Goal: Task Accomplishment & Management: Manage account settings

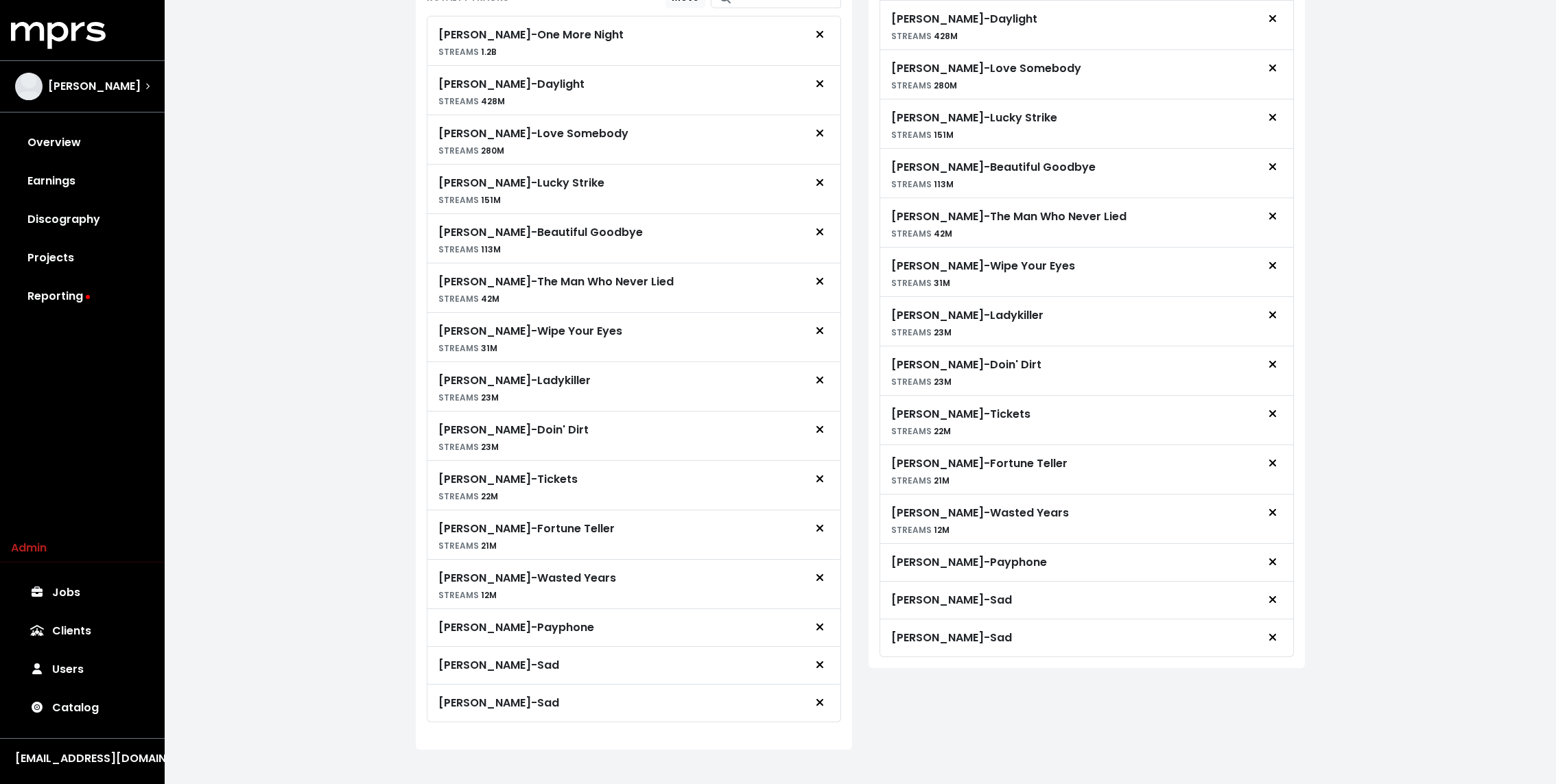
scroll to position [714, 0]
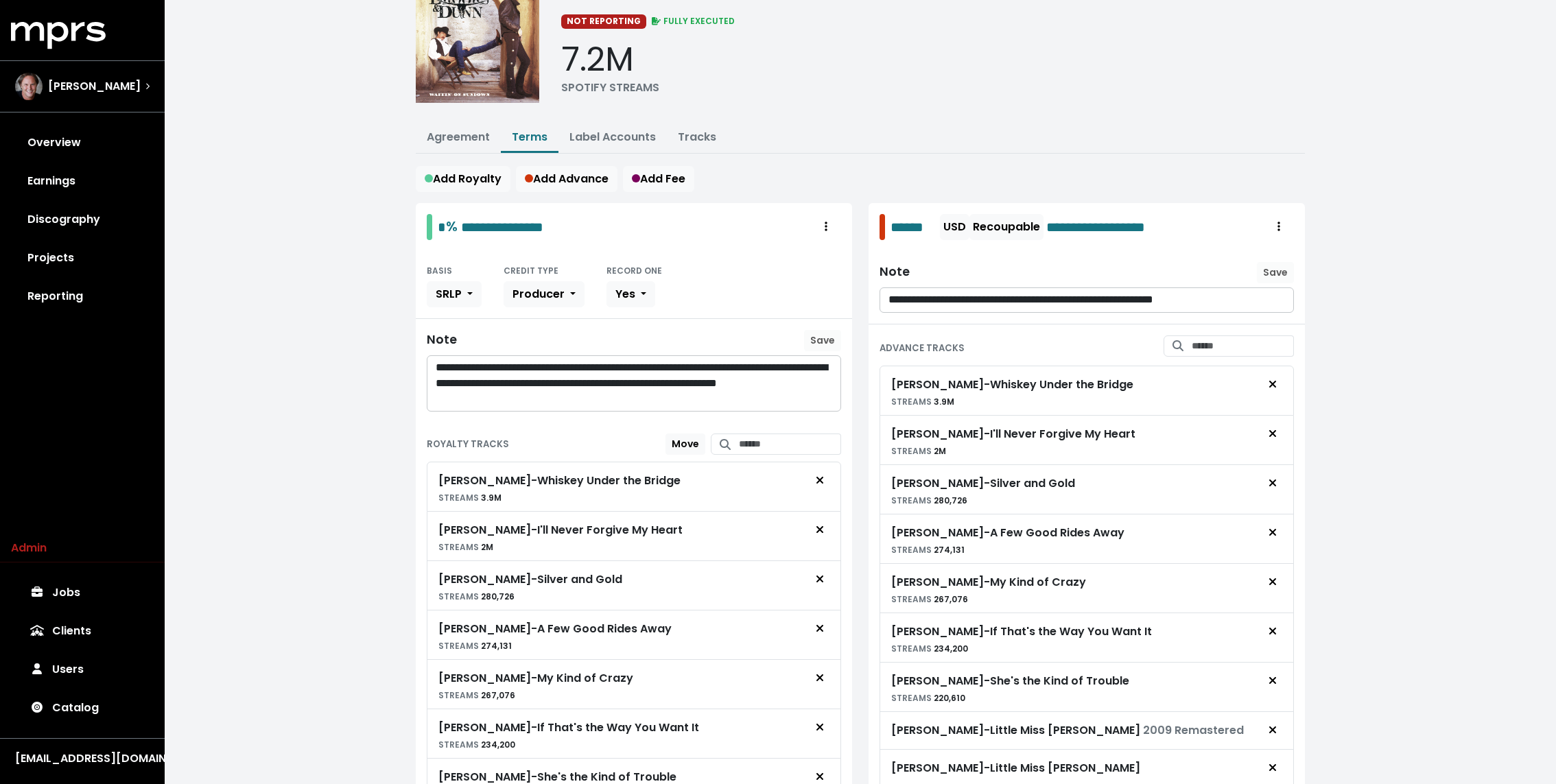
scroll to position [22, 0]
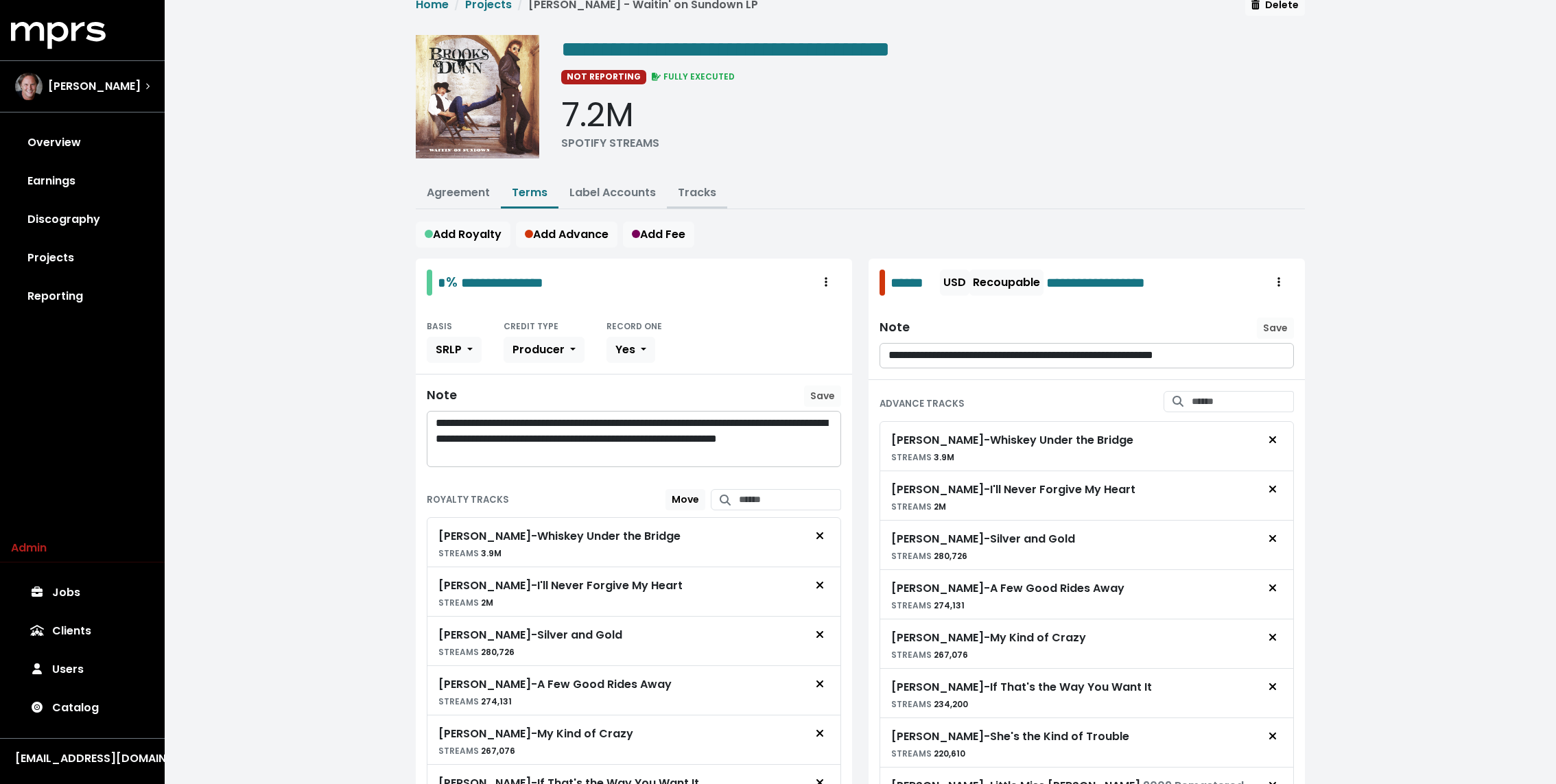
click at [692, 186] on link "Tracks" at bounding box center [697, 193] width 38 height 16
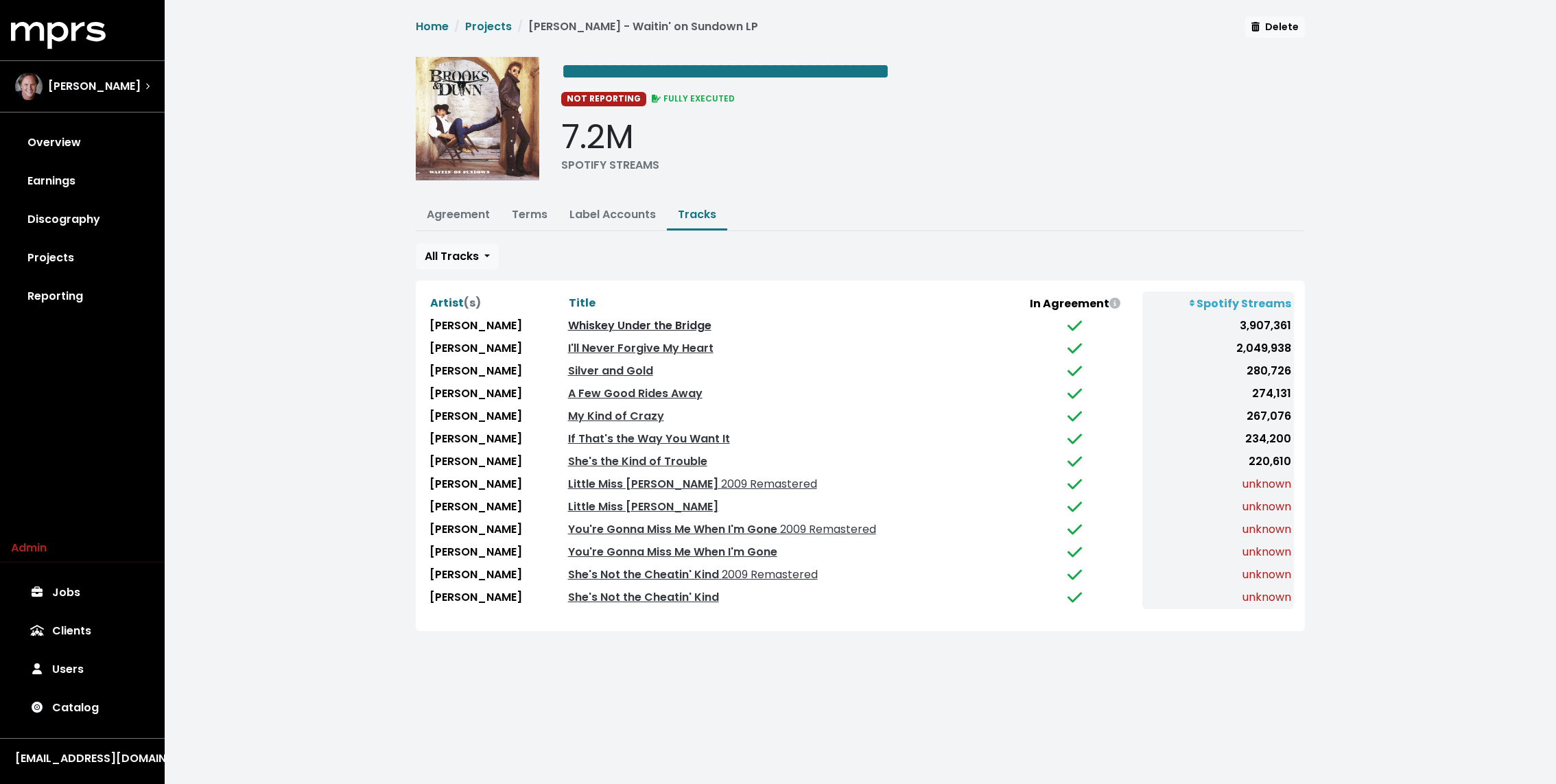
click at [611, 325] on link "Whiskey Under the Bridge" at bounding box center [640, 326] width 144 height 16
click at [718, 480] on span "2009 Remastered" at bounding box center [767, 484] width 99 height 16
click at [638, 502] on link "Little Miss Honky Tonk" at bounding box center [643, 507] width 150 height 16
click at [648, 477] on link "Little Miss Honky Tonk 2009 Remastered" at bounding box center [692, 484] width 249 height 16
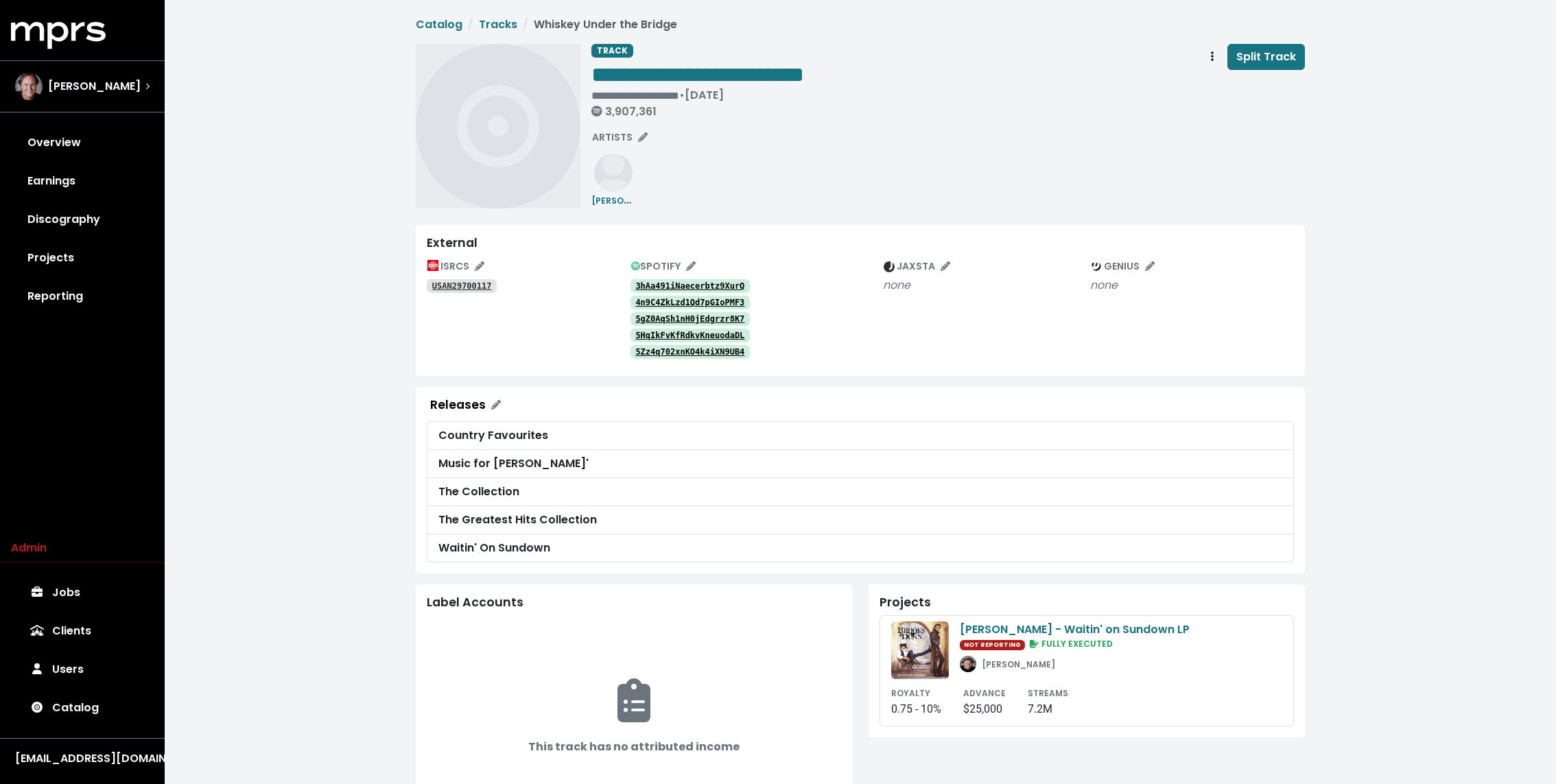
click at [684, 281] on tt "3hAa491iNaecerbtz9XurQ" at bounding box center [690, 285] width 109 height 10
click at [675, 298] on tt "4n9C4ZkLzd1Qd7pGIoPMF3" at bounding box center [690, 302] width 109 height 10
click at [669, 319] on tt "5gZ0AqSh1nH0jEdgrzr8K7" at bounding box center [690, 318] width 109 height 10
click at [666, 332] on tt "5HqIkFvKfRdkvKneuodaDL" at bounding box center [690, 335] width 109 height 10
click at [666, 348] on tt "5Zz4q702xnKO4k4iXN9UB4" at bounding box center [690, 351] width 109 height 10
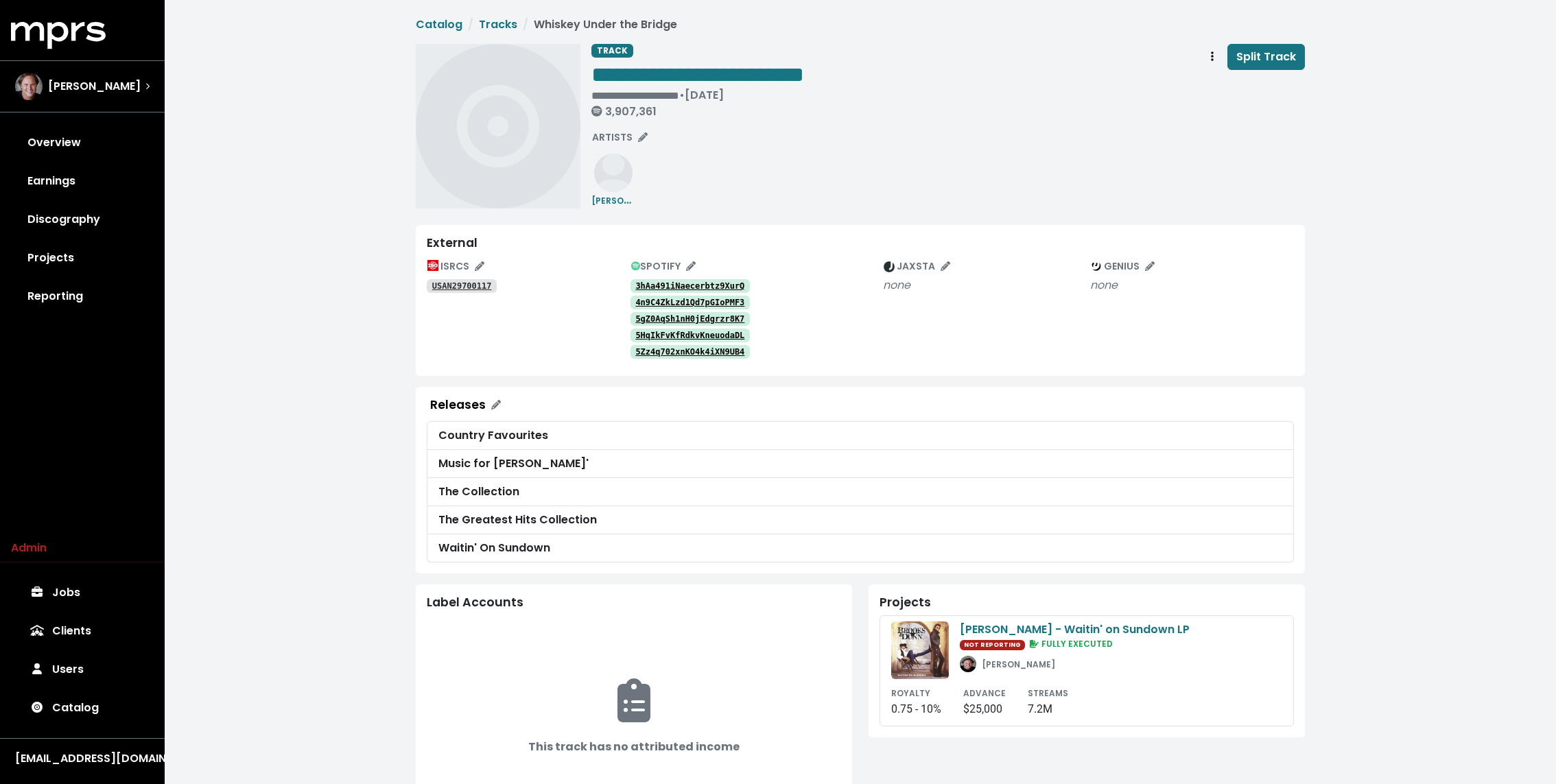
click at [459, 286] on tt "USAN29700117" at bounding box center [461, 285] width 60 height 10
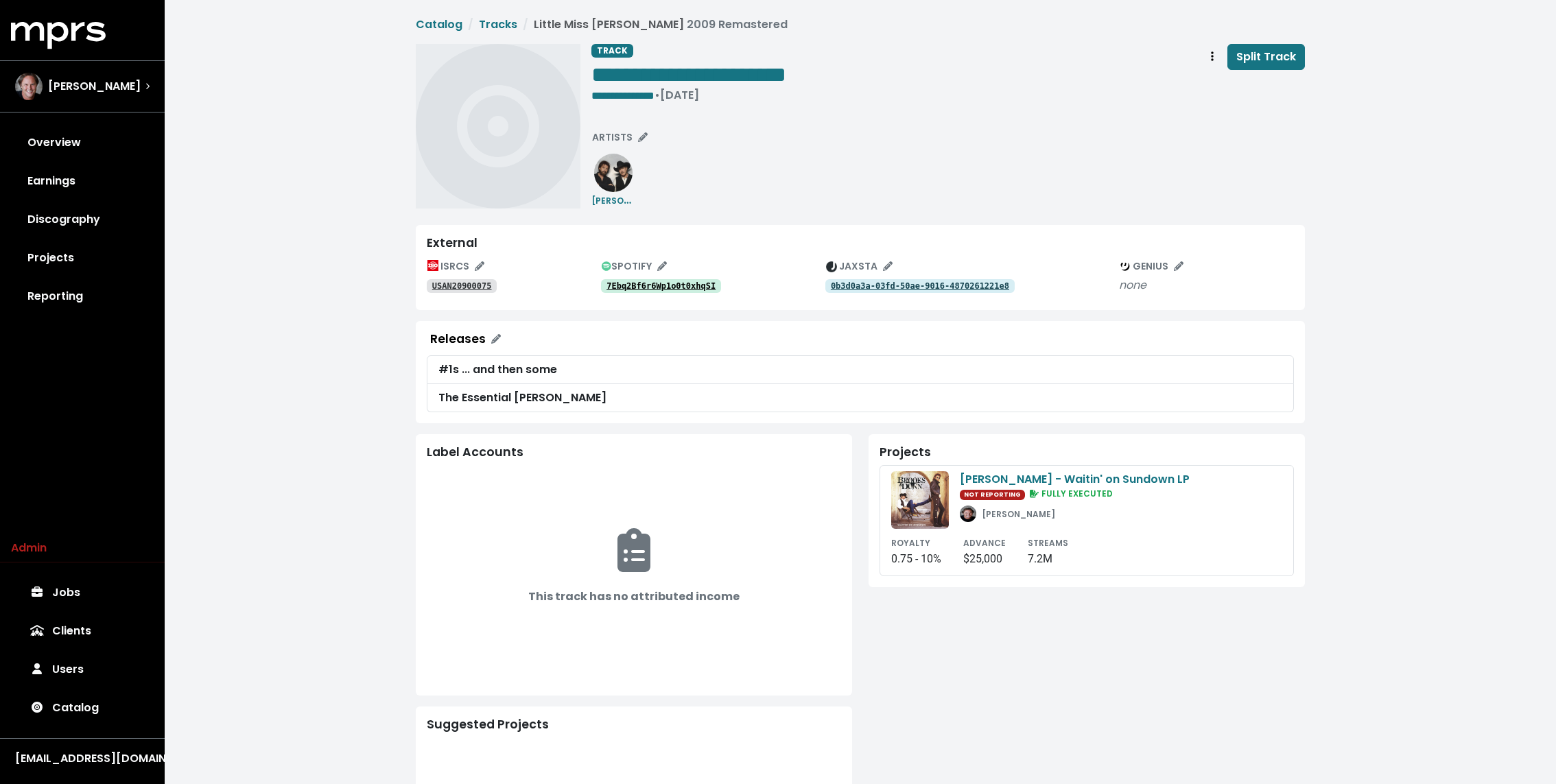
click at [633, 285] on tt "7Ebq2Bf6r6Wp1o0t0xhqSI" at bounding box center [661, 285] width 109 height 10
click at [645, 286] on tt "7Ebq2Bf6r6Wp1o0t0xhqSI" at bounding box center [661, 285] width 109 height 10
click at [850, 289] on tt "0b3d0a3a-03fd-50ae-9016-4870261221e8" at bounding box center [920, 285] width 178 height 10
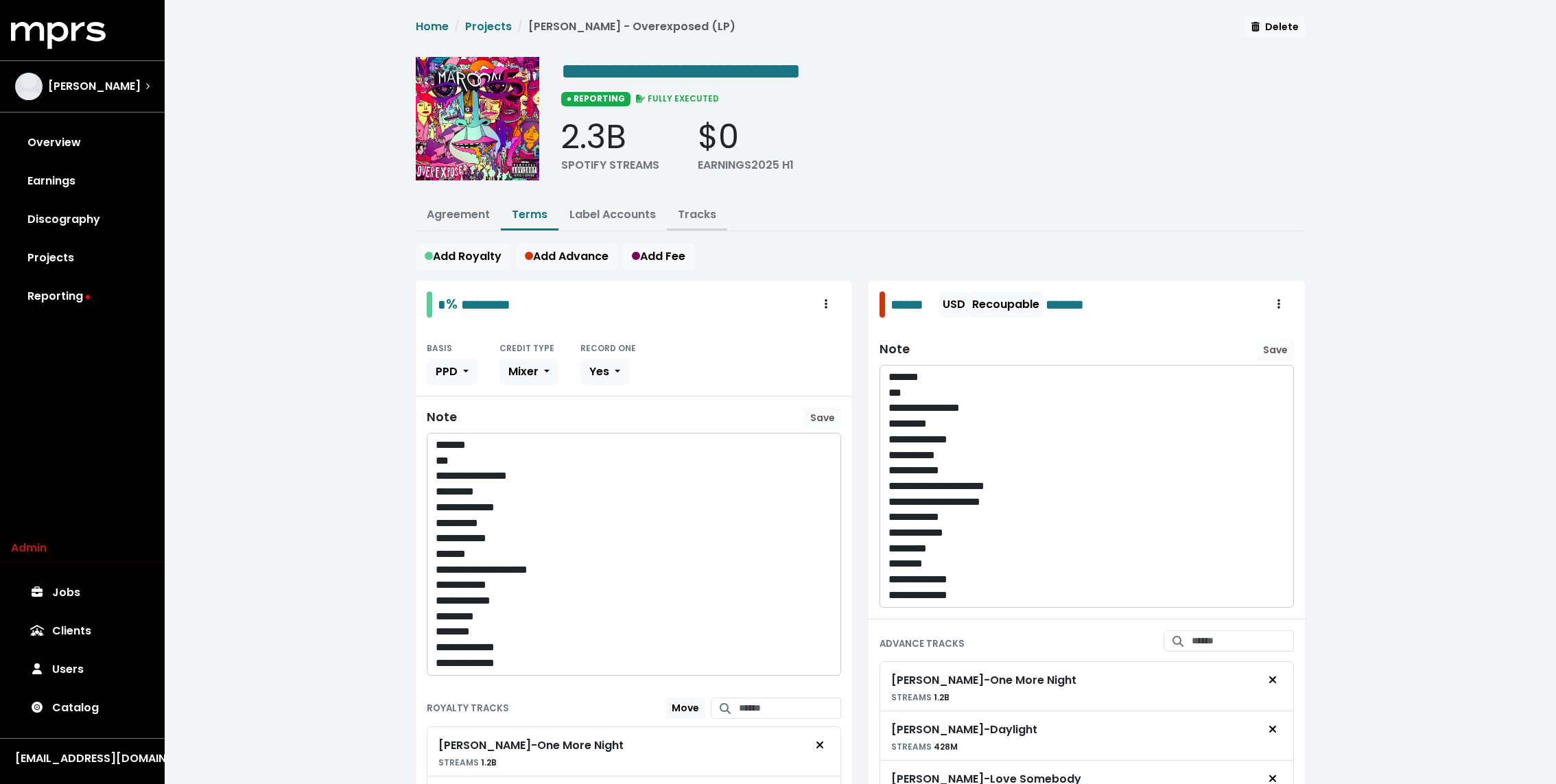
click at [699, 208] on link "Tracks" at bounding box center [697, 214] width 38 height 16
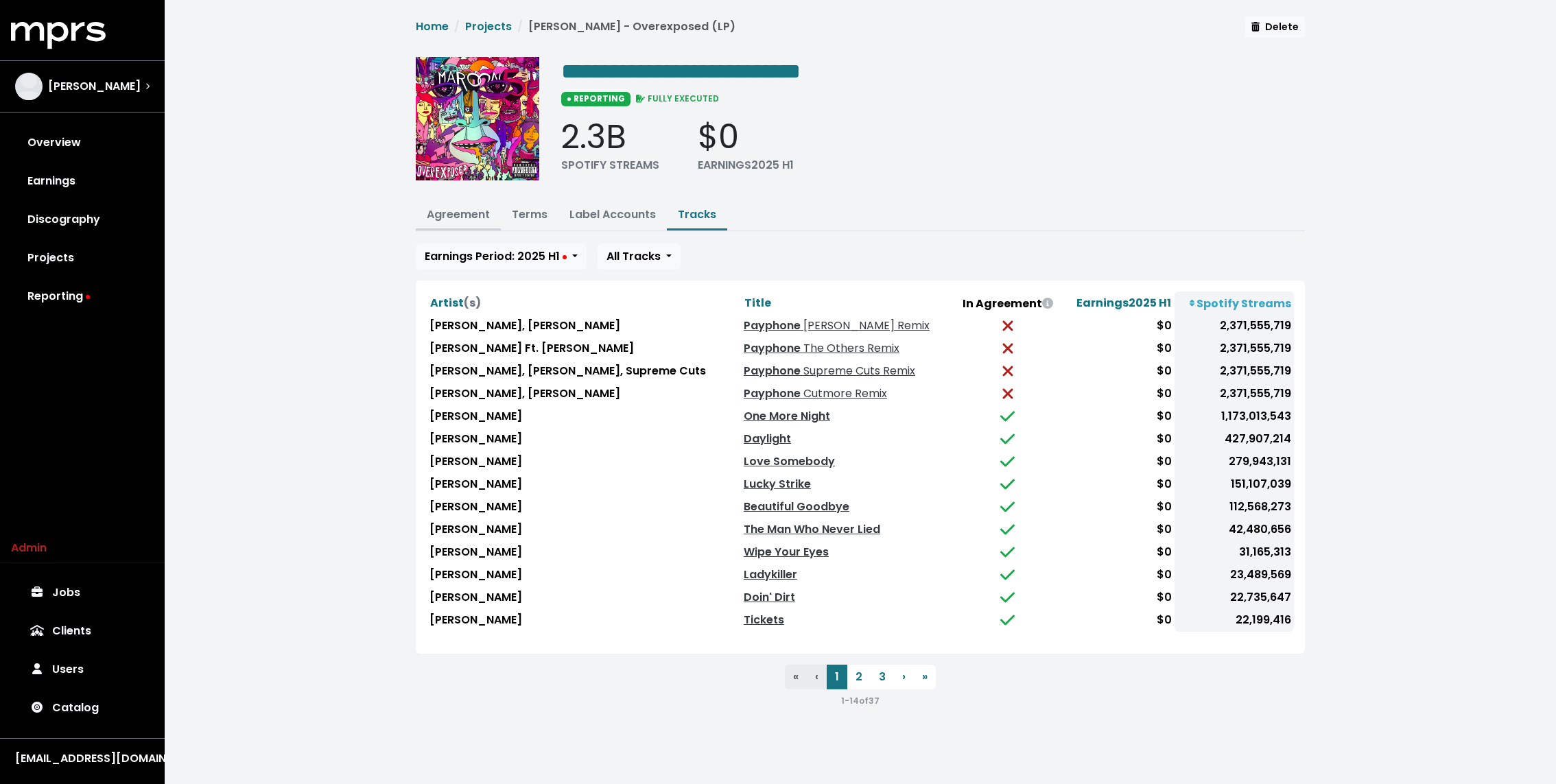
click at [450, 206] on link "Agreement" at bounding box center [458, 214] width 63 height 16
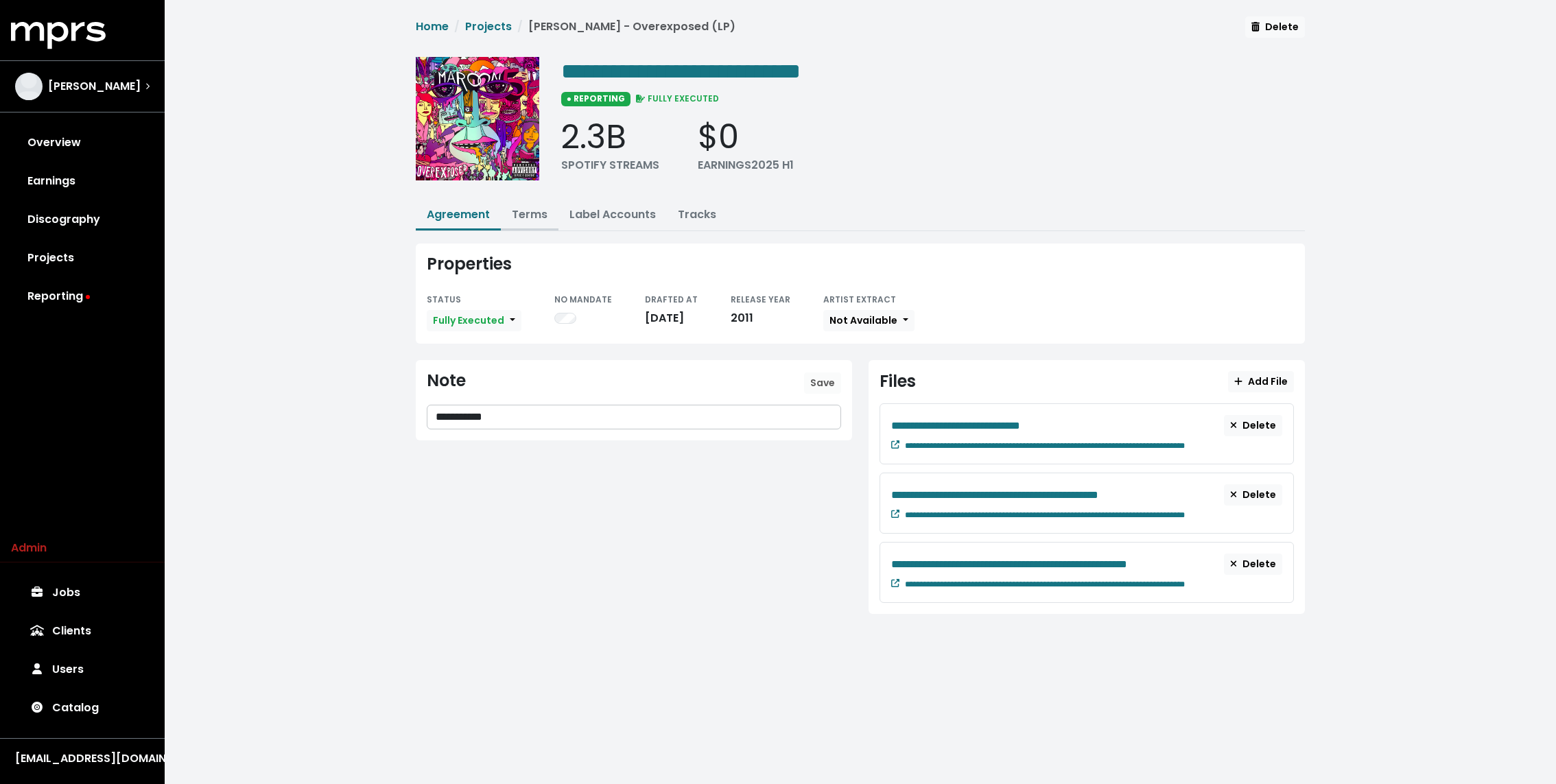
click at [531, 212] on link "Terms" at bounding box center [530, 214] width 36 height 16
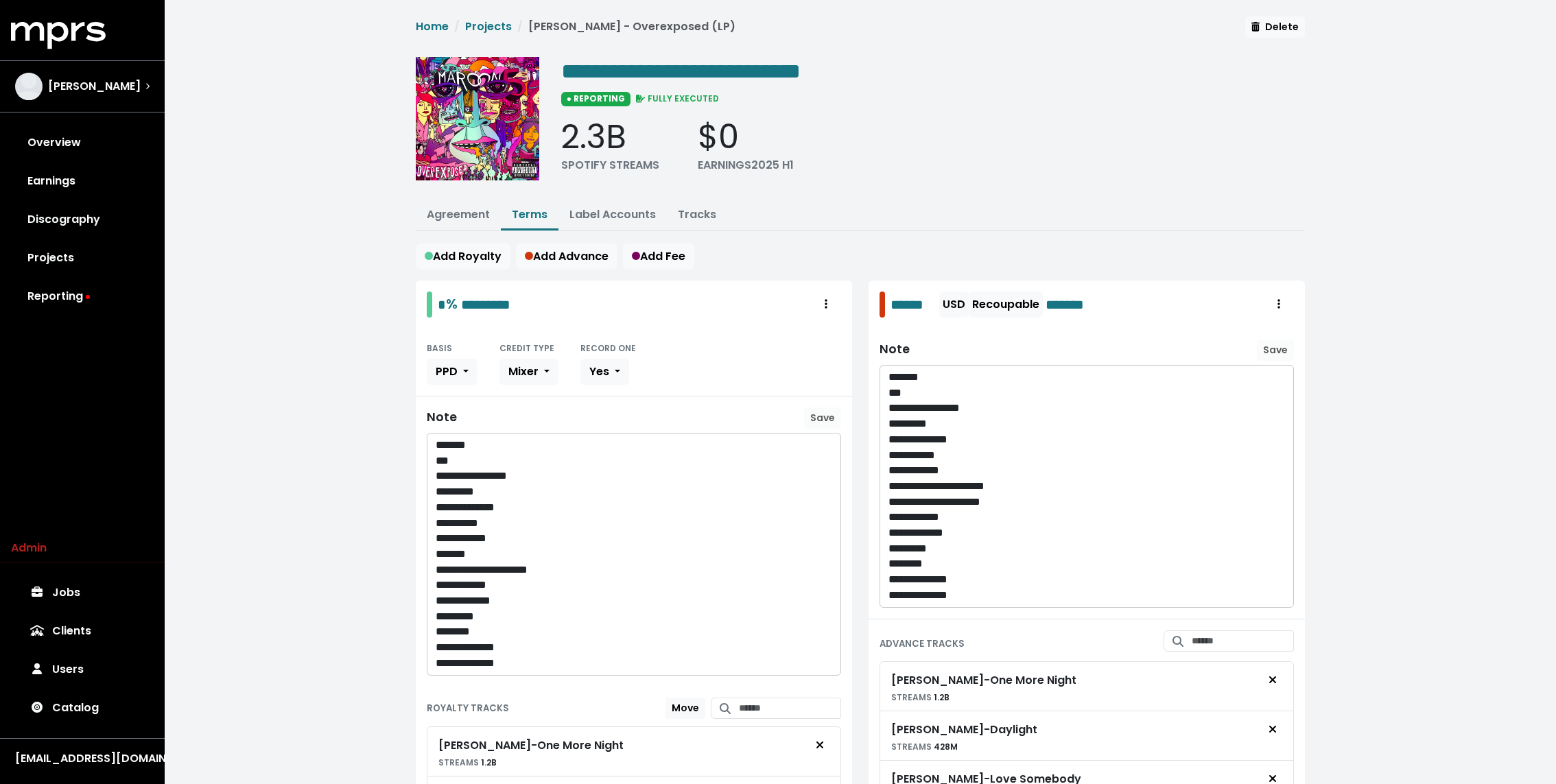
click at [519, 210] on link "Terms" at bounding box center [530, 214] width 36 height 16
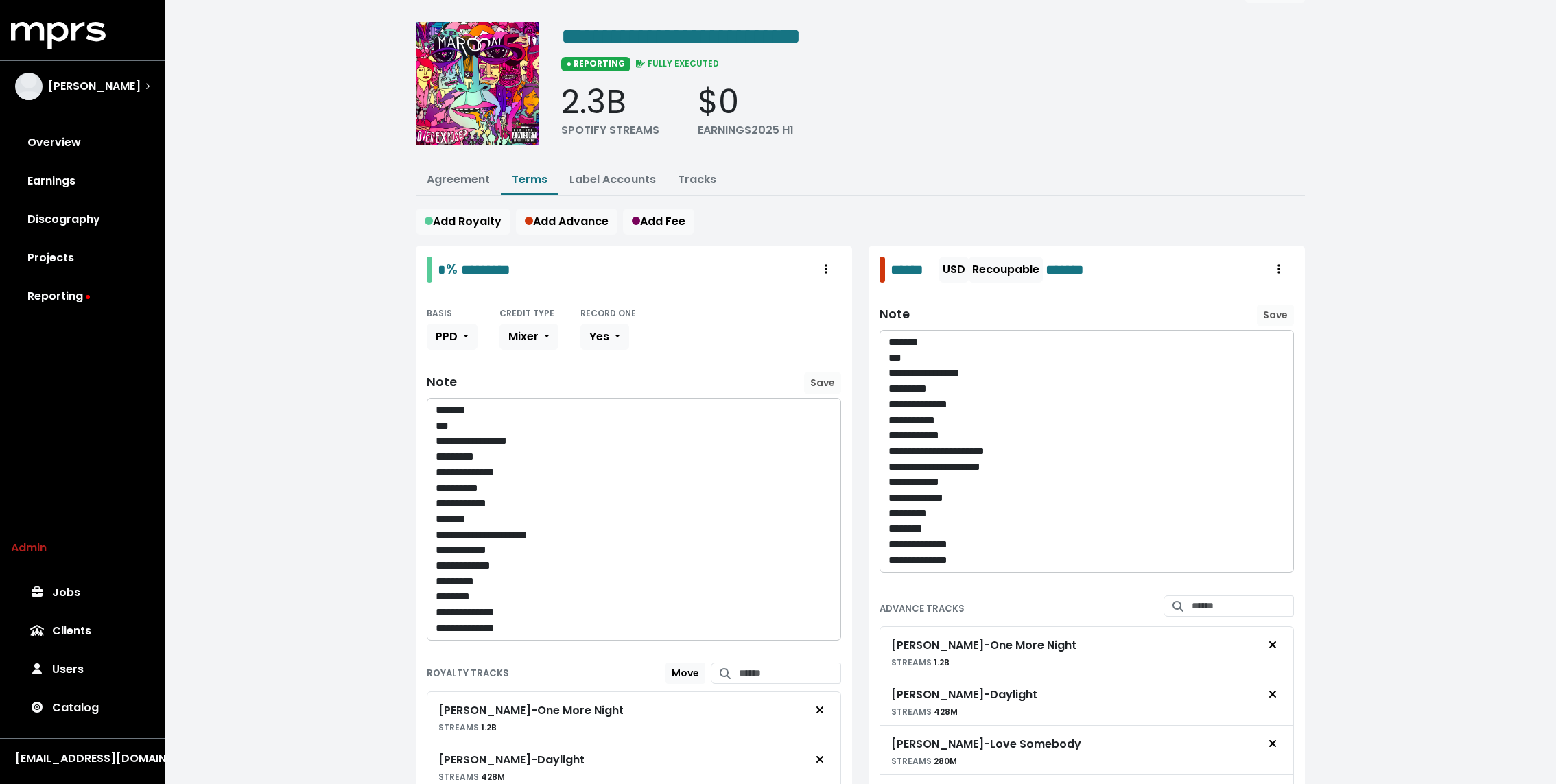
scroll to position [39, 0]
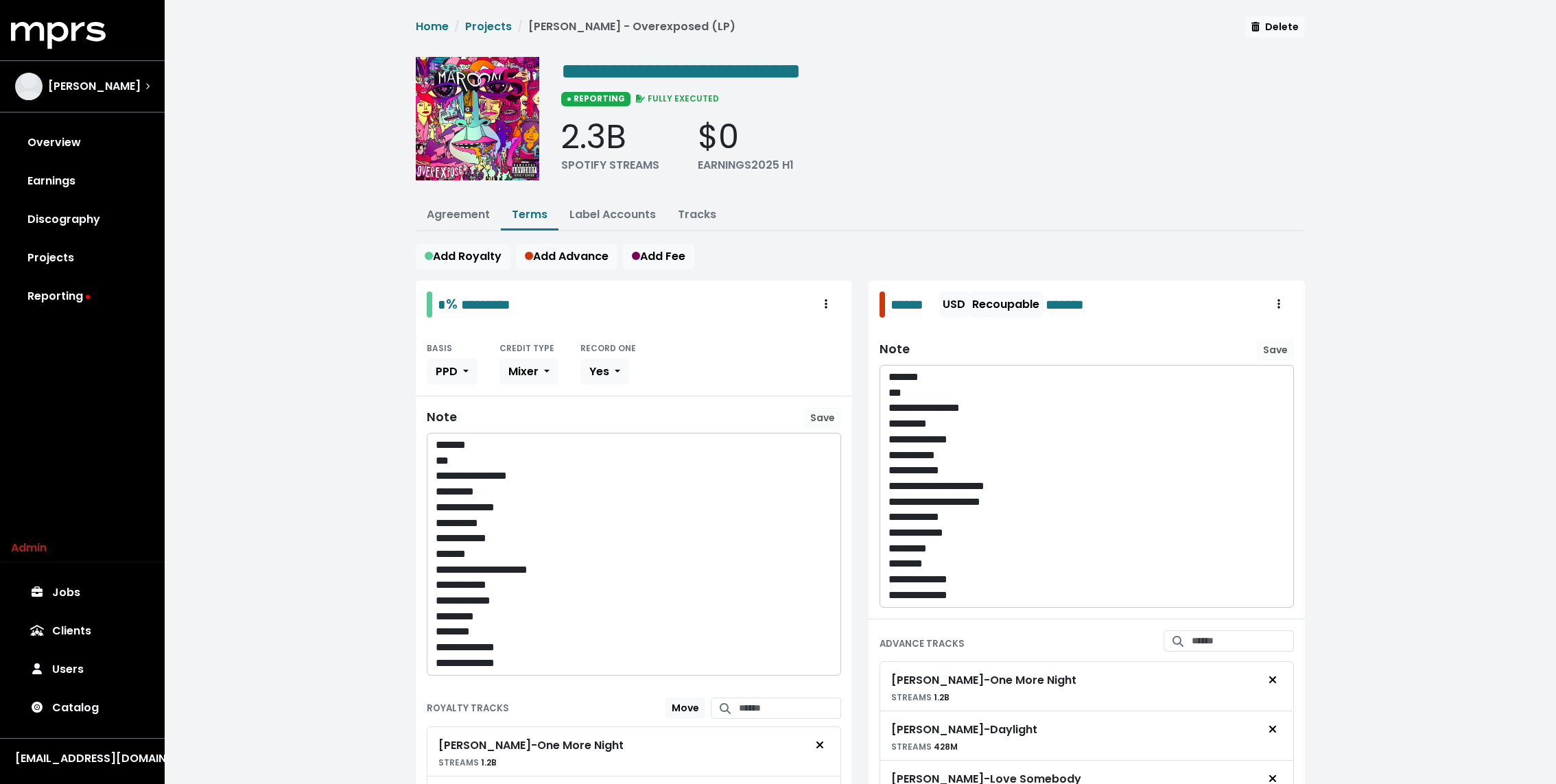
click at [294, 508] on div "**********" at bounding box center [860, 755] width 1391 height 1509
click at [449, 217] on link "Agreement" at bounding box center [458, 214] width 63 height 16
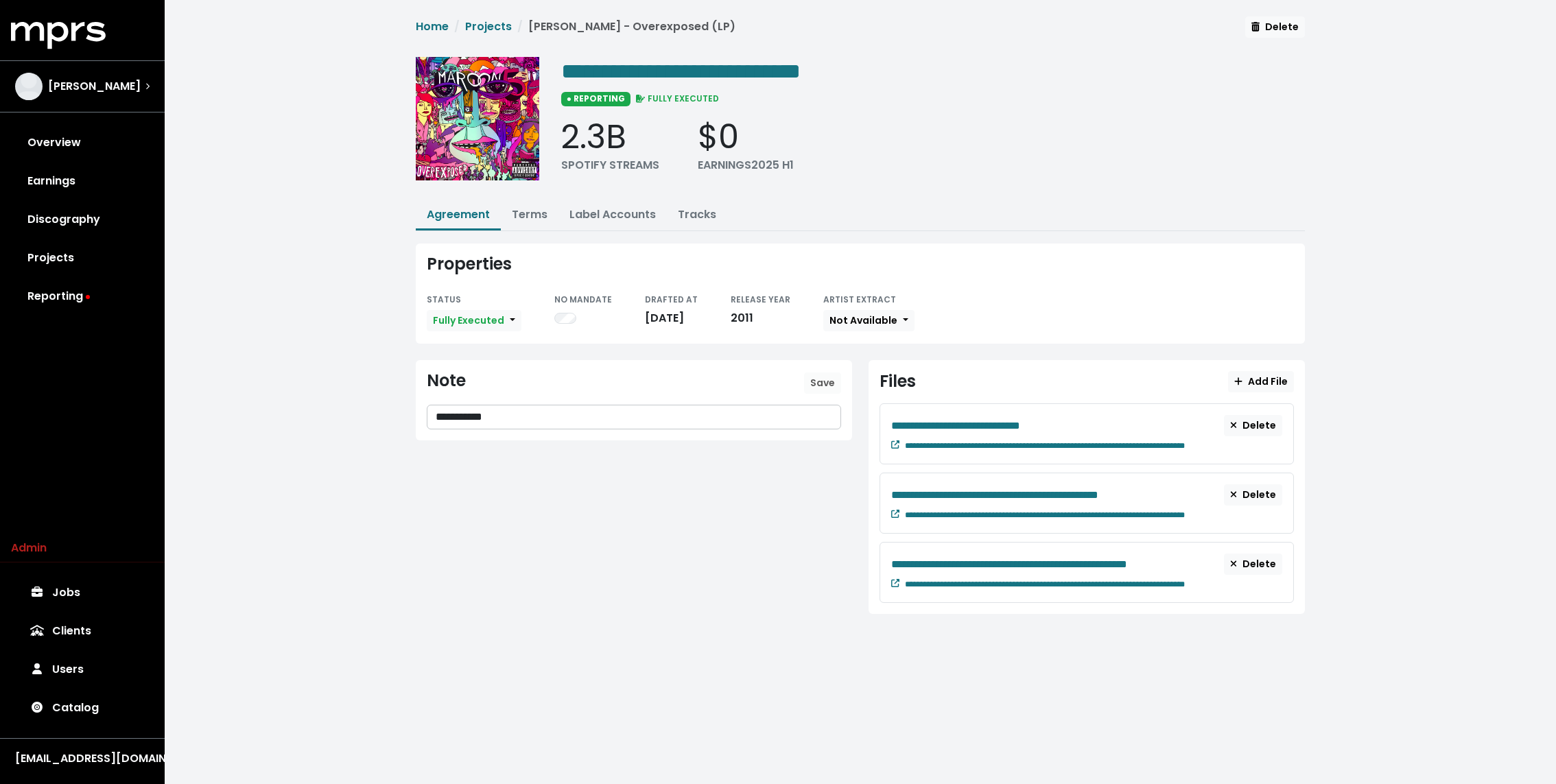
click at [364, 404] on div "**********" at bounding box center [860, 326] width 1391 height 652
click at [519, 212] on link "Terms" at bounding box center [530, 214] width 36 height 16
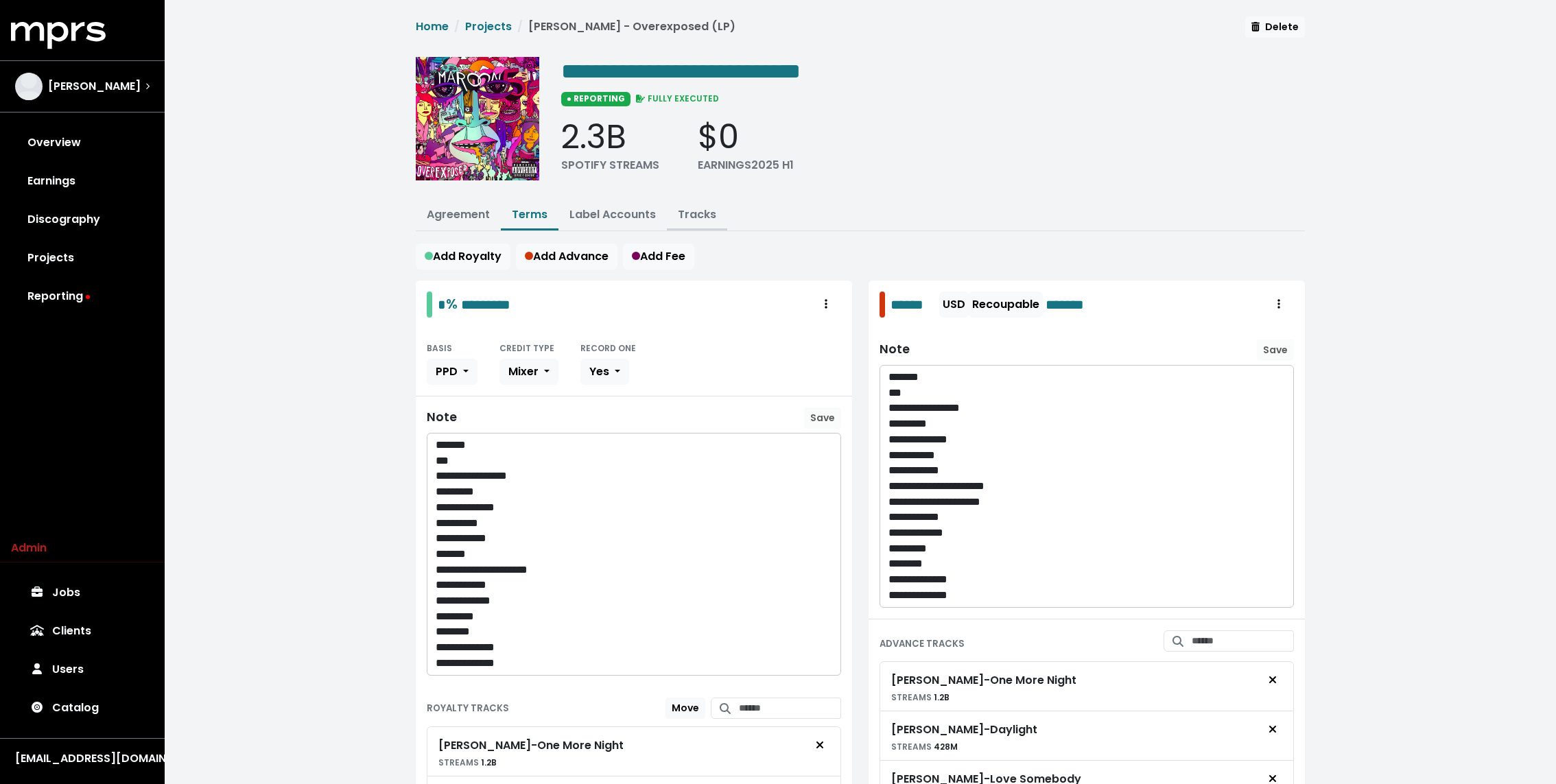
click at [693, 210] on link "Tracks" at bounding box center [697, 214] width 38 height 16
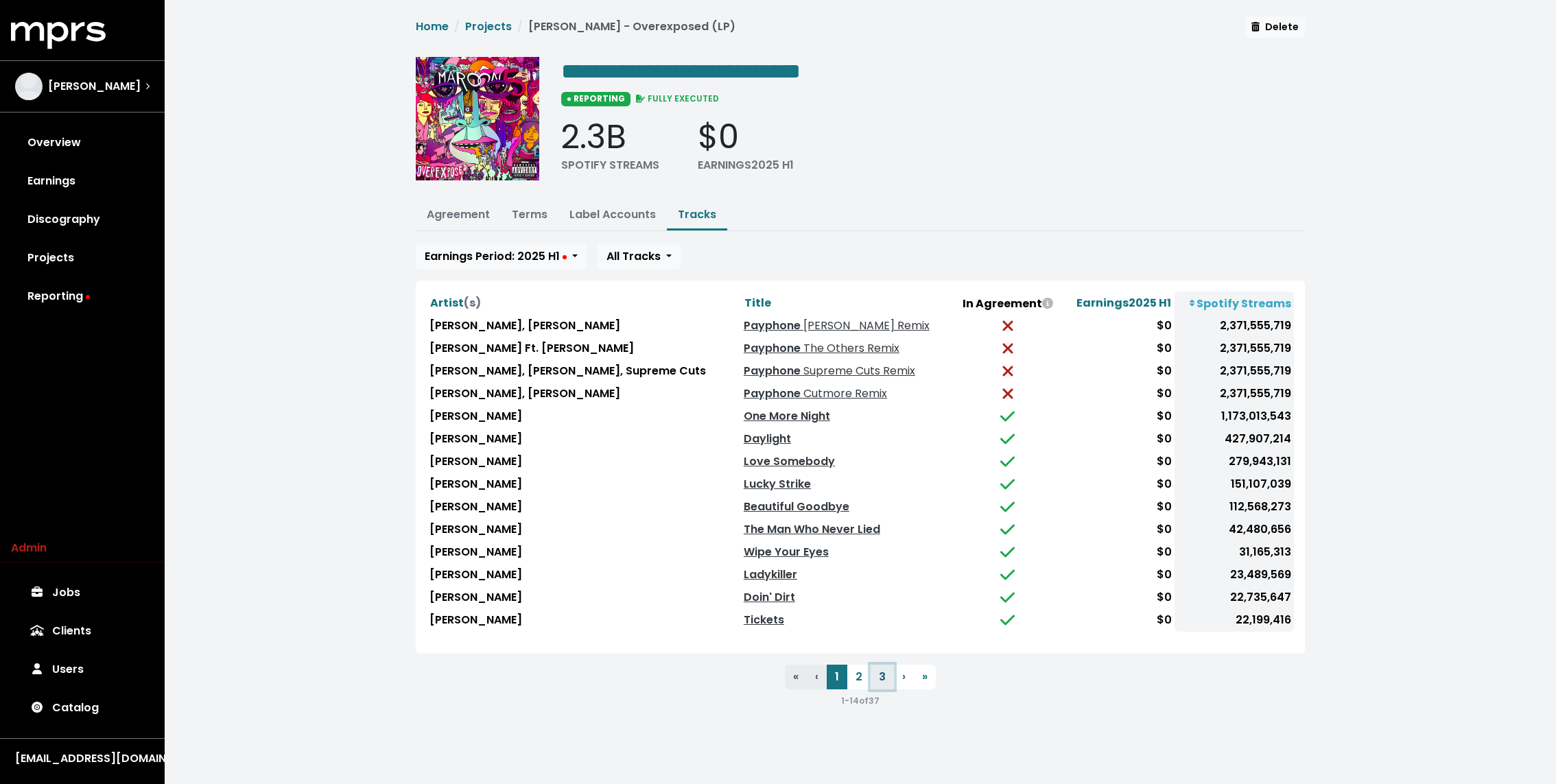
click at [879, 674] on button "3" at bounding box center [882, 677] width 23 height 25
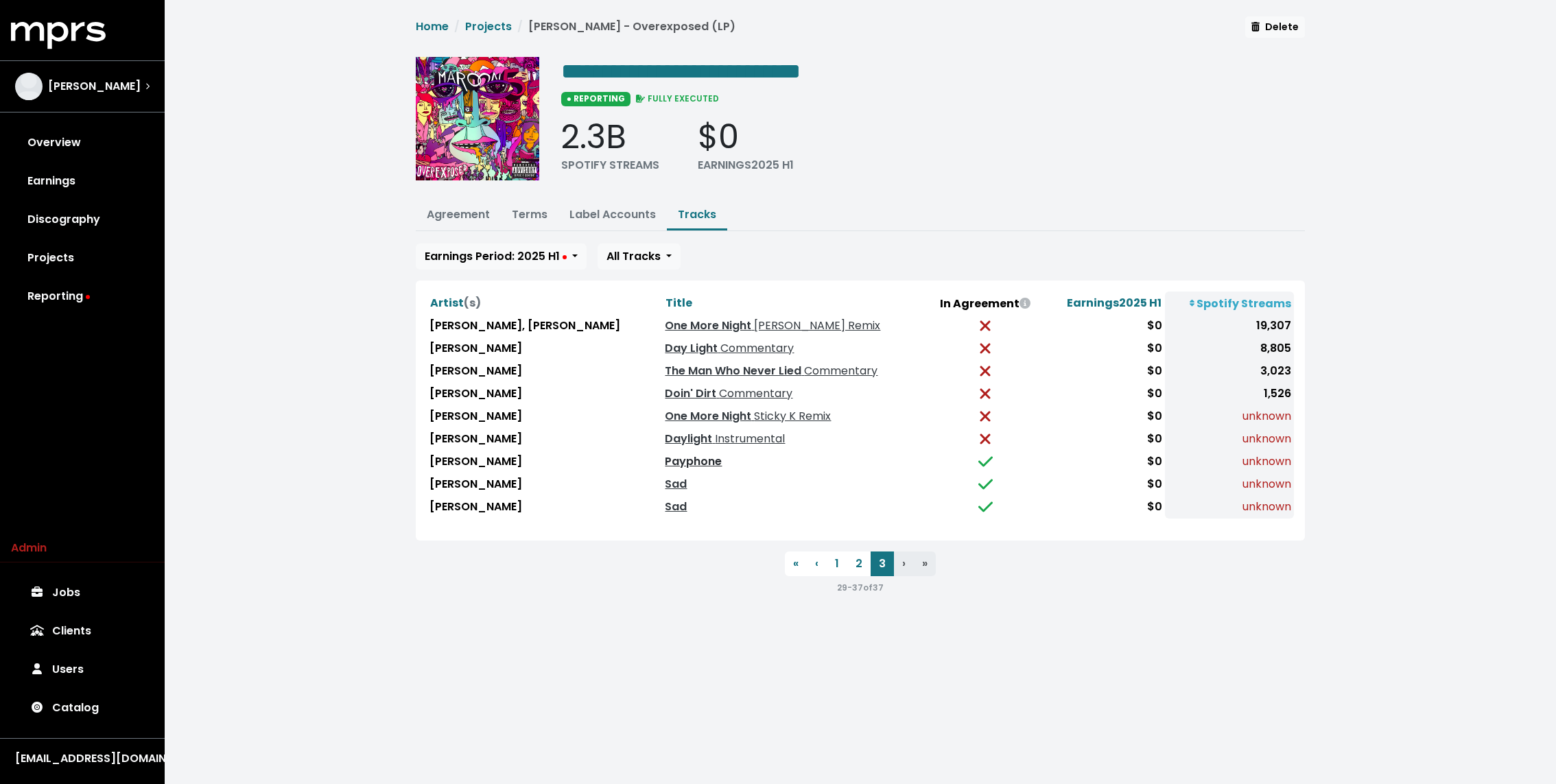
click at [665, 461] on link "Payphone" at bounding box center [693, 461] width 57 height 16
click at [532, 216] on link "Terms" at bounding box center [530, 214] width 36 height 16
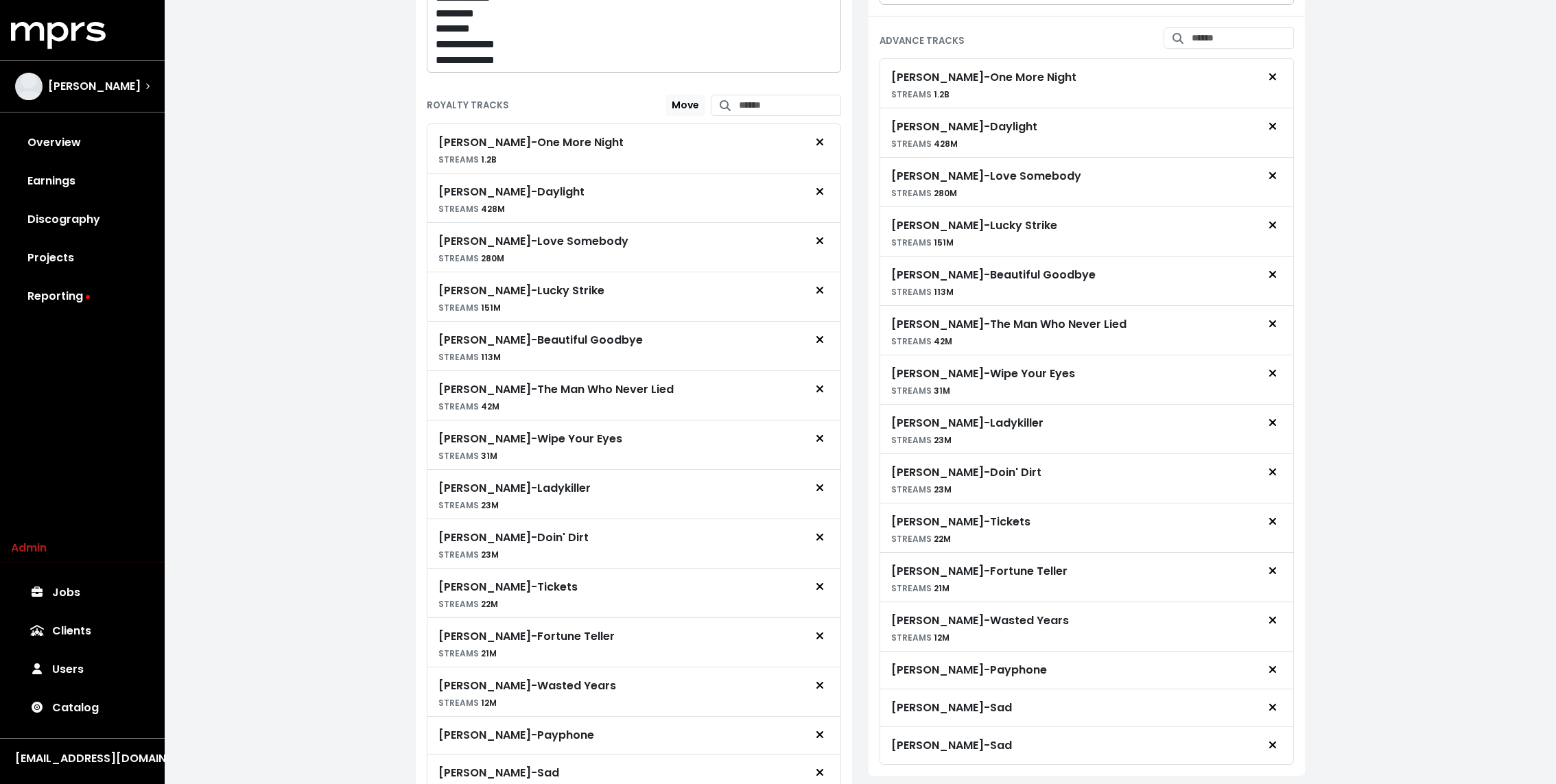
scroll to position [714, 0]
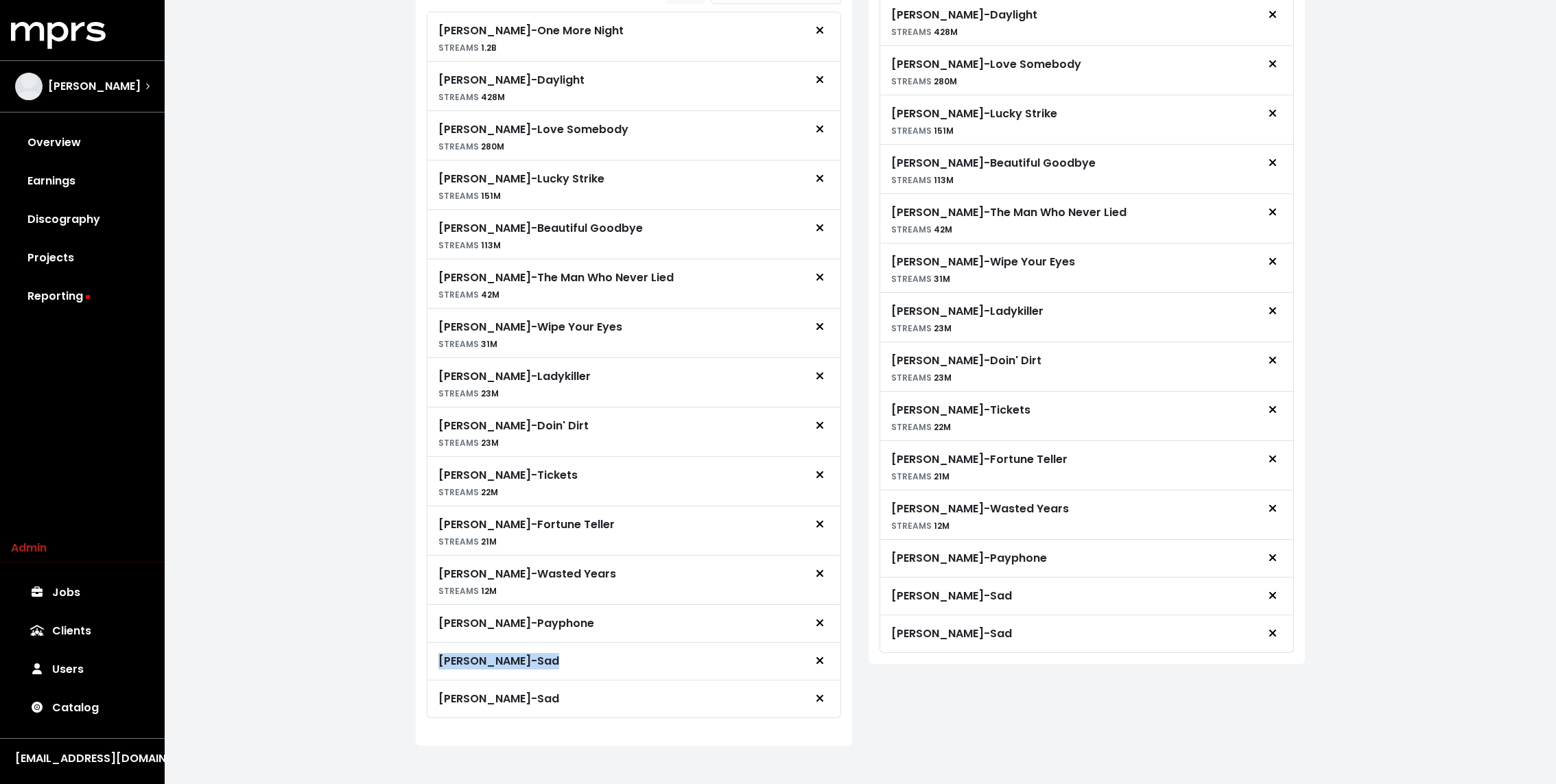
drag, startPoint x: 436, startPoint y: 651, endPoint x: 531, endPoint y: 651, distance: 95.0
click at [531, 651] on div "Maroon 5 - Sad" at bounding box center [633, 661] width 414 height 37
click at [435, 645] on div "Maroon 5 - Sad" at bounding box center [633, 661] width 414 height 37
drag, startPoint x: 505, startPoint y: 648, endPoint x: 523, endPoint y: 648, distance: 18.0
click at [523, 653] on div "Maroon 5 - Sad" at bounding box center [498, 661] width 120 height 16
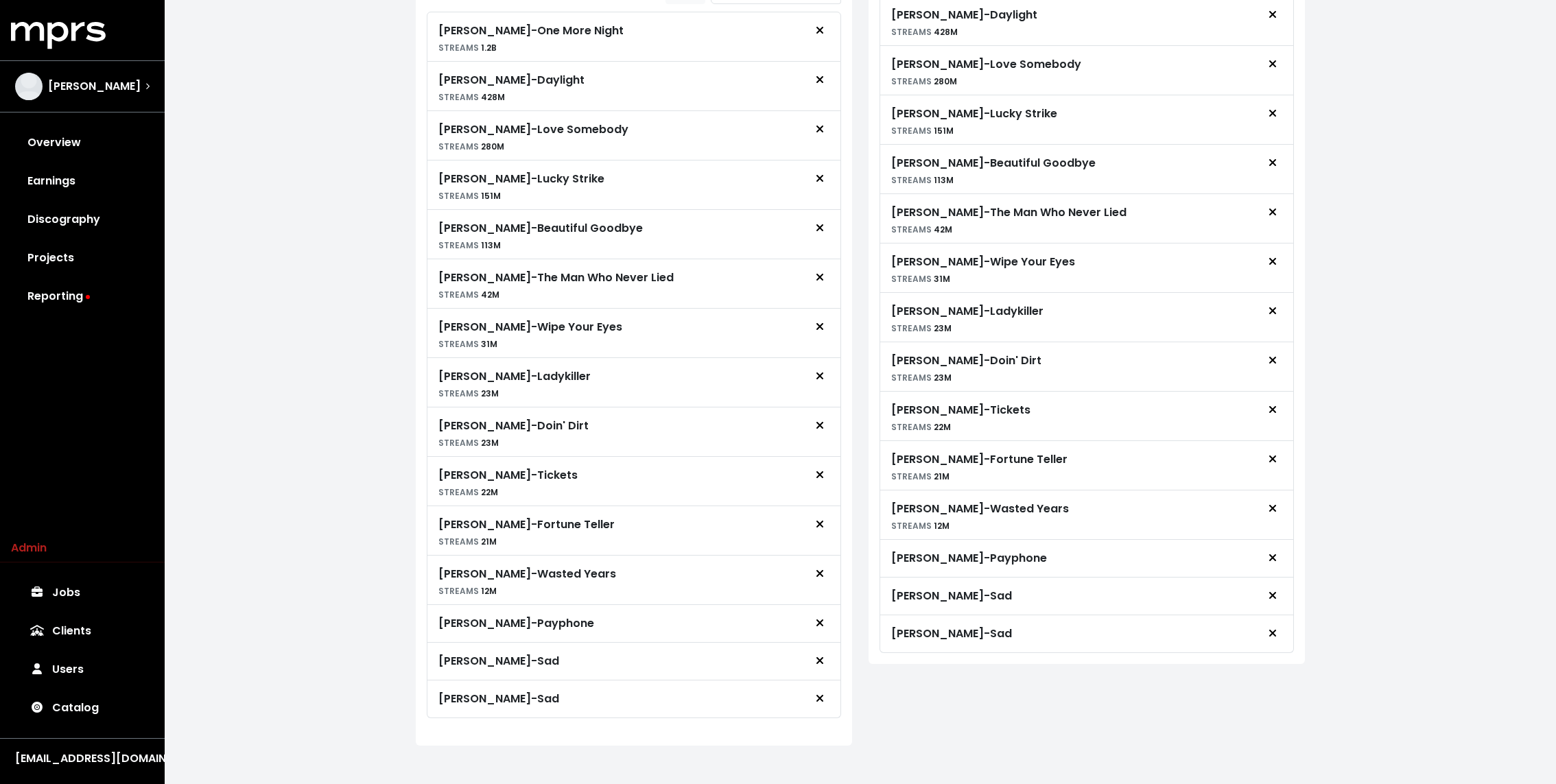
click at [507, 653] on div "Maroon 5 - Sad" at bounding box center [498, 661] width 120 height 16
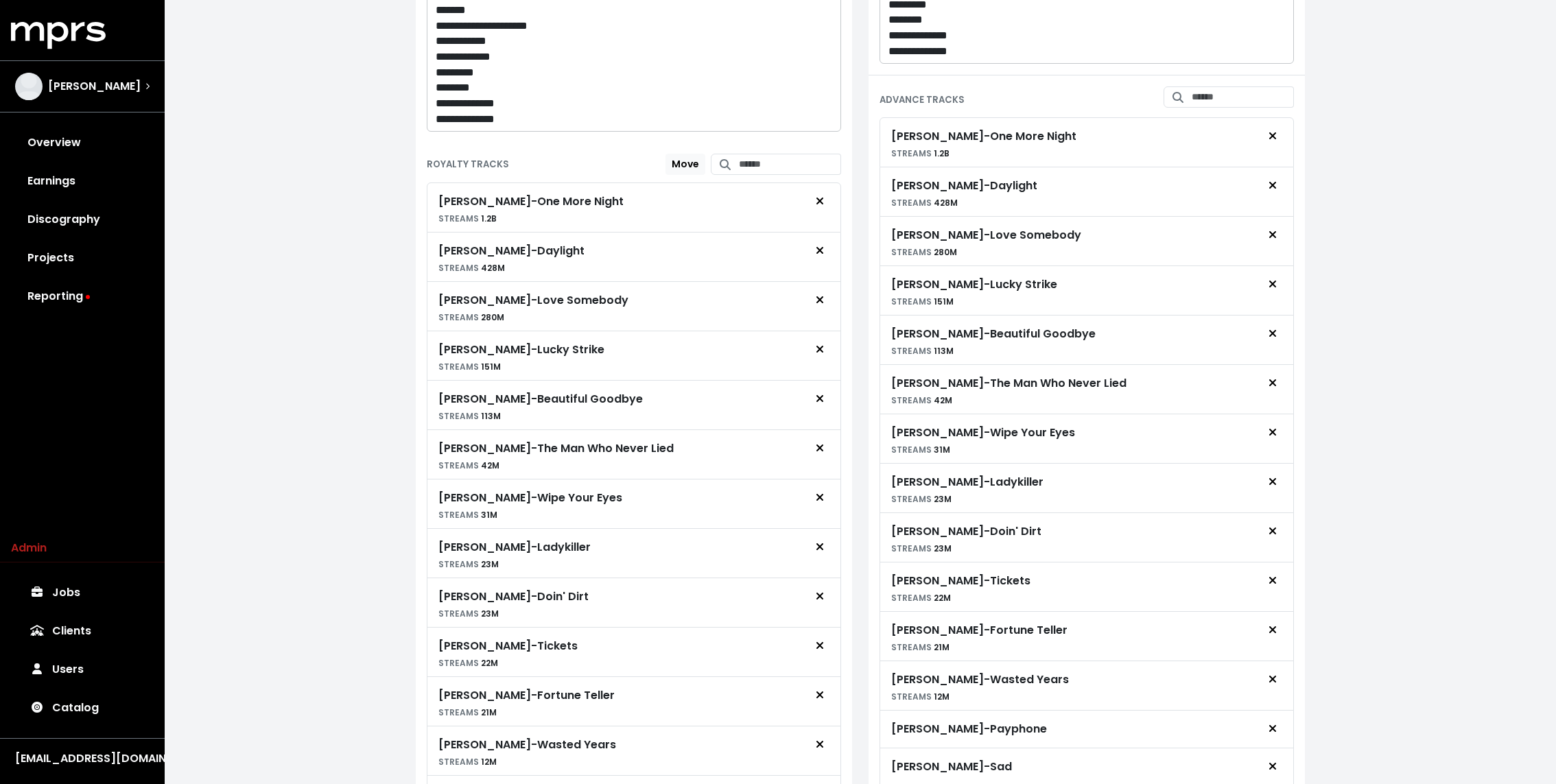
scroll to position [0, 0]
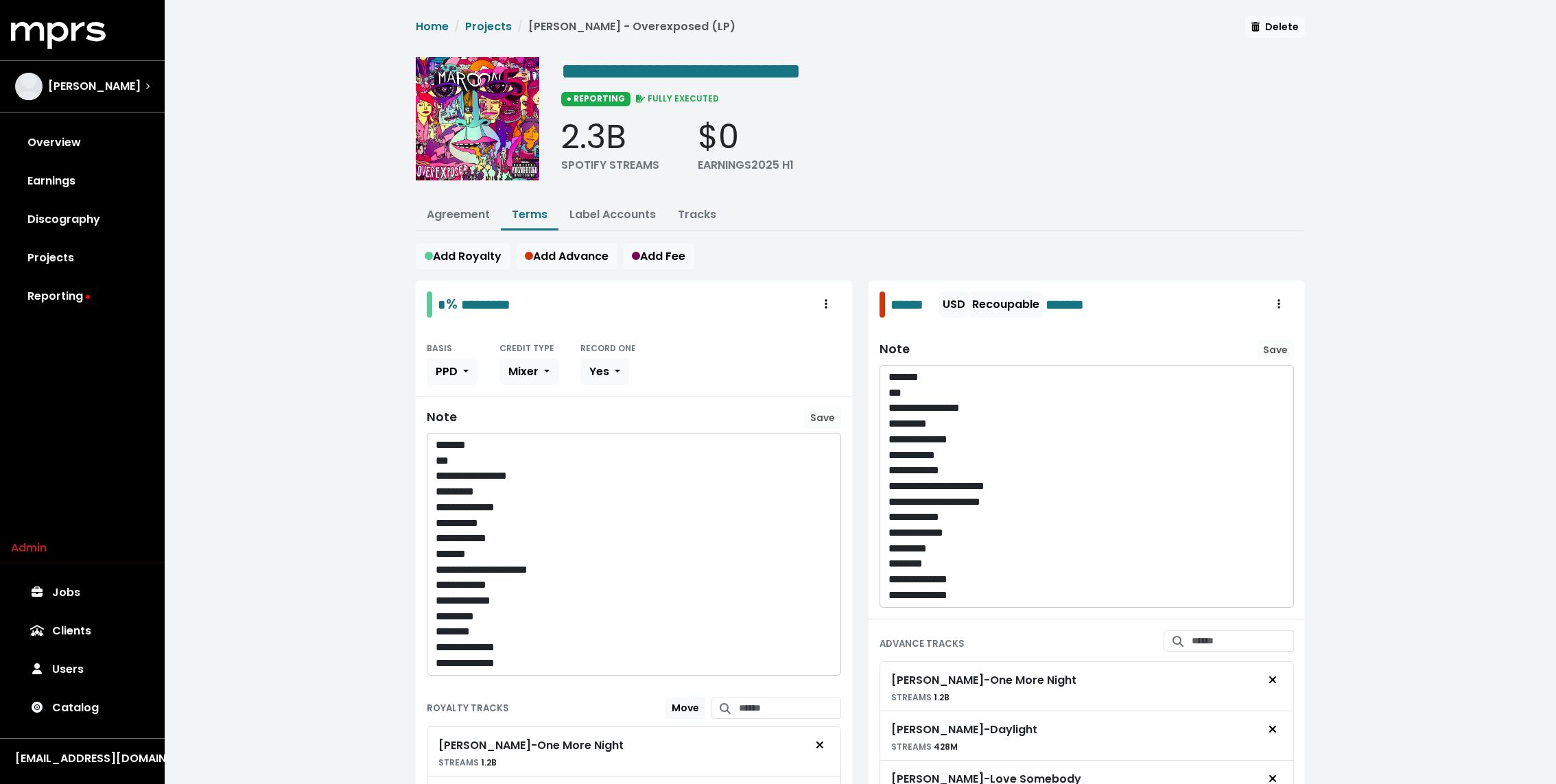
click at [336, 329] on div "**********" at bounding box center [860, 755] width 1391 height 1509
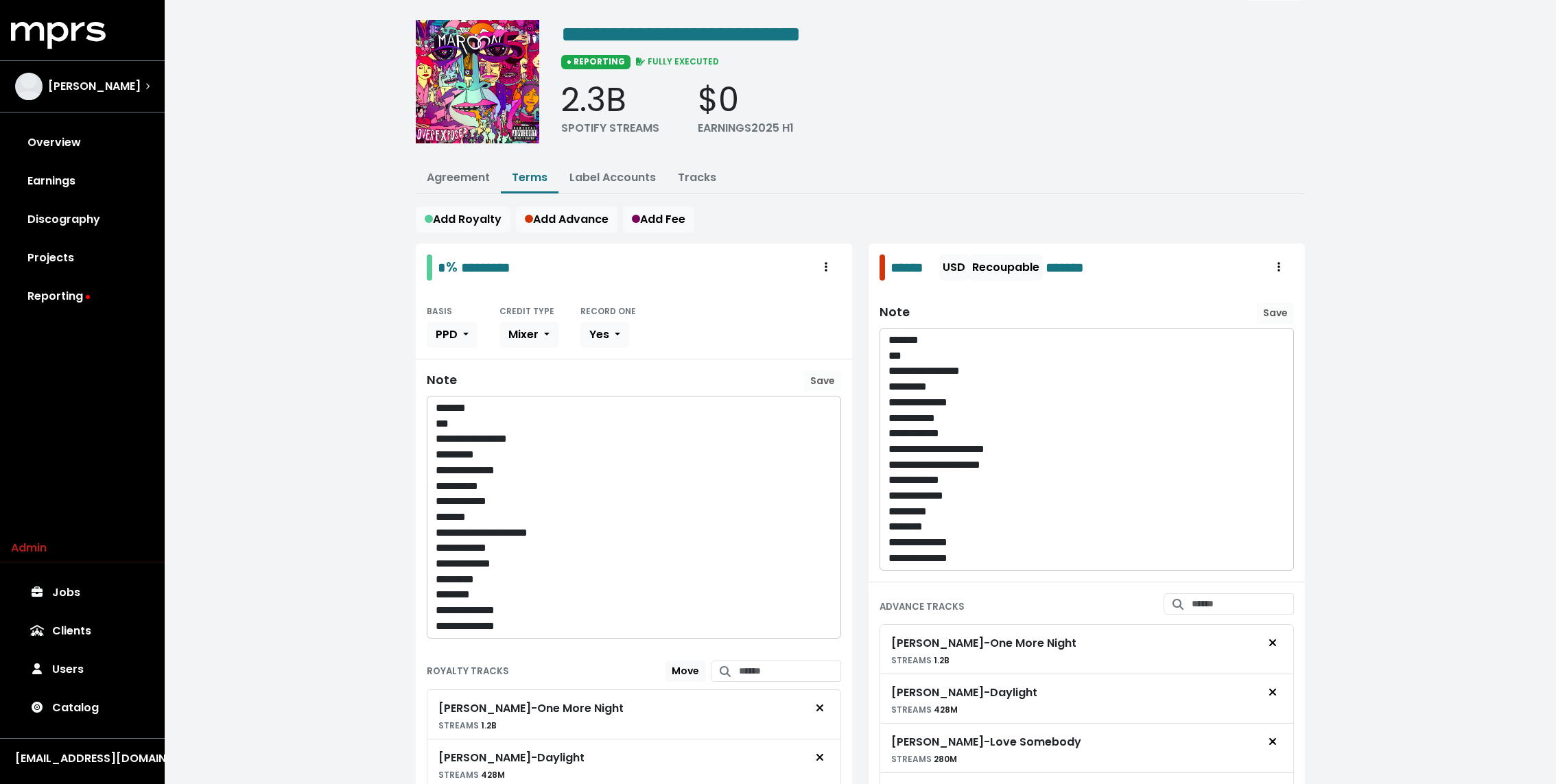
scroll to position [45, 0]
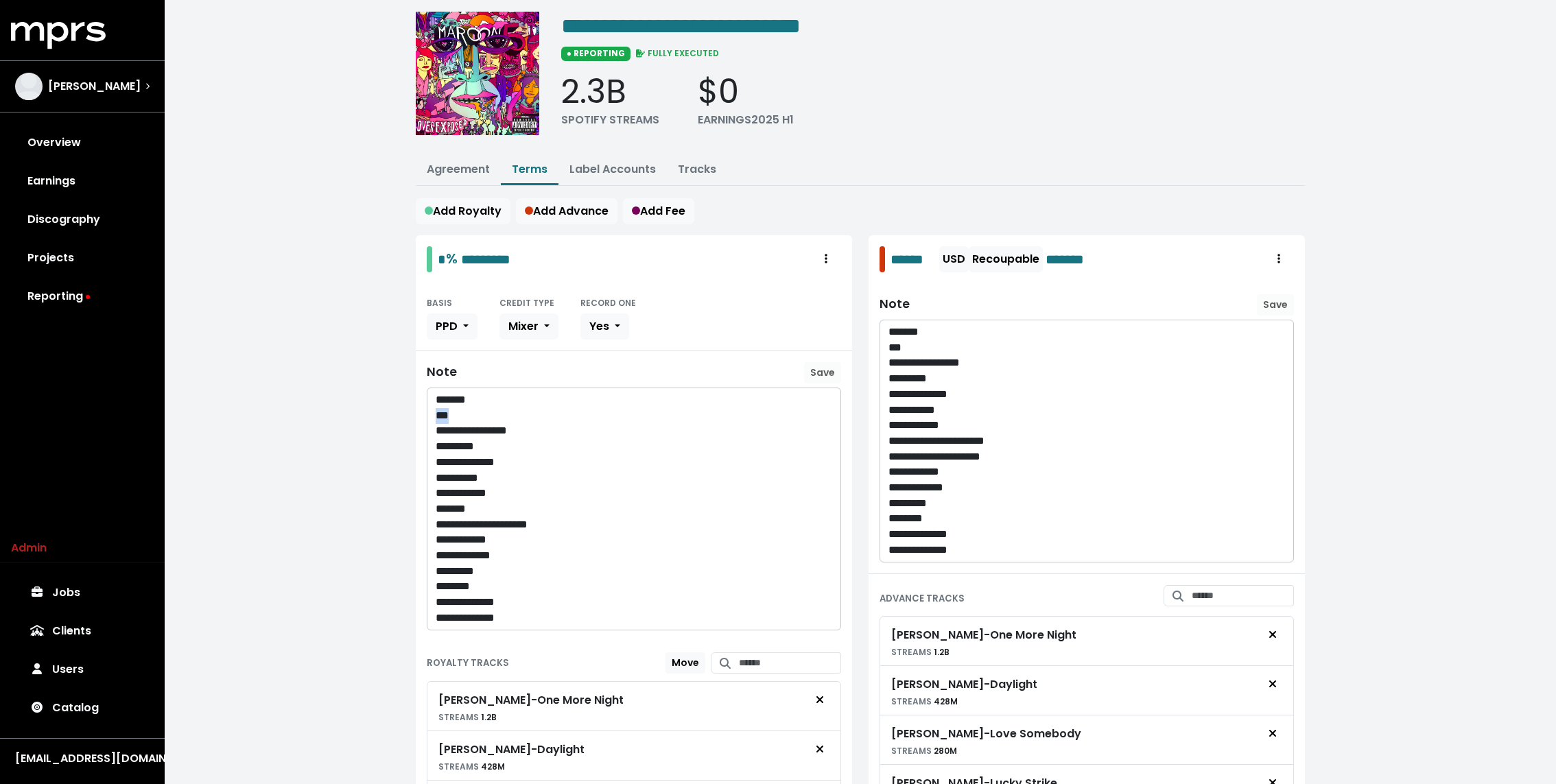
drag, startPoint x: 462, startPoint y: 409, endPoint x: 403, endPoint y: 409, distance: 59.0
click at [403, 409] on div "**********" at bounding box center [860, 709] width 1391 height 1509
click at [376, 397] on div "**********" at bounding box center [860, 709] width 1391 height 1509
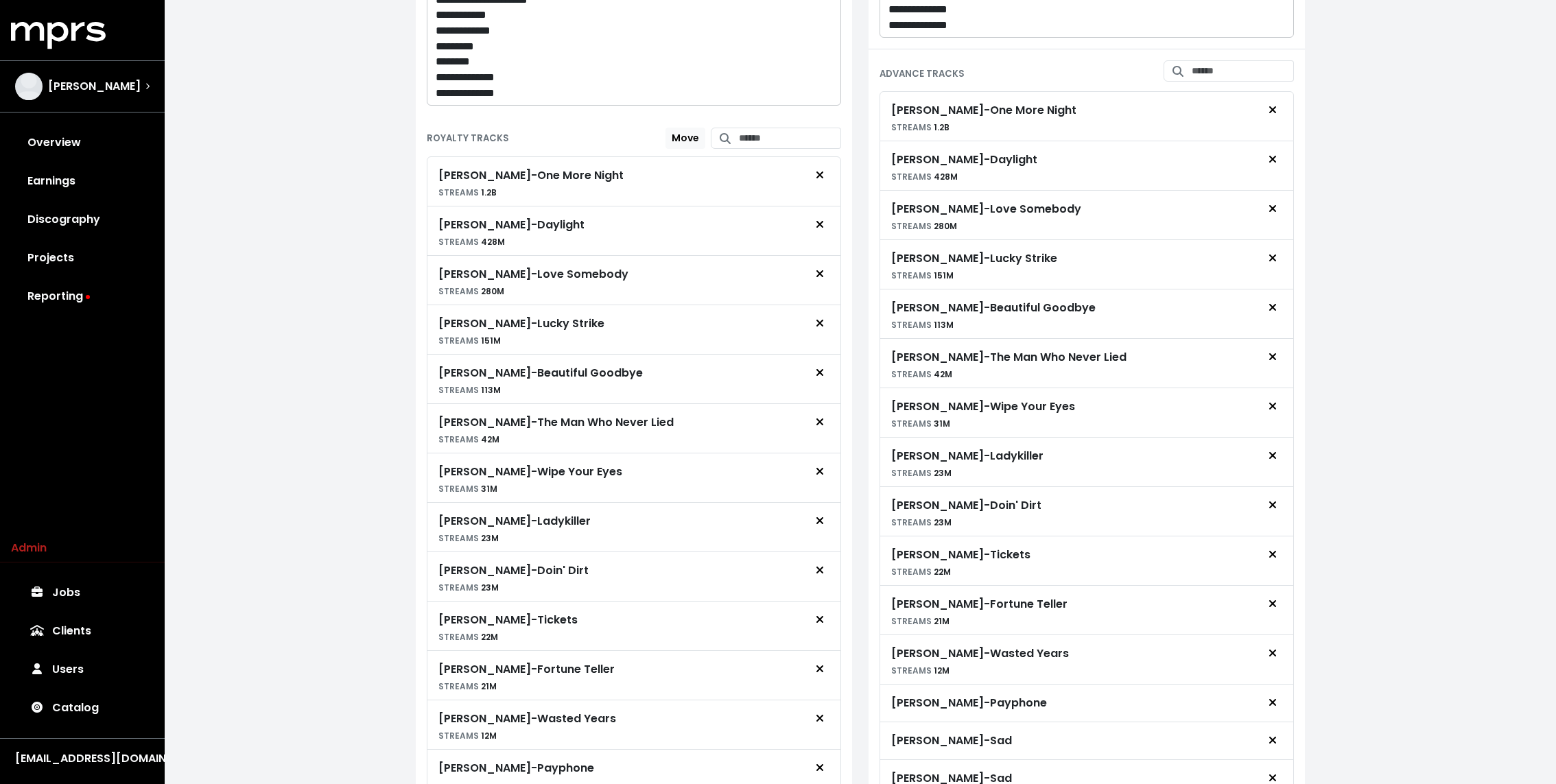
scroll to position [0, 0]
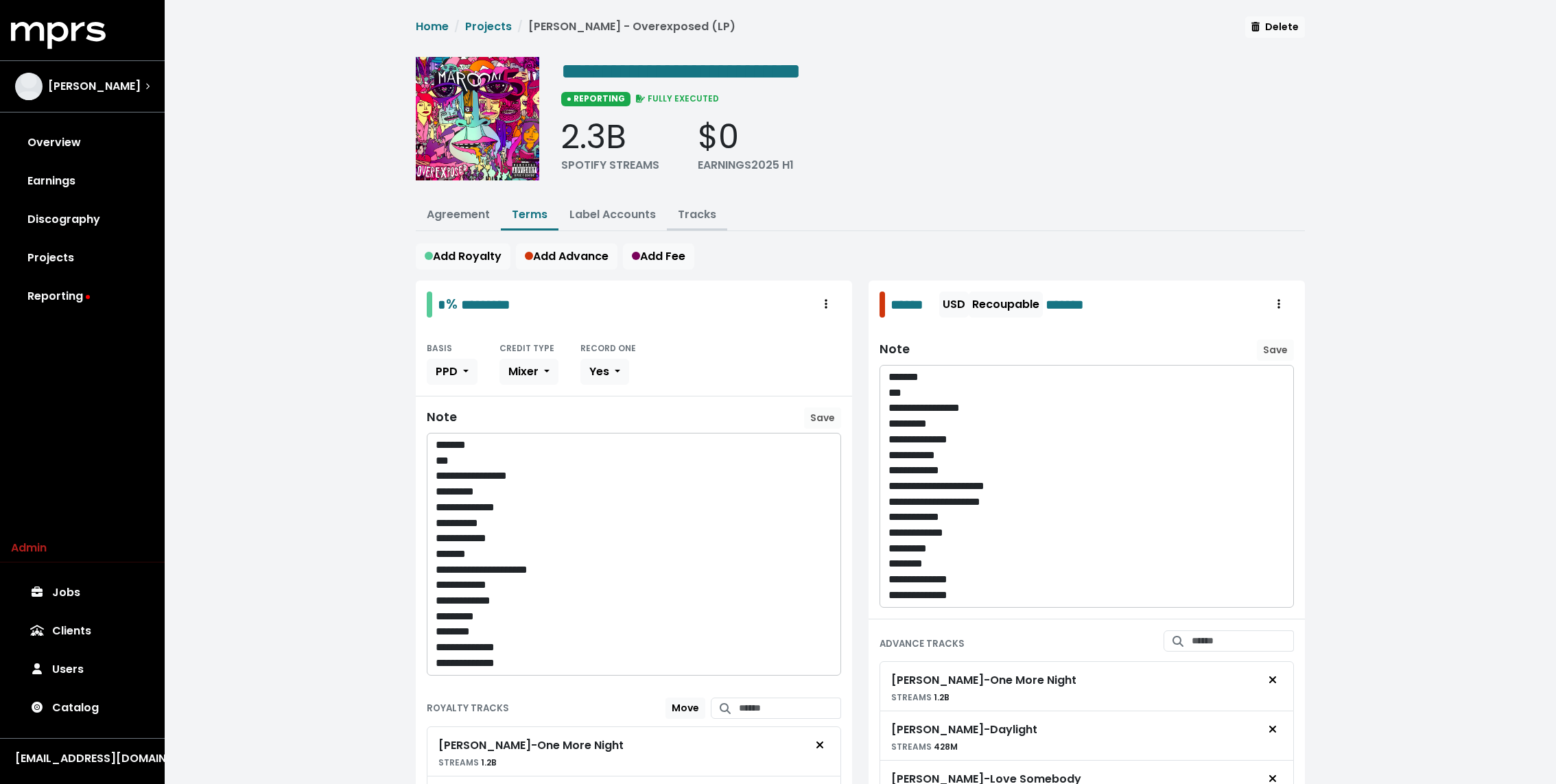
click at [694, 215] on link "Tracks" at bounding box center [697, 214] width 38 height 16
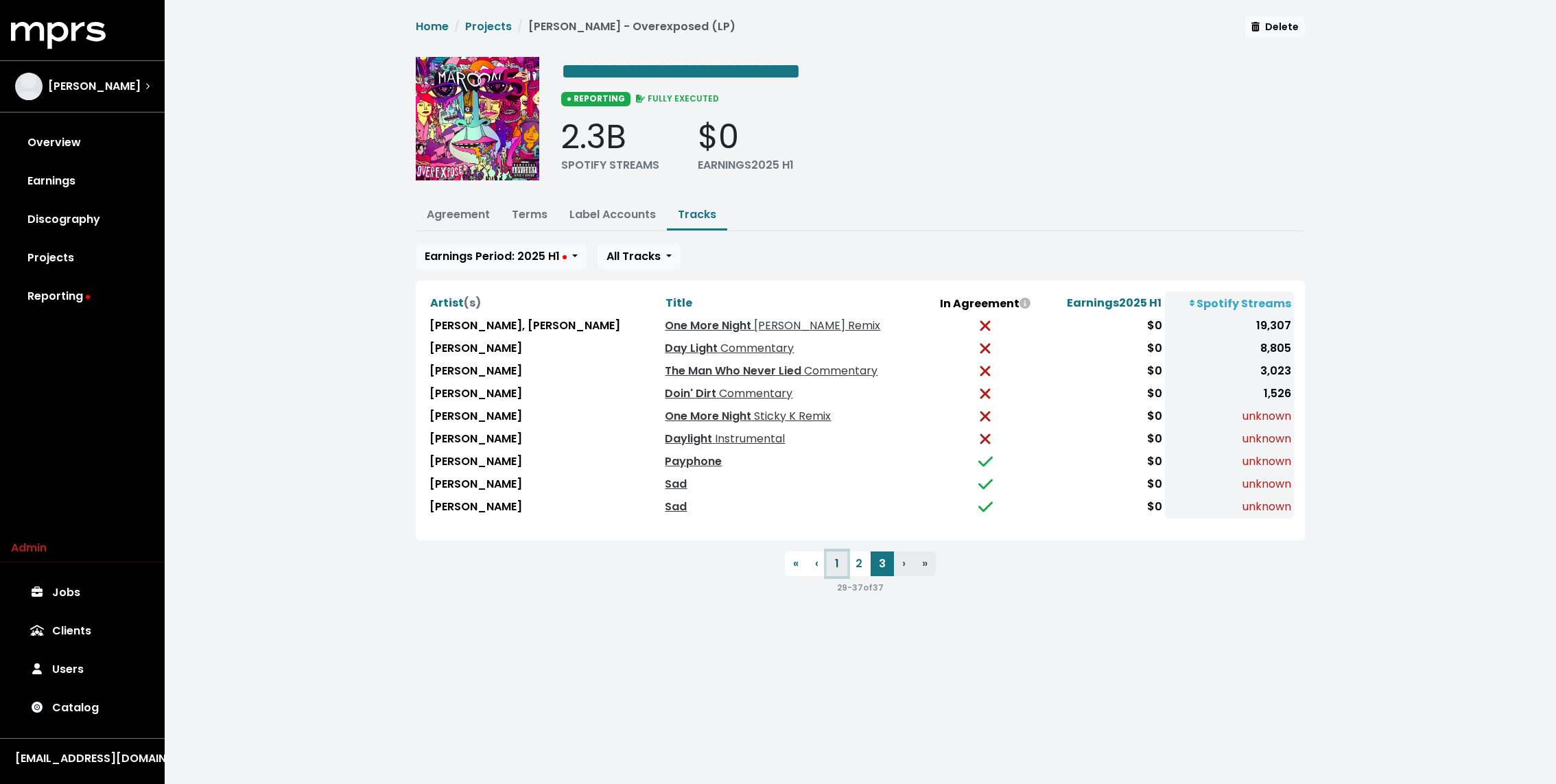
click at [832, 557] on button "1" at bounding box center [836, 564] width 21 height 25
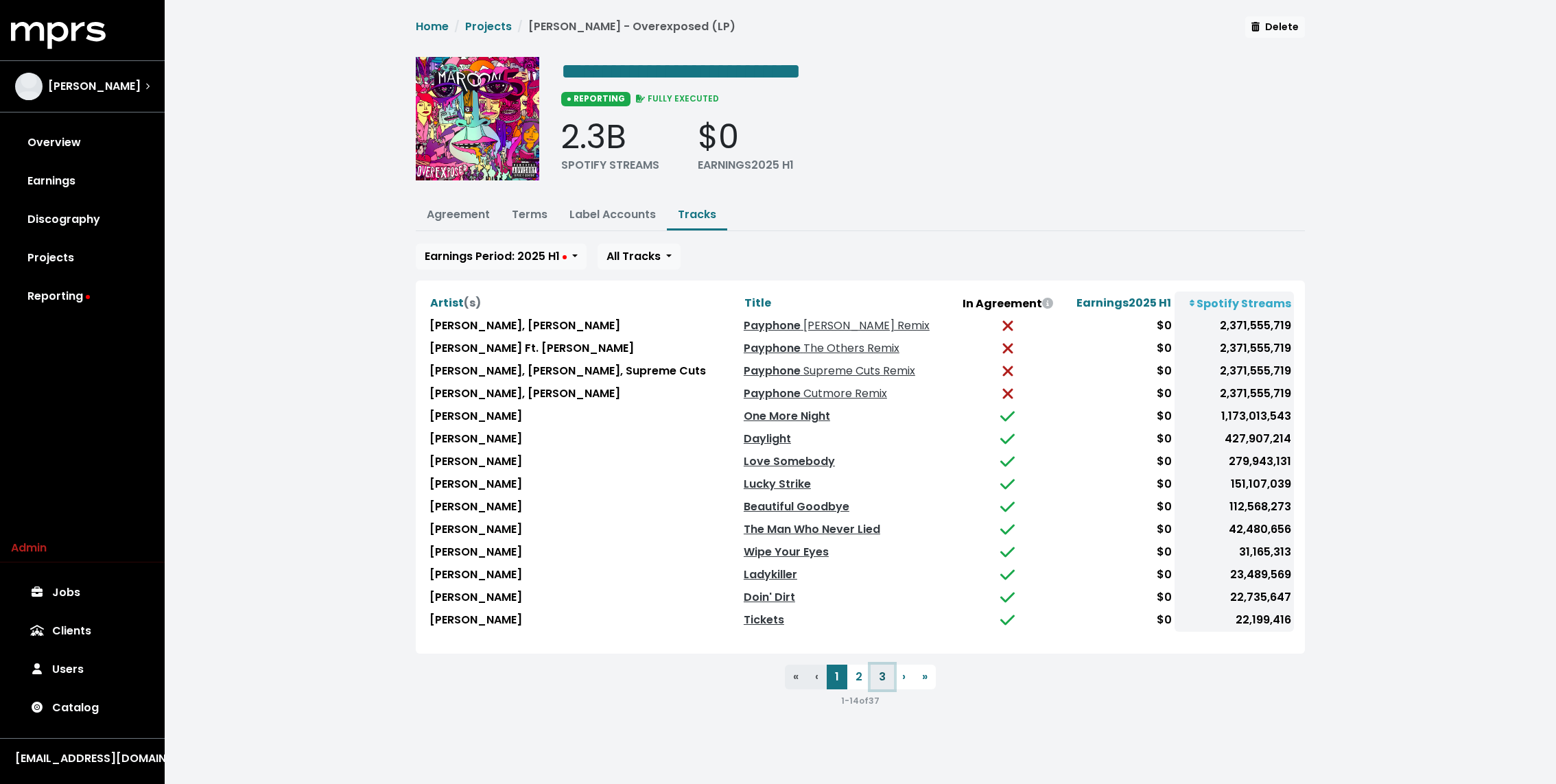
click at [879, 674] on button "3" at bounding box center [882, 677] width 23 height 25
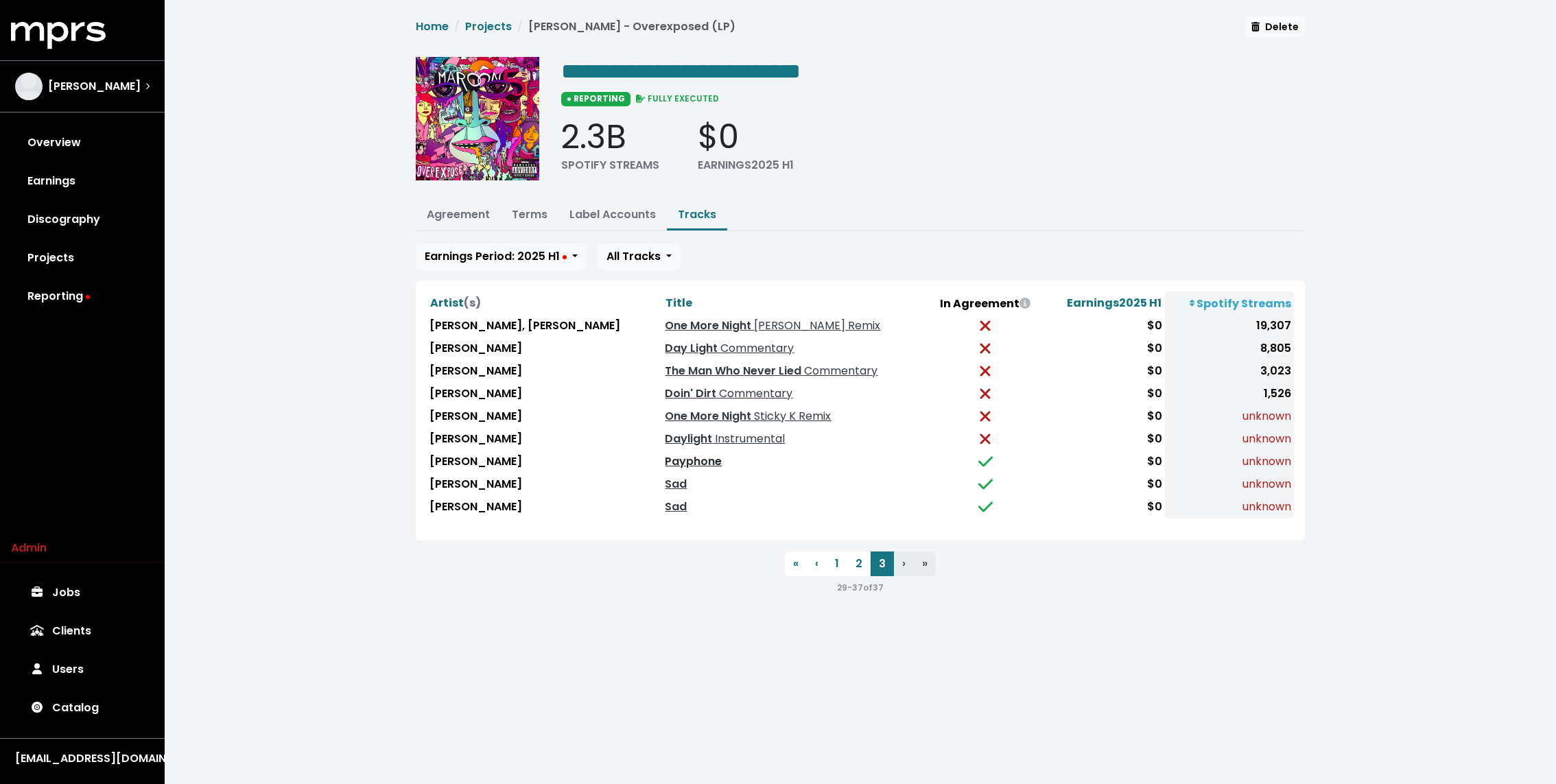
click at [665, 458] on link "Payphone" at bounding box center [693, 461] width 57 height 16
click at [665, 484] on link "Sad" at bounding box center [675, 484] width 22 height 16
click at [662, 512] on td "Sad" at bounding box center [795, 507] width 266 height 22
click at [665, 504] on link "Sad" at bounding box center [675, 507] width 22 height 16
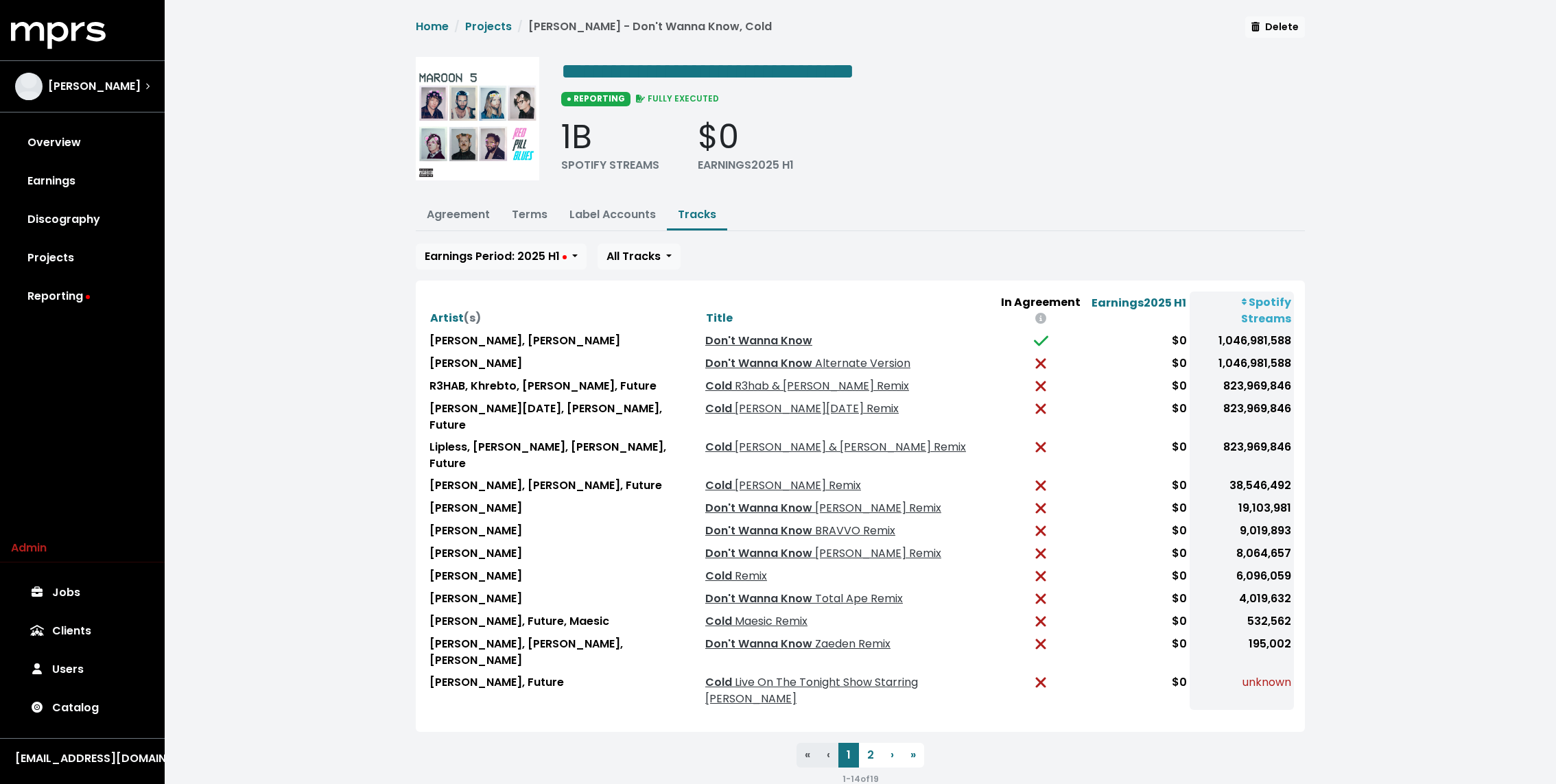
click at [383, 216] on div "**********" at bounding box center [860, 407] width 1391 height 814
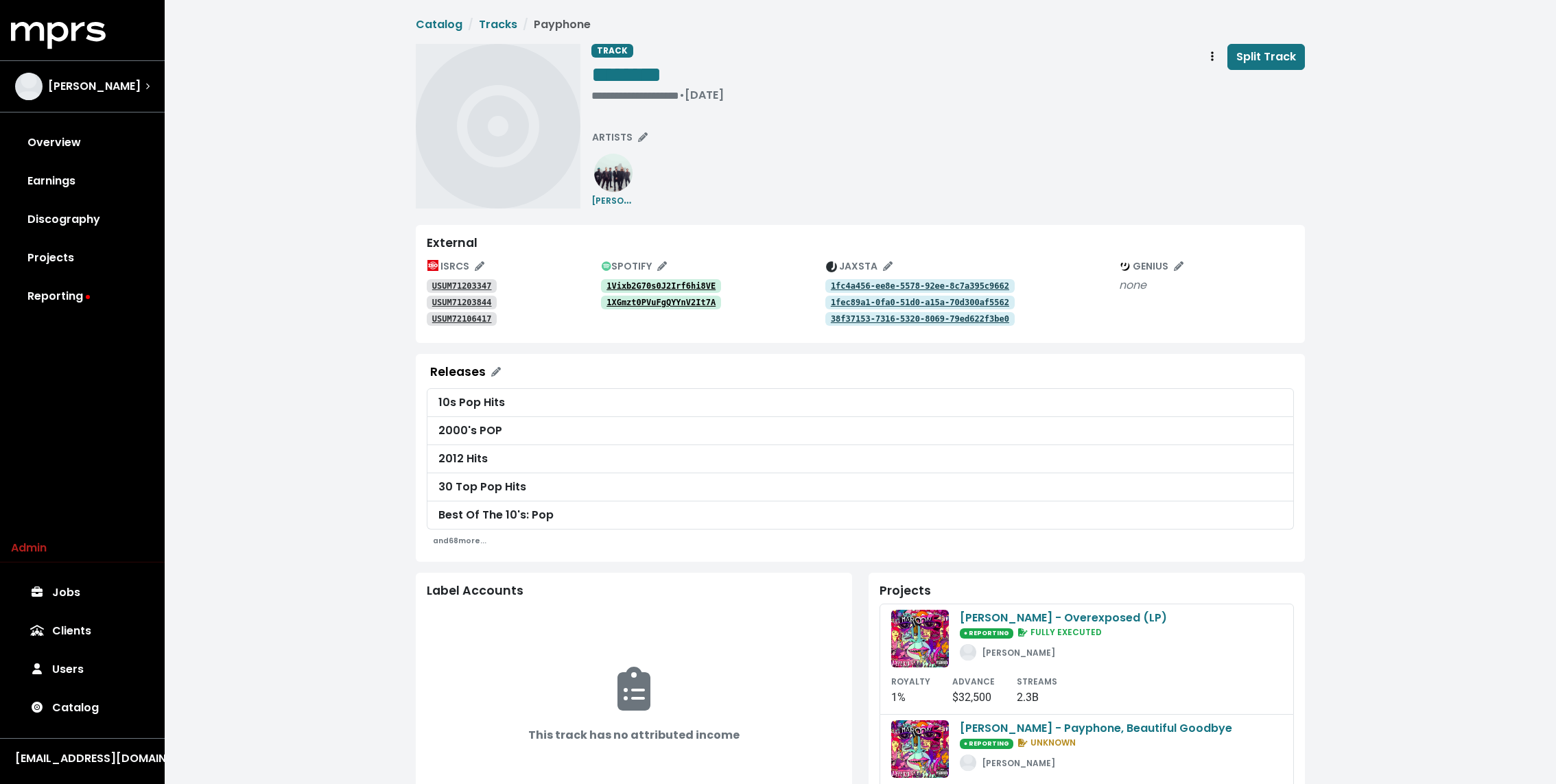
click at [646, 281] on tt "1Vixb2G70s0J2Irf6hi8VE" at bounding box center [661, 285] width 109 height 10
click at [636, 301] on tt "1XGmzt0PVuFgQYYnV2It7A" at bounding box center [661, 302] width 109 height 10
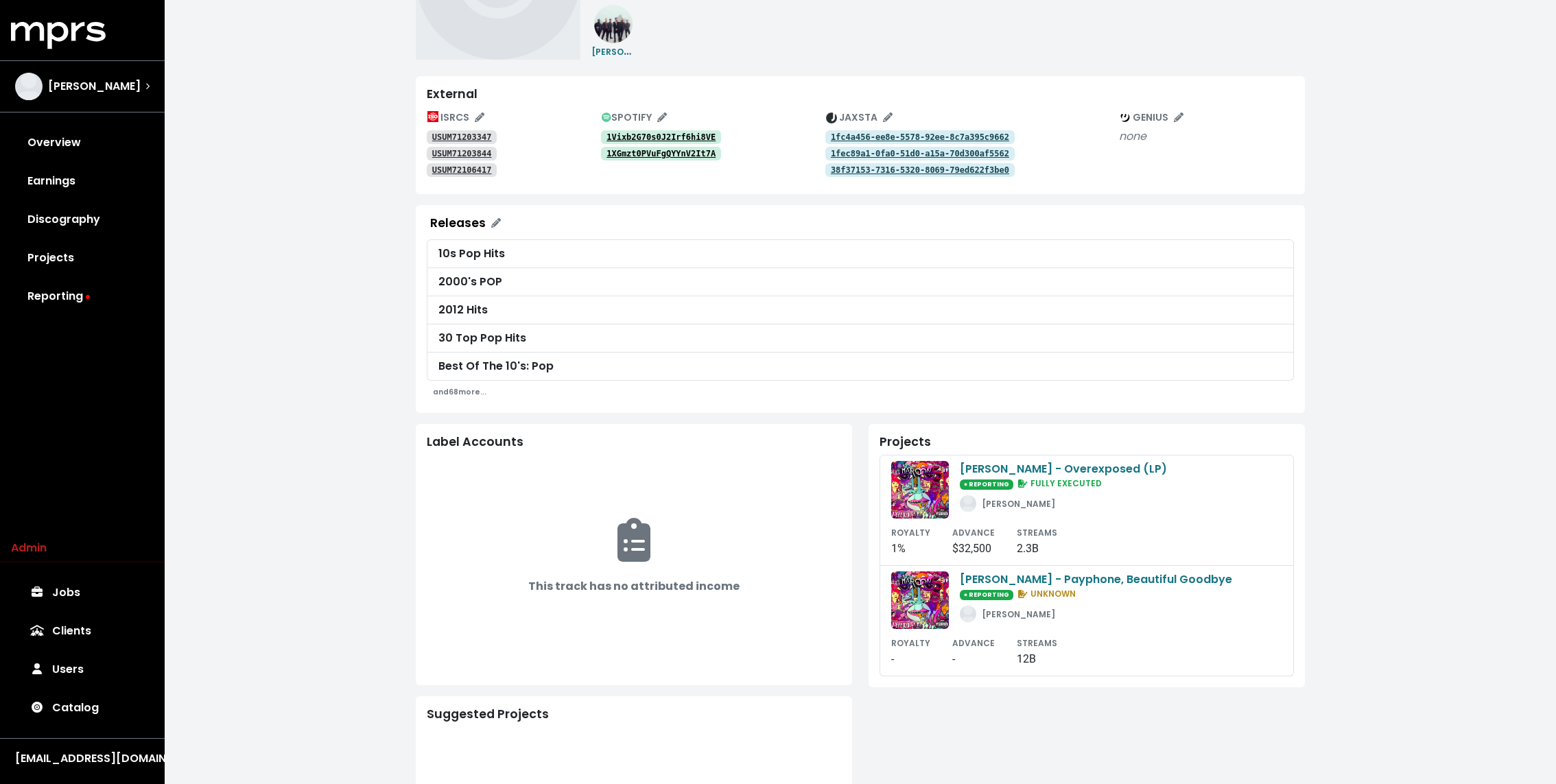
scroll to position [161, 0]
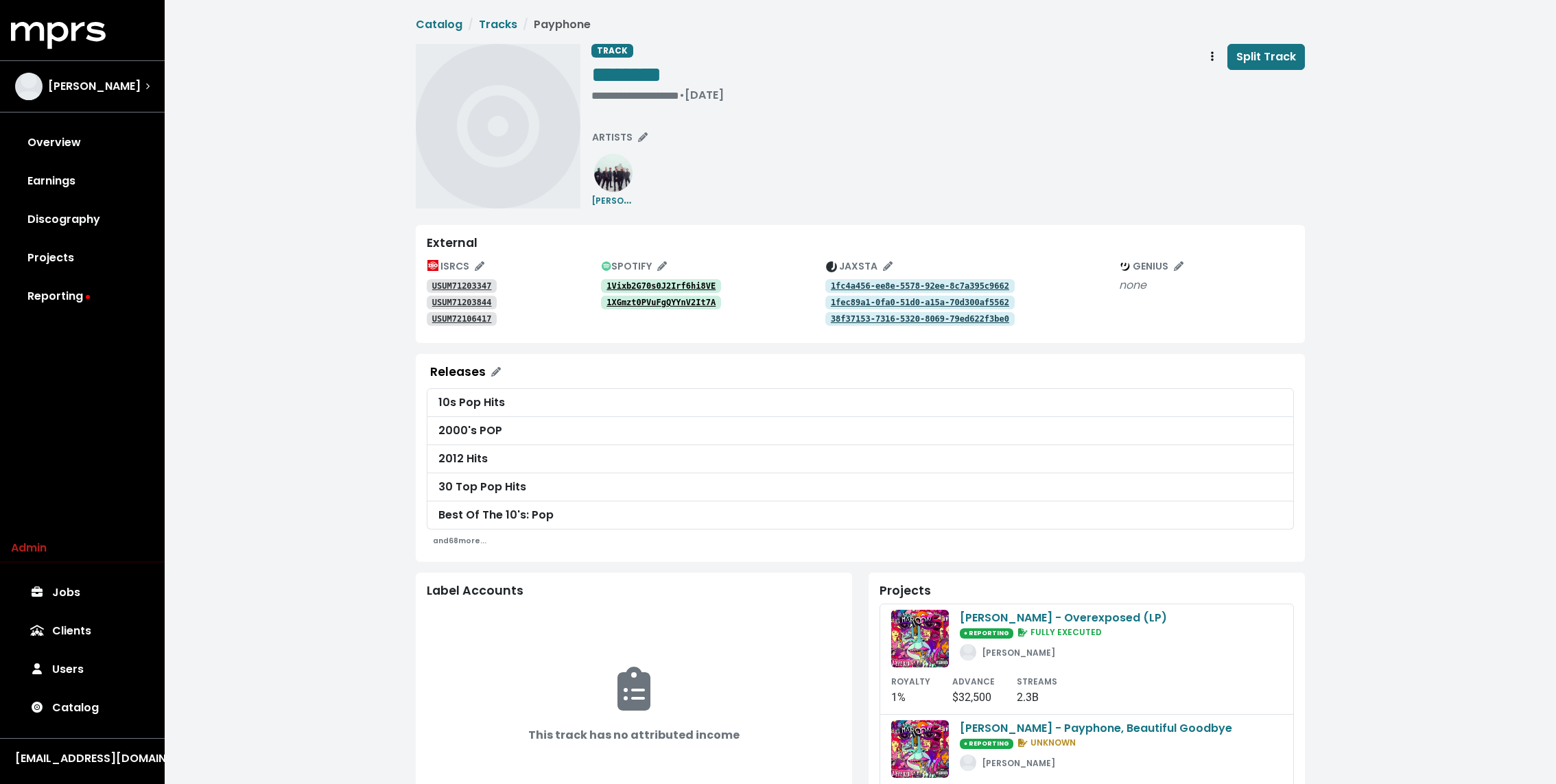
click at [672, 286] on tt "1Vixb2G70s0J2Irf6hi8VE" at bounding box center [661, 285] width 109 height 10
click at [665, 305] on tt "1XGmzt0PVuFgQYYnV2It7A" at bounding box center [661, 302] width 109 height 10
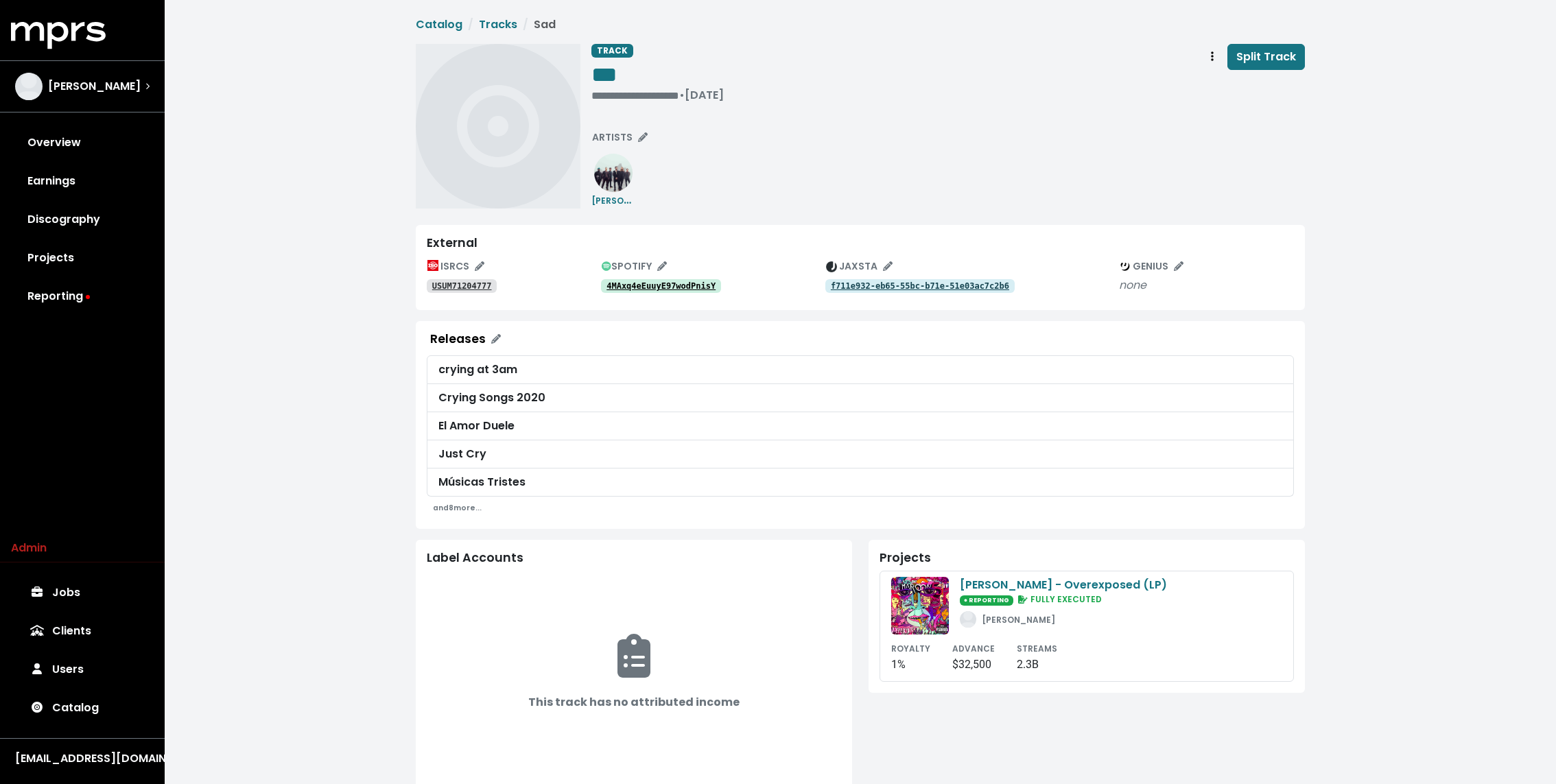
click at [476, 283] on tt "USUM71204777" at bounding box center [461, 285] width 60 height 10
click at [908, 284] on tt "f711e932-eb65-55bc-b71e-51e03ac7c2b6" at bounding box center [920, 285] width 178 height 10
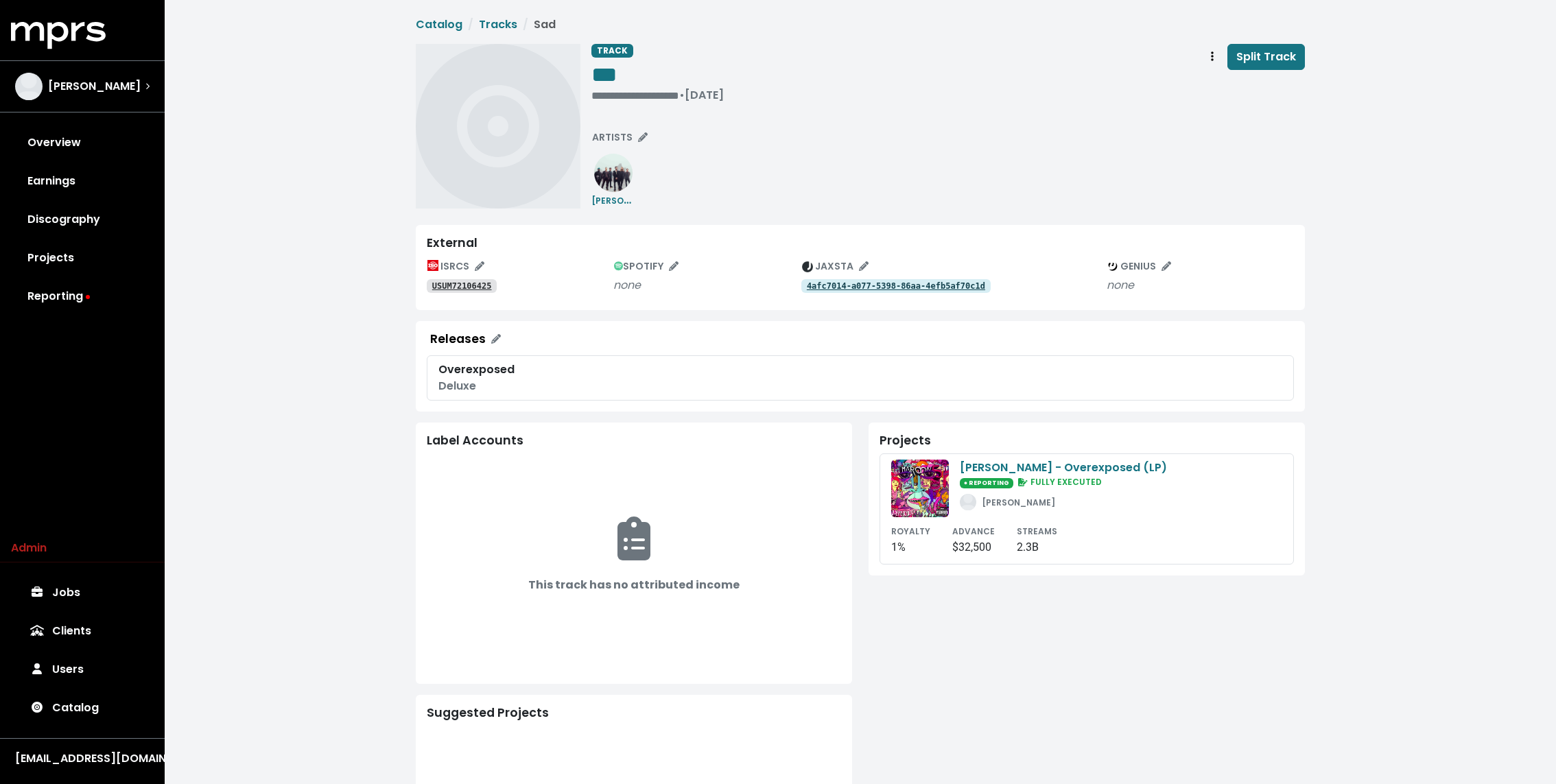
click at [476, 283] on tt "USUM72106425" at bounding box center [461, 285] width 60 height 10
click at [883, 292] on link "4afc7014-a077-5398-86aa-4efb5af70c1d" at bounding box center [896, 285] width 189 height 13
click at [1212, 55] on icon "Track actions" at bounding box center [1212, 56] width 3 height 11
click at [1221, 89] on link "Merge" at bounding box center [1251, 87] width 108 height 22
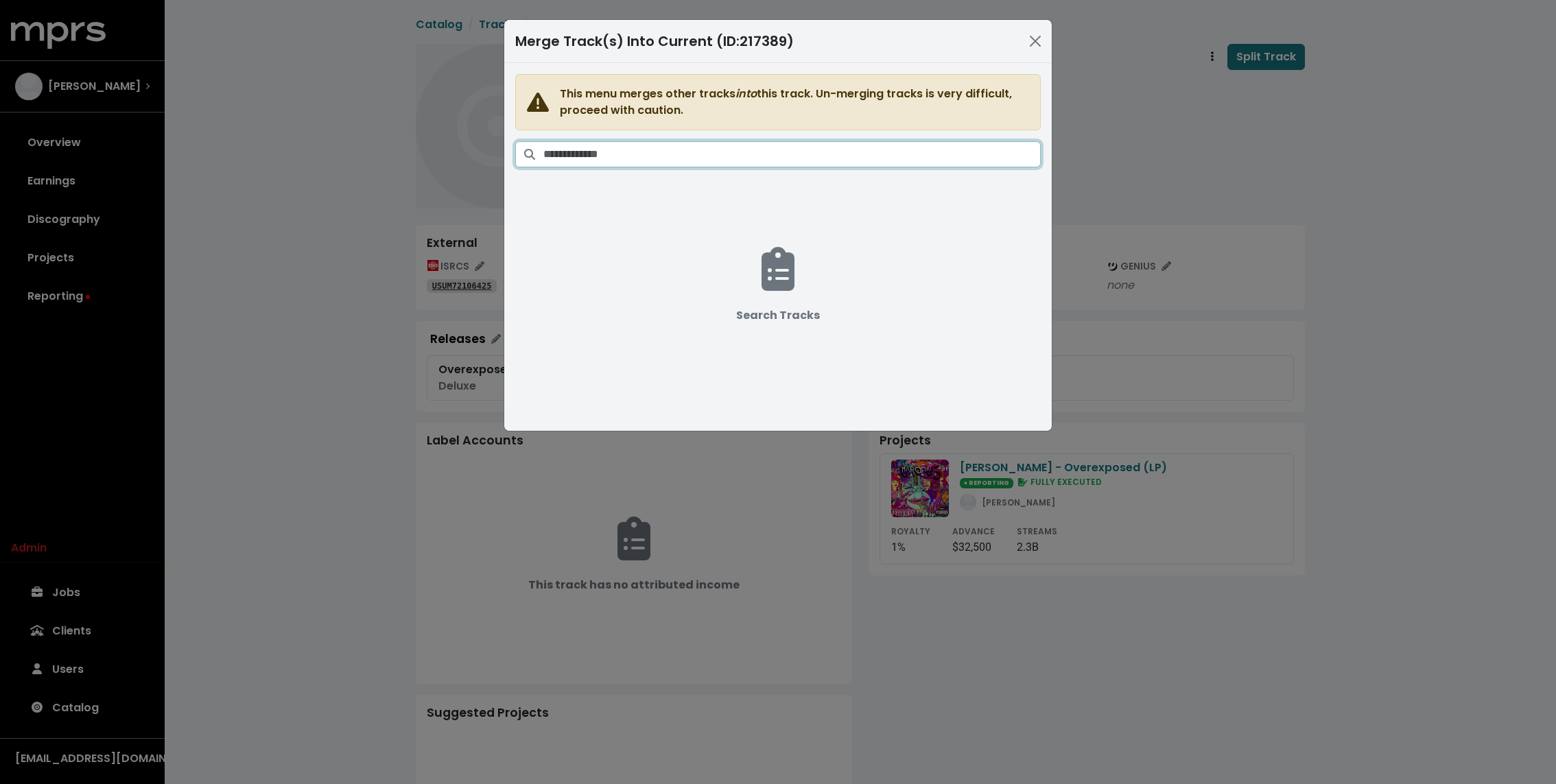
click at [754, 163] on input "Search tracks" at bounding box center [791, 153] width 497 height 26
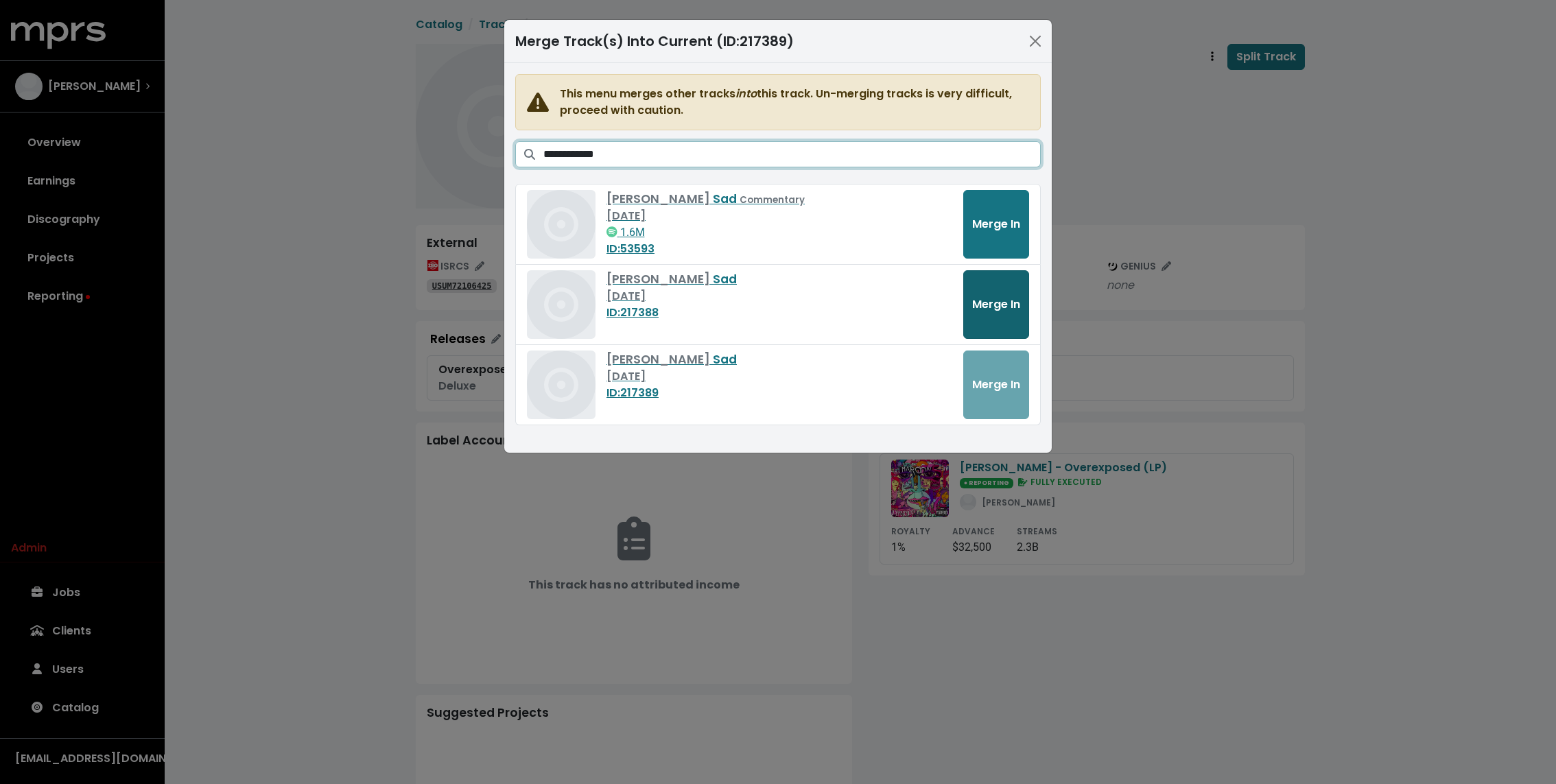
type input "**********"
click at [983, 299] on span "Merge In" at bounding box center [996, 304] width 48 height 16
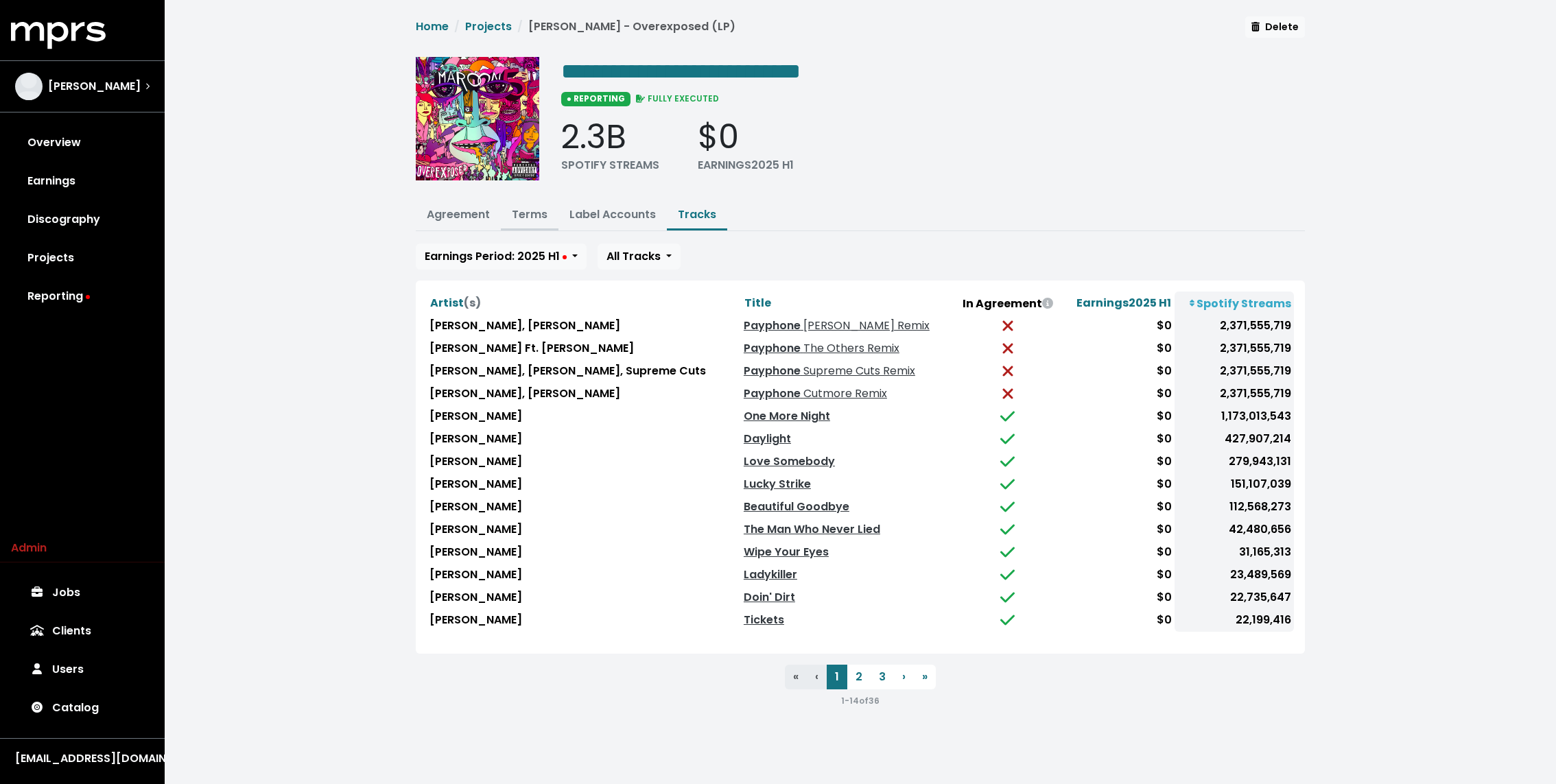
click at [517, 201] on button "Terms" at bounding box center [529, 215] width 58 height 29
click at [526, 210] on link "Terms" at bounding box center [530, 214] width 36 height 16
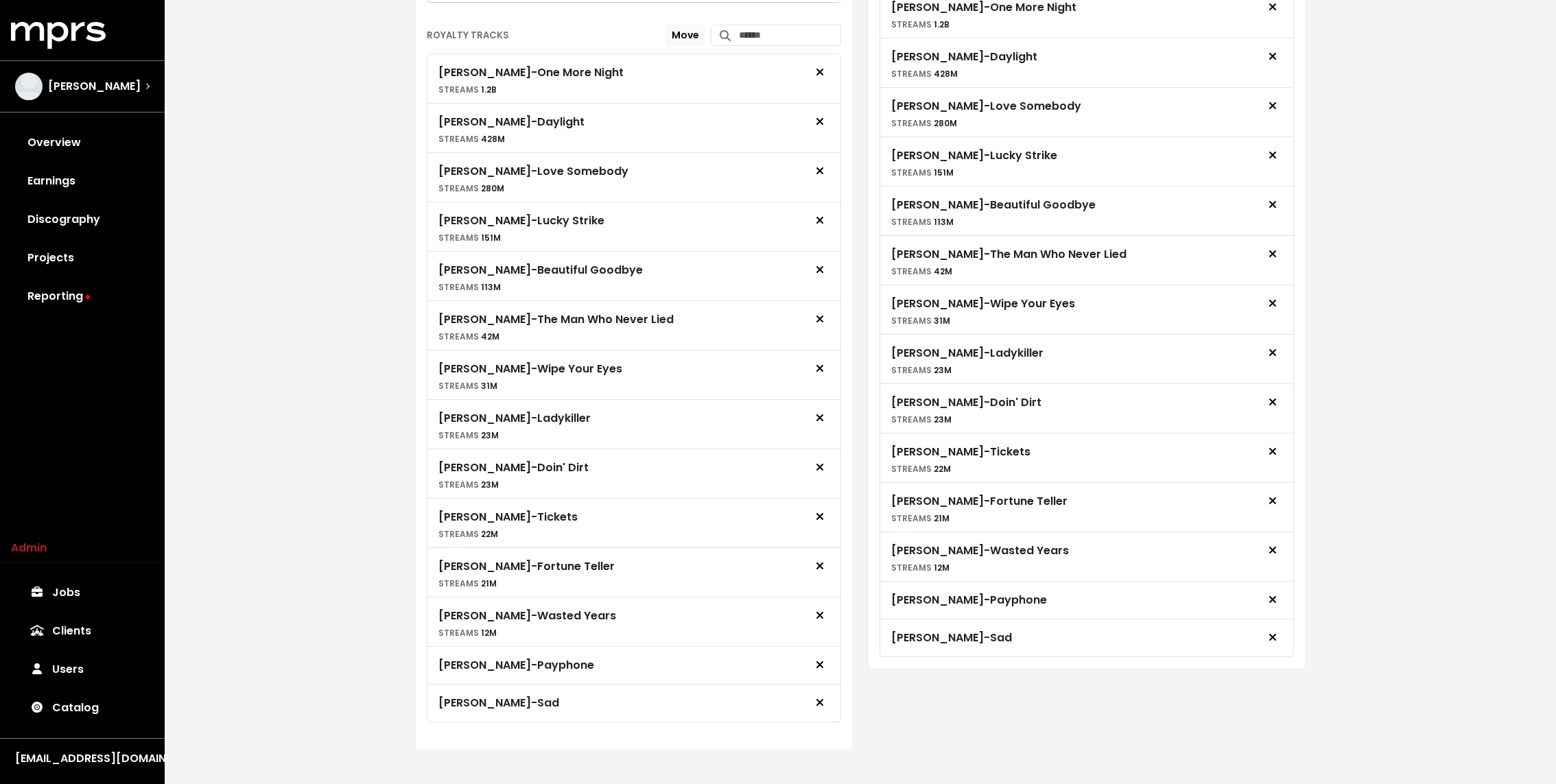
scroll to position [678, 0]
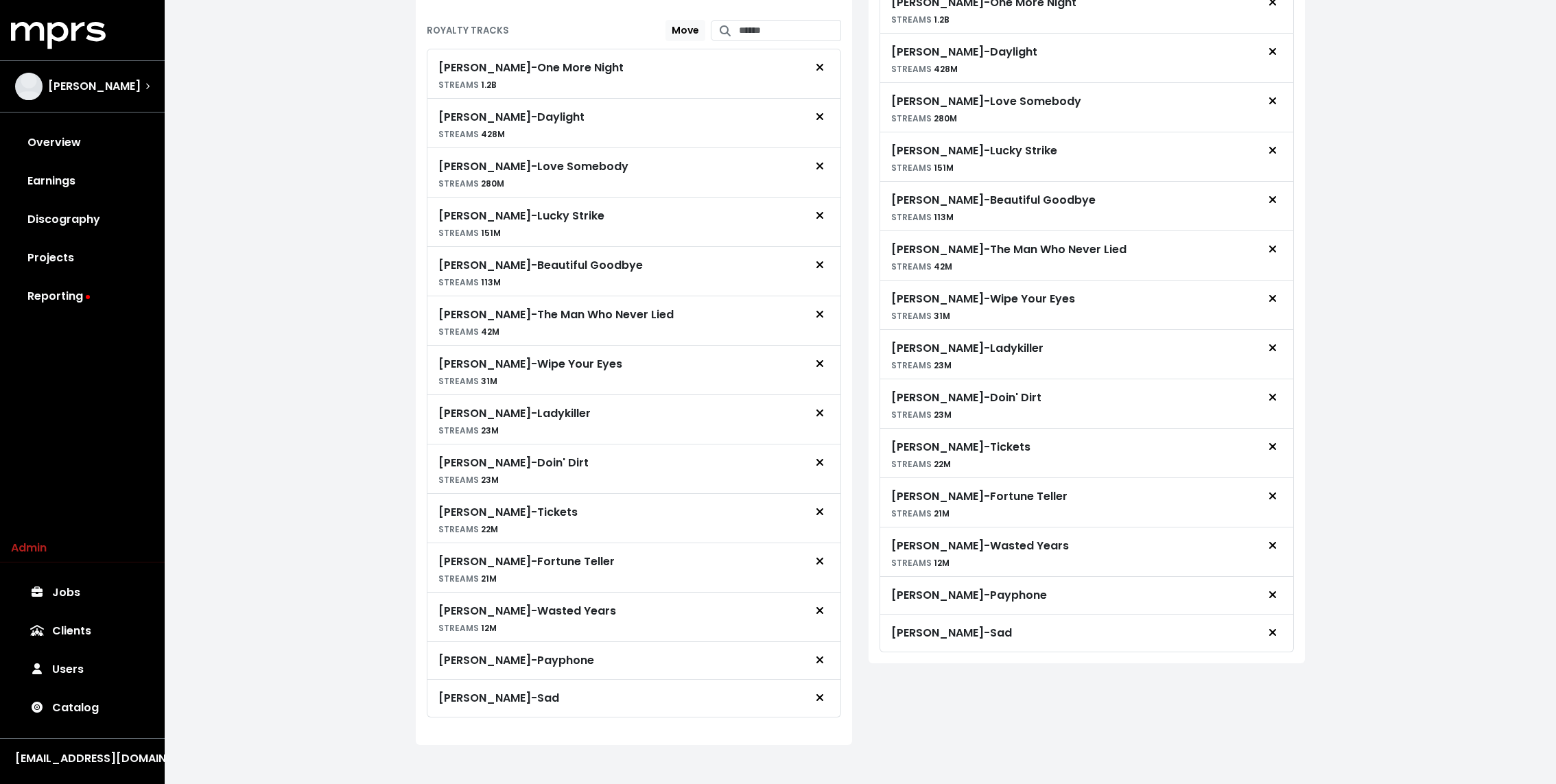
click at [527, 652] on div "[PERSON_NAME] - Payphone" at bounding box center [516, 660] width 156 height 16
click at [515, 689] on div "[PERSON_NAME] - Sad" at bounding box center [498, 697] width 120 height 16
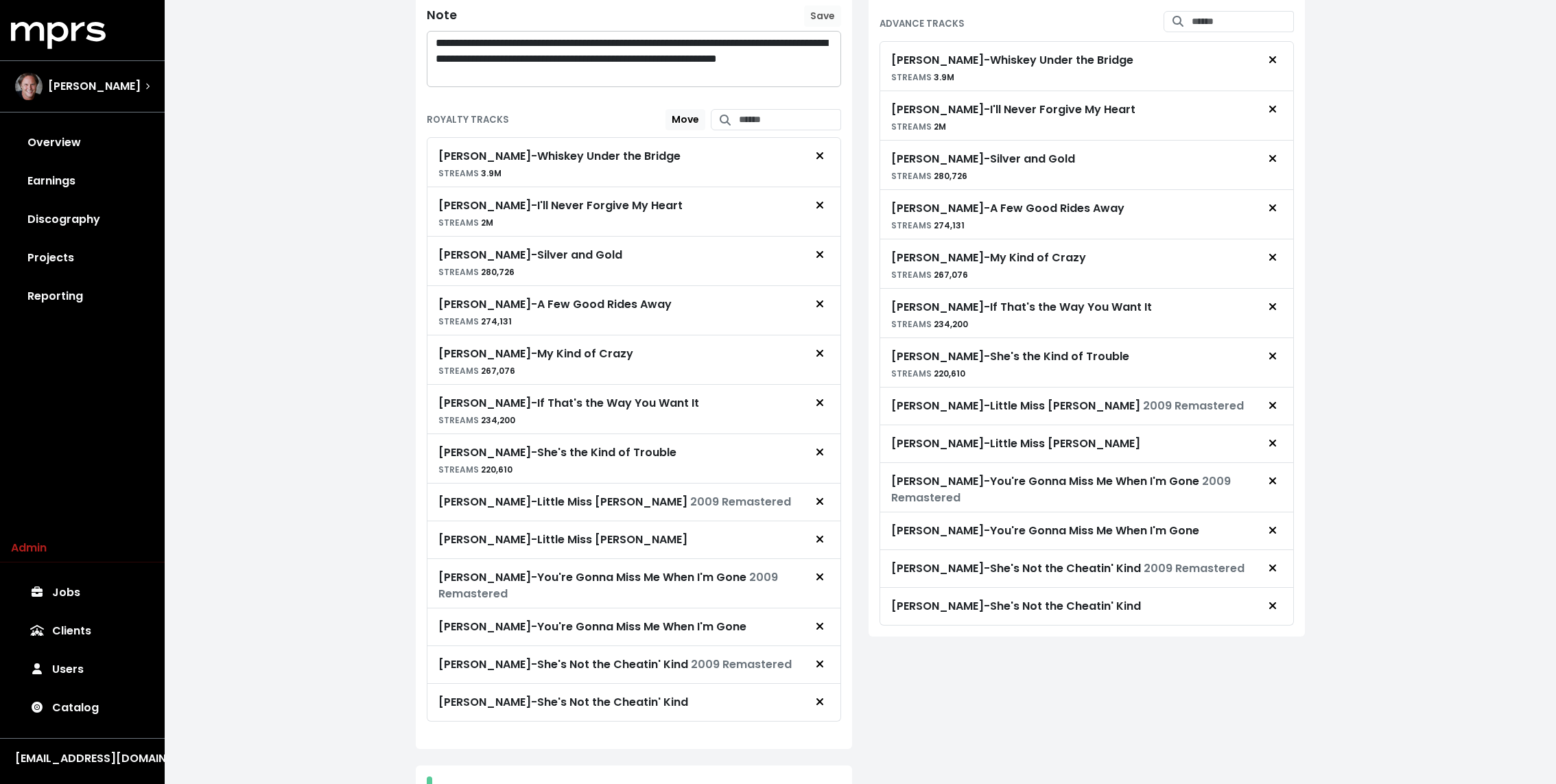
scroll to position [408, 0]
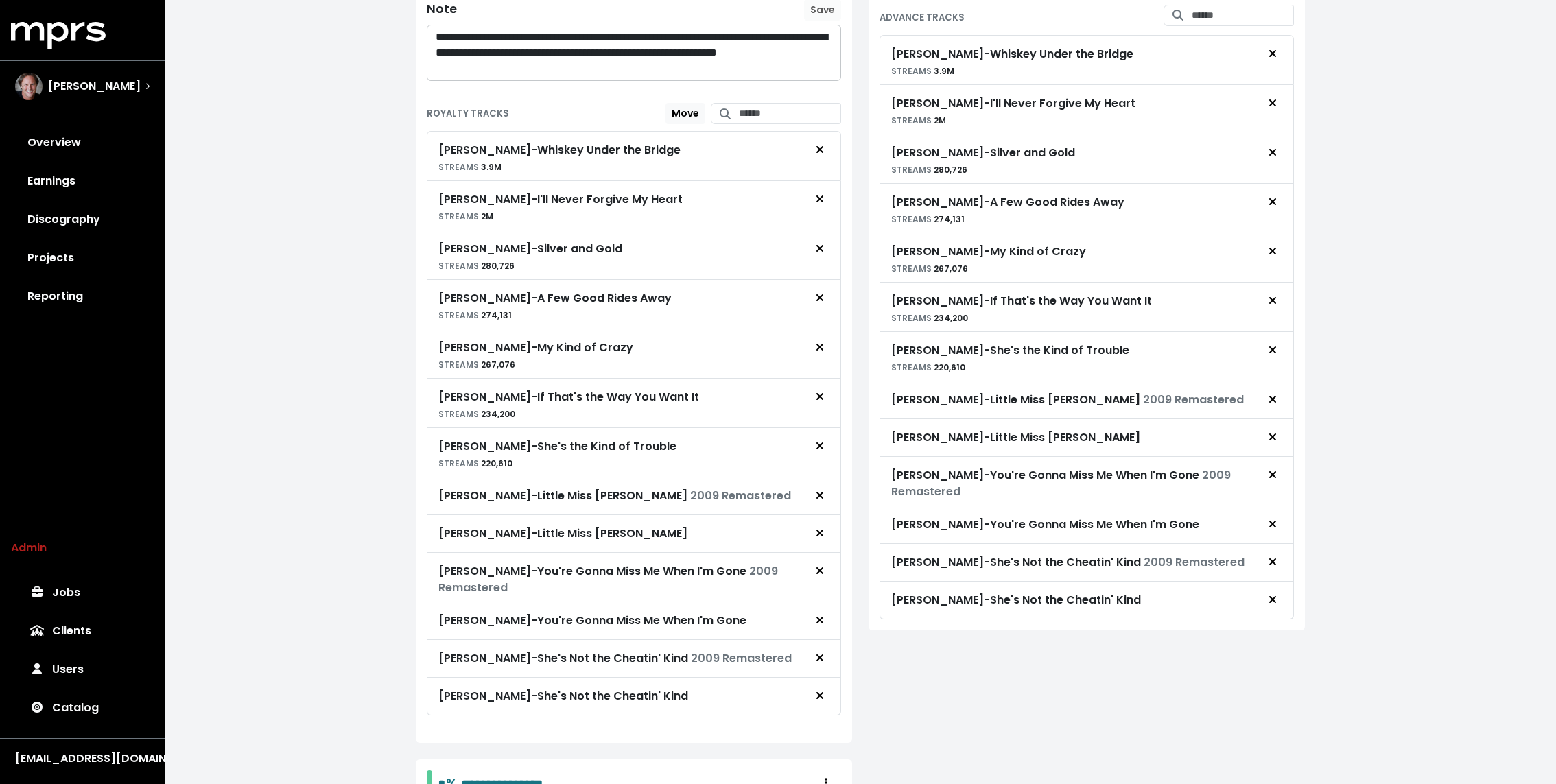
click at [610, 491] on div "Brooks & Dunn - Little Miss Honky Tonk 2009 Remastered" at bounding box center [614, 496] width 352 height 16
click at [581, 525] on div "Brooks & Dunn - Little Miss Honky Tonk" at bounding box center [562, 533] width 249 height 16
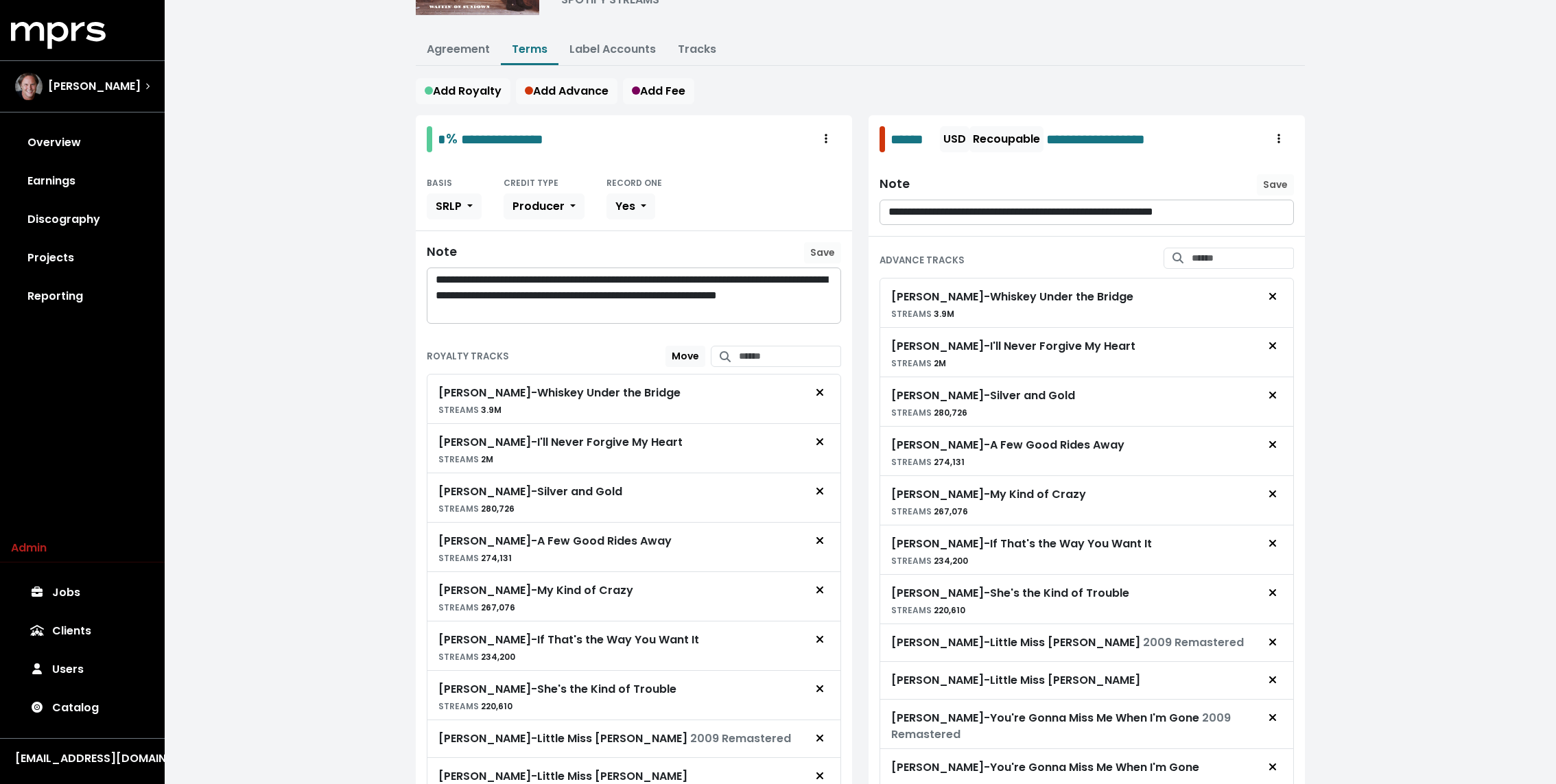
scroll to position [136, 0]
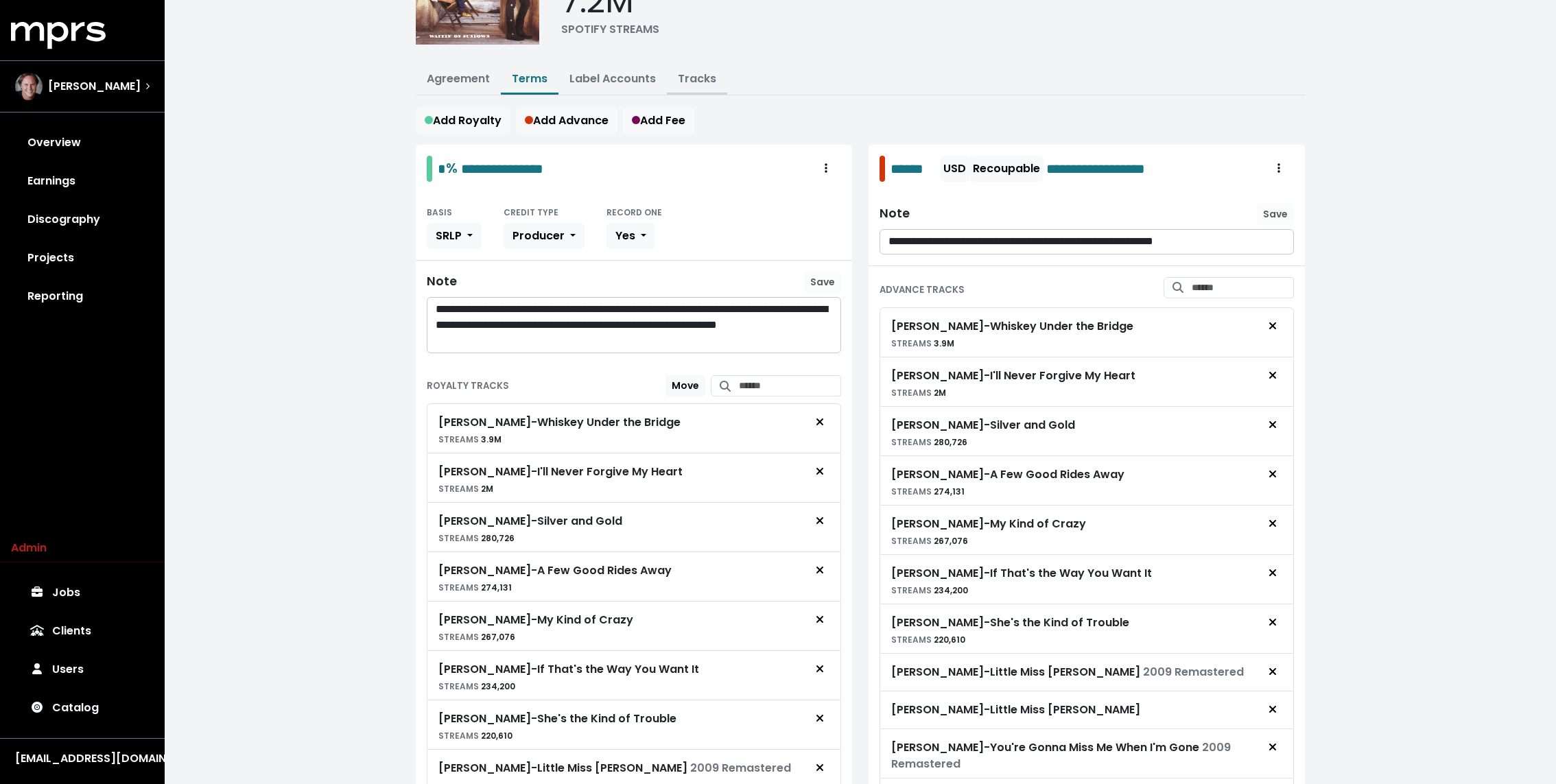
click at [699, 83] on link "Tracks" at bounding box center [697, 78] width 38 height 16
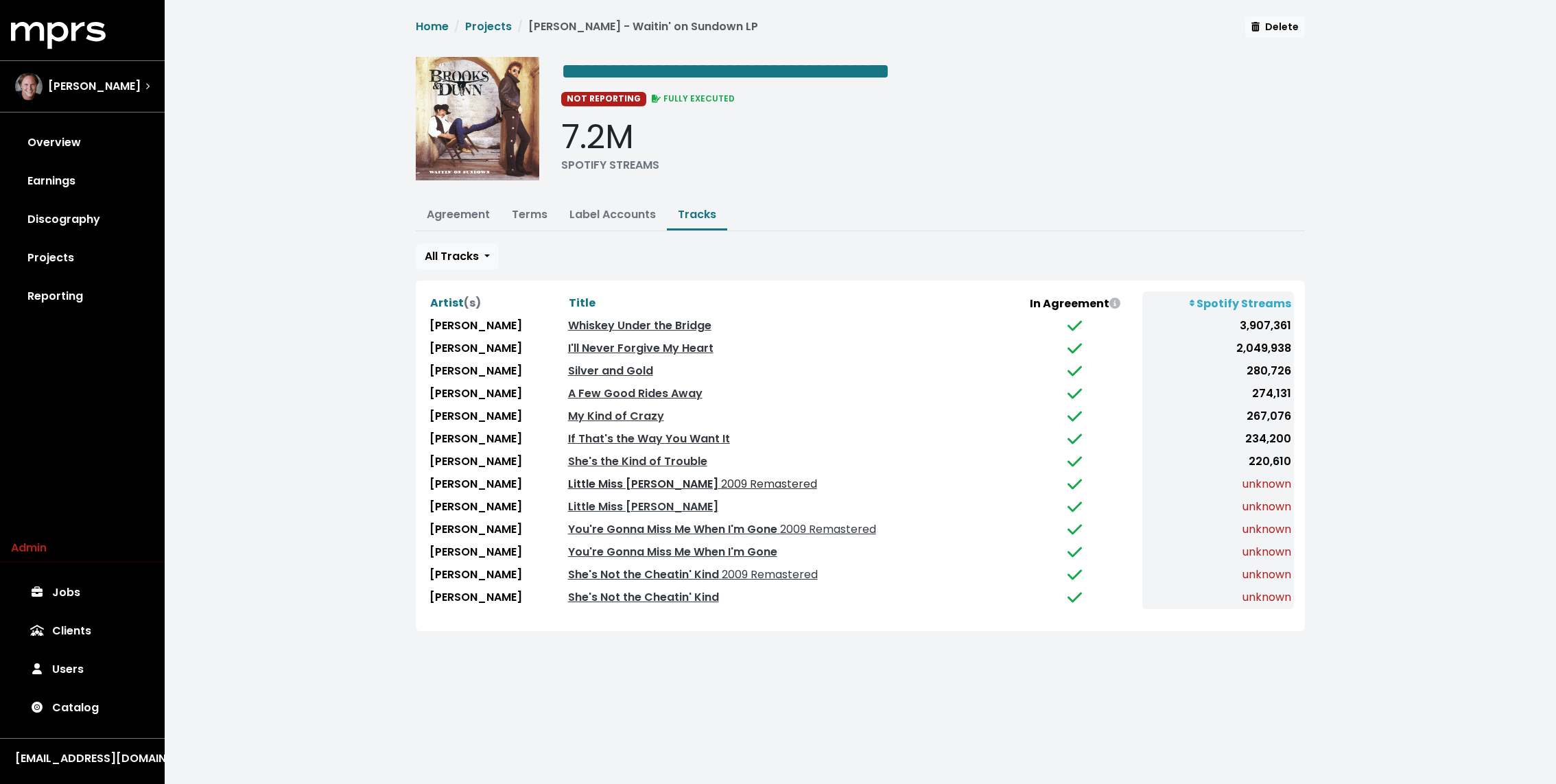
click at [665, 483] on link "Little Miss Honky Tonk 2009 Remastered" at bounding box center [692, 484] width 249 height 16
click at [650, 500] on link "Little Miss Honky Tonk" at bounding box center [643, 507] width 150 height 16
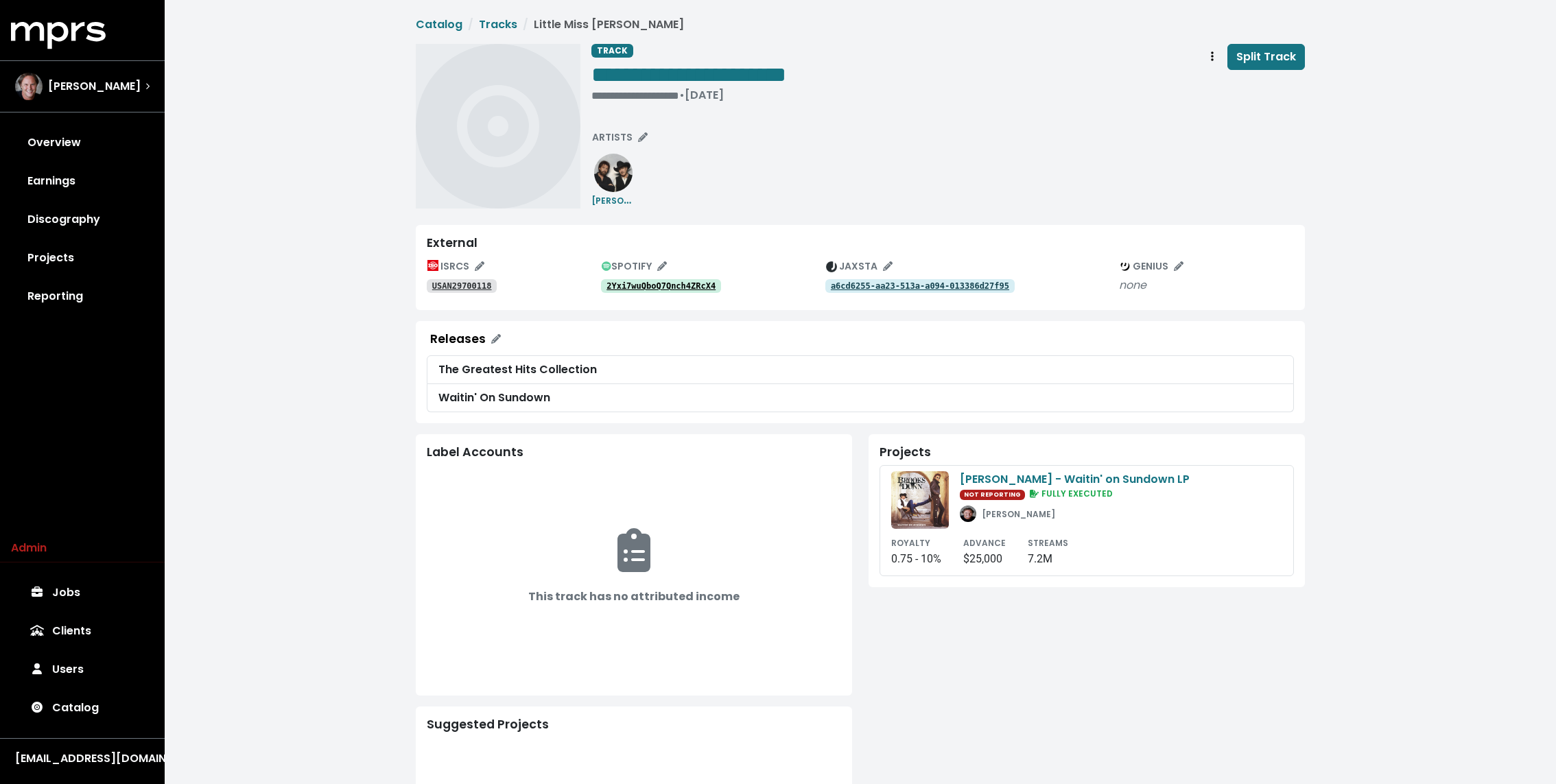
click at [684, 285] on tt "2Yxi7wuQboQ7Qnch4ZRcX4" at bounding box center [661, 285] width 109 height 10
click at [459, 285] on tt "USAN29700118" at bounding box center [461, 285] width 60 height 10
click at [940, 286] on tt "a6cd6255-aa23-513a-a094-013386d27f95" at bounding box center [920, 285] width 178 height 10
click at [684, 285] on tt "7Ebq2Bf6r6Wp1o0t0xhqSI" at bounding box center [661, 285] width 109 height 10
click at [469, 284] on tt "USAN20900075" at bounding box center [461, 285] width 60 height 10
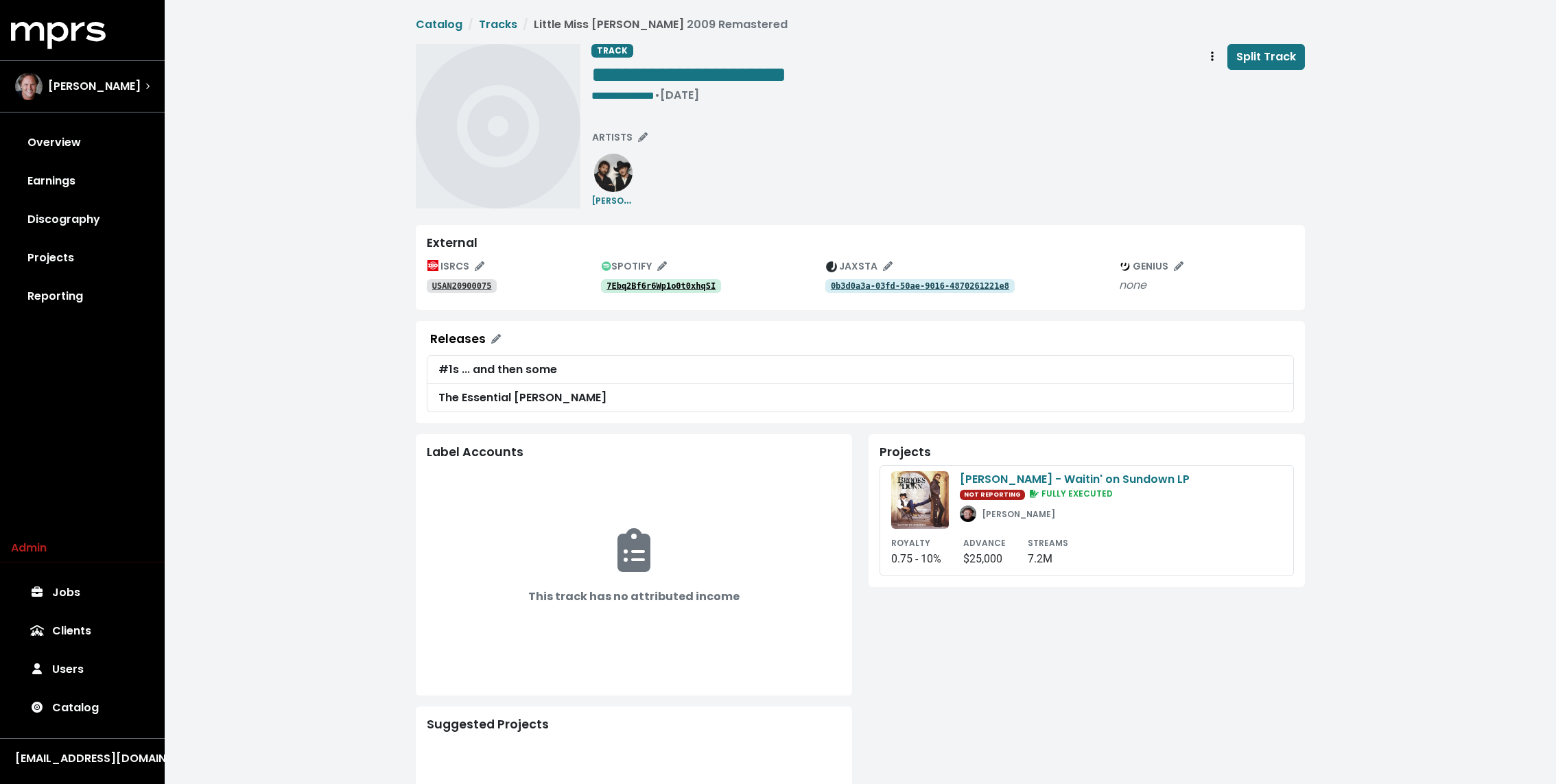
click at [898, 289] on tt "0b3d0a3a-03fd-50ae-9016-4870261221e8" at bounding box center [920, 285] width 178 height 10
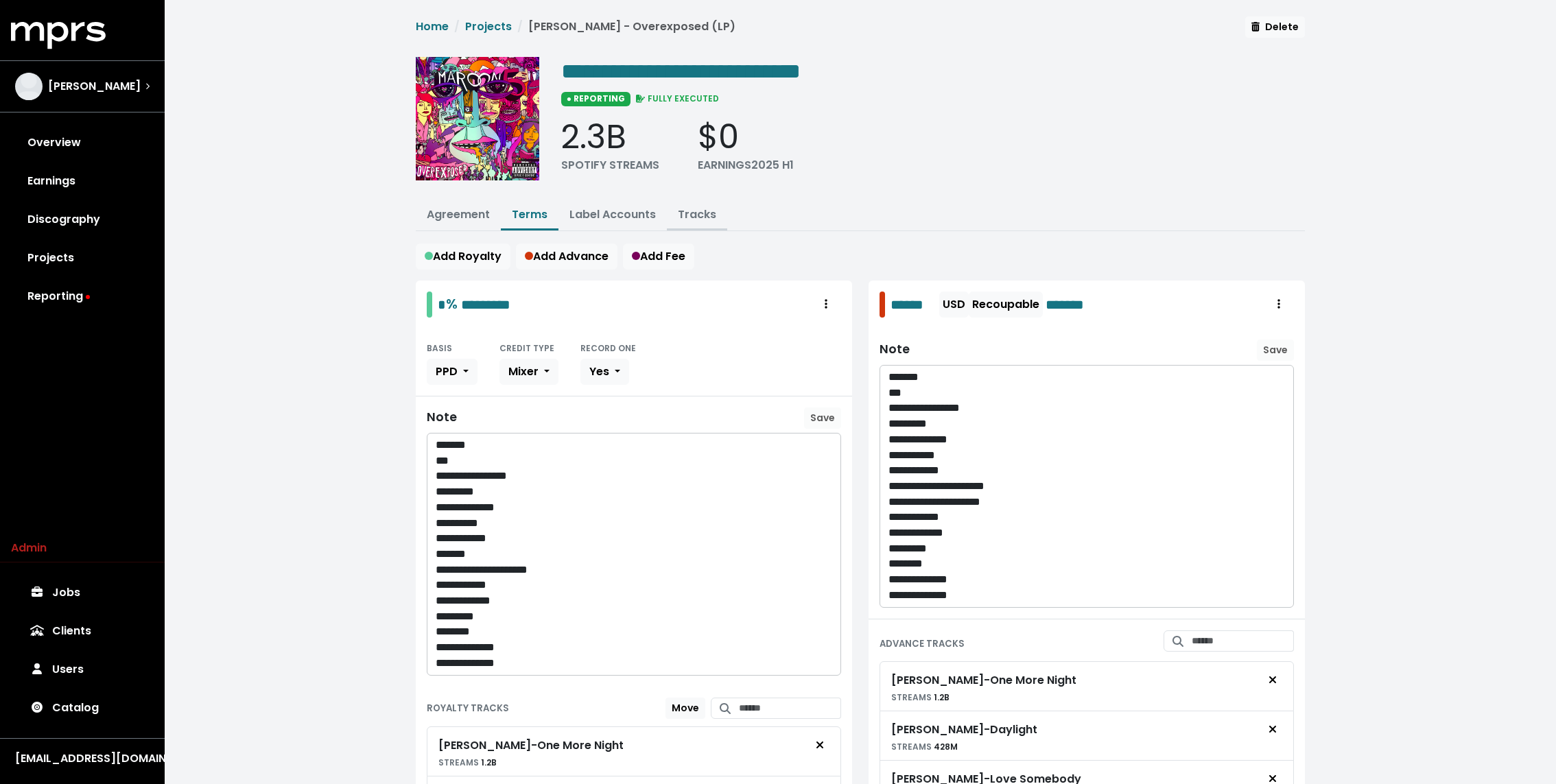
click at [705, 207] on link "Tracks" at bounding box center [697, 214] width 38 height 16
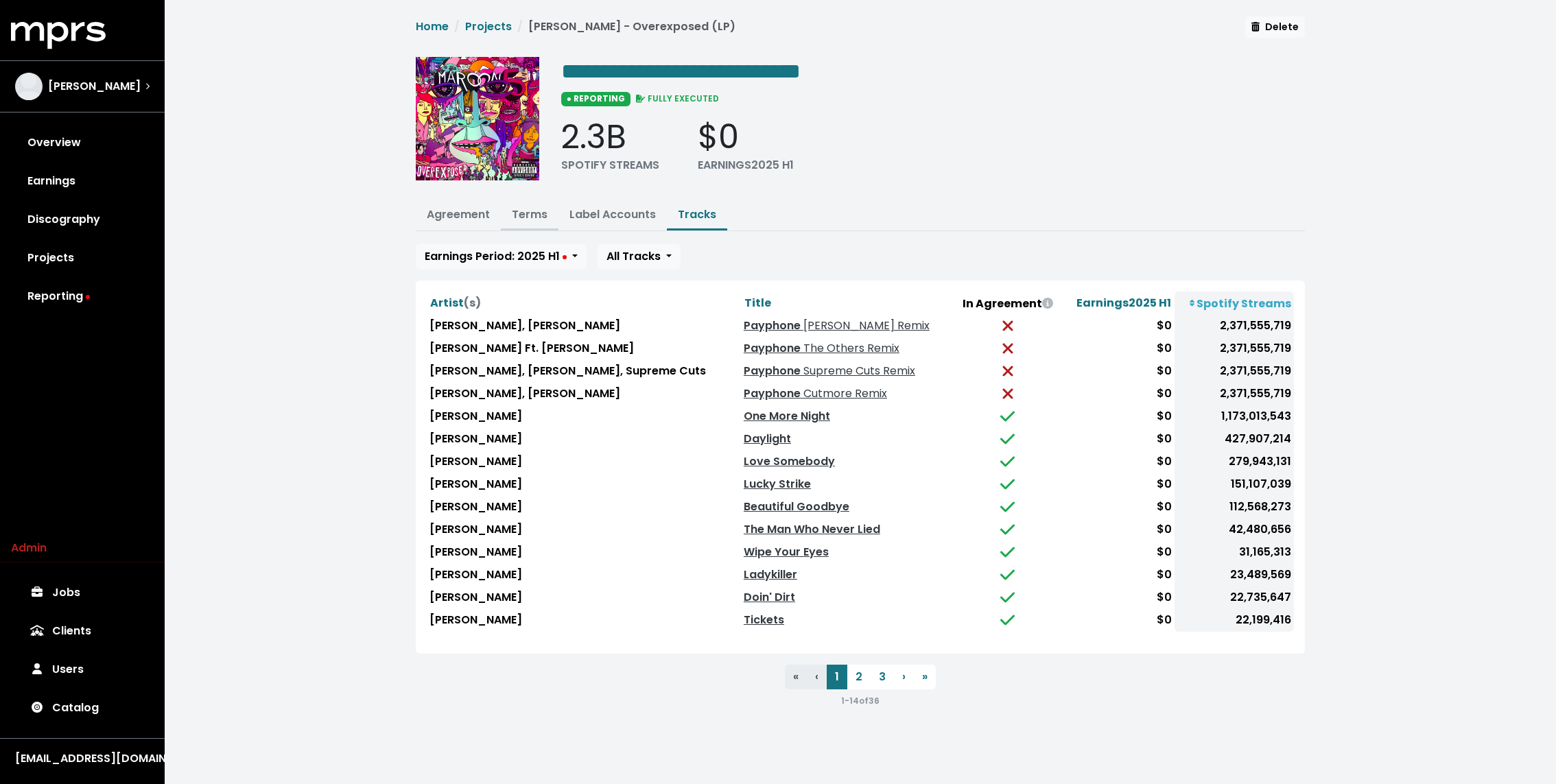
click at [535, 212] on link "Terms" at bounding box center [530, 214] width 36 height 16
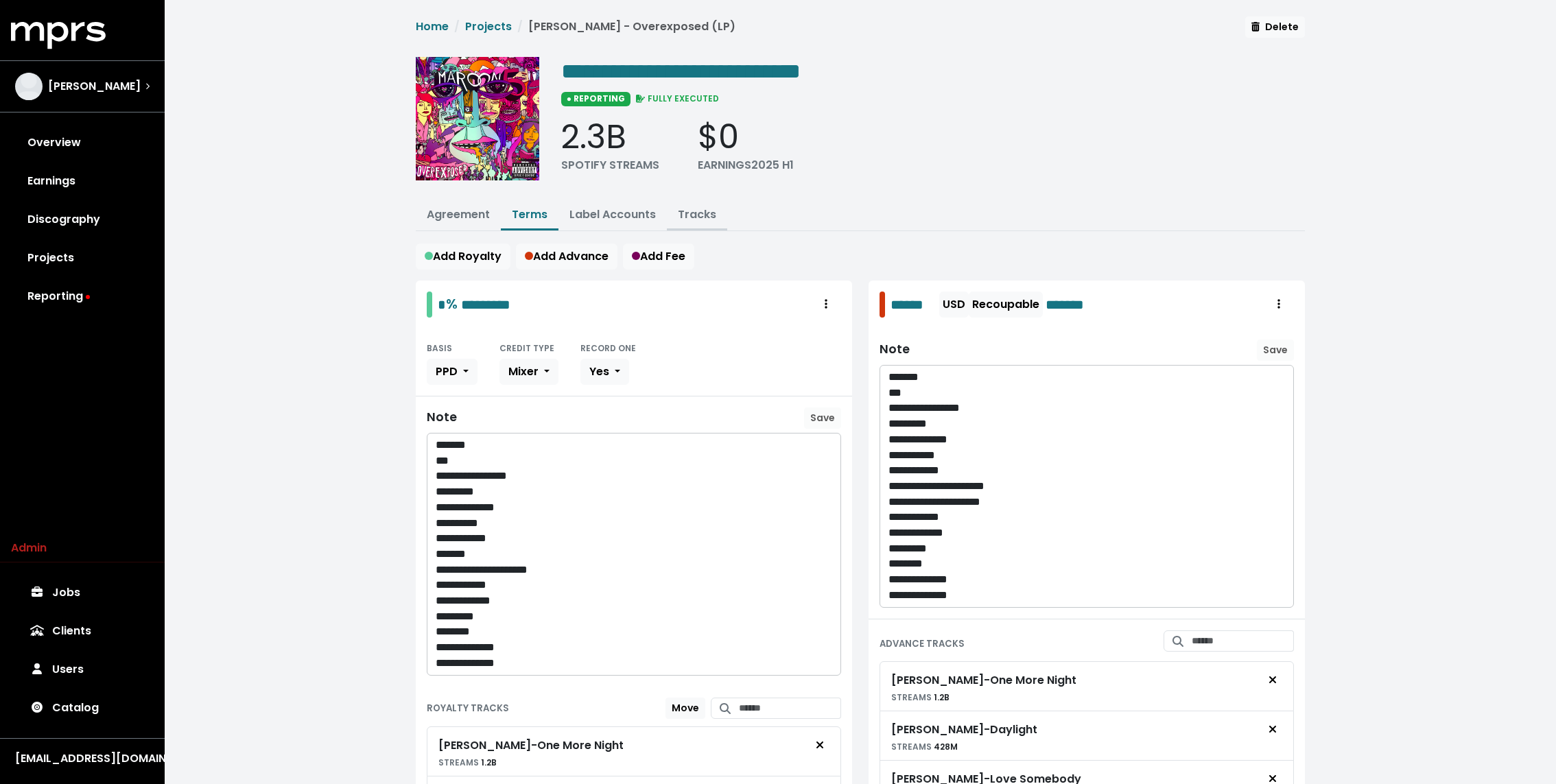
click at [696, 216] on link "Tracks" at bounding box center [697, 214] width 38 height 16
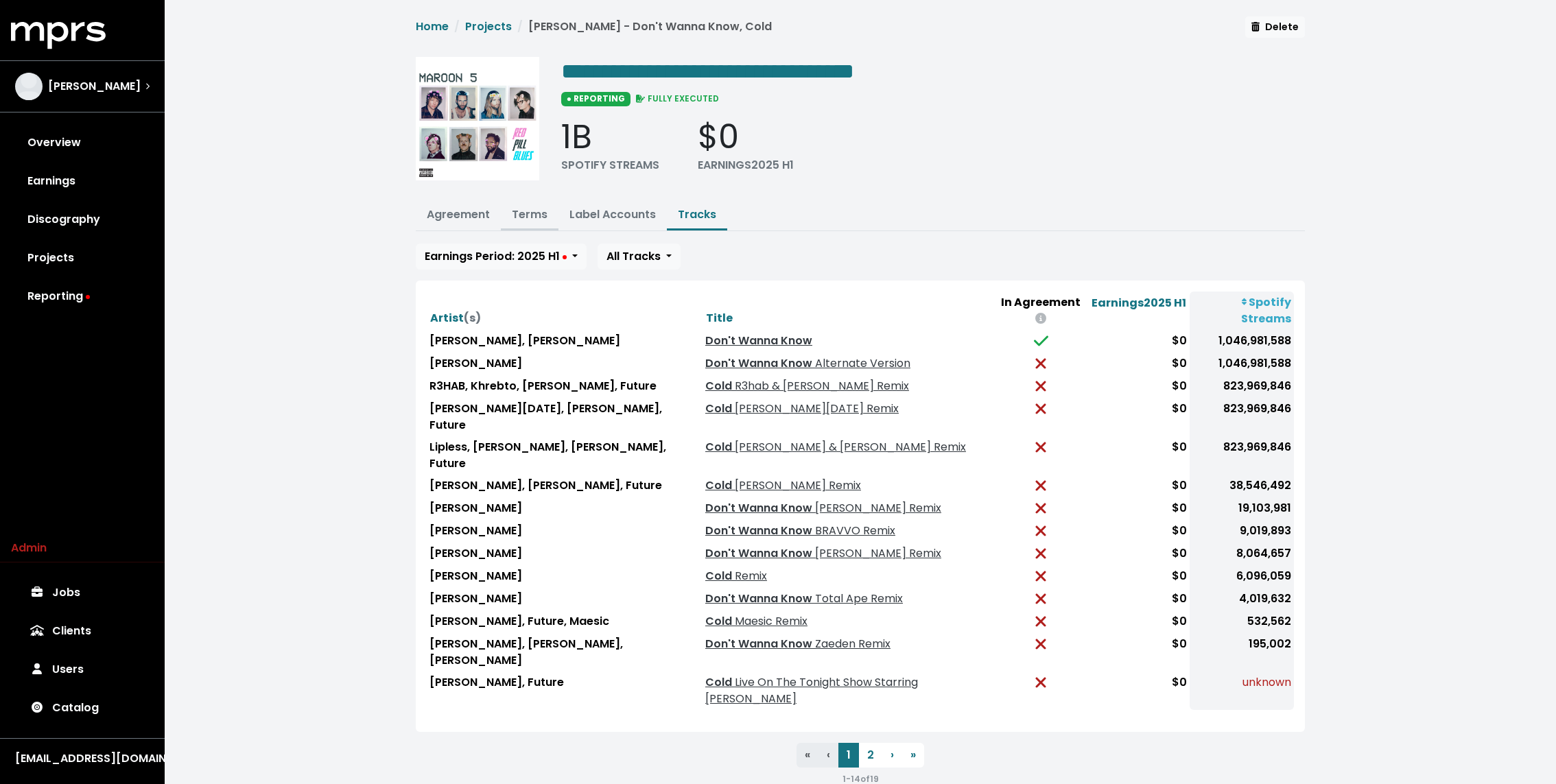
click at [521, 207] on link "Terms" at bounding box center [530, 214] width 36 height 16
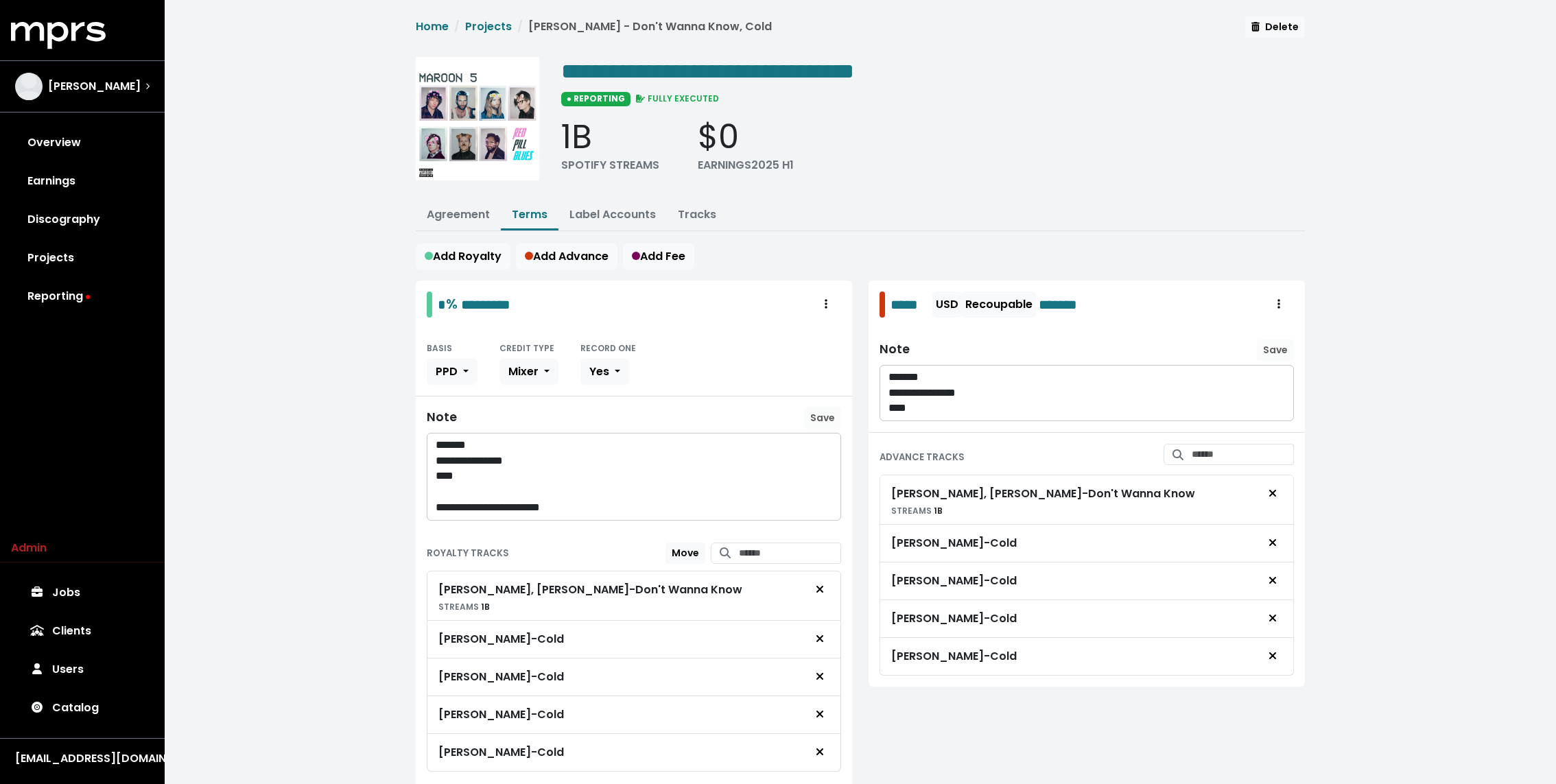
scroll to position [57, 0]
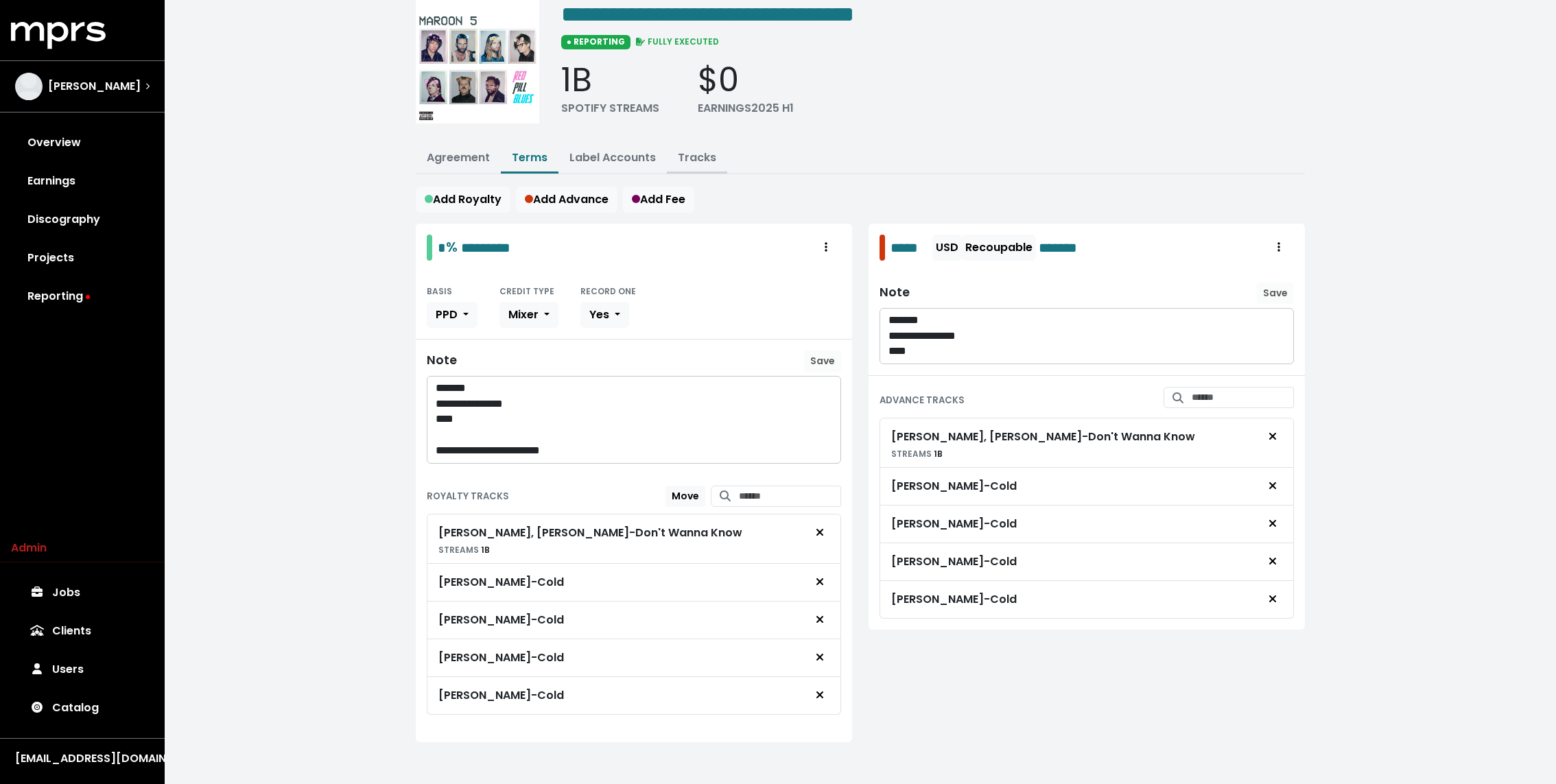
click at [678, 159] on link "Tracks" at bounding box center [697, 158] width 38 height 16
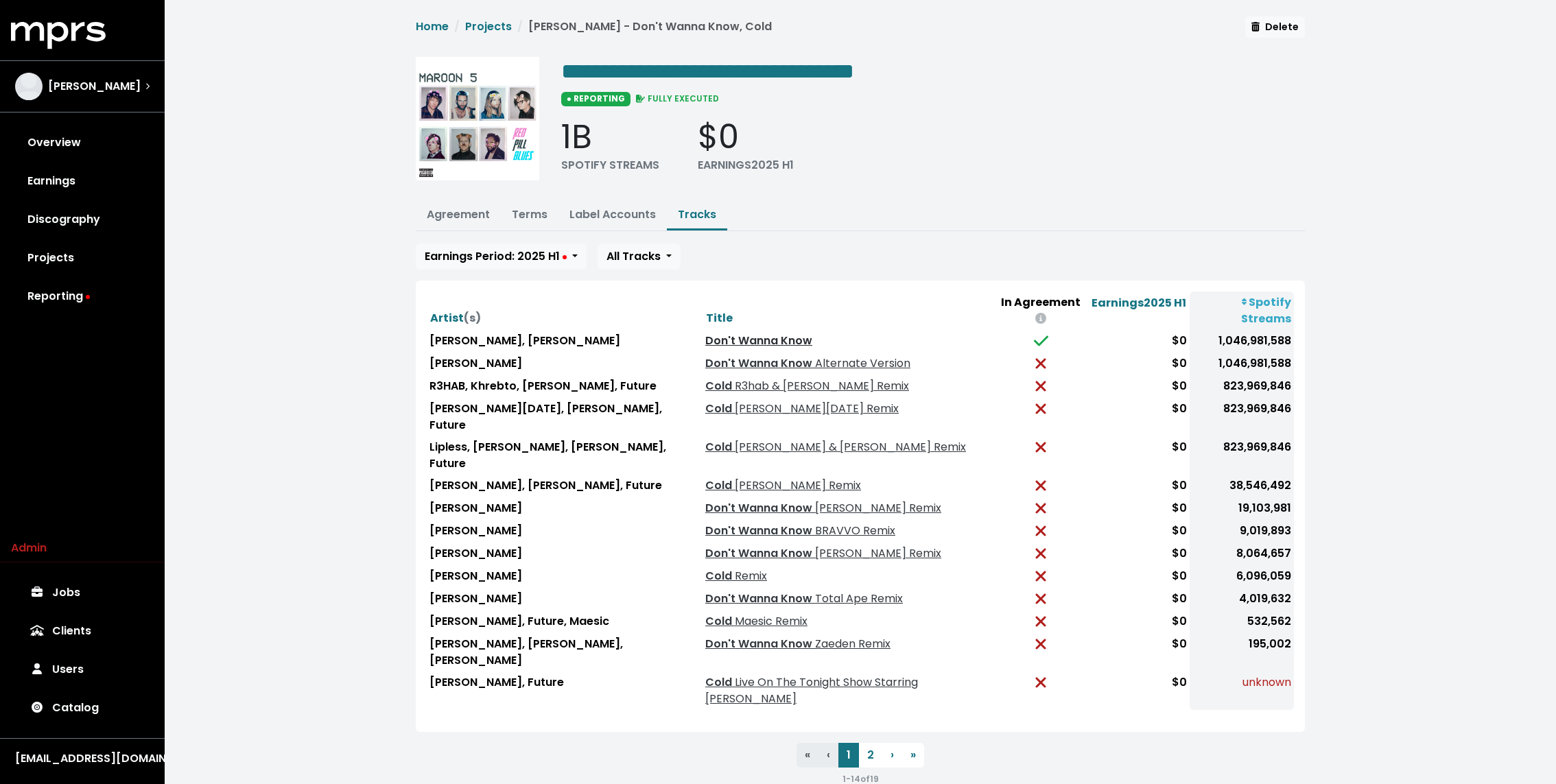
click at [713, 333] on link "Don't Wanna Know" at bounding box center [758, 341] width 107 height 16
click at [524, 211] on link "Terms" at bounding box center [530, 214] width 36 height 16
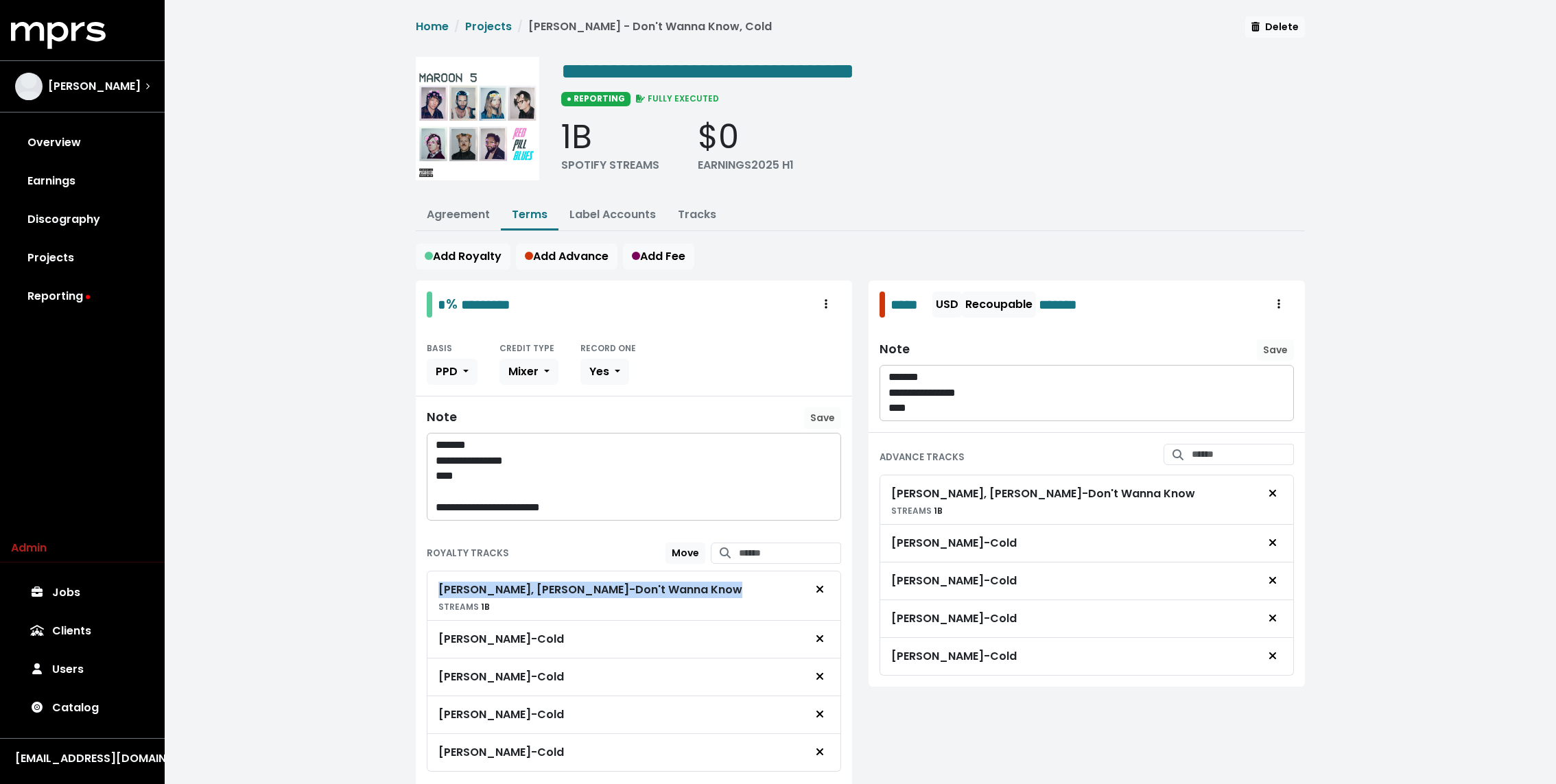
drag, startPoint x: 701, startPoint y: 584, endPoint x: 430, endPoint y: 589, distance: 271.0
click at [430, 589] on div "Maroon 5, Kendrick Lamar - Don't Wanna Know STREAMS 1B" at bounding box center [633, 596] width 414 height 50
click at [702, 214] on link "Tracks" at bounding box center [697, 214] width 38 height 16
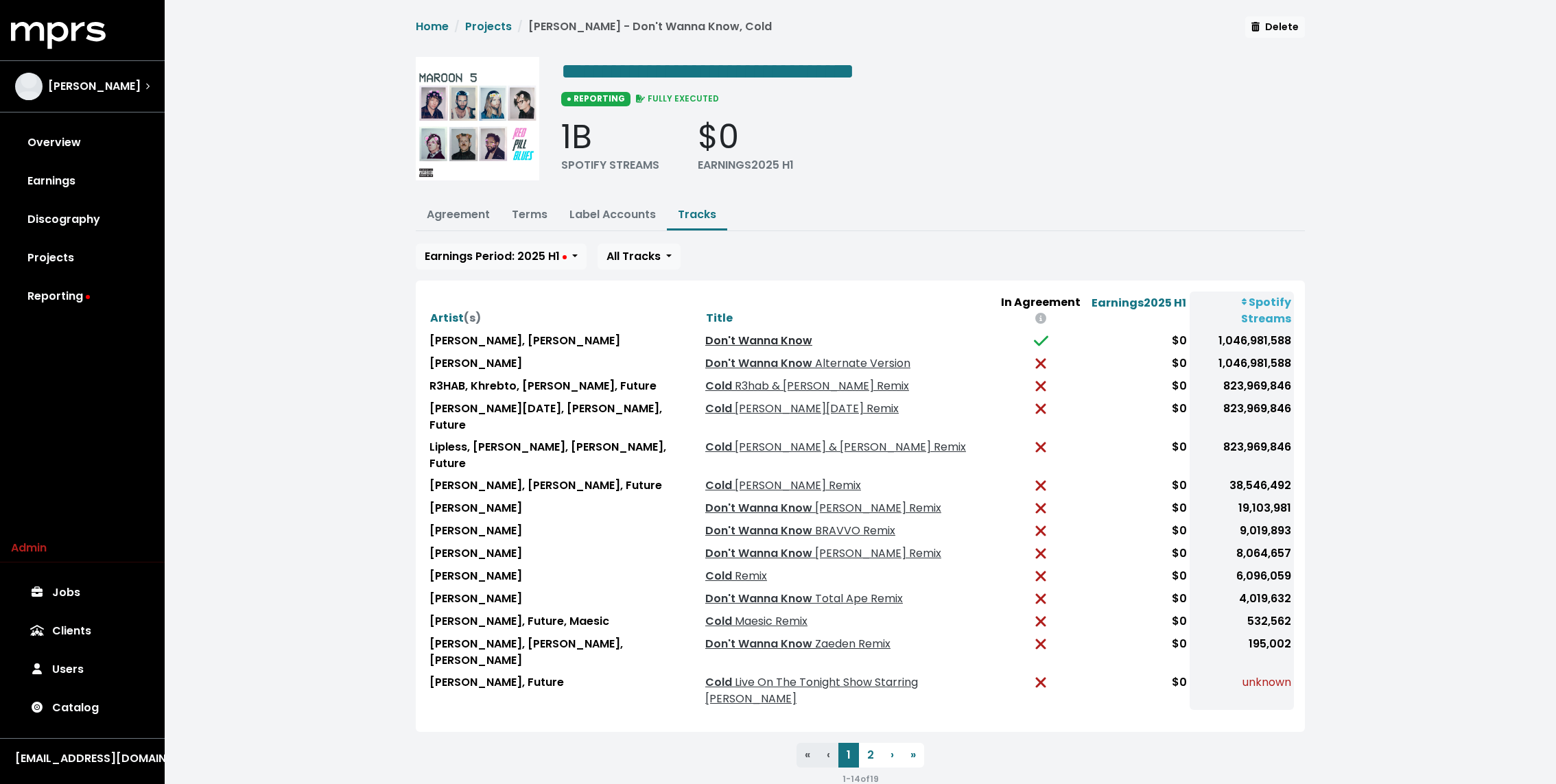
click at [710, 333] on link "Don't Wanna Know" at bounding box center [758, 341] width 107 height 16
click at [541, 225] on button "Terms" at bounding box center [529, 215] width 58 height 29
click at [524, 215] on link "Terms" at bounding box center [530, 214] width 36 height 16
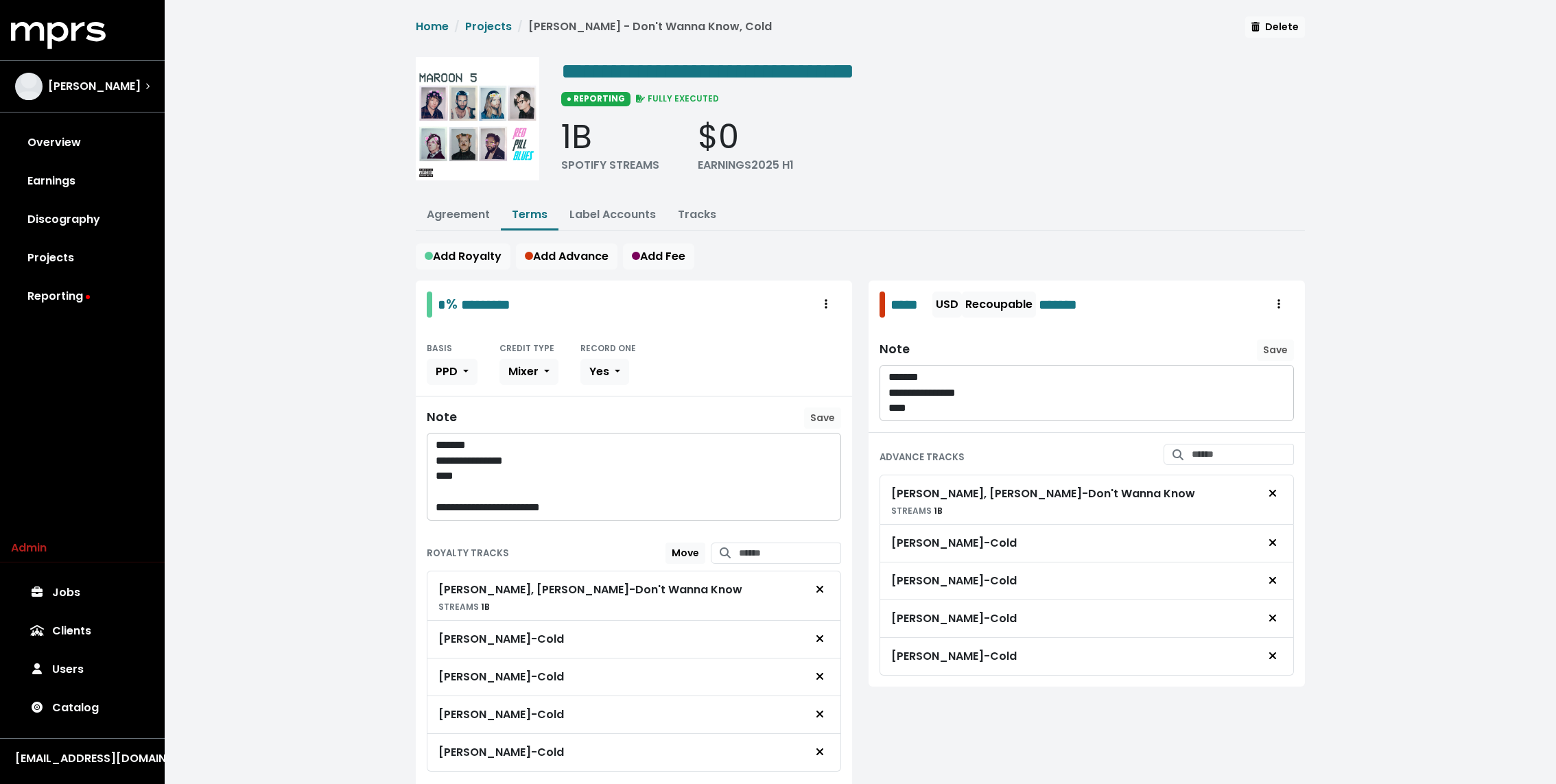
click at [384, 449] on div "**********" at bounding box center [860, 424] width 1391 height 848
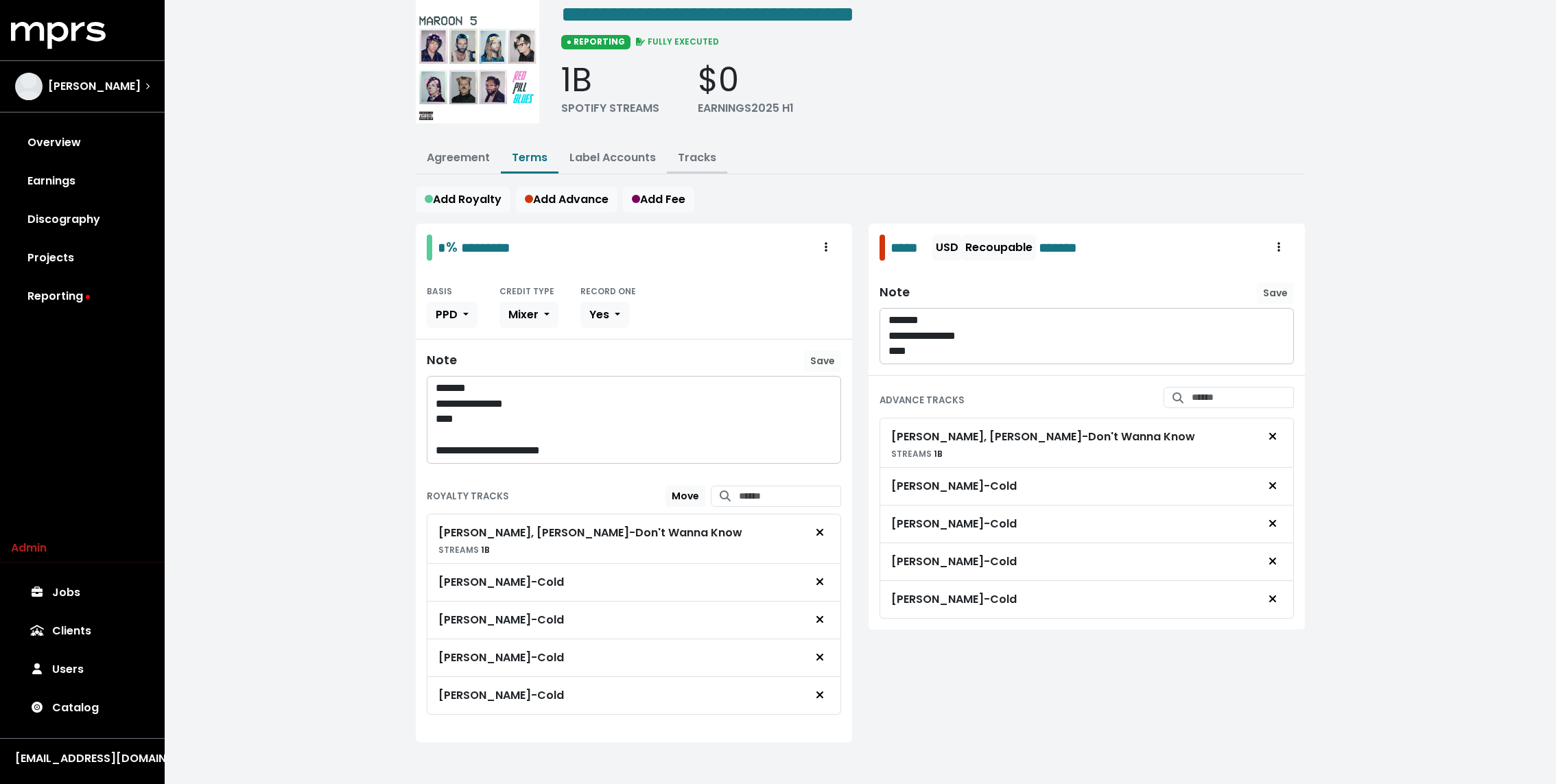
click at [687, 159] on link "Tracks" at bounding box center [697, 158] width 38 height 16
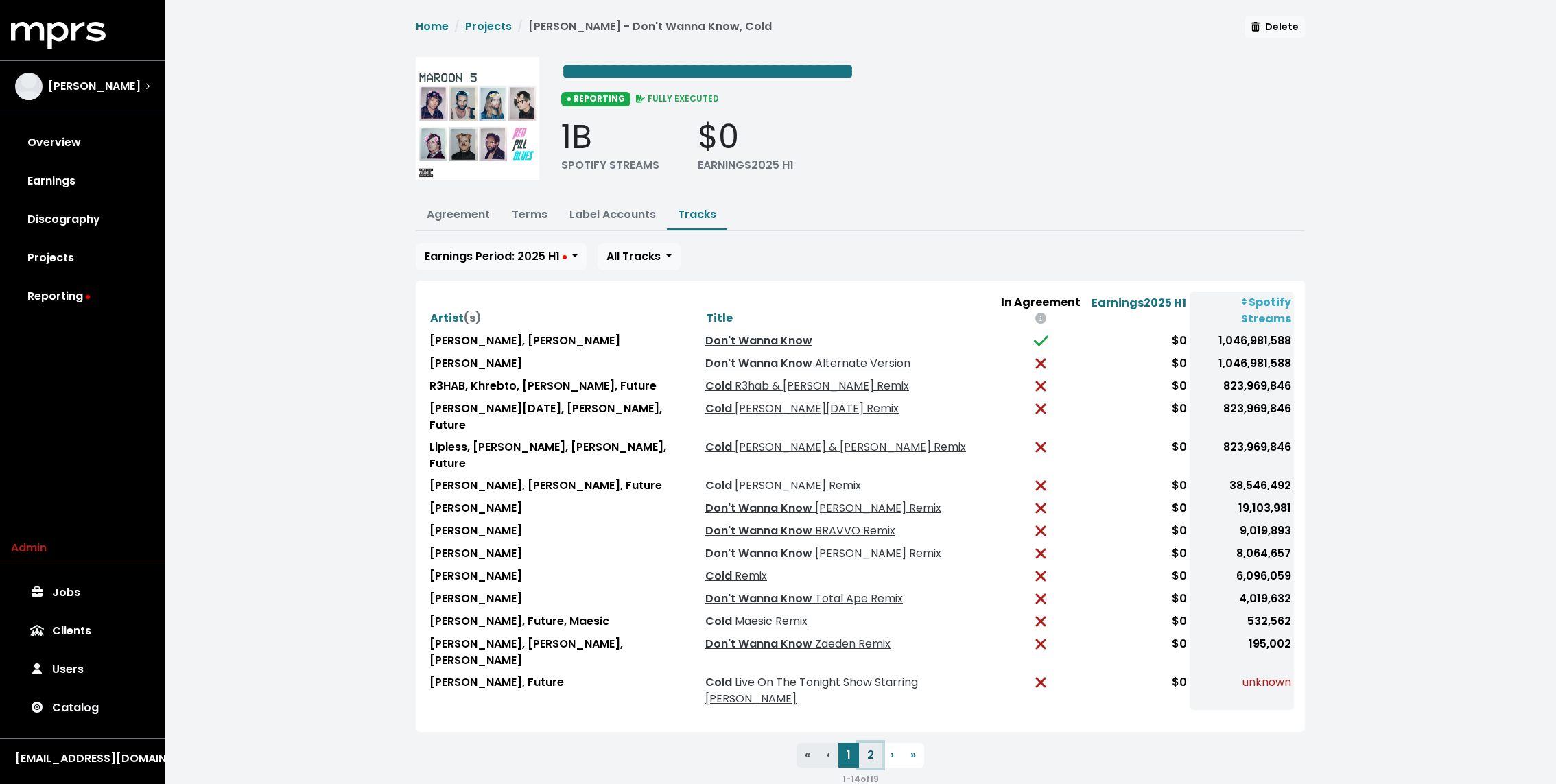
click at [873, 743] on button "2" at bounding box center [871, 755] width 23 height 25
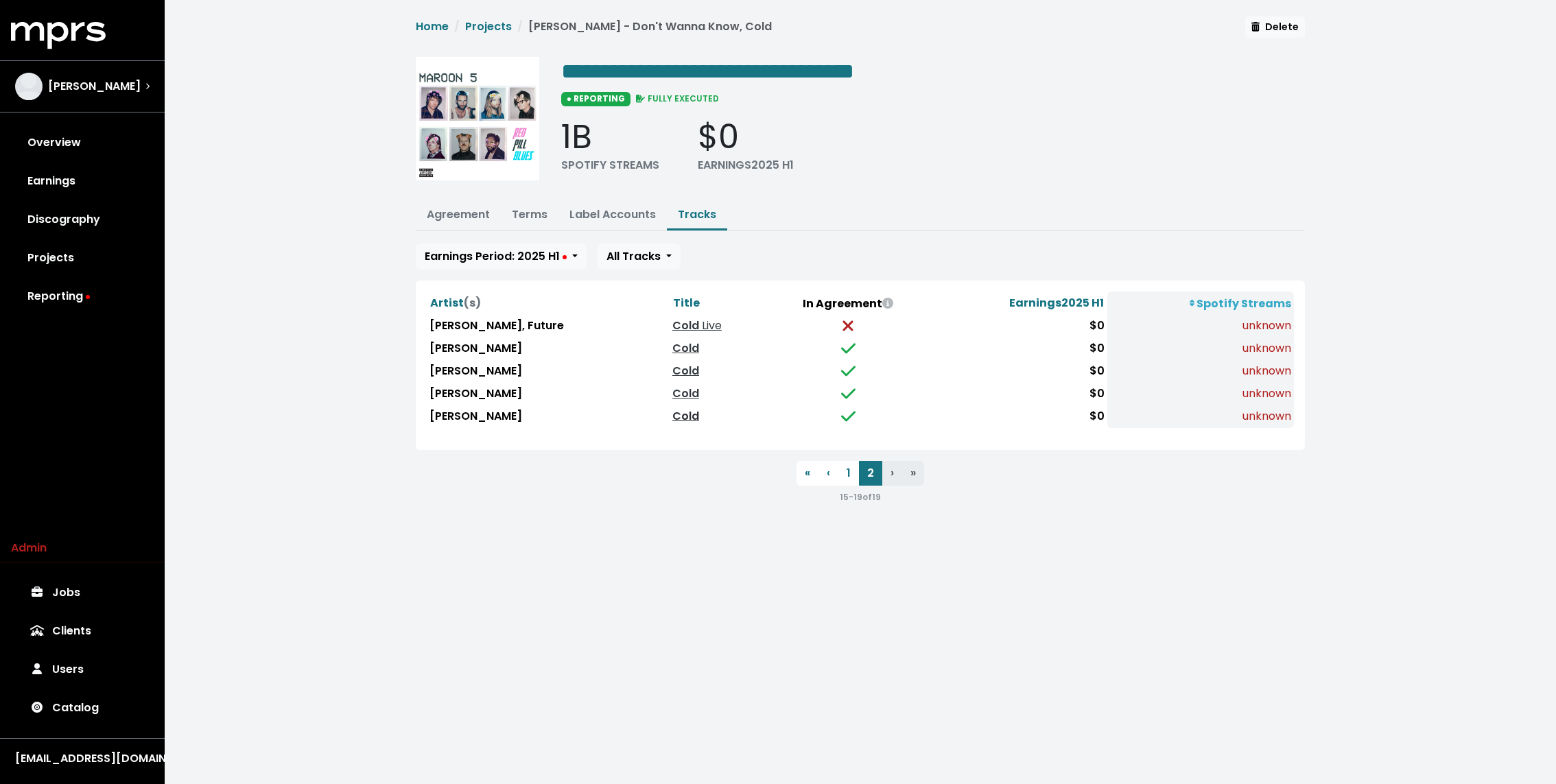
click at [672, 414] on link "Cold" at bounding box center [685, 416] width 27 height 16
click at [672, 392] on link "Cold" at bounding box center [685, 393] width 27 height 16
click at [672, 374] on link "Cold" at bounding box center [685, 371] width 27 height 16
click at [672, 351] on link "Cold" at bounding box center [685, 348] width 27 height 16
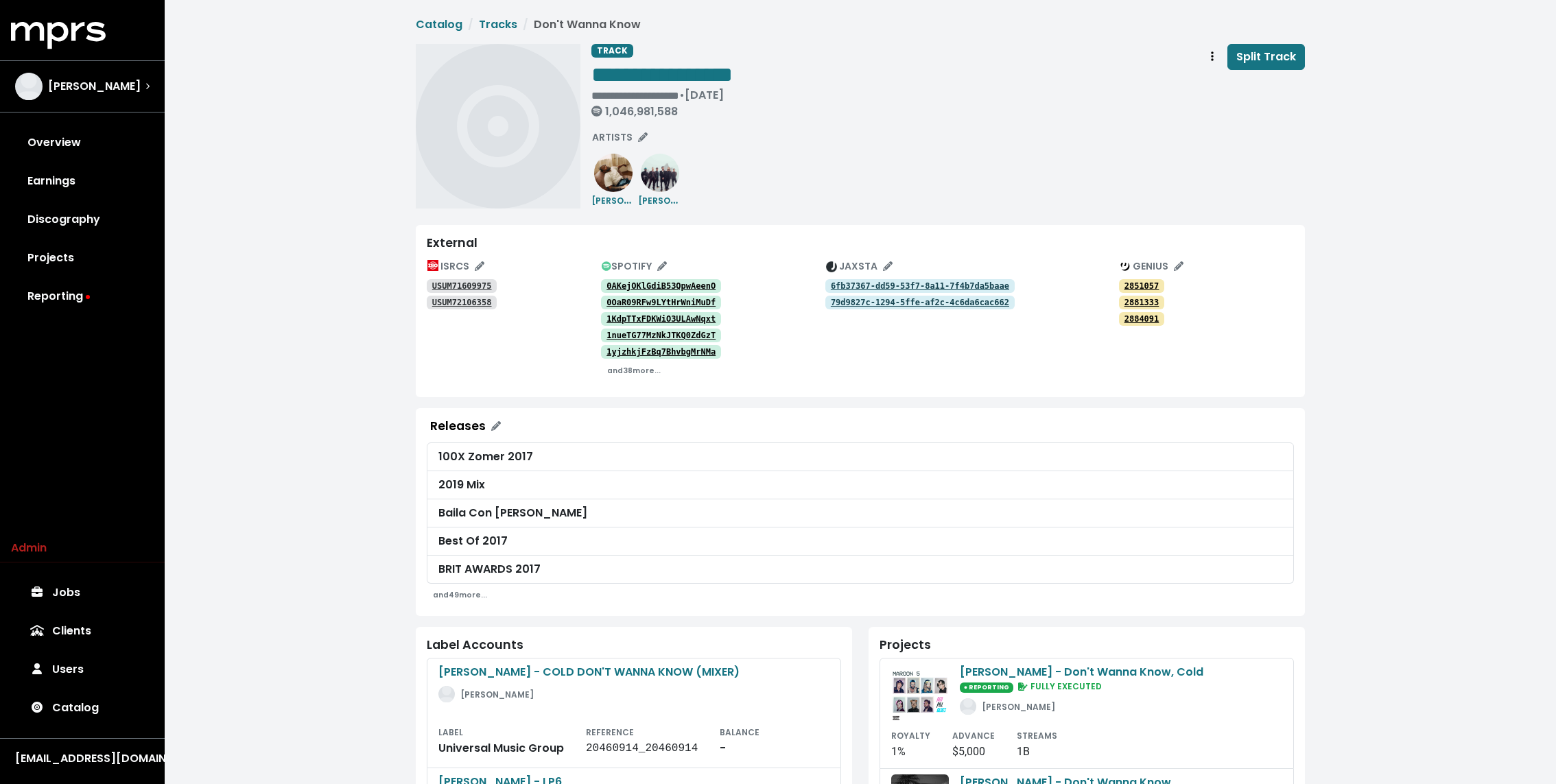
click at [657, 282] on tt "0AKejOKlGdiB53QpwAeenO" at bounding box center [661, 285] width 109 height 10
click at [683, 282] on tt "0AKejOKlGdiB53QpwAeenO" at bounding box center [661, 285] width 109 height 10
click at [679, 299] on tt "0OaR09RFw9LYtHrWniMuDf" at bounding box center [661, 302] width 109 height 10
click at [675, 318] on tt "1KdpTTxFDKWiO3ULAwNqxt" at bounding box center [661, 318] width 109 height 10
click at [672, 337] on tt "1nueTG77MzNkJTKQ0ZdGzT" at bounding box center [661, 335] width 109 height 10
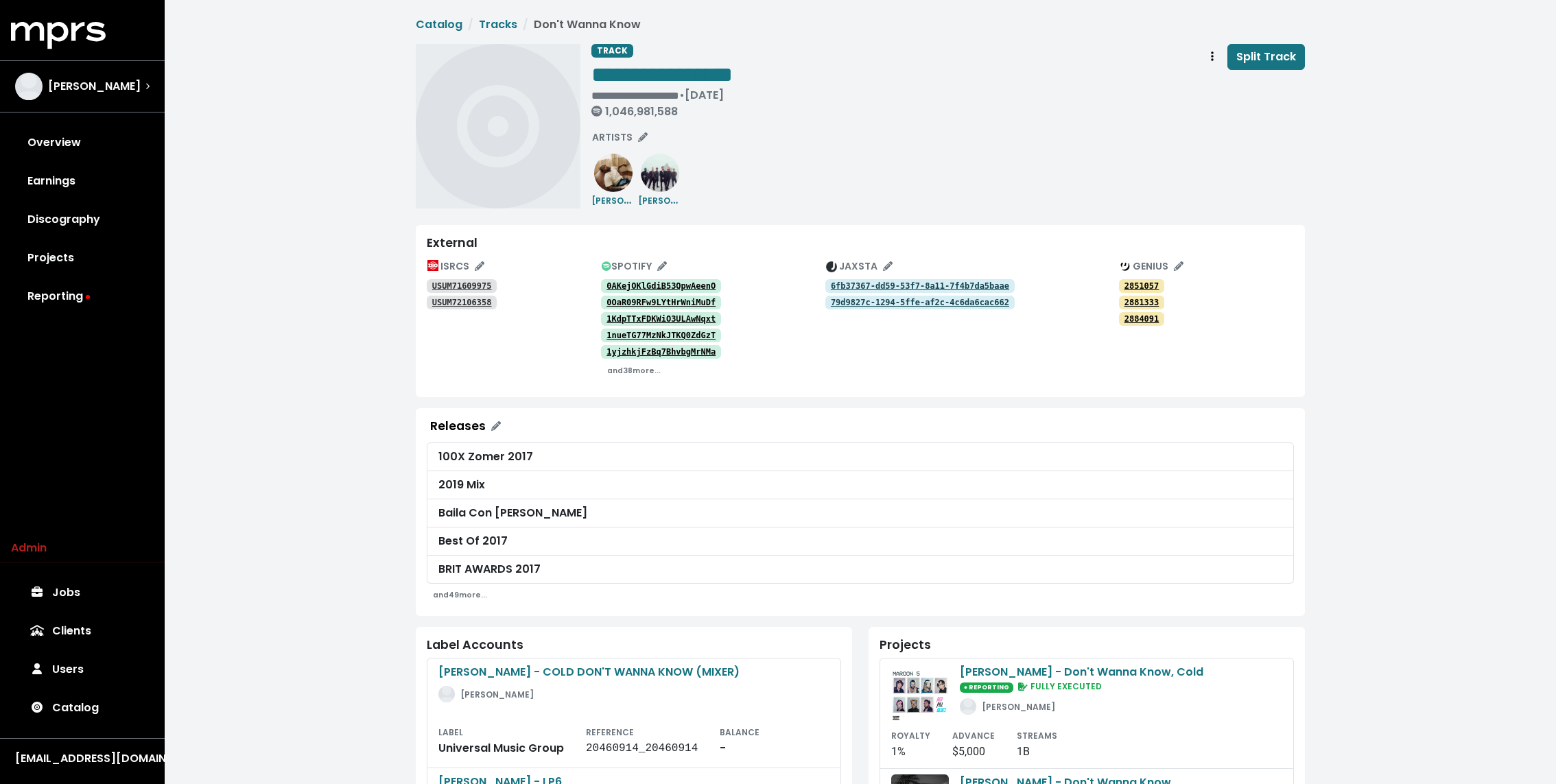
click at [672, 347] on tt "1yjzhkjFzBq7BhvbgMrNMa" at bounding box center [661, 351] width 109 height 10
click at [641, 370] on small "and 38 more..." at bounding box center [633, 371] width 54 height 11
click at [699, 199] on div "**********" at bounding box center [948, 126] width 714 height 165
click at [473, 284] on tt "USUM71609975" at bounding box center [461, 285] width 60 height 10
click at [471, 301] on tt "USUM72106358" at bounding box center [461, 302] width 60 height 10
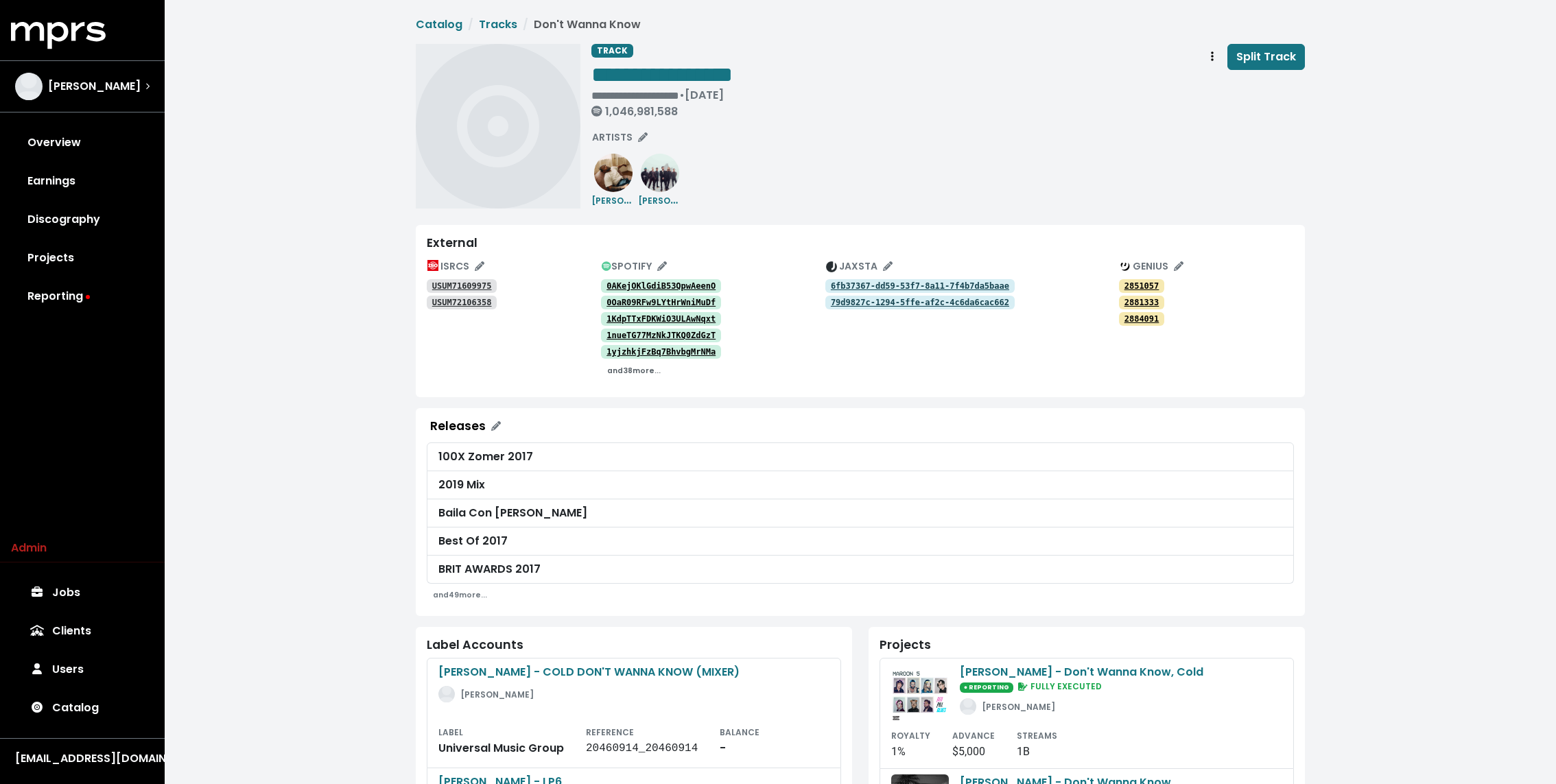
click at [623, 367] on small "and 38 more..." at bounding box center [633, 371] width 54 height 11
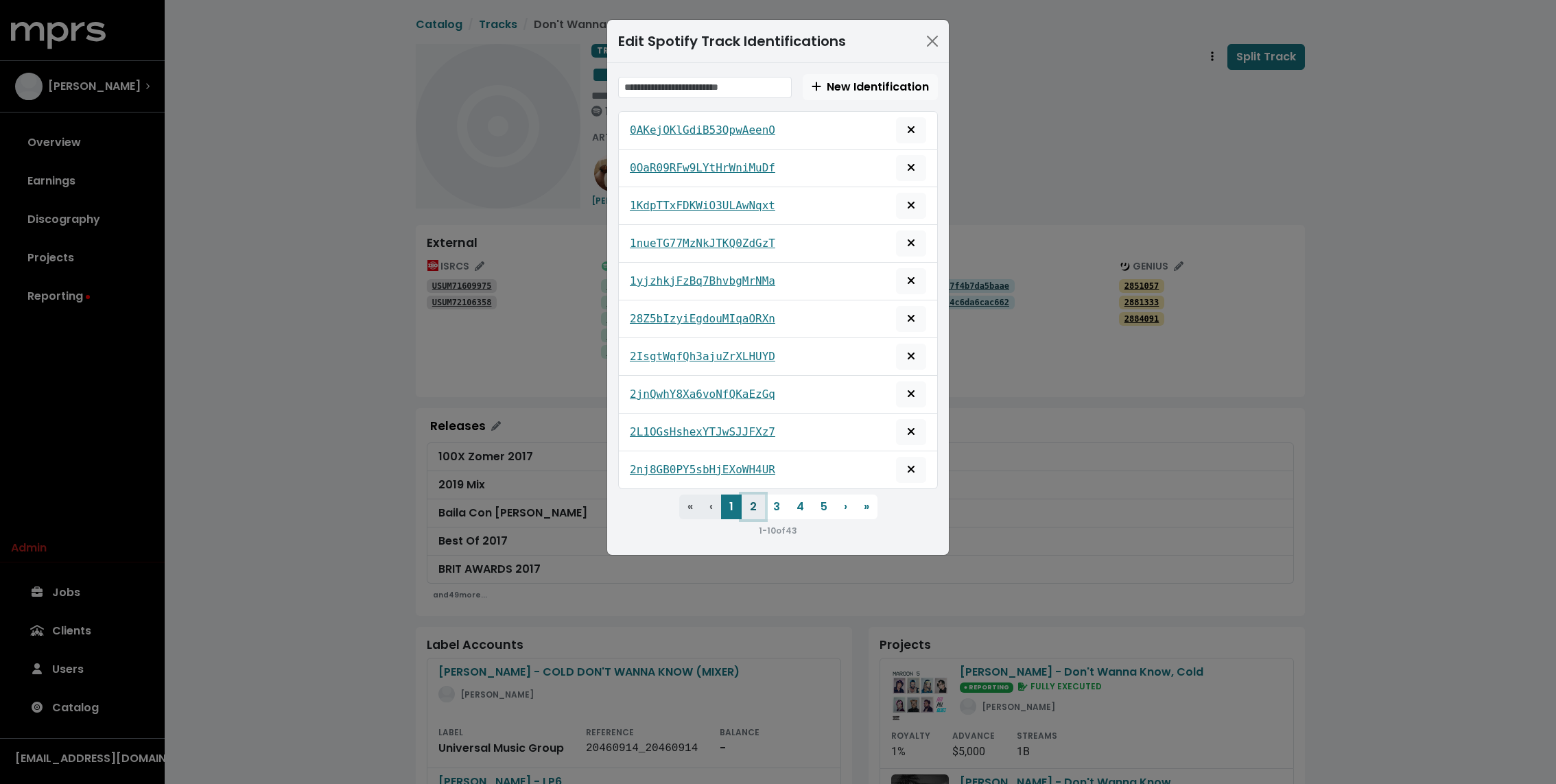
click at [747, 506] on button "2" at bounding box center [753, 507] width 23 height 25
click at [712, 463] on tt "3x3OedCHlsY9ZuxHqqGfkq" at bounding box center [702, 469] width 145 height 13
click at [712, 431] on tt "3ruA1Kfcd7WZLMXR1O5W8K" at bounding box center [702, 432] width 145 height 13
click at [712, 387] on tt "3PGdPUMdUg7a3Tgr5gkfKK" at bounding box center [702, 393] width 145 height 13
click at [712, 350] on tt "3F9Wo86VvMJZeYde904Cg0" at bounding box center [702, 356] width 145 height 13
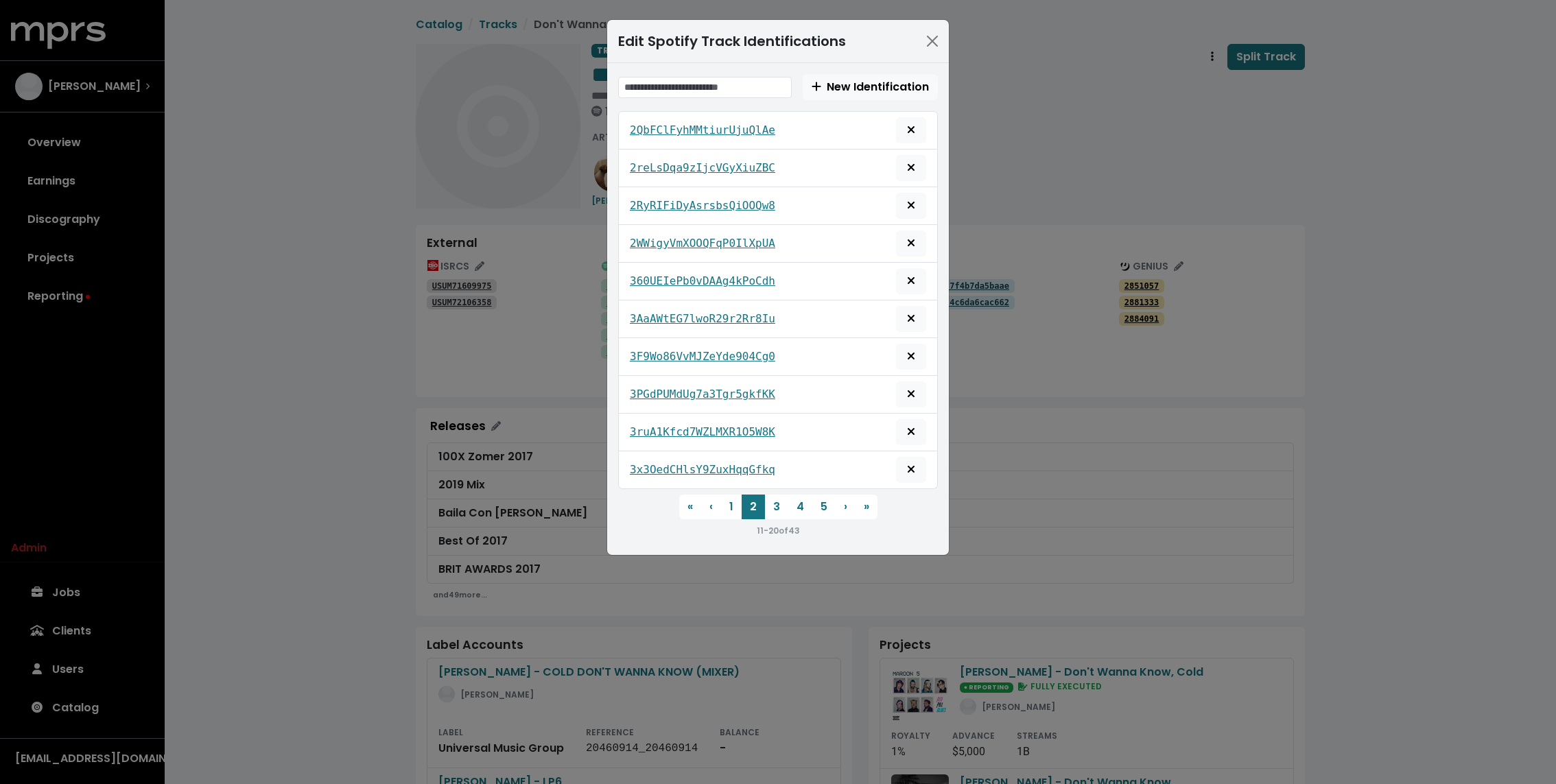
click at [709, 301] on div "3AaAWtEG7lwoR29r2Rr8Iu" at bounding box center [778, 319] width 319 height 37
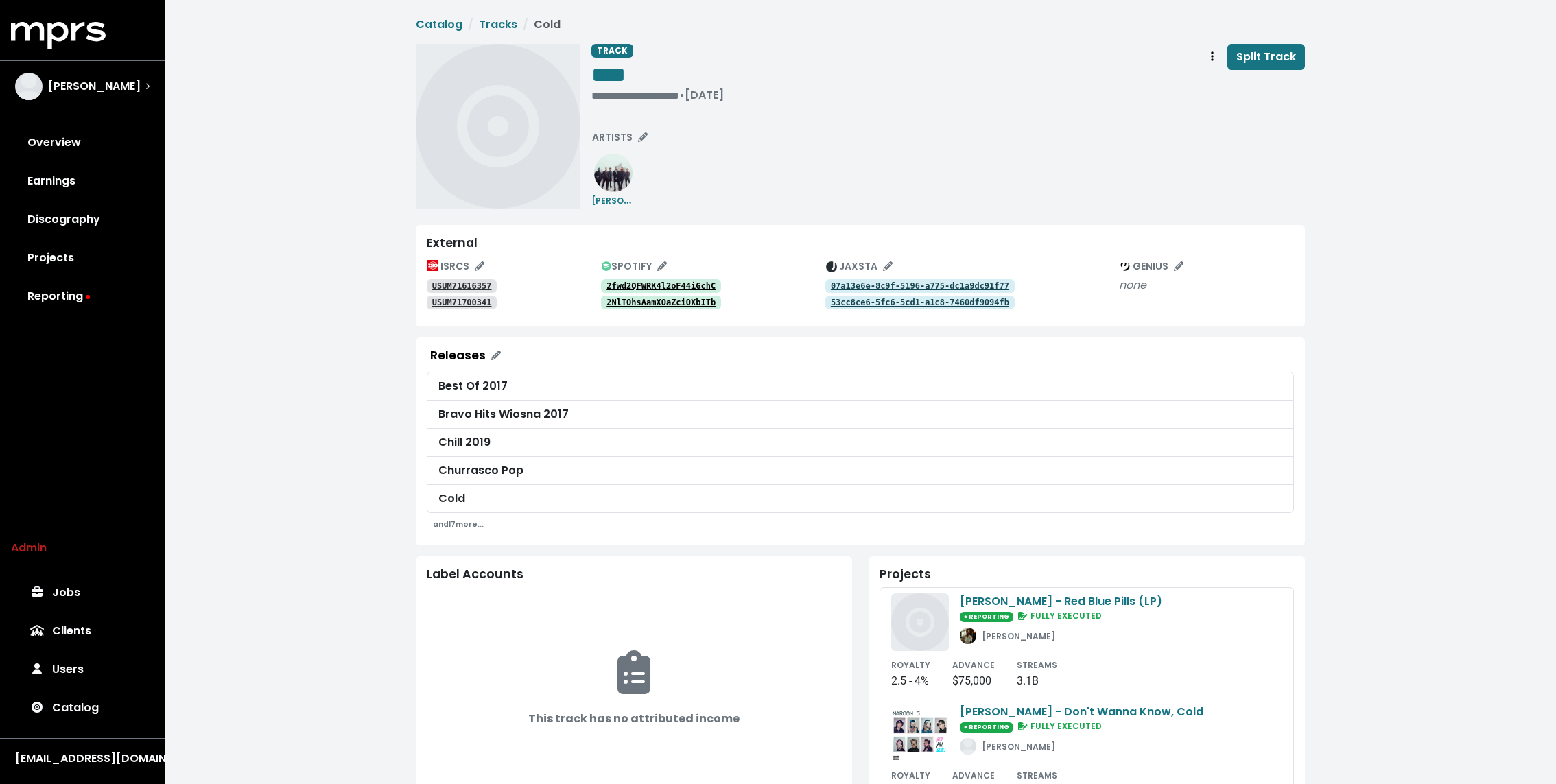
click at [690, 279] on link "2fwd2QFWRK4l2oF44iGchC" at bounding box center [660, 285] width 120 height 13
click at [689, 298] on tt "2NlTOhsAamXOaZciOXbITb" at bounding box center [661, 302] width 109 height 10
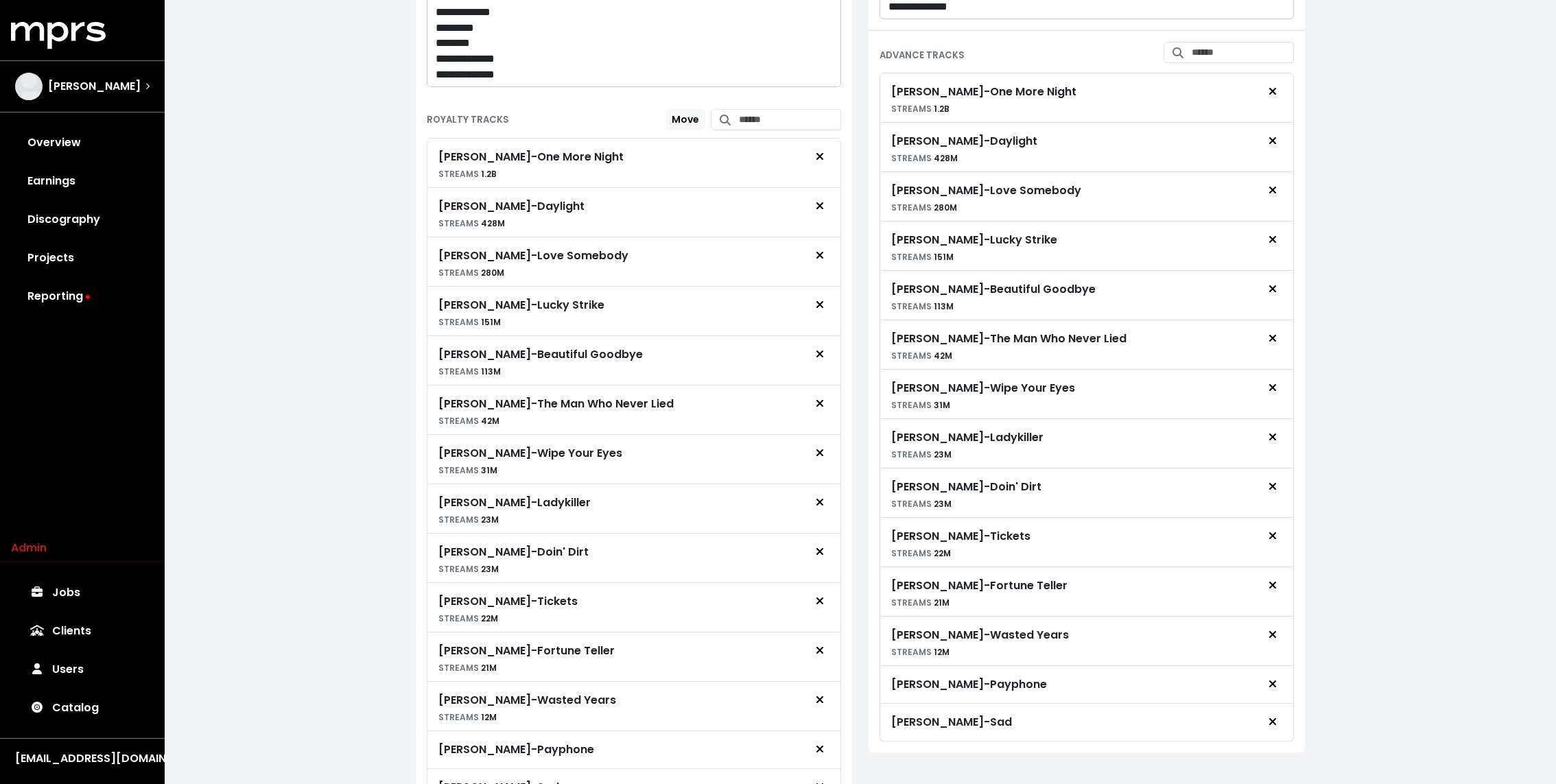
scroll to position [678, 0]
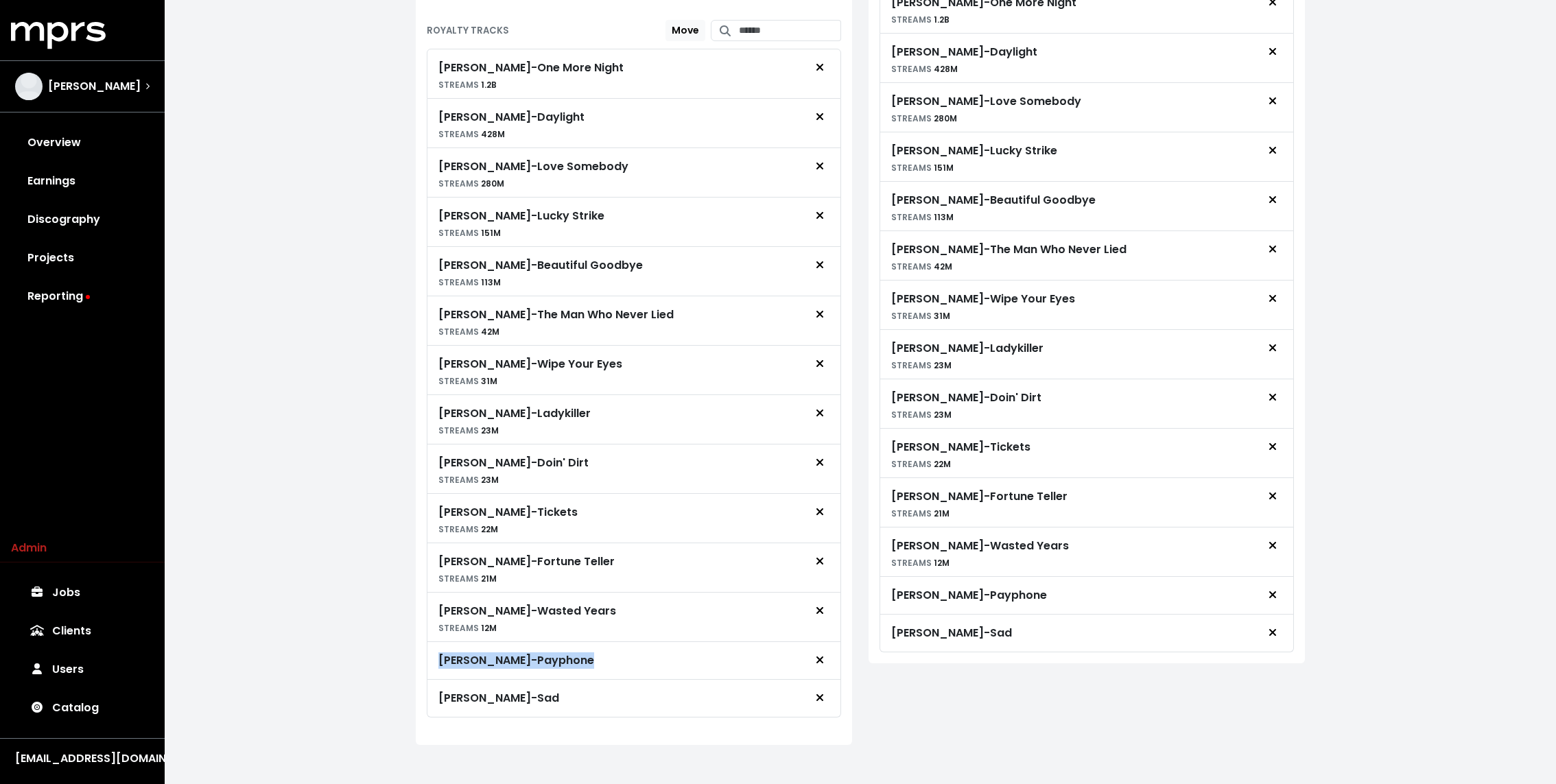
drag, startPoint x: 436, startPoint y: 655, endPoint x: 575, endPoint y: 657, distance: 139.0
click at [575, 657] on div "Maroon 5 - Payphone" at bounding box center [633, 661] width 414 height 37
click at [525, 701] on div "Maroon 5 - Sad" at bounding box center [633, 698] width 414 height 37
drag, startPoint x: 526, startPoint y: 701, endPoint x: 417, endPoint y: 700, distance: 109.0
click at [417, 700] on div "ROYALTY TRACKS Move Maroon 5 - One More Night STREAMS 1.2B Maroon 5 - Daylight …" at bounding box center [633, 376] width 436 height 735
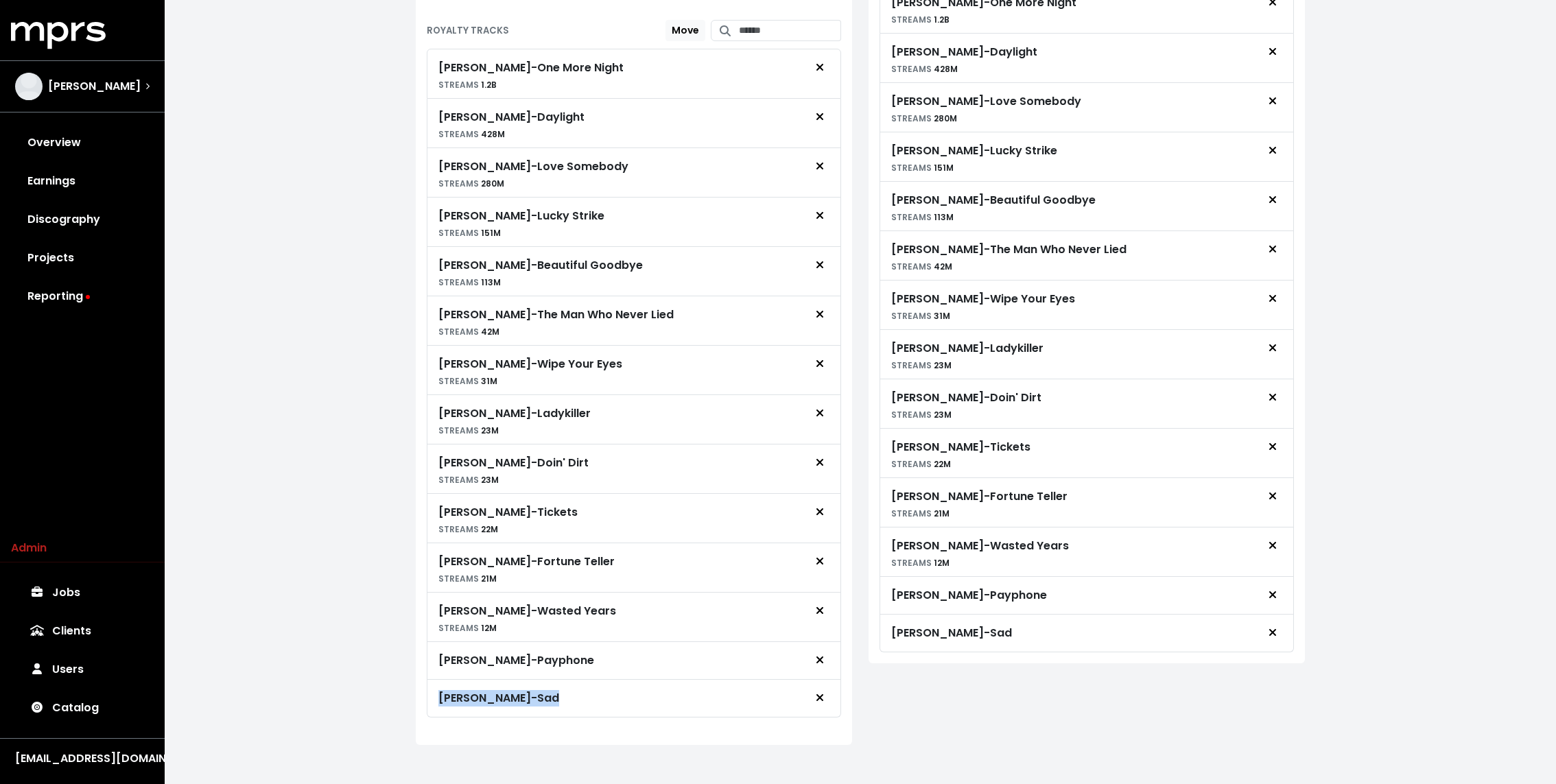
drag, startPoint x: 436, startPoint y: 693, endPoint x: 553, endPoint y: 693, distance: 117.0
click at [553, 693] on div "Maroon 5 - Sad" at bounding box center [633, 698] width 414 height 37
click at [548, 652] on div "Maroon 5 - Payphone" at bounding box center [516, 660] width 156 height 16
click at [509, 694] on div "Maroon 5 - Sad" at bounding box center [498, 697] width 120 height 16
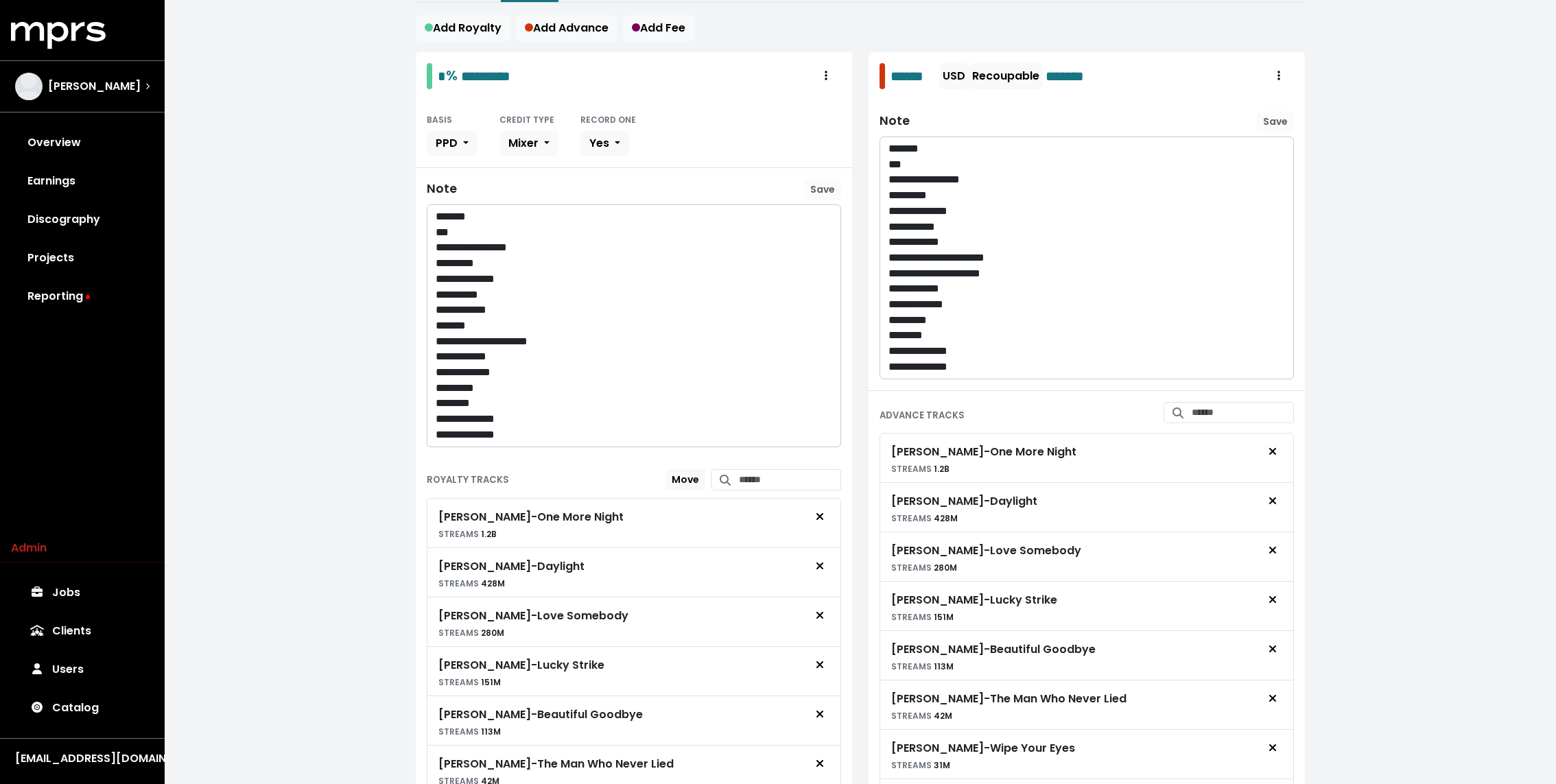
scroll to position [13, 0]
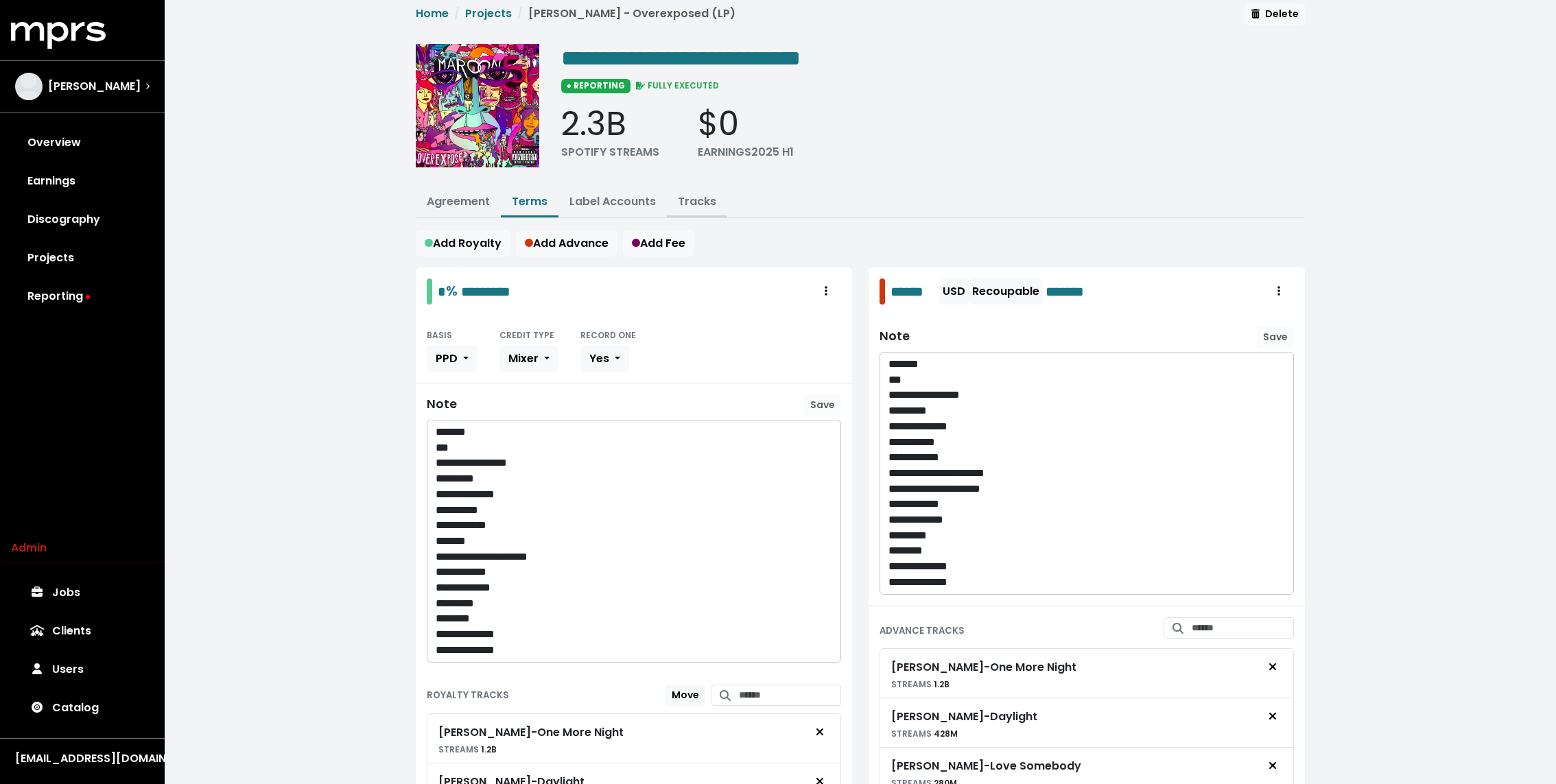
click at [678, 197] on link "Tracks" at bounding box center [697, 202] width 38 height 16
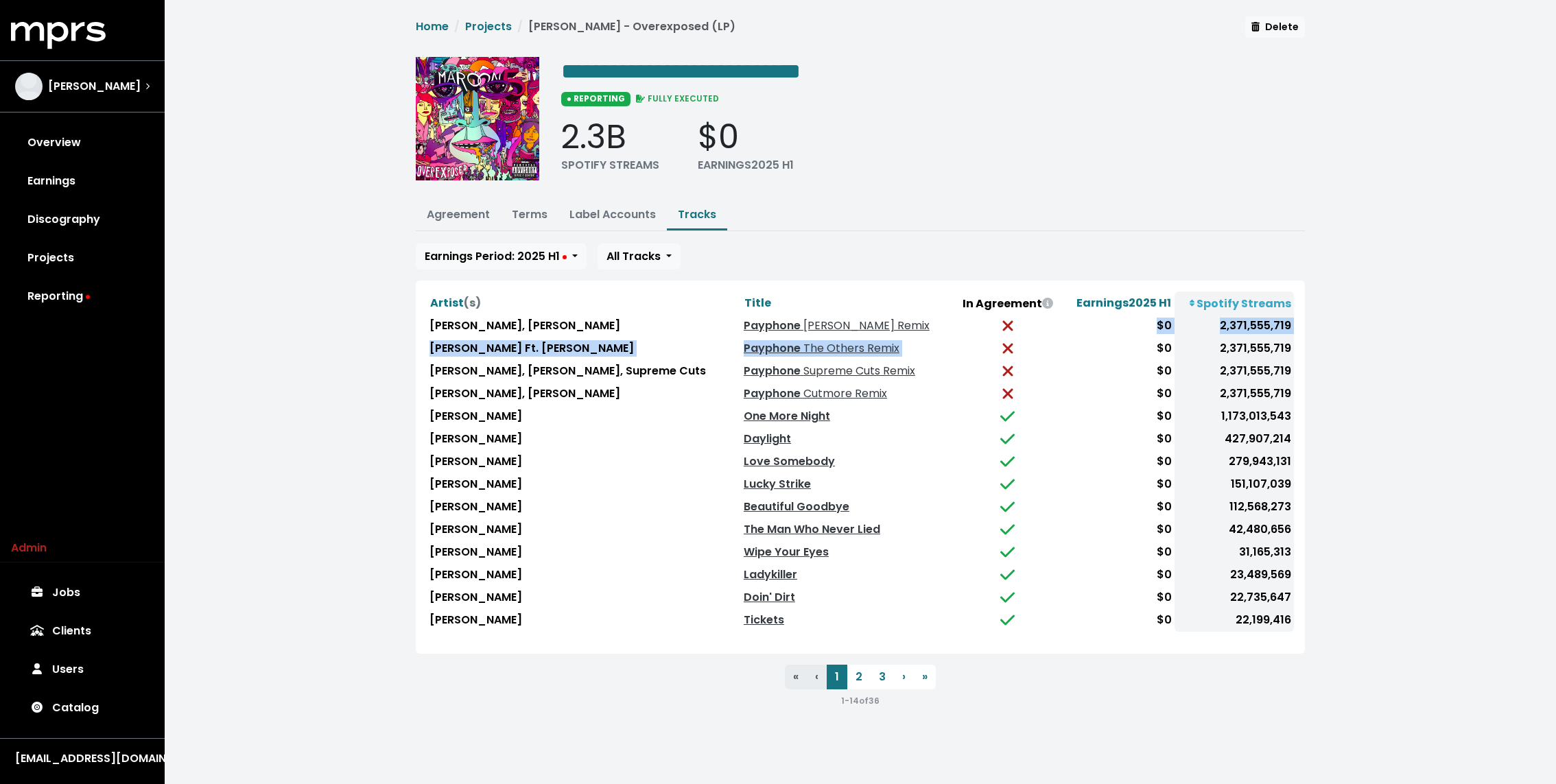
drag, startPoint x: 972, startPoint y: 314, endPoint x: 1001, endPoint y: 340, distance: 38.9
click at [1001, 340] on tbody "Maroon 5, Wiz Khalifa Payphone Ashworth Remix $0 2,371,555,719 Maroon 5 Ft. Wiz…" at bounding box center [860, 473] width 867 height 317
click at [986, 321] on td at bounding box center [1007, 326] width 107 height 22
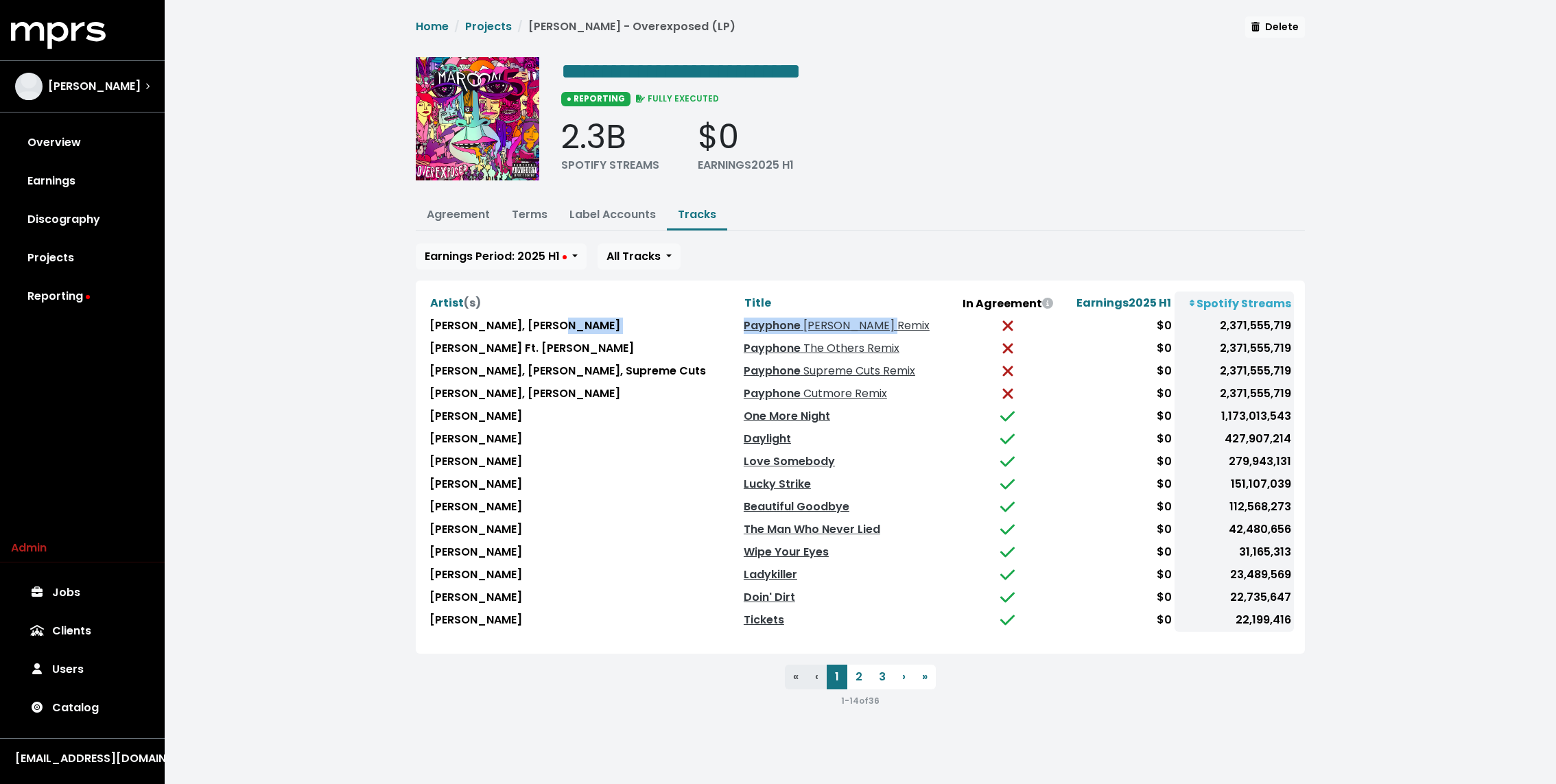
drag, startPoint x: 684, startPoint y: 322, endPoint x: 881, endPoint y: 322, distance: 197.0
click at [881, 322] on tr "Maroon 5, Wiz Khalifa Payphone Ashworth Remix $0 2,371,555,719" at bounding box center [860, 326] width 867 height 22
click at [530, 216] on link "Terms" at bounding box center [530, 214] width 36 height 16
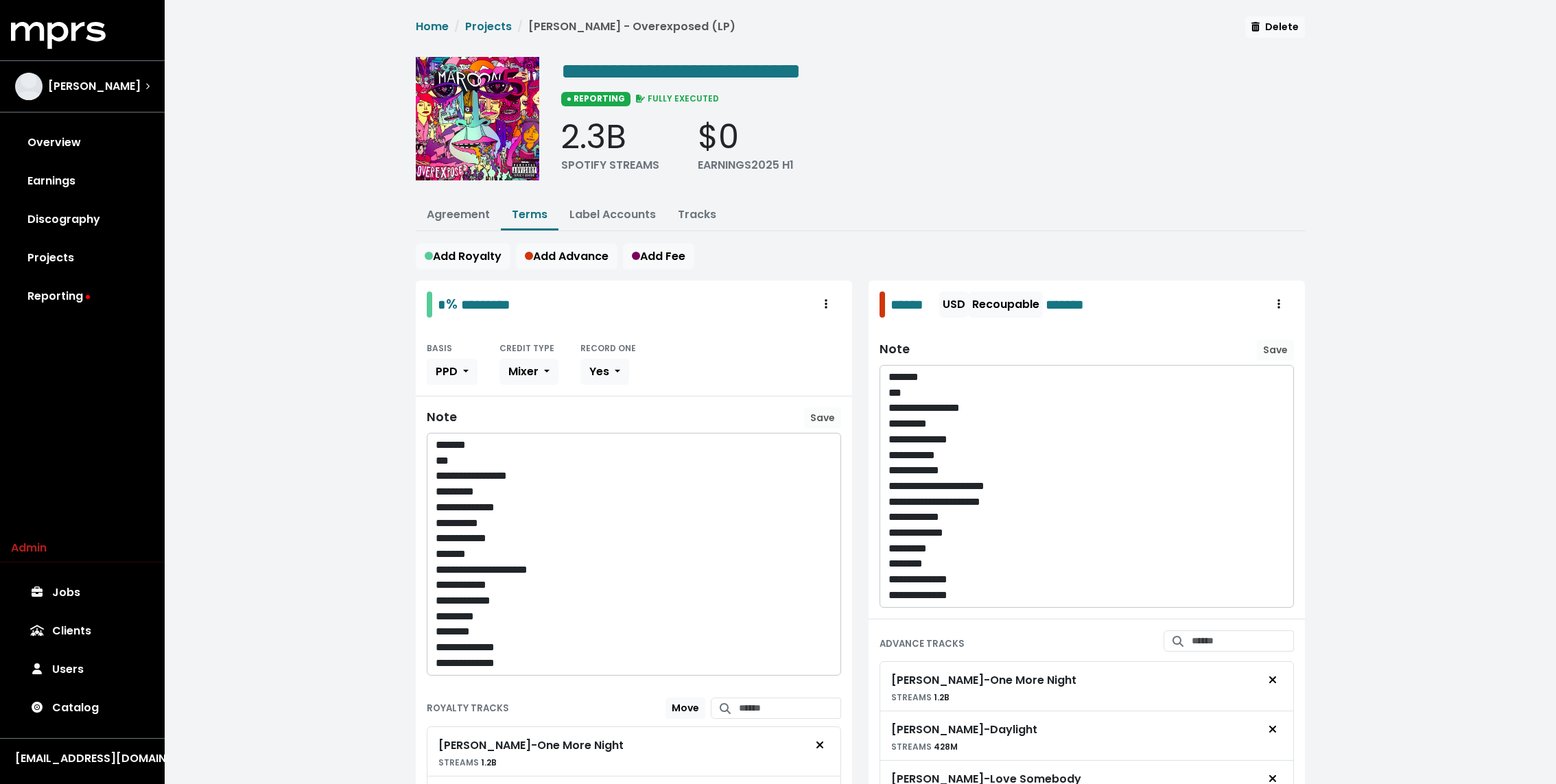
click at [861, 255] on div "Add Royalty Add Advance Add Fee" at bounding box center [860, 256] width 889 height 26
click at [692, 214] on link "Tracks" at bounding box center [697, 214] width 38 height 16
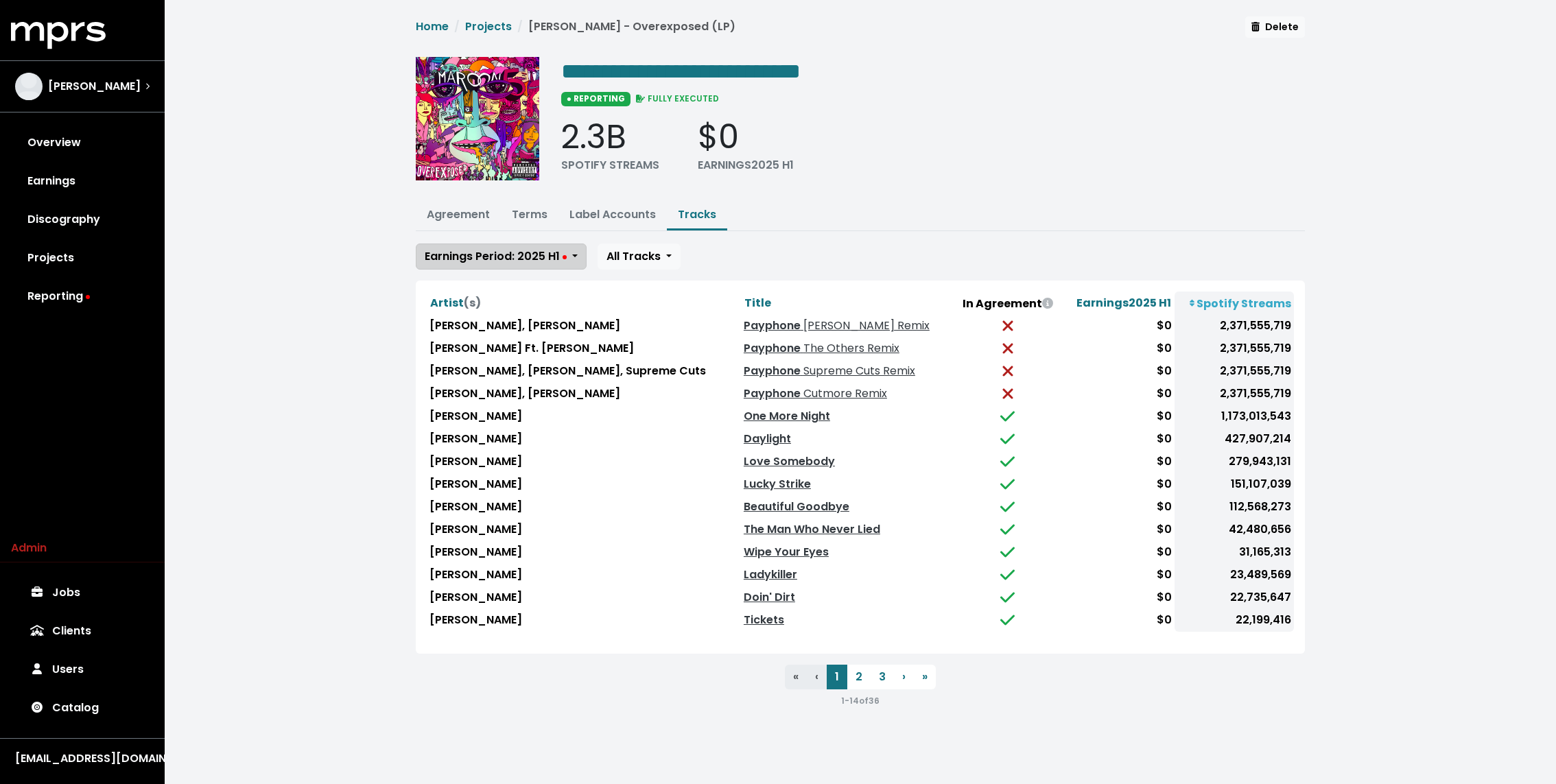
click at [515, 243] on button "Earnings Period: 2025 H1" at bounding box center [501, 256] width 170 height 26
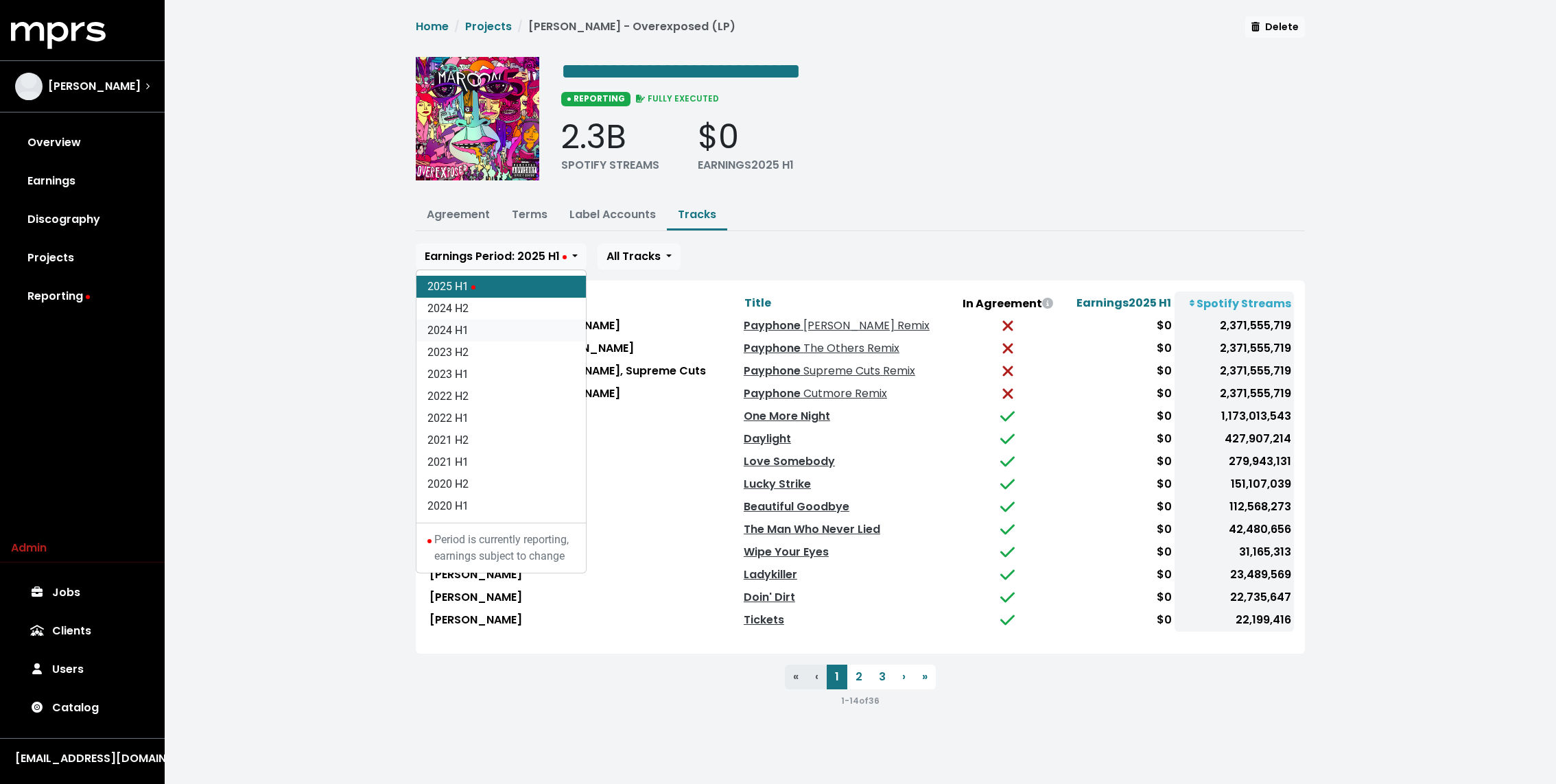
click at [468, 326] on link "2024 H1" at bounding box center [501, 330] width 170 height 22
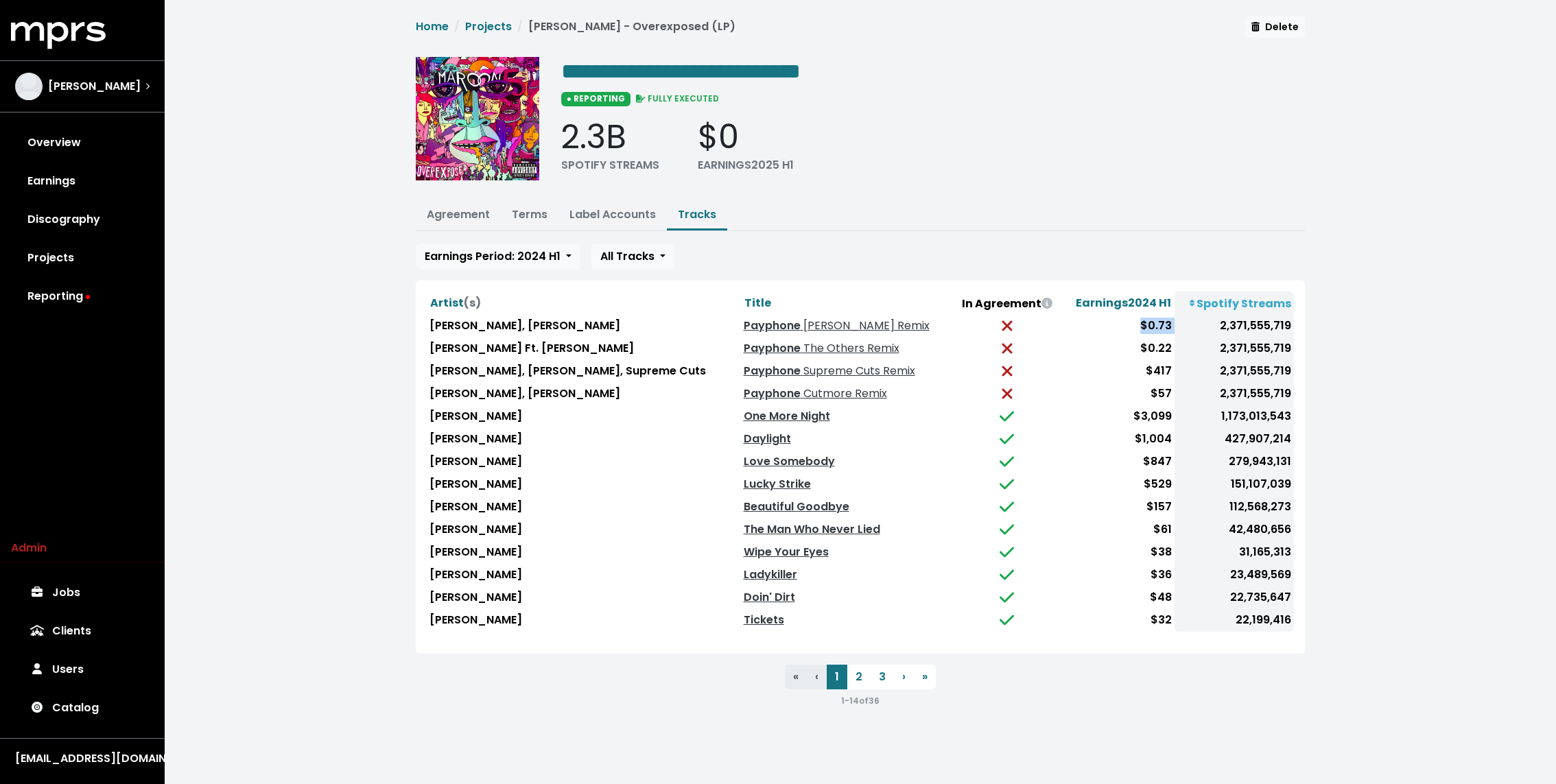
drag, startPoint x: 1126, startPoint y: 326, endPoint x: 1164, endPoint y: 326, distance: 38.0
click at [1164, 326] on tr "Maroon 5, Wiz Khalifa Payphone Ashworth Remix $0.73 2,371,555,719" at bounding box center [860, 326] width 867 height 22
drag, startPoint x: 1126, startPoint y: 340, endPoint x: 1136, endPoint y: 340, distance: 10.0
click at [1136, 340] on td "$0.22" at bounding box center [1118, 348] width 114 height 22
click at [1153, 366] on td "$417" at bounding box center [1118, 371] width 114 height 22
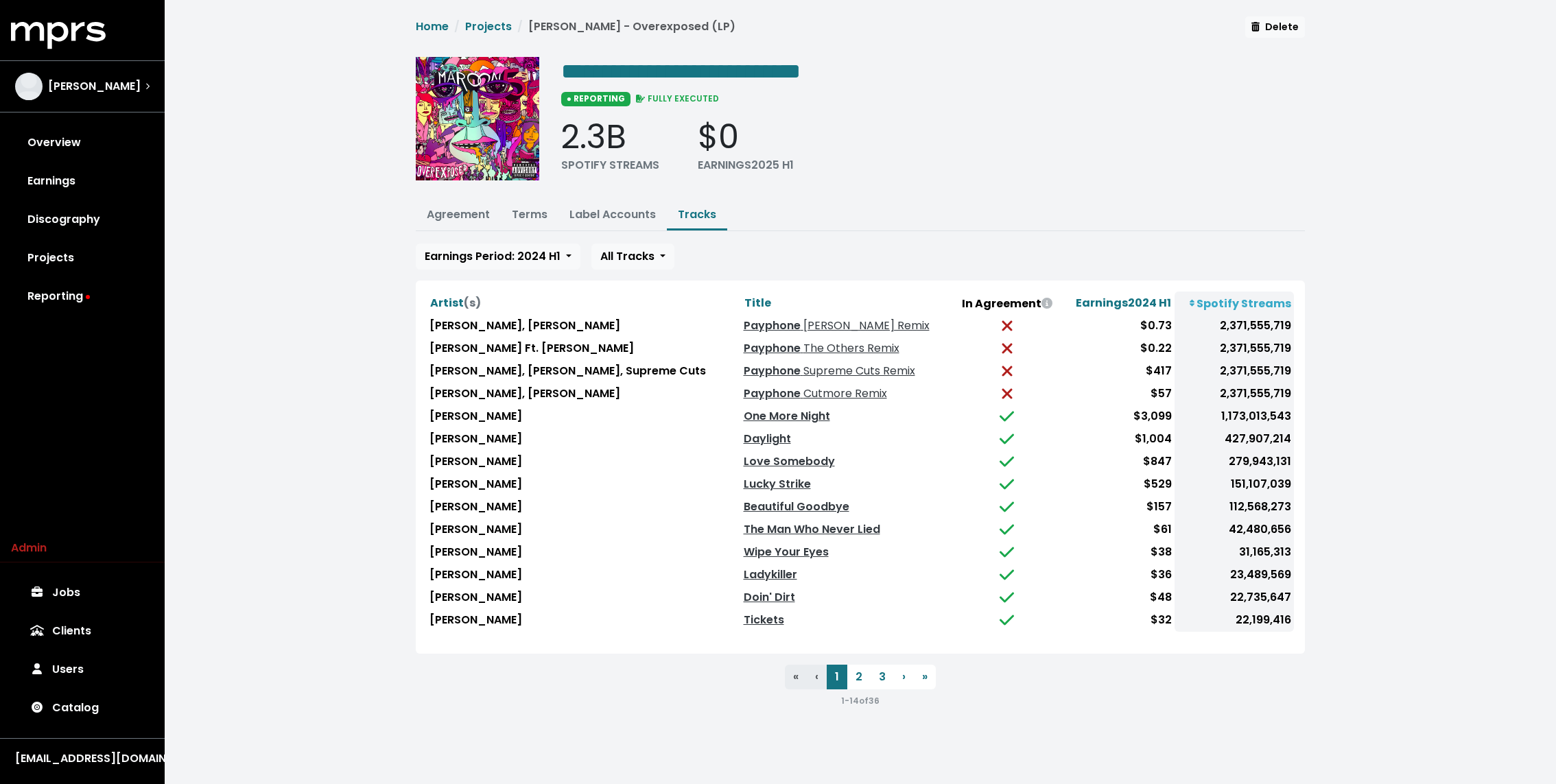
click at [1155, 390] on td "$57" at bounding box center [1118, 393] width 114 height 22
click at [865, 675] on button "2" at bounding box center [858, 677] width 23 height 25
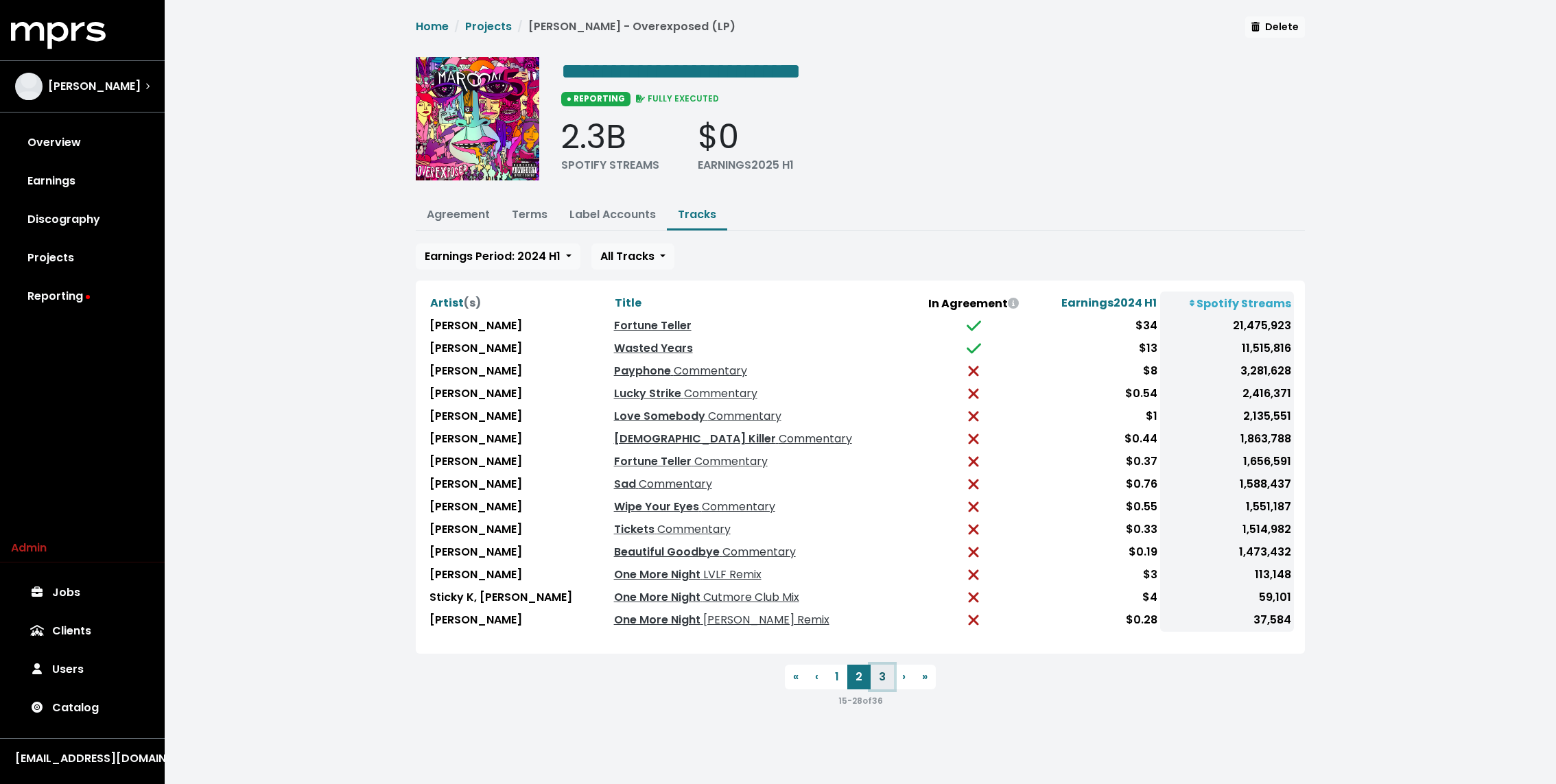
click at [873, 681] on button "3" at bounding box center [882, 677] width 23 height 25
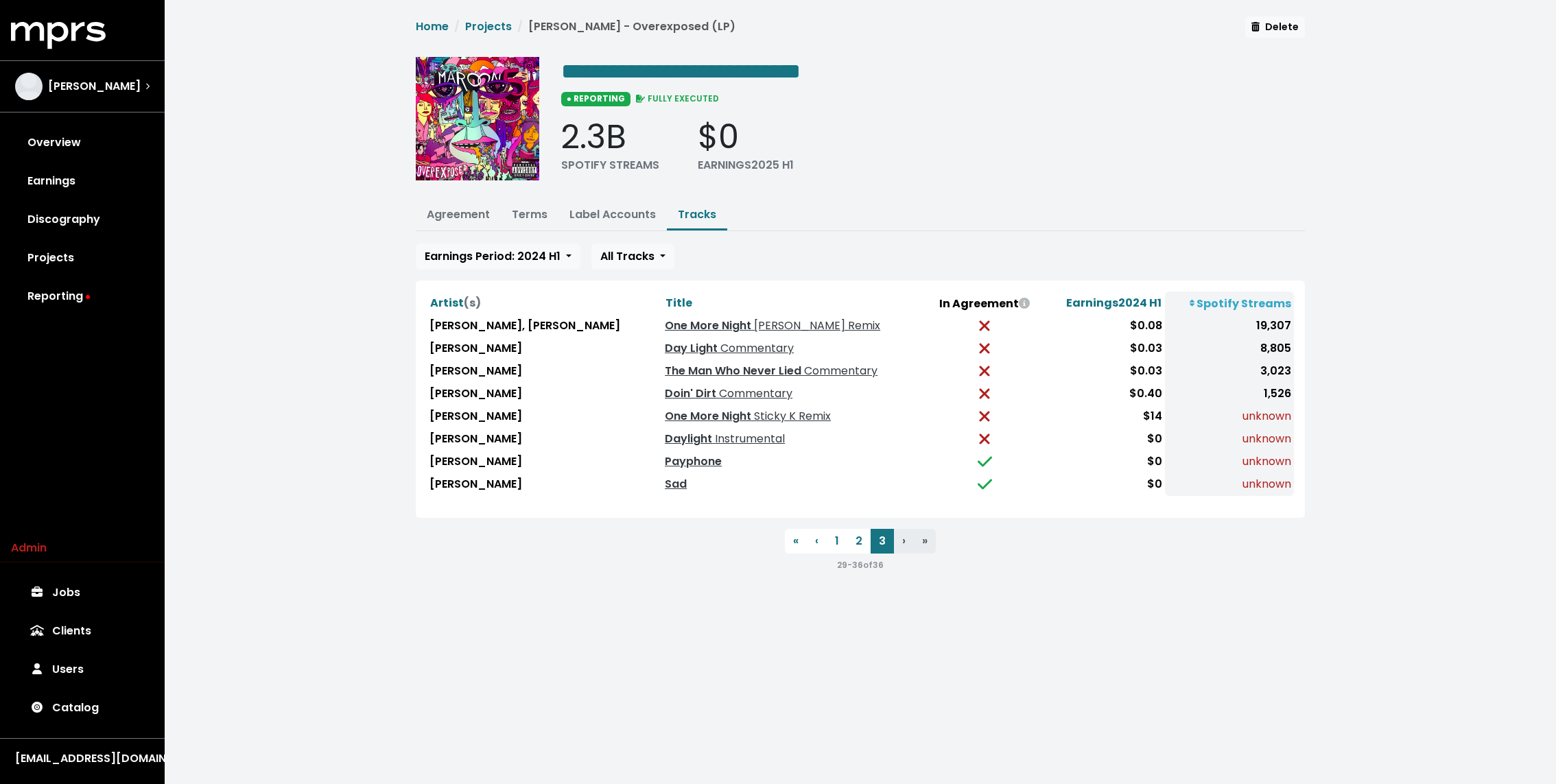
click at [1149, 456] on td "$0" at bounding box center [1104, 461] width 123 height 22
click at [856, 535] on button "2" at bounding box center [858, 541] width 23 height 25
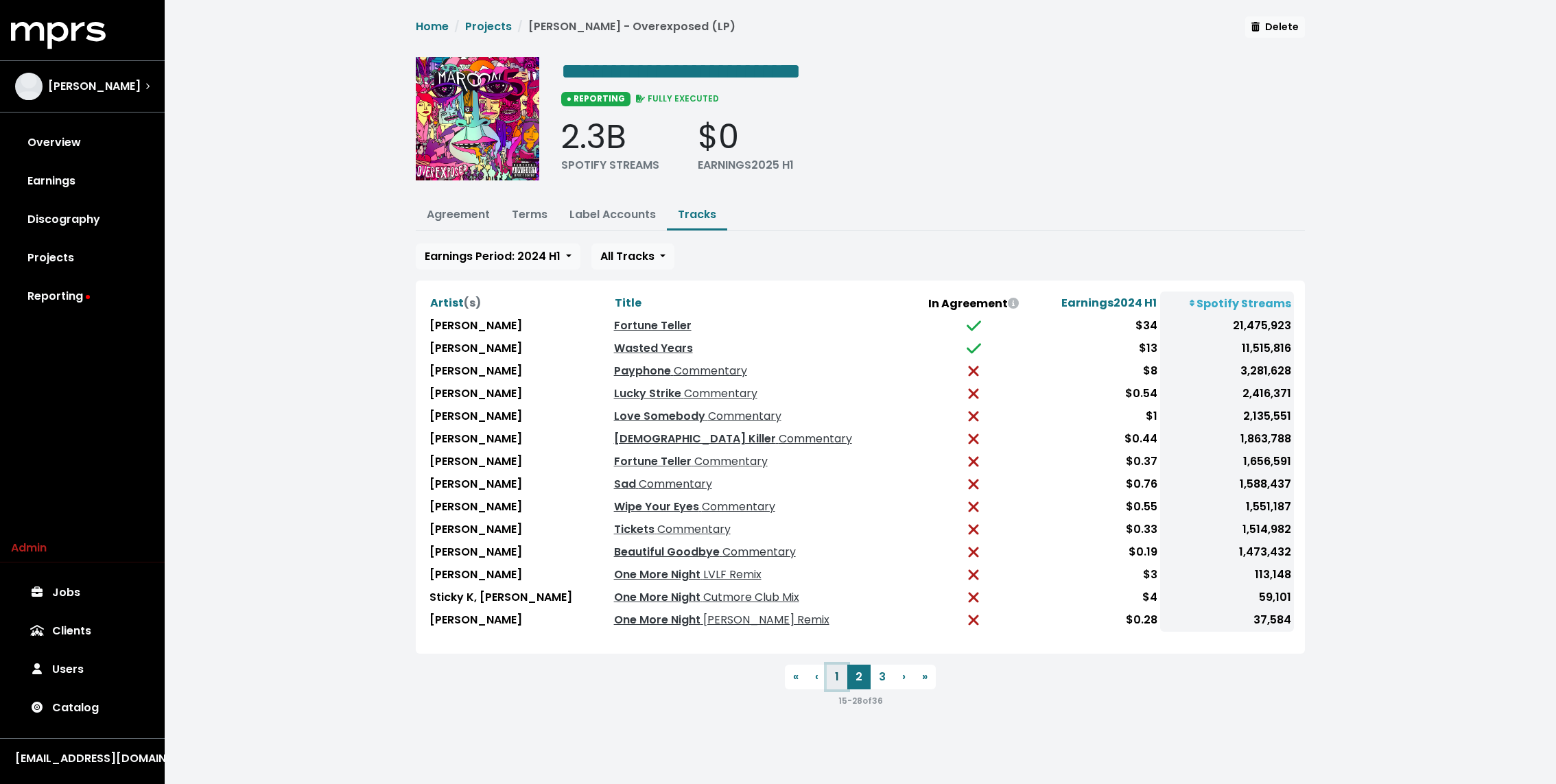
click at [838, 683] on button "1" at bounding box center [836, 677] width 21 height 25
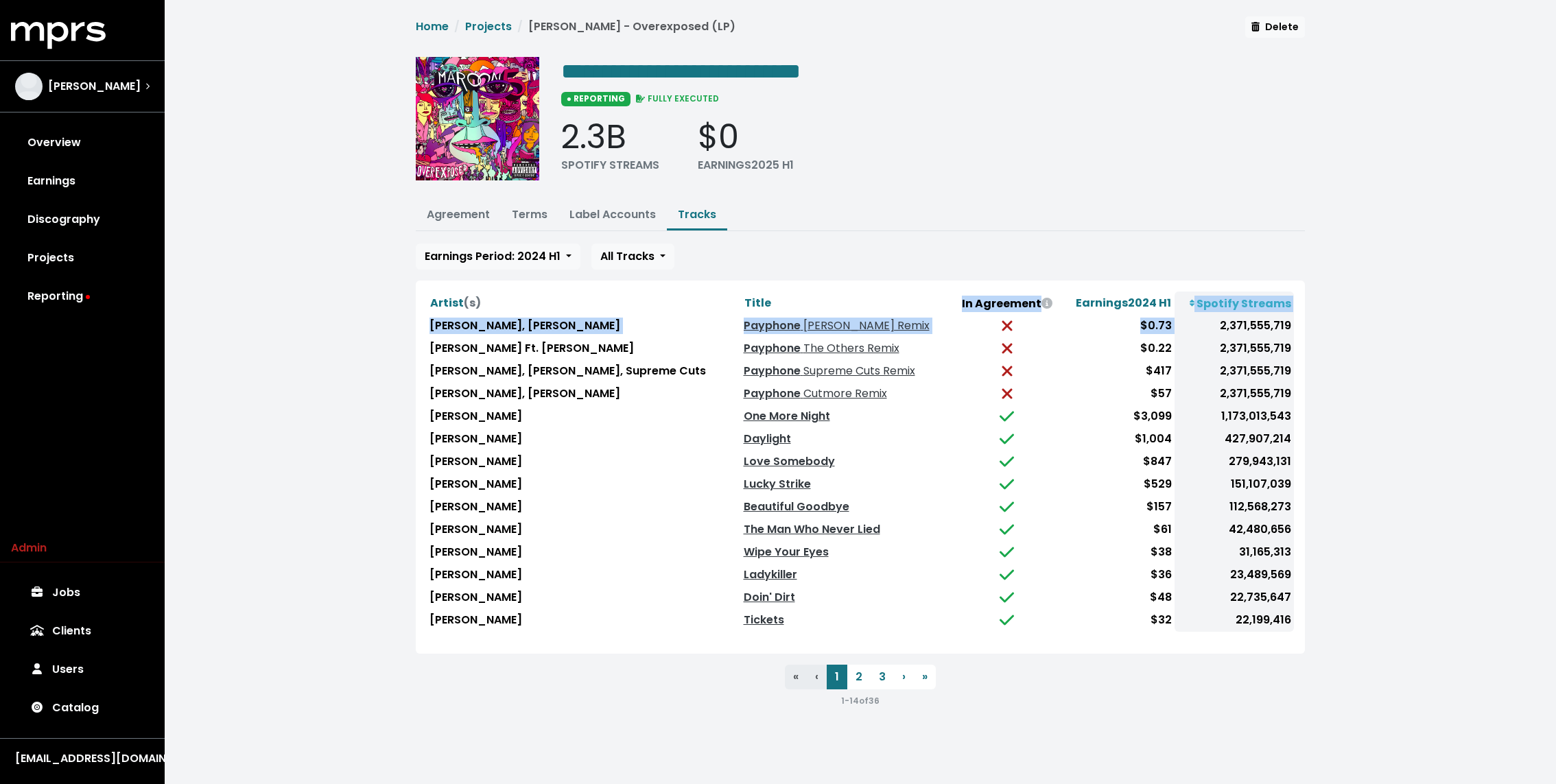
drag, startPoint x: 1216, startPoint y: 325, endPoint x: 1297, endPoint y: 368, distance: 91.7
click at [1297, 368] on div "Artist (s) Title In Agreement Earnings 2024 H1 Spotify Streams Maroon 5, Wiz Kh…" at bounding box center [860, 466] width 889 height 373
click at [1275, 367] on td "2,371,555,719" at bounding box center [1234, 371] width 120 height 22
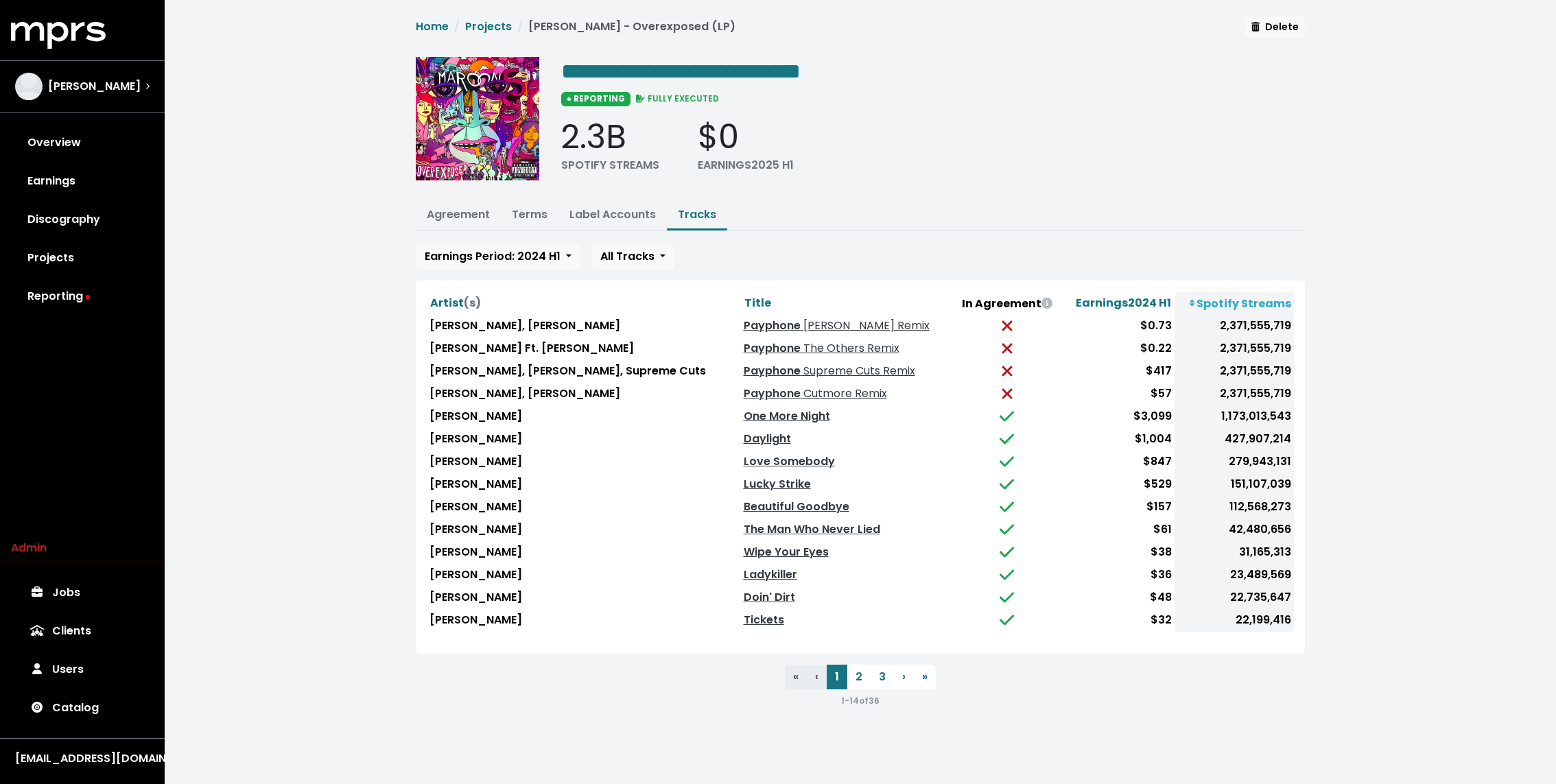
click at [1236, 319] on td "2,371,555,719" at bounding box center [1234, 326] width 120 height 22
click at [1155, 230] on div "**********" at bounding box center [860, 362] width 906 height 692
click at [743, 321] on link "Payphone Ashworth Remix" at bounding box center [836, 326] width 186 height 16
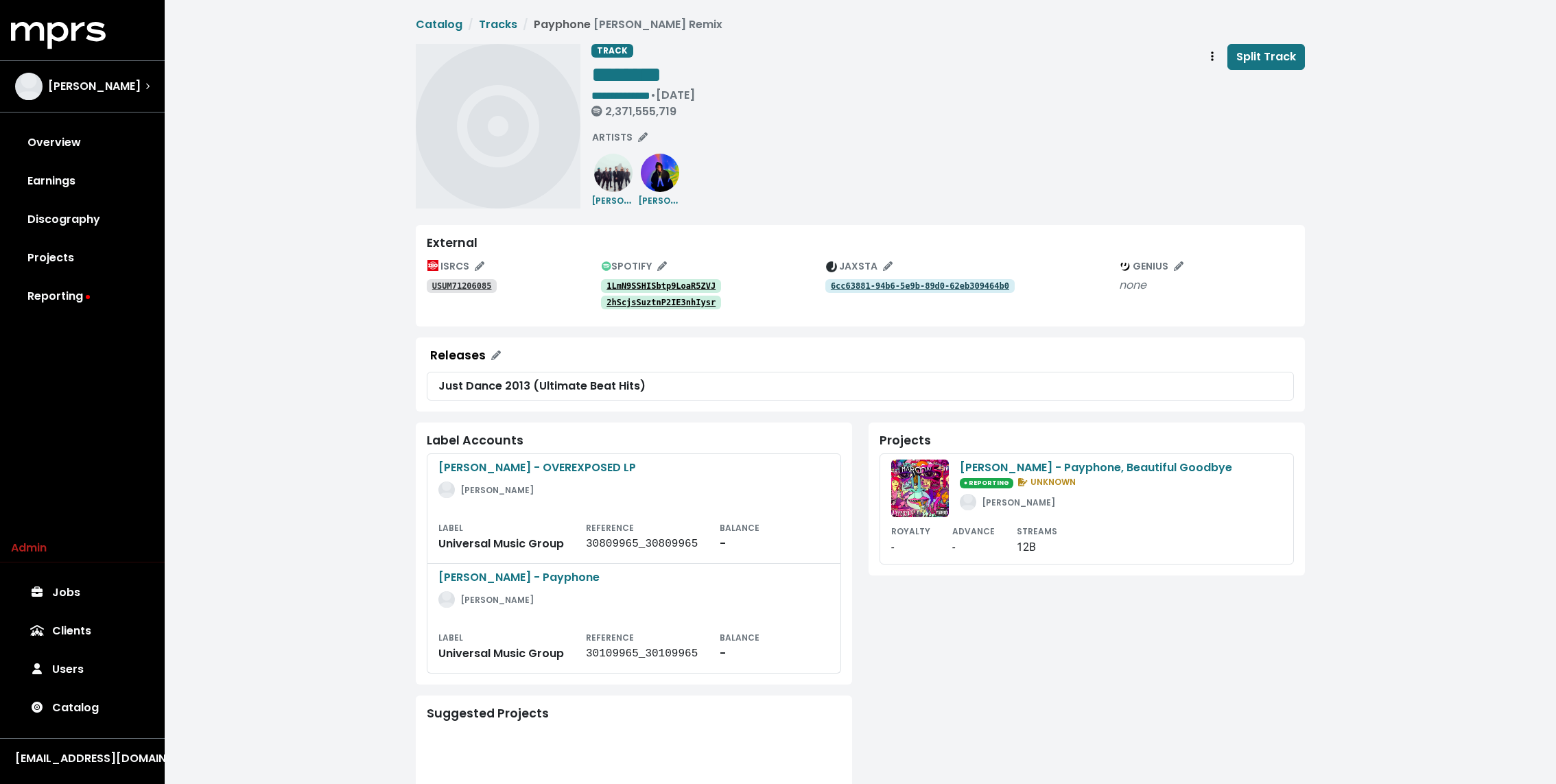
click at [465, 286] on tt "USUM71206085" at bounding box center [461, 285] width 60 height 10
click at [654, 282] on tt "1LmN9SSHISbtp9LoaR5ZVJ" at bounding box center [661, 285] width 109 height 10
click at [650, 302] on tt "2hScjsSuztnP2IE3nhIysr" at bounding box center [661, 302] width 109 height 10
click at [876, 108] on div "**********" at bounding box center [948, 83] width 714 height 79
click at [1010, 523] on div "ROYALTY - ADVANCE - STREAMS 12B" at bounding box center [1087, 539] width 391 height 33
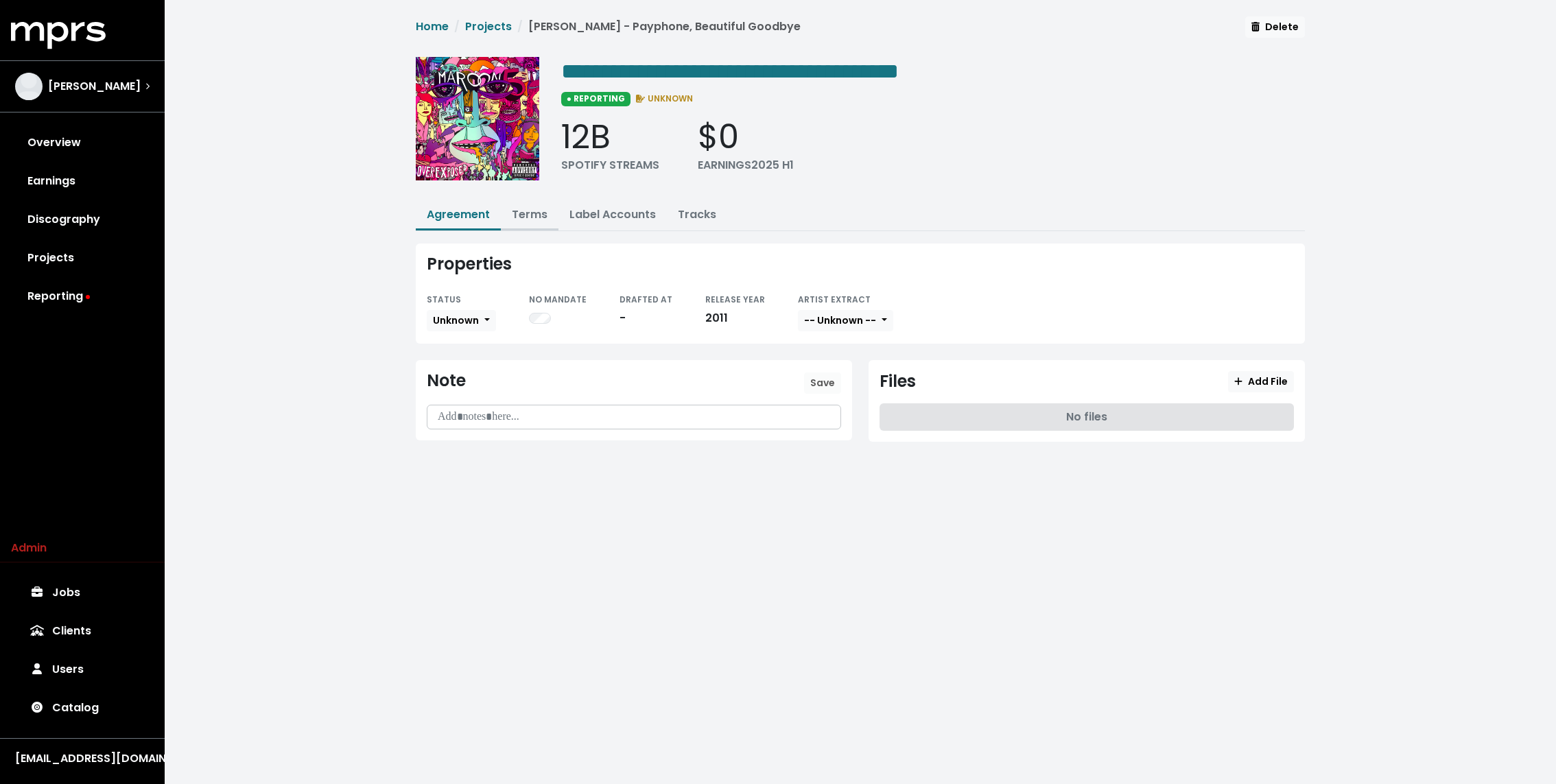
click at [526, 221] on button "Terms" at bounding box center [529, 215] width 58 height 29
click at [520, 218] on link "Terms" at bounding box center [530, 214] width 36 height 16
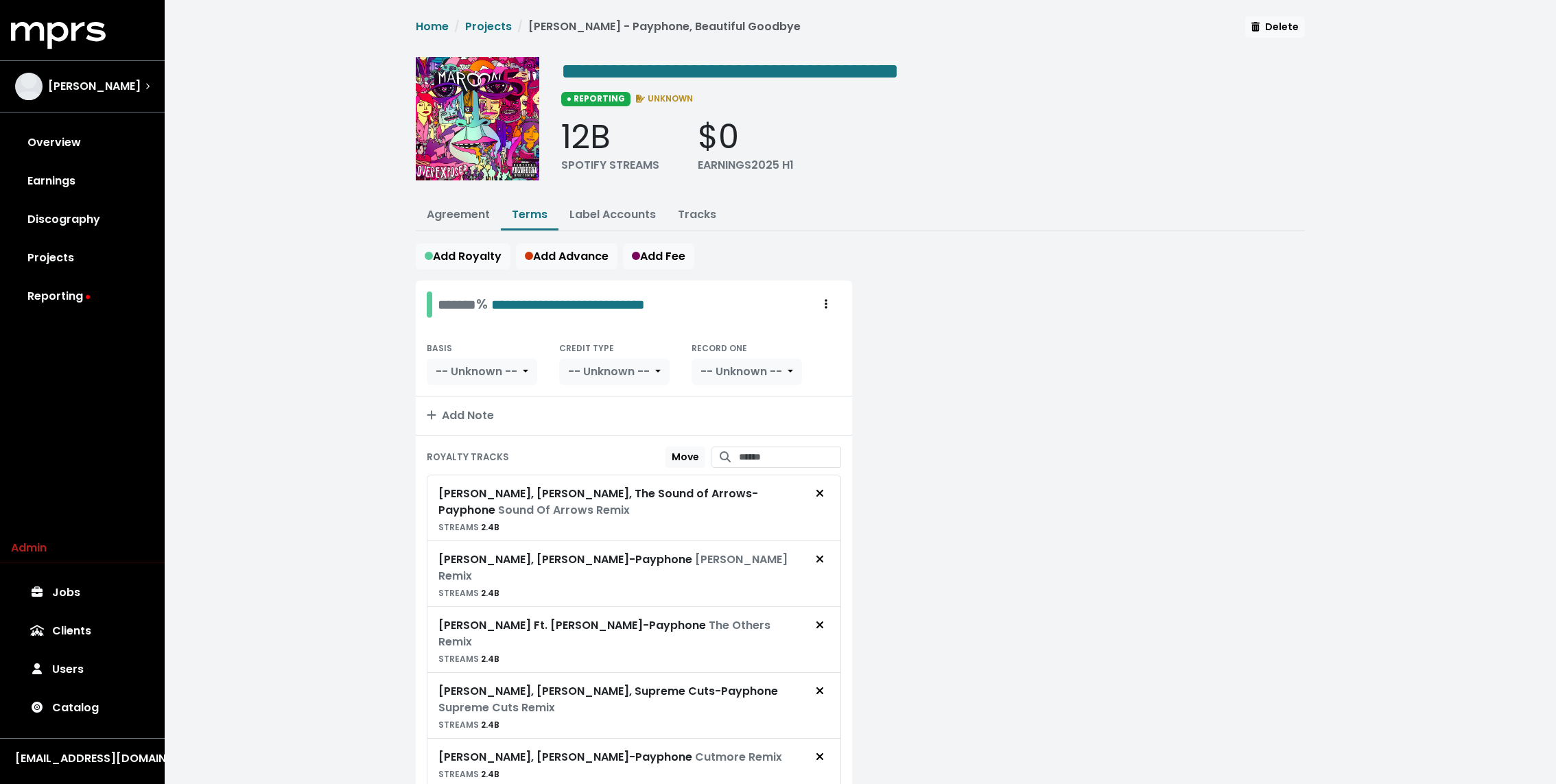
scroll to position [301, 0]
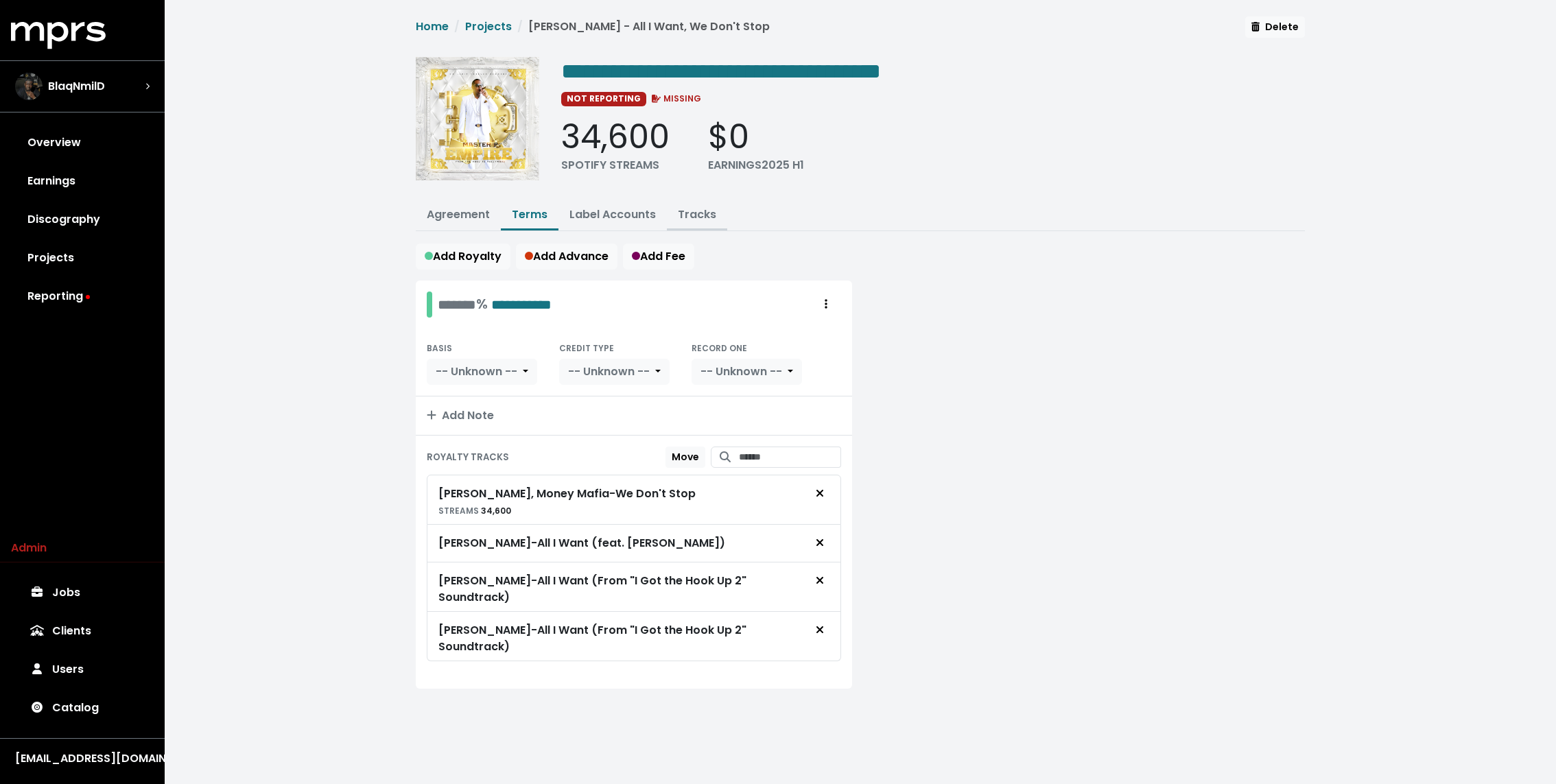
click at [700, 215] on link "Tracks" at bounding box center [697, 214] width 38 height 16
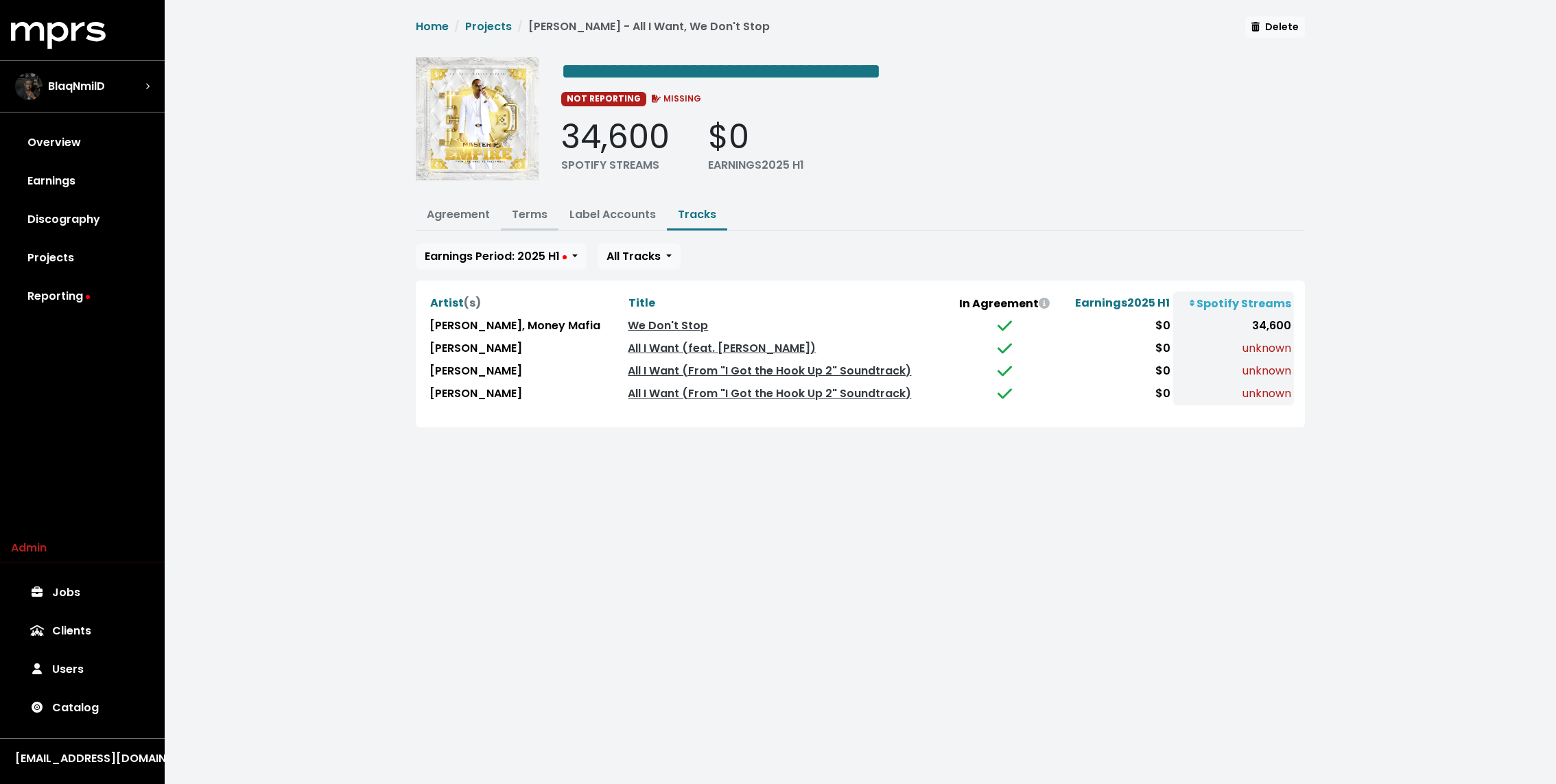
click at [522, 215] on link "Terms" at bounding box center [530, 214] width 36 height 16
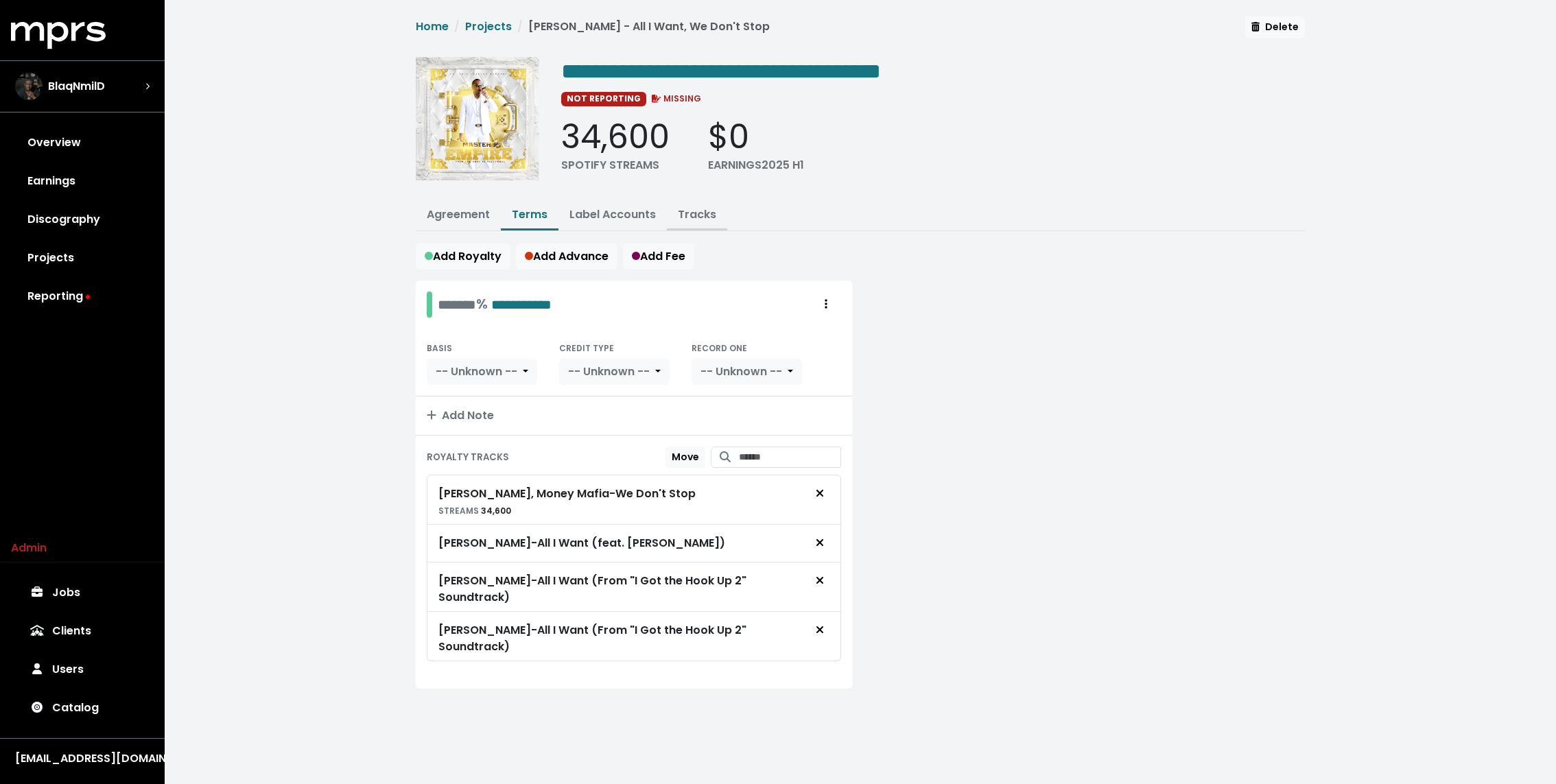
click at [693, 219] on link "Tracks" at bounding box center [697, 214] width 38 height 16
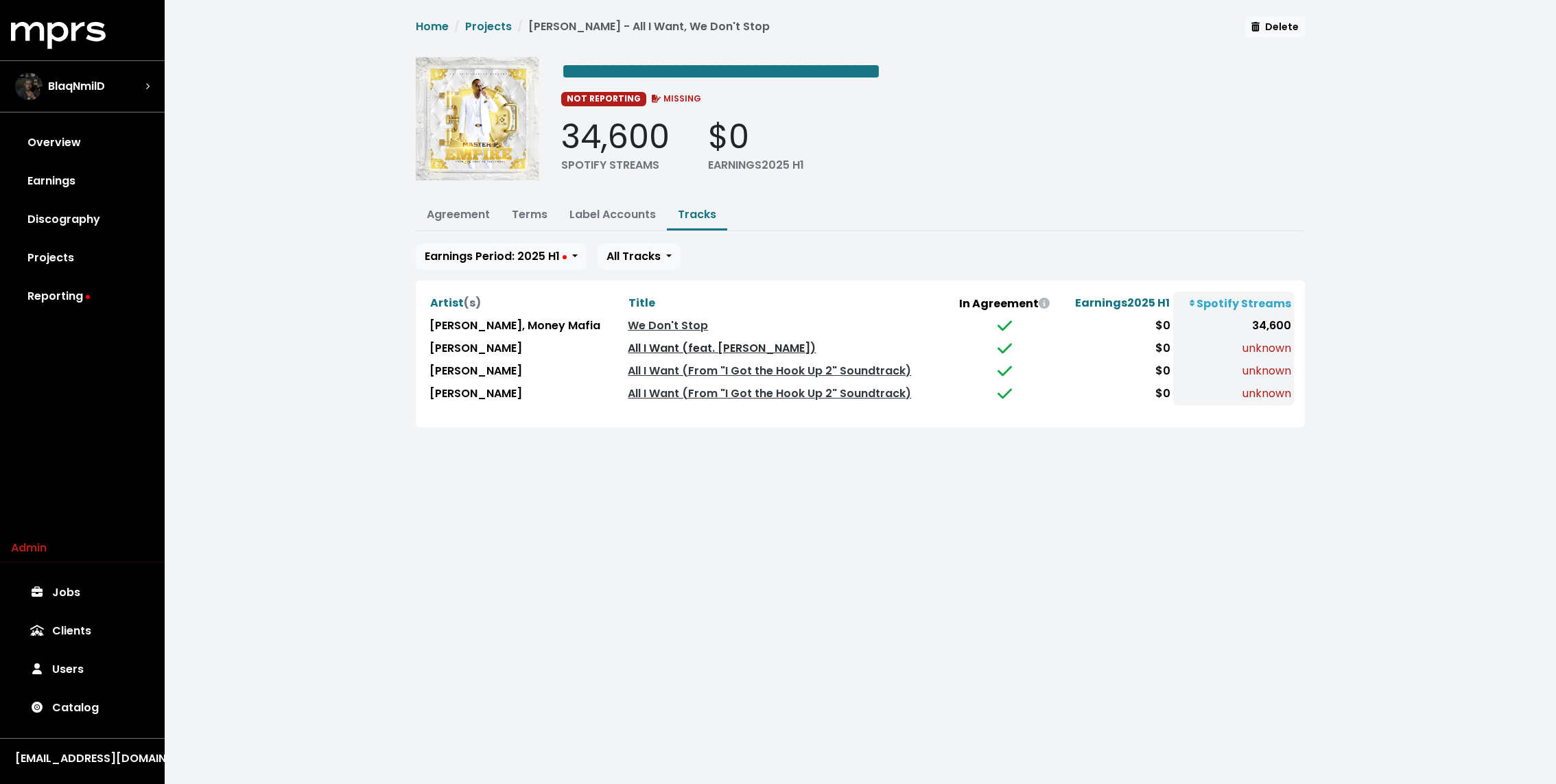
click at [687, 345] on link "All I Want (feat. [PERSON_NAME])" at bounding box center [721, 348] width 188 height 16
click at [683, 365] on link "All I Want (From "I Got the Hook Up 2" Soundtrack)" at bounding box center [769, 371] width 284 height 16
click at [681, 387] on link "All I Want (From "I Got the Hook Up 2" Soundtrack)" at bounding box center [769, 393] width 284 height 16
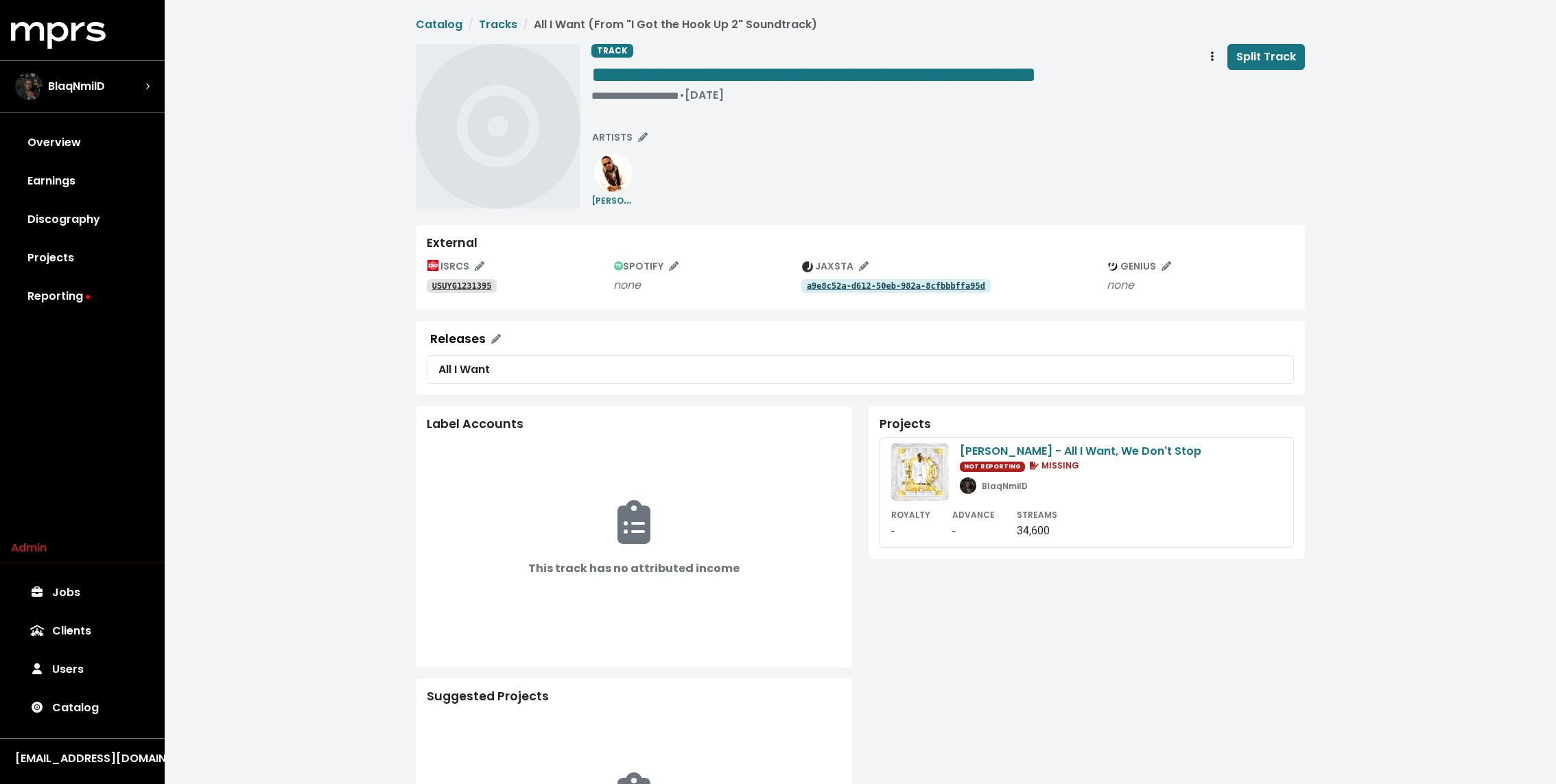
click at [845, 282] on tt "a9e8c52a-d612-50eb-982a-8cfbbbffa95d" at bounding box center [896, 285] width 178 height 10
click at [464, 284] on tt "USUYG1231395" at bounding box center [461, 285] width 60 height 10
click at [114, 87] on div "BlaqNmilD" at bounding box center [82, 86] width 135 height 28
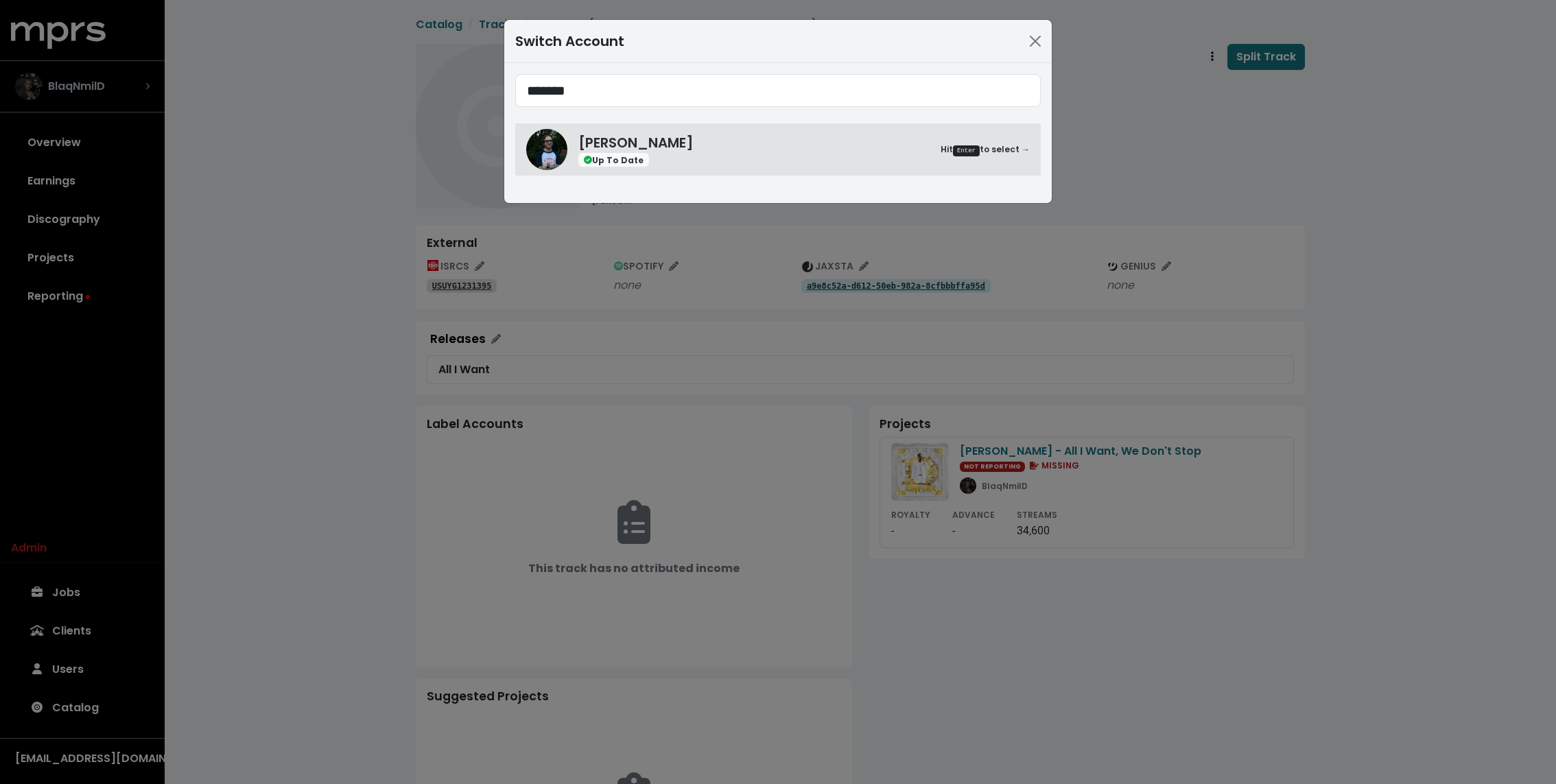
type input "*******"
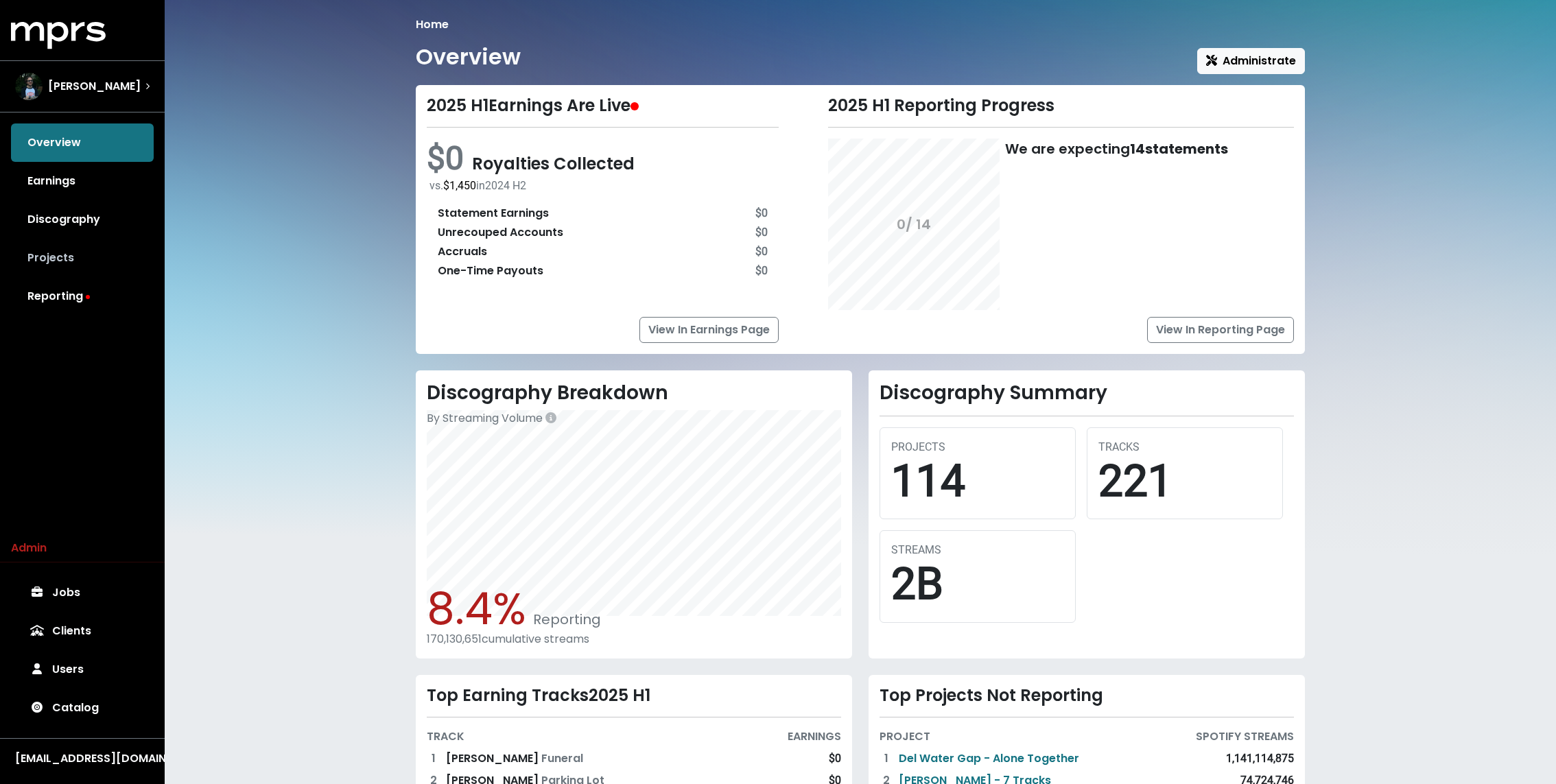
click at [68, 249] on link "Projects" at bounding box center [82, 258] width 143 height 38
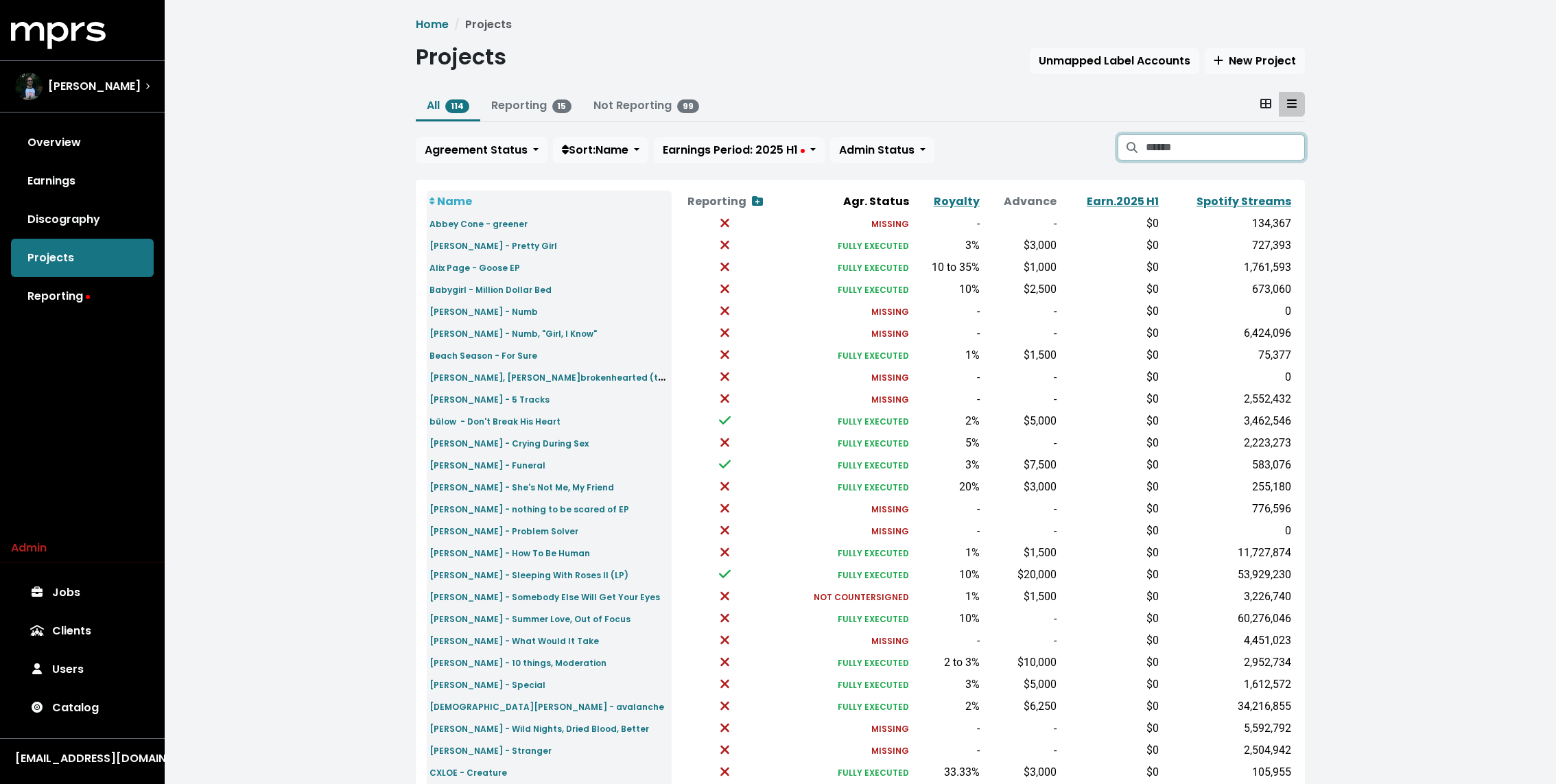
click at [1239, 139] on input "Search projects" at bounding box center [1225, 147] width 159 height 26
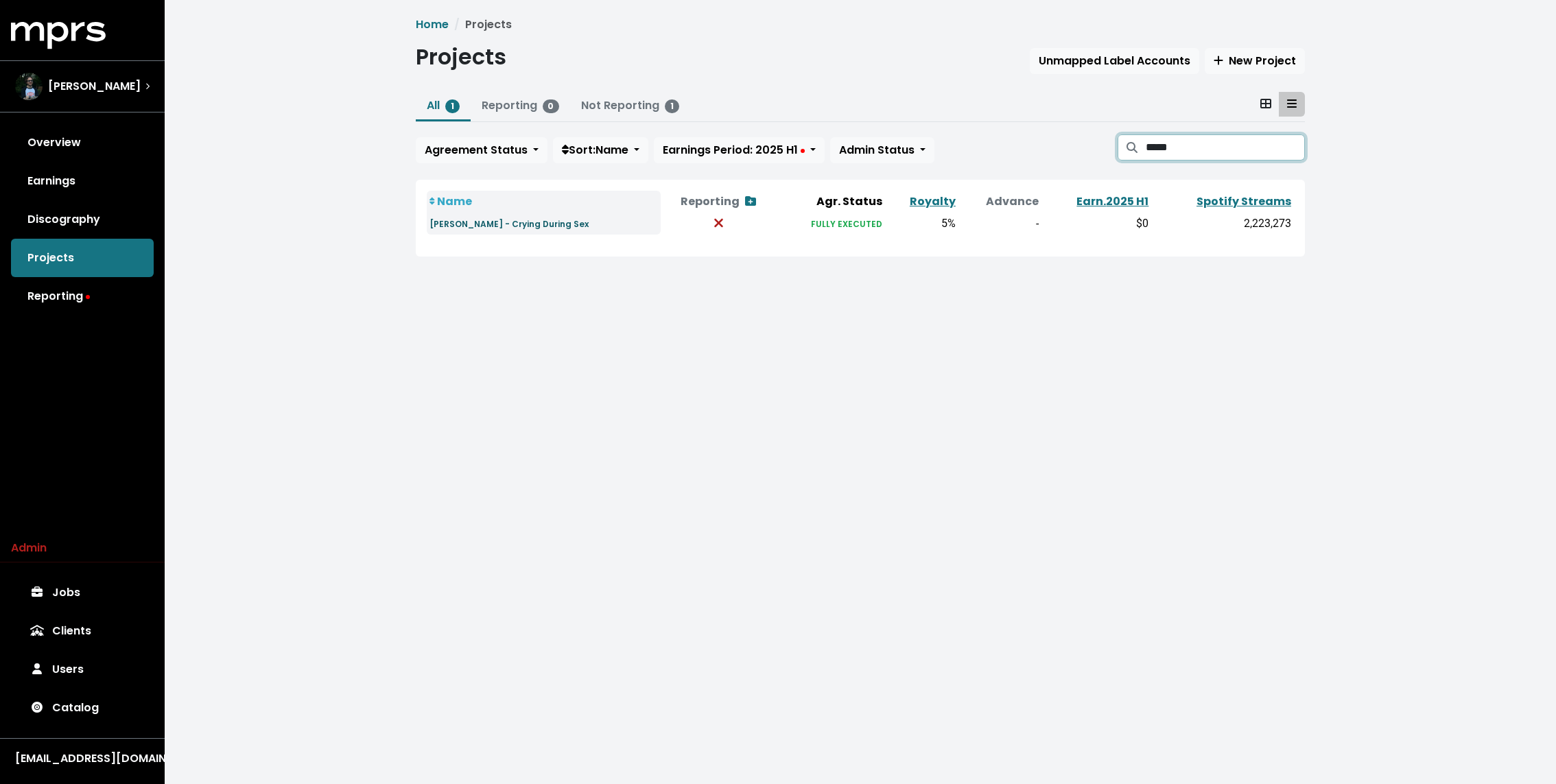
type input "*****"
click at [494, 227] on small "Carol Ades - Crying During Sex" at bounding box center [509, 223] width 159 height 12
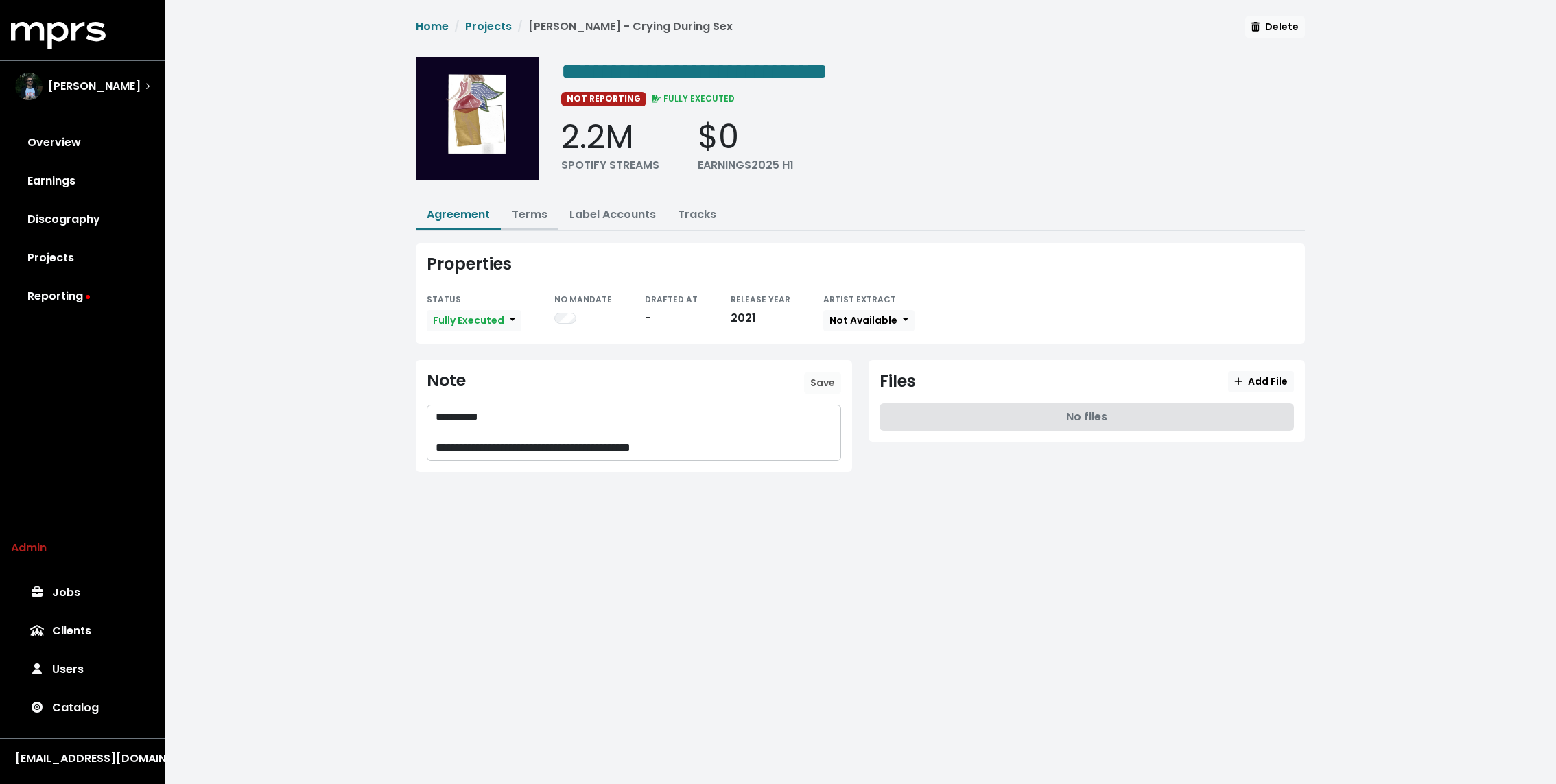
click at [524, 206] on link "Terms" at bounding box center [530, 214] width 36 height 16
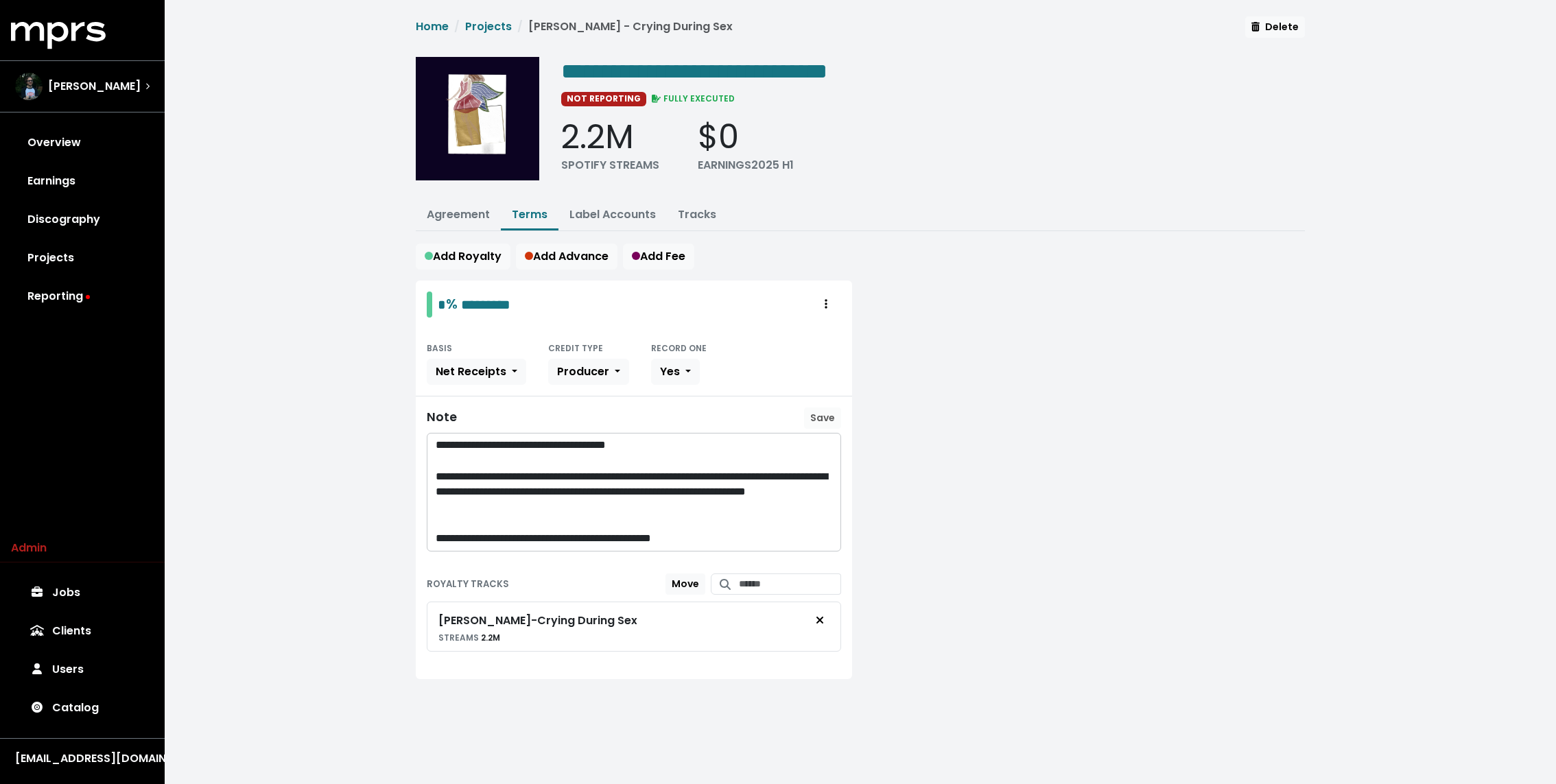
click at [349, 392] on div "**********" at bounding box center [860, 364] width 1391 height 728
click at [458, 218] on link "Agreement" at bounding box center [458, 214] width 63 height 16
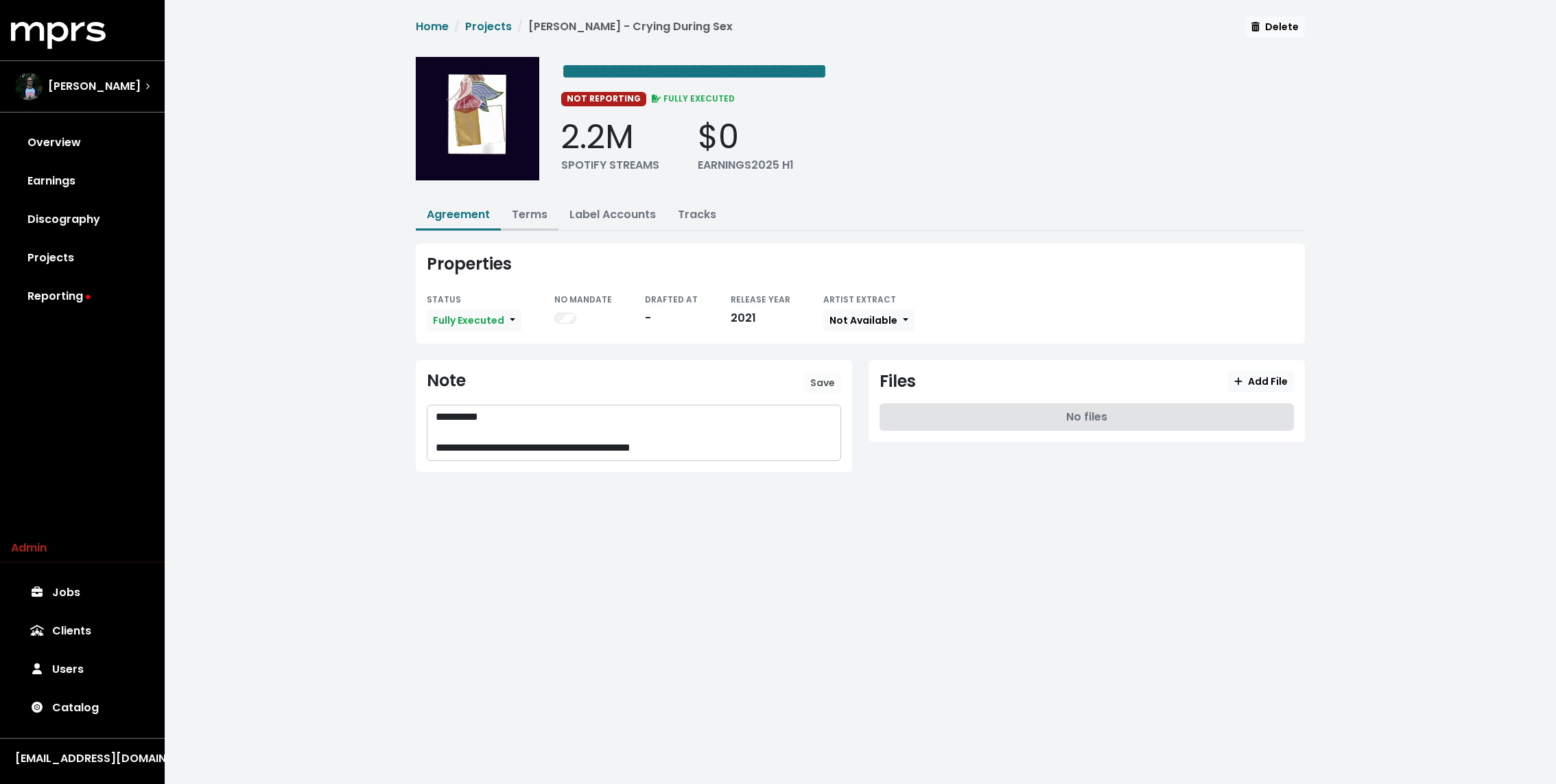
click at [526, 210] on link "Terms" at bounding box center [530, 214] width 36 height 16
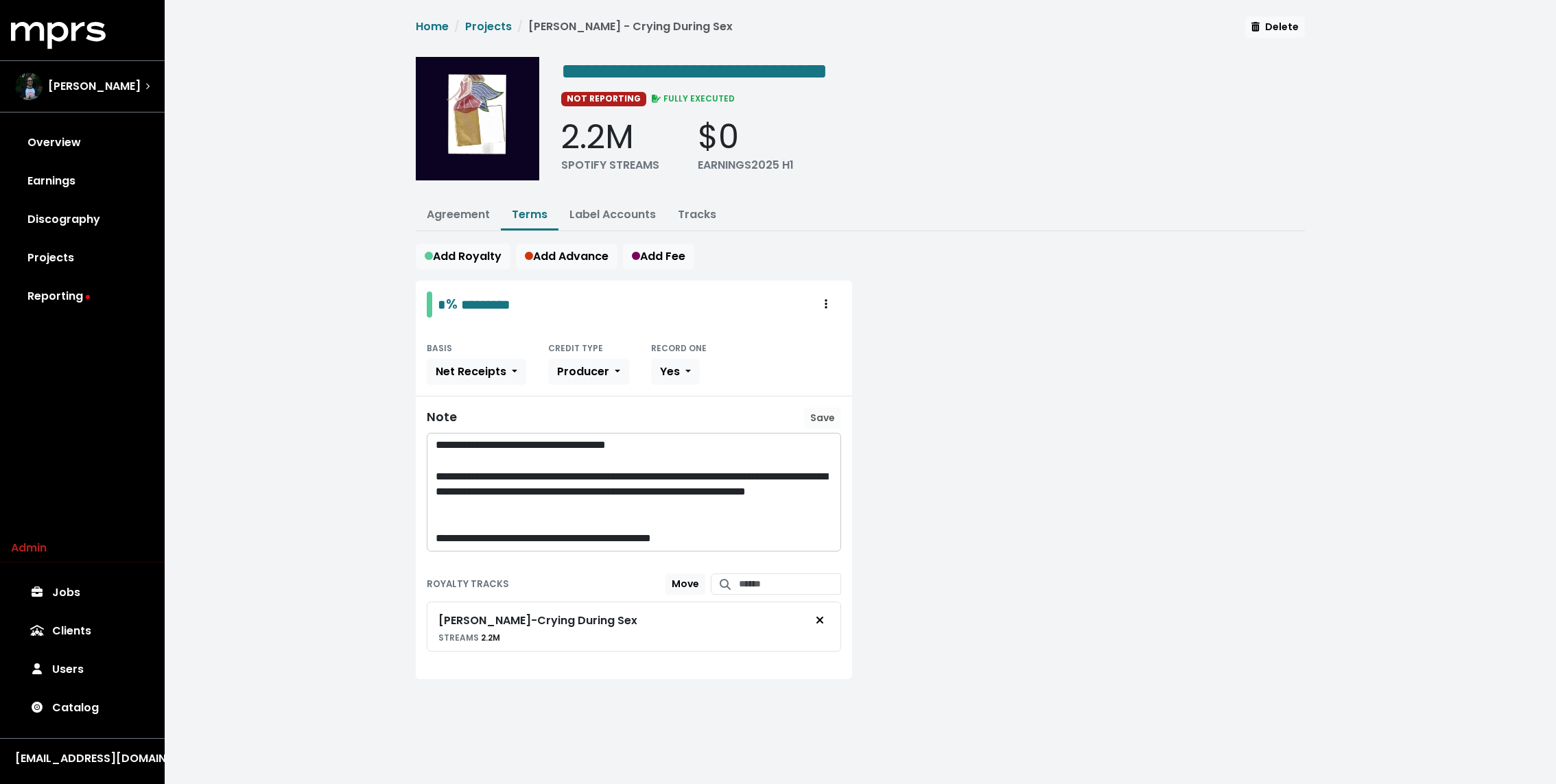
click at [324, 361] on div "**********" at bounding box center [860, 364] width 1391 height 728
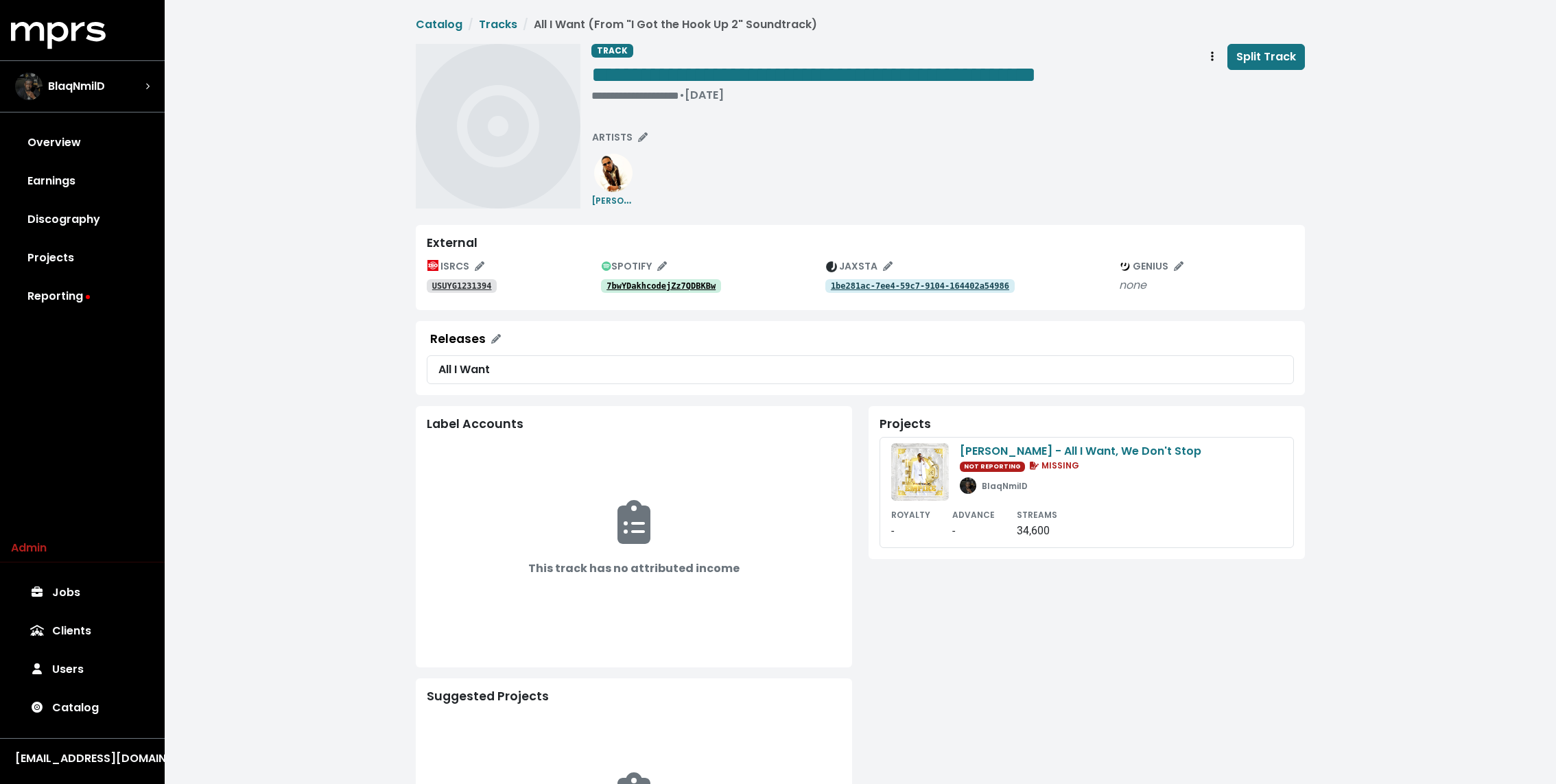
click at [683, 285] on tt "7bwYDakhcodejZz7QDBKBw" at bounding box center [661, 285] width 109 height 10
click at [464, 284] on tt "USUYG1231394" at bounding box center [461, 285] width 60 height 10
click at [1213, 56] on icon "Track actions" at bounding box center [1212, 56] width 3 height 10
click at [1221, 86] on link "Merge" at bounding box center [1251, 87] width 108 height 22
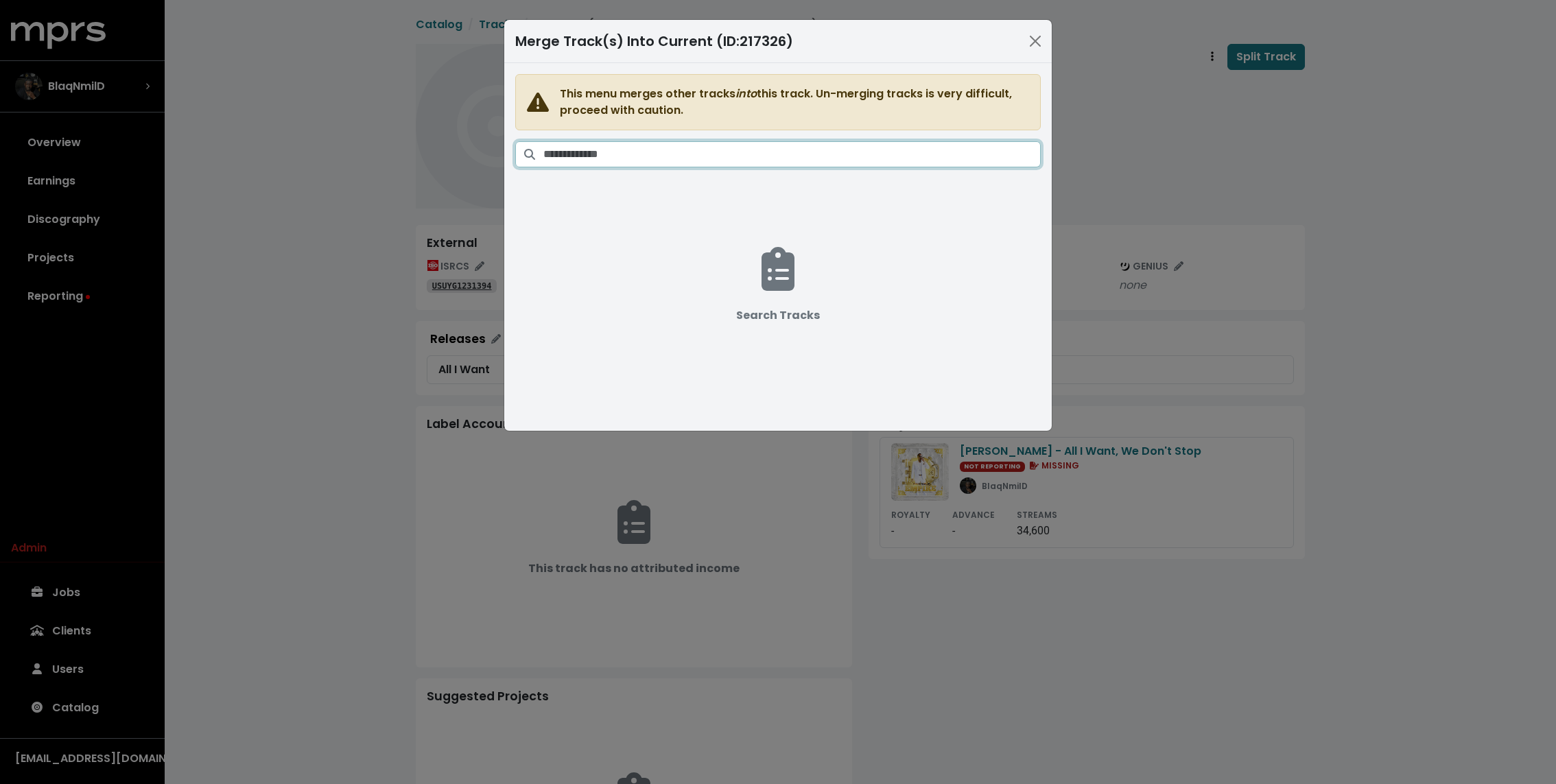
click at [806, 144] on input "Search tracks" at bounding box center [791, 153] width 497 height 26
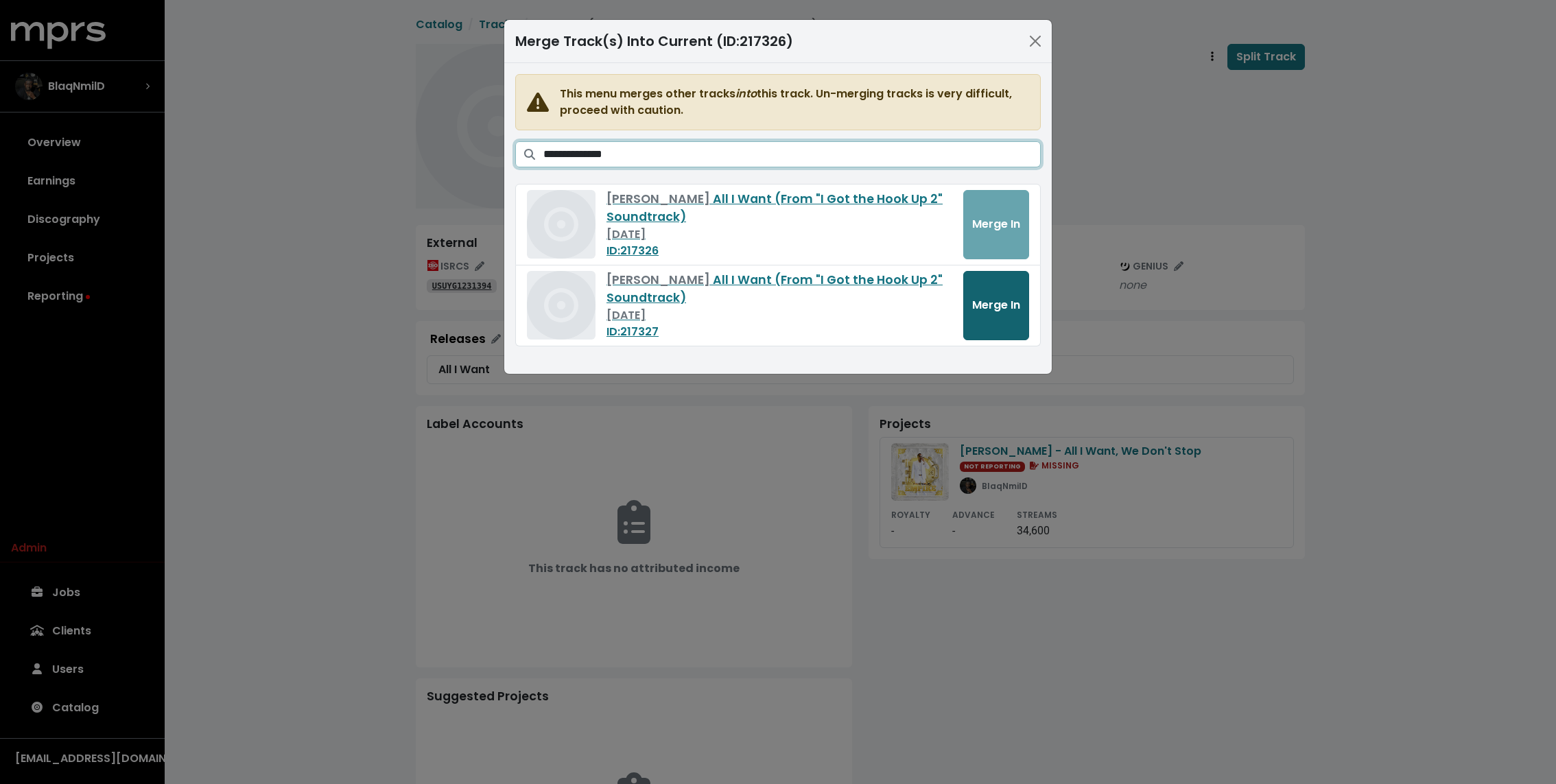
type input "**********"
click at [1017, 307] on span "Merge In" at bounding box center [996, 305] width 48 height 16
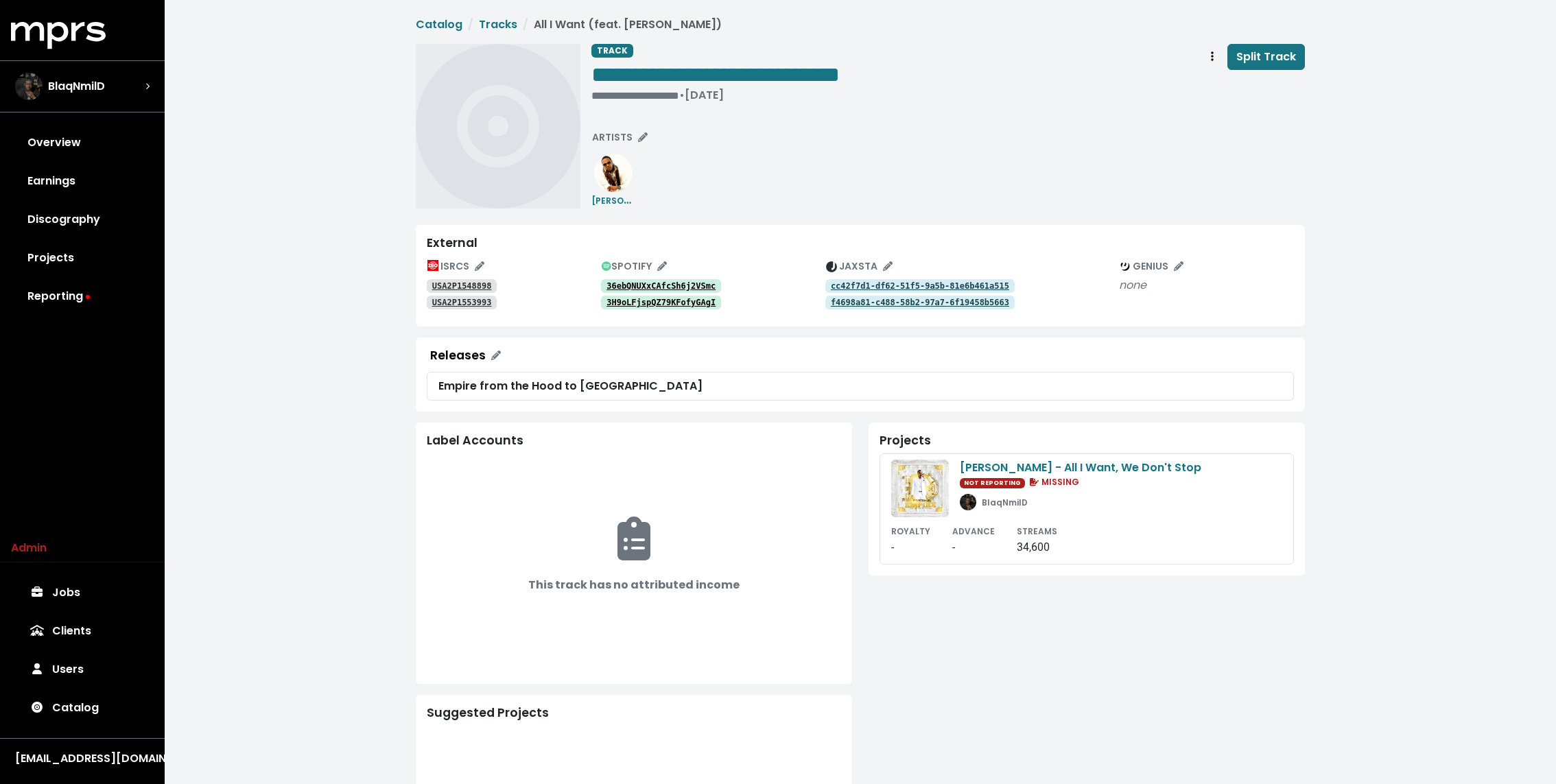
click at [654, 286] on tt "36ebQNUXxCAfcSh6j2VSmc" at bounding box center [661, 285] width 109 height 10
click at [646, 302] on tt "3H9oLFjspQZ79KFofyGAgI" at bounding box center [661, 302] width 109 height 10
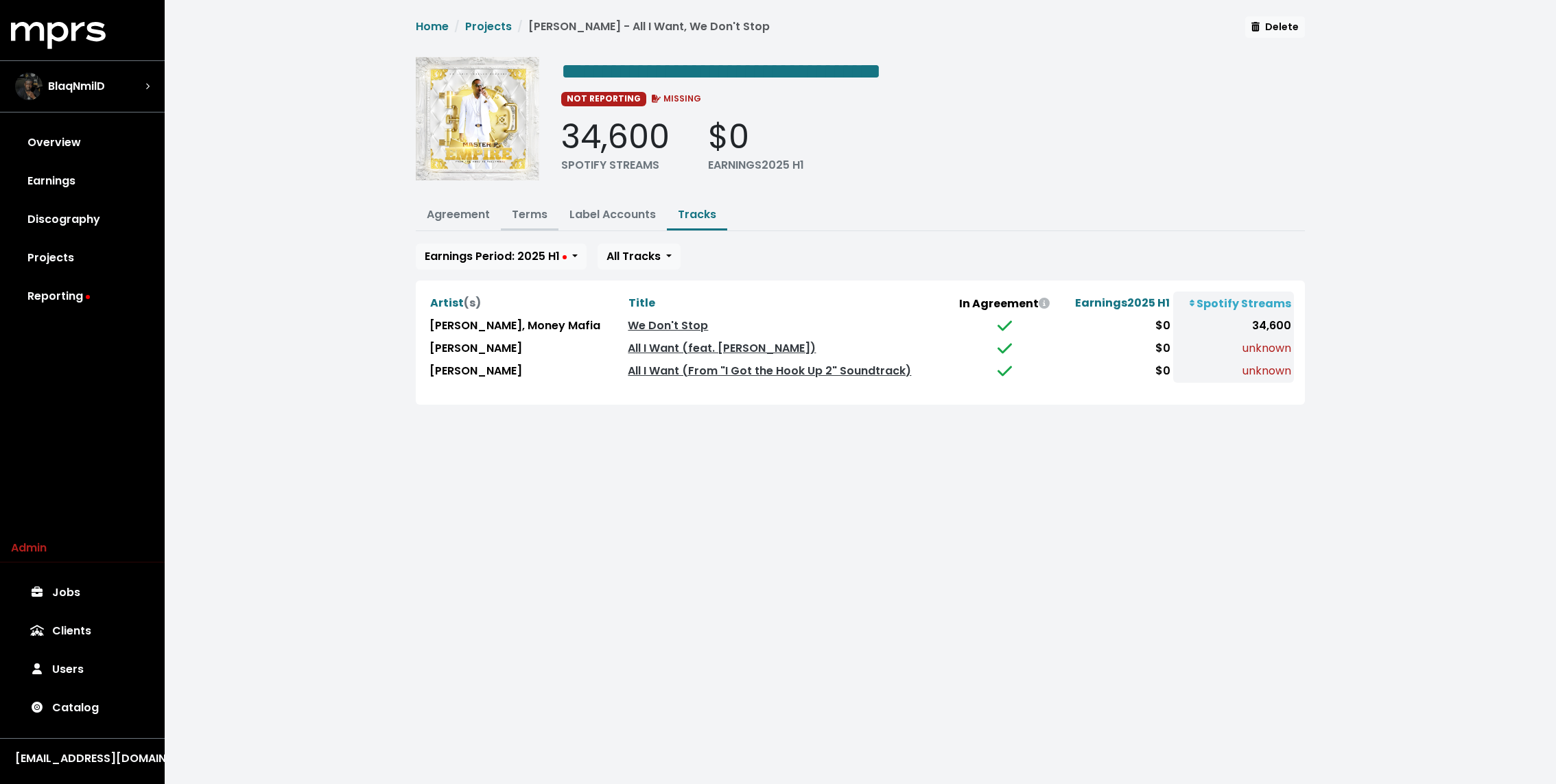
click at [527, 210] on link "Terms" at bounding box center [530, 214] width 36 height 16
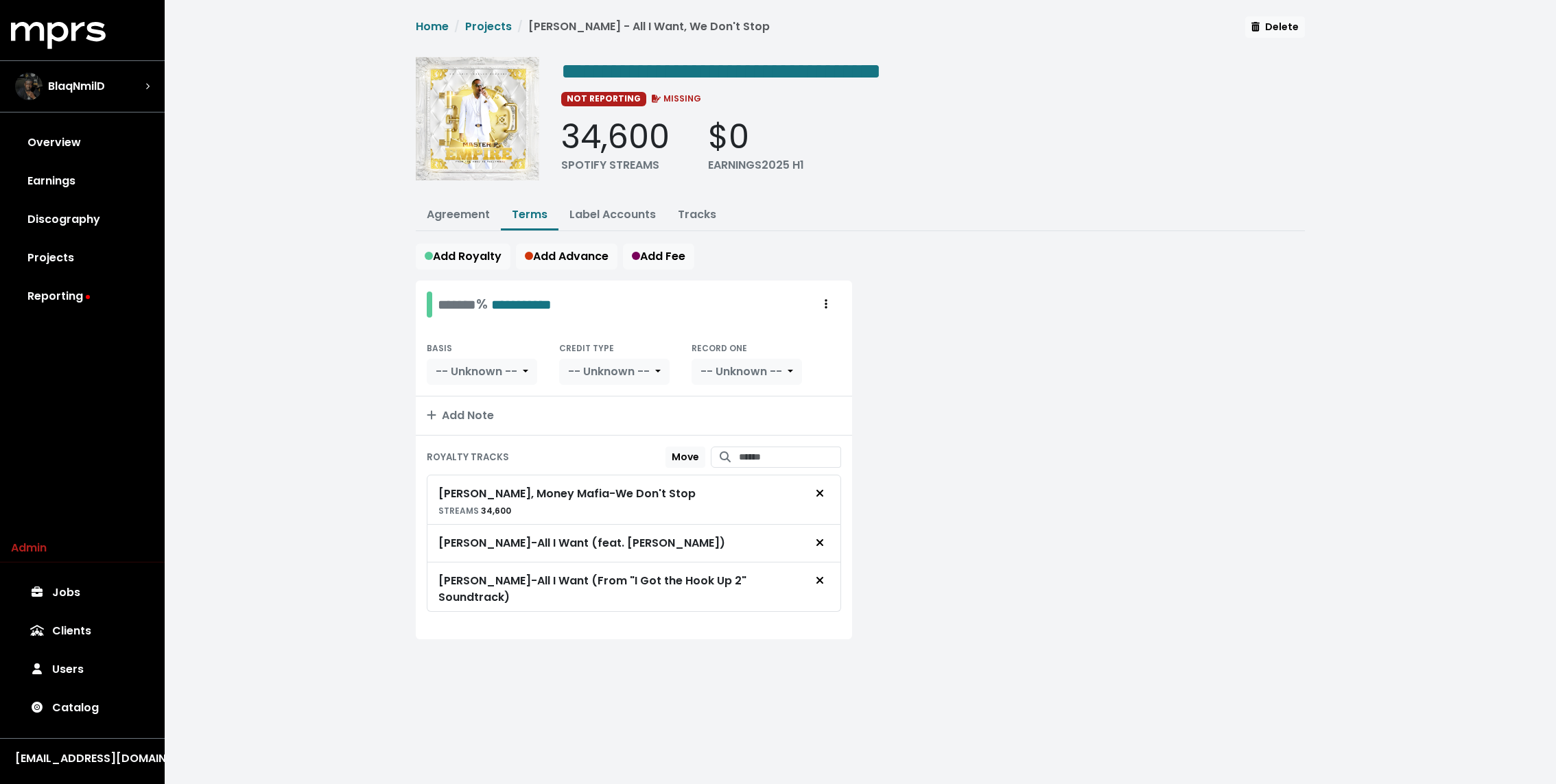
click at [378, 278] on div "**********" at bounding box center [860, 344] width 1391 height 689
click at [288, 292] on div "**********" at bounding box center [860, 344] width 1391 height 689
click at [694, 208] on link "Tracks" at bounding box center [697, 214] width 38 height 16
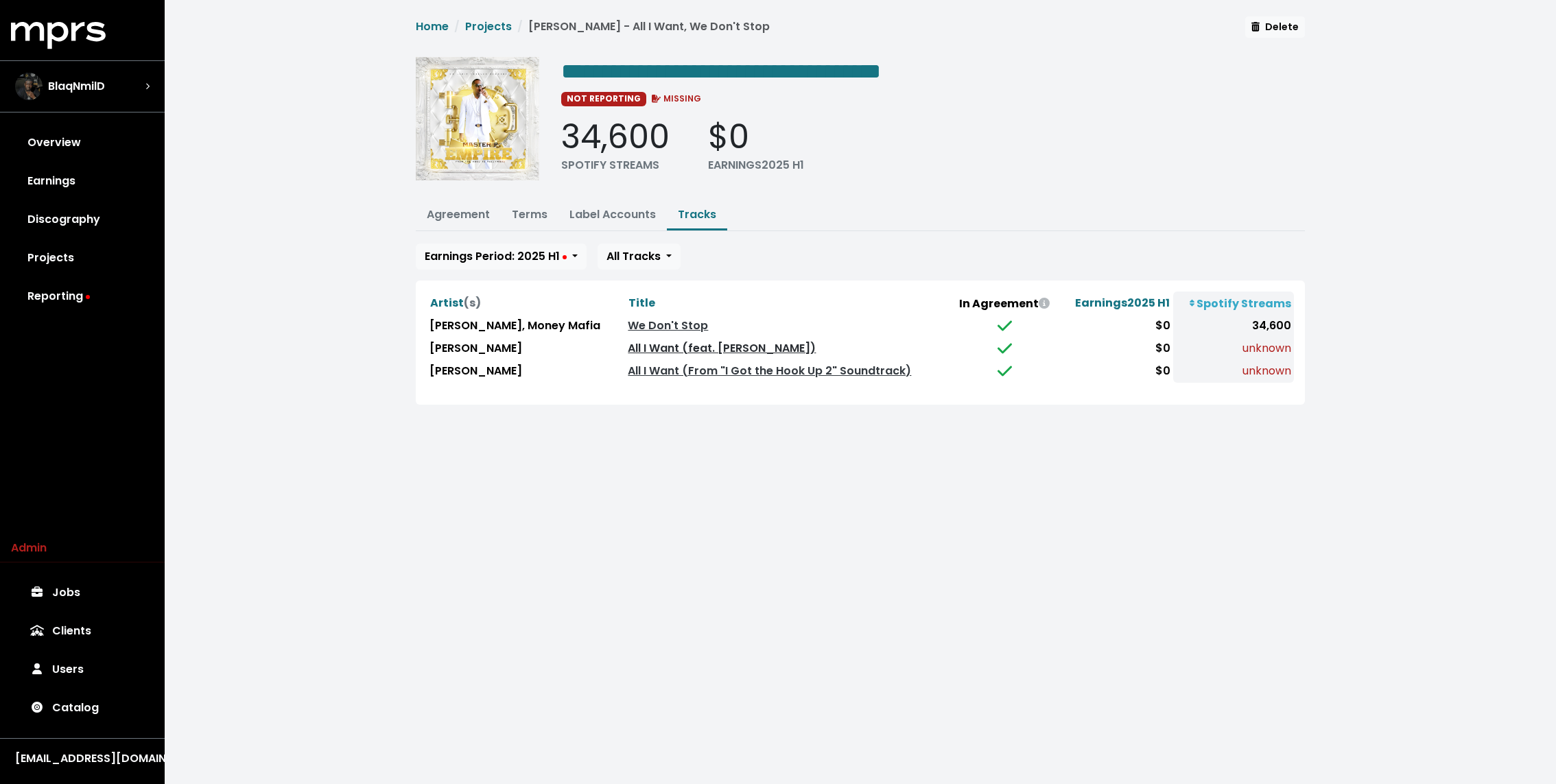
click at [677, 347] on link "All I Want (feat. [PERSON_NAME])" at bounding box center [721, 348] width 188 height 16
click at [676, 363] on link "All I Want (From "I Got the Hook Up 2" Soundtrack)" at bounding box center [769, 371] width 284 height 16
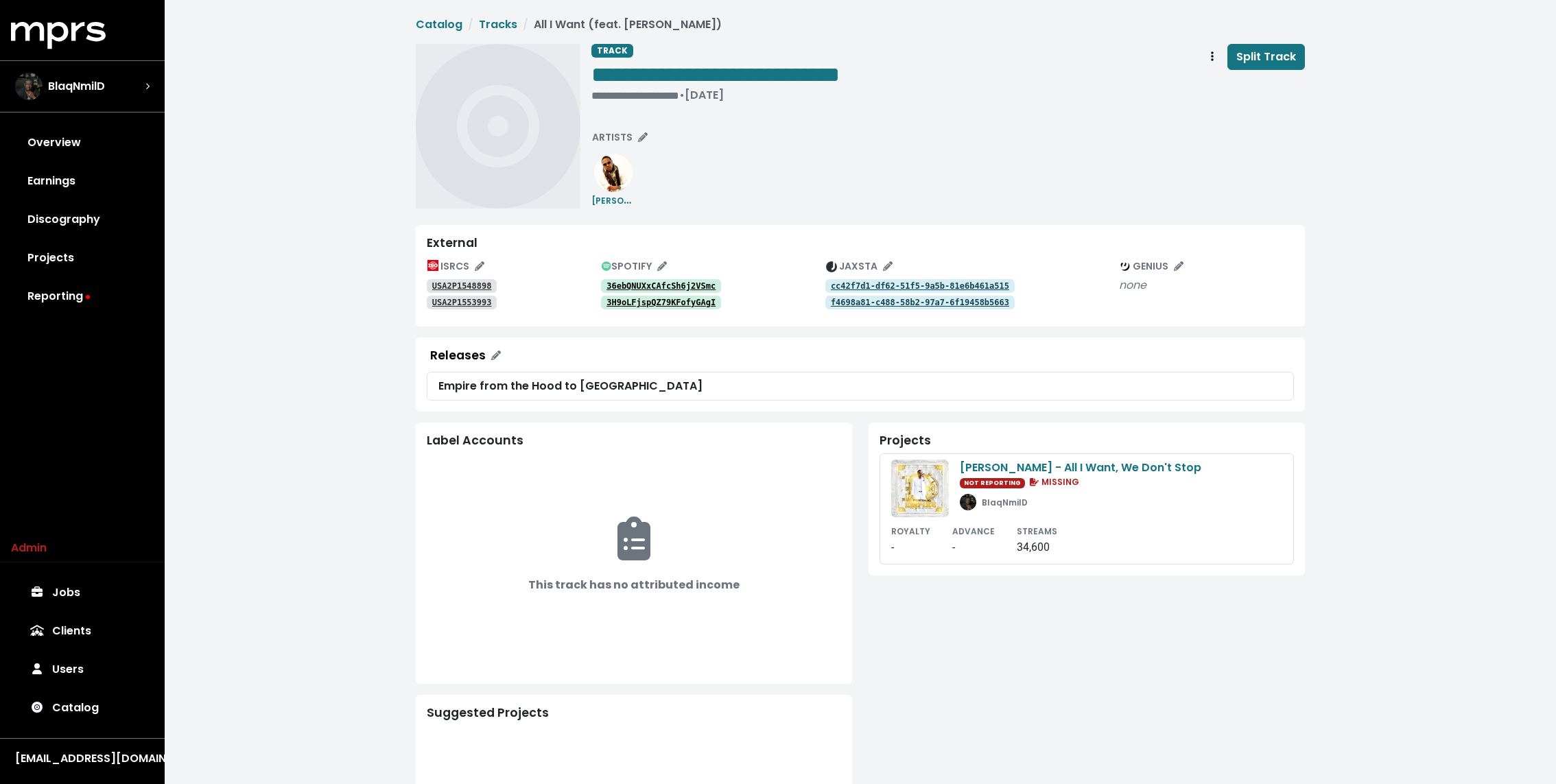
click at [682, 281] on tt "36ebQNUXxCAfcSh6j2VSmc" at bounding box center [661, 285] width 109 height 10
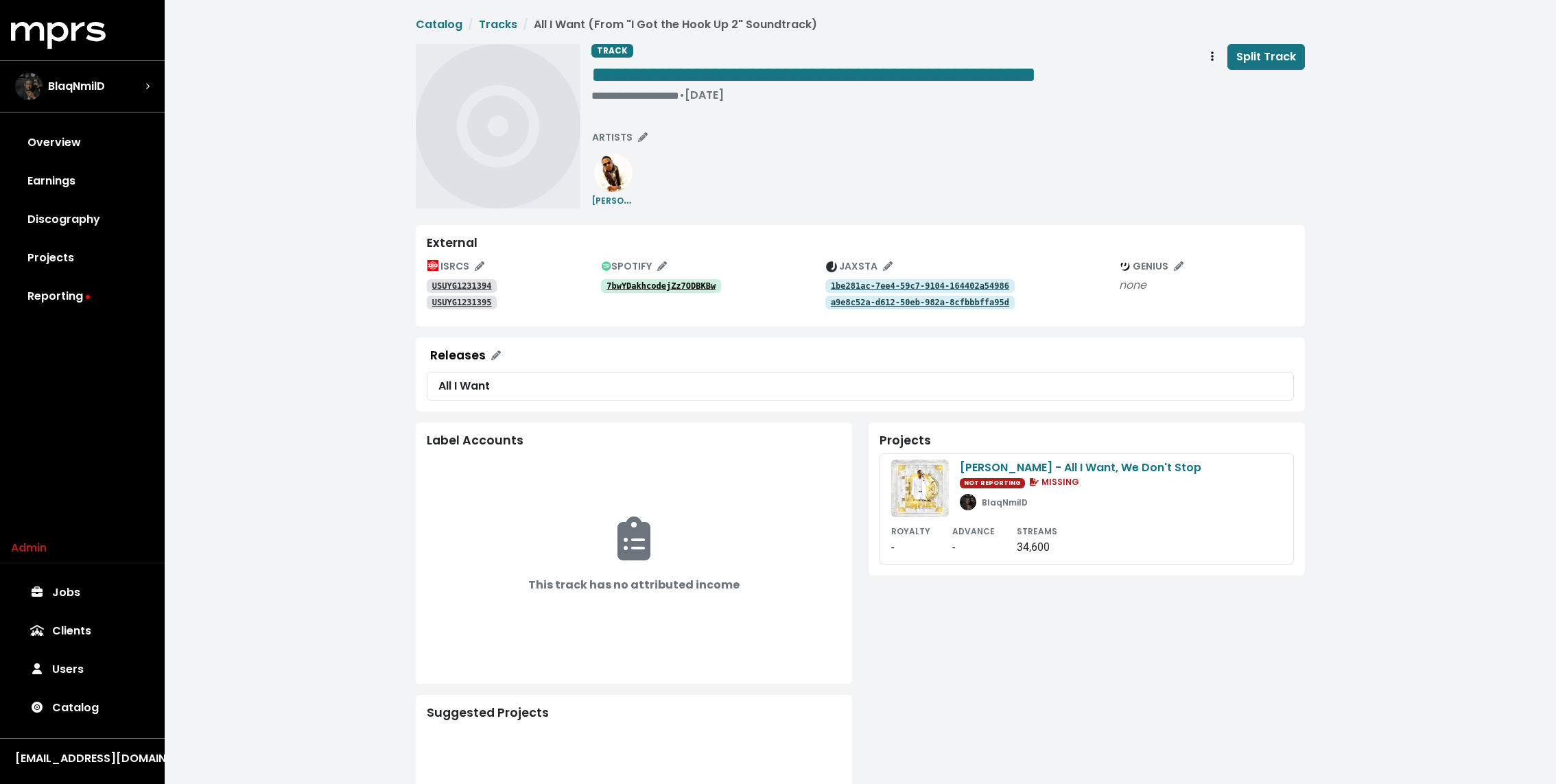
click at [683, 279] on link "7bwYDakhcodejZz7QDBKBw" at bounding box center [660, 285] width 120 height 13
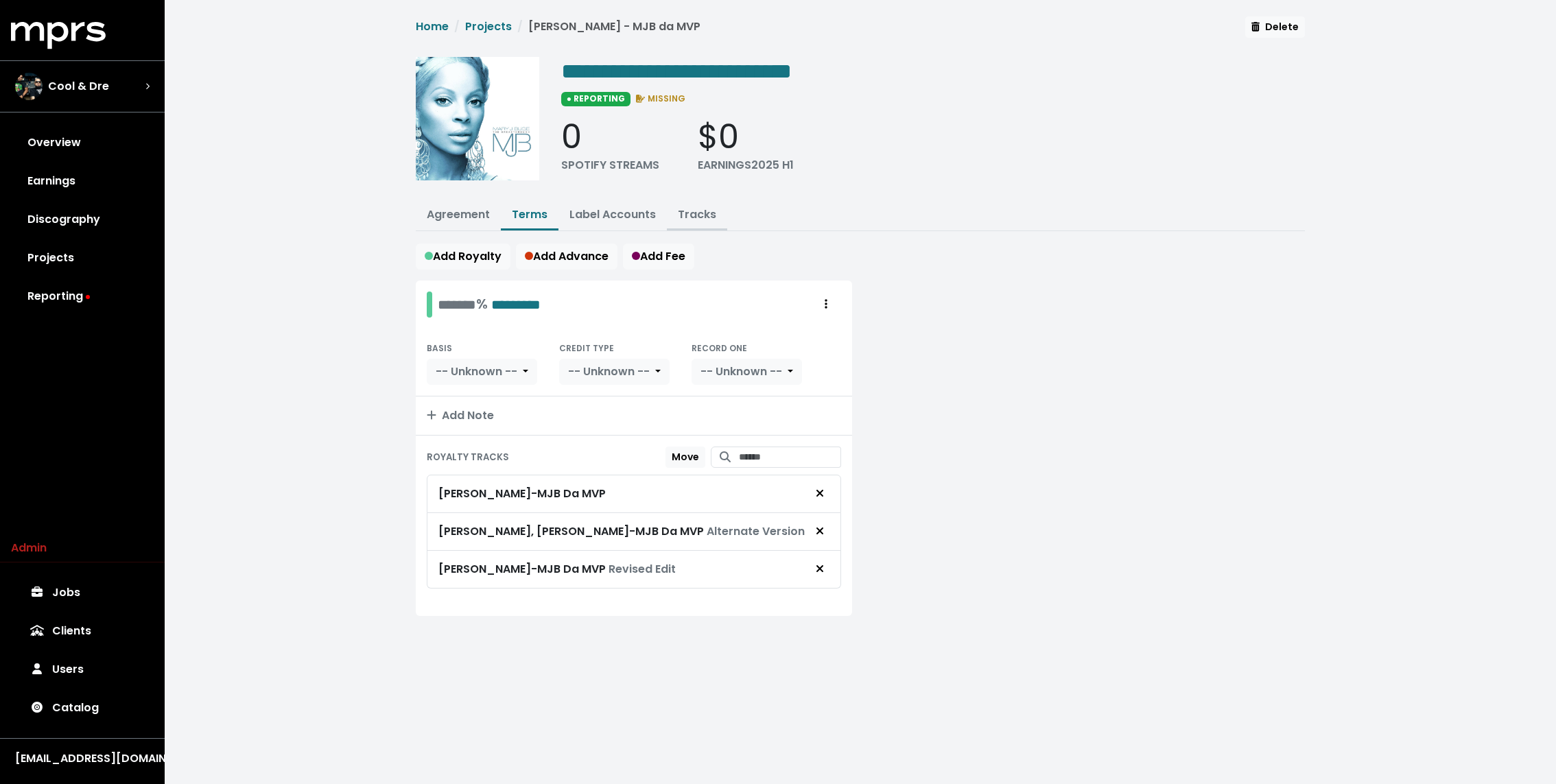
click at [691, 212] on link "Tracks" at bounding box center [697, 214] width 38 height 16
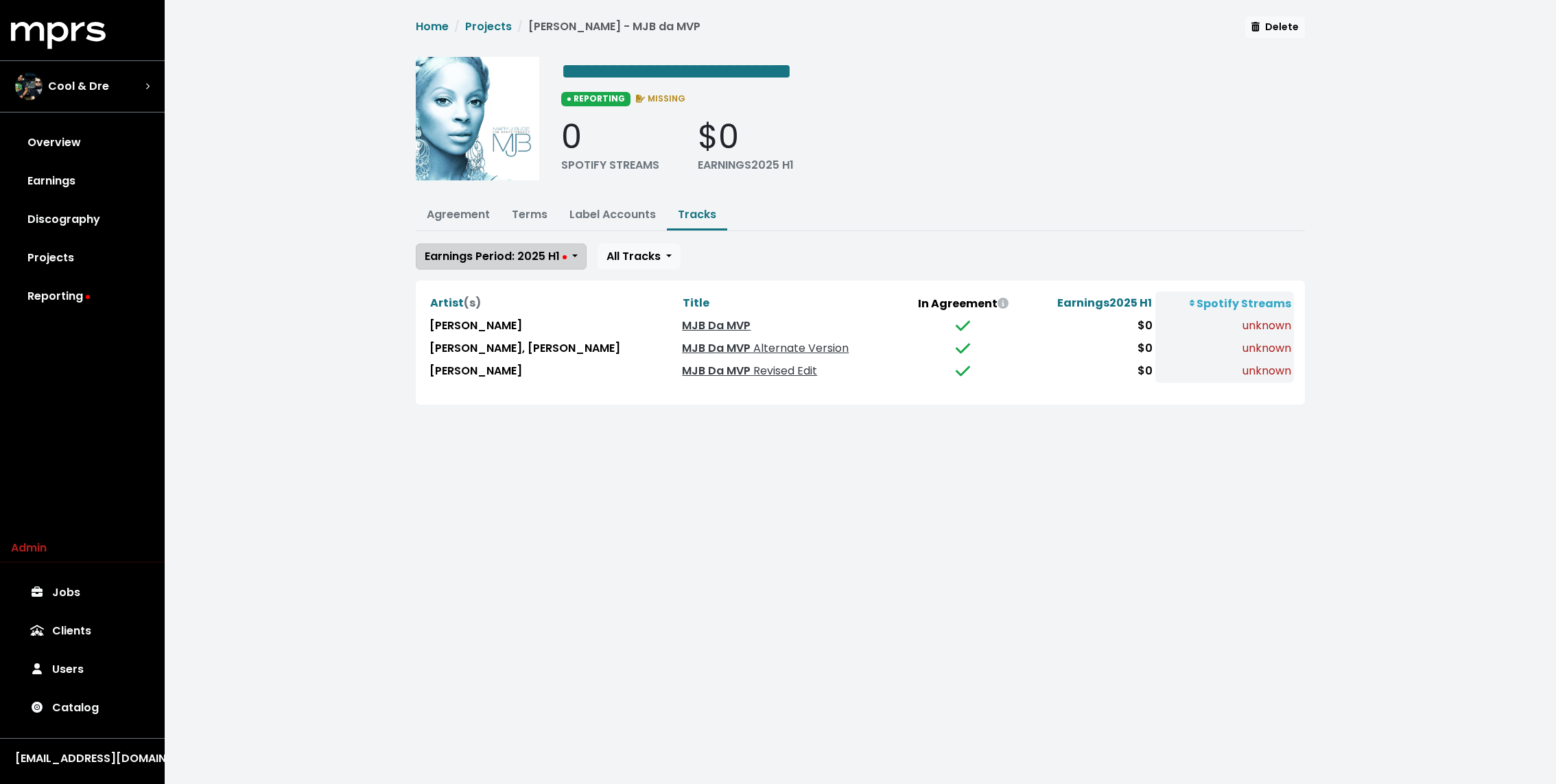
click at [478, 255] on span "Earnings Period: 2025 H1" at bounding box center [495, 256] width 142 height 16
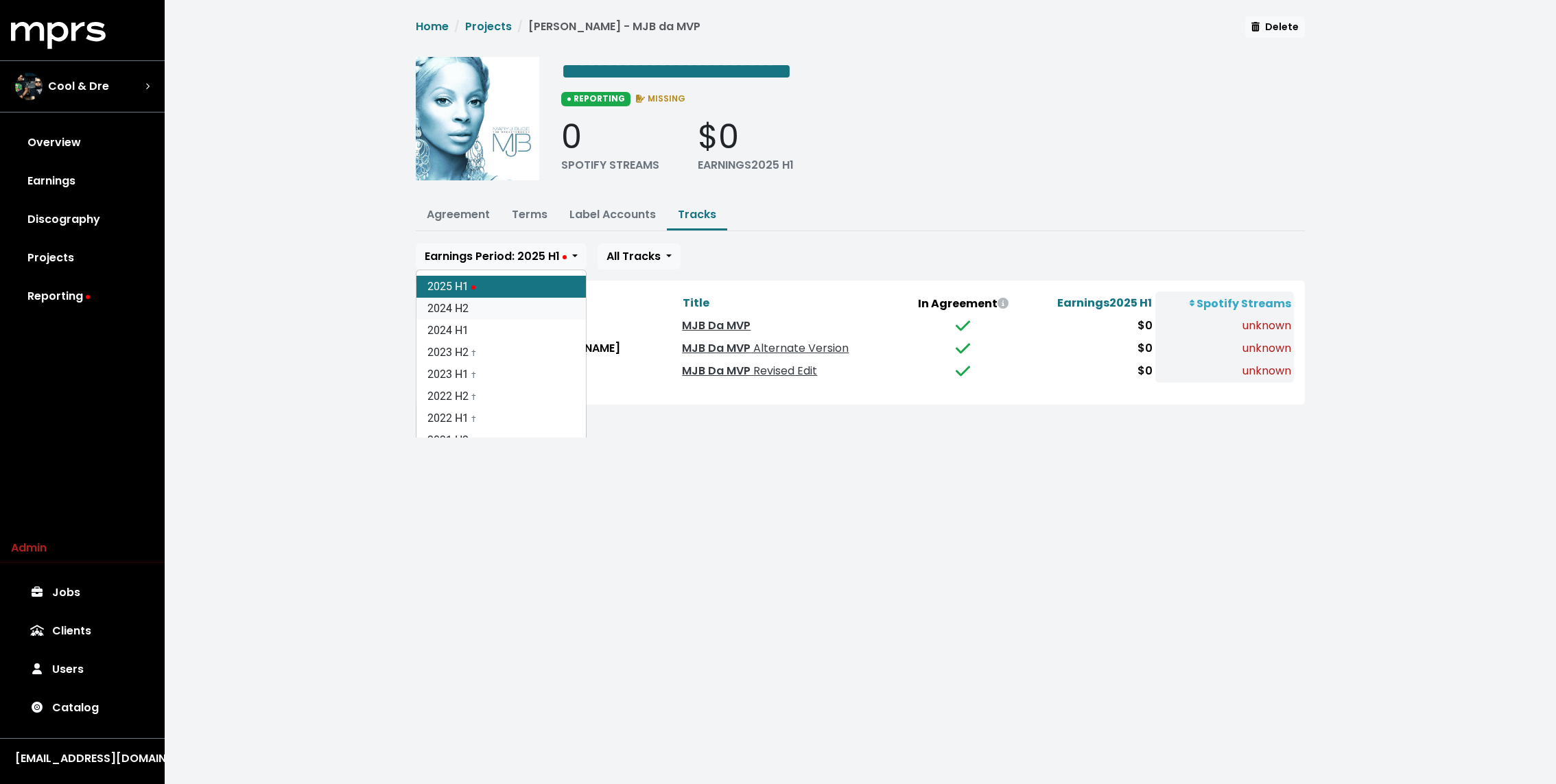
click at [452, 308] on link "2024 H2" at bounding box center [501, 309] width 170 height 22
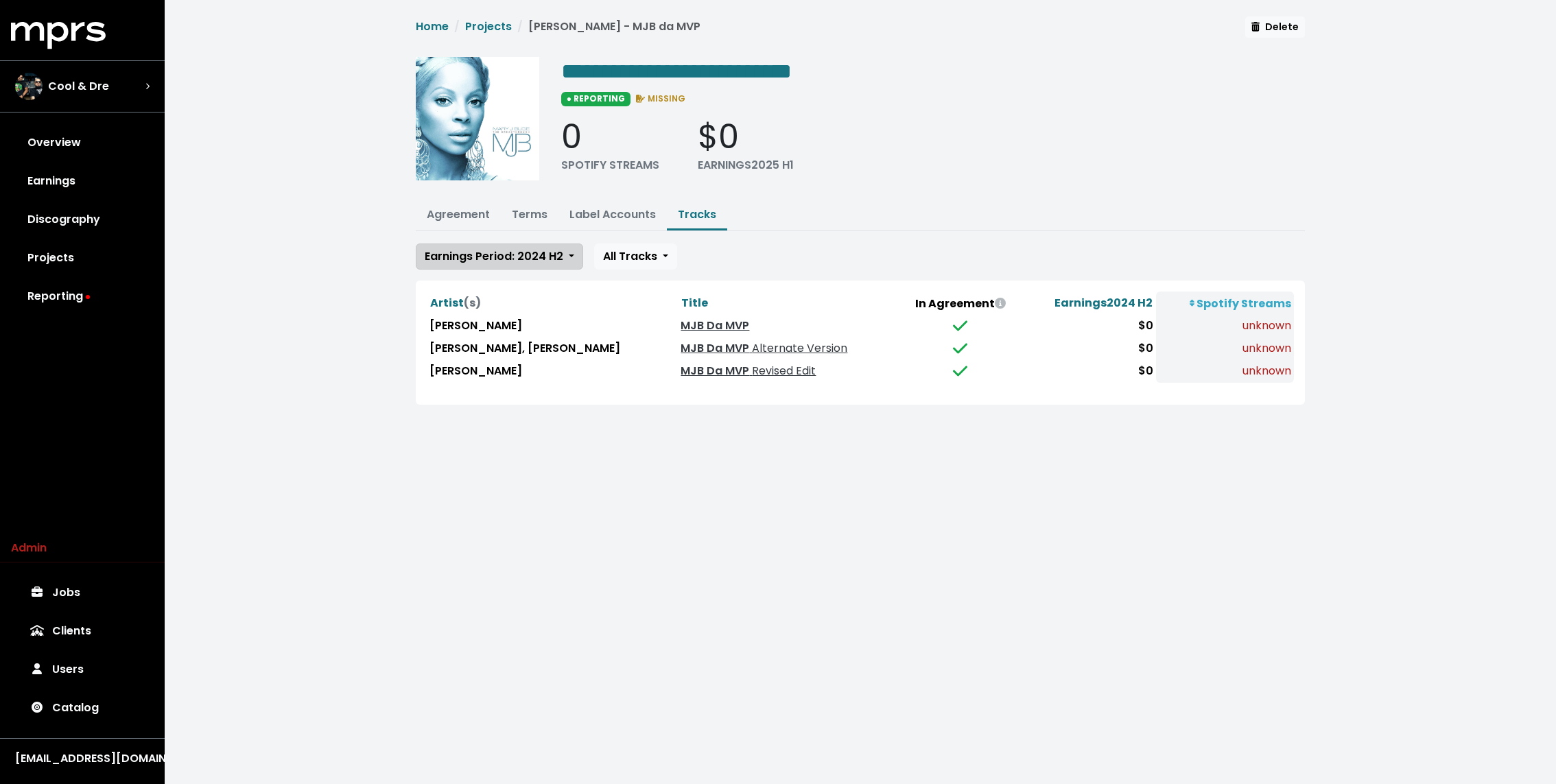
click at [487, 252] on span "Earnings Period: 2024 H2" at bounding box center [493, 256] width 138 height 16
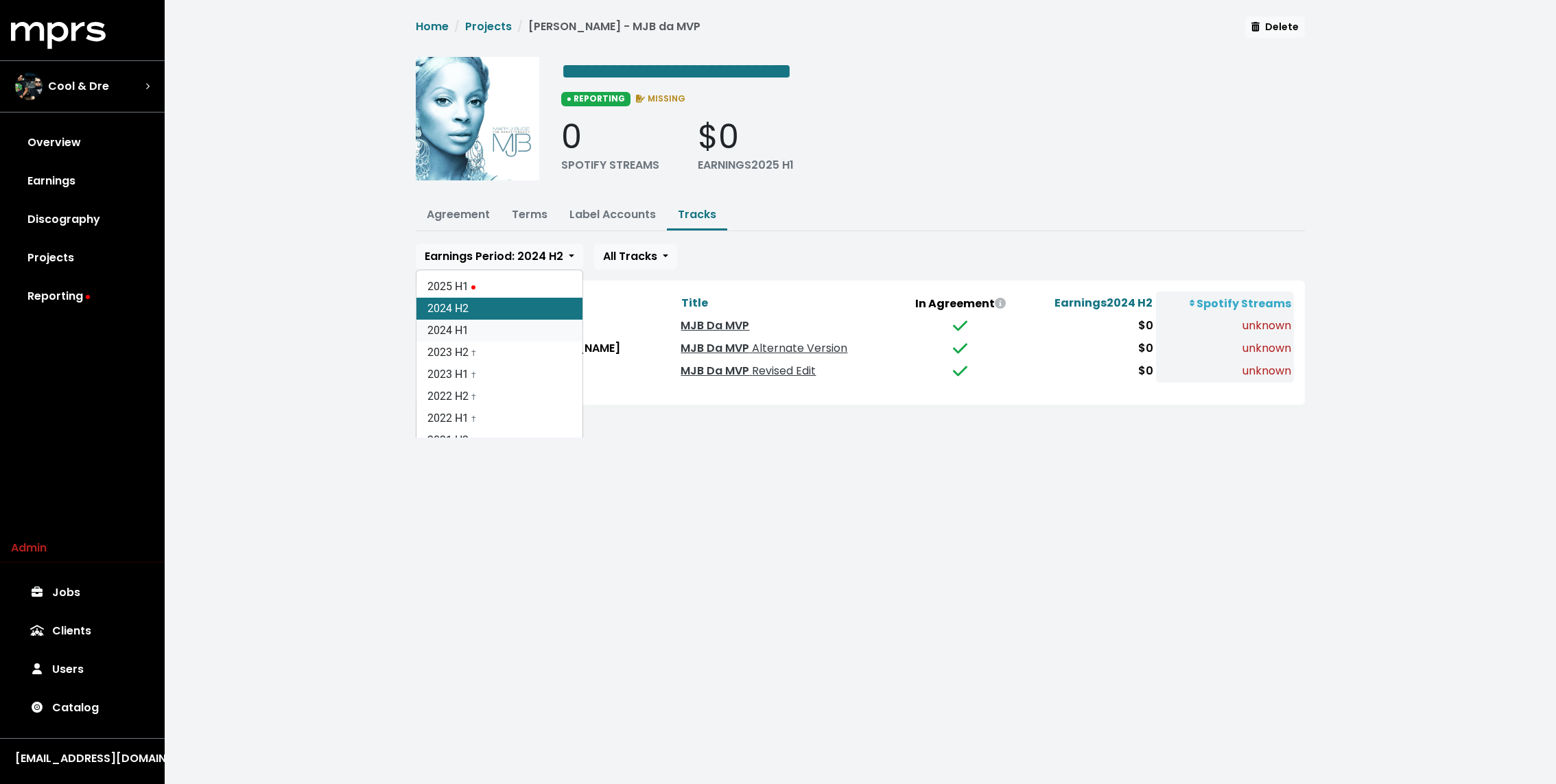
click at [461, 325] on link "2024 H1" at bounding box center [500, 330] width 166 height 22
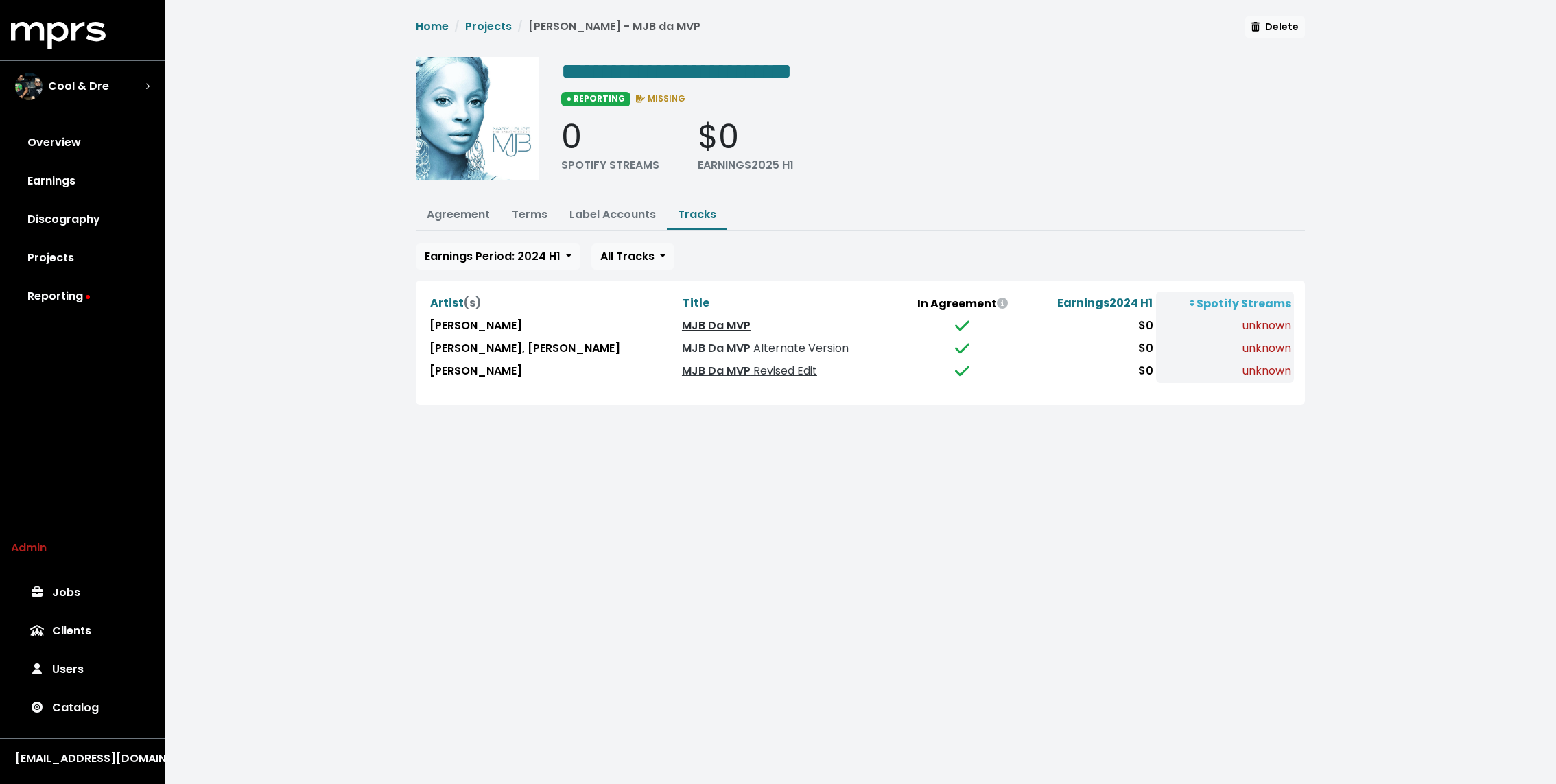
click at [682, 318] on link "MJB Da MVP" at bounding box center [716, 326] width 69 height 16
click at [682, 347] on link "MJB Da MVP Alternate Version" at bounding box center [765, 348] width 167 height 16
click at [682, 366] on link "MJB Da MVP Revised Edit" at bounding box center [749, 371] width 135 height 16
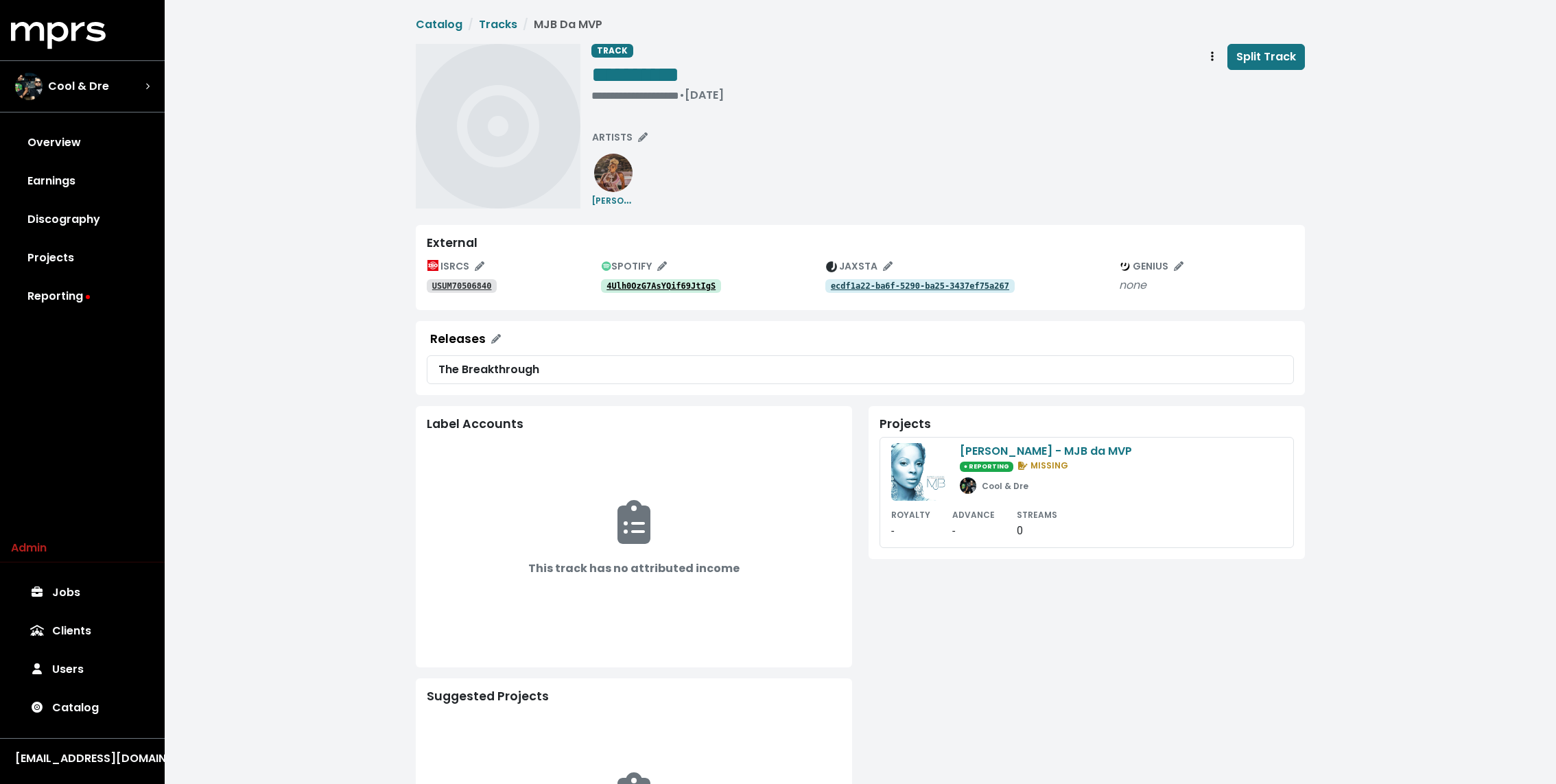
click at [695, 281] on tt "4Ulh0OzG7AsYQif69JtIgS" at bounding box center [661, 285] width 109 height 10
click at [832, 286] on tt "e644586e-ffdf-55e1-80c2-f152596615e2" at bounding box center [896, 285] width 178 height 10
click at [468, 283] on tt "USUM70507533" at bounding box center [461, 285] width 60 height 10
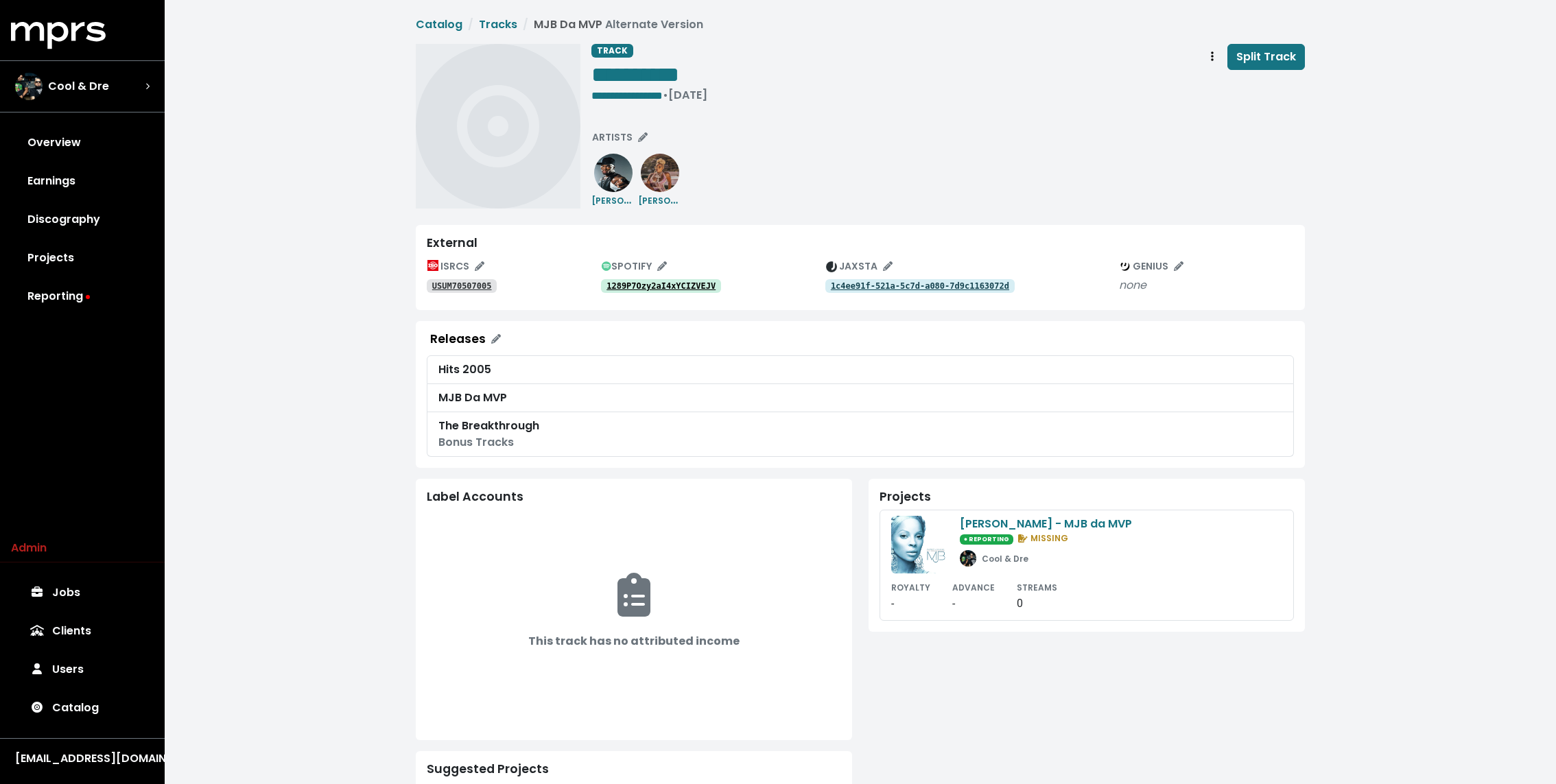
click at [699, 283] on tt "1289P7Ozy2aI4xYCIZVEJV" at bounding box center [661, 285] width 109 height 10
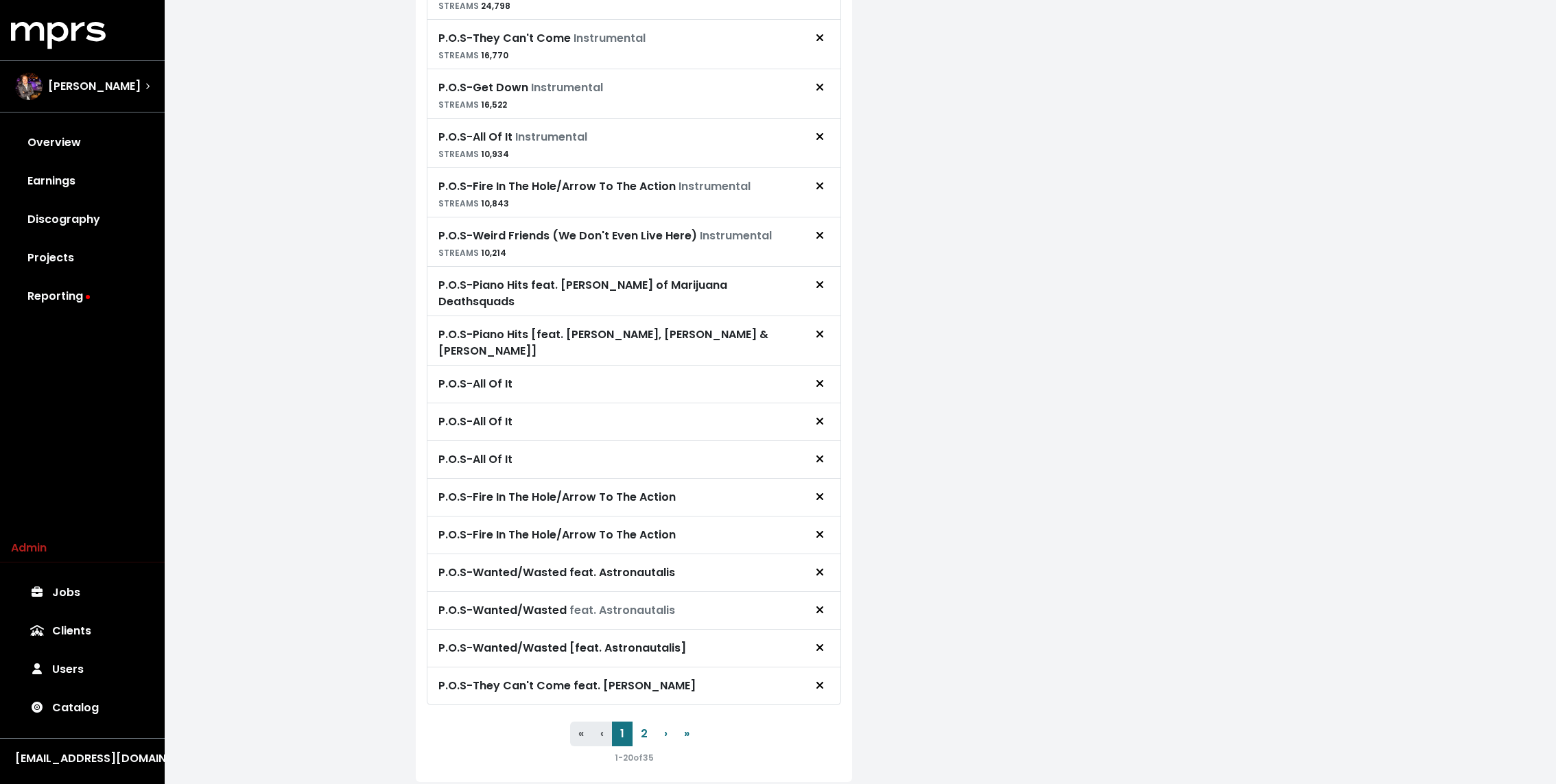
scroll to position [664, 0]
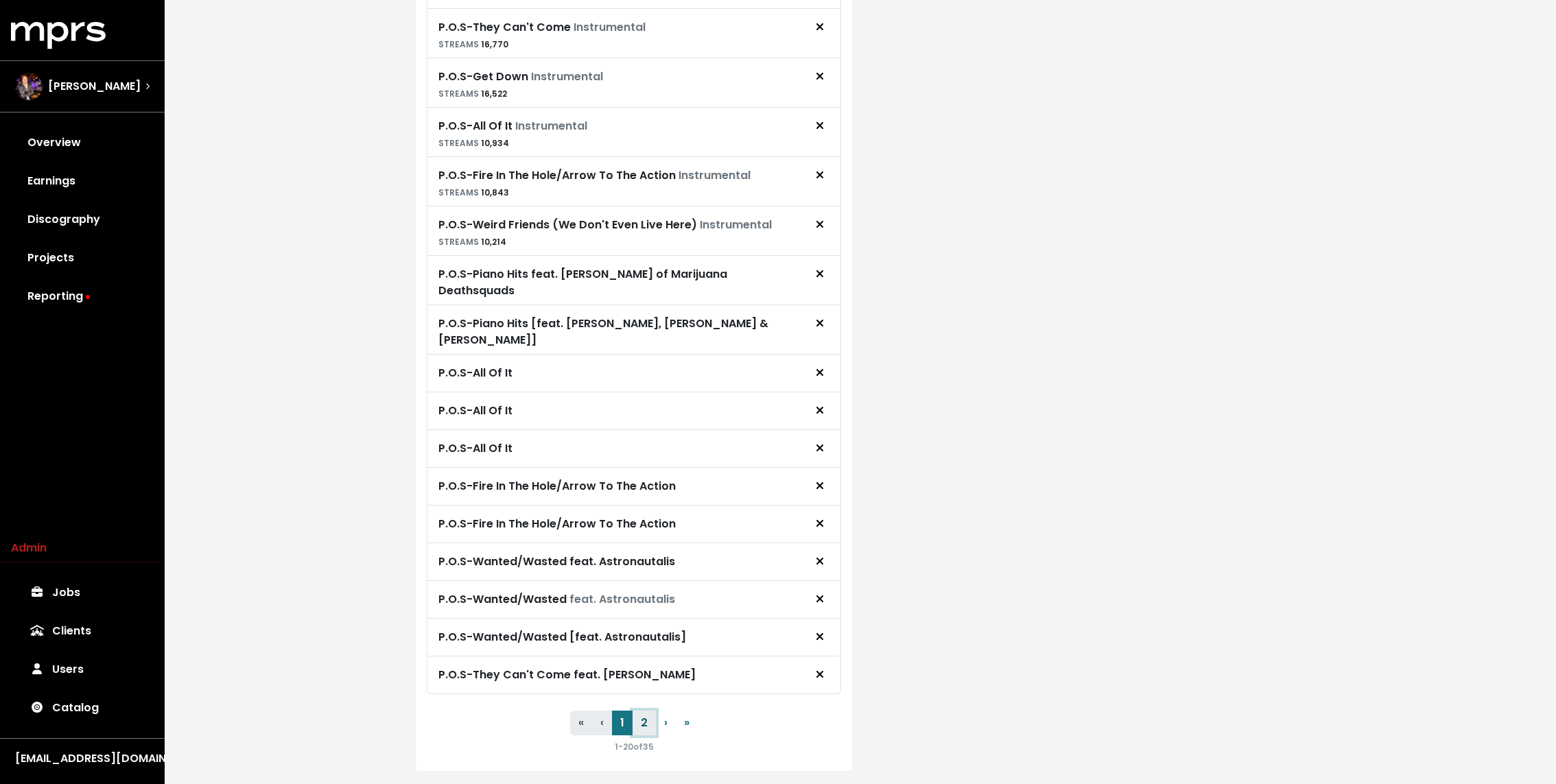
click at [642, 710] on button "2" at bounding box center [644, 722] width 23 height 25
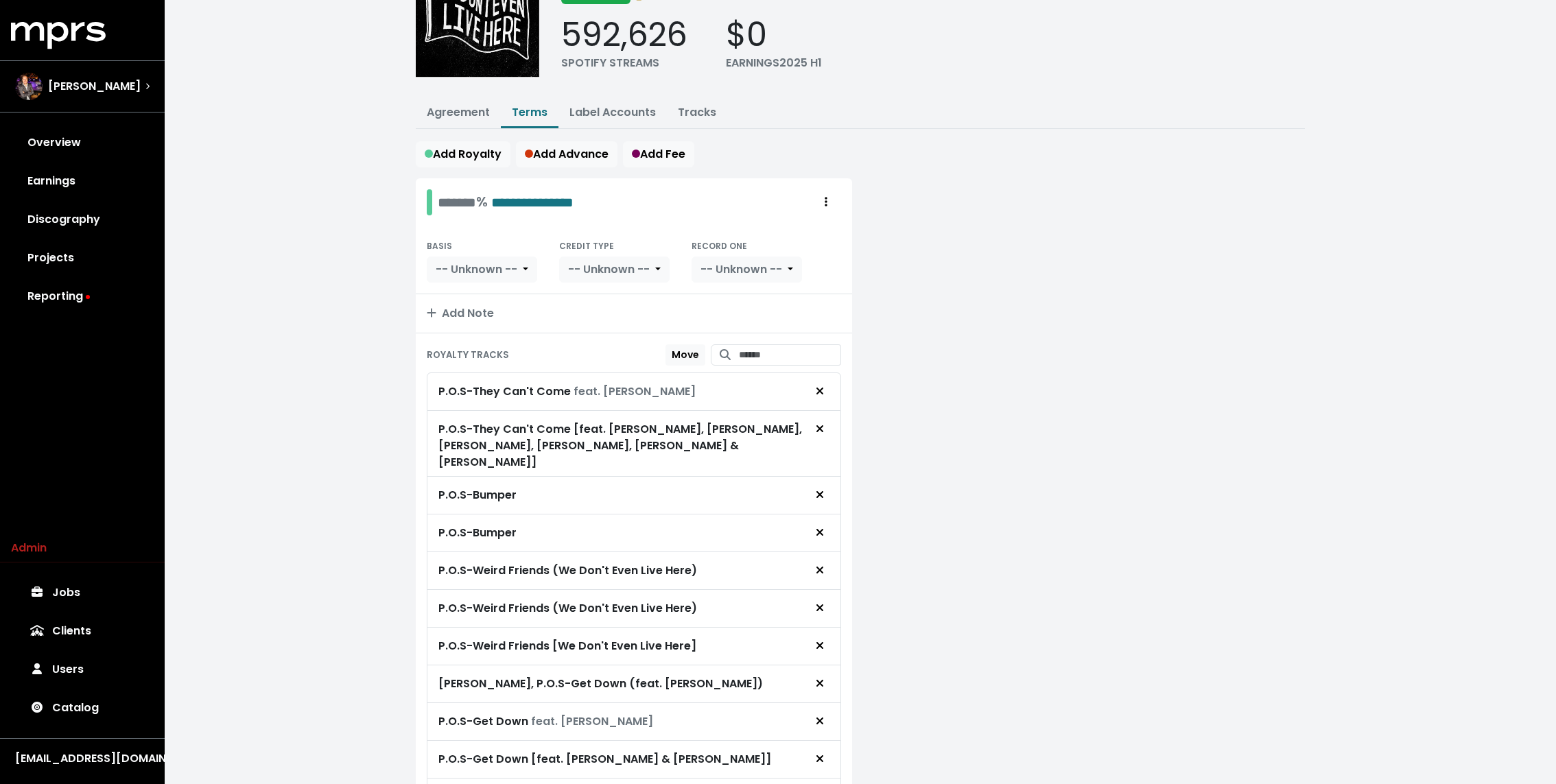
scroll to position [0, 0]
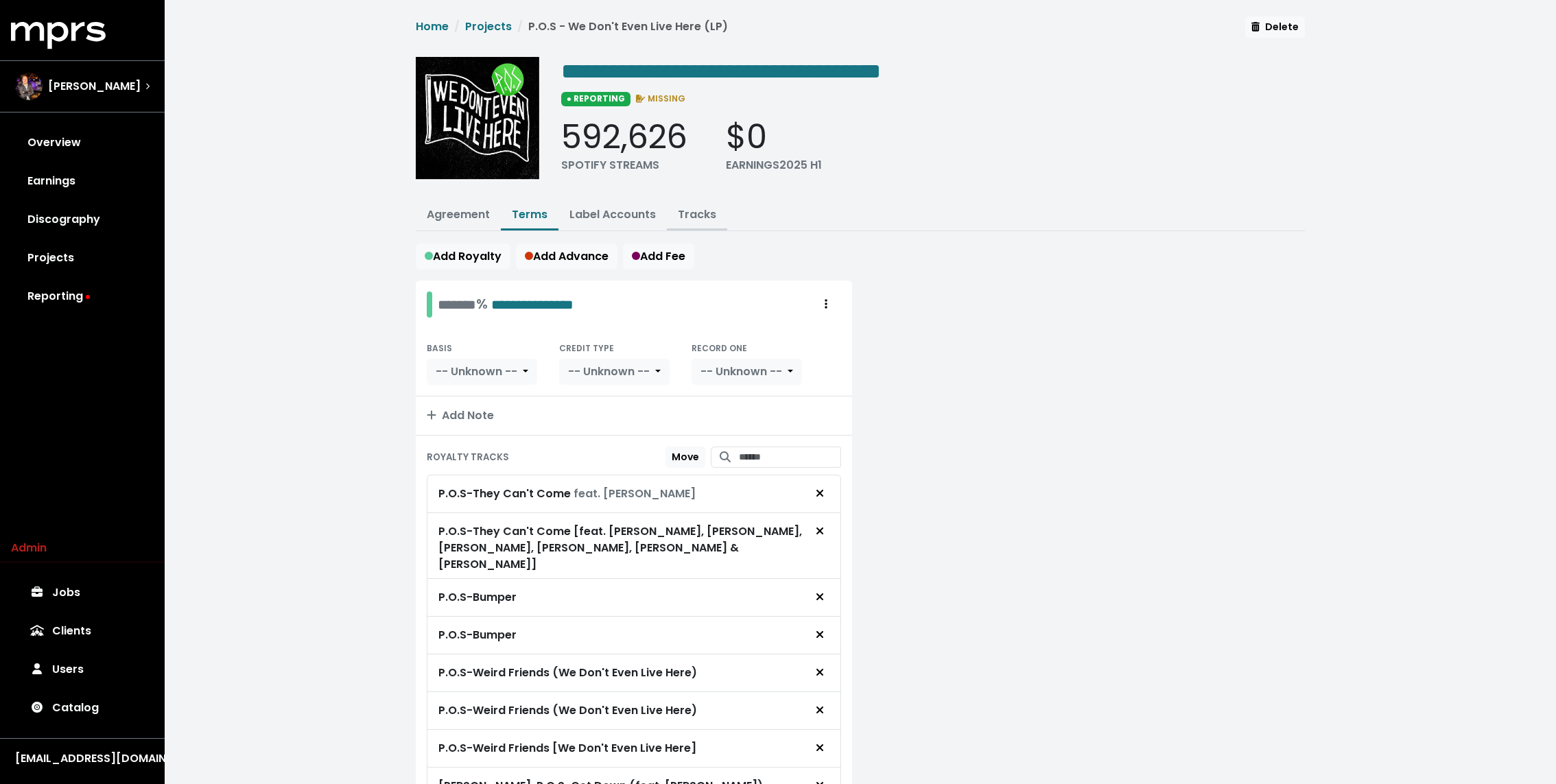
click at [699, 210] on link "Tracks" at bounding box center [697, 214] width 38 height 16
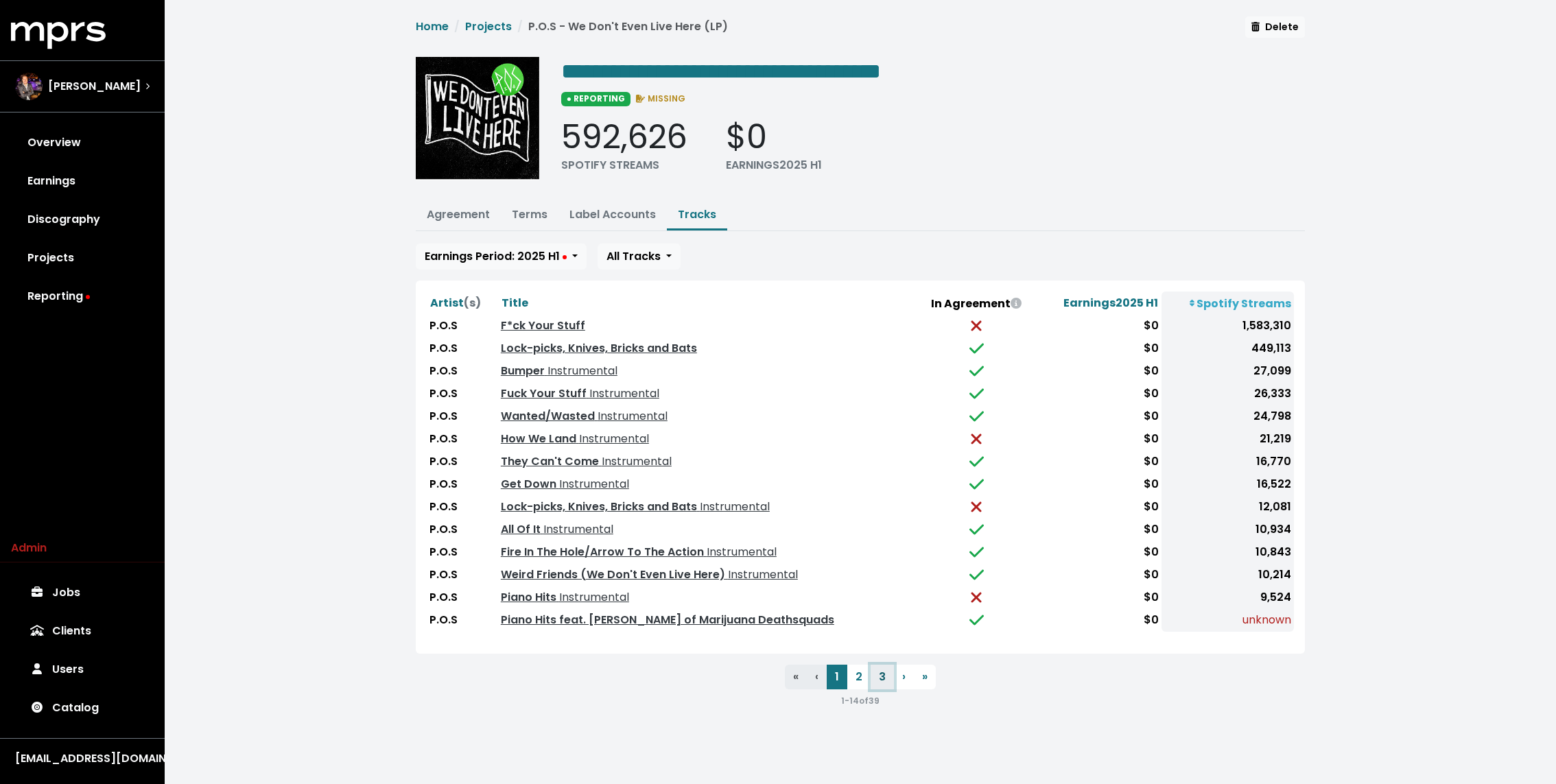
click at [882, 668] on button "3" at bounding box center [882, 677] width 23 height 25
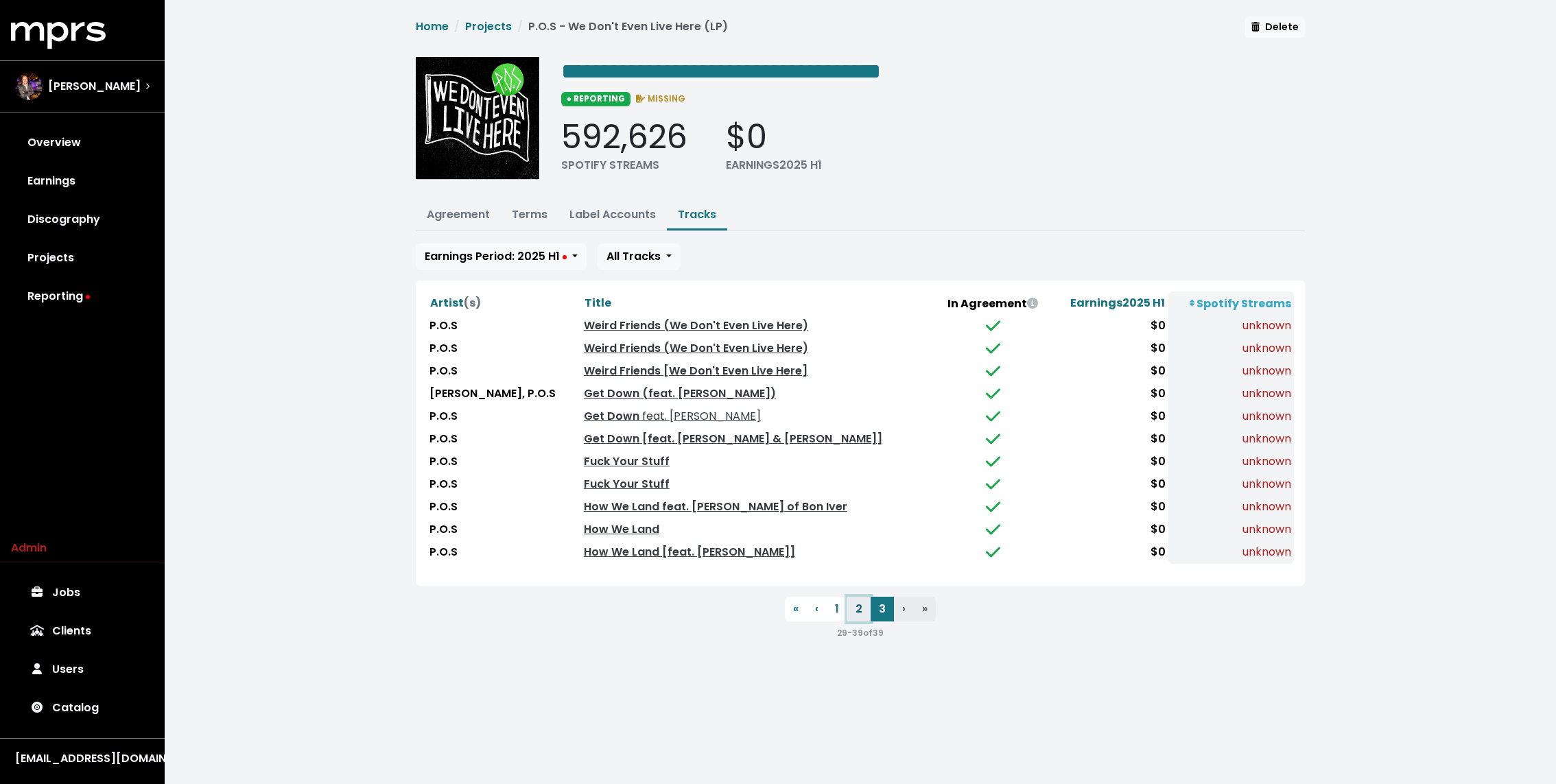
click at [859, 604] on button "2" at bounding box center [858, 609] width 23 height 25
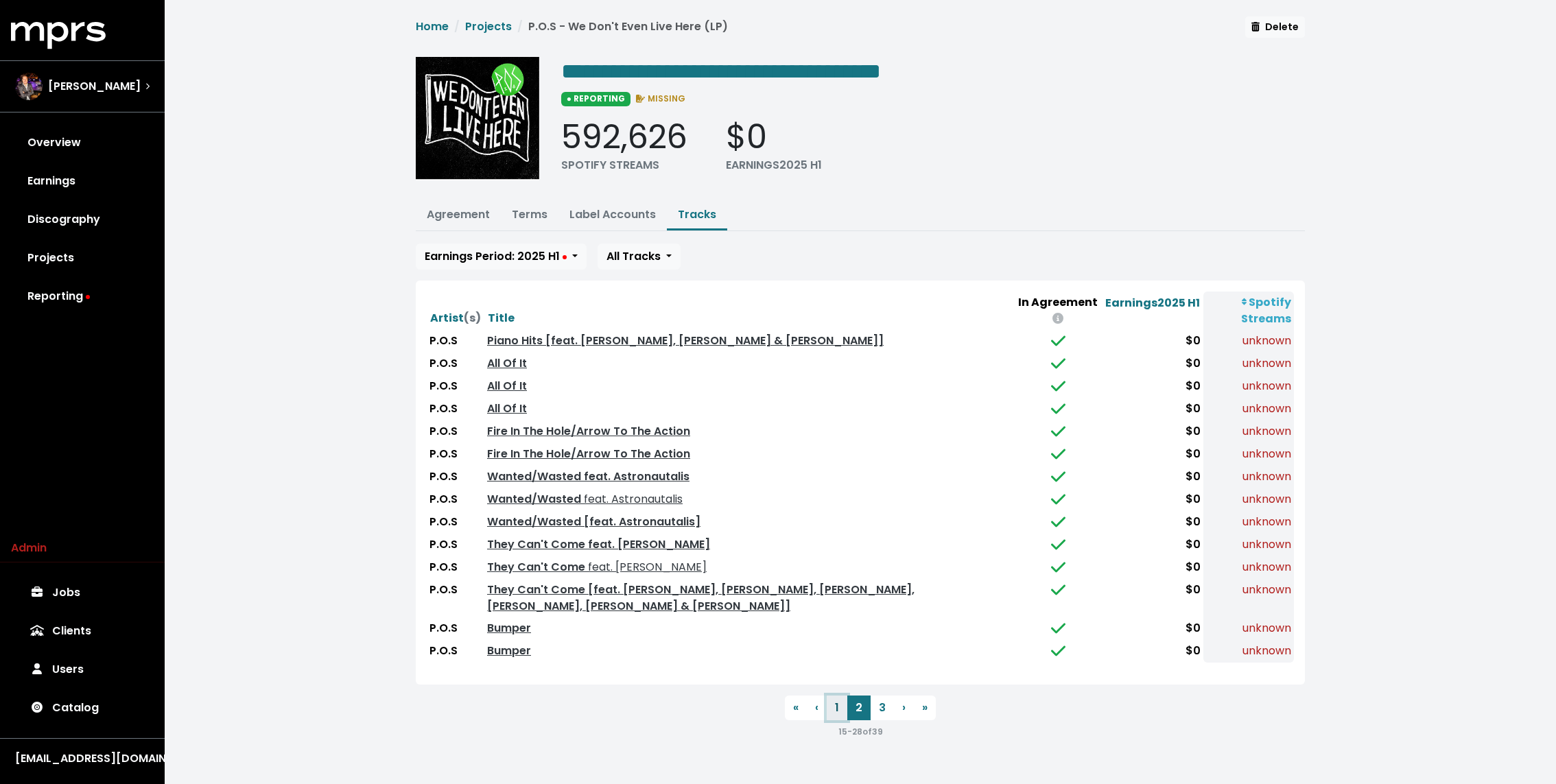
click at [838, 701] on button "1" at bounding box center [836, 708] width 21 height 25
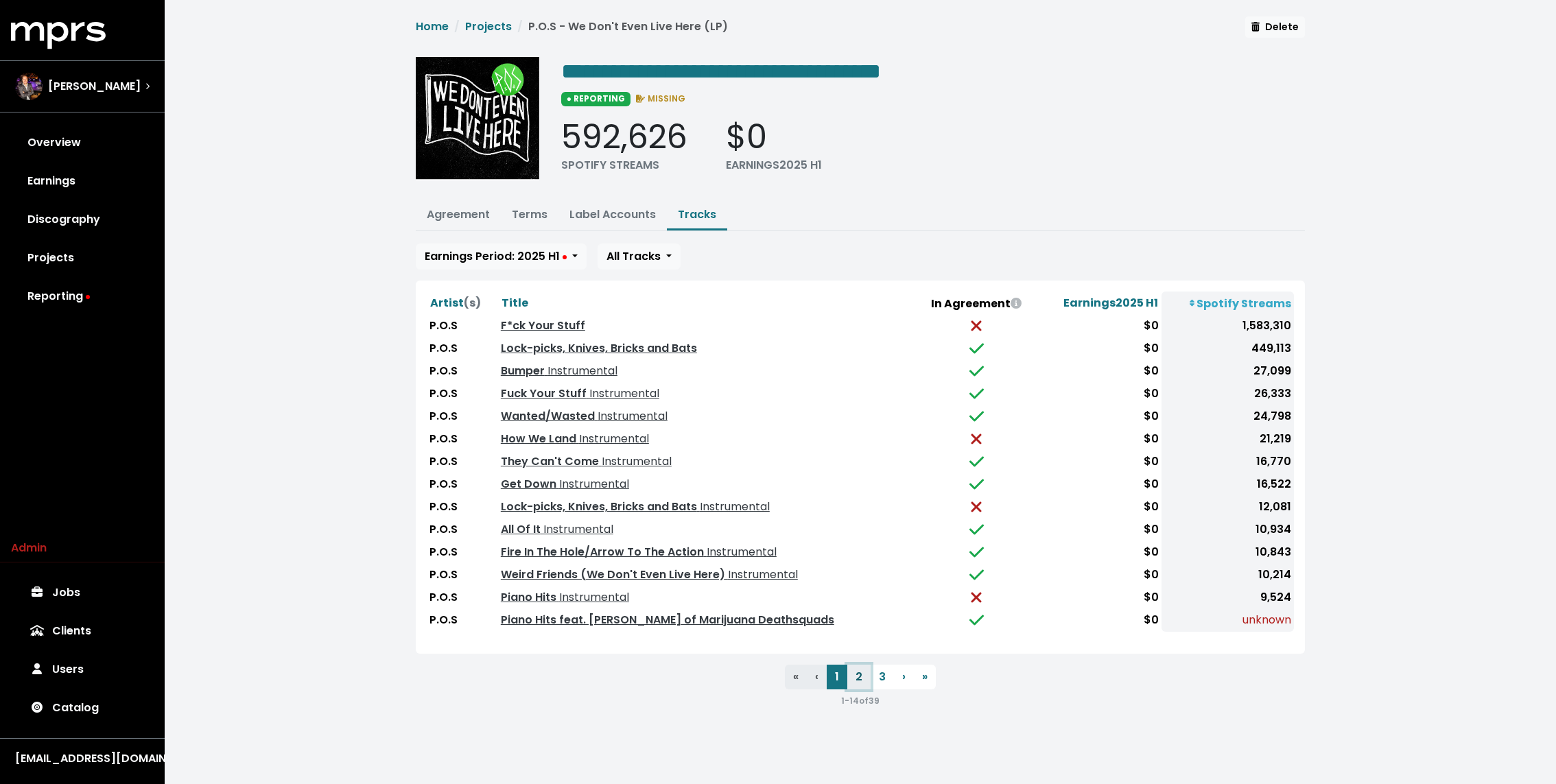
click at [866, 673] on button "2" at bounding box center [858, 677] width 23 height 25
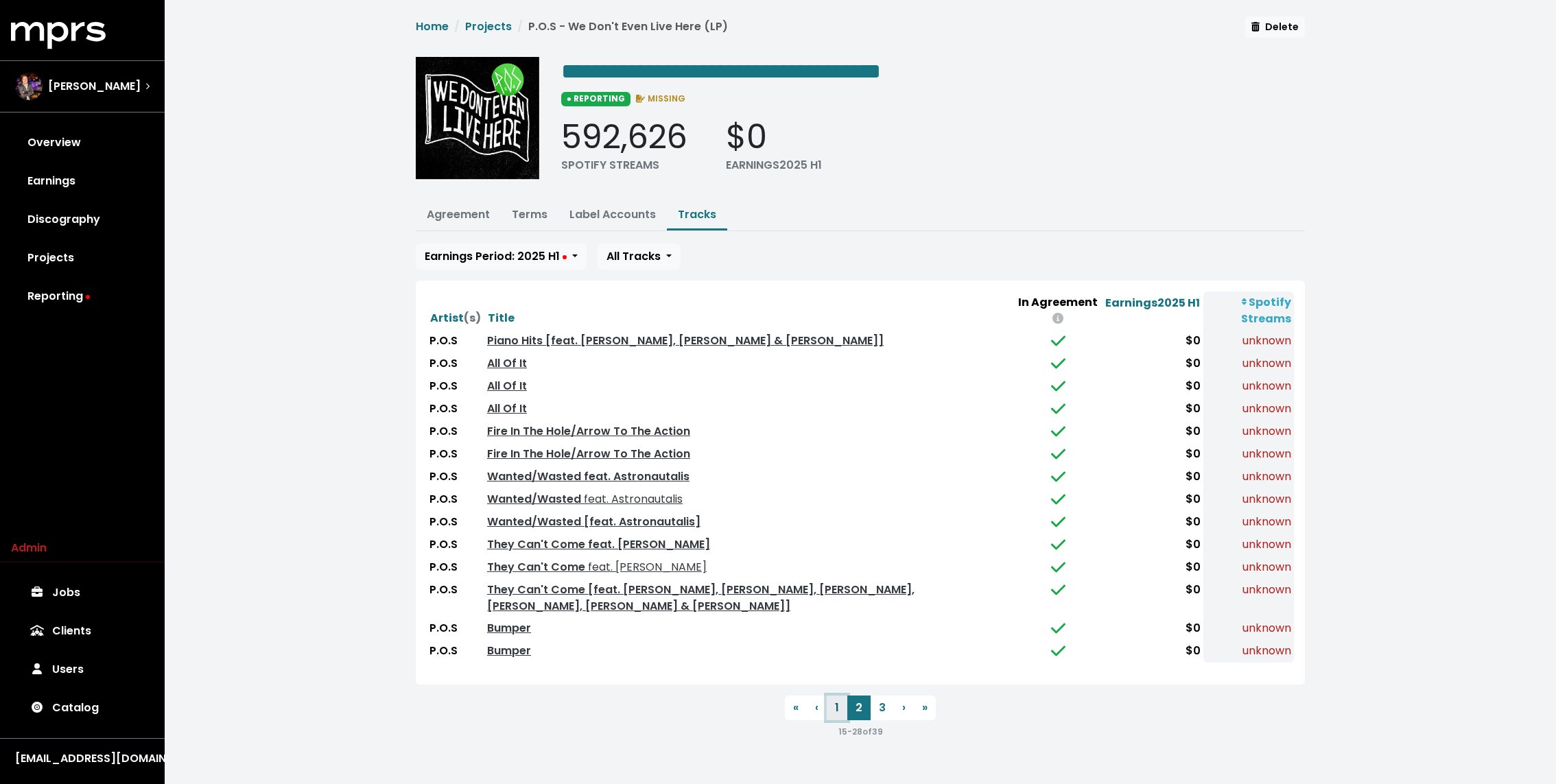
click at [835, 702] on button "1" at bounding box center [836, 708] width 21 height 25
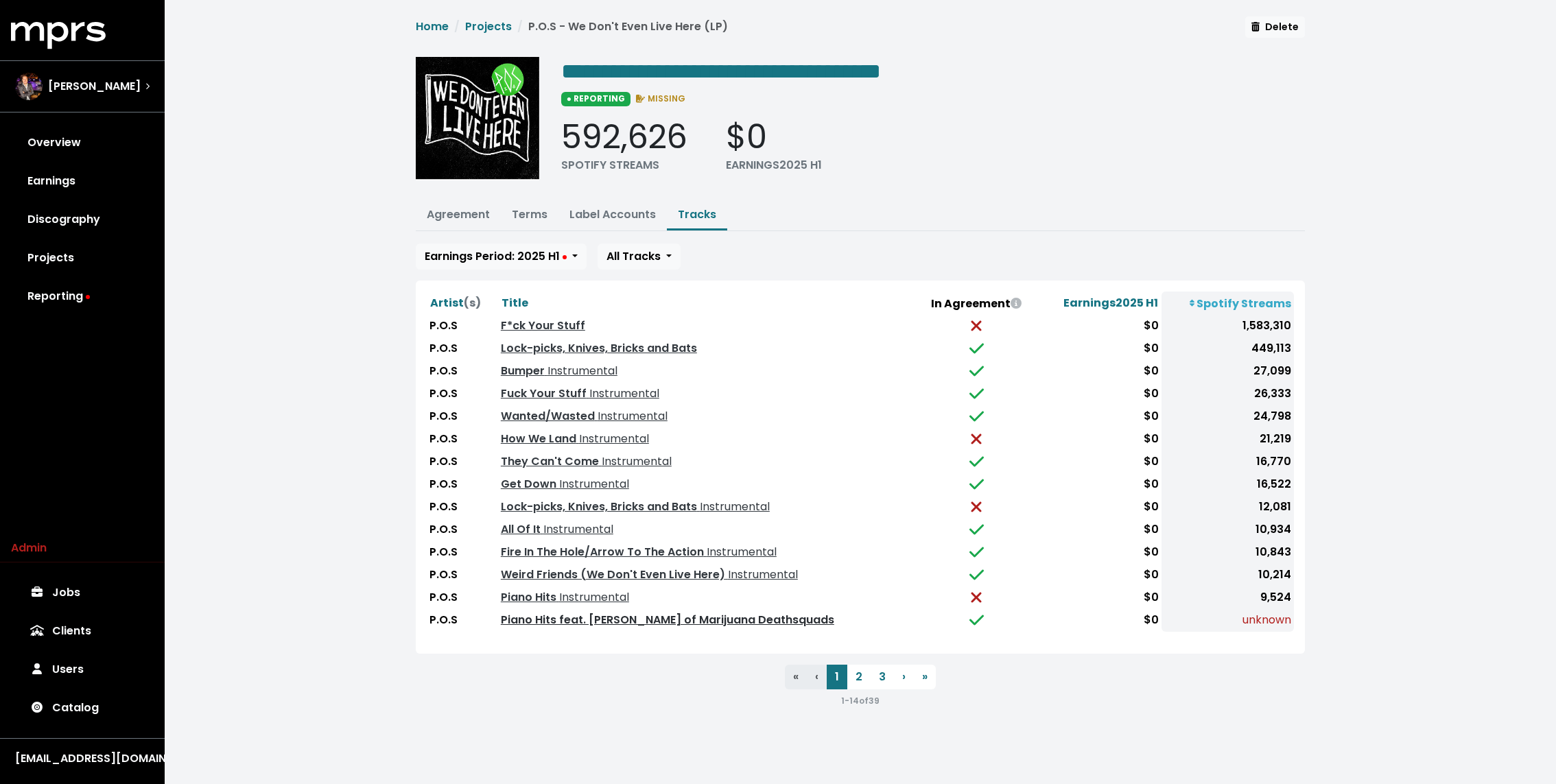
click at [715, 616] on link "Piano Hits feat. Isaac Gale of Marijuana Deathsquads" at bounding box center [667, 620] width 334 height 16
click at [856, 675] on button "2" at bounding box center [858, 677] width 23 height 25
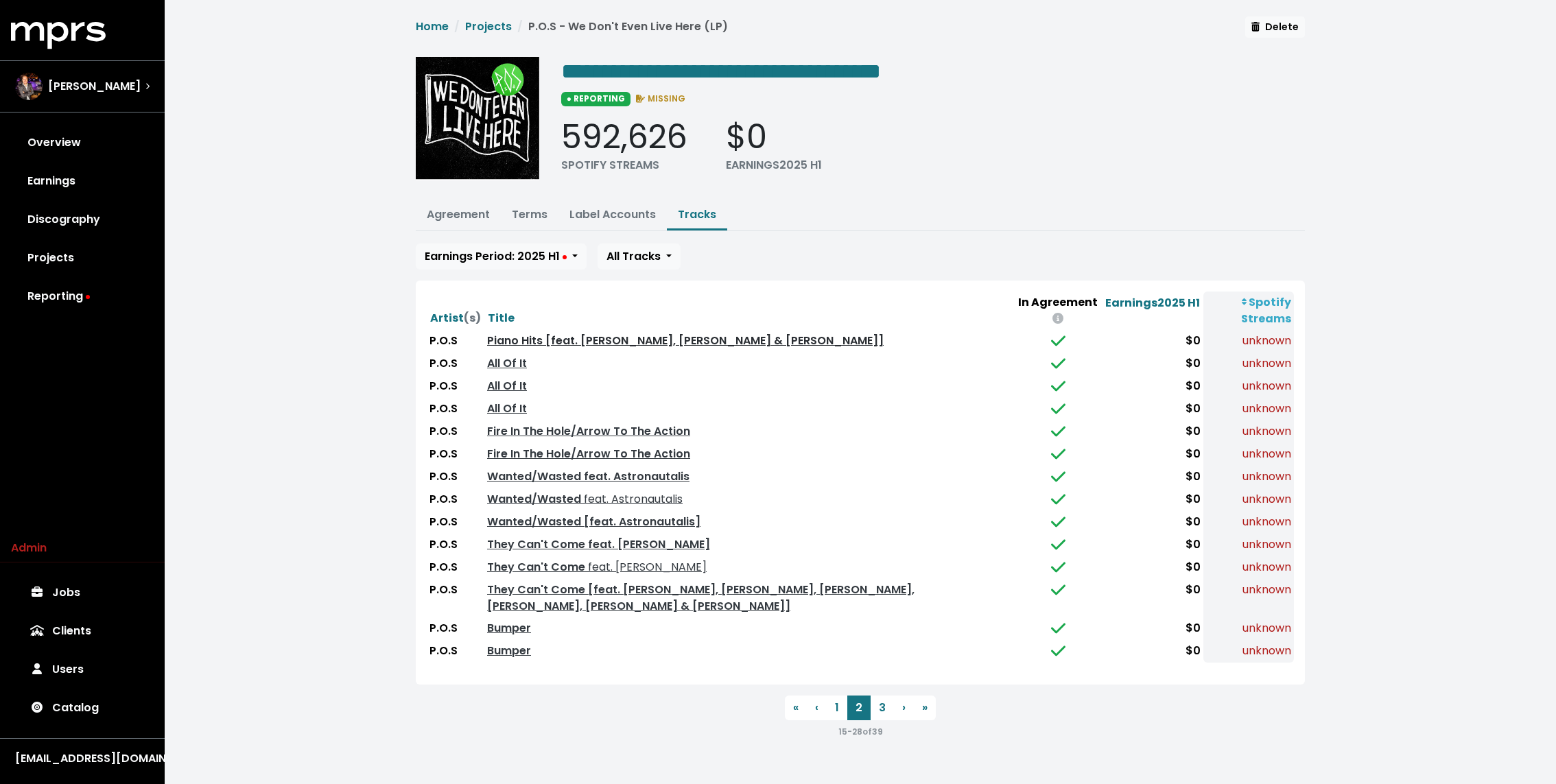
click at [588, 339] on link "Piano Hits [feat. Isaac Gale, Lizzo & Sims]" at bounding box center [685, 341] width 396 height 16
click at [506, 363] on link "All Of It" at bounding box center [507, 363] width 40 height 16
click at [505, 382] on link "All Of It" at bounding box center [507, 386] width 40 height 16
click at [505, 407] on link "All Of It" at bounding box center [507, 409] width 40 height 16
click at [509, 360] on link "All Of It" at bounding box center [507, 363] width 40 height 16
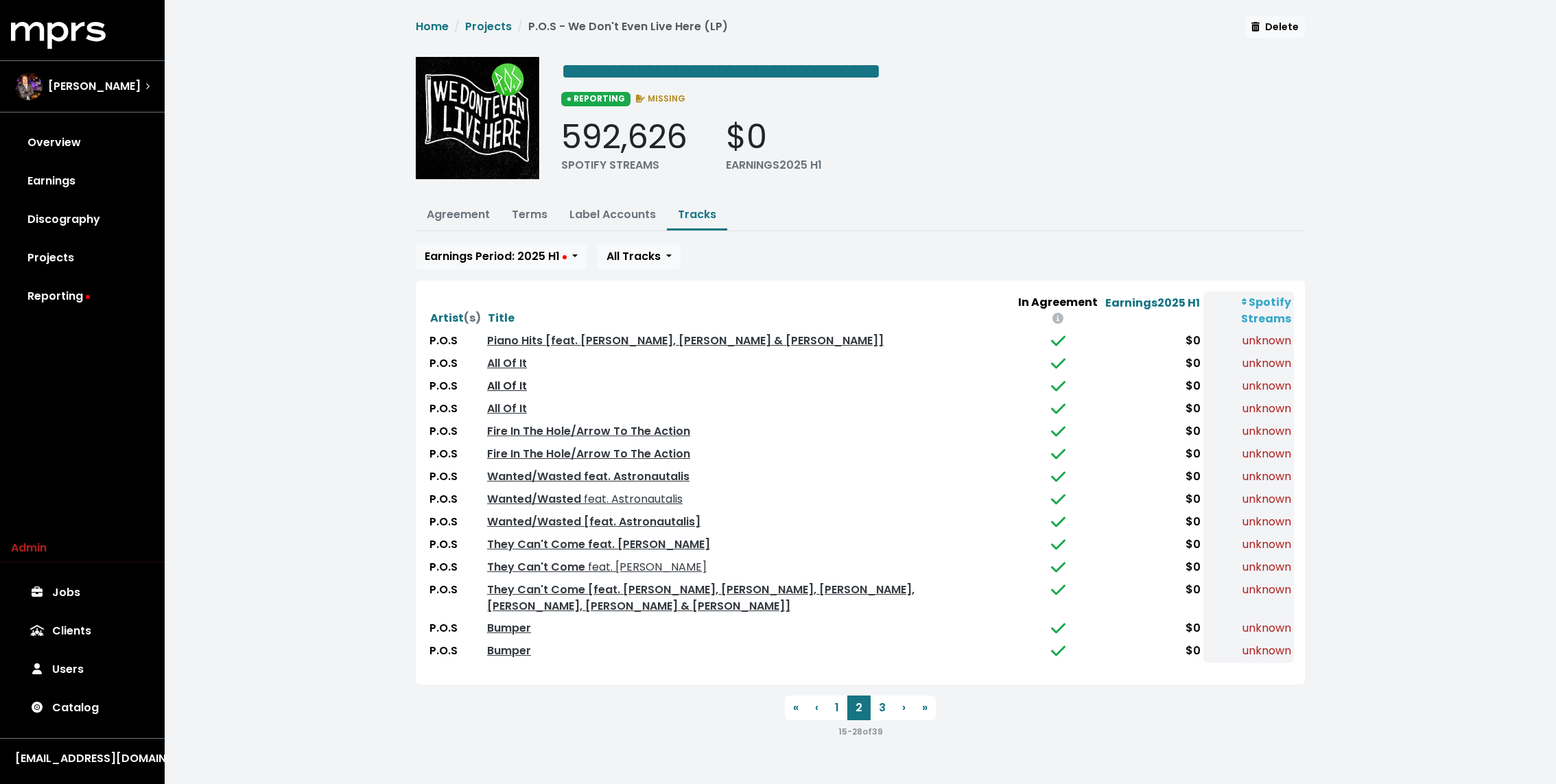
click at [507, 384] on link "All Of It" at bounding box center [507, 386] width 40 height 16
click at [497, 406] on link "All Of It" at bounding box center [507, 409] width 40 height 16
click at [571, 427] on link "Fire In The Hole/Arrow To The Action" at bounding box center [589, 431] width 203 height 16
click at [565, 452] on link "Fire In The Hole/Arrow To The Action" at bounding box center [589, 454] width 203 height 16
click at [504, 359] on link "All Of It" at bounding box center [507, 363] width 40 height 16
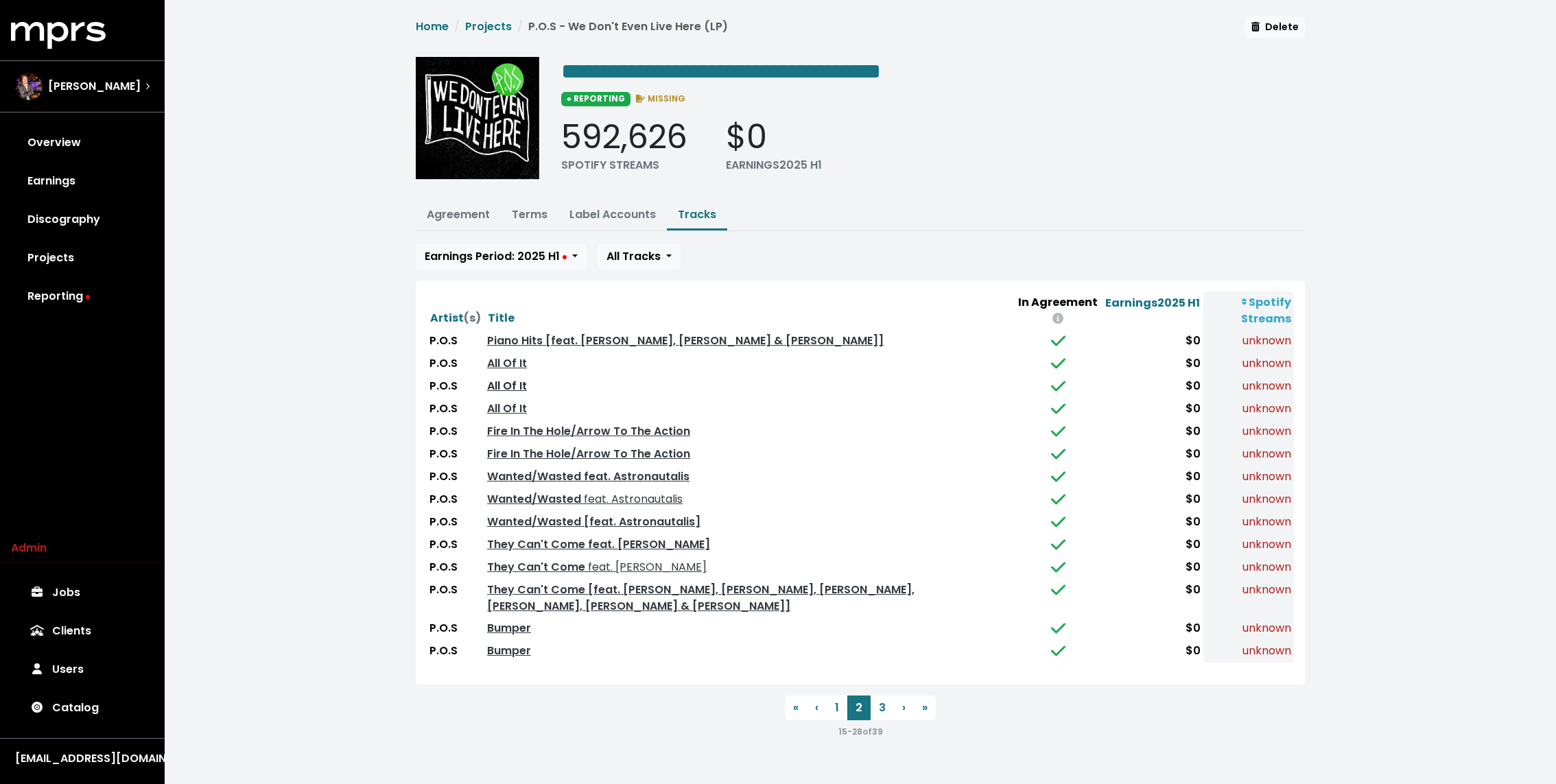
click at [503, 383] on link "All Of It" at bounding box center [507, 386] width 40 height 16
click at [502, 400] on link "All Of It" at bounding box center [507, 409] width 40 height 16
click at [557, 424] on link "Fire In The Hole/Arrow To The Action" at bounding box center [589, 431] width 203 height 16
click at [542, 454] on link "Fire In The Hole/Arrow To The Action" at bounding box center [589, 454] width 203 height 16
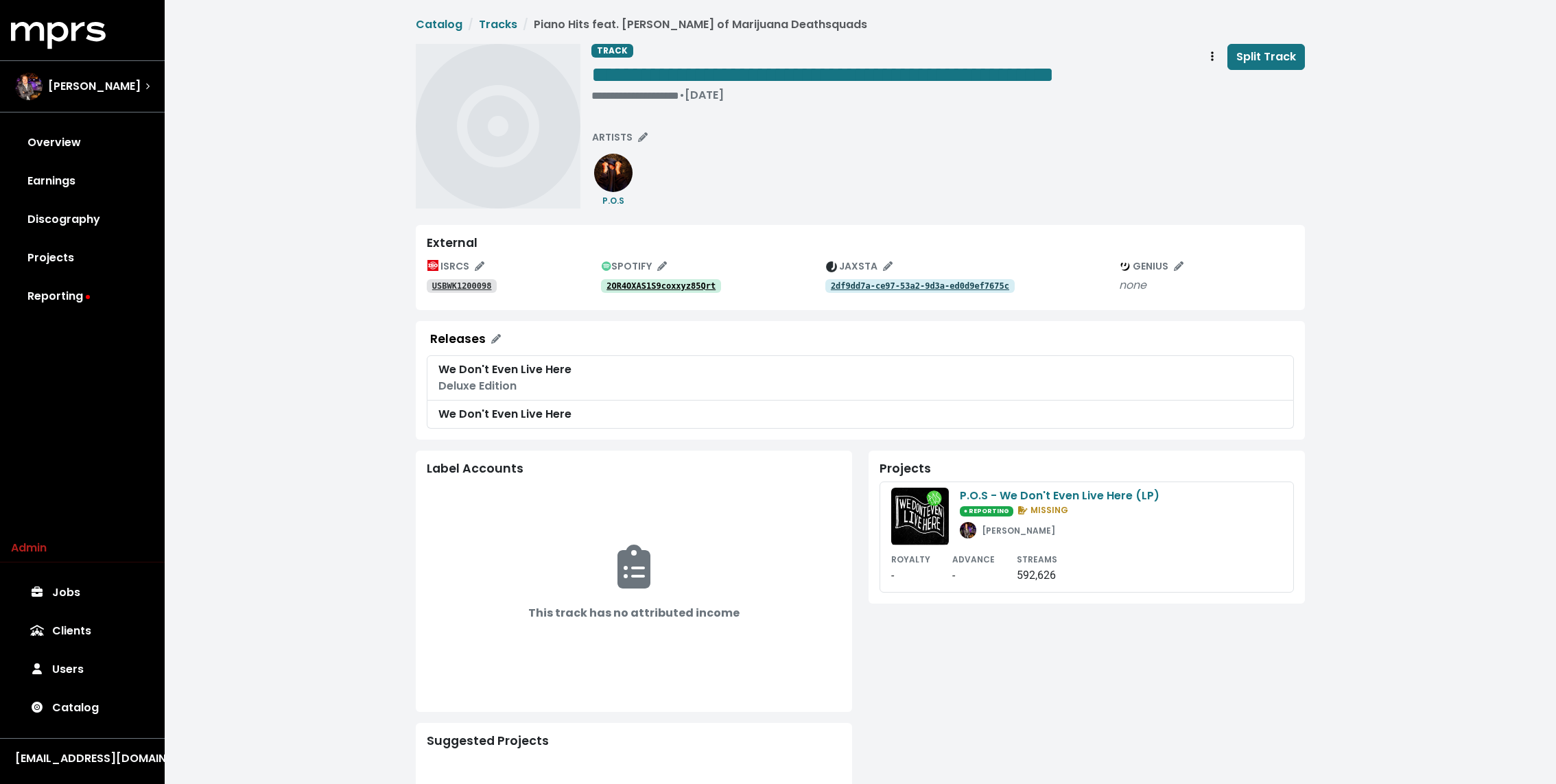
click at [641, 283] on tt "2OR4OXAS1S9coxxyz85Qrt" at bounding box center [661, 285] width 109 height 10
click at [844, 161] on div "**********" at bounding box center [948, 126] width 714 height 165
click at [479, 285] on tt "USBWK1200098" at bounding box center [461, 285] width 60 height 10
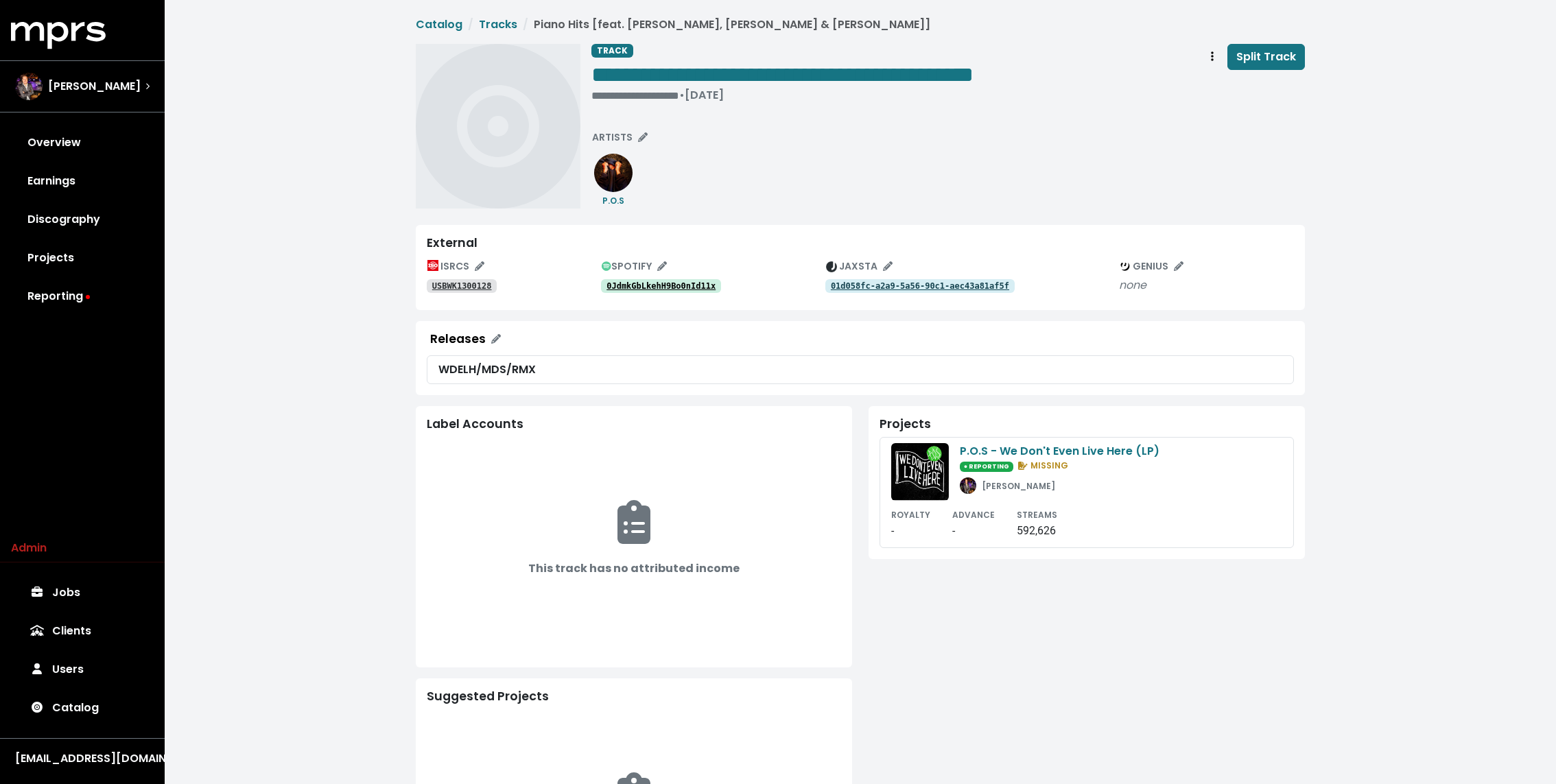
click at [641, 283] on tt "0JdmkGbLkehH9Bo0nId11x" at bounding box center [661, 285] width 109 height 10
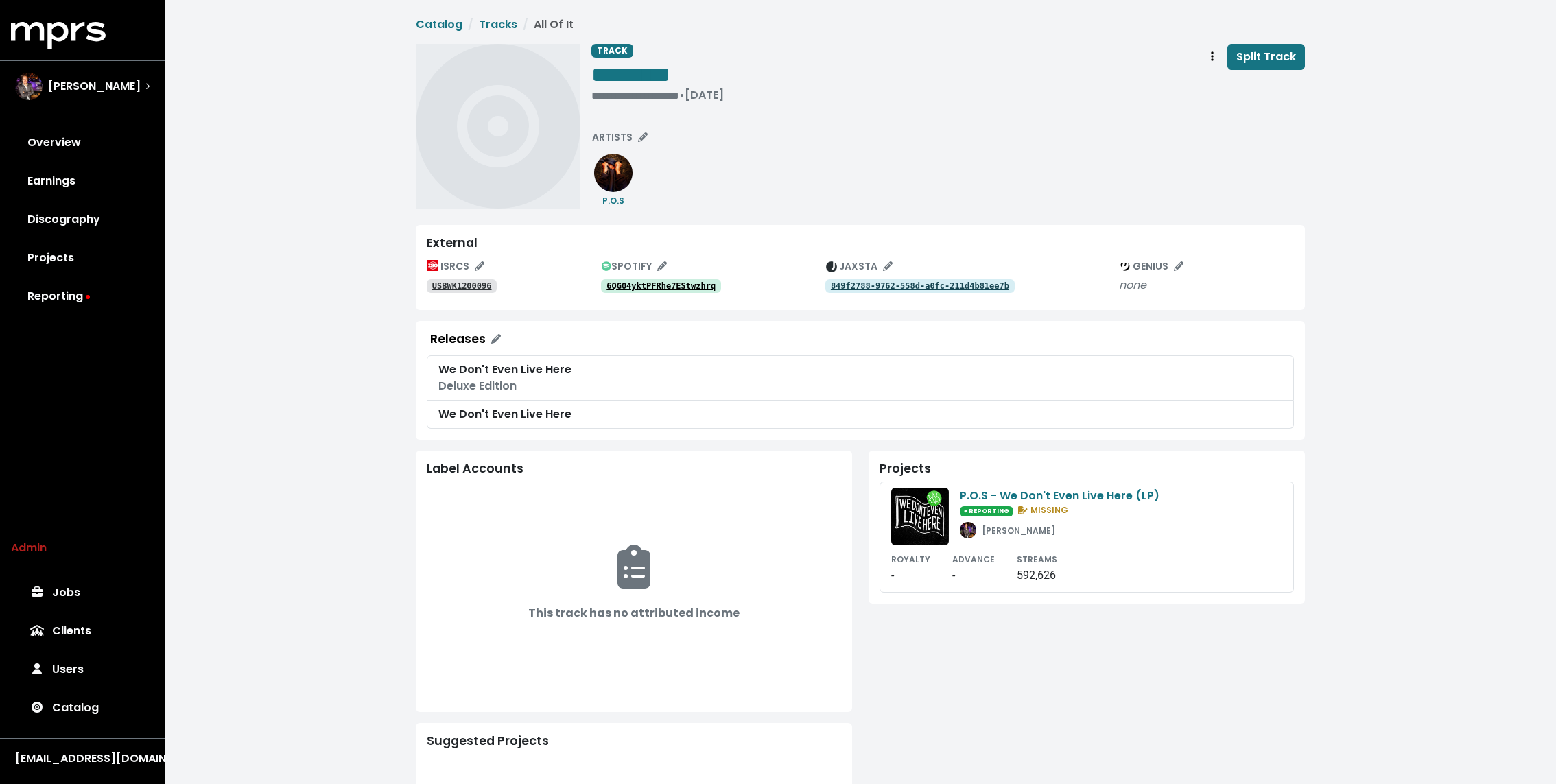
click at [687, 285] on tt "6QG04yktPFRhe7EStwzhrq" at bounding box center [661, 285] width 109 height 10
click at [451, 288] on tt "USBWK1200096" at bounding box center [461, 285] width 60 height 10
click at [893, 284] on tt "849f2788-9762-558d-a0fc-211d4b81ee7b" at bounding box center [920, 285] width 178 height 10
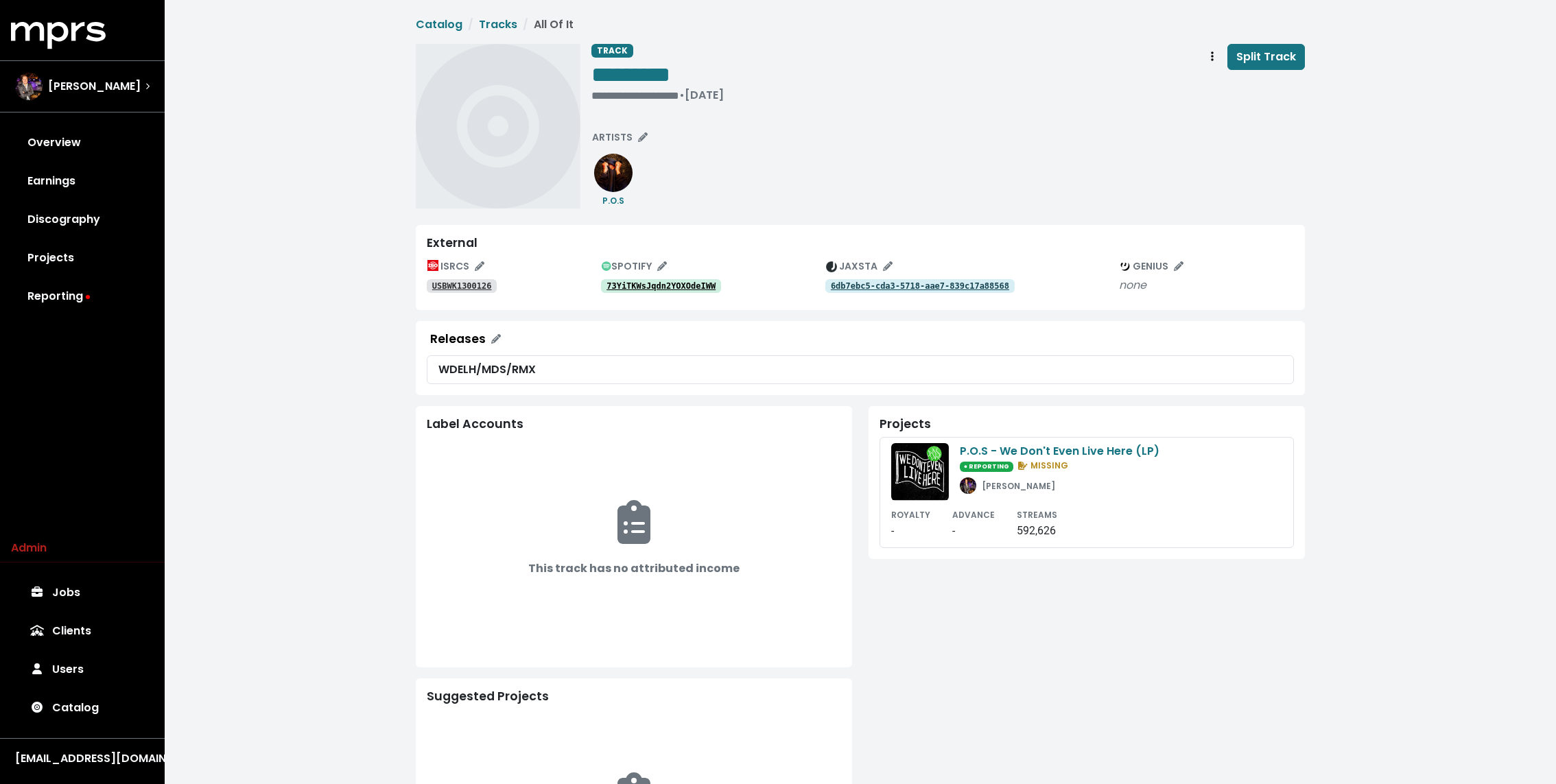
click at [760, 218] on span "**********" at bounding box center [860, 477] width 889 height 923
click at [687, 285] on tt "3ktt4f9EeRjGFR4MsI8Z8X" at bounding box center [661, 285] width 109 height 10
click at [482, 290] on tt "USBWK1200107" at bounding box center [461, 285] width 60 height 10
click at [906, 285] on tt "75e00b44-3bf2-5e9d-afae-0e519f90c0ca" at bounding box center [920, 285] width 178 height 10
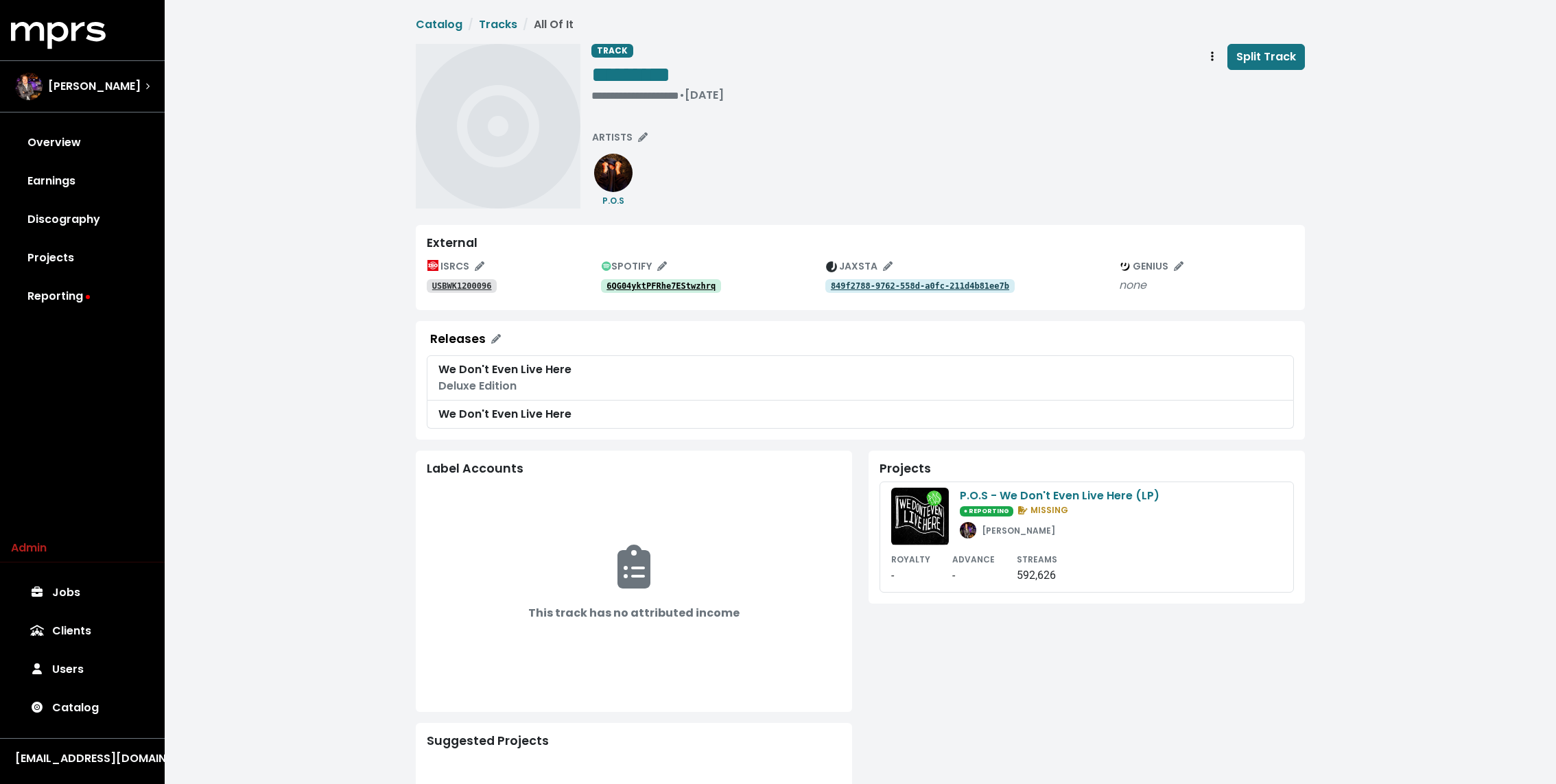
click at [650, 286] on tt "6QG04yktPFRhe7EStwzhrq" at bounding box center [661, 285] width 109 height 10
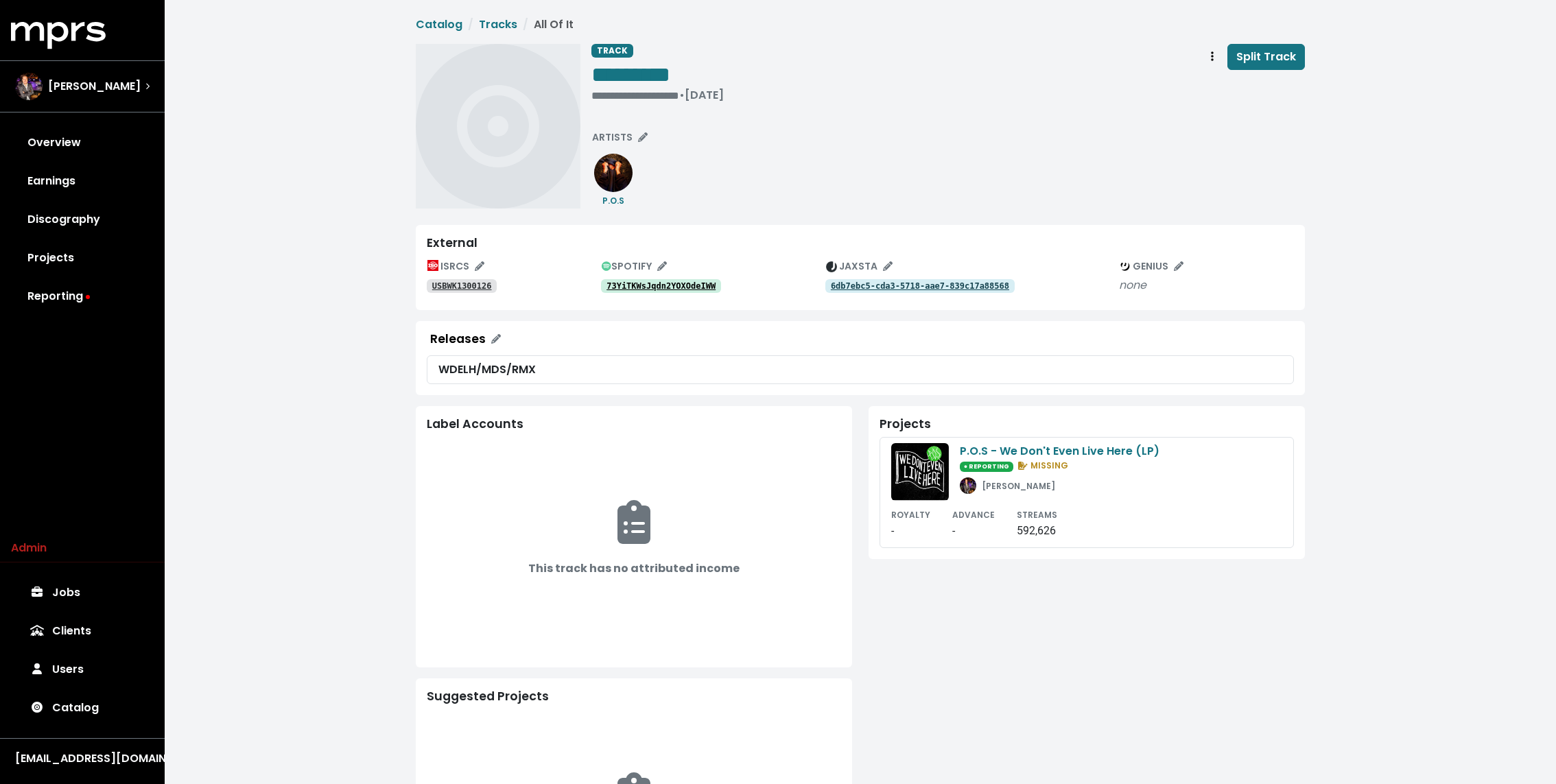
click at [673, 283] on tt "73YiTKWsJqdn2YOXOdeIWW" at bounding box center [661, 285] width 109 height 10
click at [684, 284] on tt "3ktt4f9EeRjGFR4MsI8Z8X" at bounding box center [661, 285] width 109 height 10
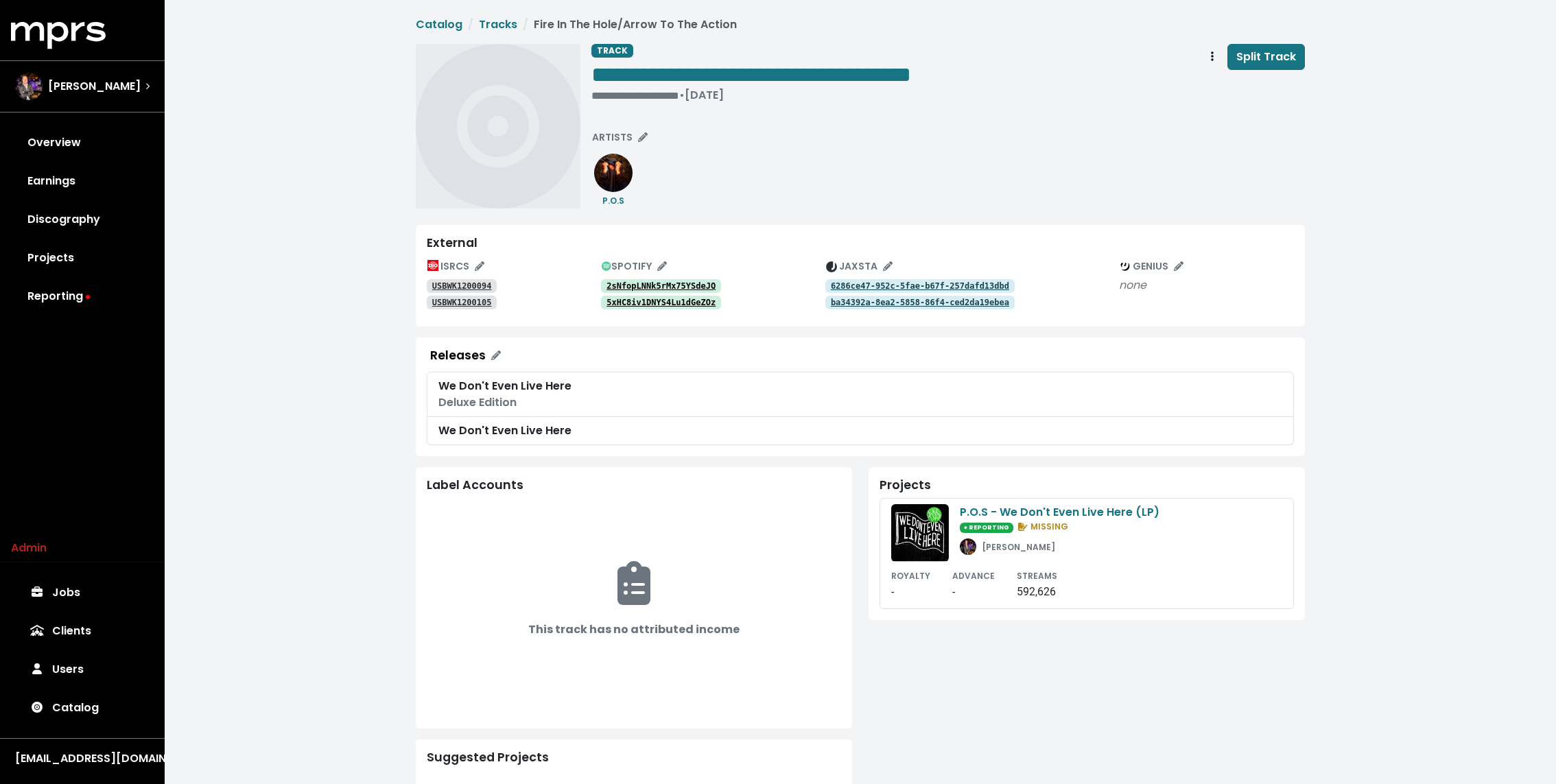
click at [685, 281] on tt "2sNfopLNNk5rMx75YSdeJQ" at bounding box center [661, 285] width 109 height 10
click at [680, 302] on tt "5xHC8iv1DNYS4Lu1dGeZOz" at bounding box center [661, 302] width 109 height 10
click at [686, 284] on tt "2sNfopLNNk5rMx75YSdeJQ" at bounding box center [661, 285] width 109 height 10
click at [639, 280] on link "2sNfopLNNk5rMx75YSdeJQ" at bounding box center [660, 285] width 120 height 13
click at [474, 285] on tt "USBWK1200094" at bounding box center [461, 285] width 60 height 10
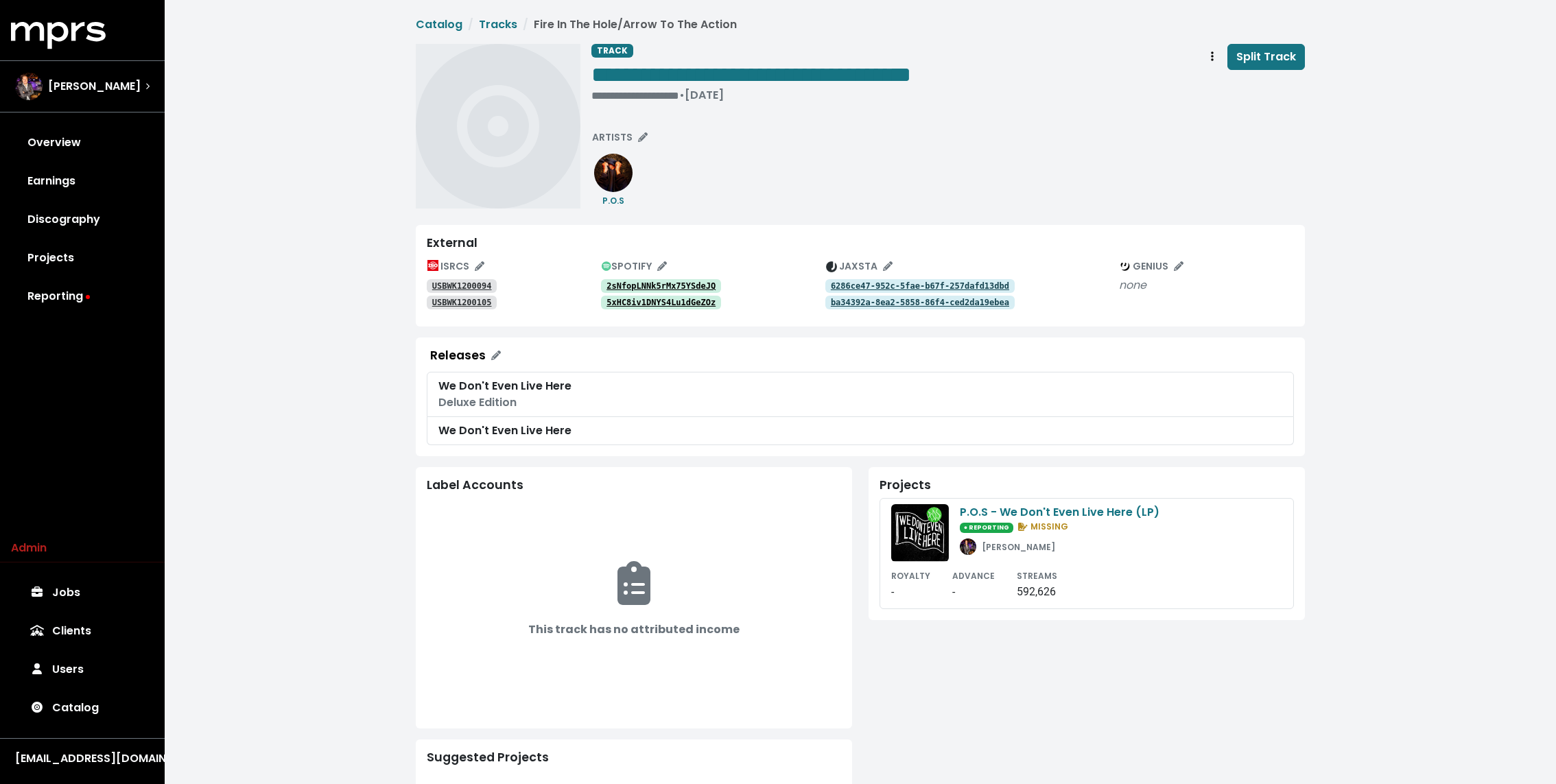
click at [470, 299] on tt "USBWK1200105" at bounding box center [461, 302] width 60 height 10
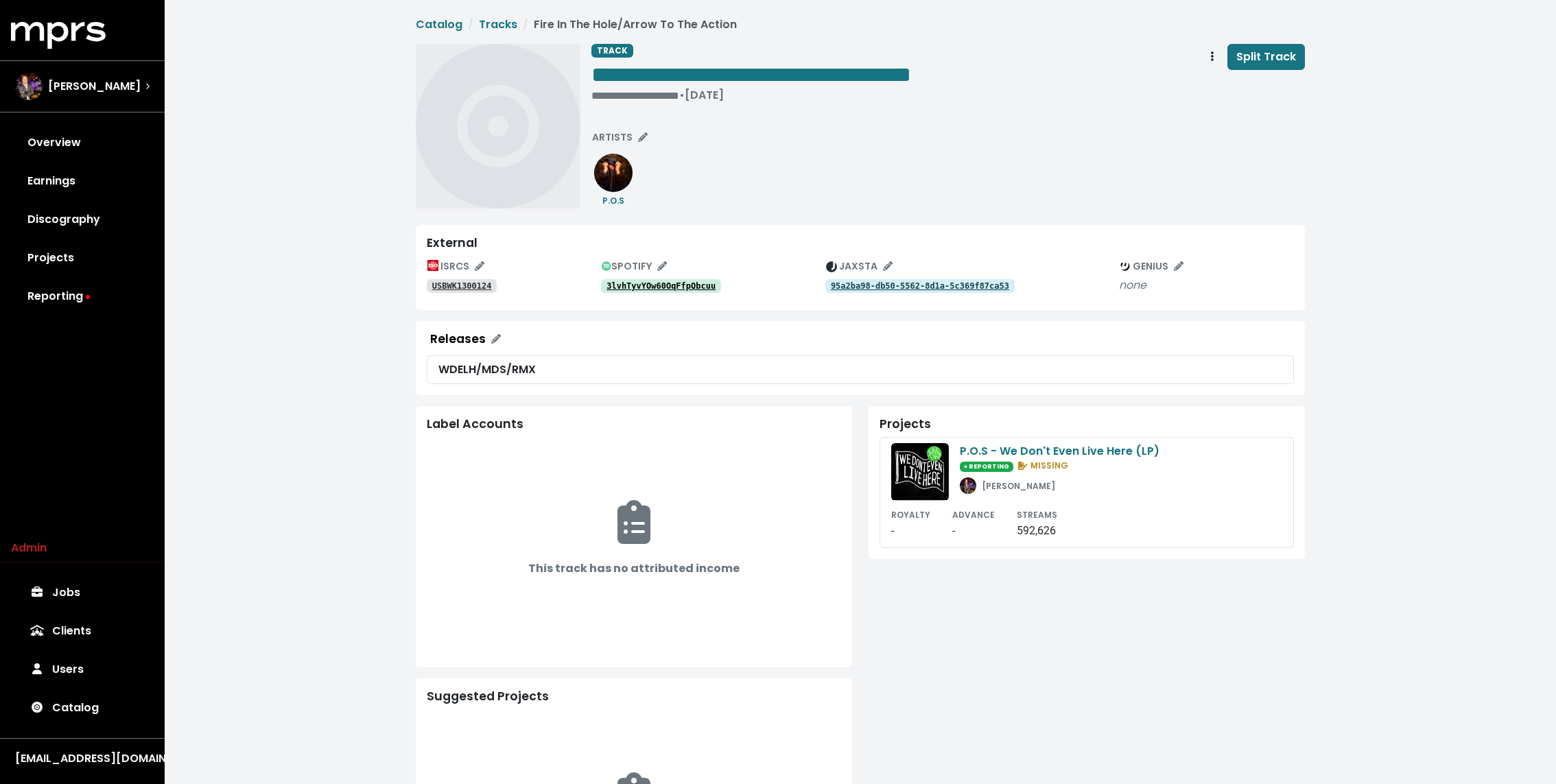
click at [675, 287] on tt "3lvhTyvYOw60OqFfpQbcuu" at bounding box center [661, 285] width 109 height 10
click at [487, 286] on tt "USBWK1300124" at bounding box center [461, 285] width 60 height 10
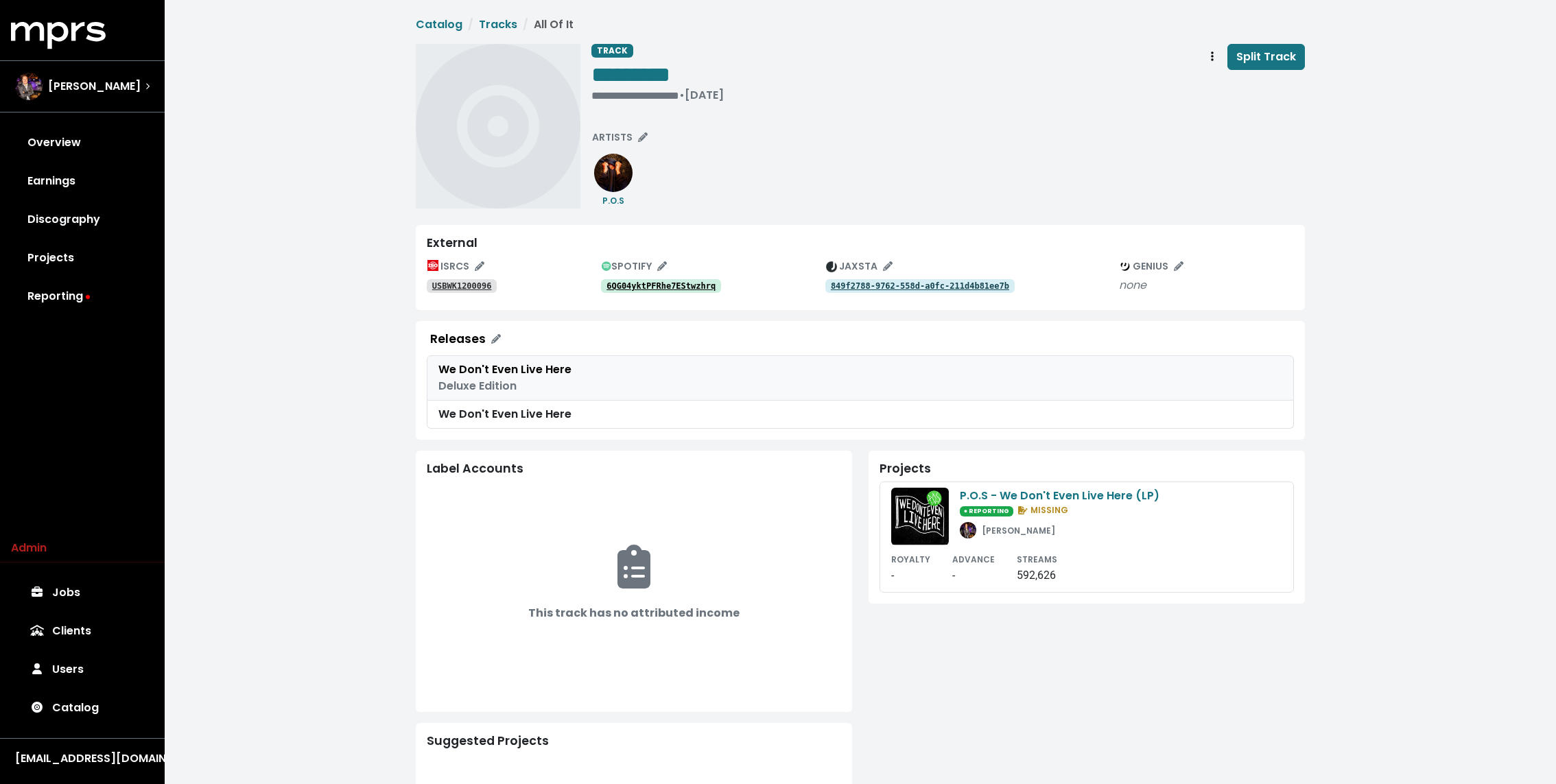
click at [535, 375] on div "We Don't Even Live Here" at bounding box center [860, 369] width 844 height 16
click at [859, 285] on tt "849f2788-9762-558d-a0fc-211d4b81ee7b" at bounding box center [920, 285] width 178 height 10
click at [722, 208] on div "**********" at bounding box center [948, 126] width 714 height 165
click at [625, 93] on div "**********" at bounding box center [658, 95] width 132 height 13
click at [741, 158] on div "**********" at bounding box center [948, 126] width 714 height 165
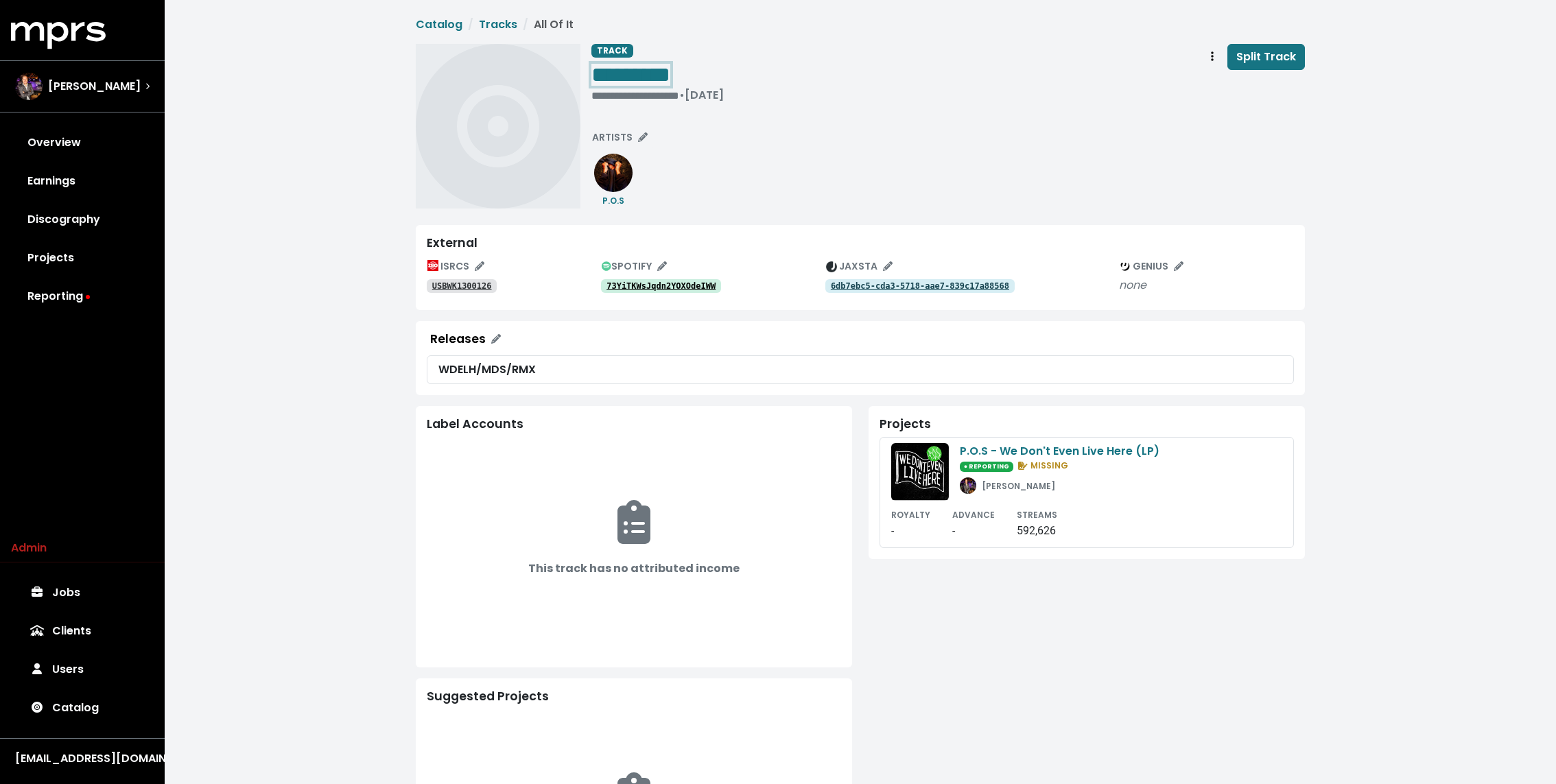
click at [638, 85] on span "*********" at bounding box center [631, 74] width 79 height 22
click at [627, 99] on div "**********" at bounding box center [658, 95] width 132 height 13
paste span "Edit value"
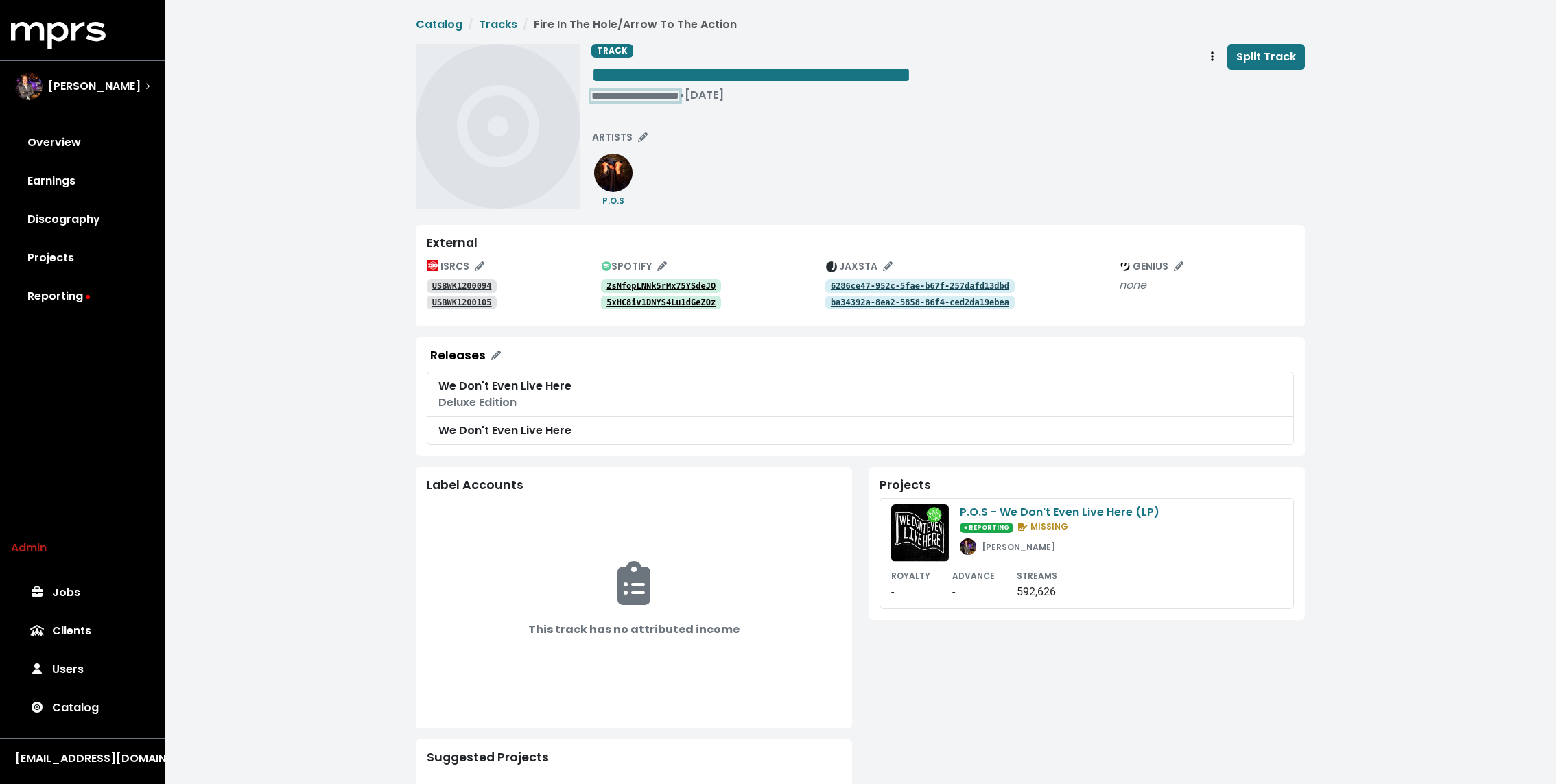
click at [649, 97] on div "**********" at bounding box center [751, 95] width 319 height 13
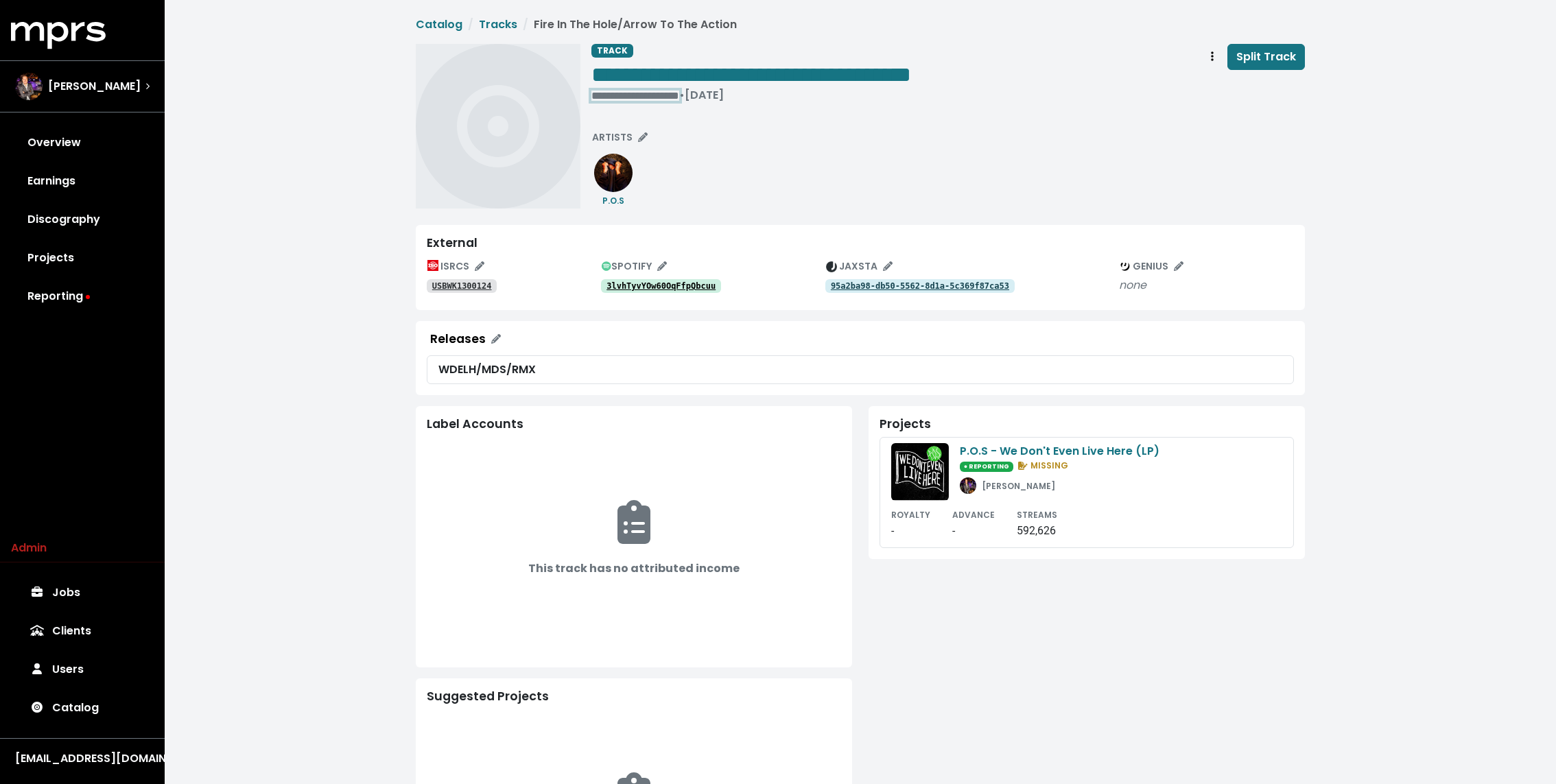
click at [655, 100] on div "**********" at bounding box center [751, 95] width 319 height 13
paste span "Edit value"
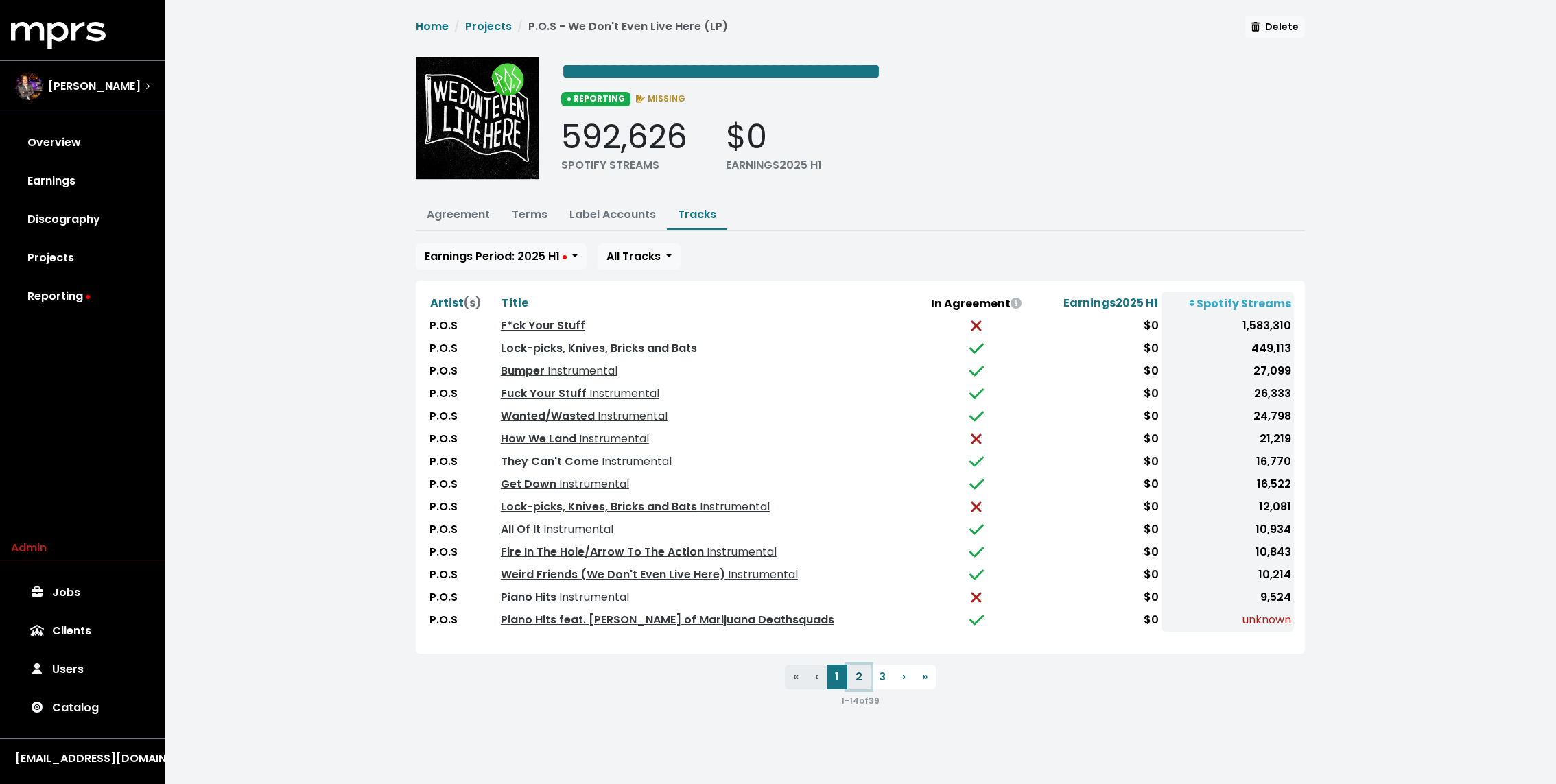
click at [850, 670] on button "2" at bounding box center [858, 677] width 23 height 25
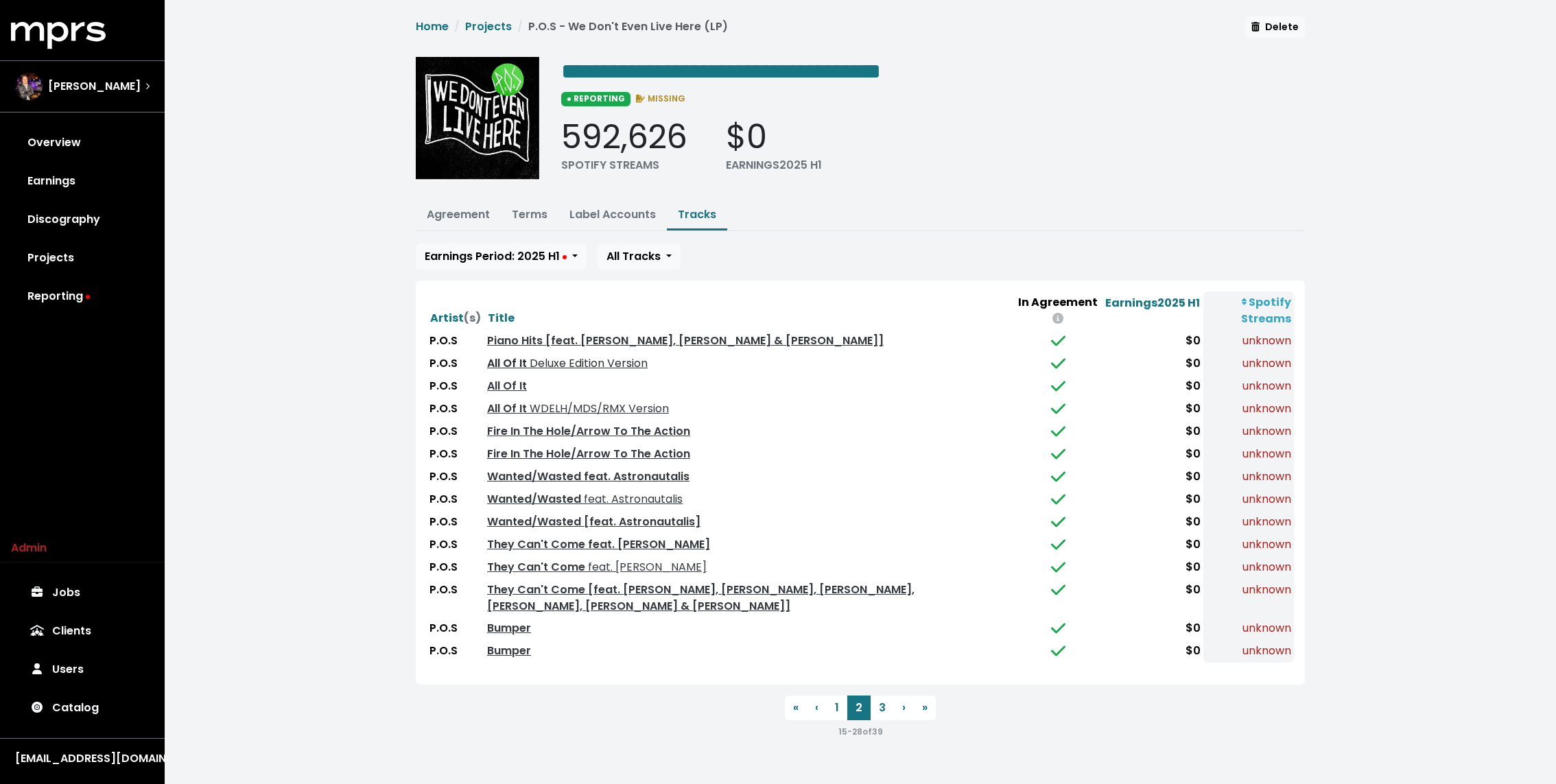
click at [622, 365] on span "Deluxe Edition Version" at bounding box center [586, 363] width 120 height 16
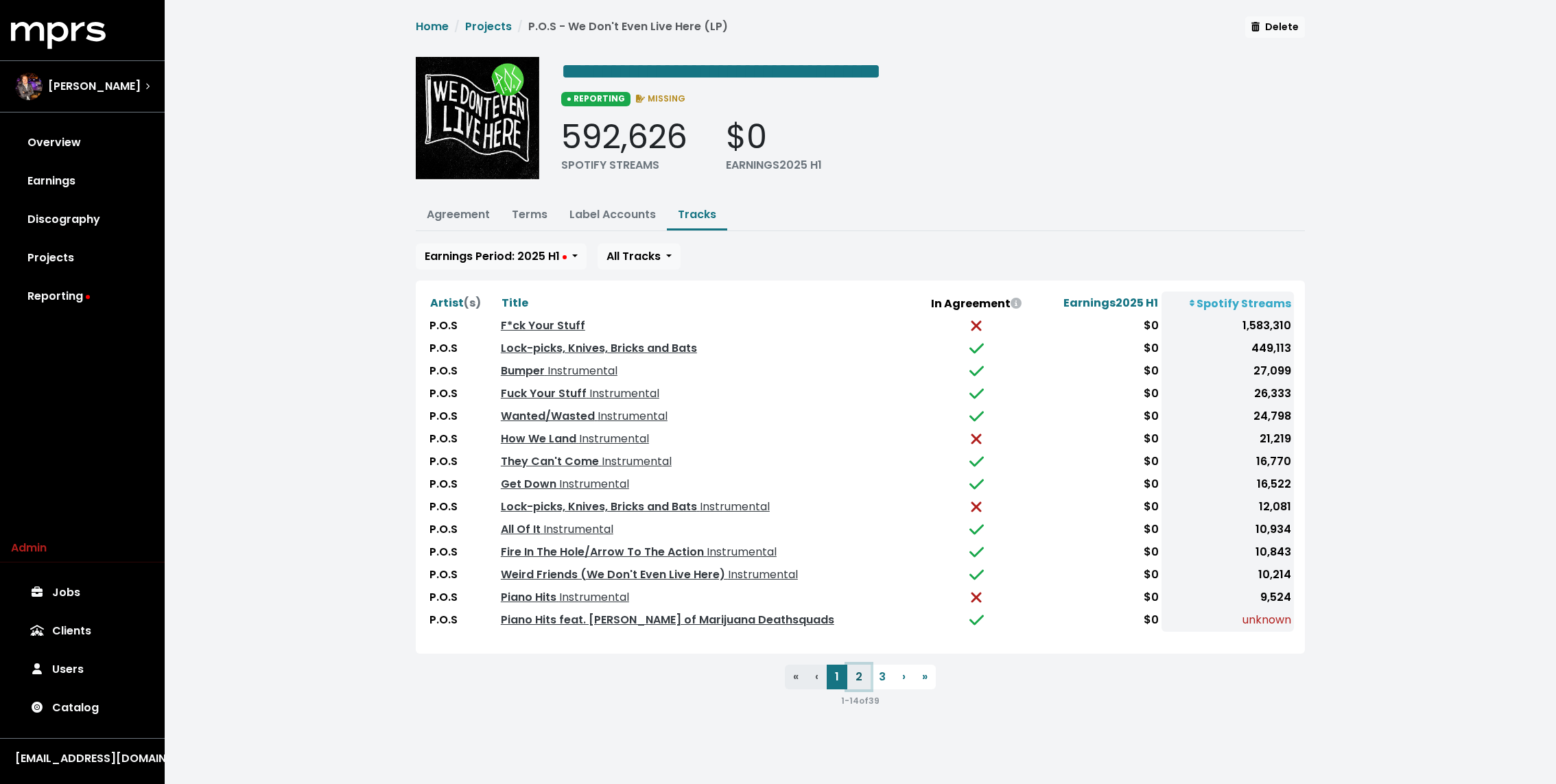
click at [859, 672] on button "2" at bounding box center [858, 677] width 23 height 25
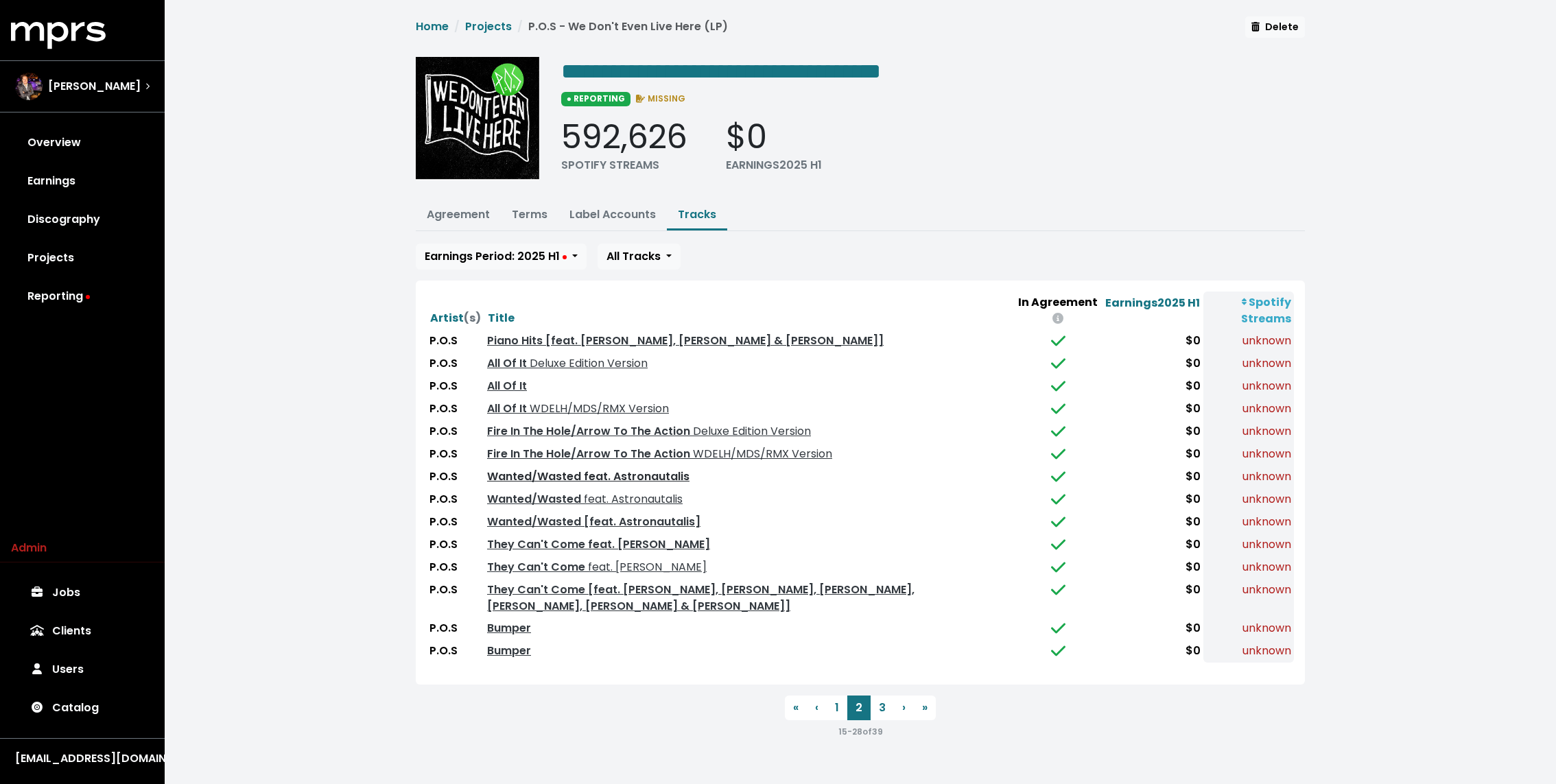
click at [658, 473] on link "Wanted/Wasted feat. Astronautalis" at bounding box center [588, 476] width 203 height 16
click at [648, 494] on span "feat. Astronautalis" at bounding box center [632, 499] width 102 height 16
click at [643, 515] on link "Wanted/Wasted [feat. Astronautalis]" at bounding box center [593, 522] width 213 height 16
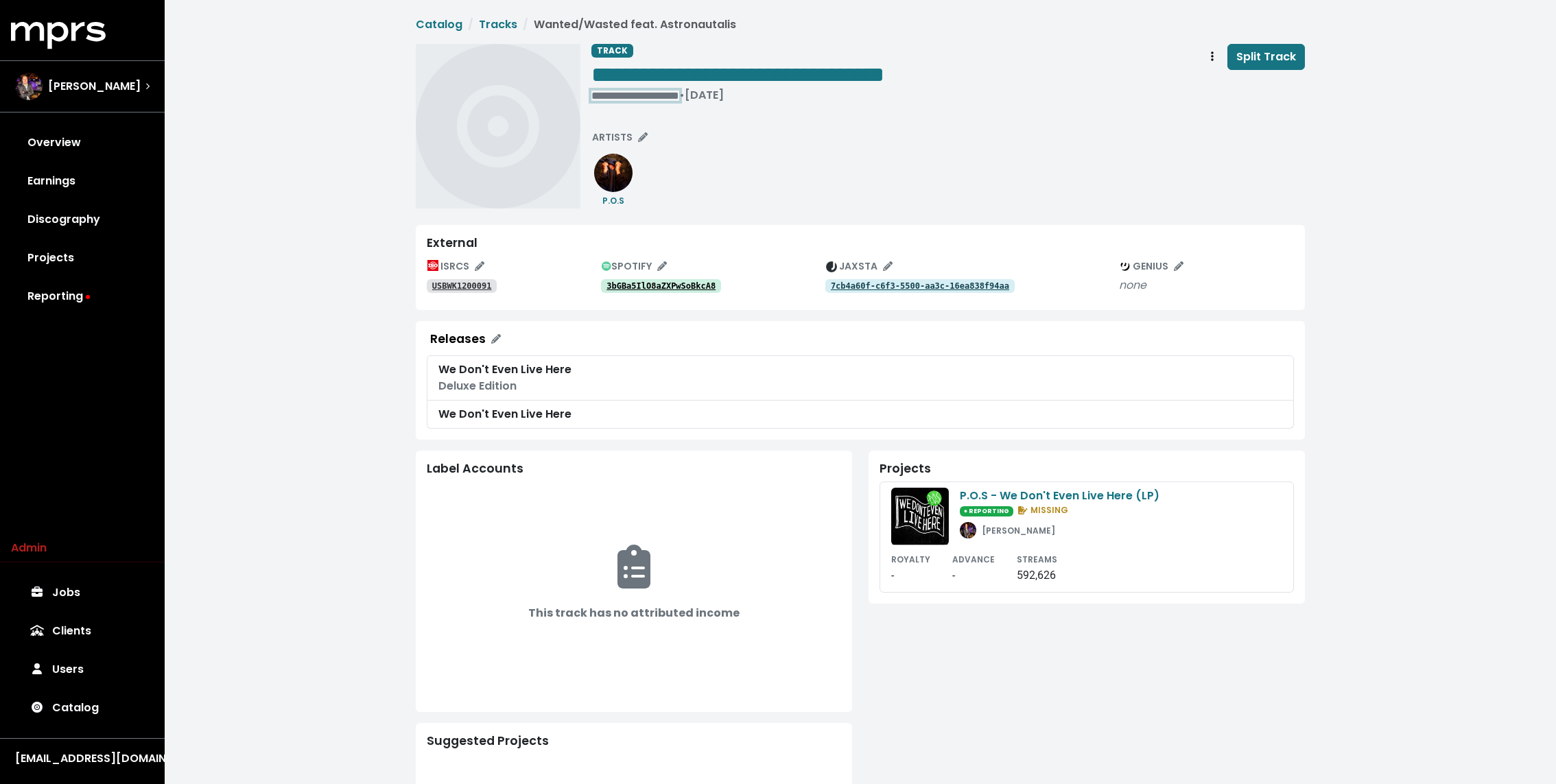
click at [613, 94] on div "**********" at bounding box center [738, 95] width 293 height 13
click at [594, 96] on span "• [DATE]" at bounding box center [614, 95] width 45 height 16
click at [636, 98] on span "• [DATE]" at bounding box center [614, 95] width 45 height 16
click at [640, 123] on div "**********" at bounding box center [948, 126] width 714 height 165
click at [609, 92] on div "**********" at bounding box center [738, 95] width 293 height 13
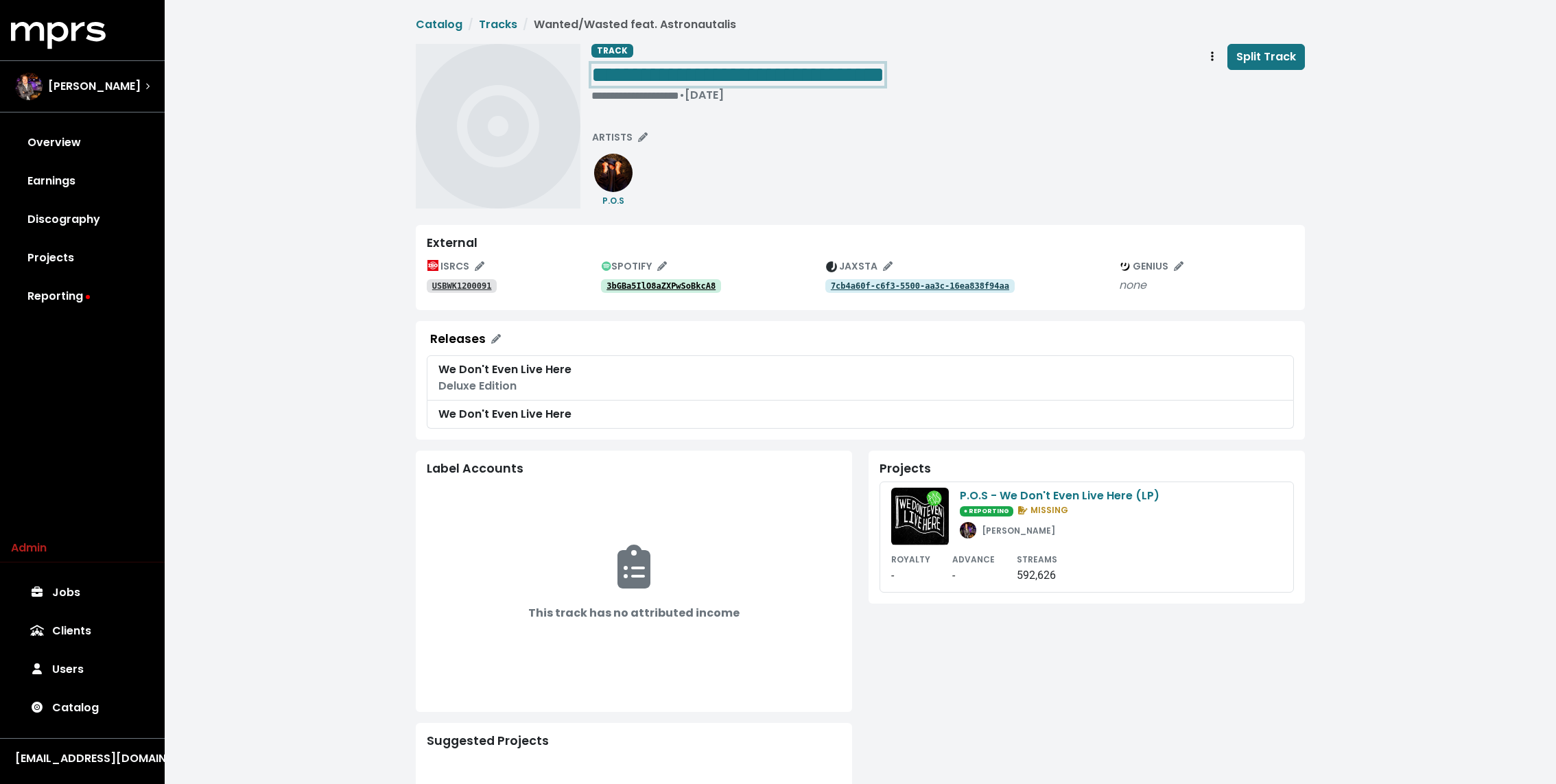
click at [640, 65] on span "**********" at bounding box center [738, 74] width 293 height 22
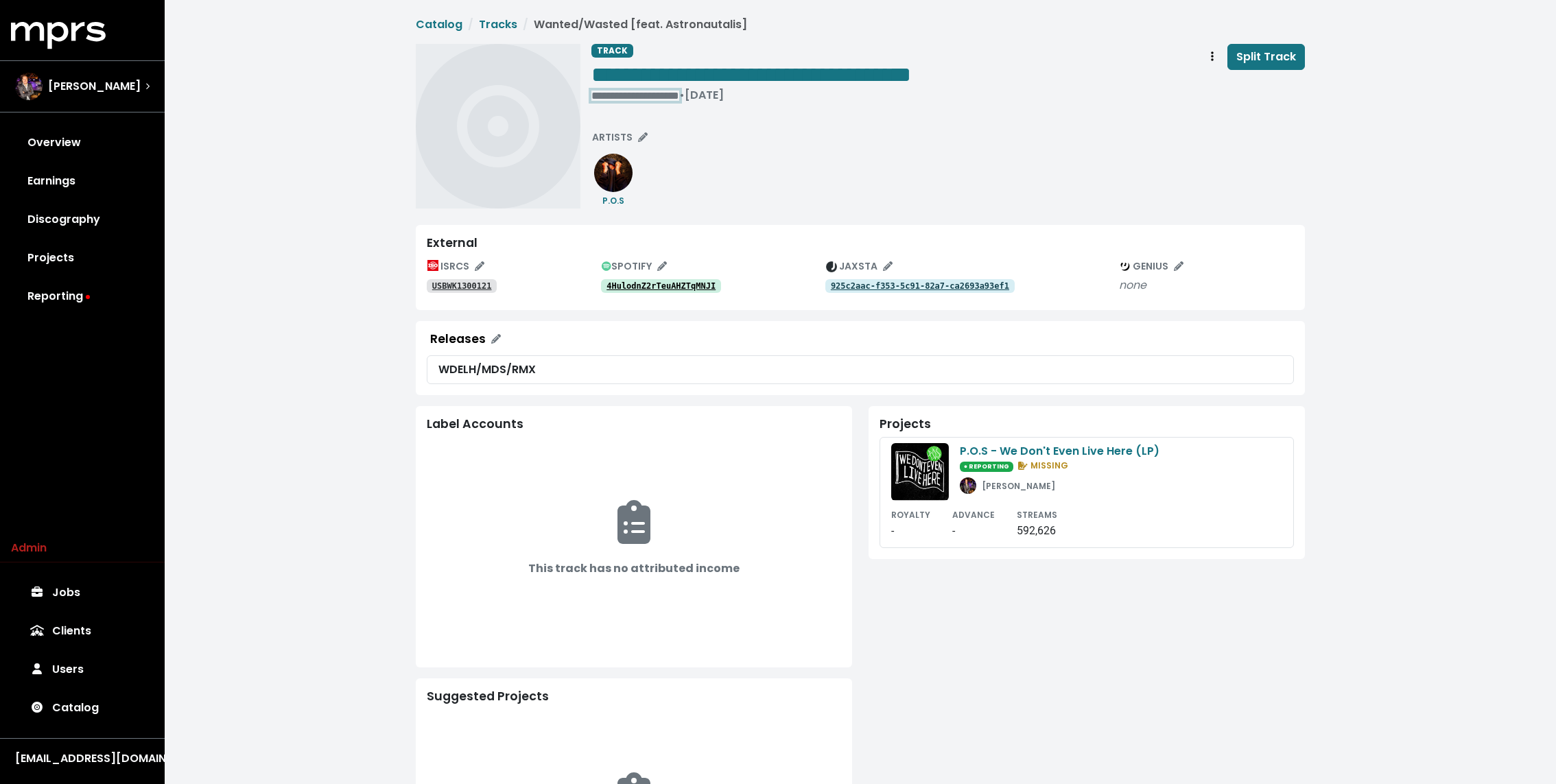
click at [600, 99] on div "**********" at bounding box center [751, 95] width 319 height 13
paste span "Edit value"
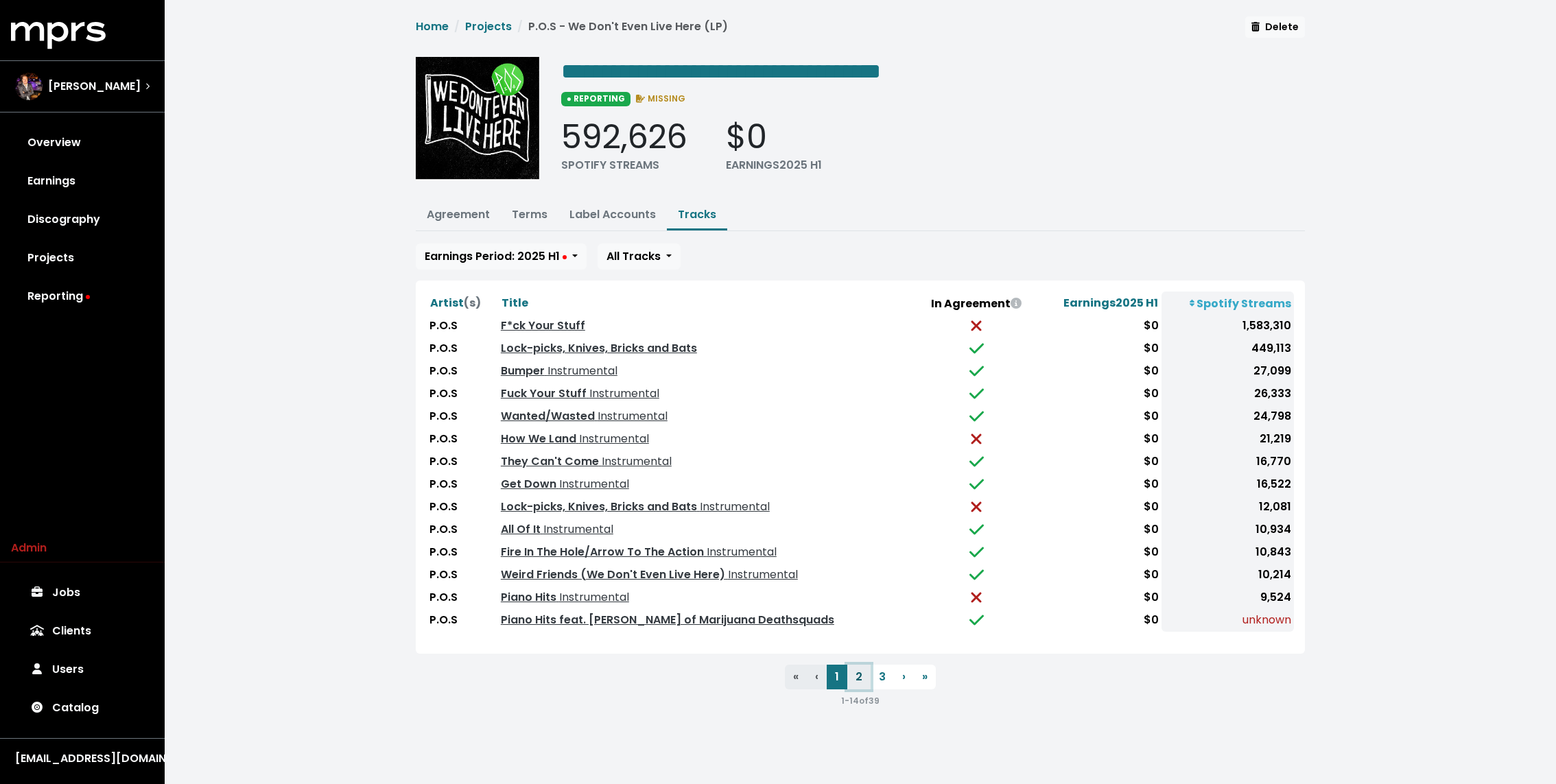
click at [863, 676] on button "2" at bounding box center [858, 677] width 23 height 25
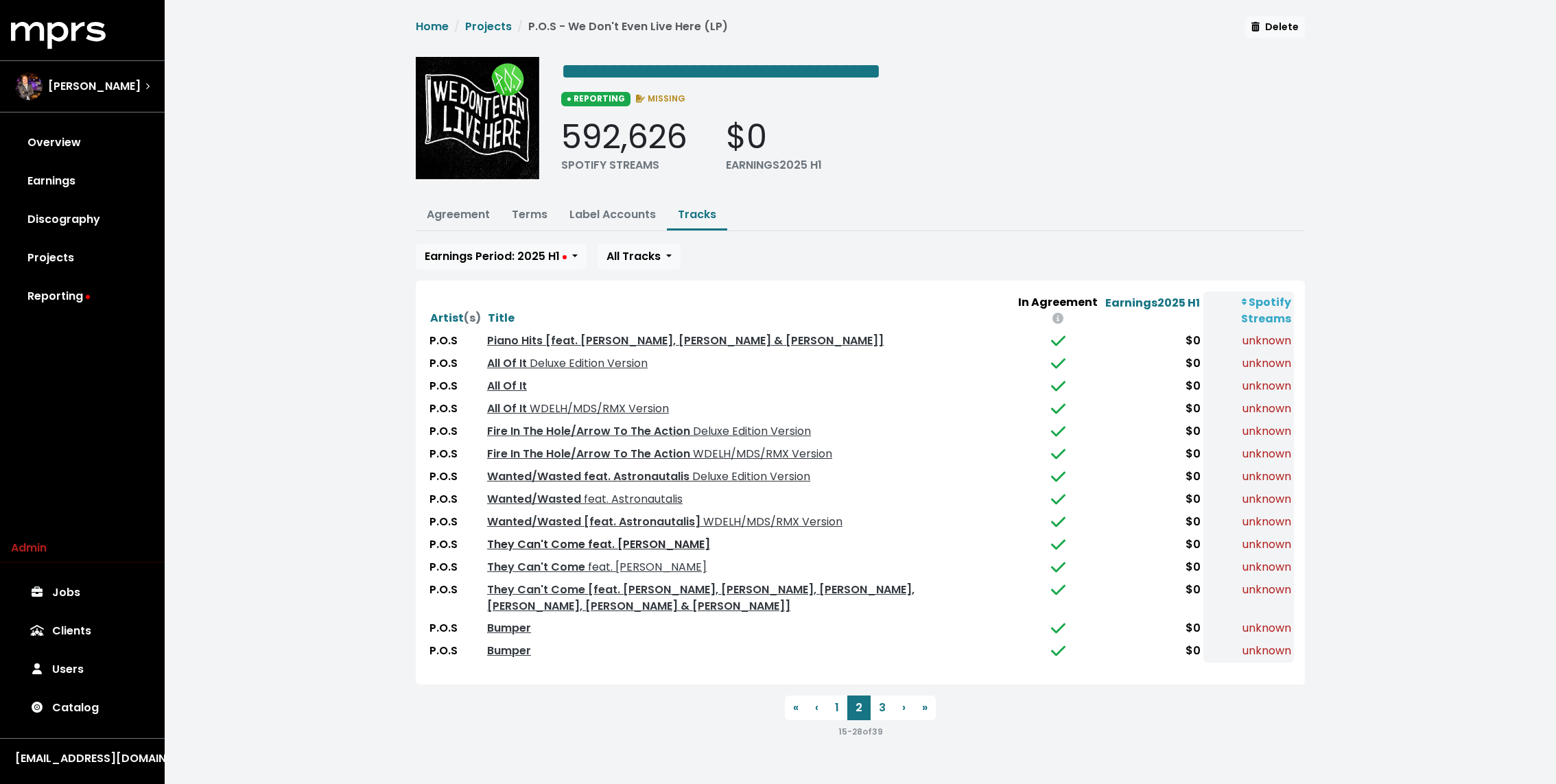
click at [587, 542] on link "They Can't Come feat. [PERSON_NAME]" at bounding box center [599, 544] width 223 height 16
click at [577, 560] on link "They Can't Come feat. [PERSON_NAME]" at bounding box center [597, 567] width 219 height 16
click at [570, 590] on link "They Can't Come [feat. [PERSON_NAME], [PERSON_NAME], [PERSON_NAME], [PERSON_NAM…" at bounding box center [700, 598] width 427 height 32
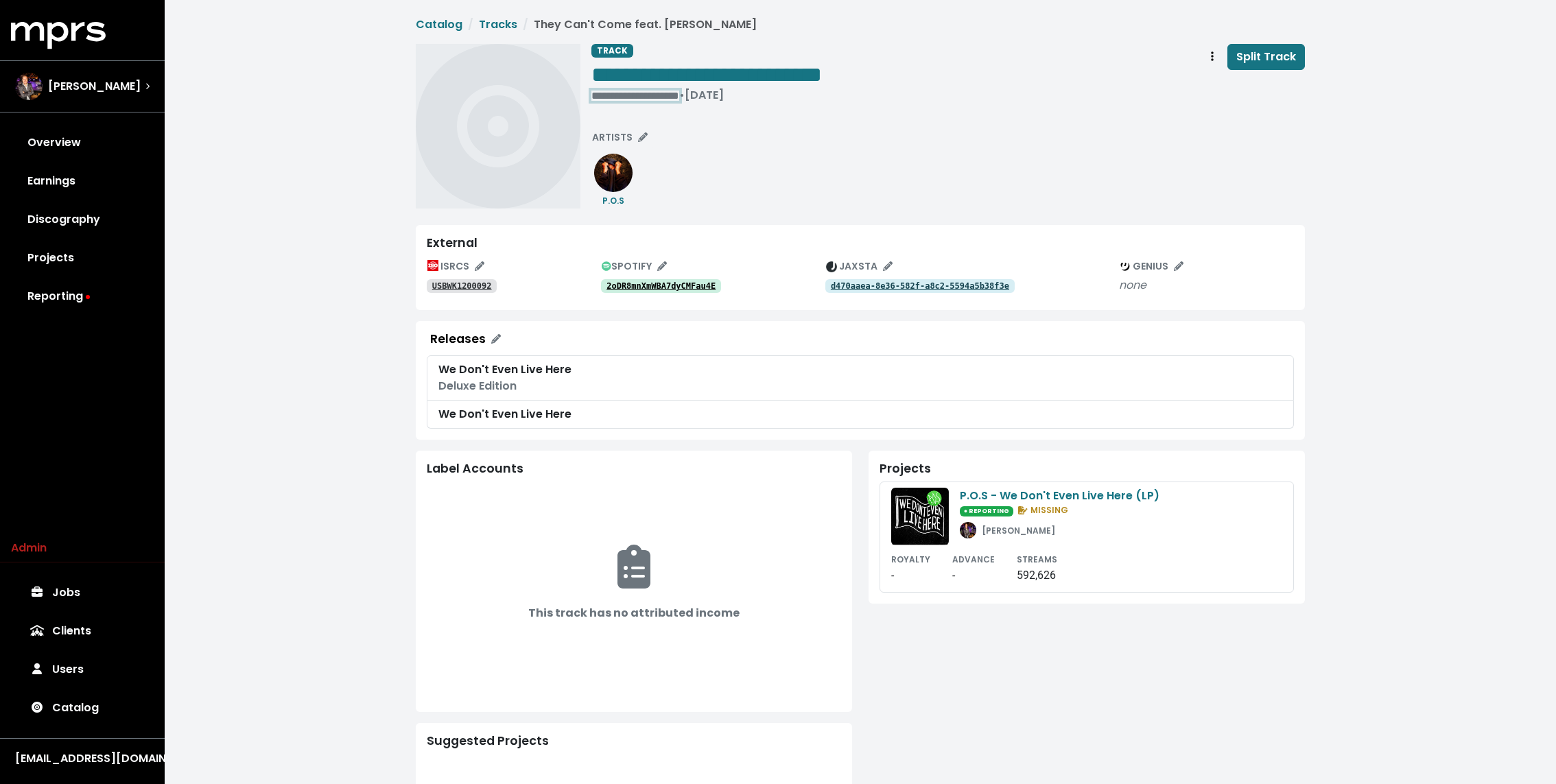
click at [622, 95] on div "**********" at bounding box center [707, 95] width 230 height 13
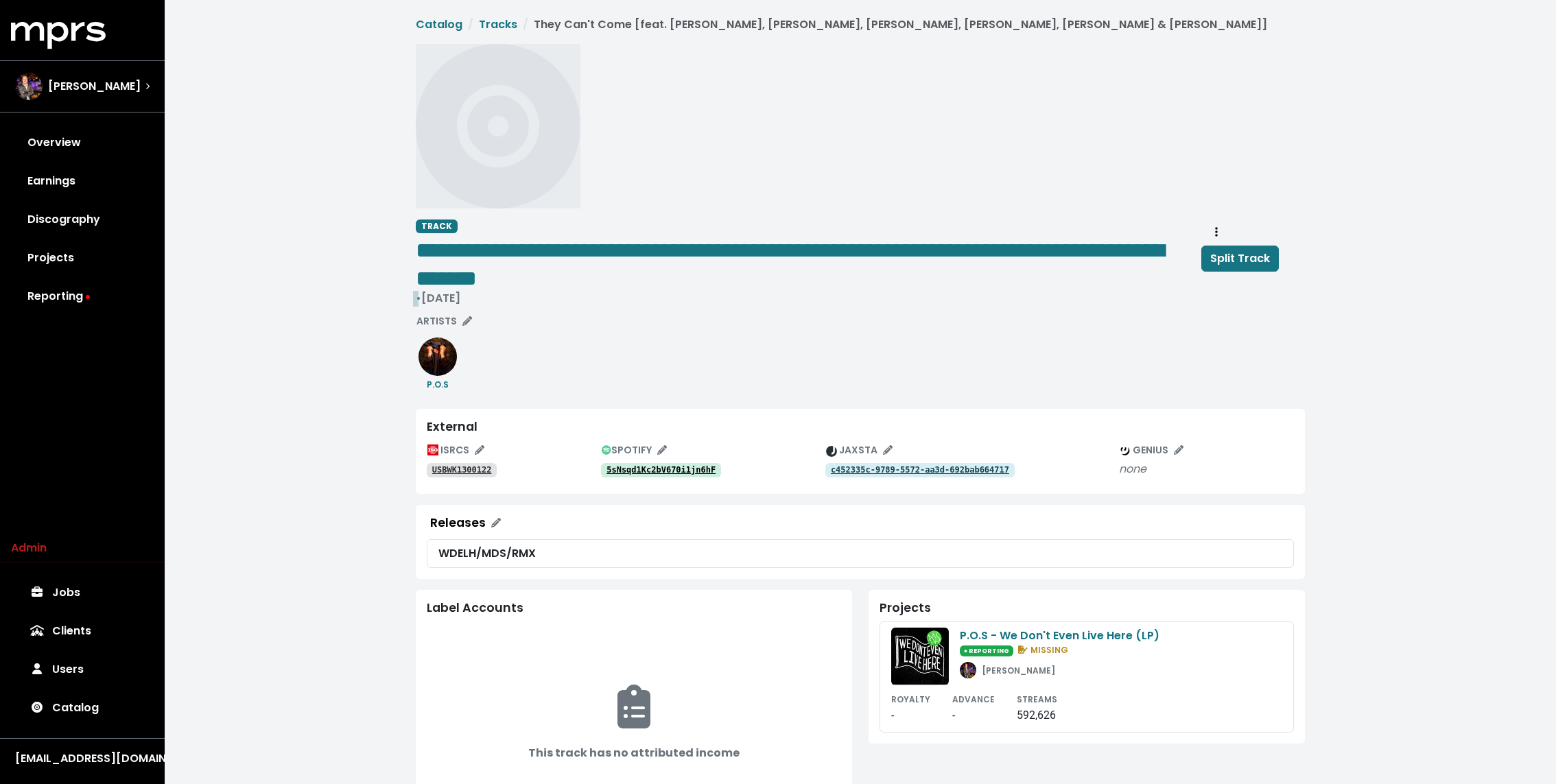
click at [470, 299] on div "• [DATE]" at bounding box center [808, 298] width 785 height 13
paste span "Edit value"
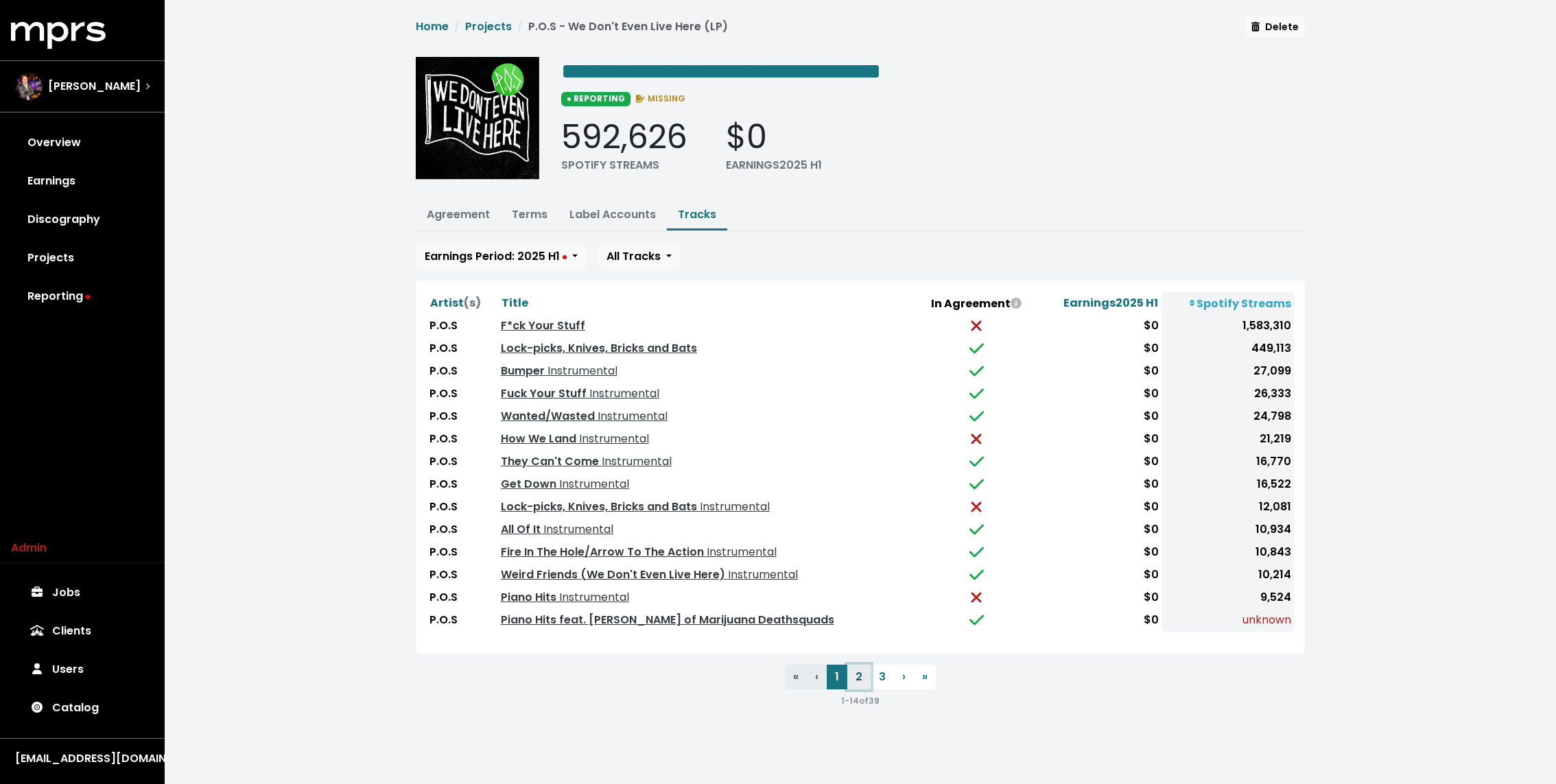
click at [853, 677] on button "2" at bounding box center [858, 677] width 23 height 25
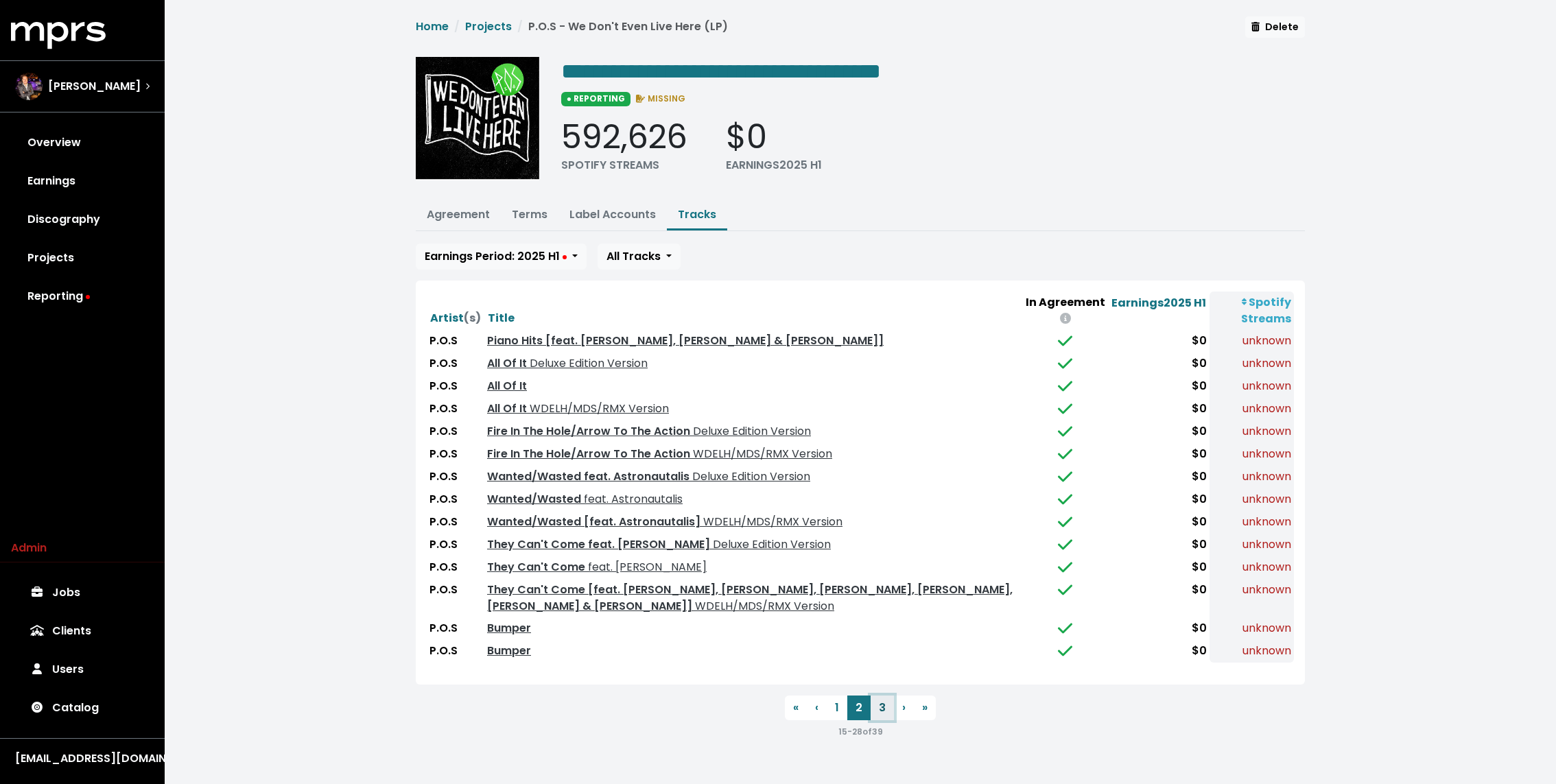
click at [880, 699] on button "3" at bounding box center [882, 708] width 23 height 25
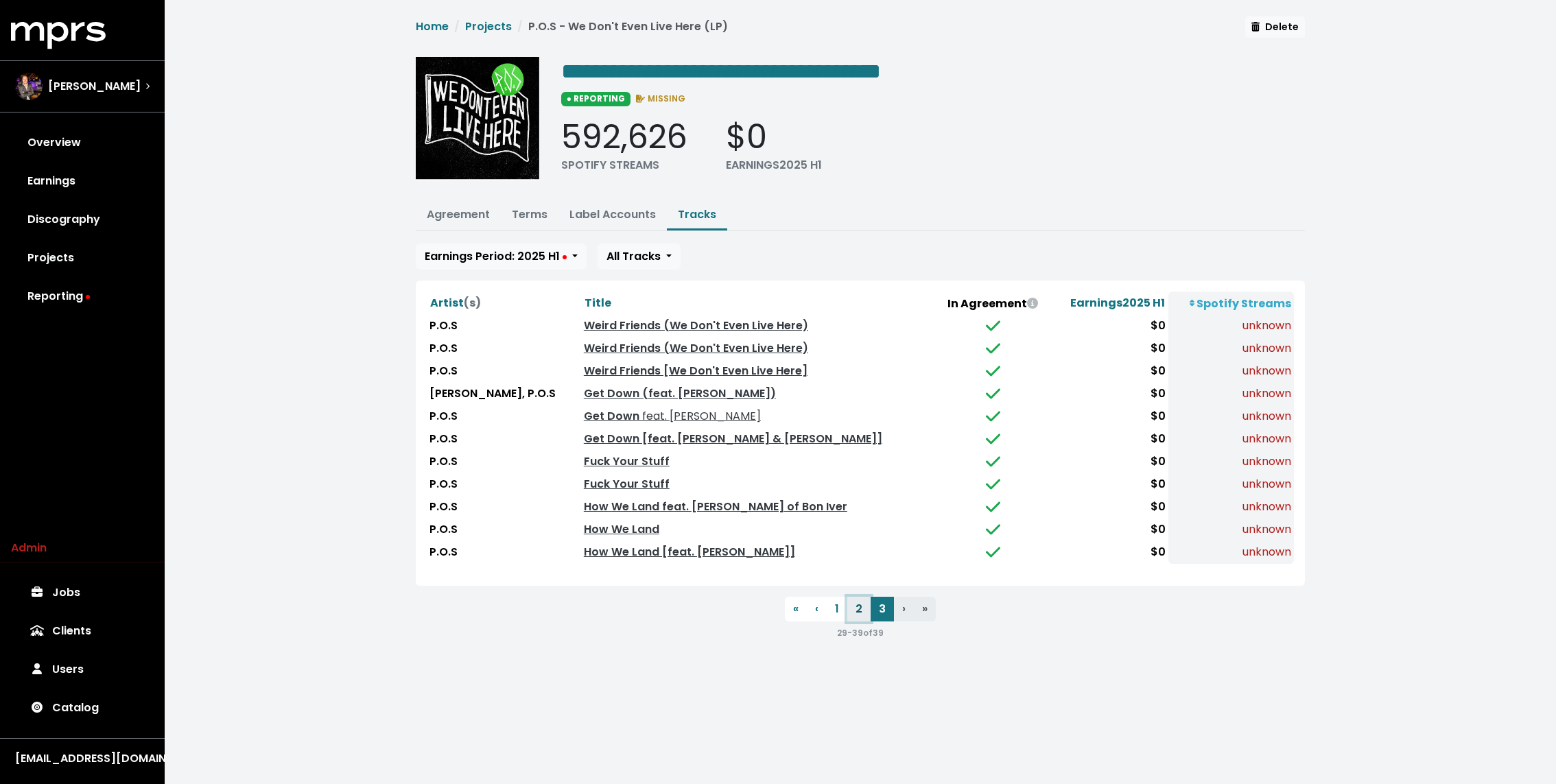
click at [857, 605] on button "2" at bounding box center [858, 609] width 23 height 25
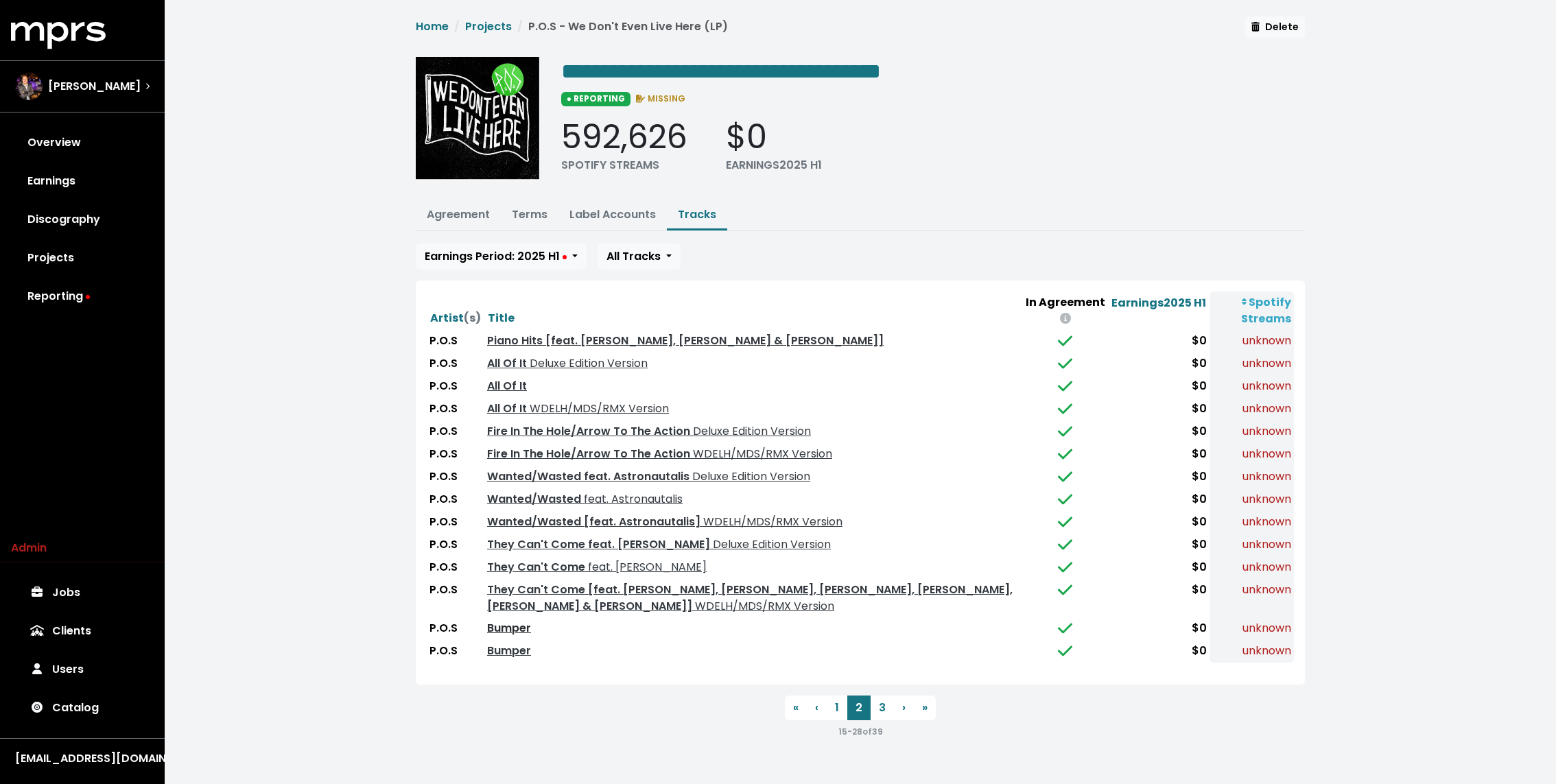
click at [508, 623] on link "Bumper" at bounding box center [509, 628] width 44 height 16
click at [508, 647] on link "Bumper" at bounding box center [509, 650] width 44 height 16
click at [884, 701] on button "3" at bounding box center [882, 708] width 23 height 25
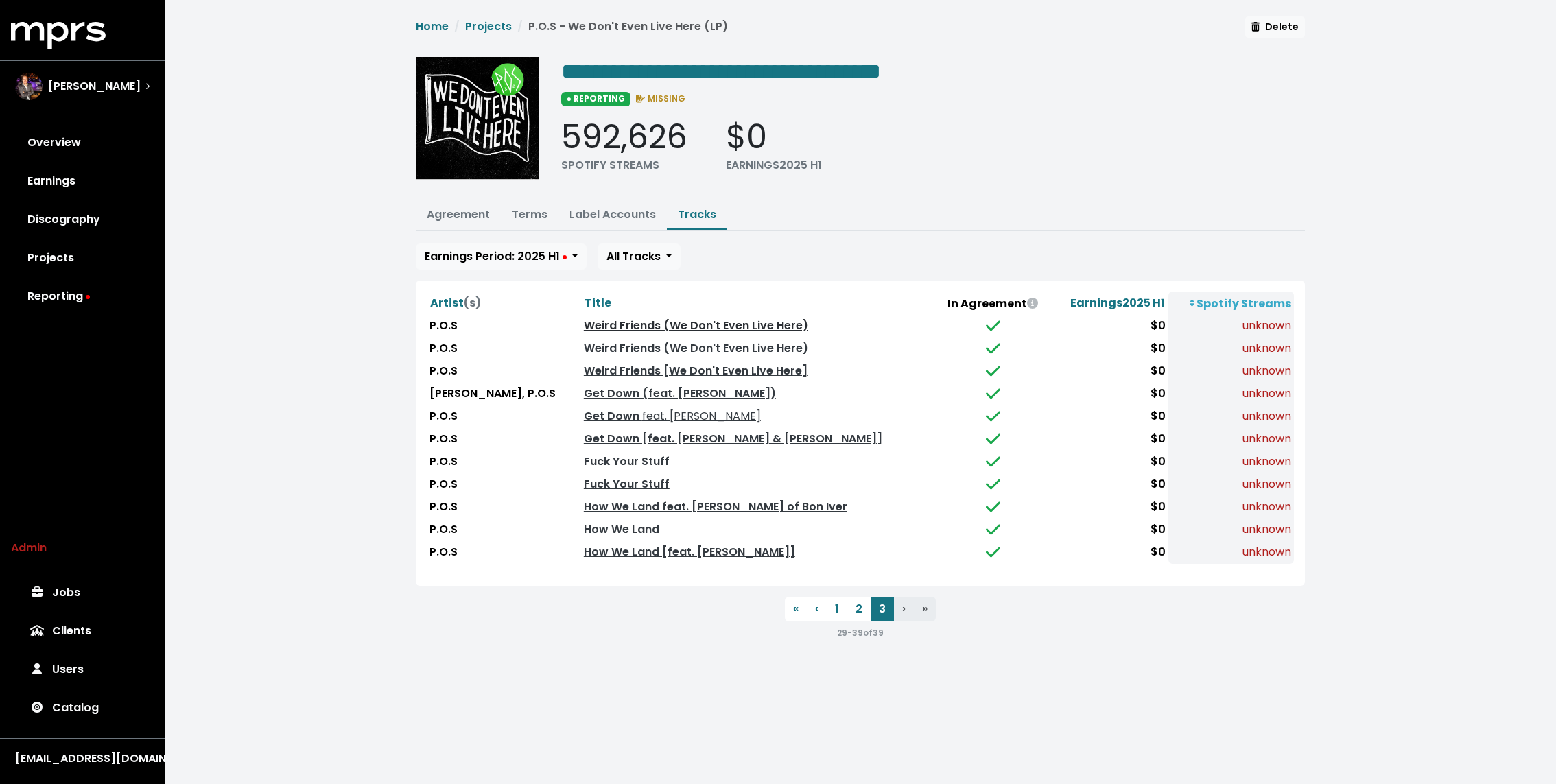
click at [591, 320] on link "Weird Friends (We Don't Even Live Here)" at bounding box center [695, 326] width 224 height 16
click at [593, 340] on link "Weird Friends (We Don't Even Live Here)" at bounding box center [695, 348] width 224 height 16
click at [593, 364] on link "Weird Friends [We Don't Even Live Here]" at bounding box center [695, 371] width 224 height 16
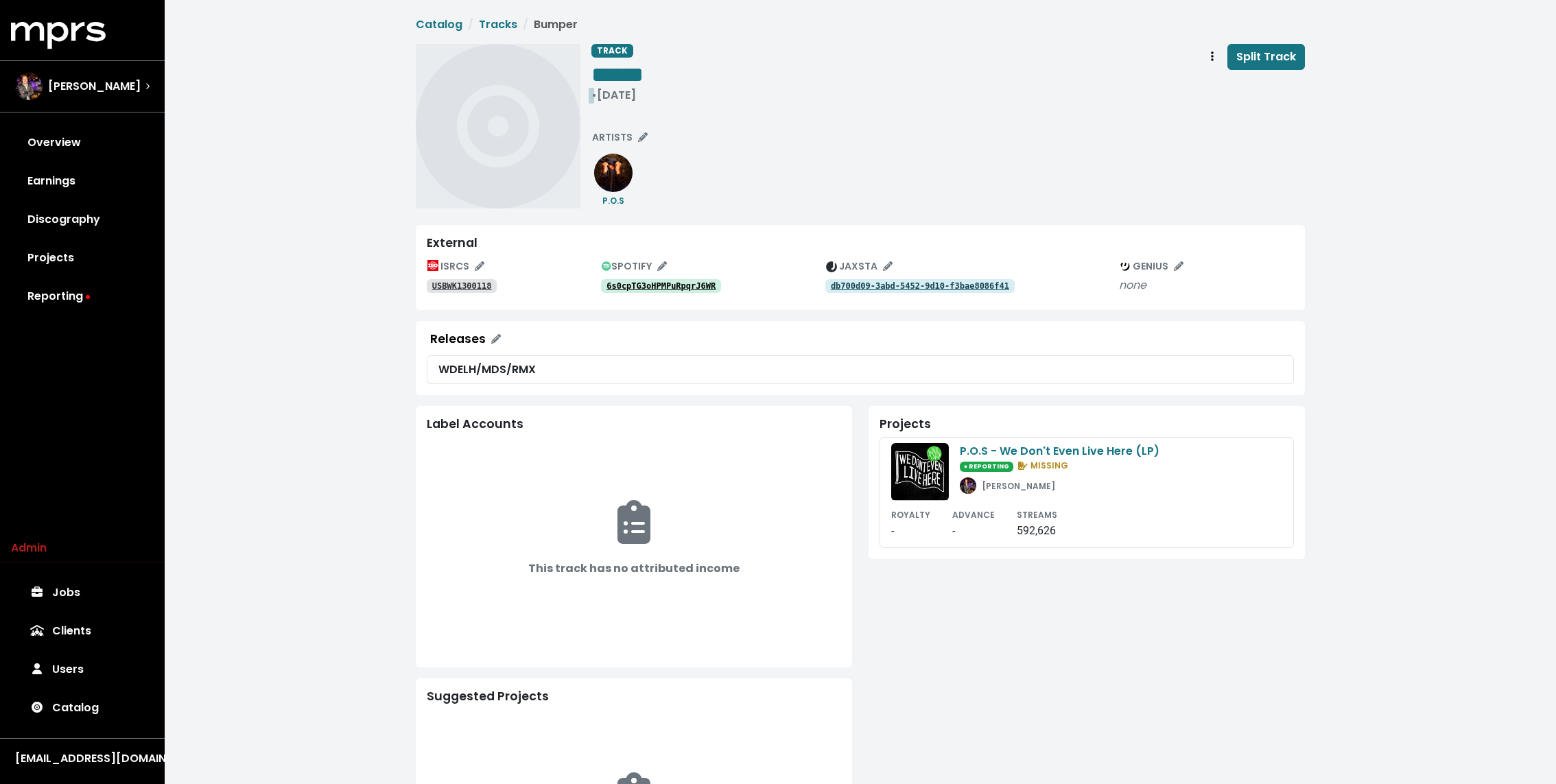
click at [627, 94] on div "• Oct 22nd, 2013" at bounding box center [617, 95] width 52 height 13
click at [628, 75] on span "******" at bounding box center [617, 74] width 52 height 22
paste span "Edit value"
click at [839, 177] on div "**********" at bounding box center [948, 126] width 714 height 165
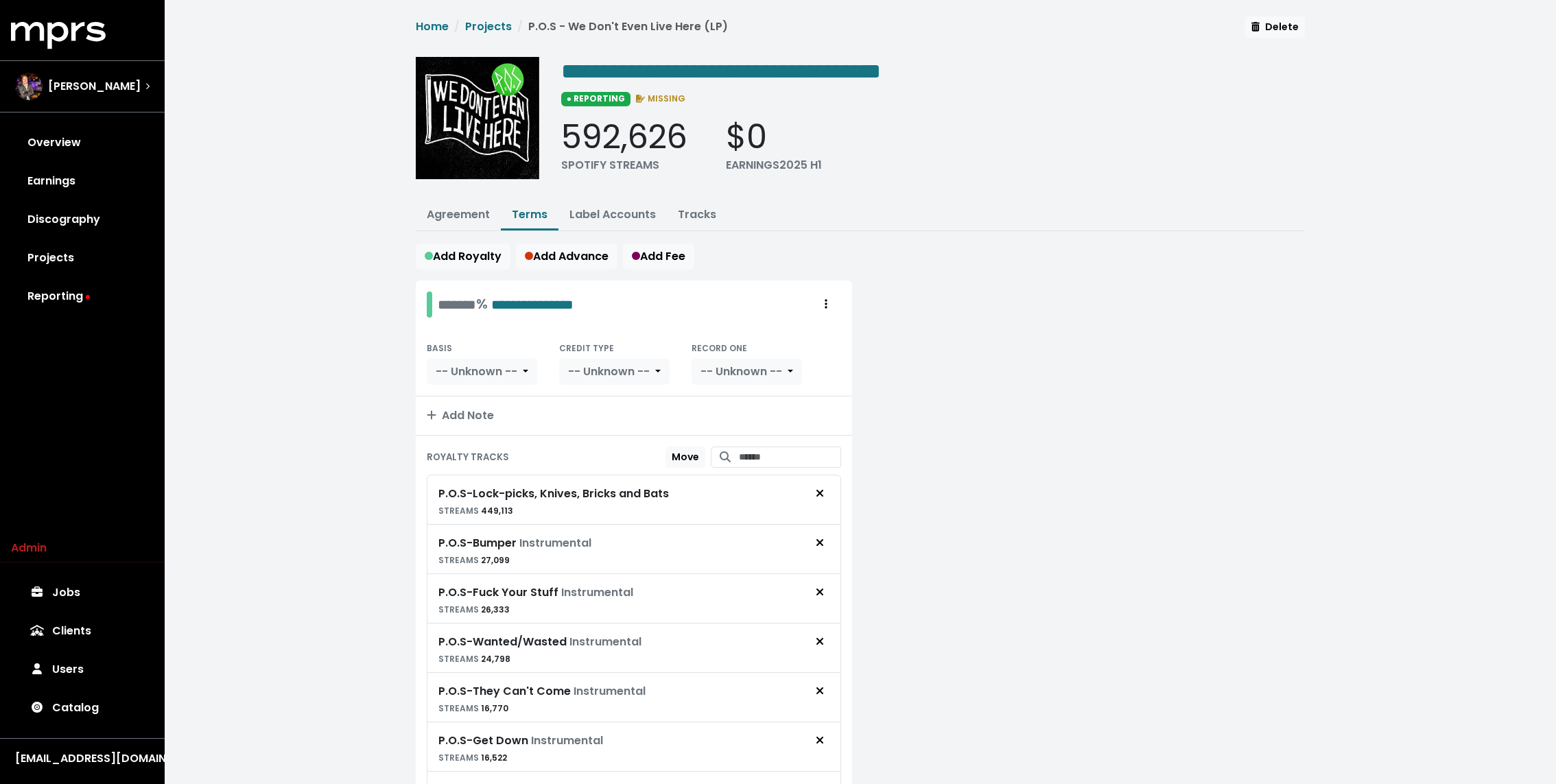
click at [309, 284] on div "**********" at bounding box center [860, 759] width 1391 height 1519
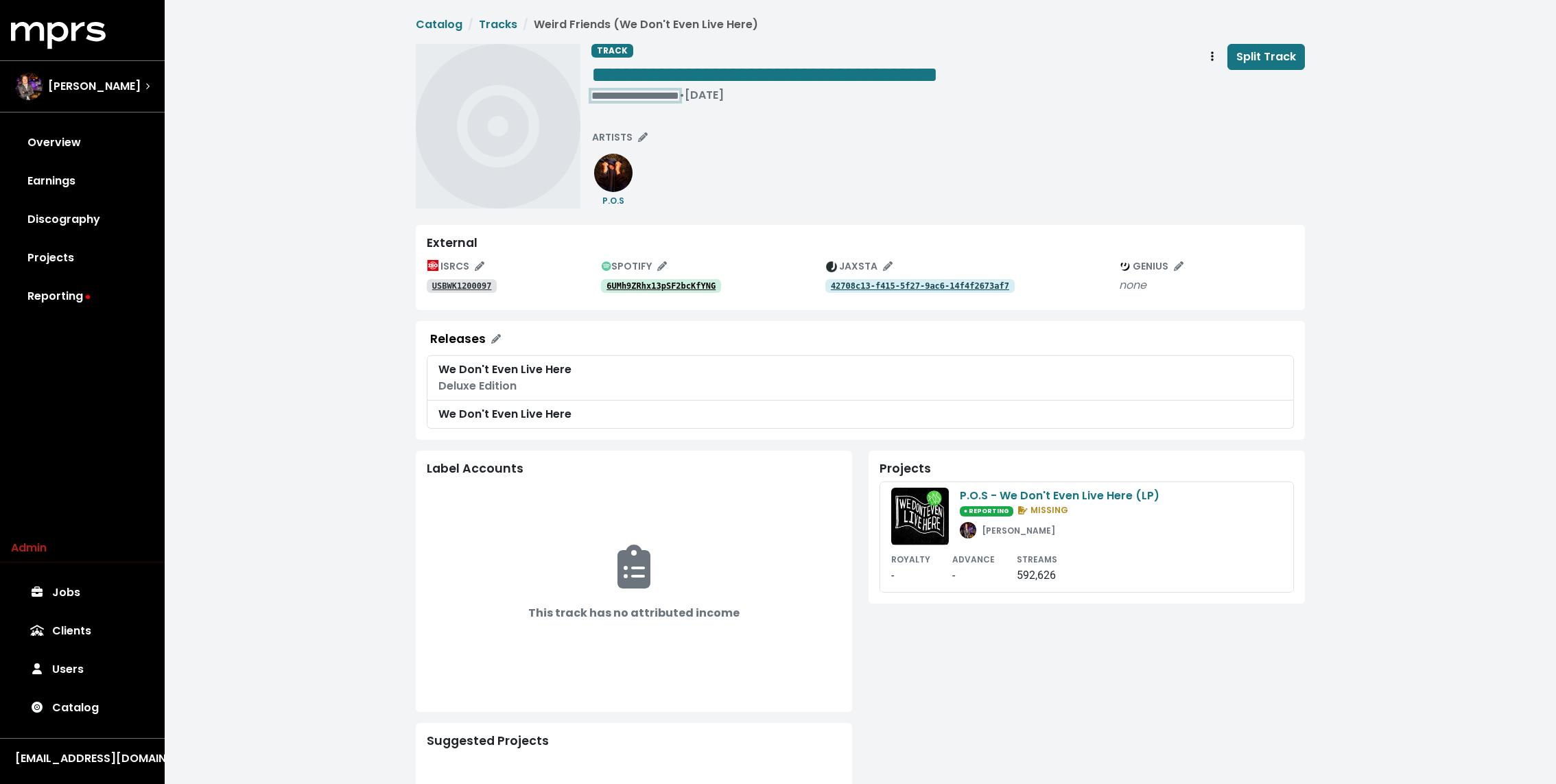
click at [607, 97] on div "**********" at bounding box center [765, 95] width 346 height 13
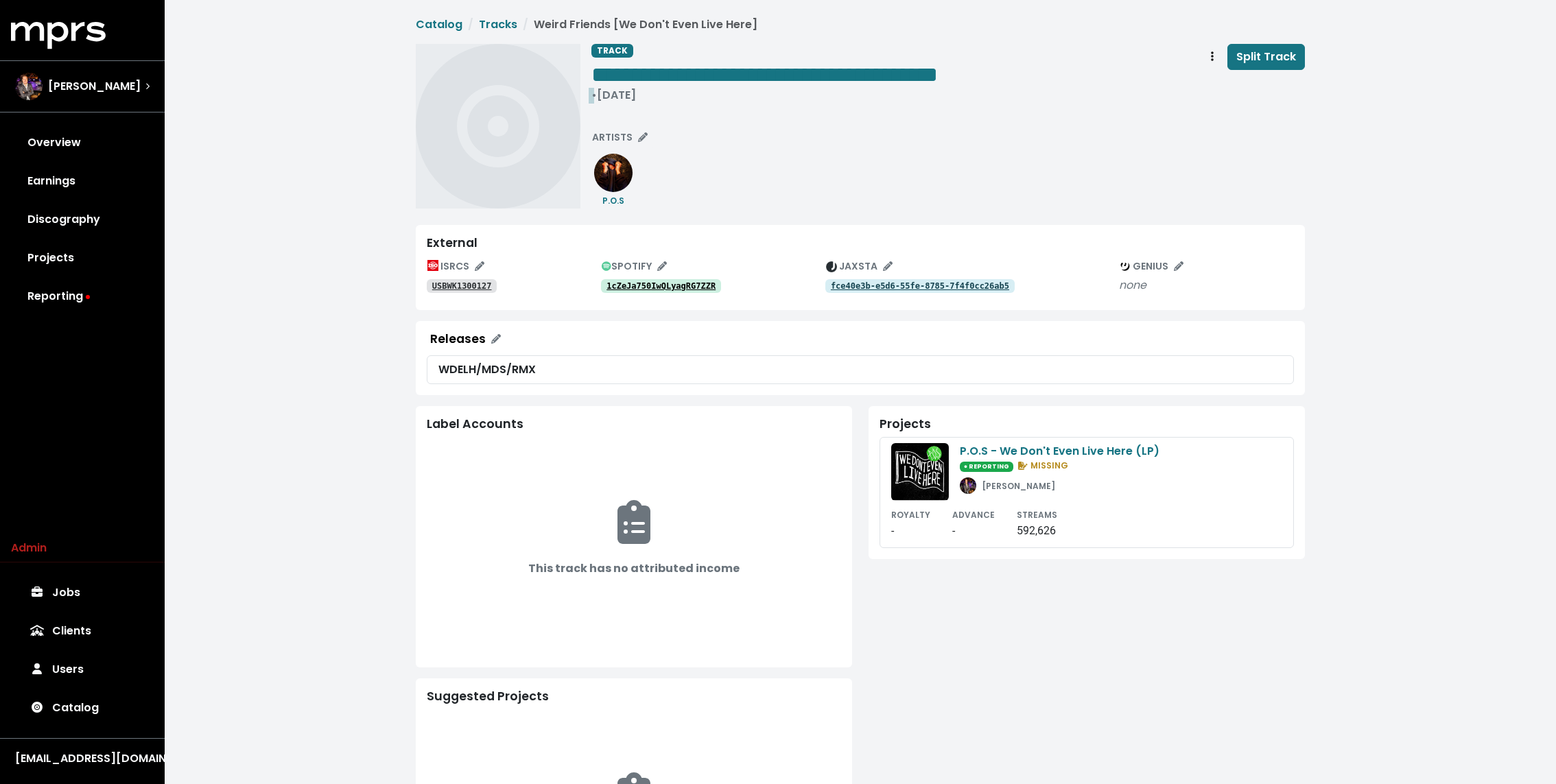
click at [641, 99] on div "• Oct 22nd, 2013" at bounding box center [765, 95] width 346 height 13
paste span "Edit value"
click at [517, 368] on div "WDELH/MDS/RMX" at bounding box center [860, 369] width 844 height 16
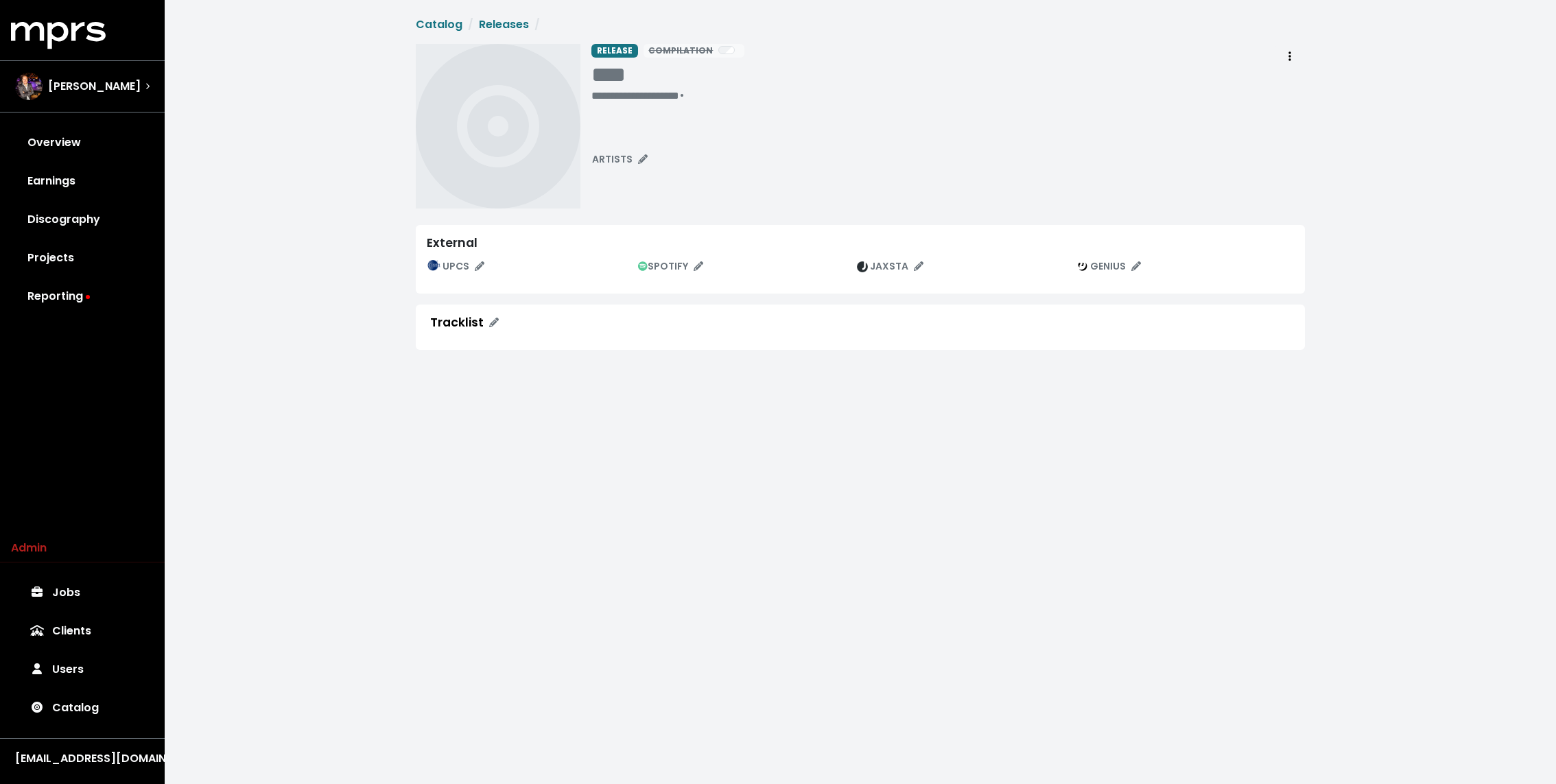
click at [517, 368] on div "**********" at bounding box center [860, 191] width 1391 height 383
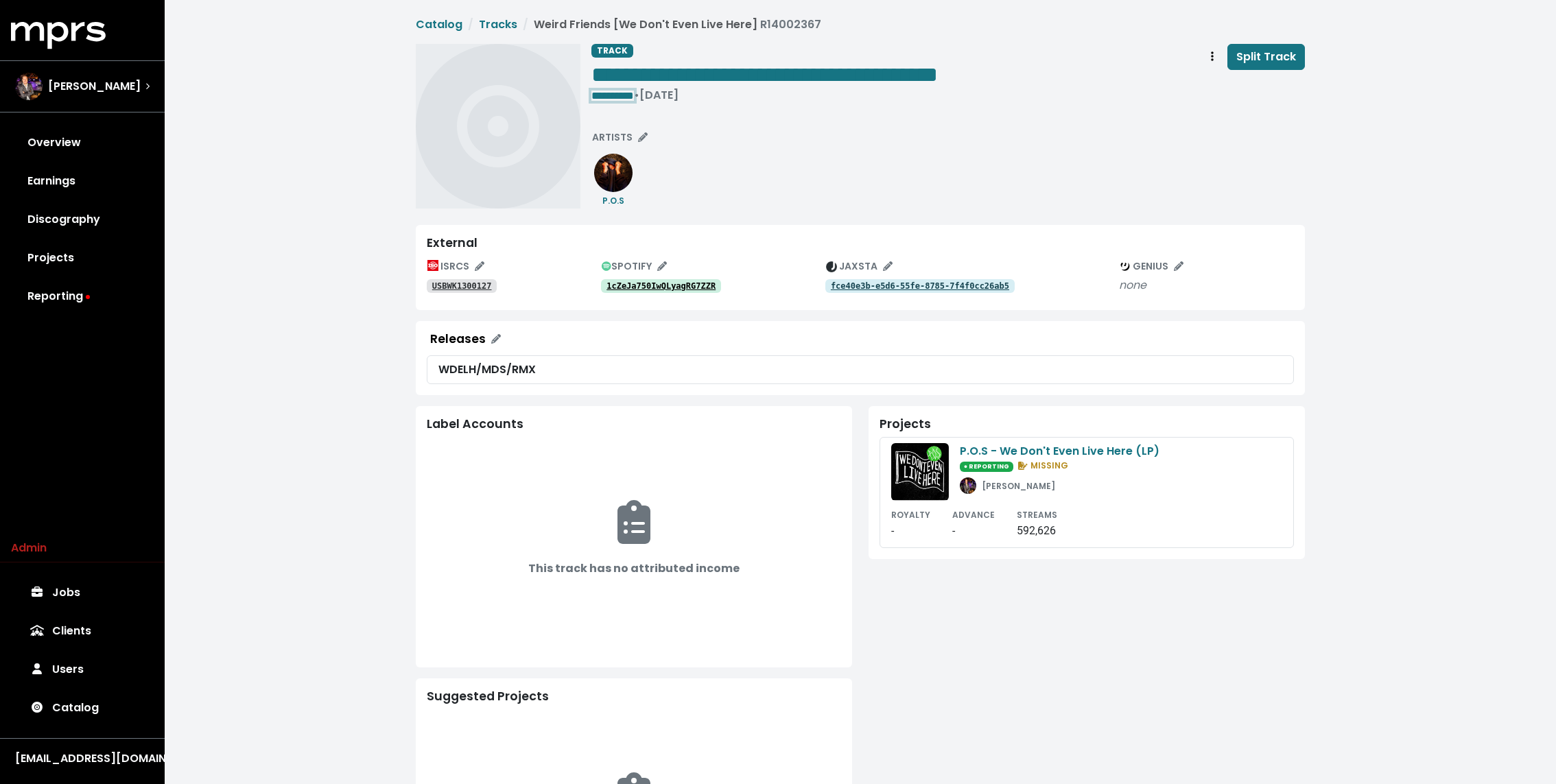
click at [619, 90] on span "*********" at bounding box center [613, 95] width 43 height 11
paste span "Edit value"
click at [658, 277] on div "1cZeJa750IwQLyagRG7ZZR" at bounding box center [712, 285] width 224 height 16
click at [648, 295] on div "ISRCS USBWK1300127 SPOTIFY 1cZeJa750IwQLyagRG7ZZR JAXSTA fce40e3b-e5d6-55fe-878…" at bounding box center [860, 277] width 867 height 43
click at [642, 293] on link "1cZeJa750IwQLyagRG7ZZR" at bounding box center [660, 285] width 120 height 13
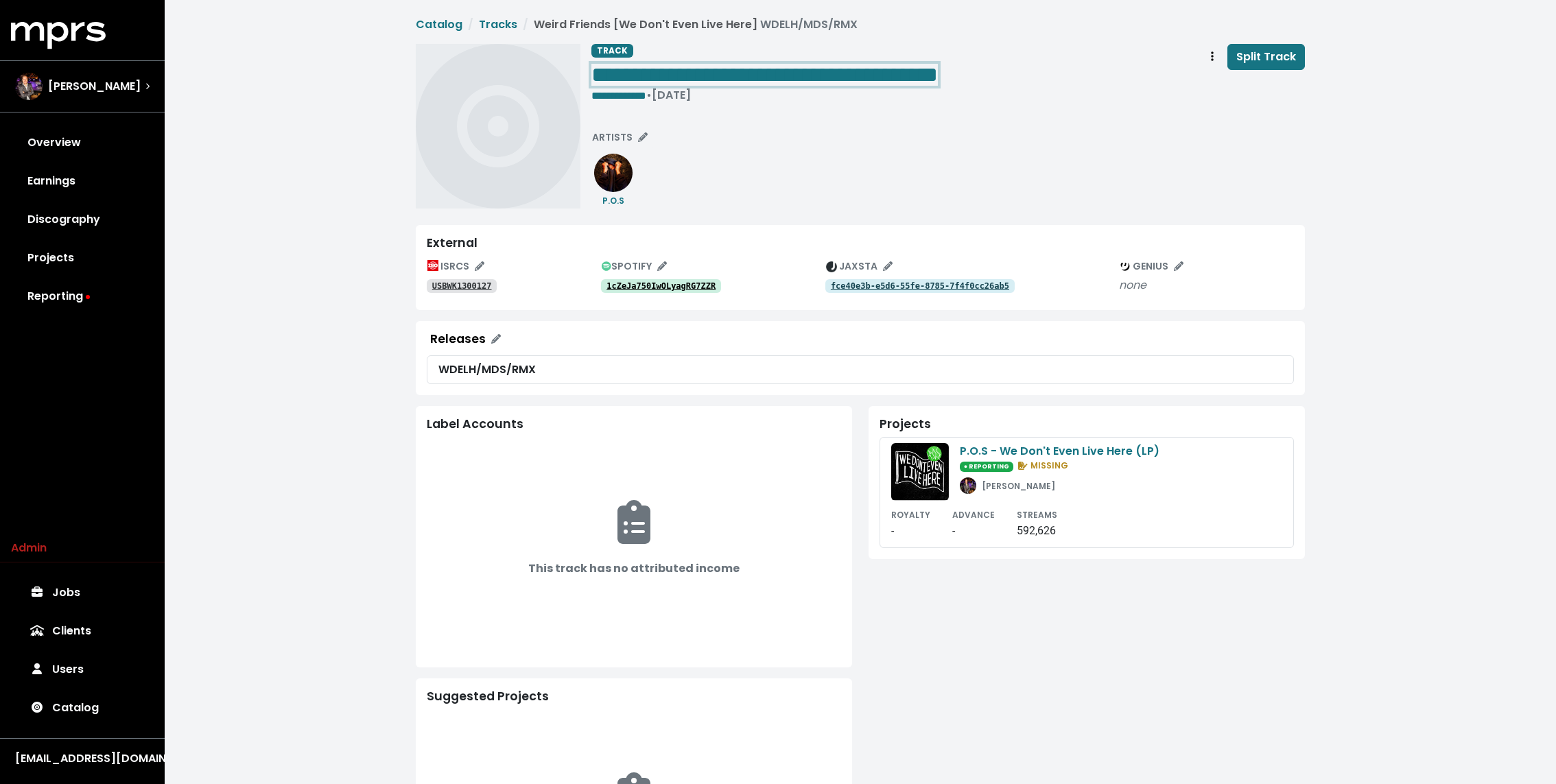
click at [765, 77] on span "**********" at bounding box center [765, 74] width 346 height 22
click at [765, 71] on span "**********" at bounding box center [765, 74] width 346 height 22
click at [755, 186] on div "**********" at bounding box center [948, 126] width 714 height 165
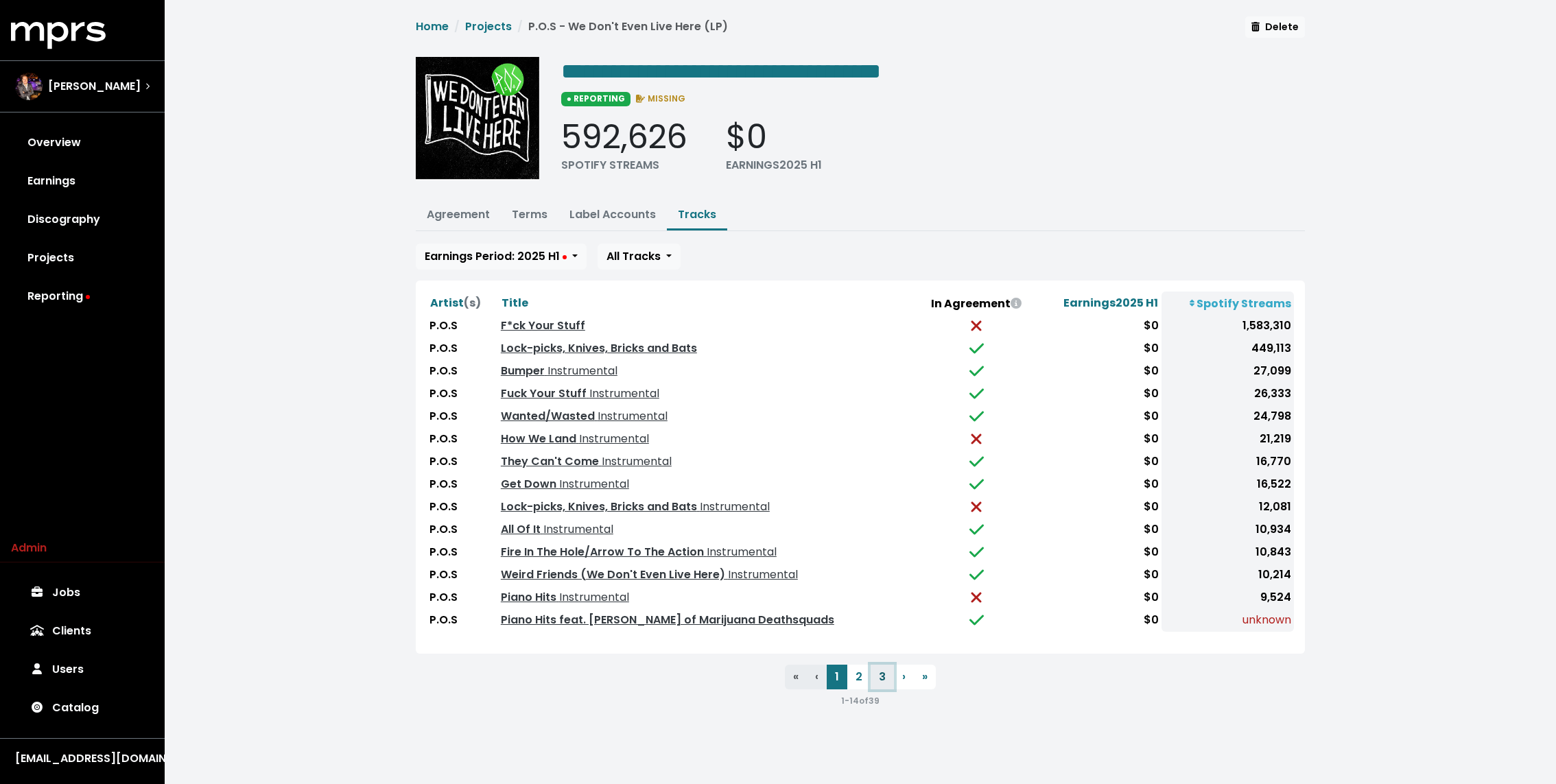
click at [879, 676] on button "3" at bounding box center [882, 677] width 23 height 25
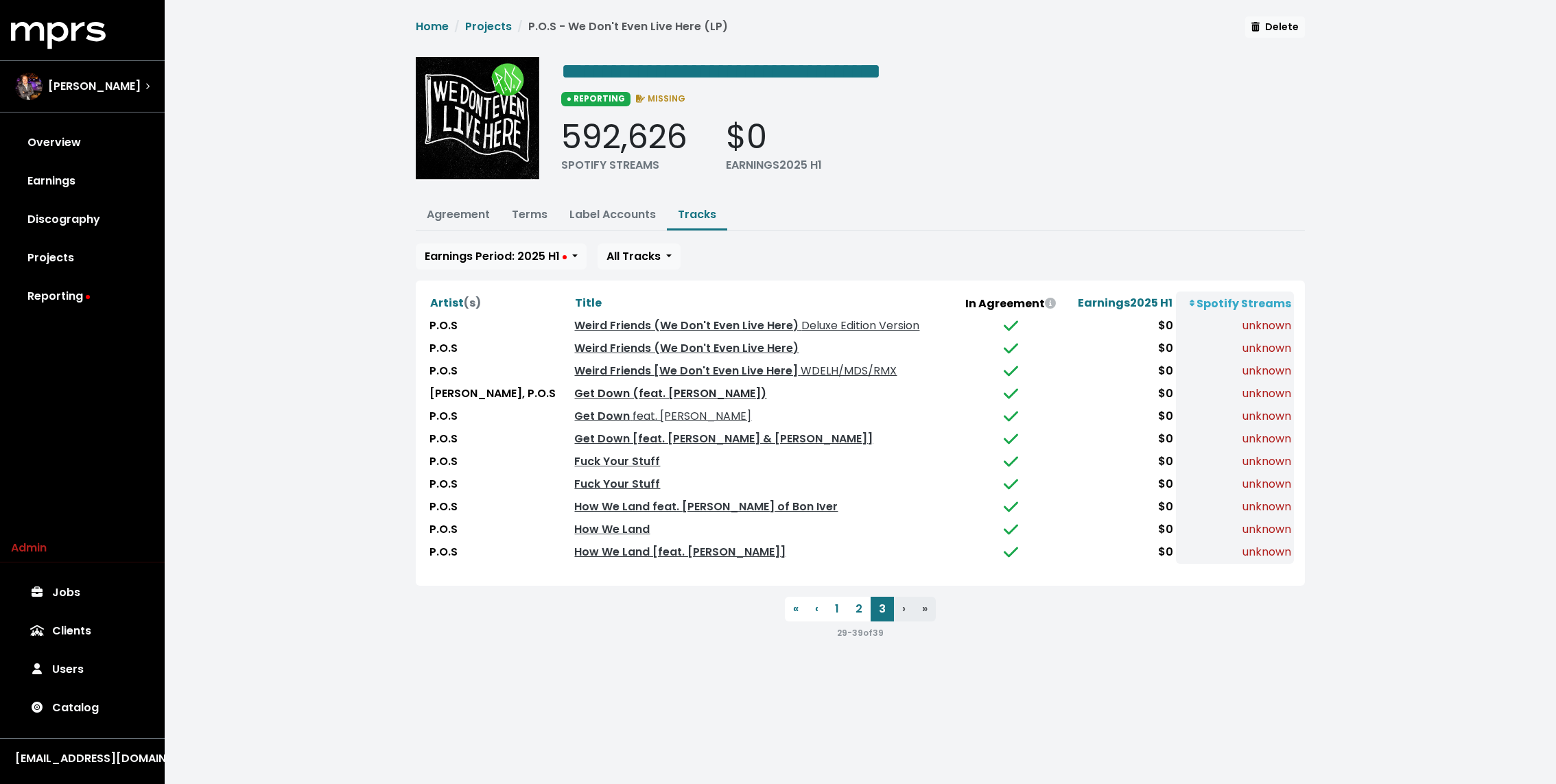
click at [627, 388] on link "Get Down (feat. [PERSON_NAME])" at bounding box center [669, 393] width 192 height 16
click at [630, 411] on span "feat. [PERSON_NAME]" at bounding box center [691, 416] width 121 height 16
click at [606, 433] on link "Get Down [feat. [PERSON_NAME] & [PERSON_NAME]]" at bounding box center [723, 439] width 298 height 16
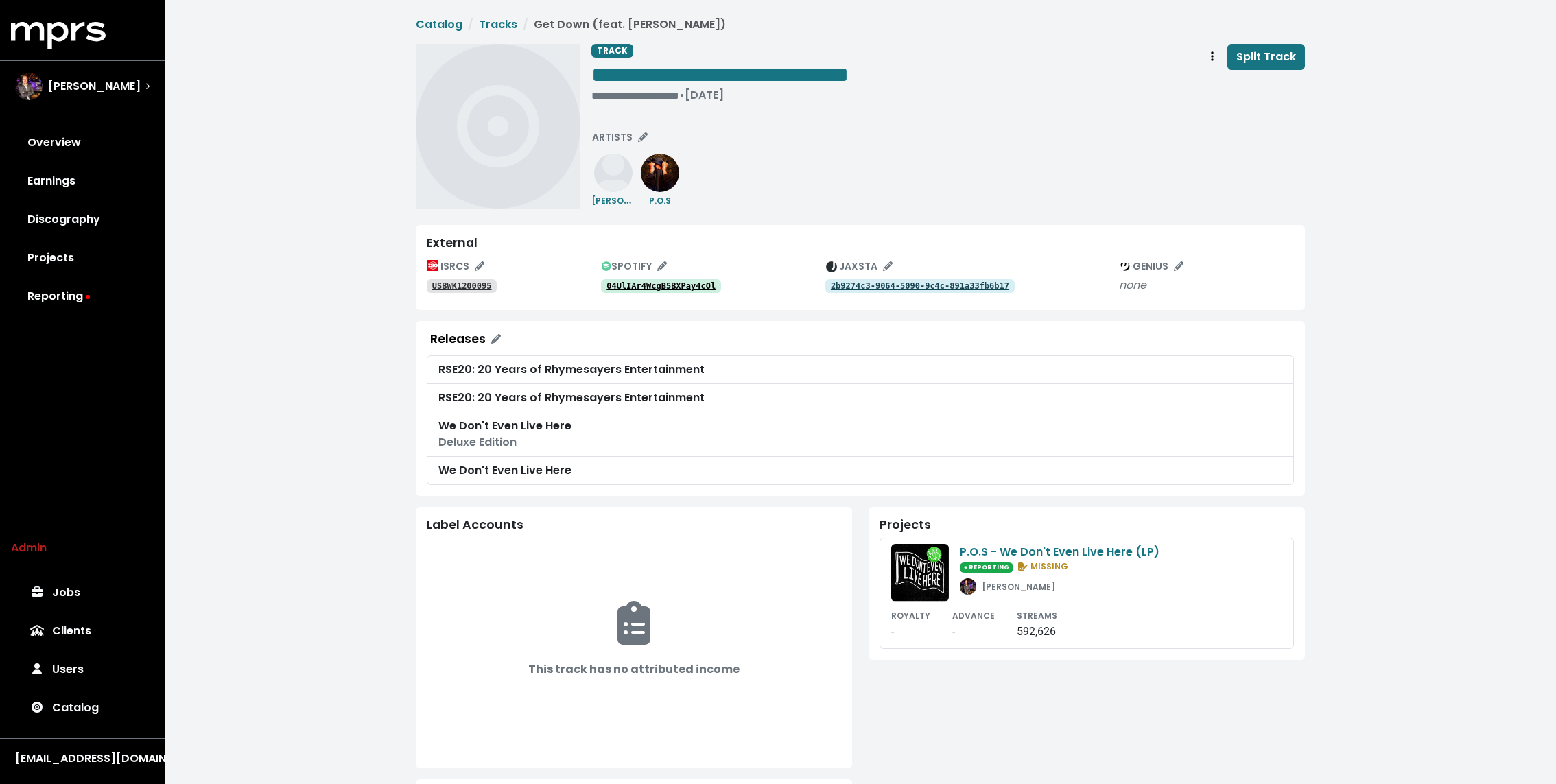
click at [236, 316] on div "**********" at bounding box center [860, 531] width 1391 height 1062
click at [668, 285] on tt "04UlIAr4WcgB5BXPay4cOl" at bounding box center [661, 285] width 109 height 10
click at [612, 96] on div "**********" at bounding box center [720, 95] width 257 height 13
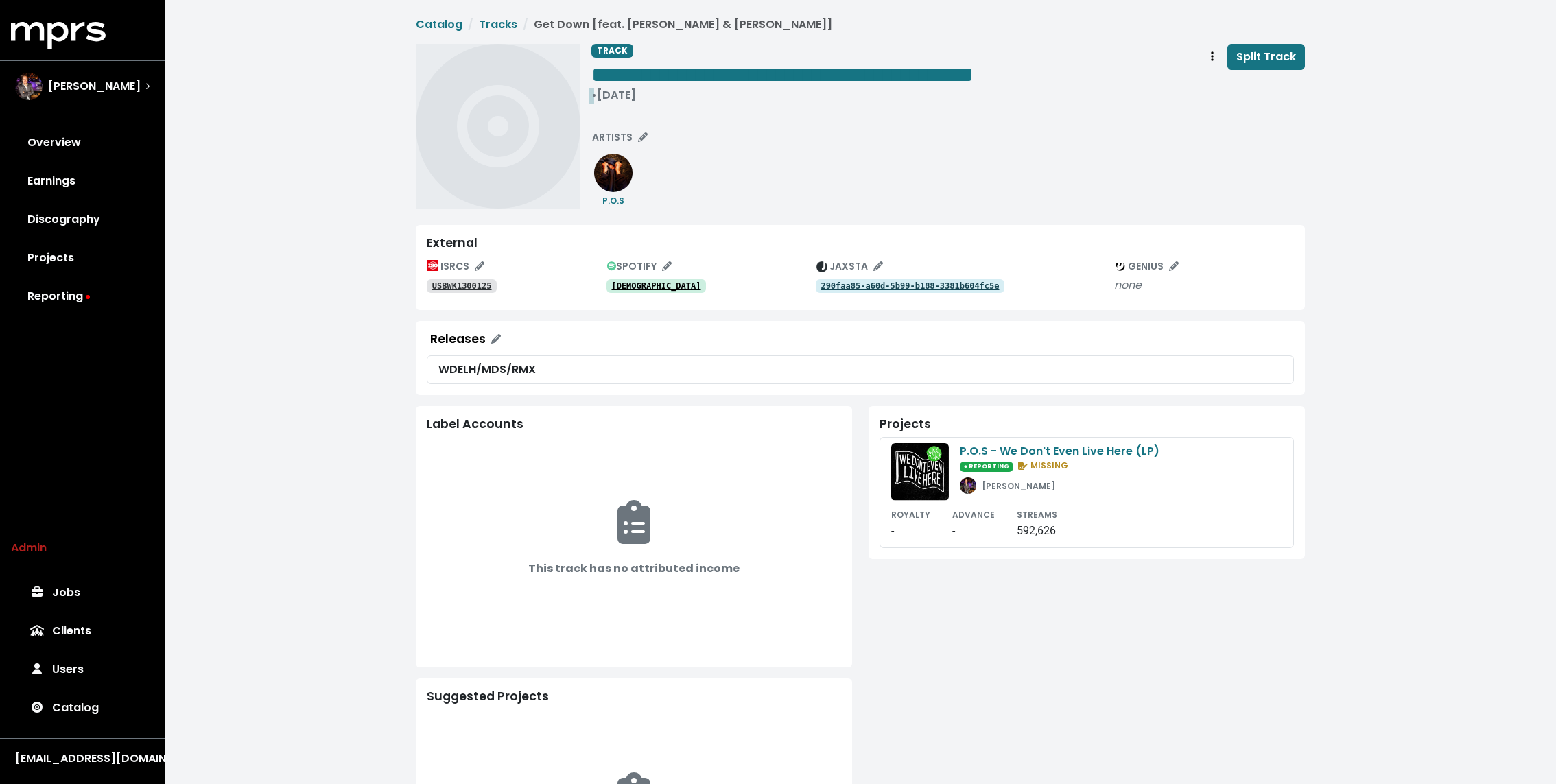
click at [616, 98] on div "• Oct 22nd, 2013" at bounding box center [782, 95] width 382 height 13
paste span "Edit value"
click at [378, 347] on div "**********" at bounding box center [860, 481] width 1391 height 961
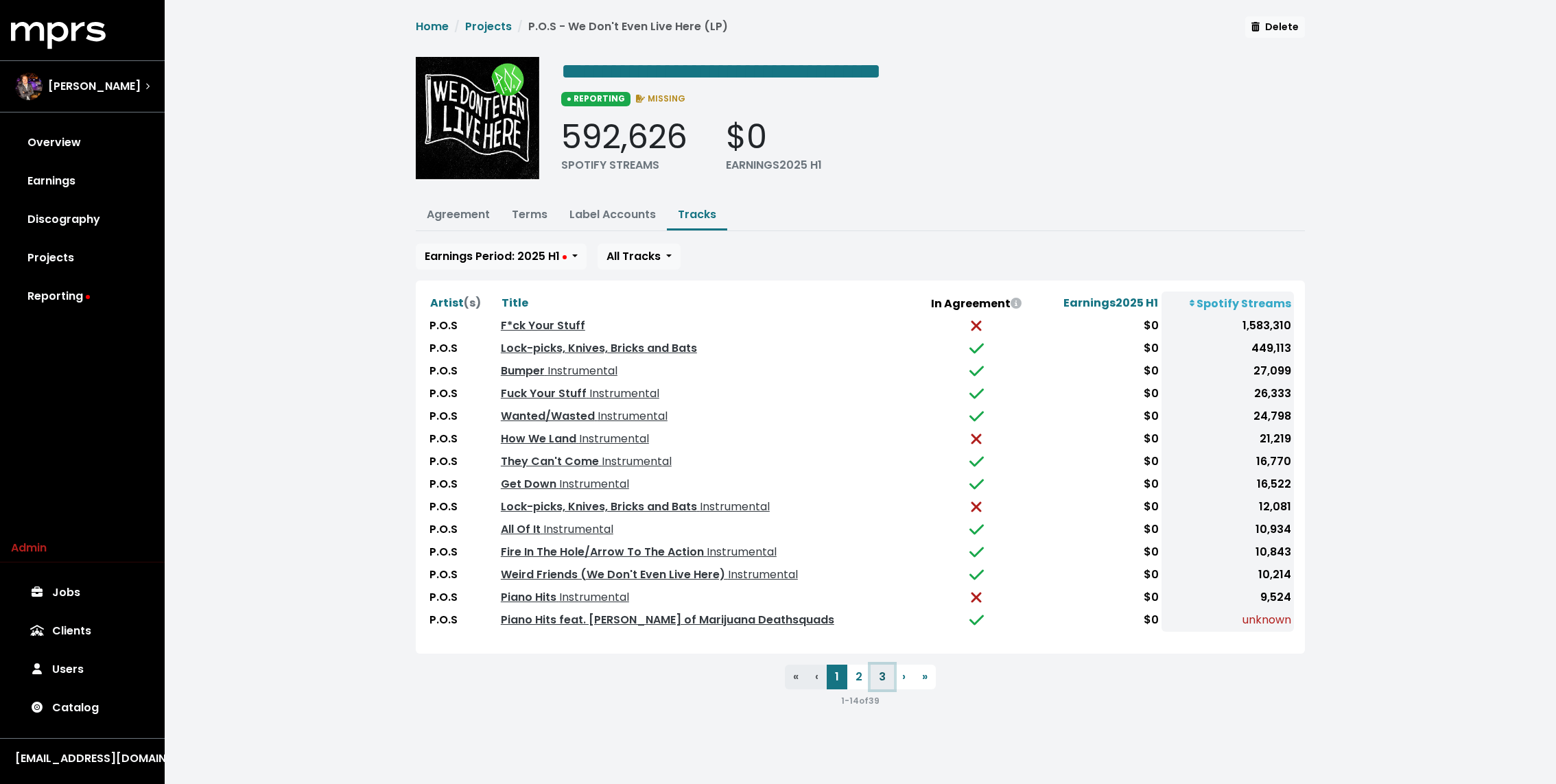
click at [877, 670] on button "3" at bounding box center [882, 677] width 23 height 25
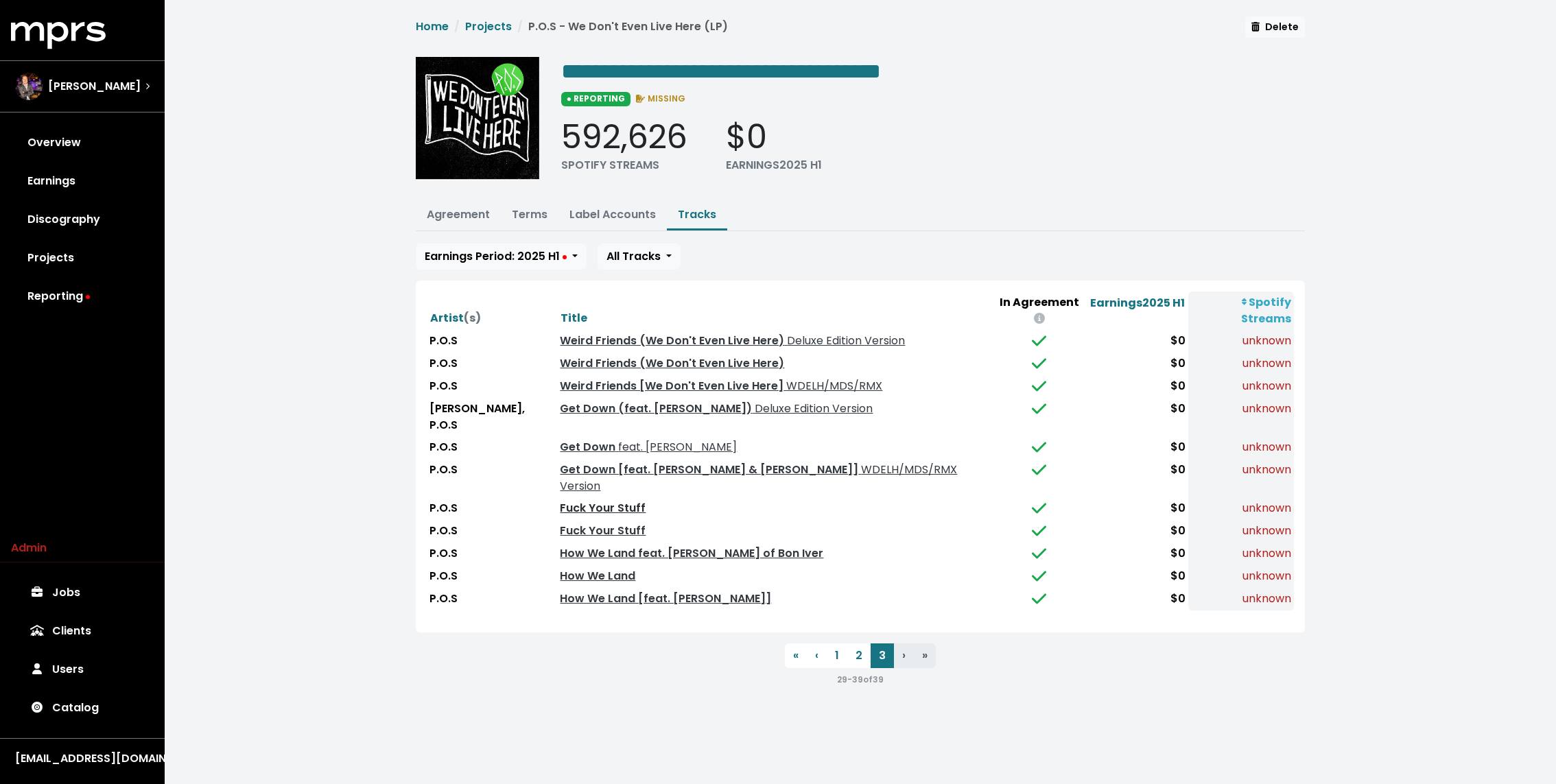
click at [572, 499] on link "Fuck Your Stuff" at bounding box center [602, 508] width 86 height 16
click at [572, 523] on link "Fuck Your Stuff" at bounding box center [602, 531] width 86 height 16
click at [614, 545] on link "How We Land feat. Justin Vernon of Bon Iver" at bounding box center [691, 553] width 263 height 16
click at [606, 568] on link "How We Land" at bounding box center [597, 576] width 76 height 16
click at [597, 590] on link "How We Land [feat. Justin Vernon]" at bounding box center [665, 598] width 211 height 16
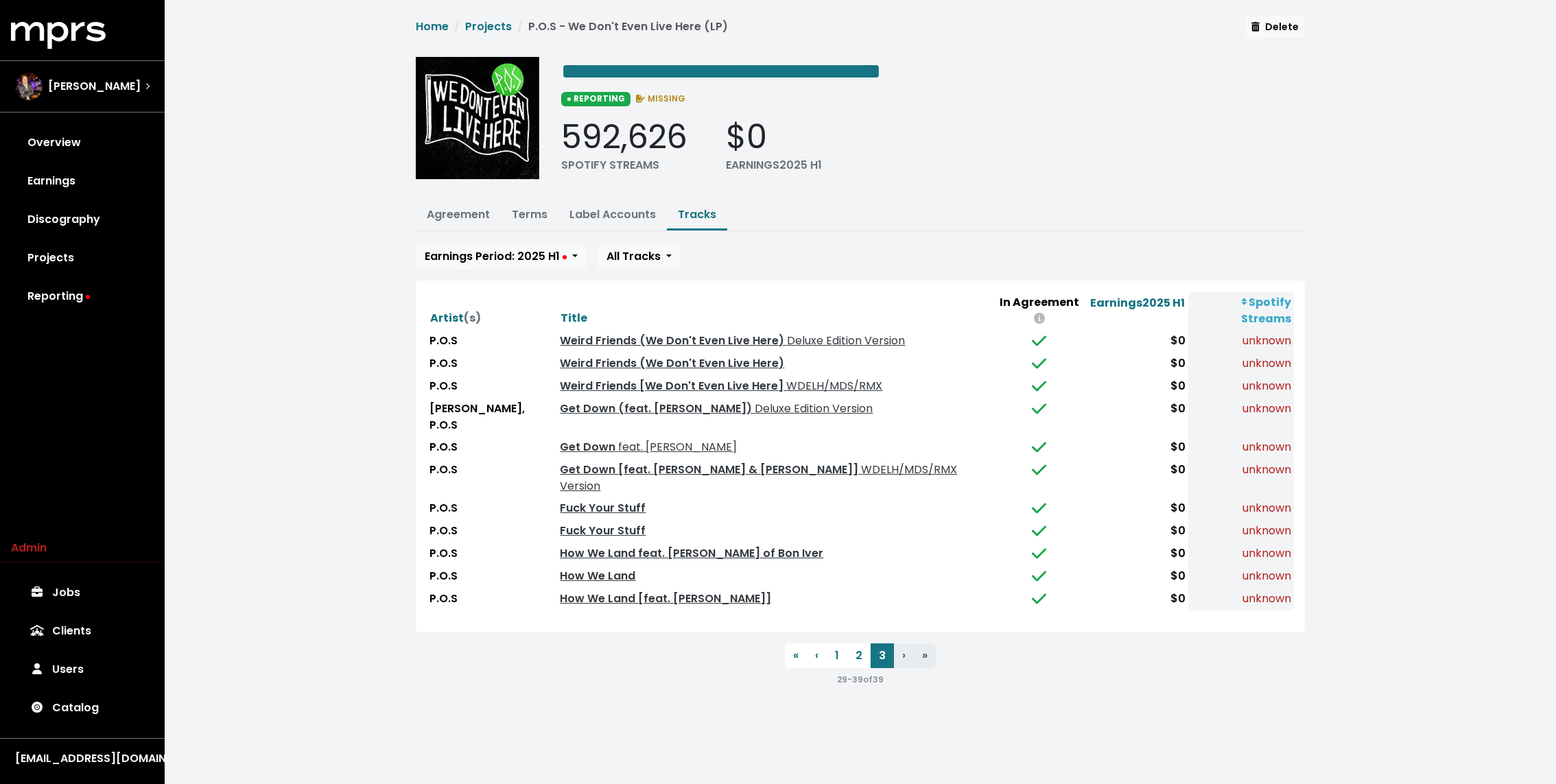
click at [335, 293] on div "**********" at bounding box center [860, 357] width 1391 height 714
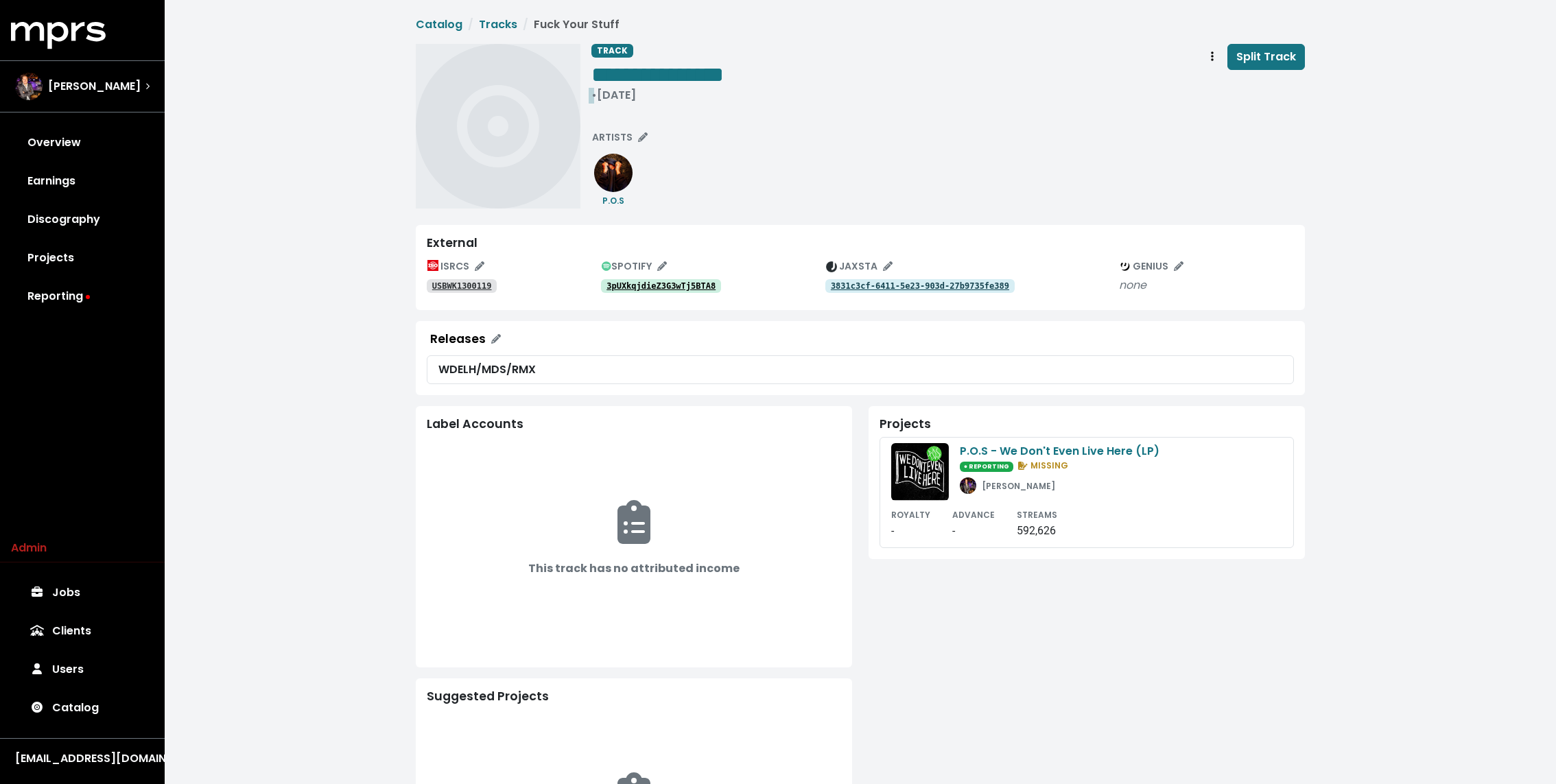
click at [614, 97] on div "• Oct 22nd, 2013" at bounding box center [658, 95] width 132 height 13
click at [609, 99] on div "**********" at bounding box center [658, 95] width 132 height 13
paste span "Edit value"
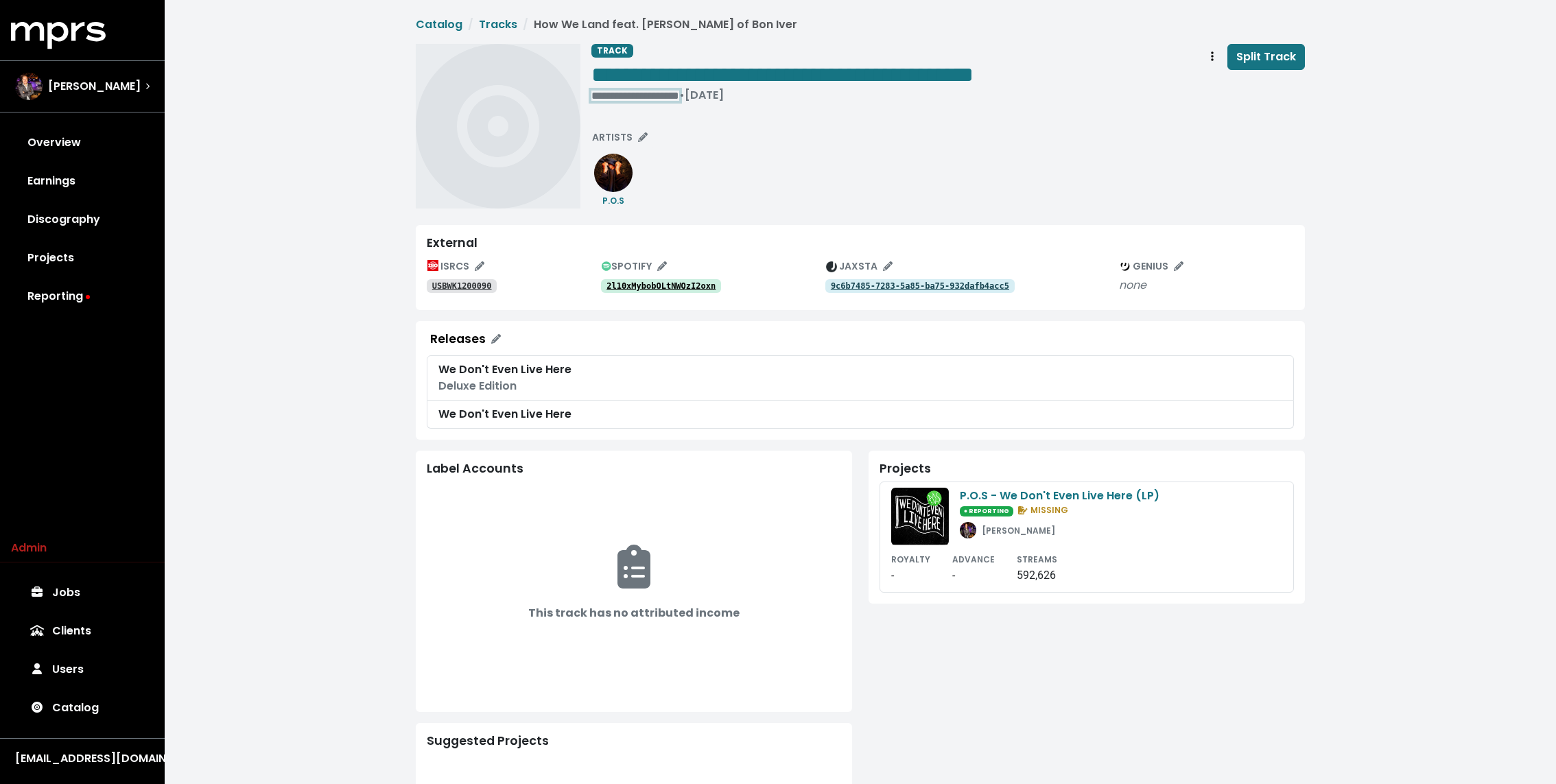
click at [604, 92] on div "**********" at bounding box center [782, 95] width 382 height 13
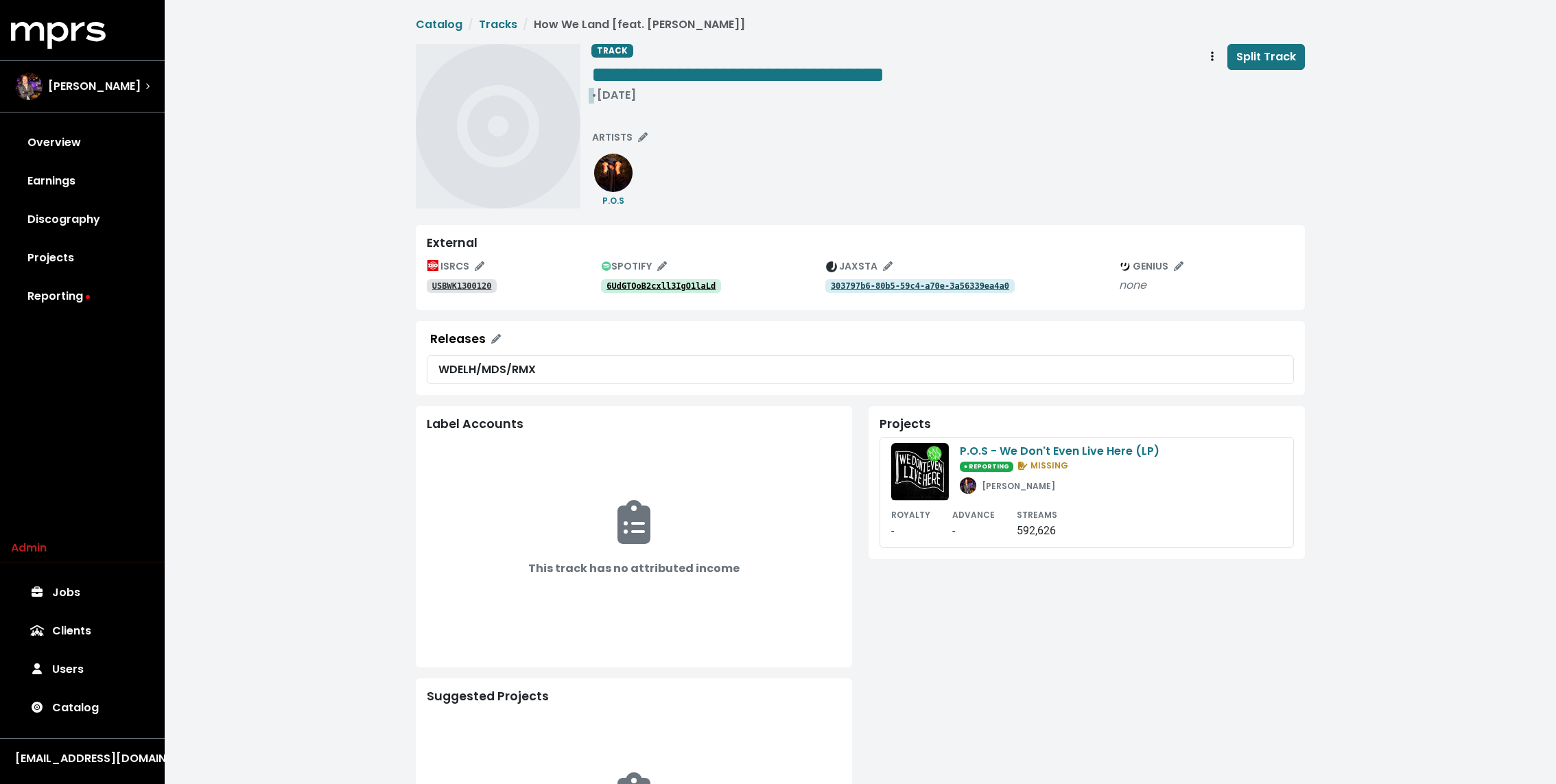
click at [601, 96] on div "• Oct 22nd, 2013" at bounding box center [738, 95] width 293 height 13
paste span "Edit value"
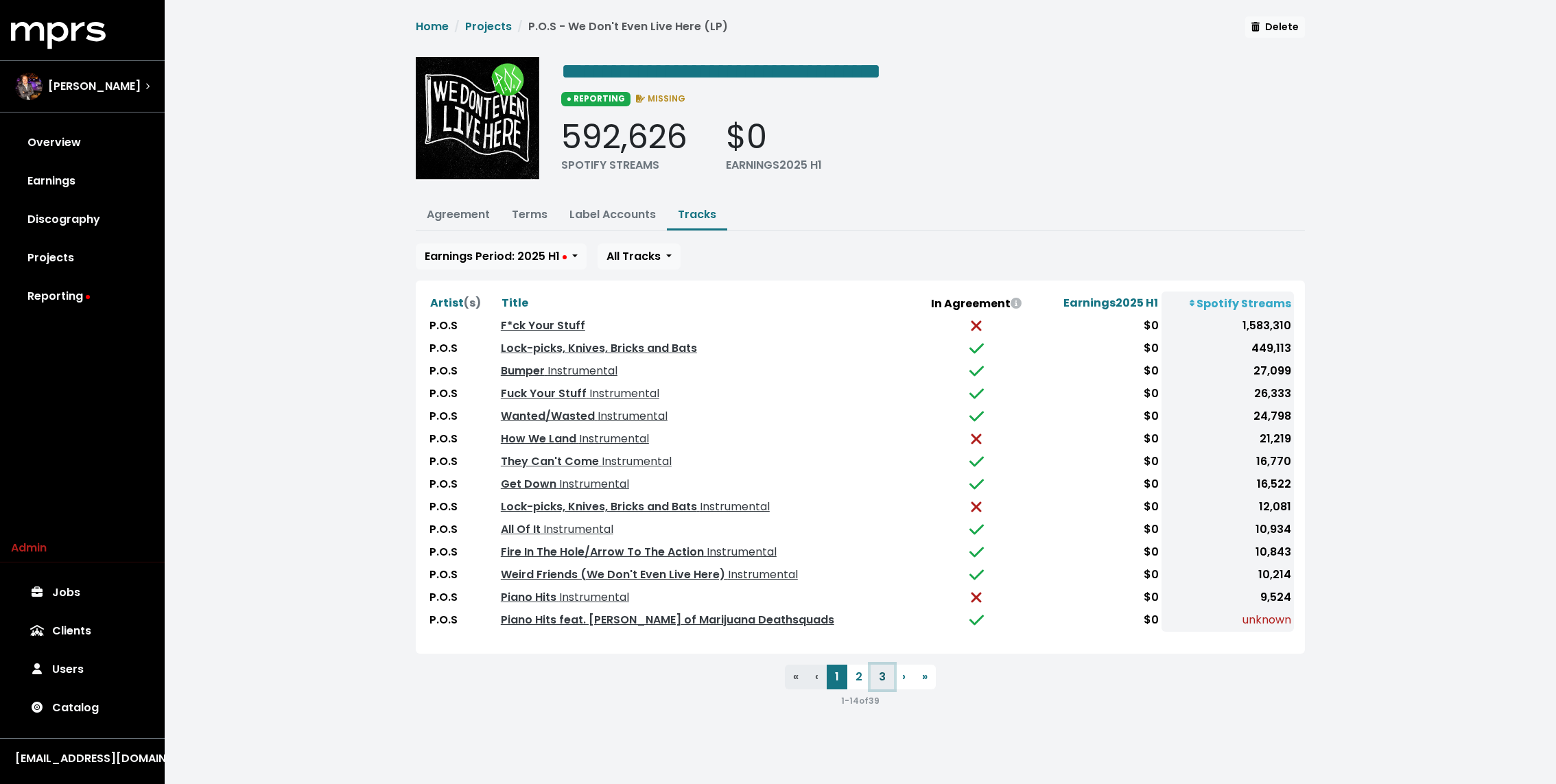
click at [881, 676] on button "3" at bounding box center [882, 677] width 23 height 25
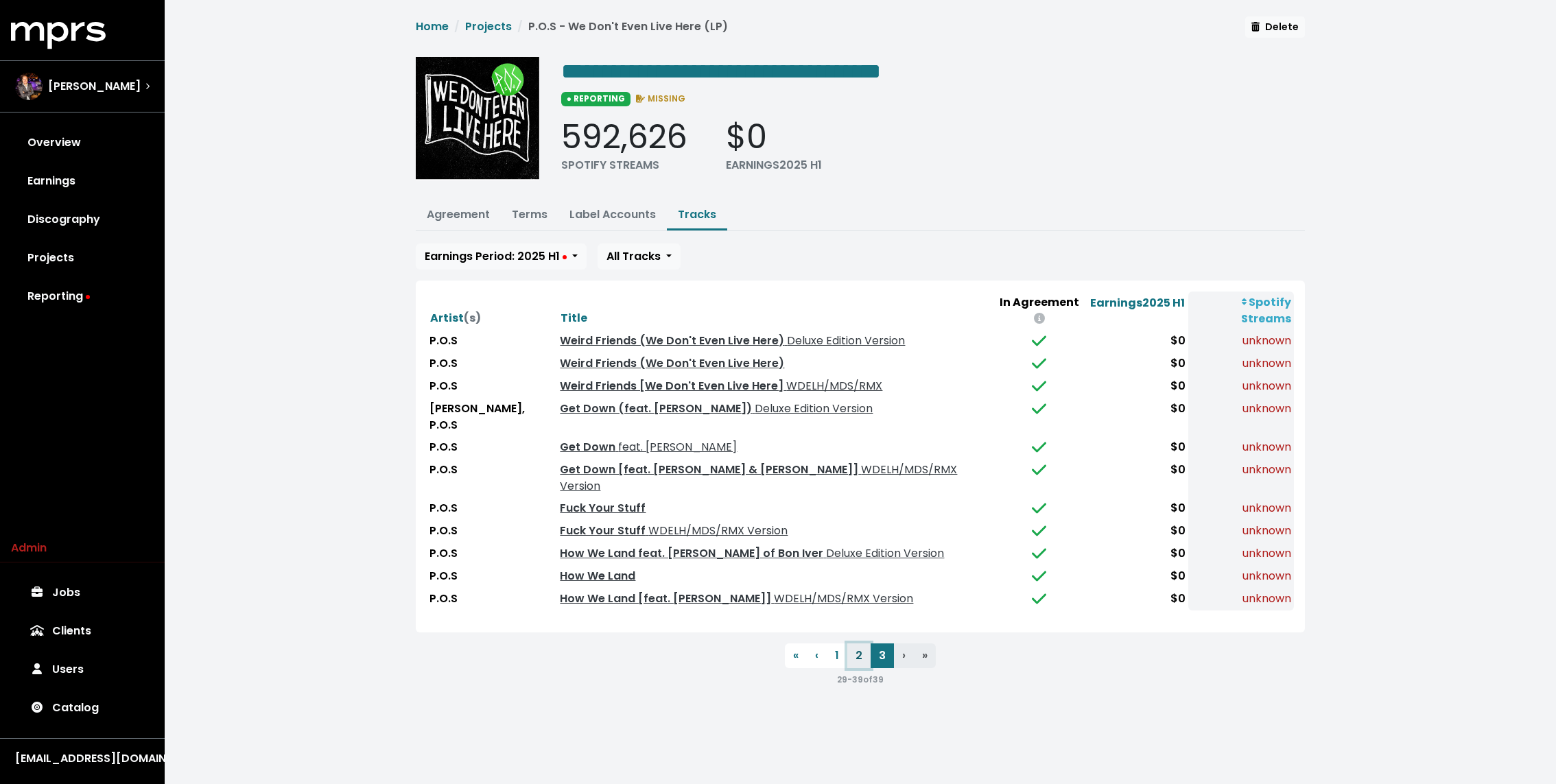
click at [863, 643] on button "2" at bounding box center [858, 656] width 23 height 25
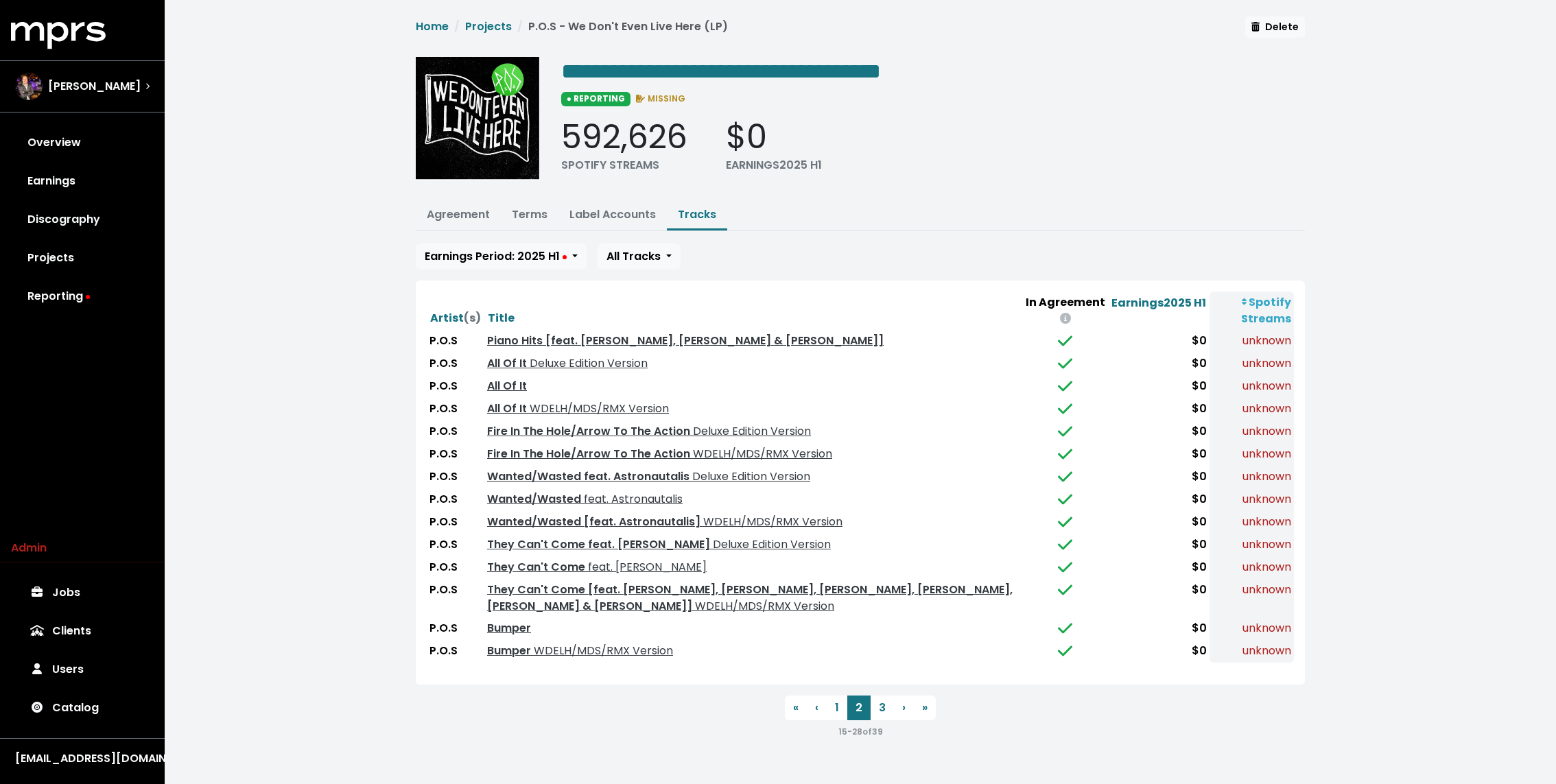
click at [345, 431] on div "**********" at bounding box center [860, 384] width 1391 height 767
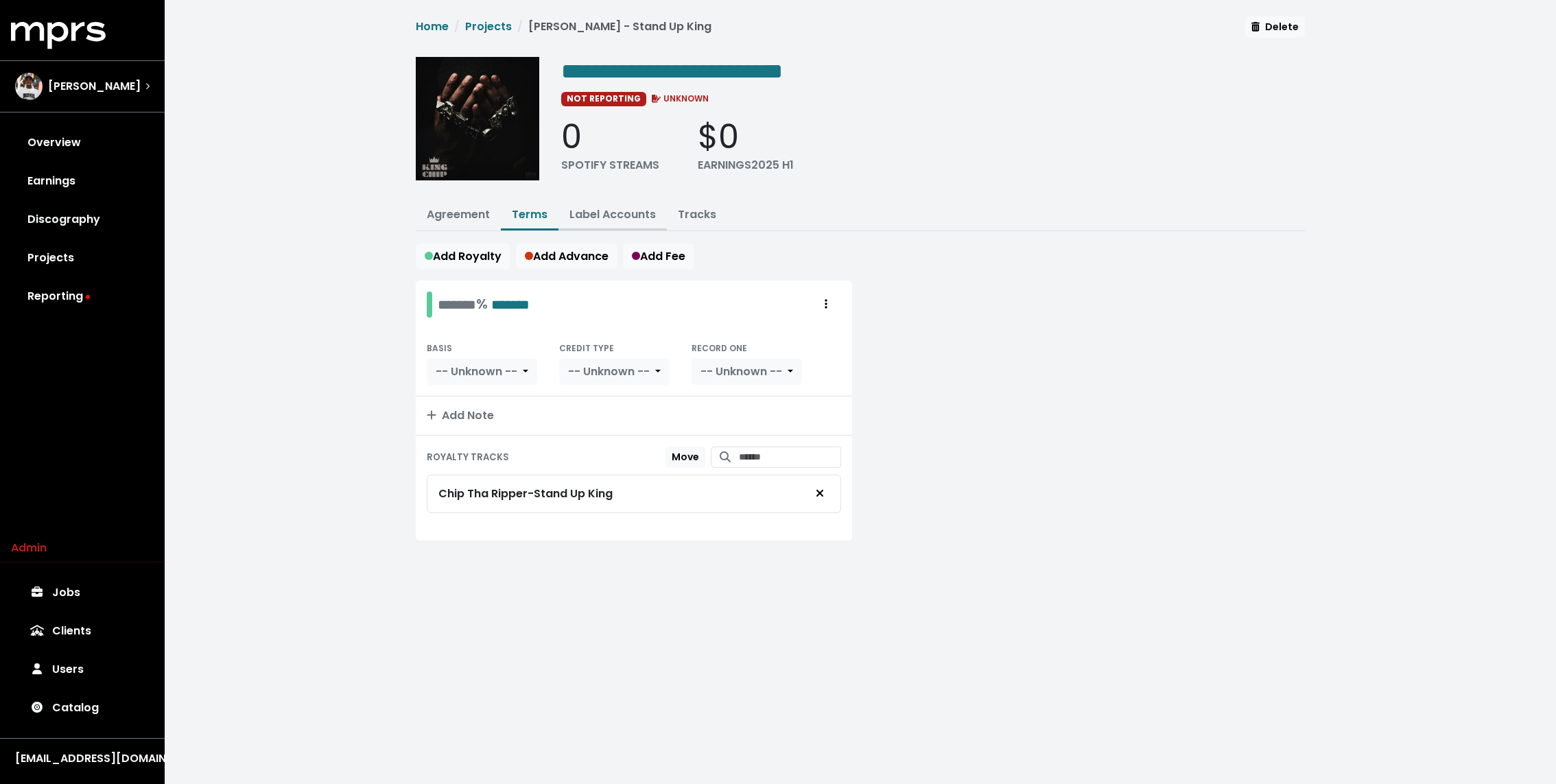
click at [580, 209] on link "Label Accounts" at bounding box center [612, 214] width 87 height 16
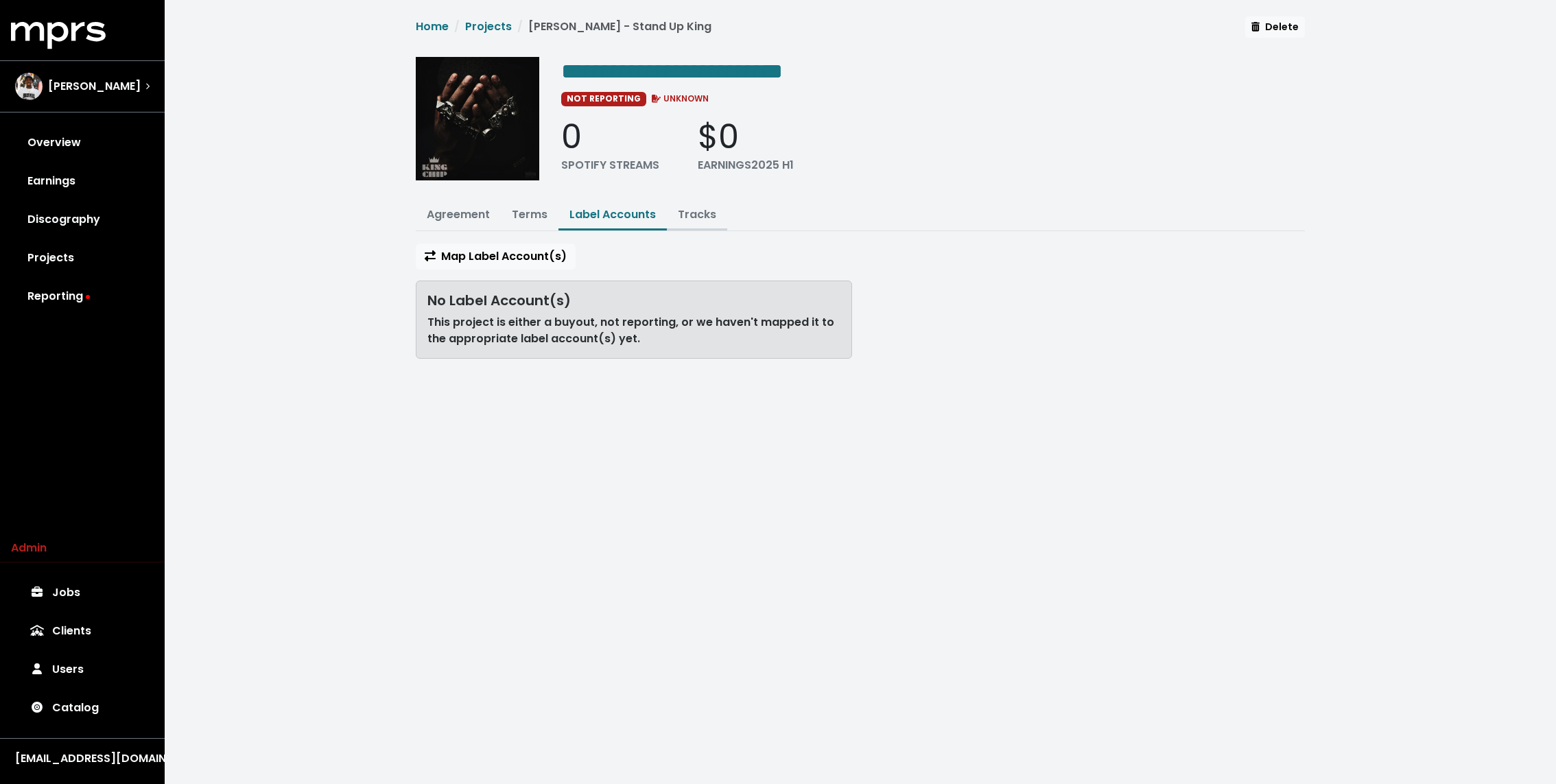
click at [681, 210] on link "Tracks" at bounding box center [697, 214] width 38 height 16
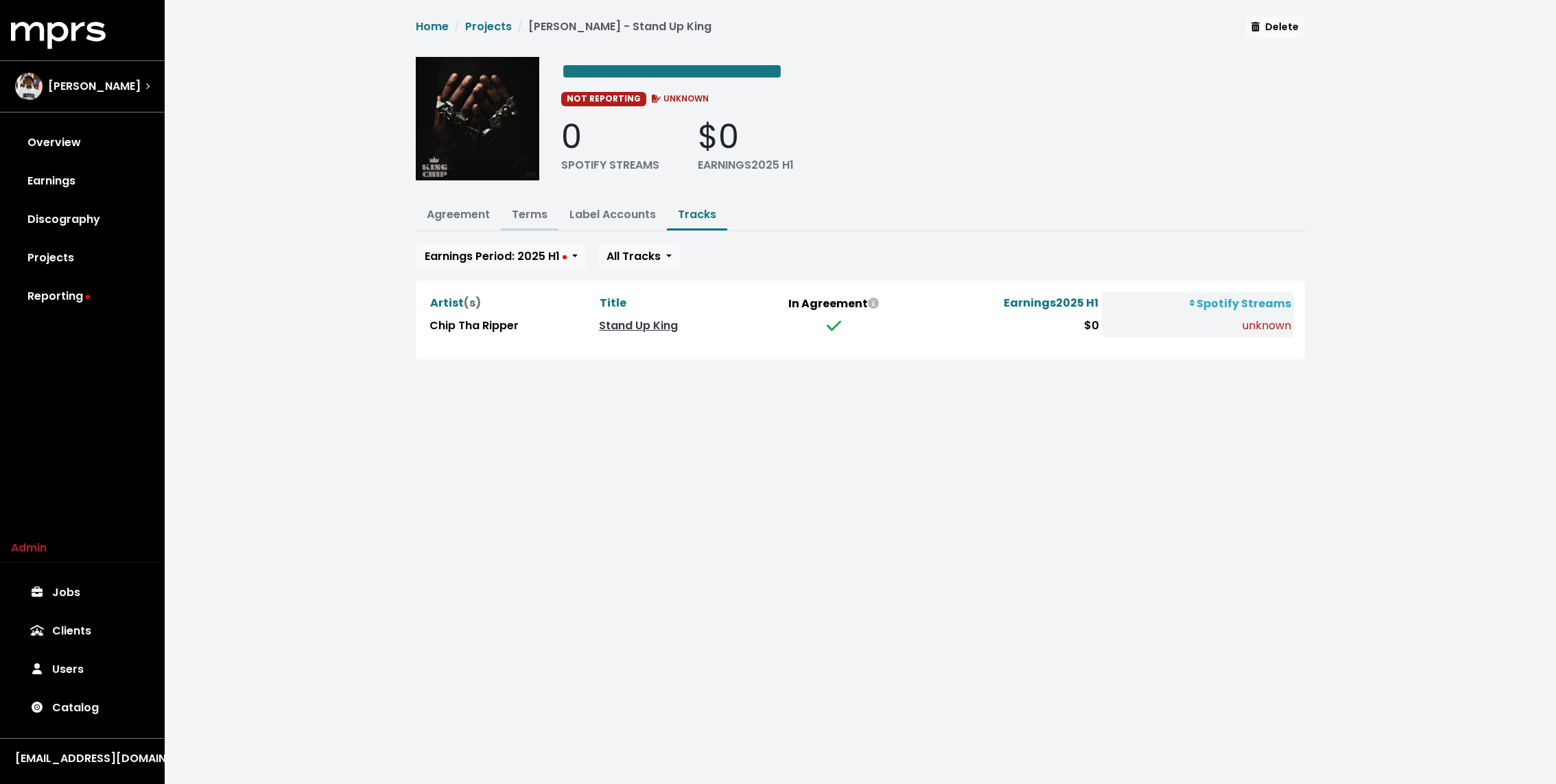
click at [534, 213] on link "Terms" at bounding box center [530, 214] width 36 height 16
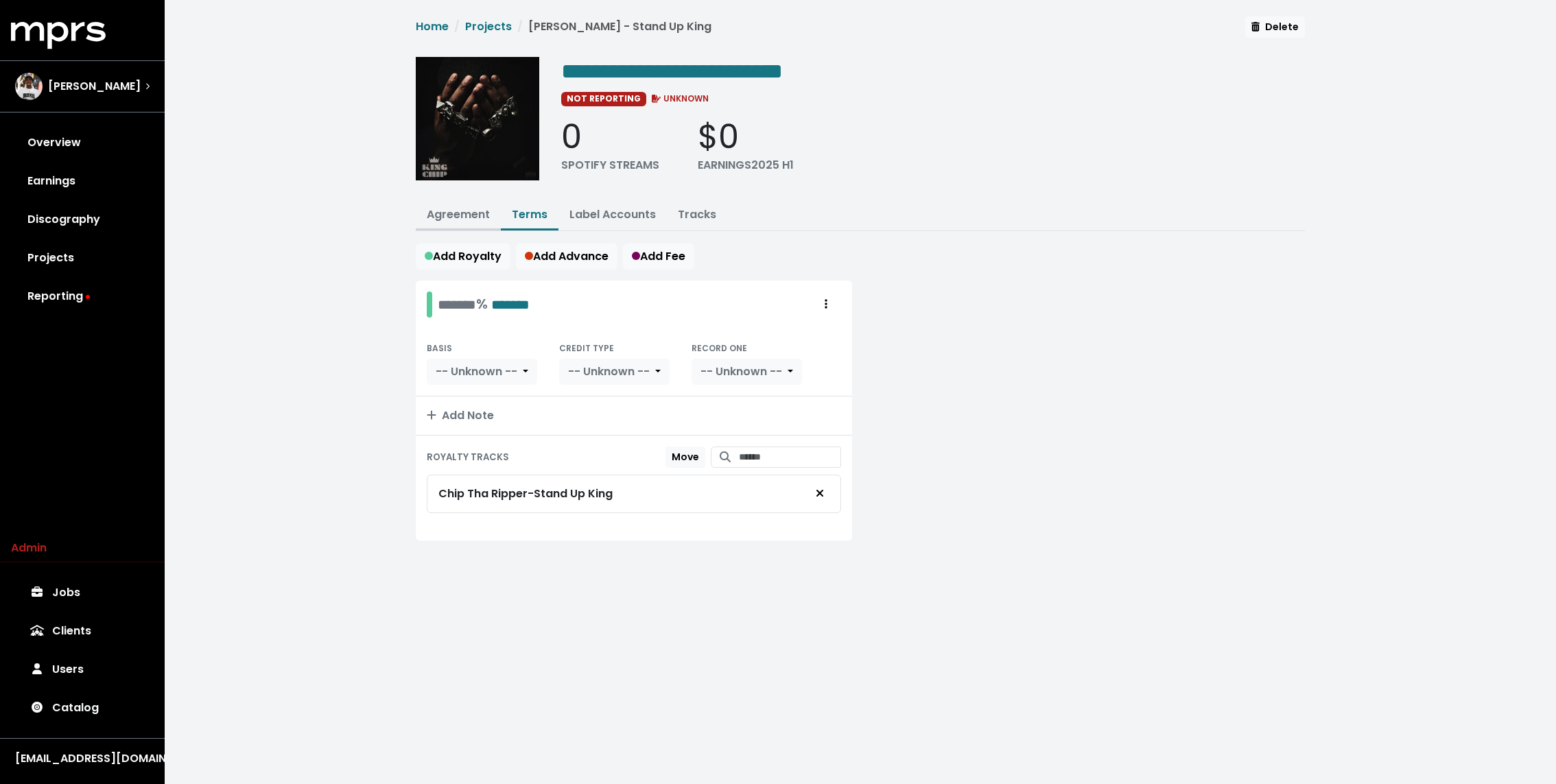
click at [476, 215] on link "Agreement" at bounding box center [458, 214] width 63 height 16
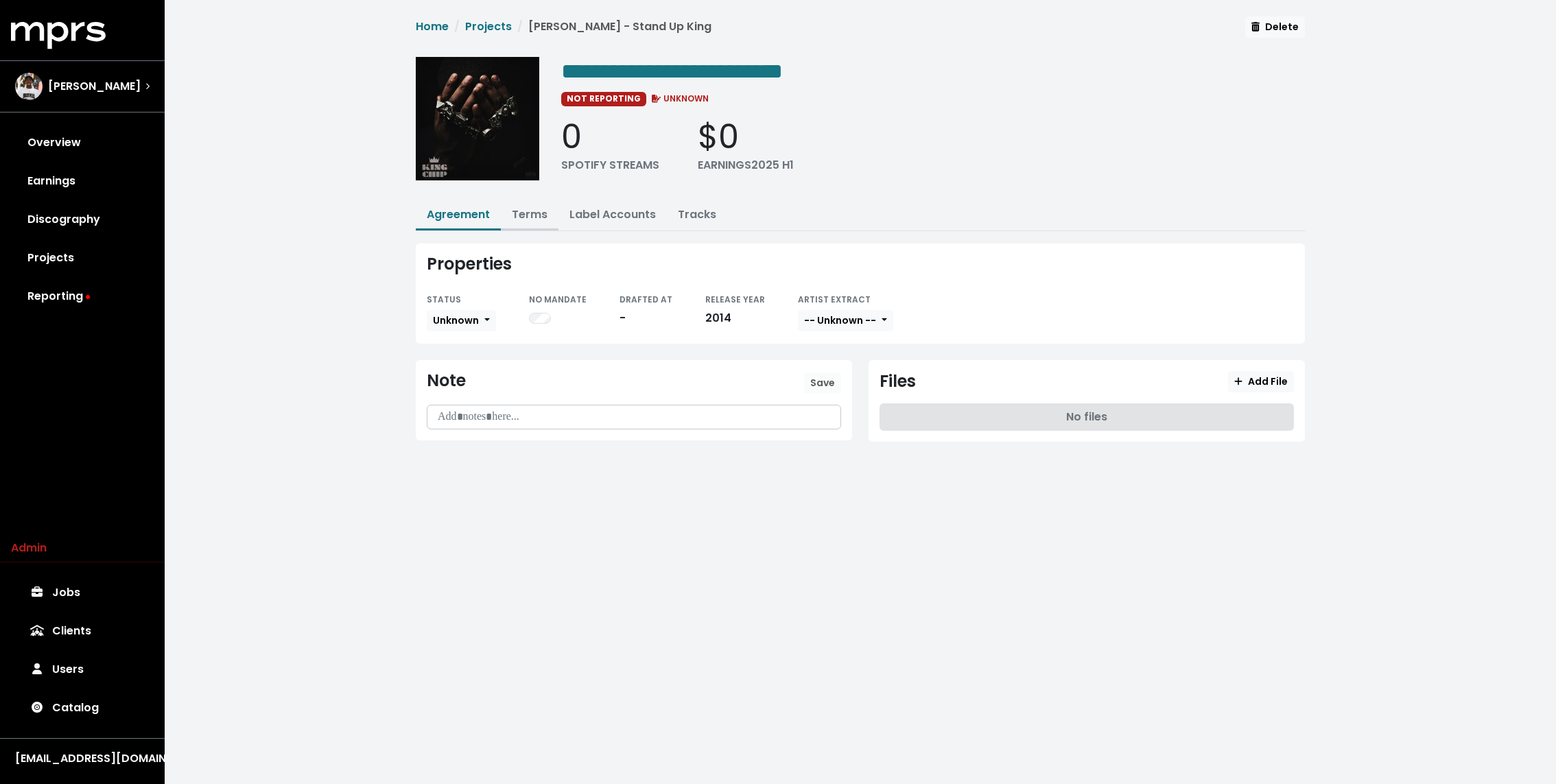
click at [534, 220] on button "Terms" at bounding box center [529, 215] width 58 height 29
click at [600, 74] on span "**********" at bounding box center [672, 71] width 221 height 22
click at [450, 284] on div "Properties STATUS Unknown NO MANDATE DRAFTED AT - RELEASE YEAR 2014 ARTIST EXTR…" at bounding box center [860, 293] width 889 height 100
click at [447, 313] on span "Unknown" at bounding box center [456, 319] width 46 height 13
click at [447, 365] on link "Missing" at bounding box center [492, 370] width 129 height 22
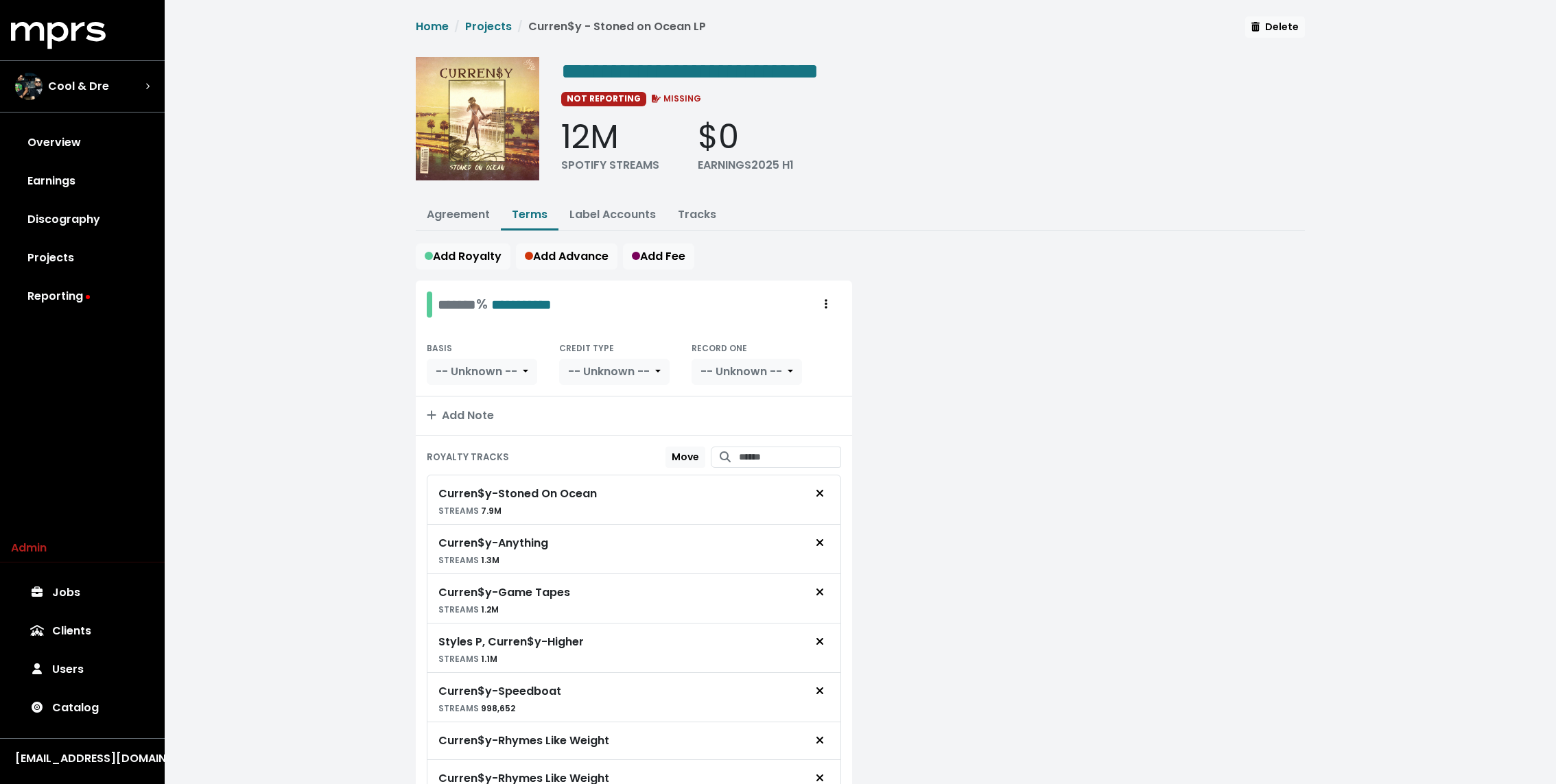
scroll to position [84, 0]
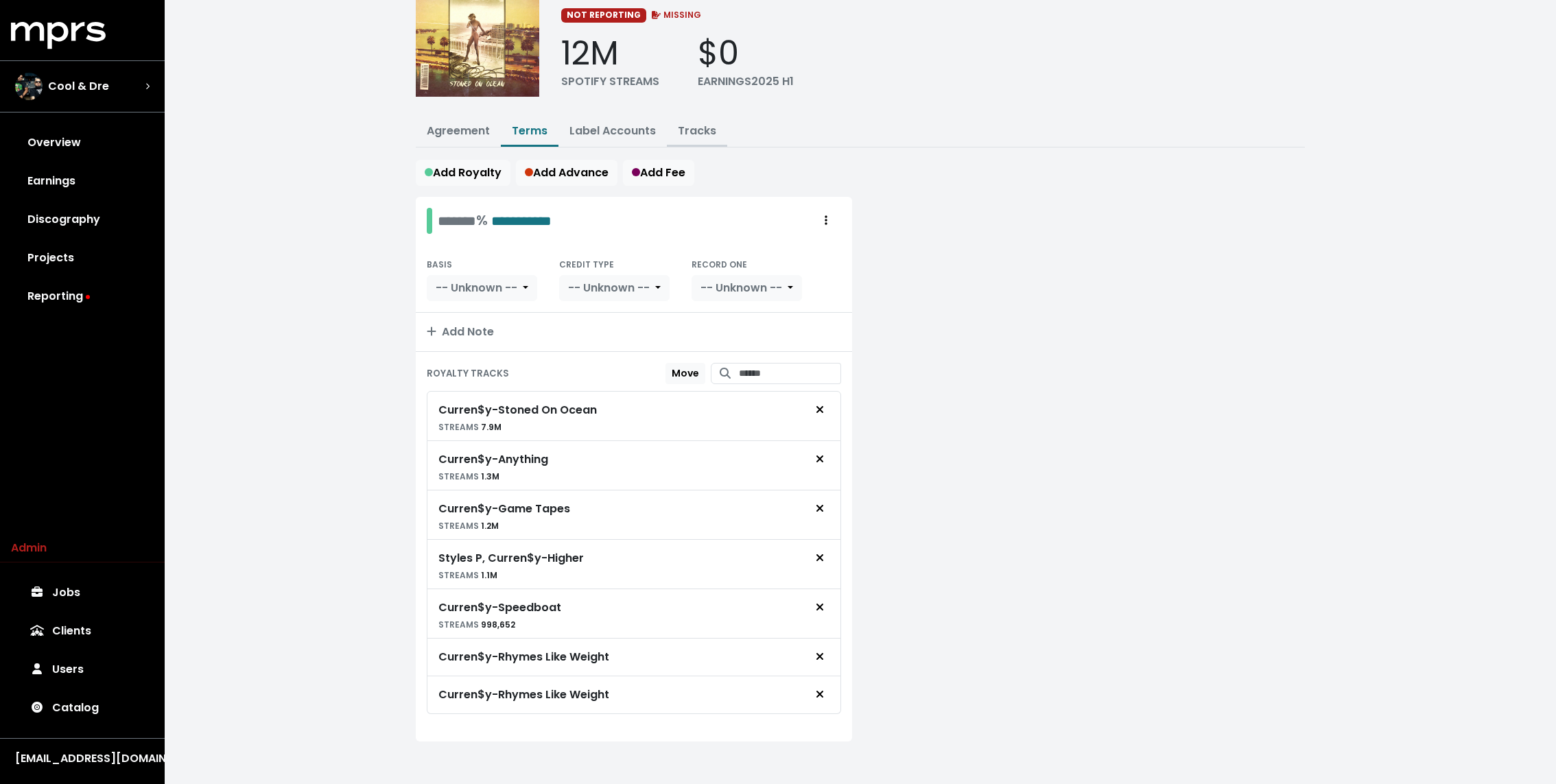
click at [685, 123] on link "Tracks" at bounding box center [697, 131] width 38 height 16
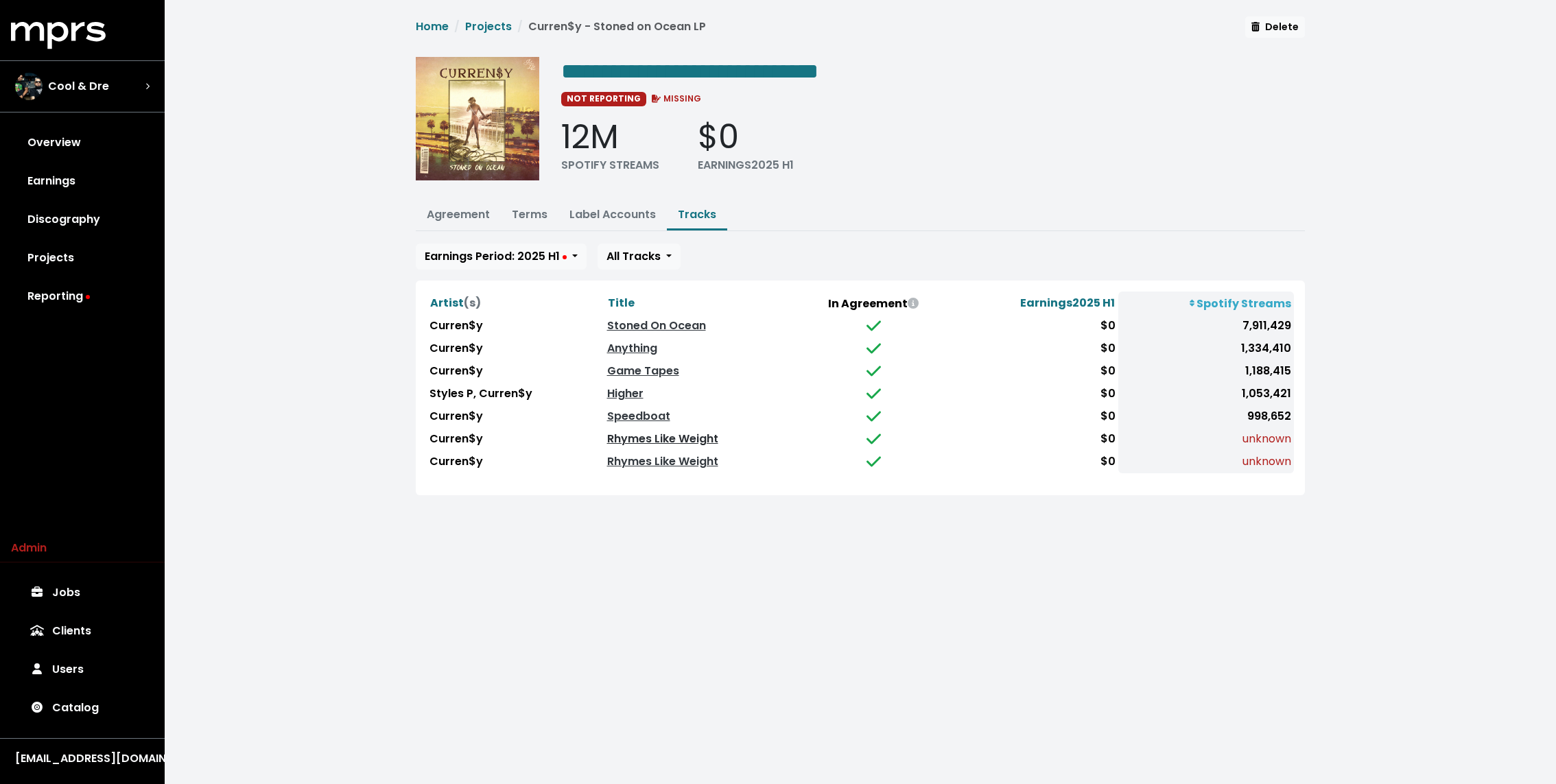
click at [666, 435] on link "Rhymes Like Weight" at bounding box center [662, 439] width 112 height 16
click at [652, 453] on link "Rhymes Like Weight" at bounding box center [662, 461] width 112 height 16
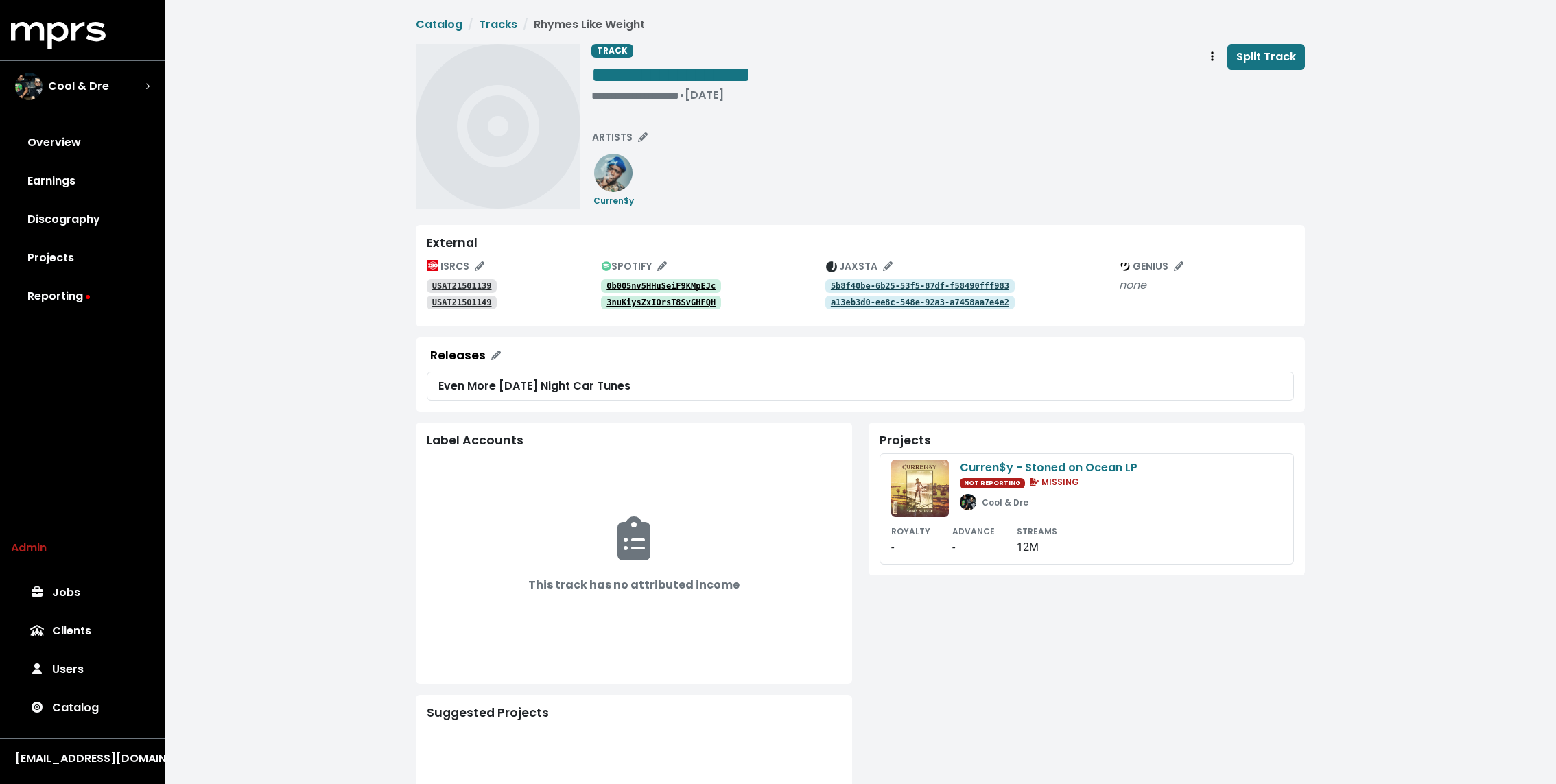
click at [654, 286] on tt "0b005nv5HHuSeiF9KMpEJc" at bounding box center [661, 285] width 109 height 10
click at [651, 306] on tt "3nuKiysZxIOrsT8SvGHFQH" at bounding box center [661, 302] width 109 height 10
click at [459, 286] on tt "USAT21501139" at bounding box center [461, 285] width 60 height 10
click at [458, 304] on tt "USAT21501149" at bounding box center [461, 302] width 60 height 10
click at [862, 289] on tt "5b8f40be-6b25-53f5-87df-f58490fff983" at bounding box center [920, 285] width 178 height 10
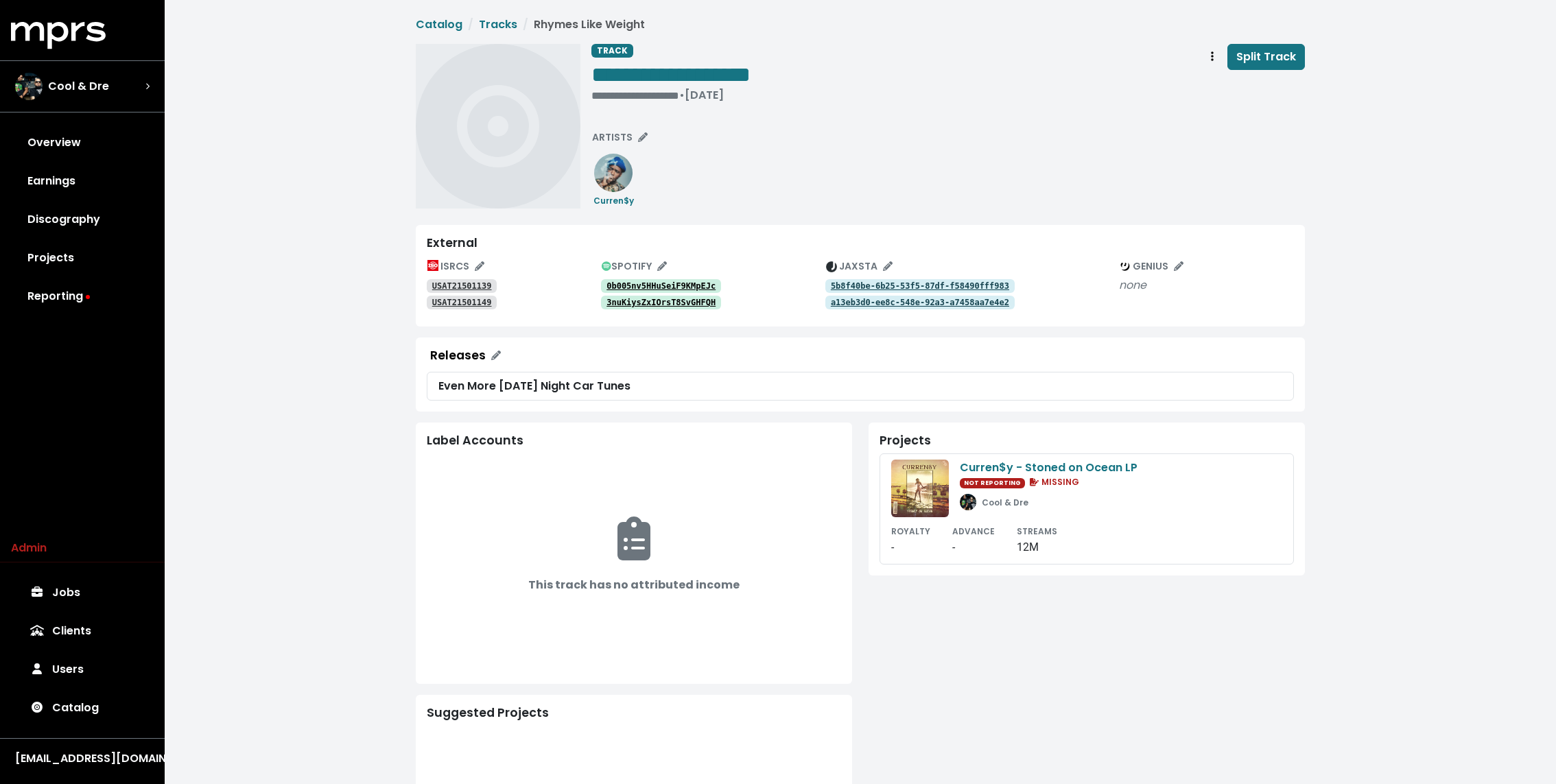
click at [862, 300] on tt "a13eb3d0-ee8c-548e-92a3-a7458aa7e4e2" at bounding box center [920, 302] width 178 height 10
click at [650, 284] on tt "0b005nv5HHuSeiF9KMpEJc" at bounding box center [661, 285] width 109 height 10
click at [640, 298] on tt "3nuKiysZxIOrsT8SvGHFQH" at bounding box center [661, 302] width 109 height 10
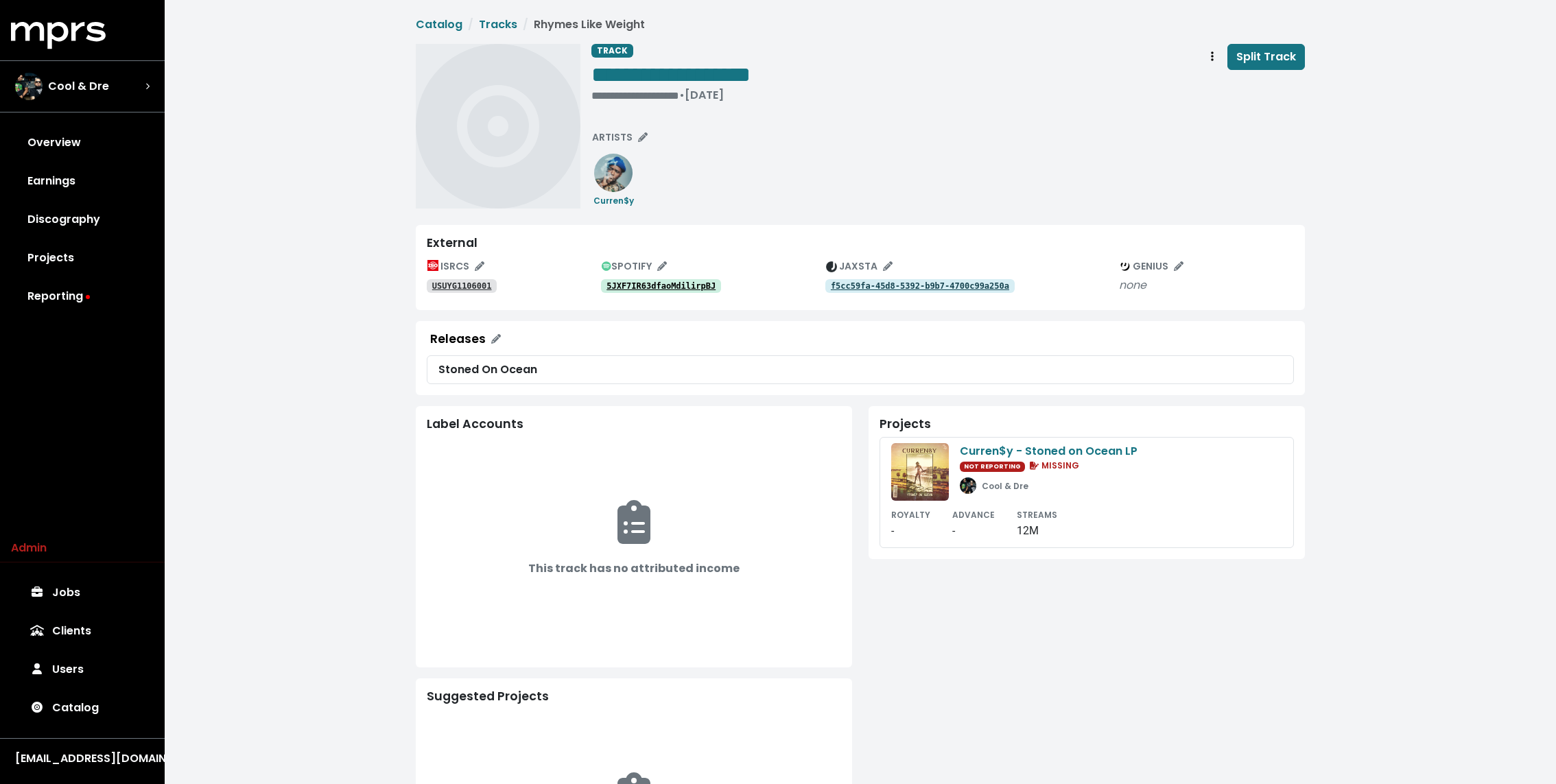
click at [649, 287] on tt "5JXF7IR63dfaoMdilirpBJ" at bounding box center [661, 285] width 109 height 10
click at [470, 284] on tt "USUYG1106001" at bounding box center [461, 285] width 60 height 10
click at [884, 293] on link "f5cc59fa-45d8-5392-b9b7-4700c99a250a" at bounding box center [920, 285] width 189 height 13
click at [613, 96] on div "• Jun 27th, 2016" at bounding box center [671, 95] width 159 height 13
click at [734, 177] on div "**********" at bounding box center [948, 126] width 714 height 165
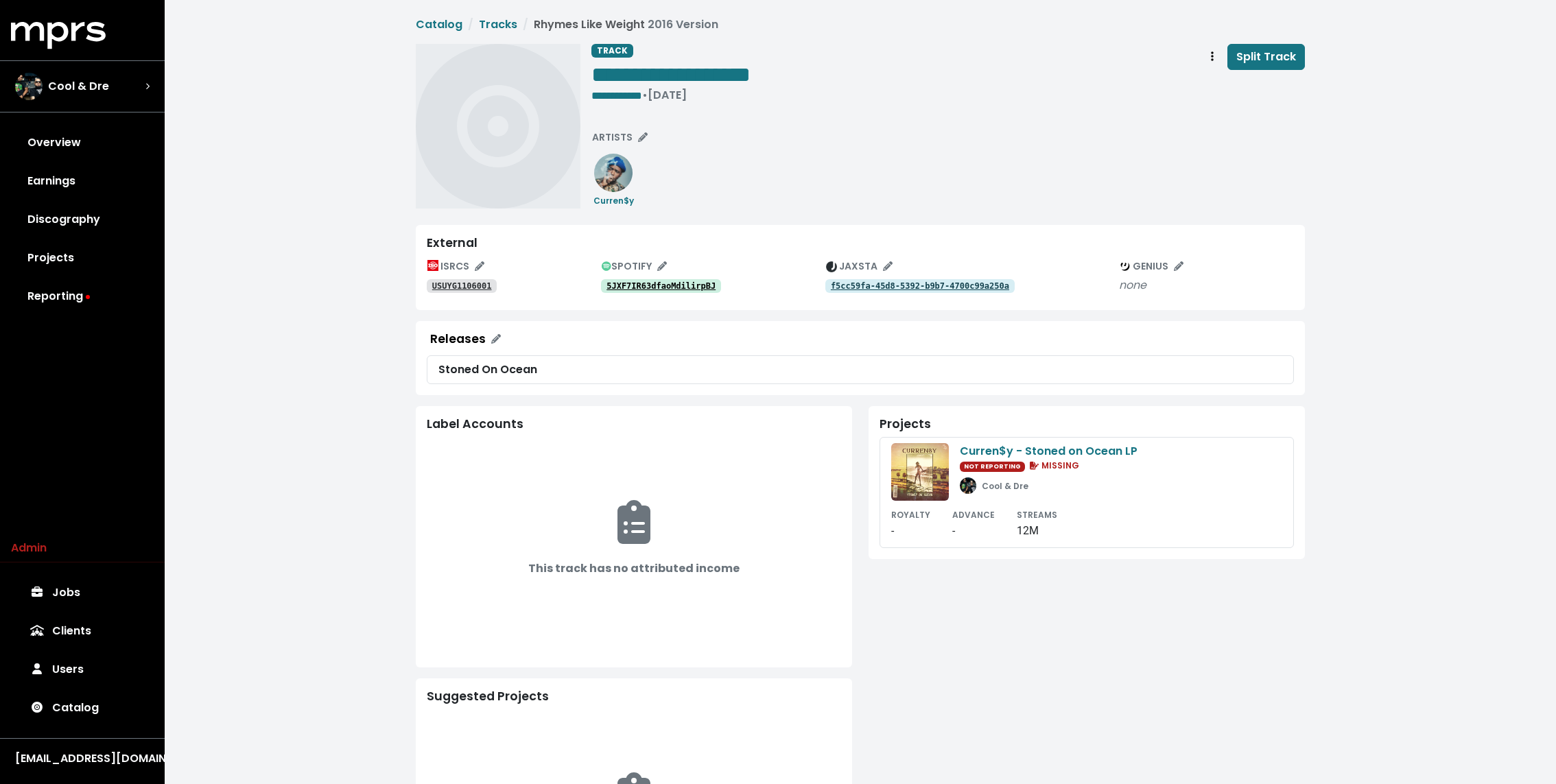
click at [684, 285] on tt "5JXF7IR63dfaoMdilirpBJ" at bounding box center [661, 285] width 109 height 10
click at [597, 93] on span "**********" at bounding box center [617, 95] width 51 height 11
click at [787, 177] on div "**********" at bounding box center [948, 126] width 714 height 165
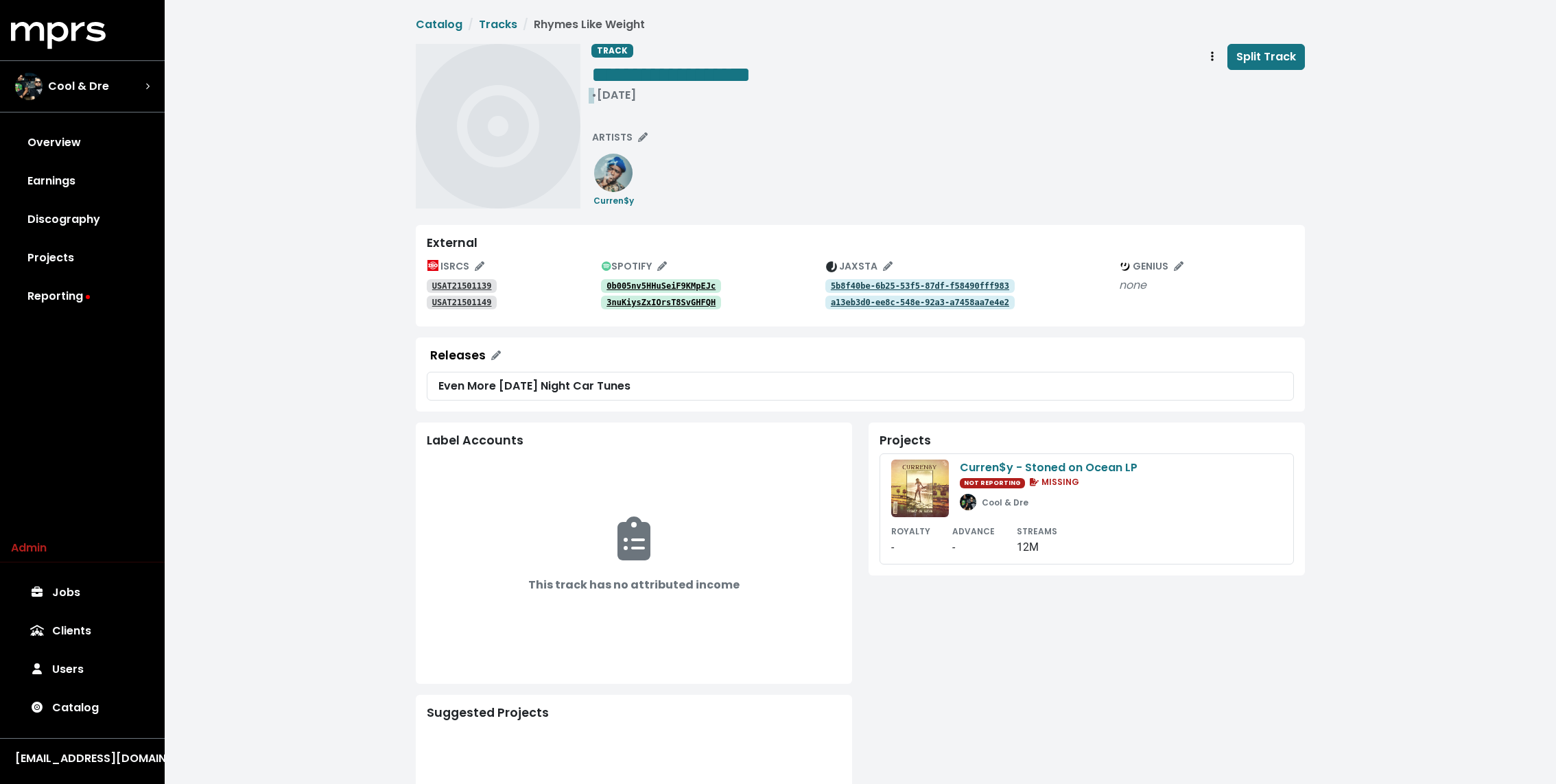
click at [629, 95] on div "• Apr 20th, 2015" at bounding box center [671, 95] width 159 height 13
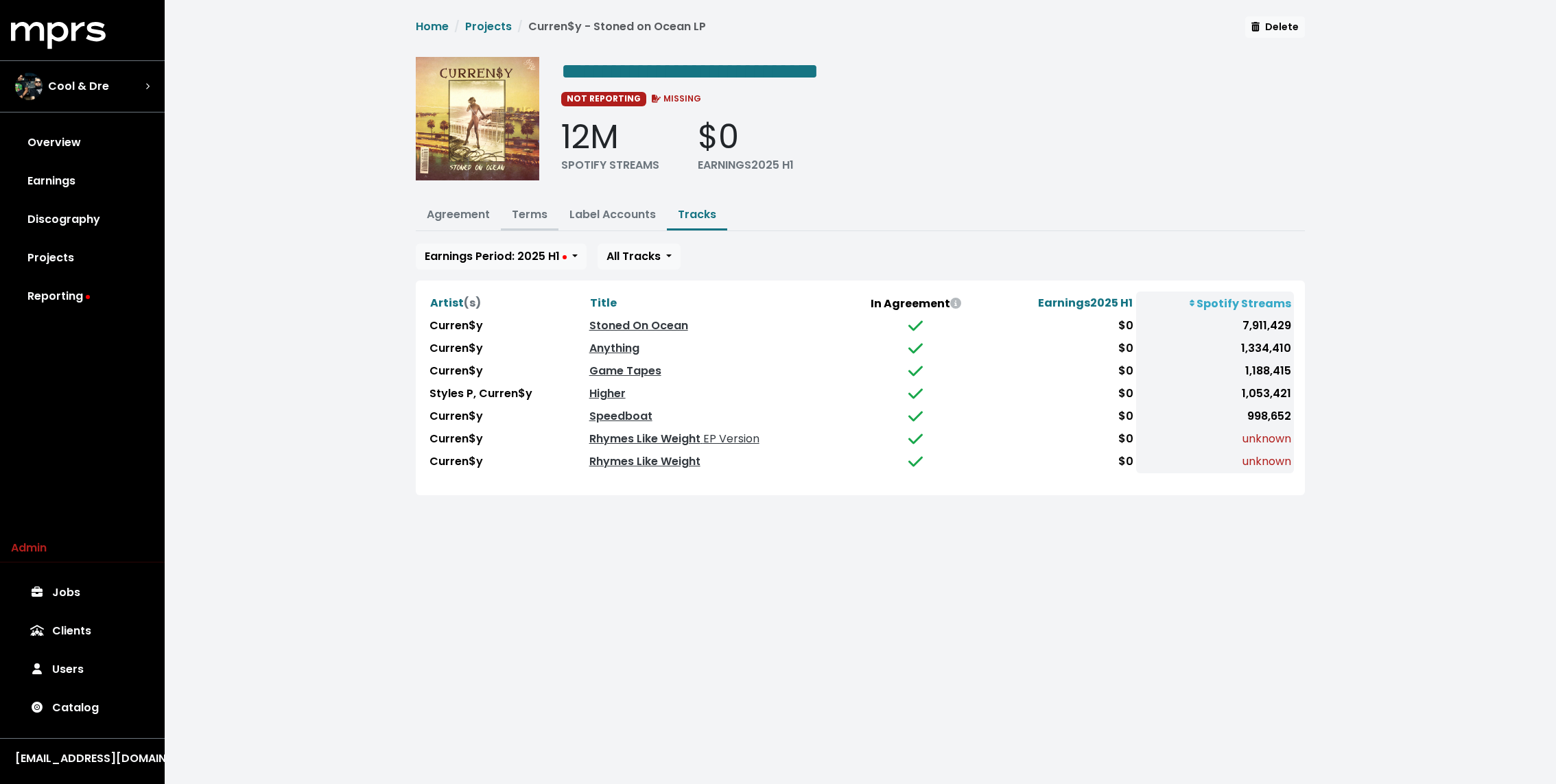
click at [525, 214] on link "Terms" at bounding box center [530, 214] width 36 height 16
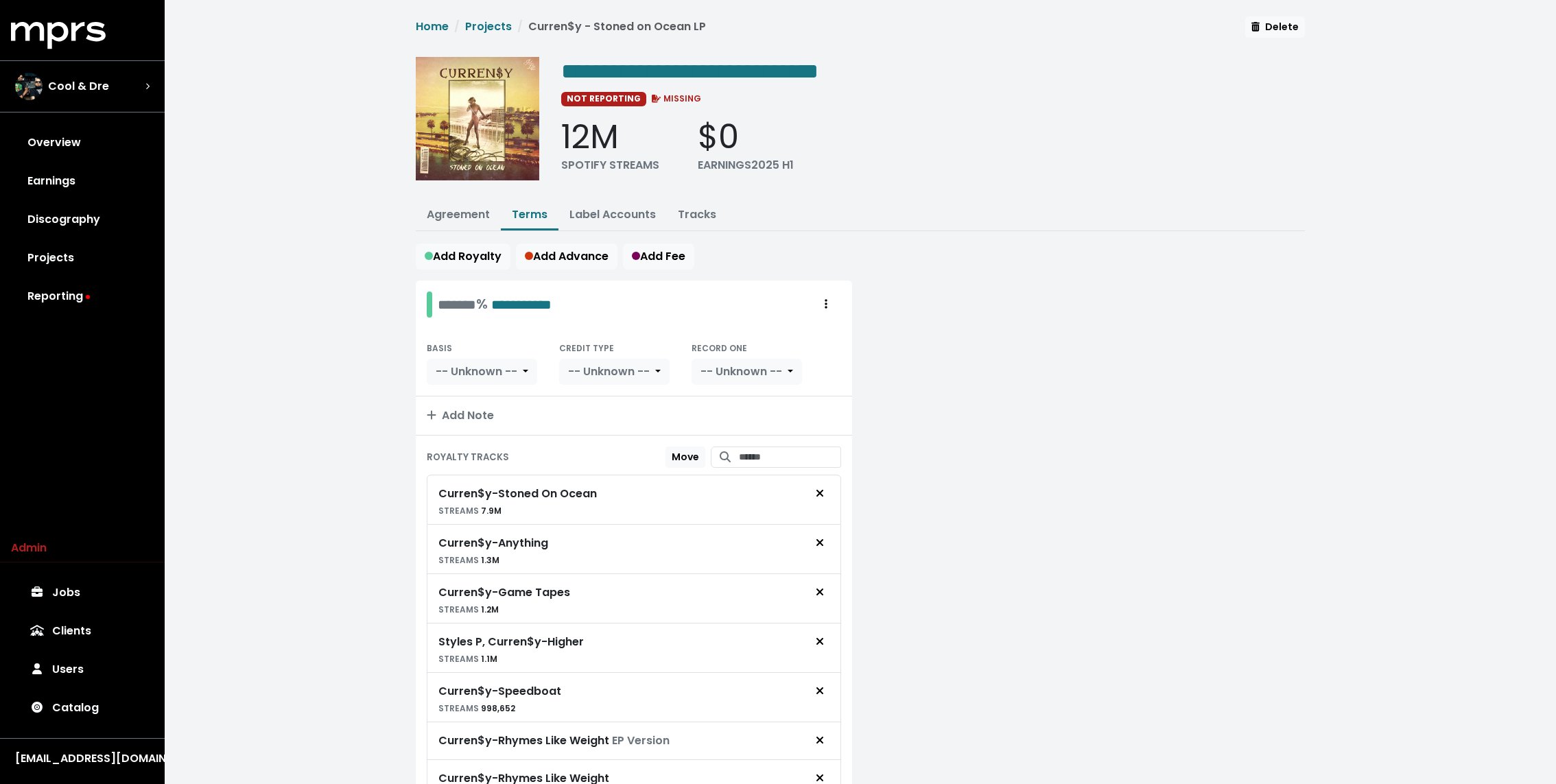
scroll to position [84, 0]
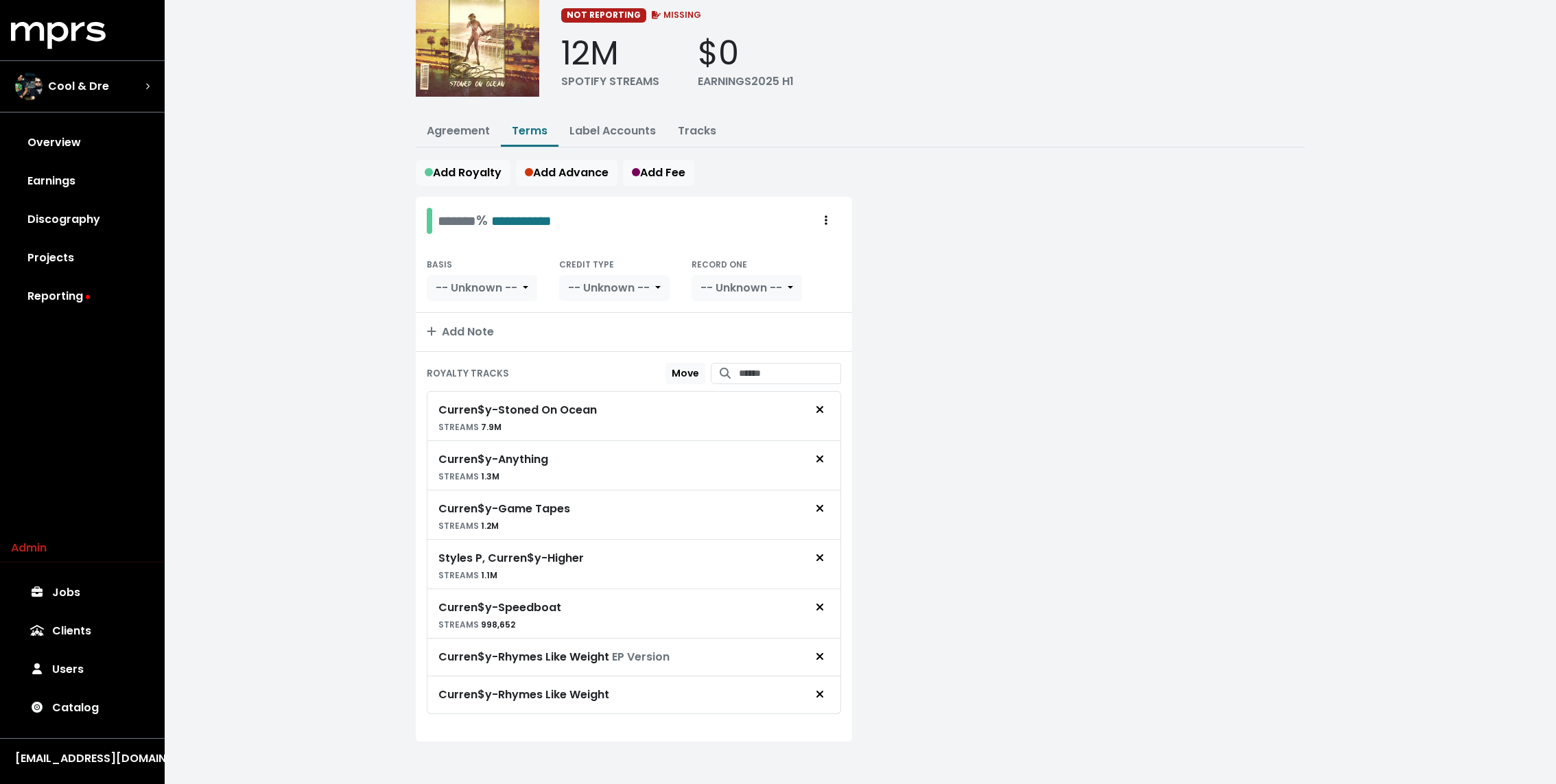
click at [368, 461] on div "**********" at bounding box center [860, 353] width 1391 height 874
click at [696, 124] on link "Tracks" at bounding box center [697, 131] width 38 height 16
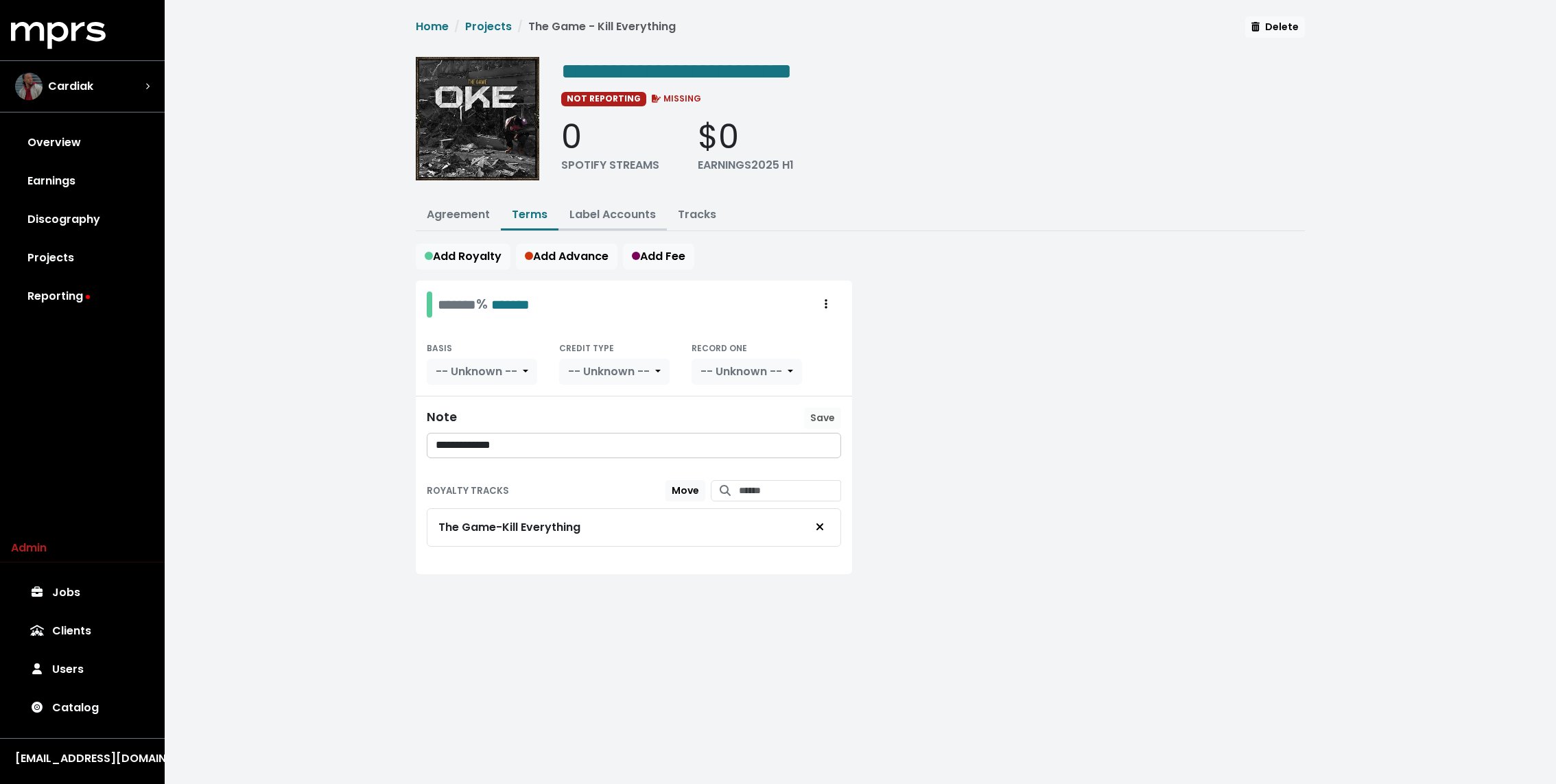
click at [596, 206] on link "Label Accounts" at bounding box center [612, 214] width 87 height 16
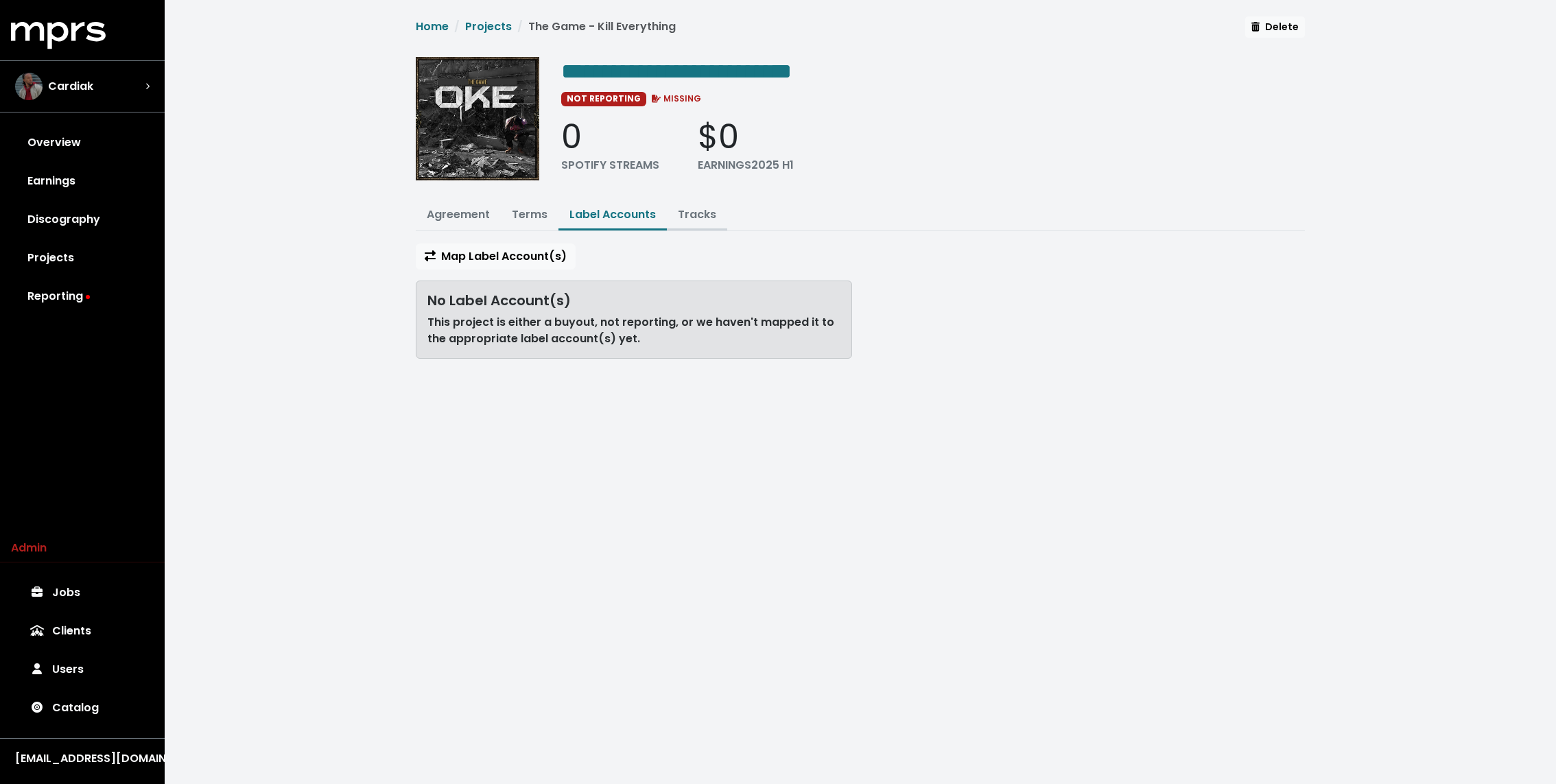
click at [690, 209] on link "Tracks" at bounding box center [697, 214] width 38 height 16
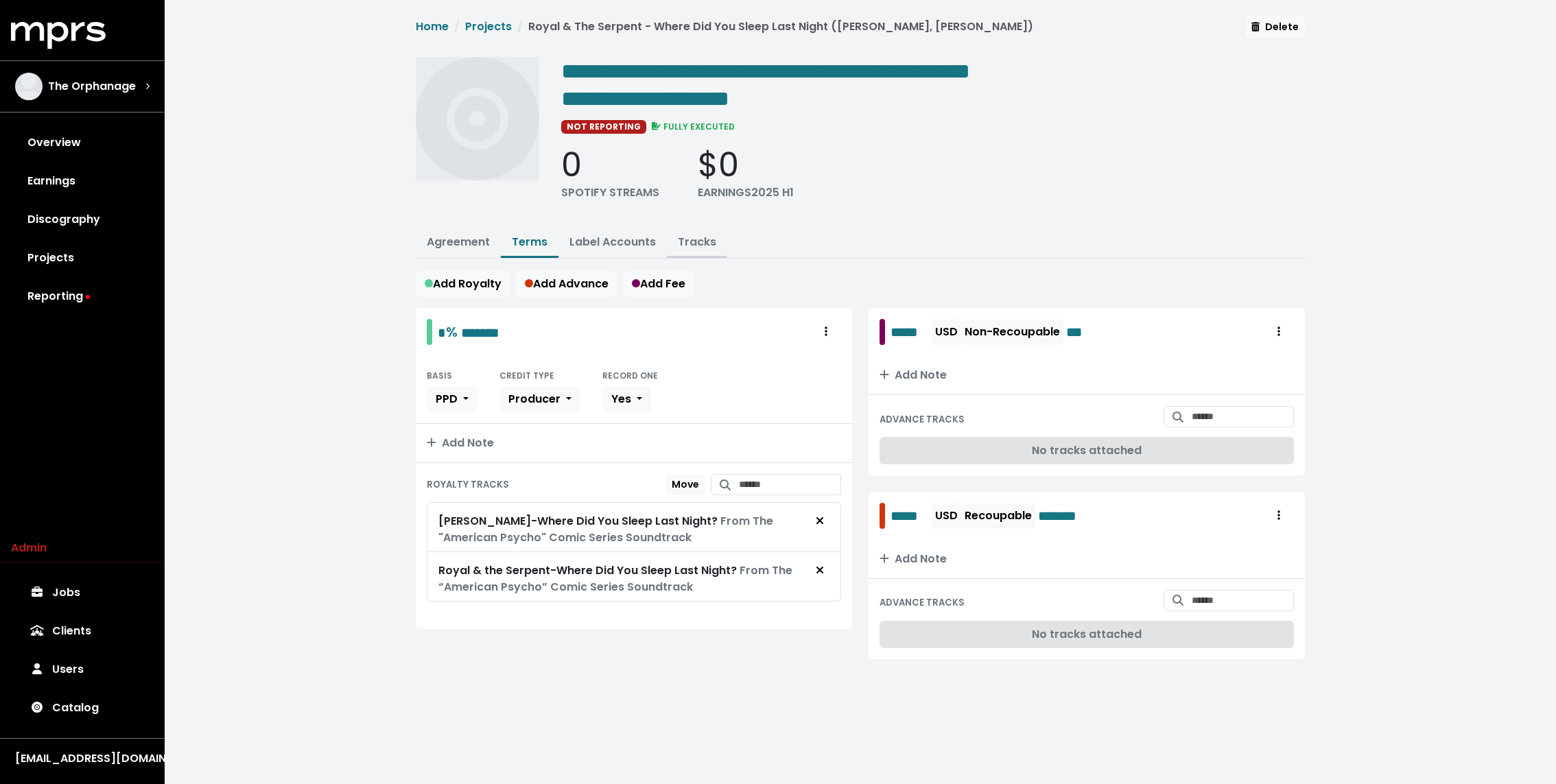
click at [697, 240] on link "Tracks" at bounding box center [697, 242] width 38 height 16
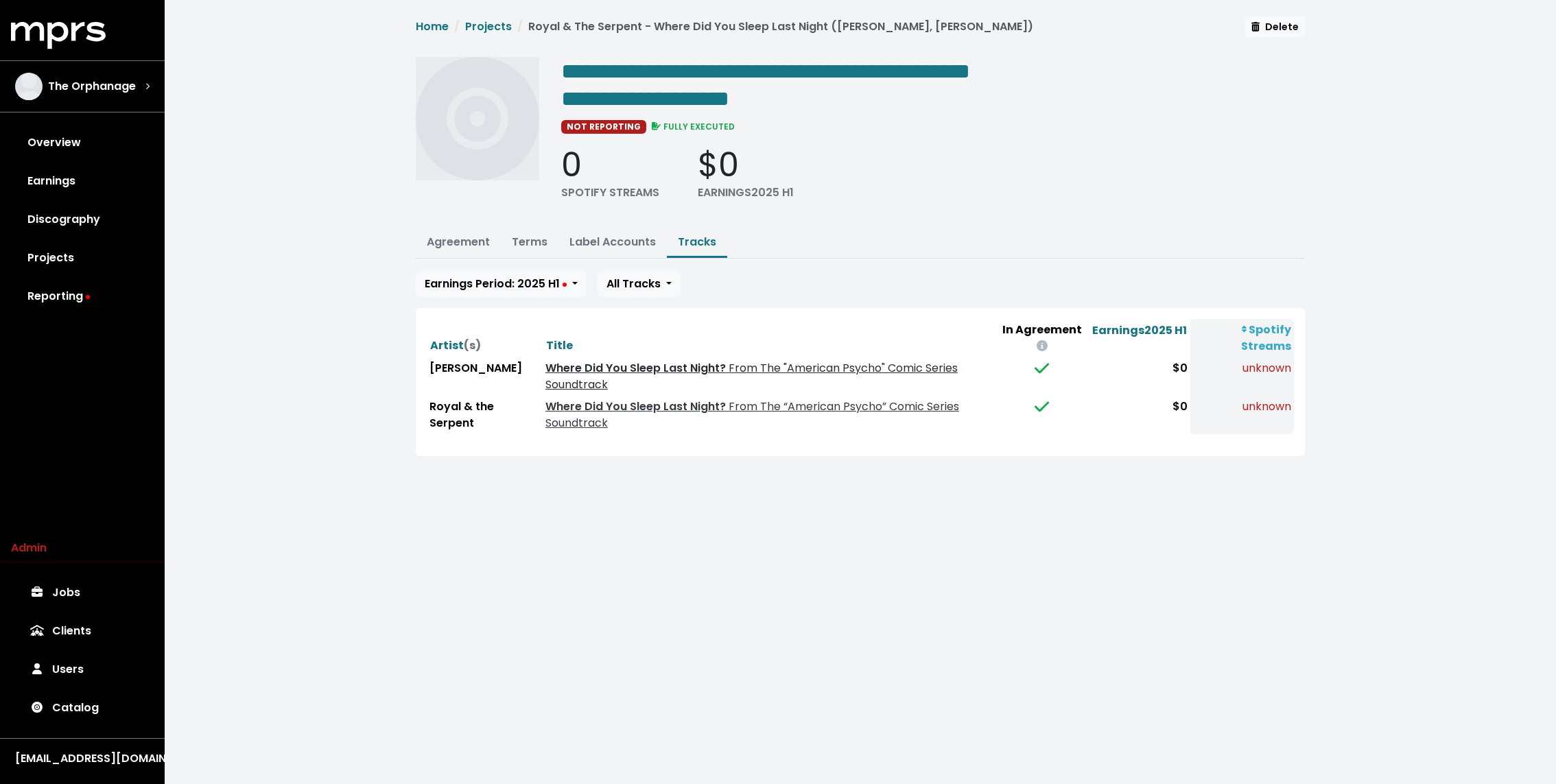
click at [562, 375] on span "From The "American Psycho" Comic Series Soundtrack" at bounding box center [751, 376] width 412 height 32
click at [565, 419] on span "From The “American Psycho” Comic Series Soundtrack" at bounding box center [752, 415] width 414 height 32
click at [497, 242] on button "Agreement" at bounding box center [458, 243] width 85 height 29
click at [477, 240] on link "Agreement" at bounding box center [458, 242] width 63 height 16
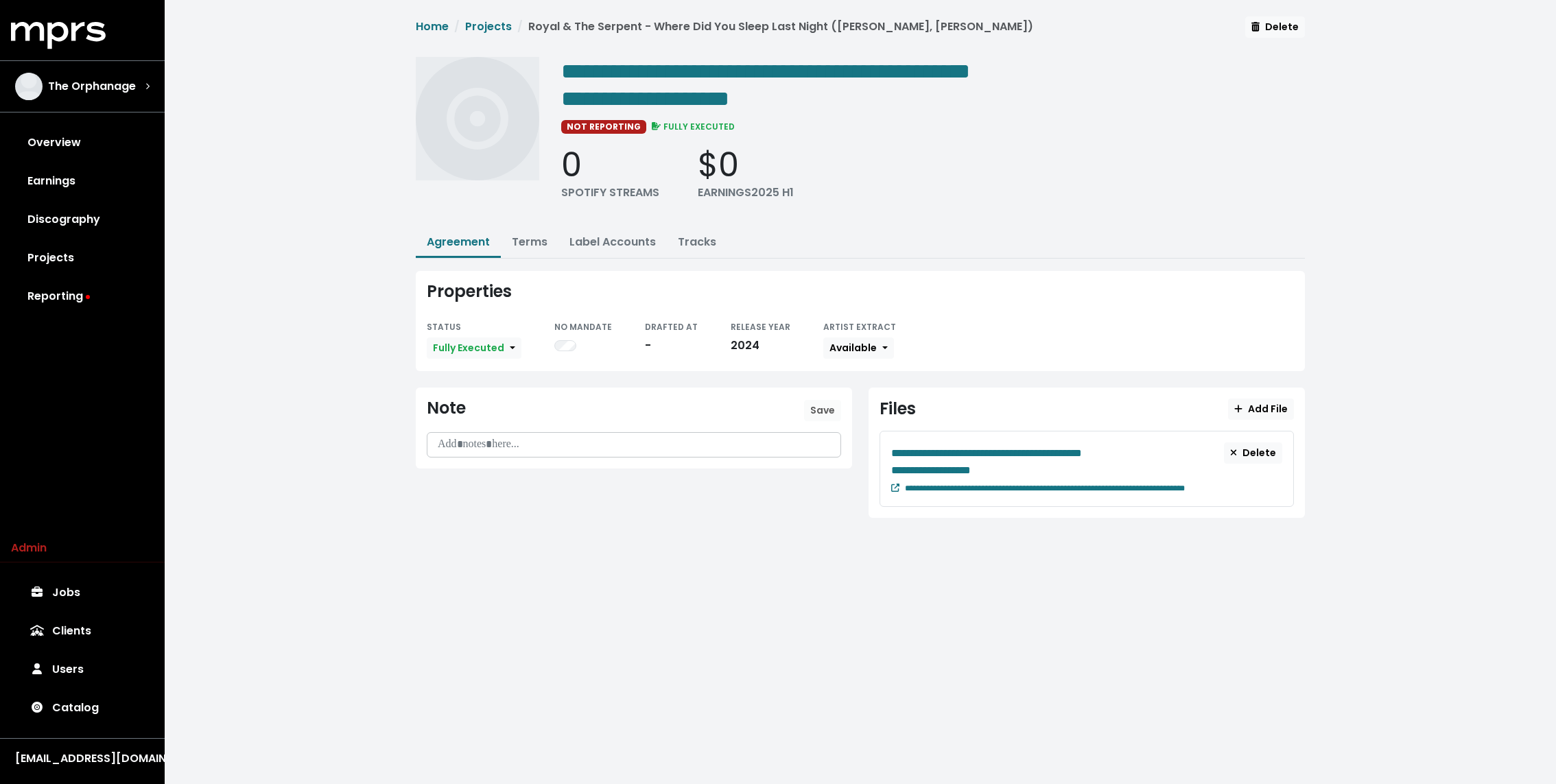
click at [889, 478] on div "**********" at bounding box center [1087, 468] width 414 height 76
click at [898, 481] on div "**********" at bounding box center [1087, 487] width 391 height 16
click at [889, 481] on div "**********" at bounding box center [1087, 468] width 414 height 76
click at [893, 483] on icon at bounding box center [895, 487] width 8 height 8
click at [523, 234] on link "Terms" at bounding box center [530, 242] width 36 height 16
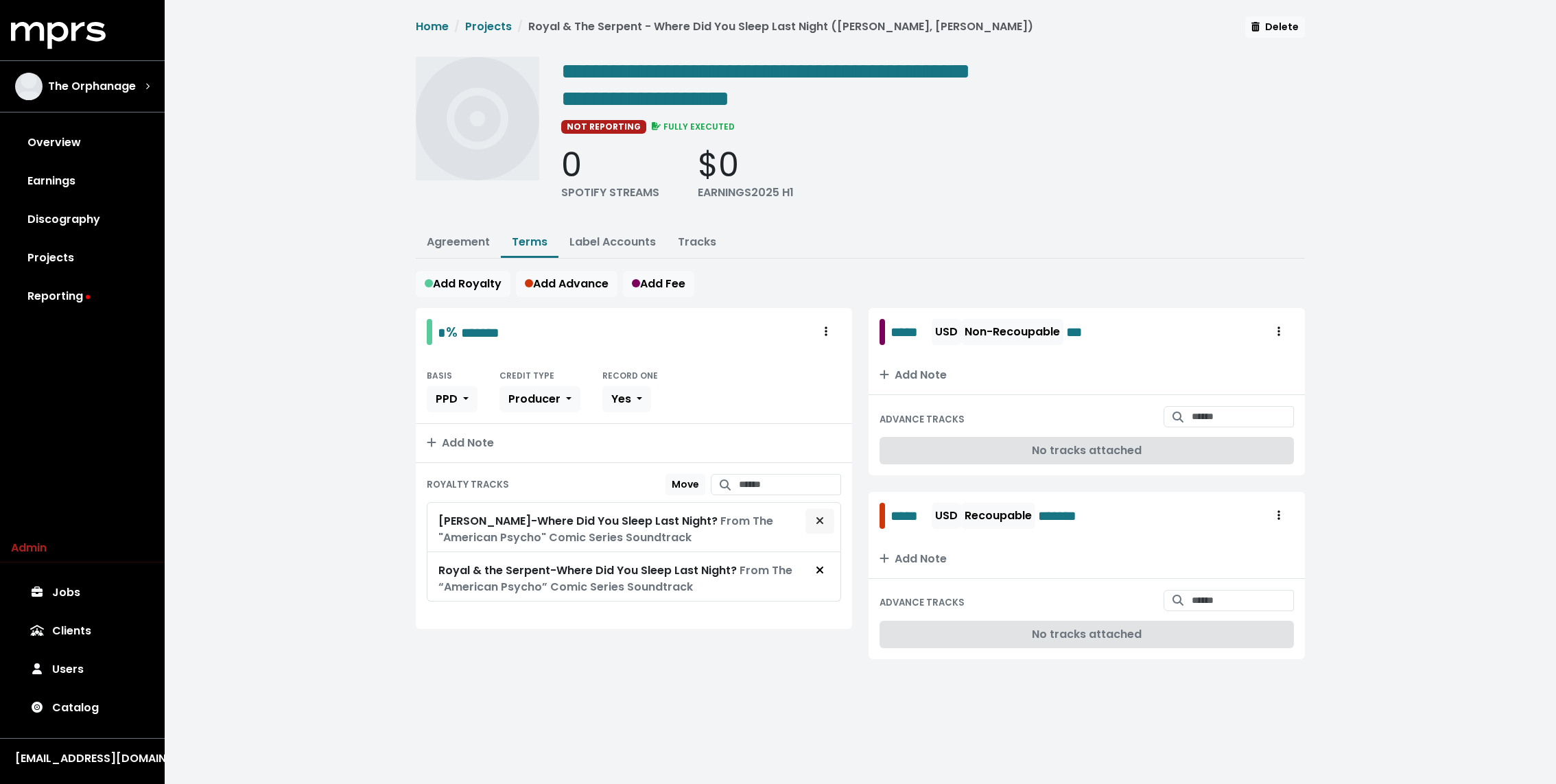
click at [817, 515] on icon "Remove royalty target" at bounding box center [819, 520] width 8 height 11
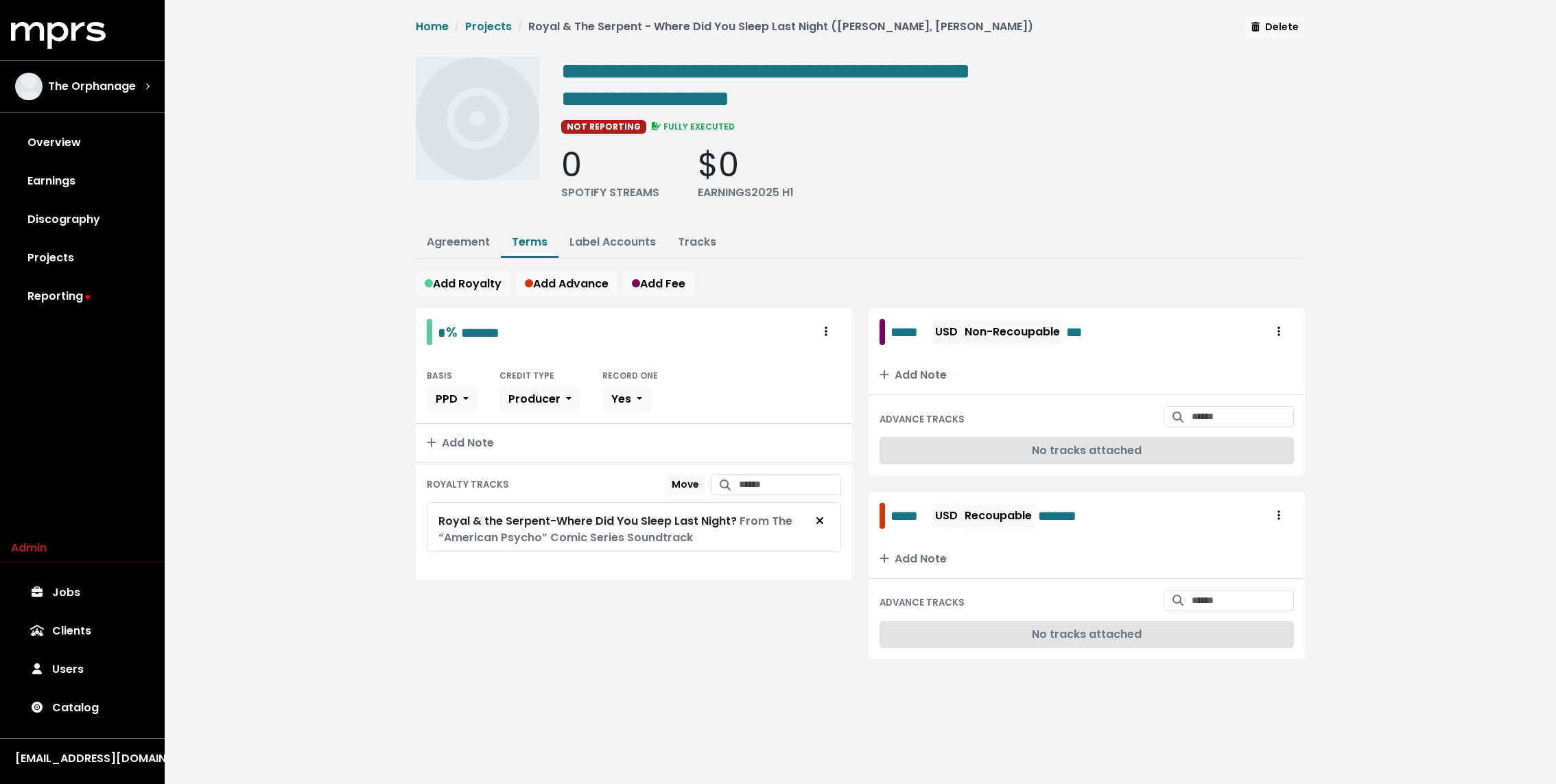
click at [321, 410] on div "**********" at bounding box center [860, 354] width 1391 height 708
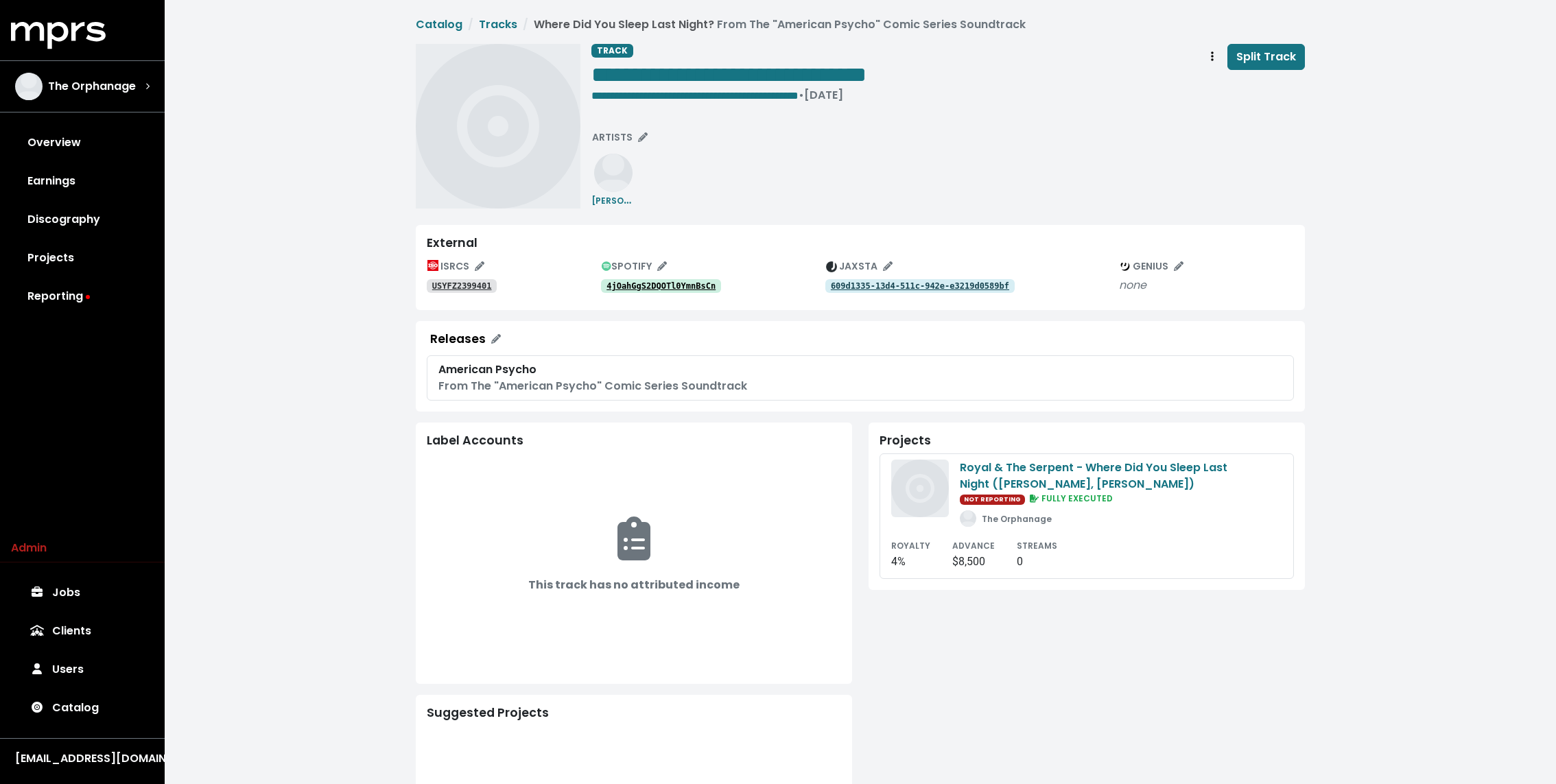
click at [649, 286] on tt "4jOahGgS2DQOTl0YmnBsCn" at bounding box center [661, 285] width 109 height 10
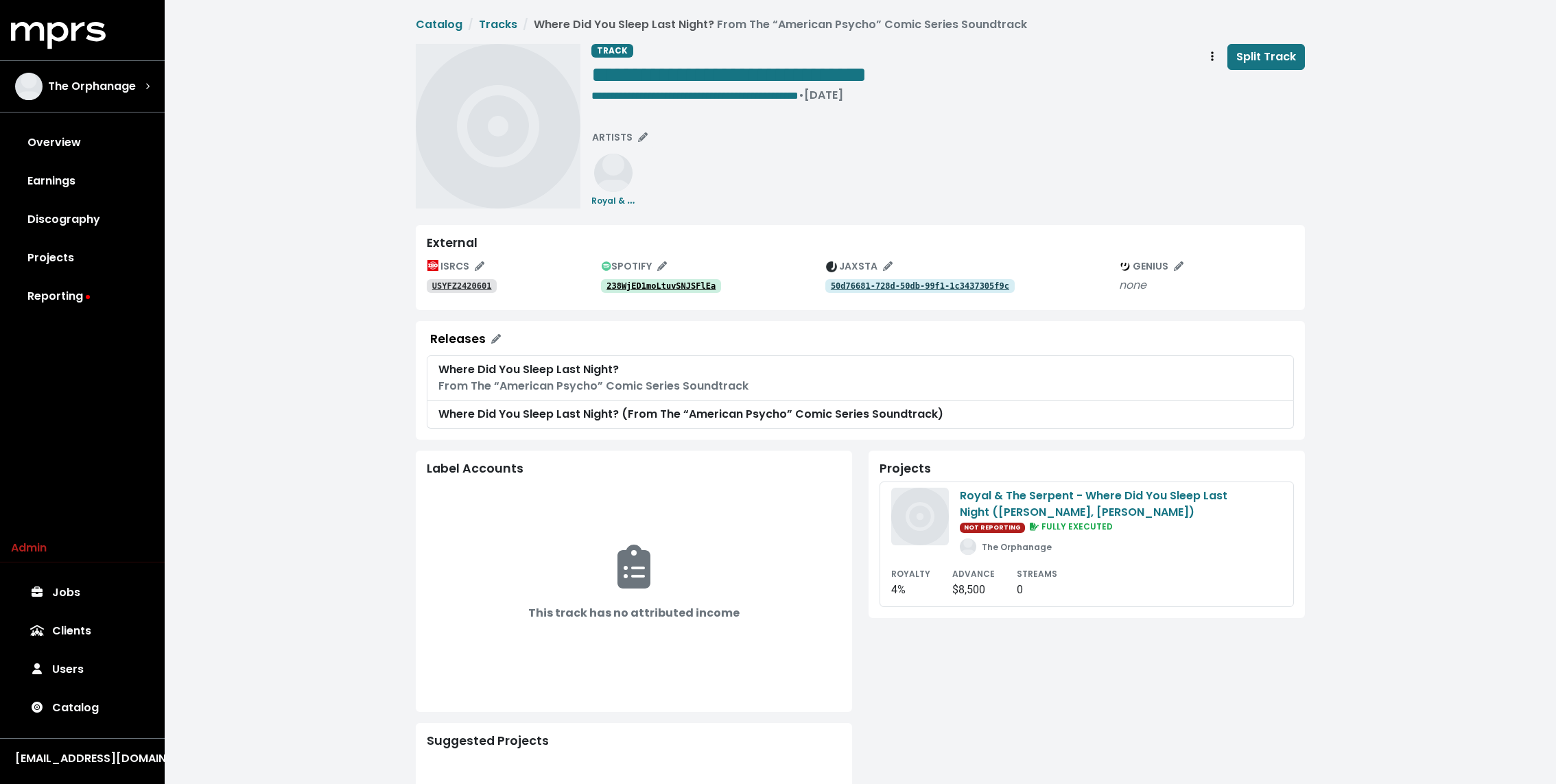
click at [649, 286] on tt "238WjED1moLtuvSNJSFlEa" at bounding box center [661, 285] width 109 height 10
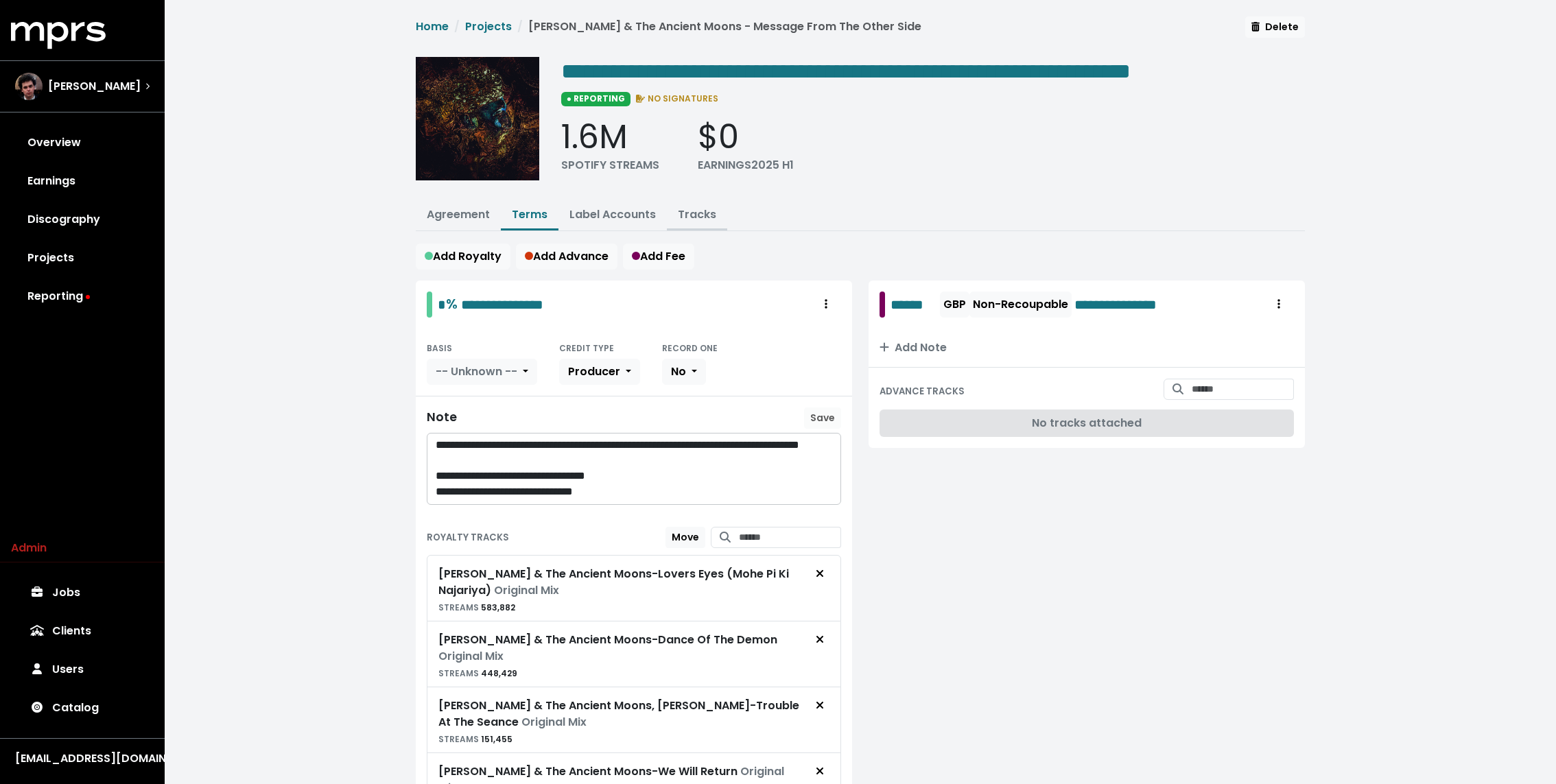
click at [696, 222] on link "Tracks" at bounding box center [697, 214] width 38 height 16
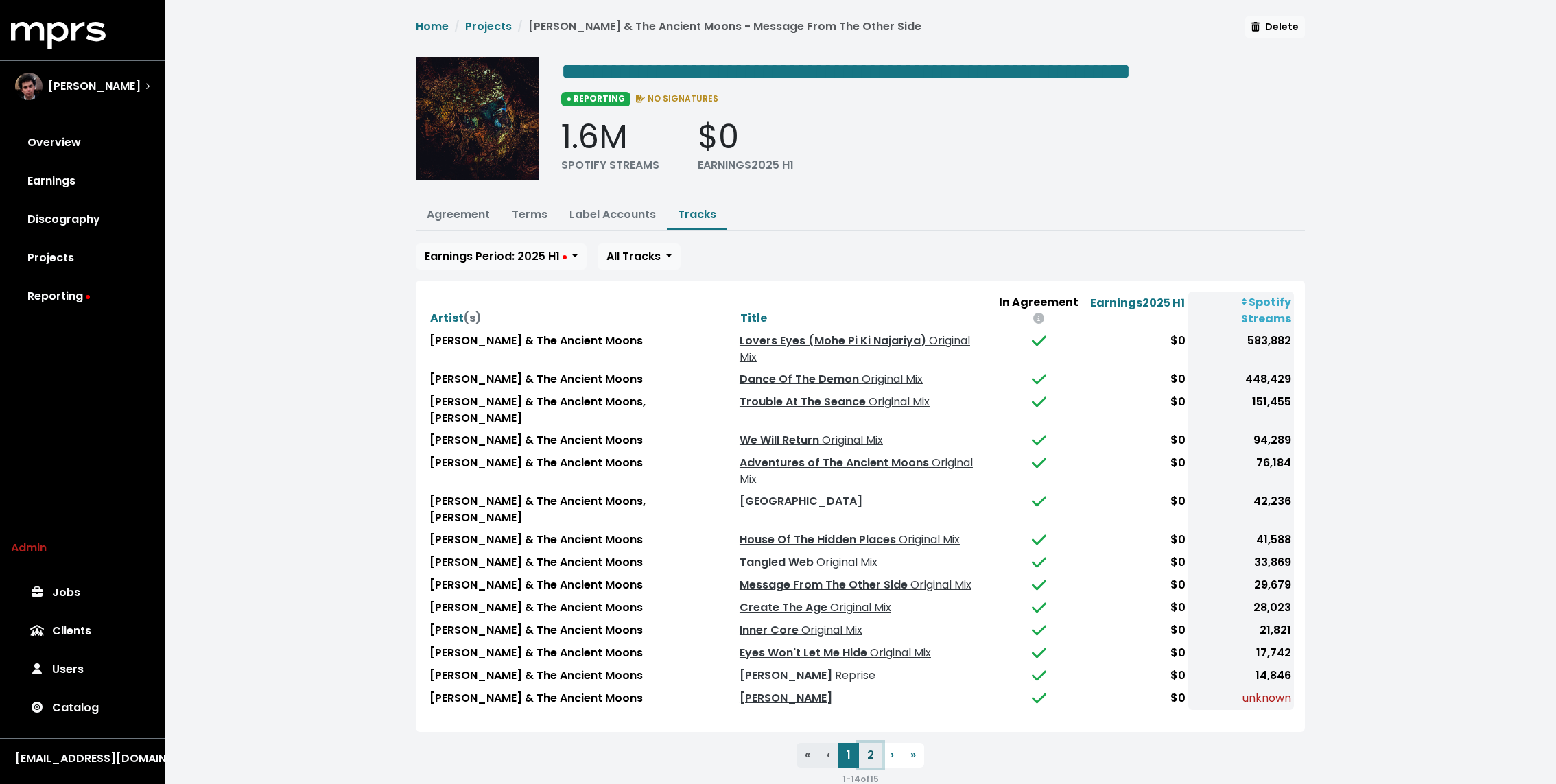
click at [868, 743] on button "2" at bounding box center [871, 755] width 23 height 25
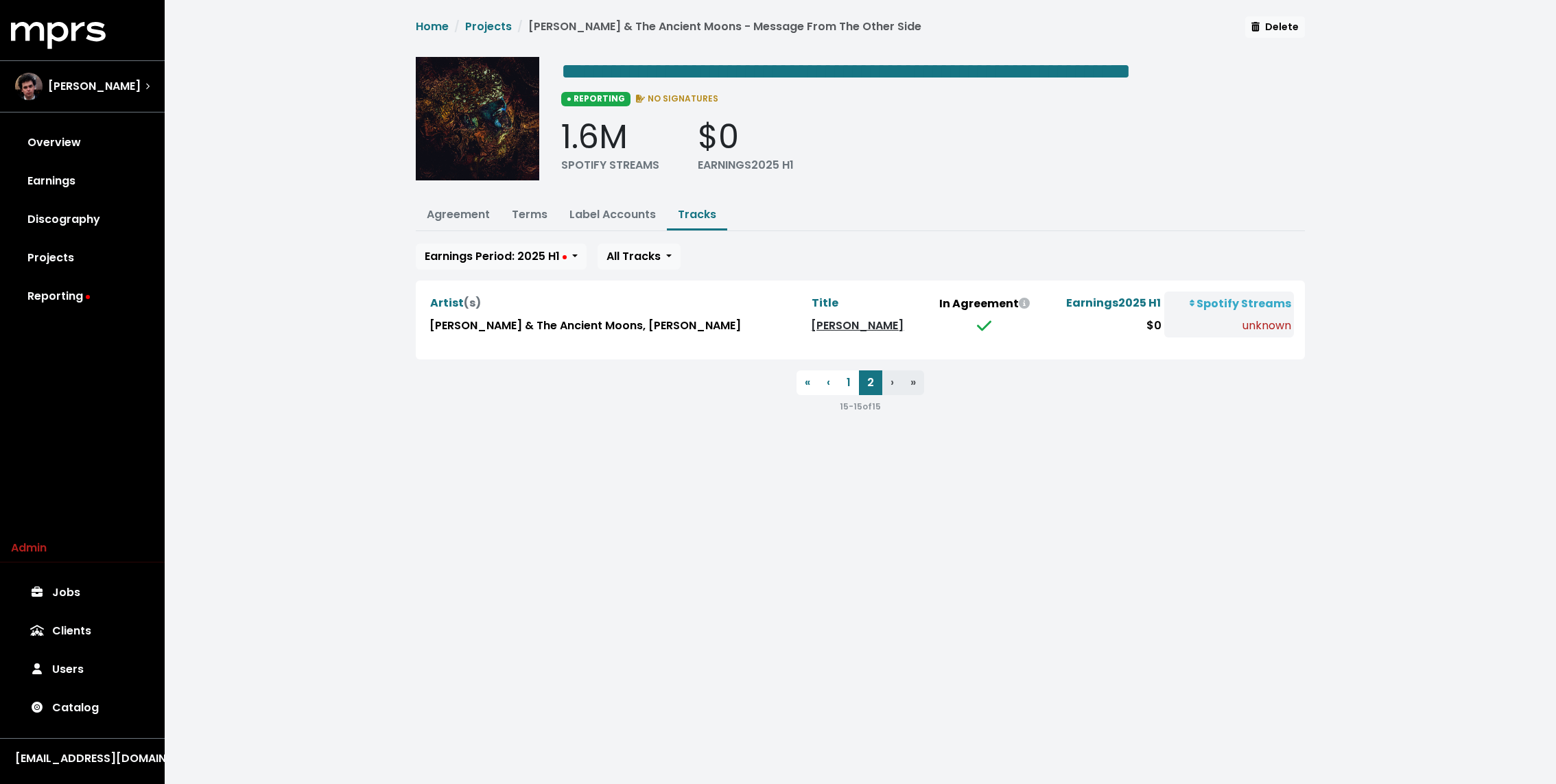
click at [864, 334] on link "[PERSON_NAME]" at bounding box center [857, 326] width 93 height 16
click at [851, 395] on button "1" at bounding box center [848, 383] width 21 height 25
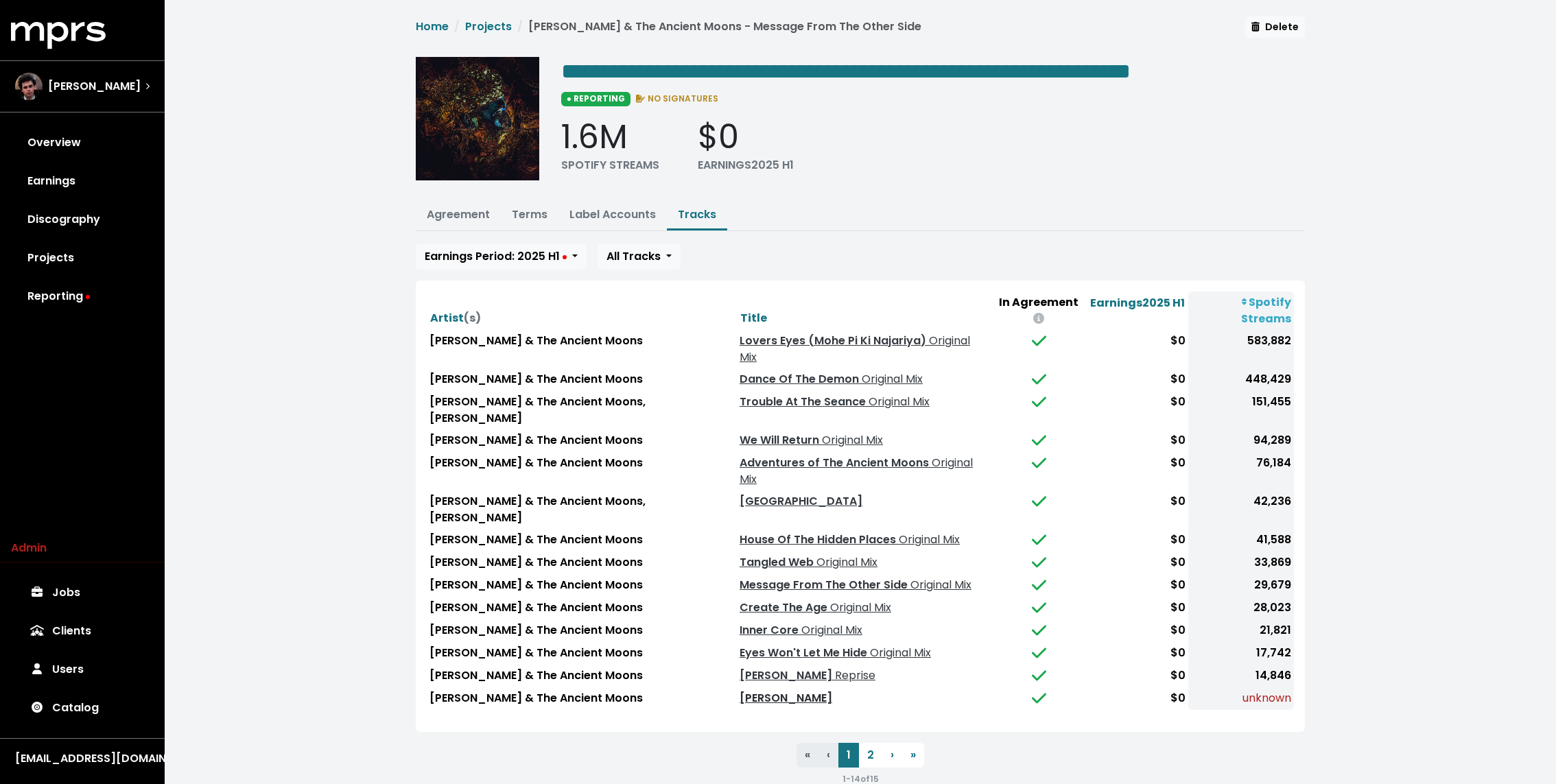
click at [773, 689] on link "[PERSON_NAME]" at bounding box center [786, 697] width 93 height 16
click at [402, 405] on div "**********" at bounding box center [860, 407] width 1391 height 814
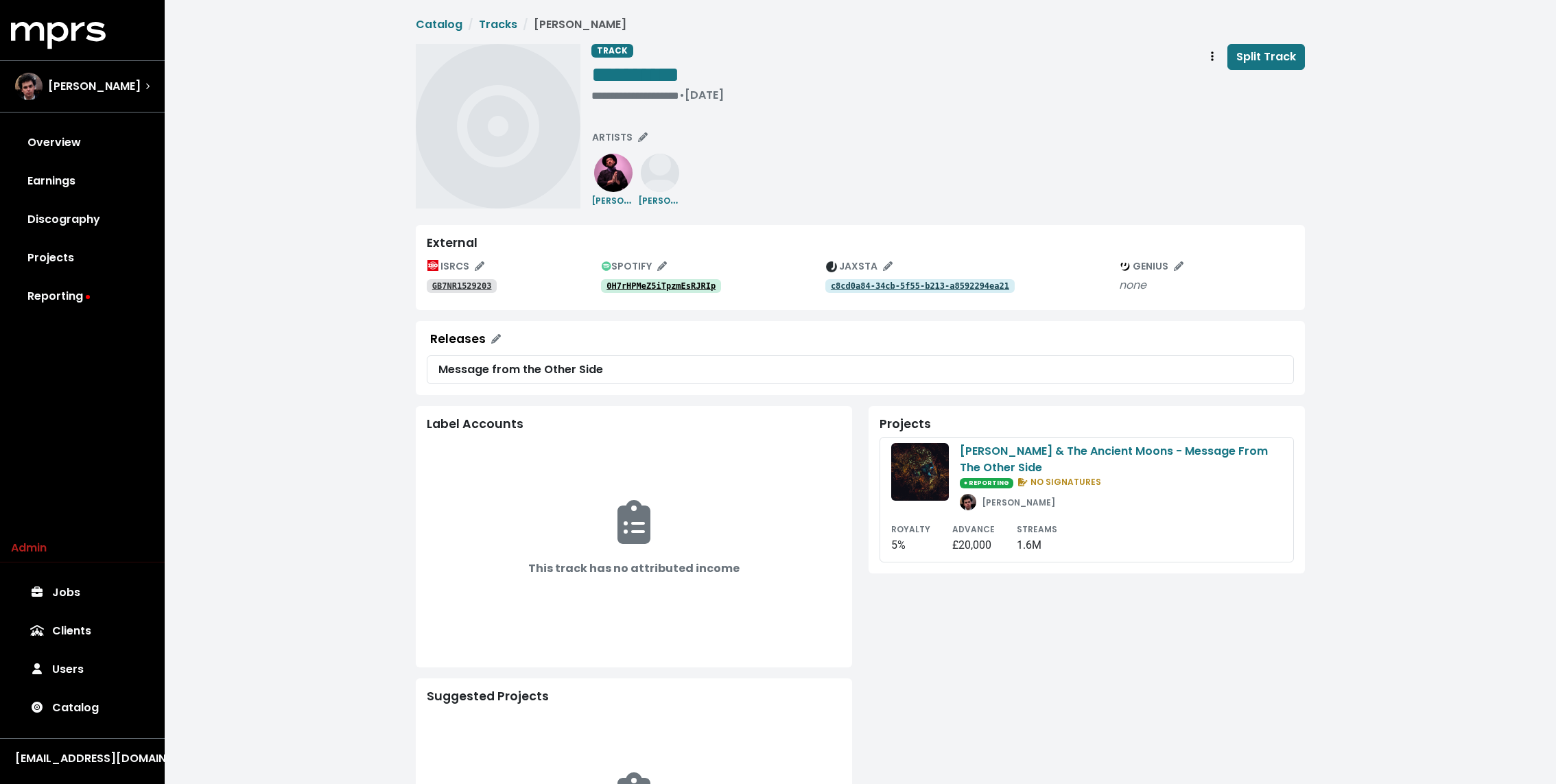
click at [693, 285] on tt "0H7rHPMeZ5iTpzmEsRJRIp" at bounding box center [661, 285] width 109 height 10
click at [639, 97] on div "**********" at bounding box center [658, 95] width 132 height 13
click at [693, 285] on tt "09tPIO8C5dJRw6Y6vNWYhN" at bounding box center [661, 285] width 109 height 10
click at [624, 92] on div "**********" at bounding box center [658, 95] width 132 height 13
click at [672, 285] on tt "09tPIO8C5dJRw6Y6vNWYhN" at bounding box center [661, 285] width 109 height 10
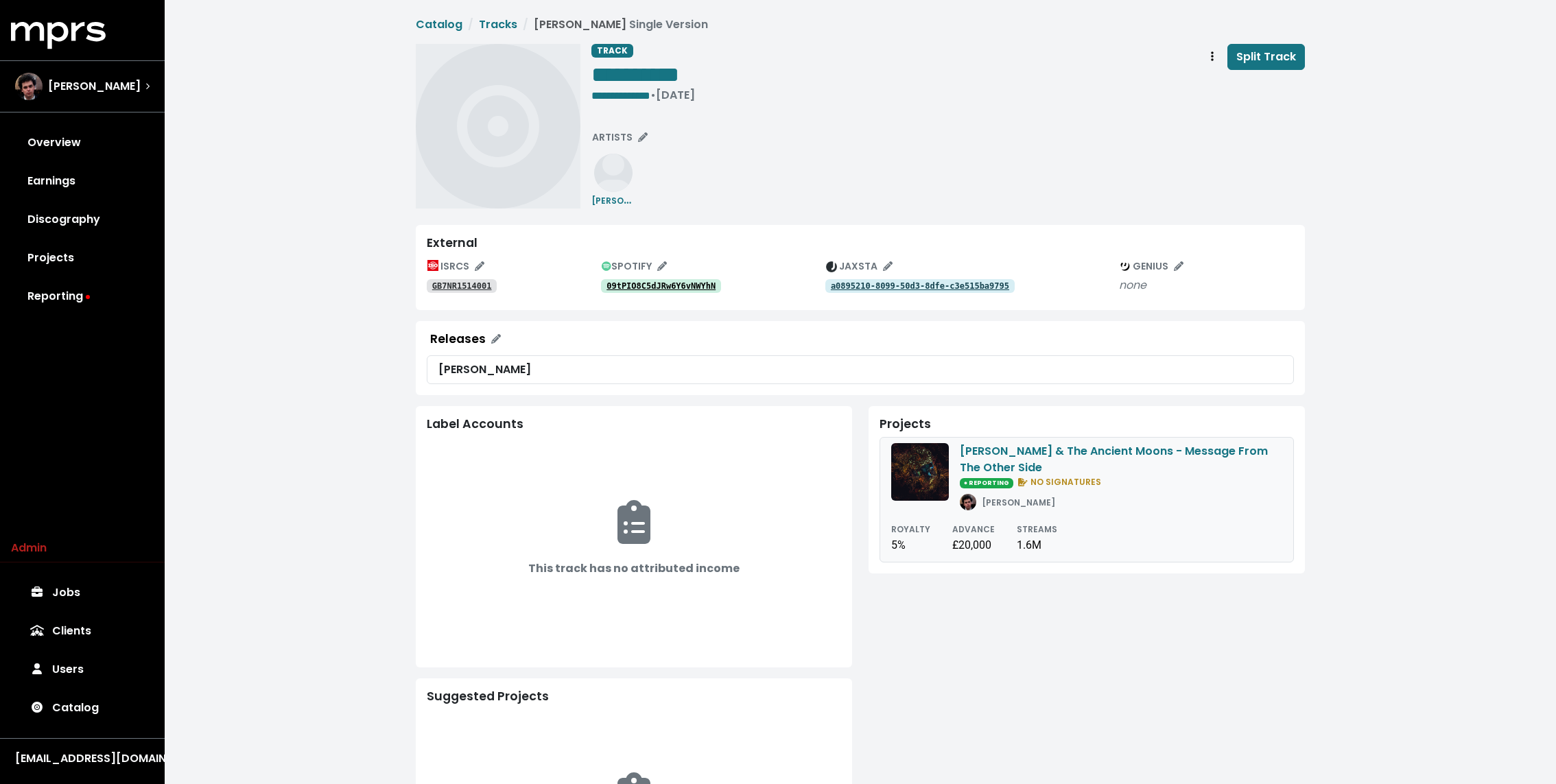
click at [981, 485] on span "● REPORTING" at bounding box center [987, 483] width 54 height 11
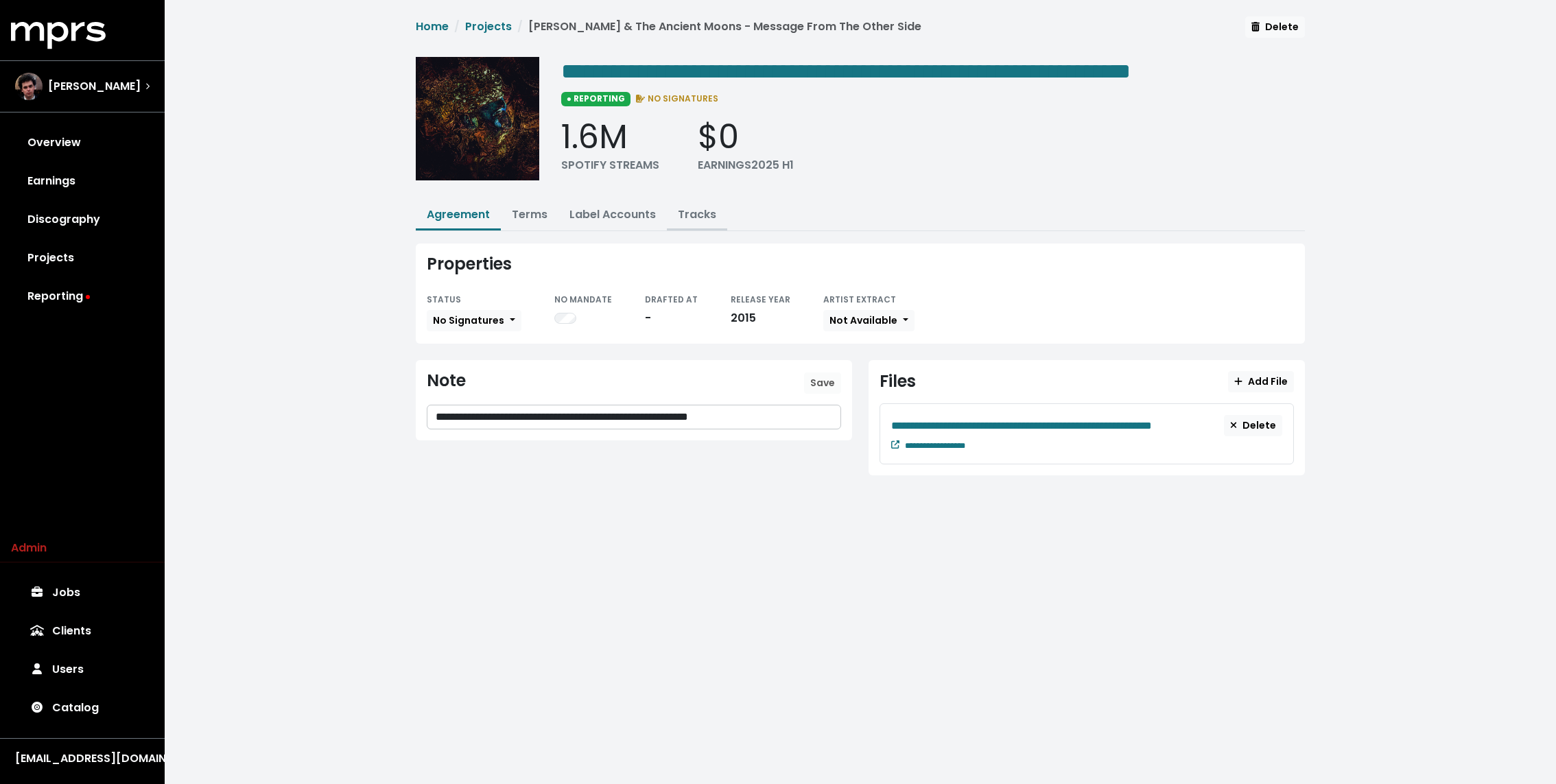
click at [690, 222] on link "Tracks" at bounding box center [697, 214] width 38 height 16
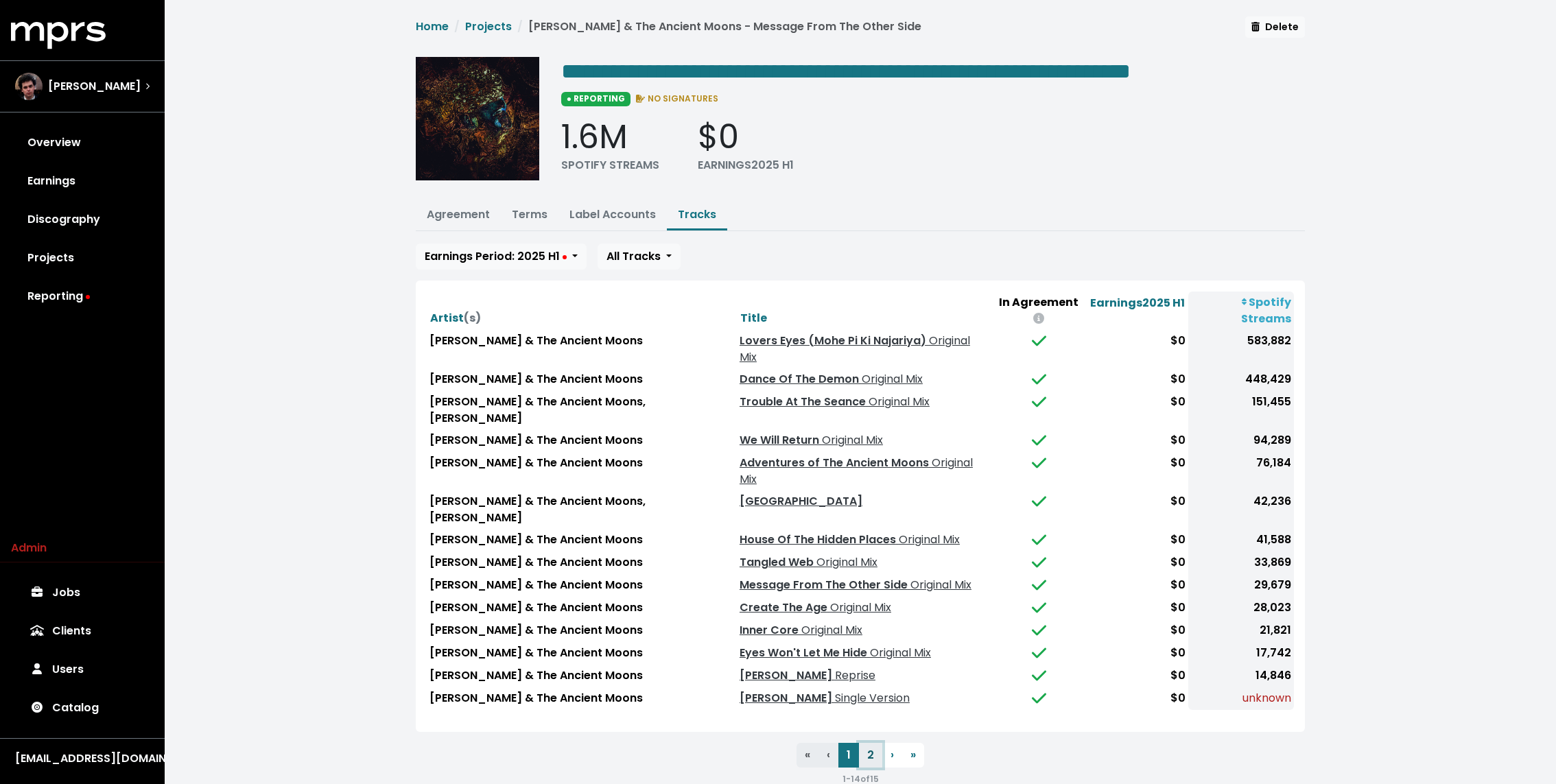
click at [867, 743] on button "2" at bounding box center [871, 755] width 23 height 25
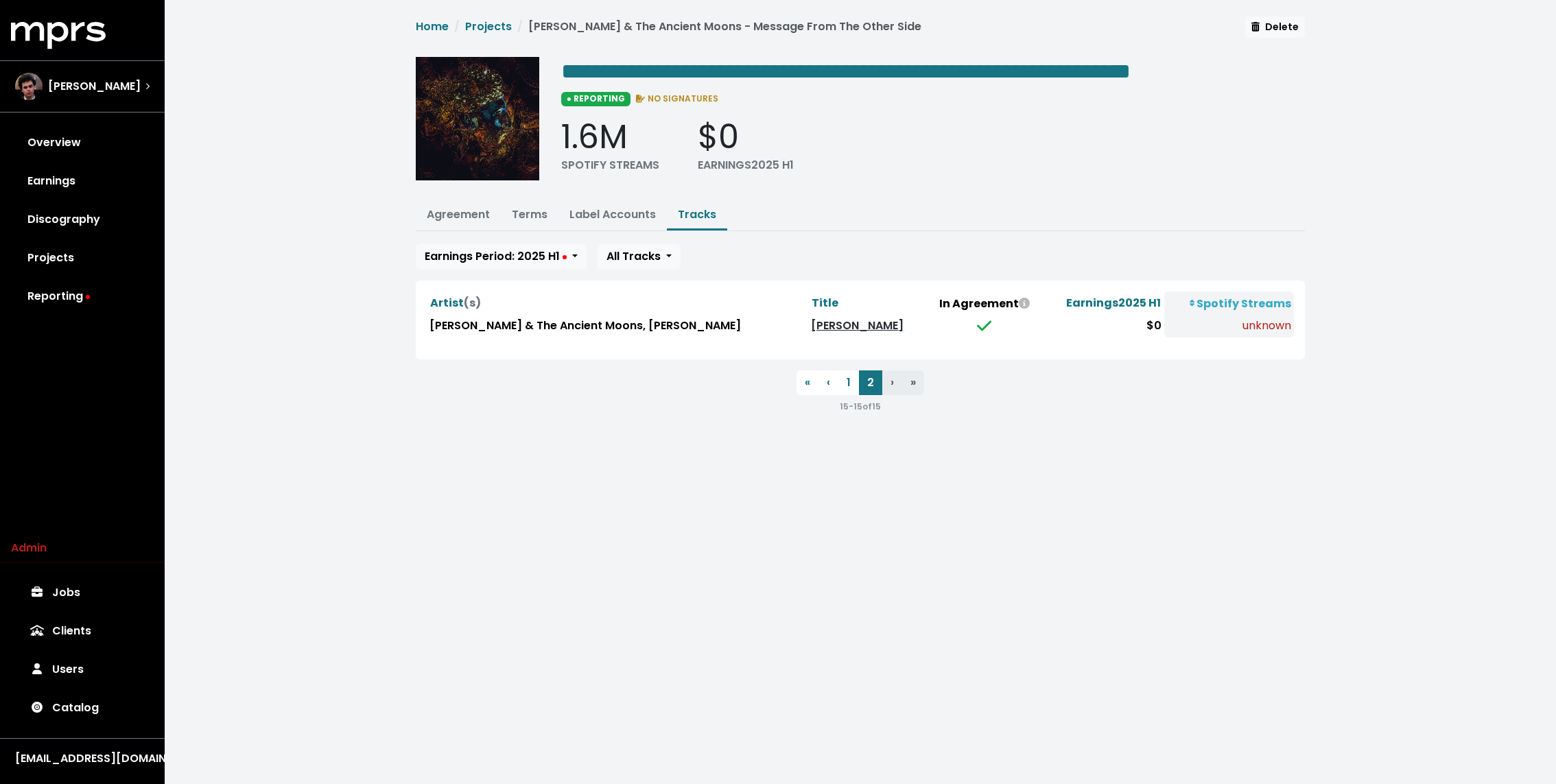
click at [856, 334] on link "Vermillion" at bounding box center [857, 326] width 93 height 16
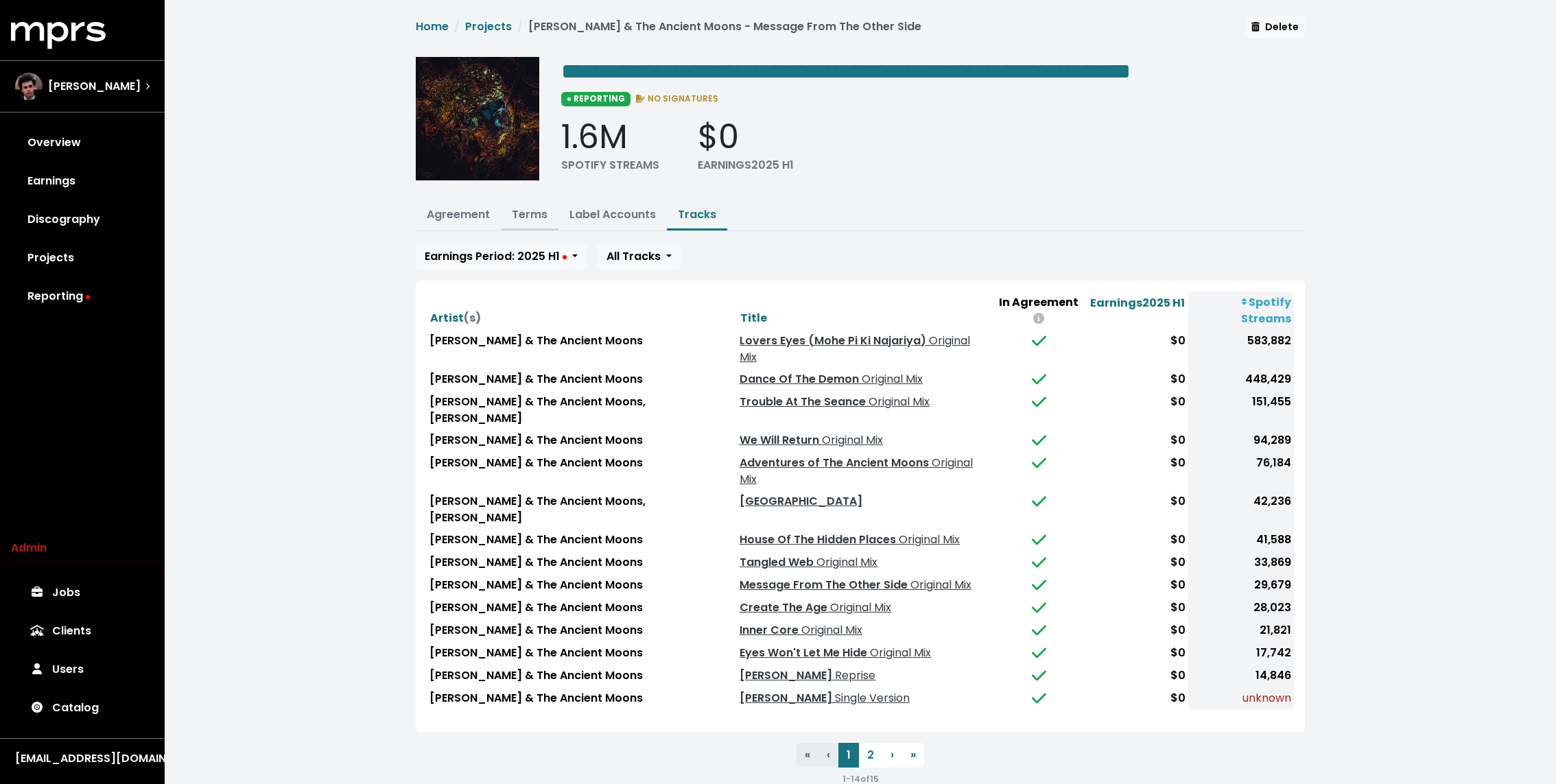
click at [513, 222] on link "Terms" at bounding box center [530, 214] width 36 height 16
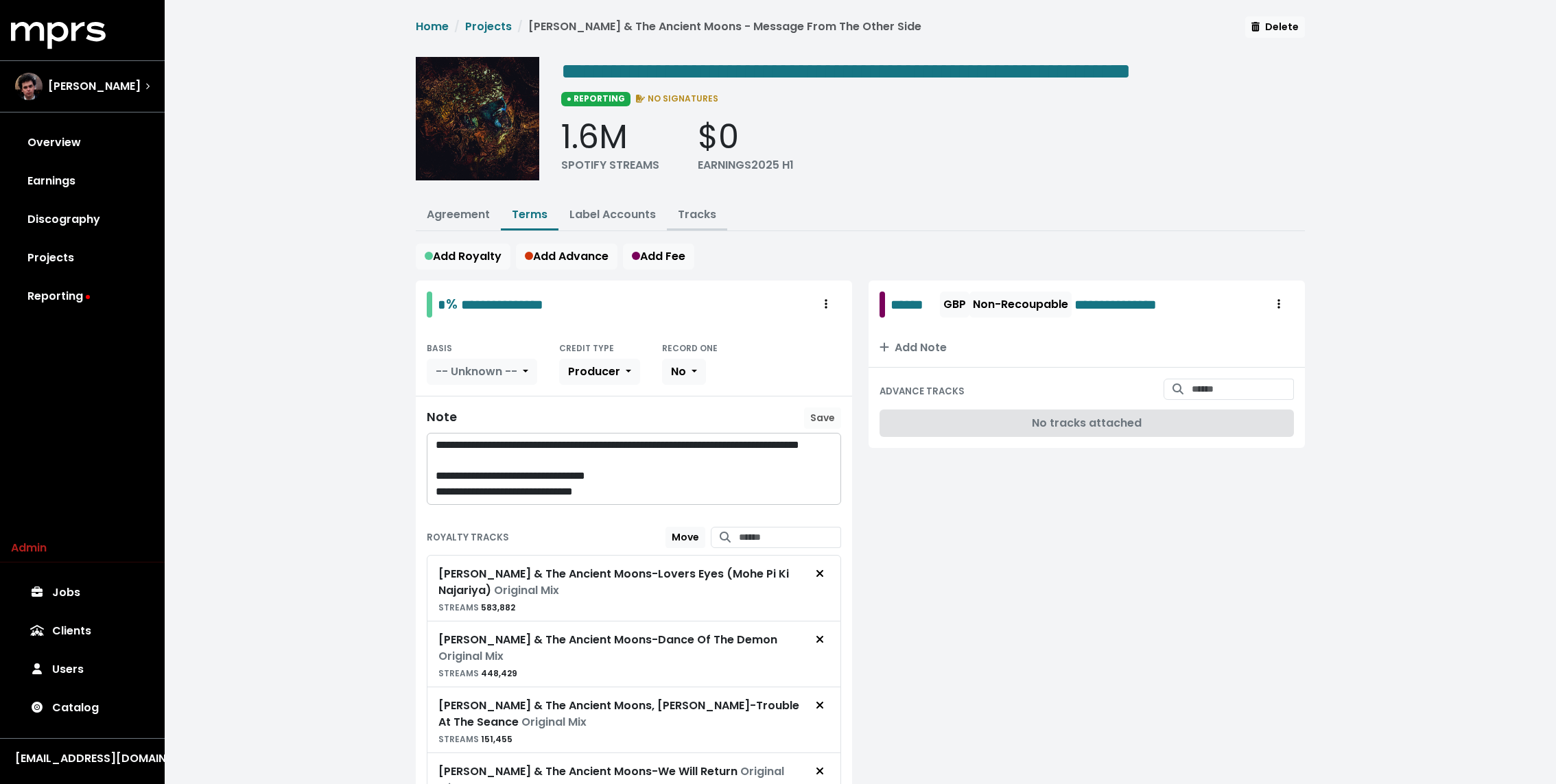
click at [691, 222] on link "Tracks" at bounding box center [697, 214] width 38 height 16
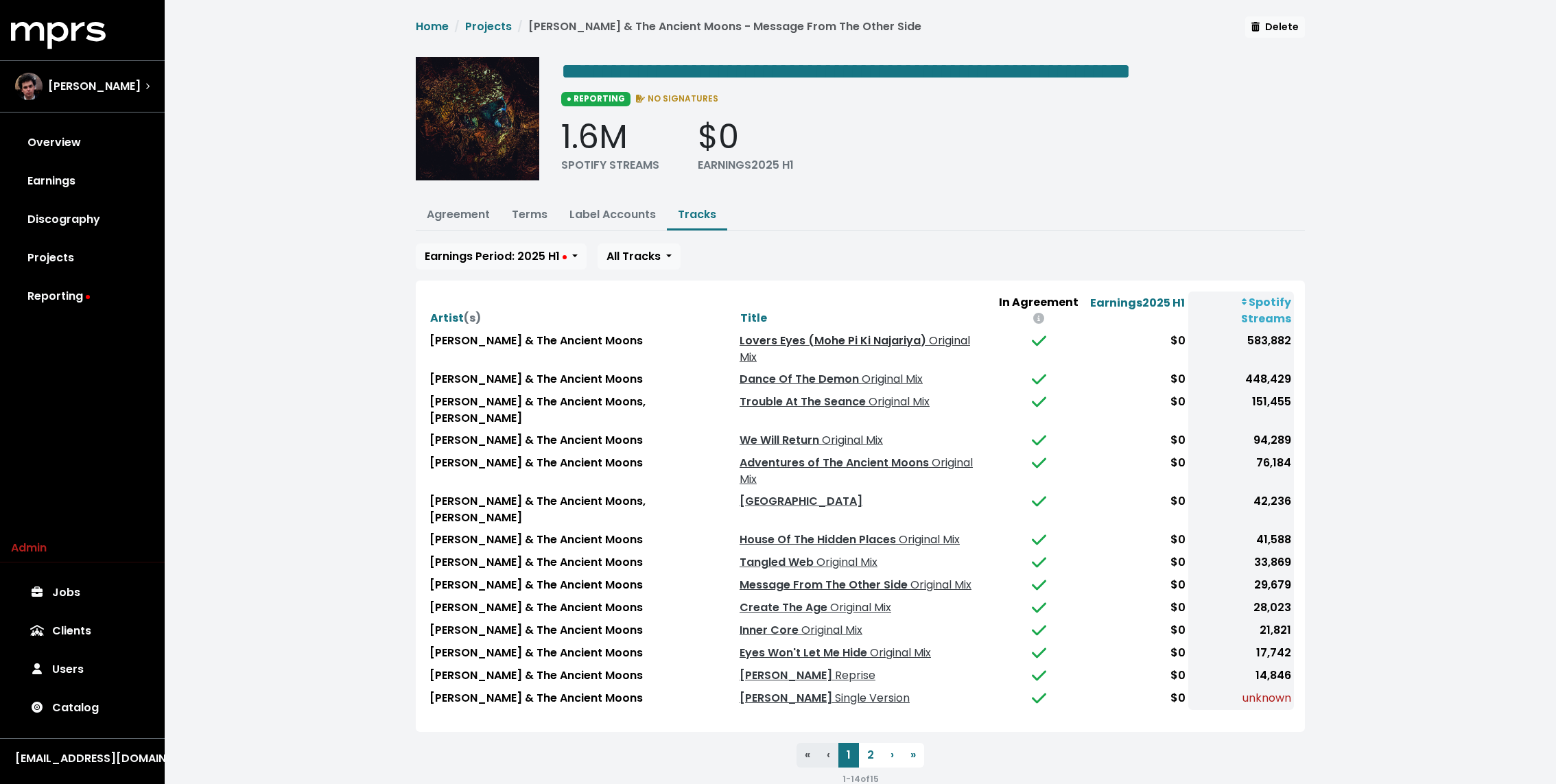
click at [848, 349] on link "Lovers Eyes (Mohe Pi Ki Najariya) Original Mix" at bounding box center [855, 349] width 230 height 32
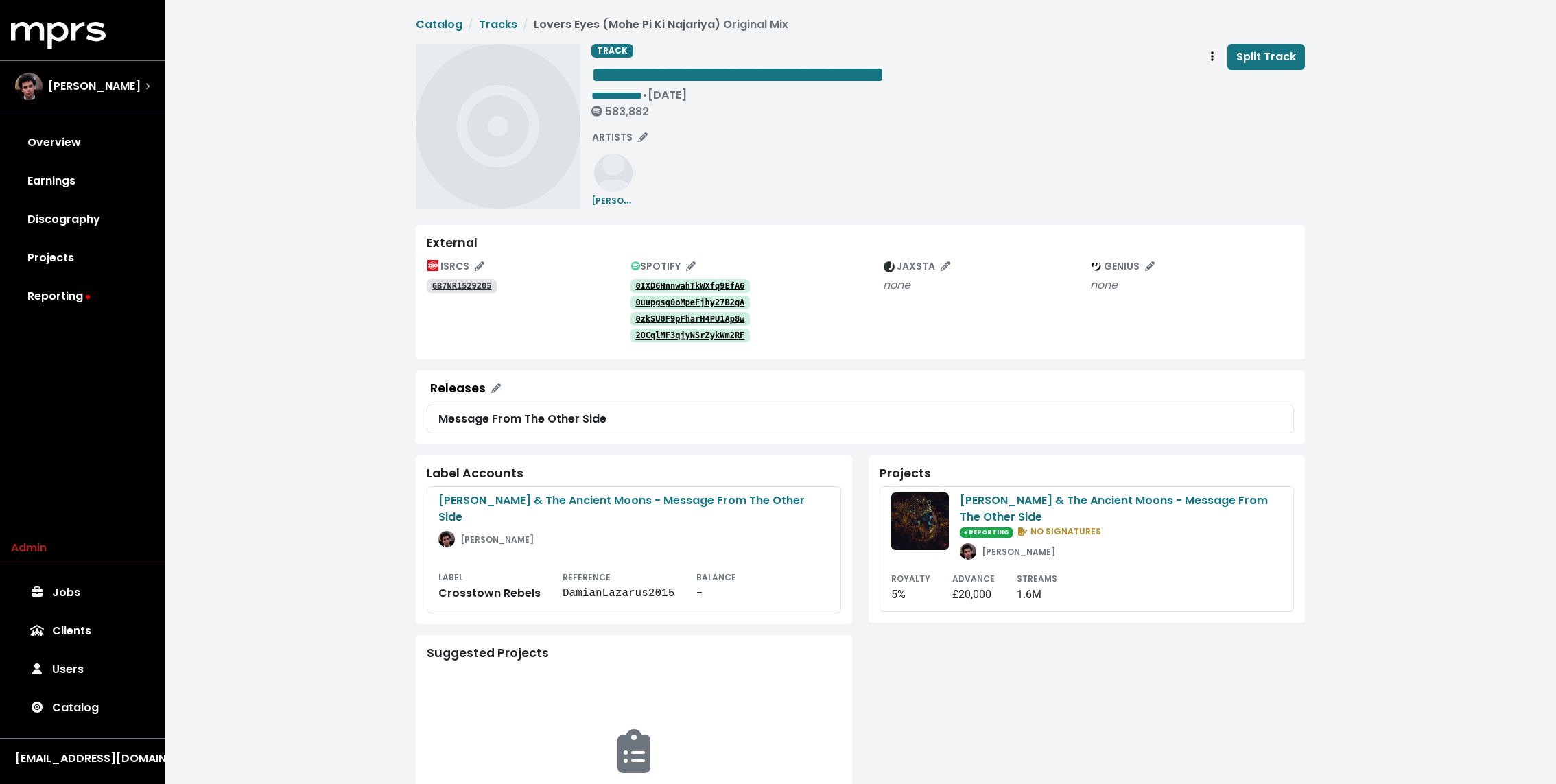
click at [724, 279] on link "0IXD6HnnwahTkWXfq9EfA6" at bounding box center [691, 285] width 120 height 13
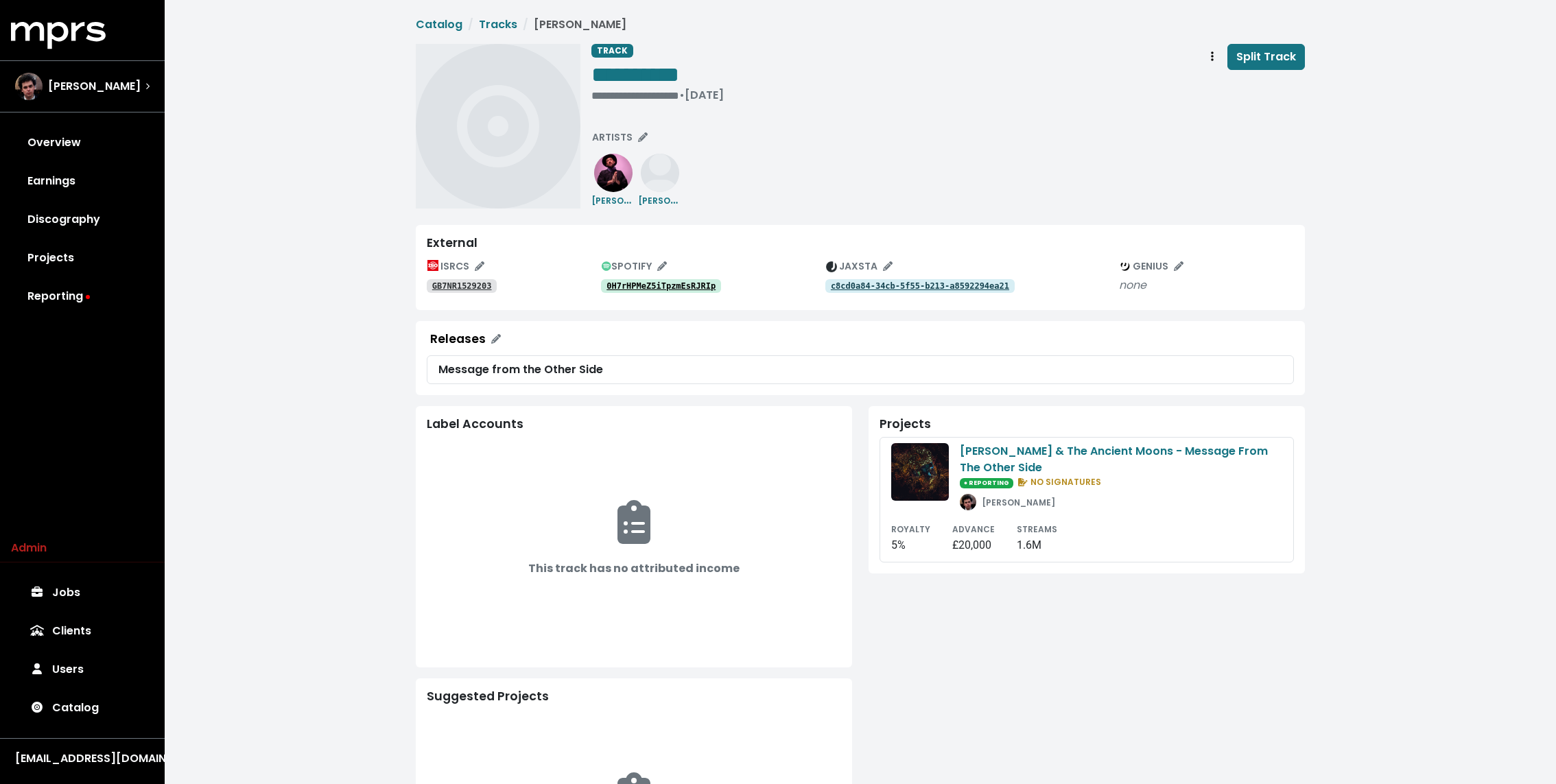
click at [684, 285] on tt "0H7rHPMeZ5iTpzmEsRJRIp" at bounding box center [661, 285] width 109 height 10
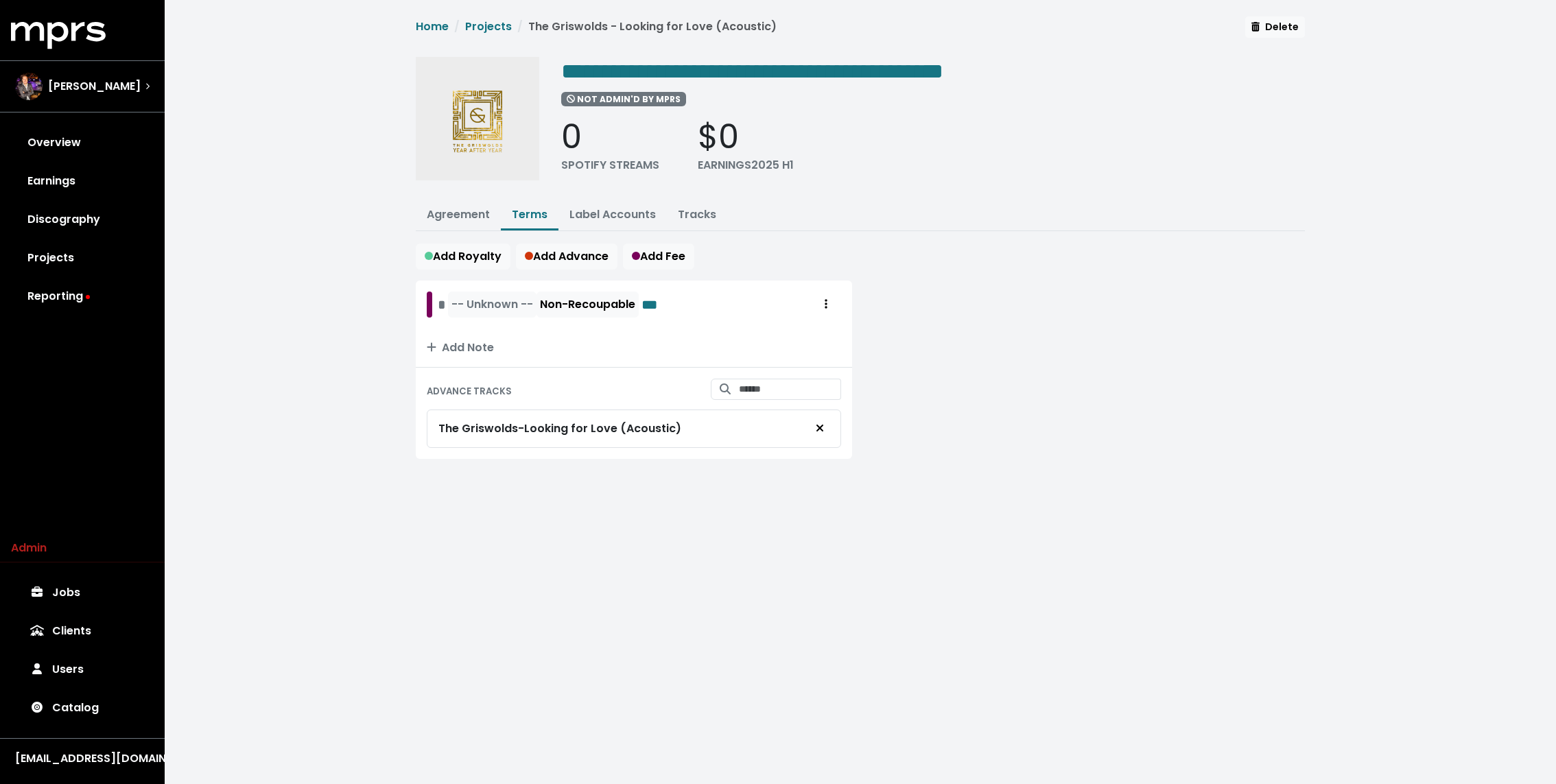
click at [362, 342] on div "**********" at bounding box center [860, 254] width 1391 height 508
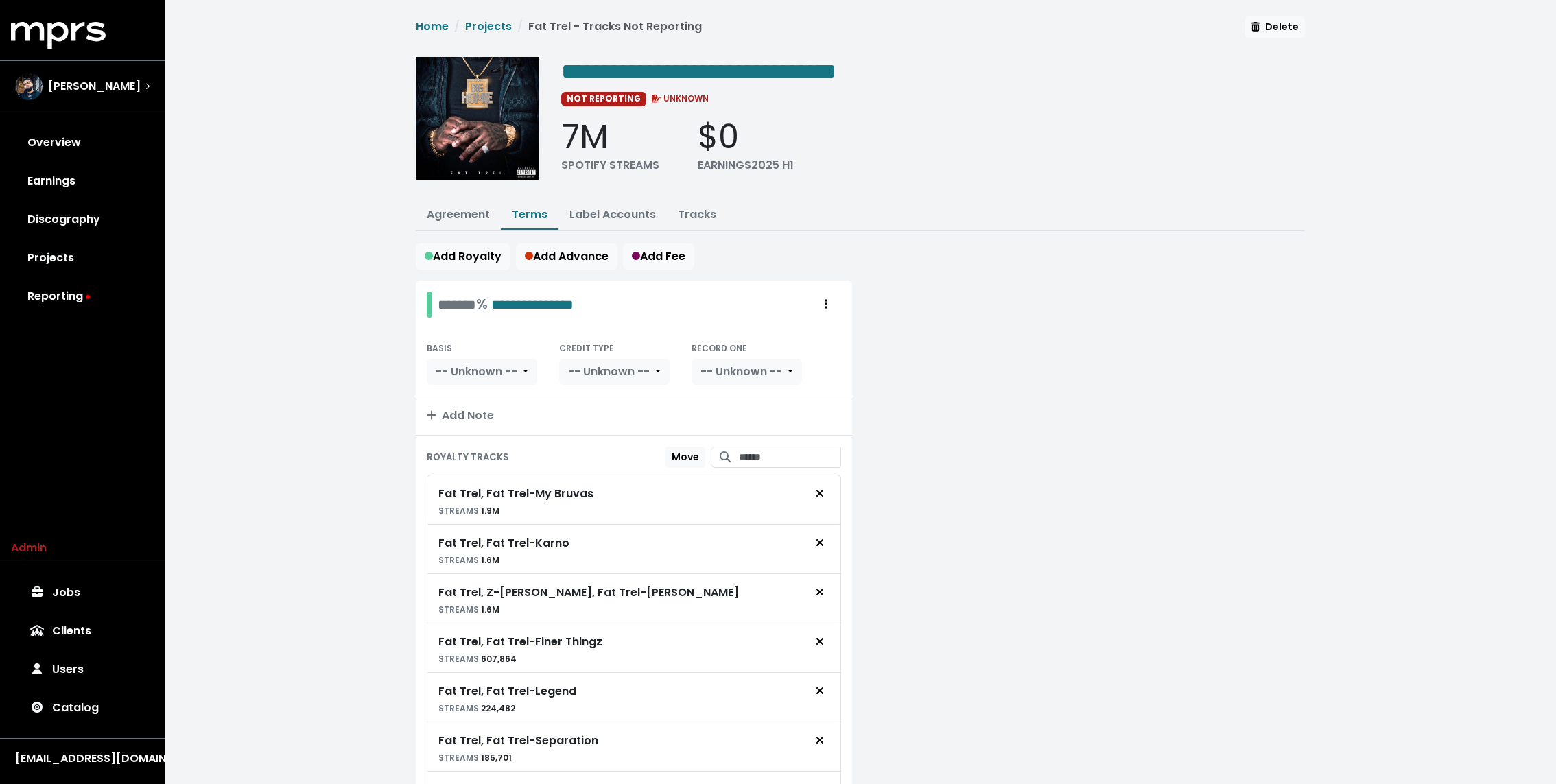
scroll to position [499, 0]
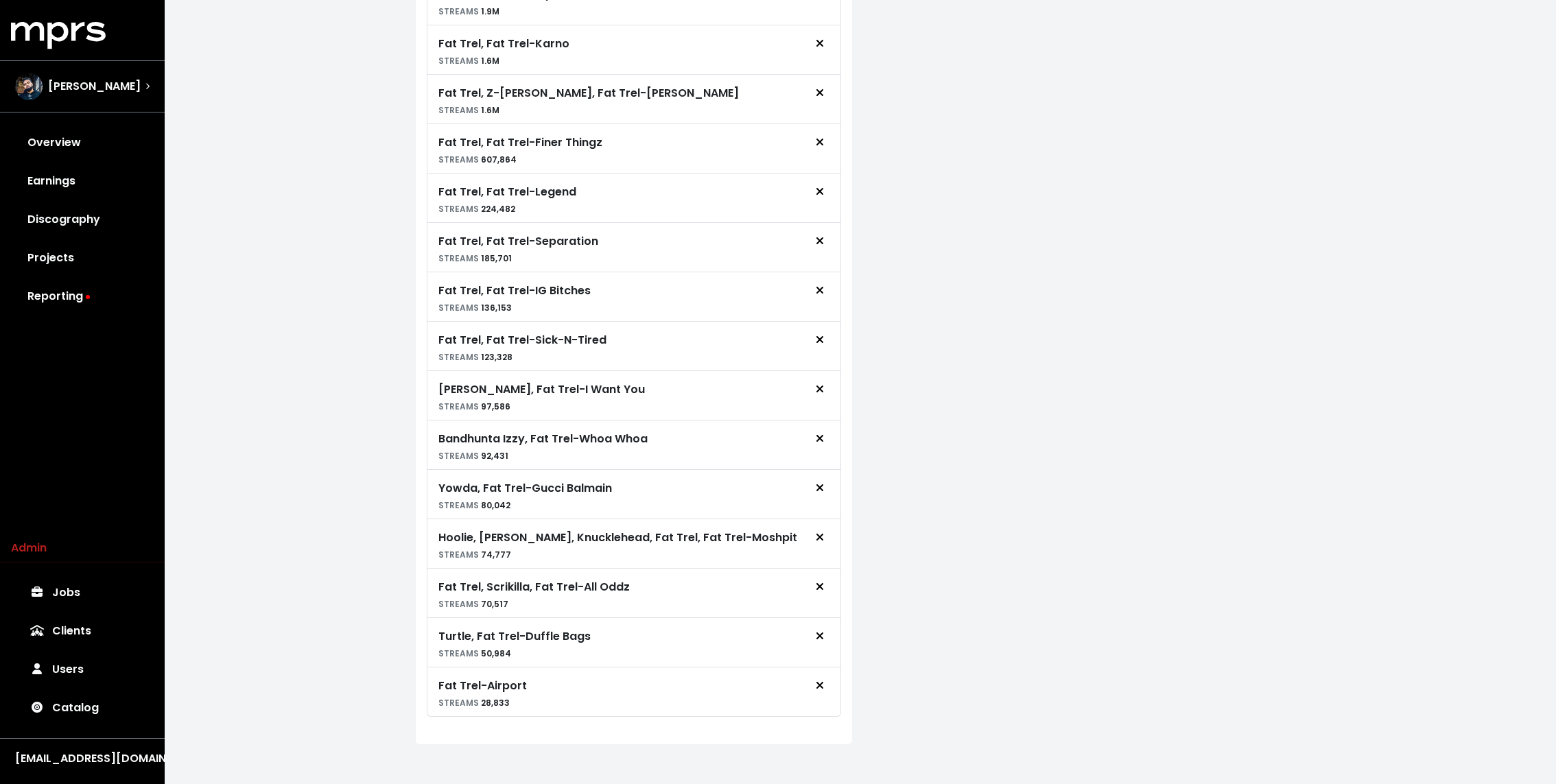
click at [312, 403] on div "**********" at bounding box center [860, 146] width 1391 height 1292
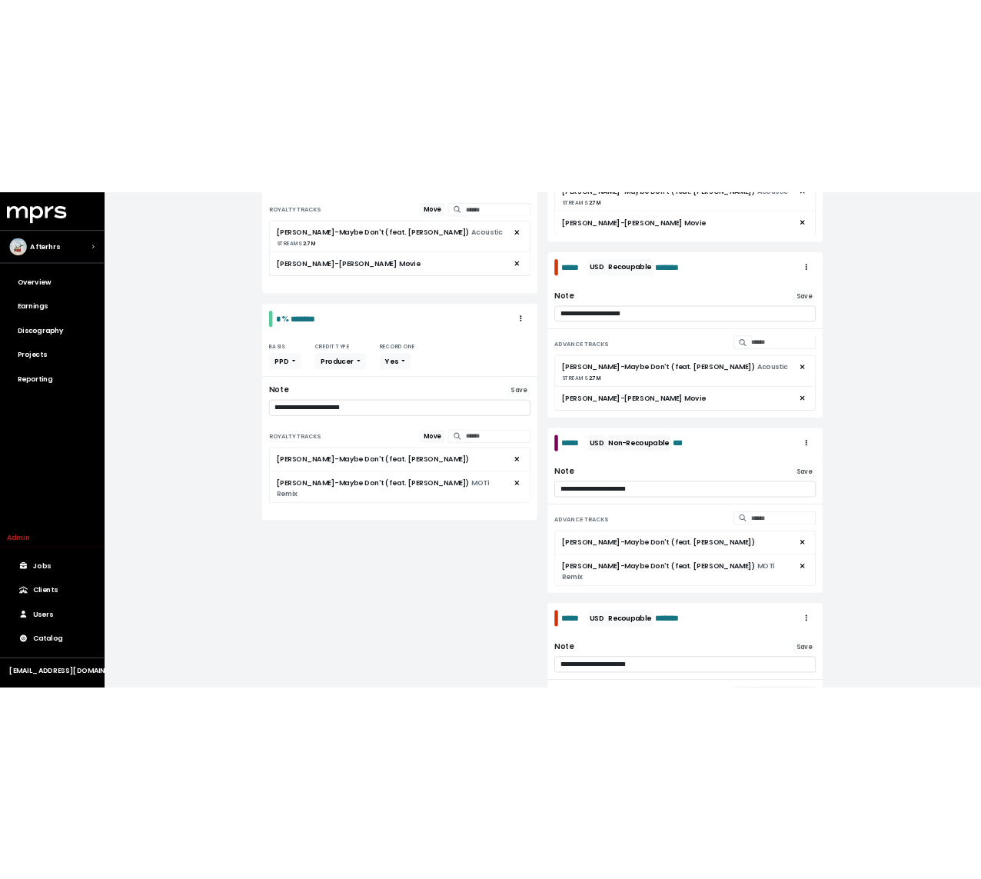
scroll to position [491, 0]
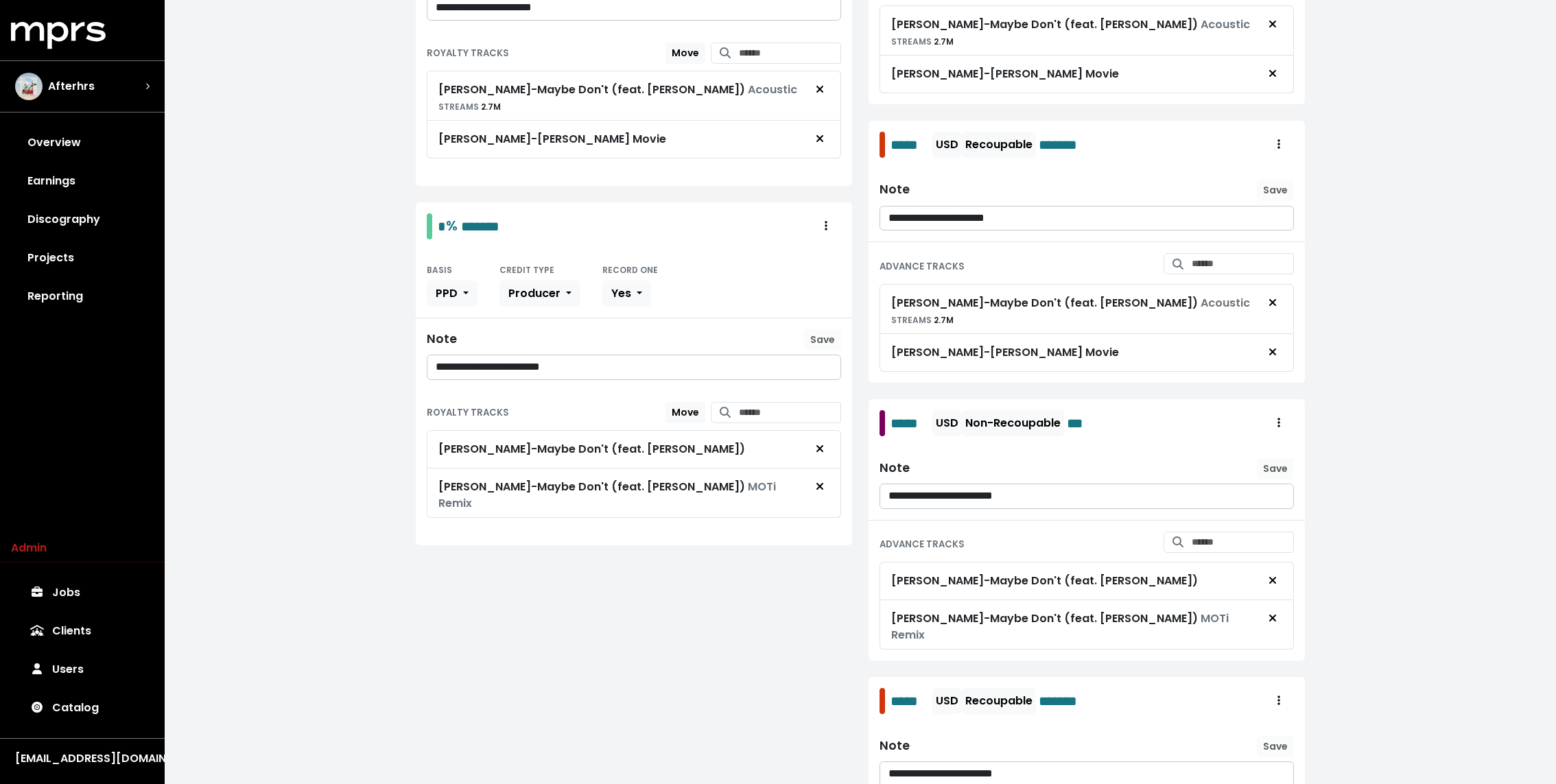
click at [618, 581] on div "**********" at bounding box center [633, 399] width 452 height 1112
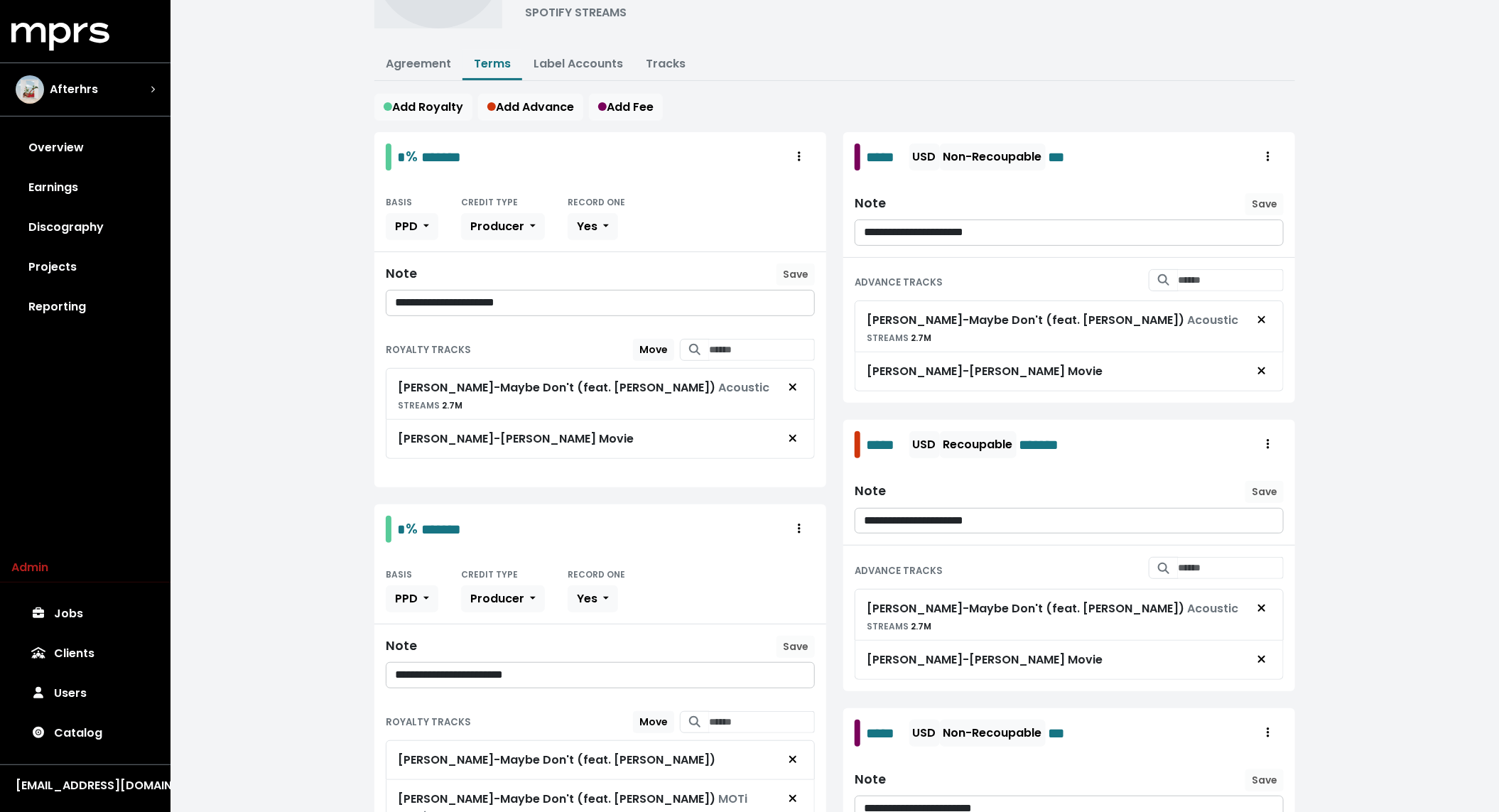
scroll to position [162, 0]
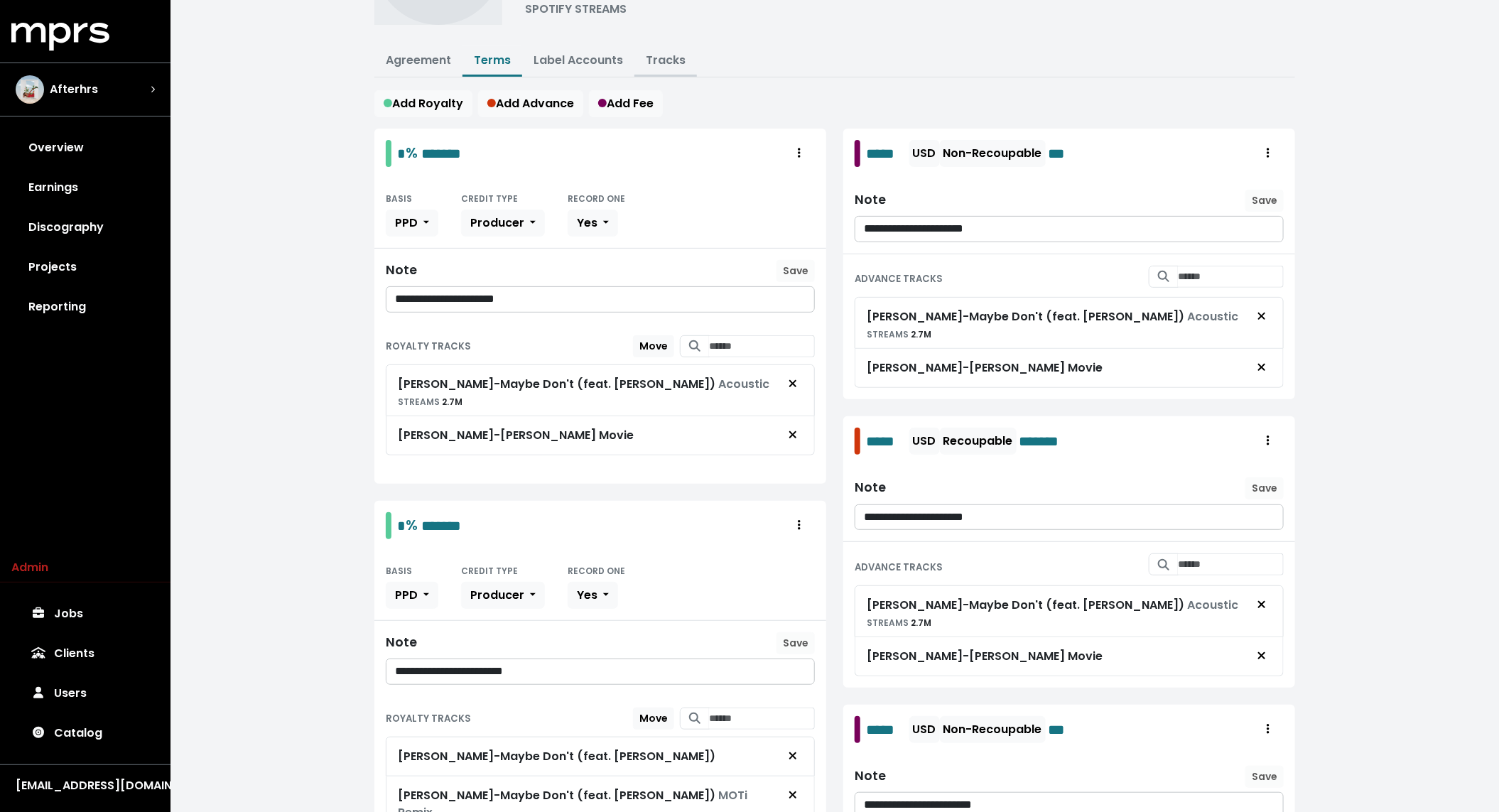
click at [647, 52] on link "Tracks" at bounding box center [665, 60] width 40 height 17
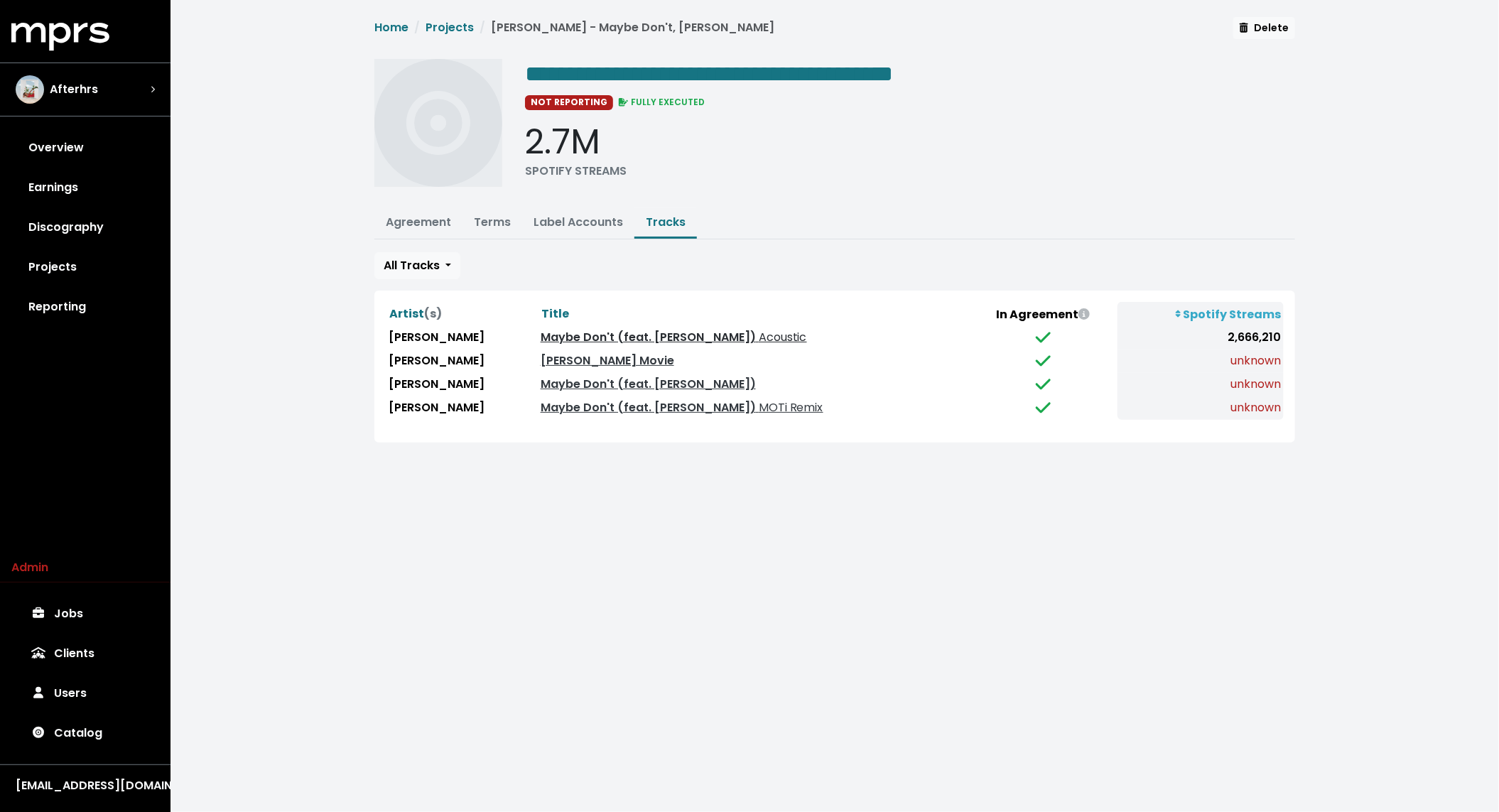
click at [677, 330] on link "Maybe Don't (feat. JP Saxe) Acoustic" at bounding box center [674, 337] width 266 height 17
click at [490, 225] on link "Terms" at bounding box center [493, 222] width 37 height 17
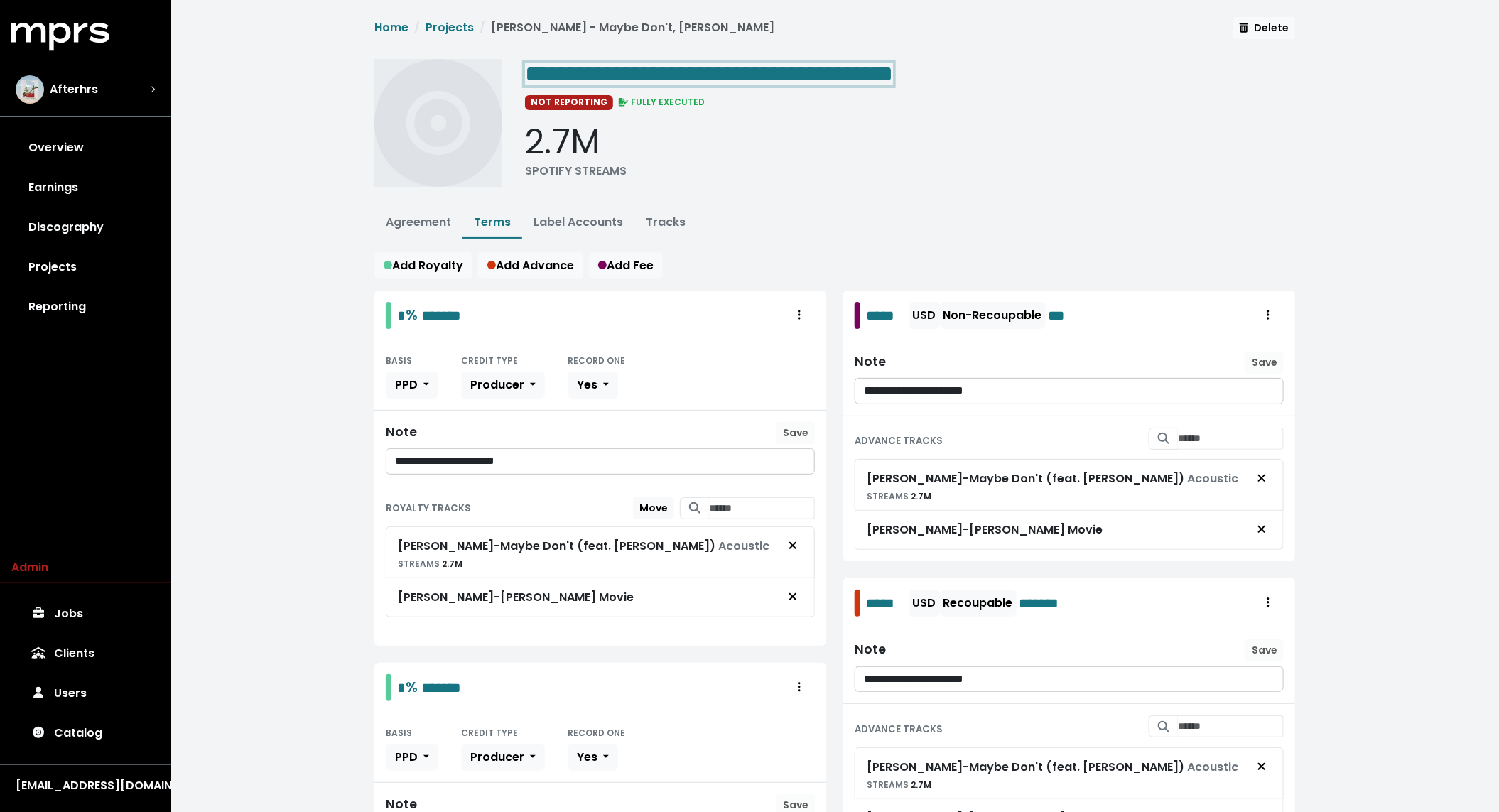
click at [781, 63] on span "**********" at bounding box center [709, 74] width 368 height 23
click at [904, 54] on span "**********" at bounding box center [835, 106] width 920 height 180
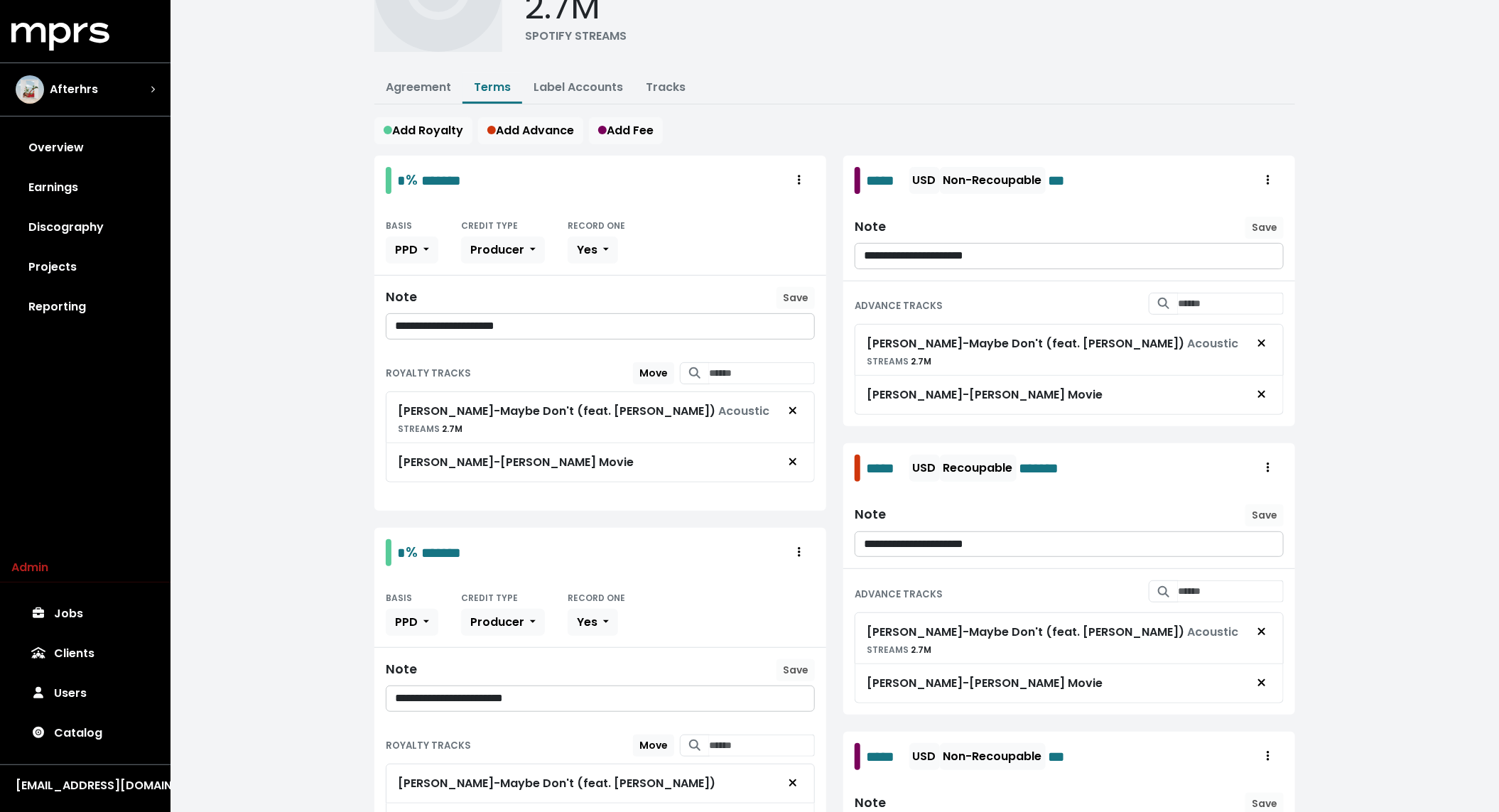
scroll to position [124, 0]
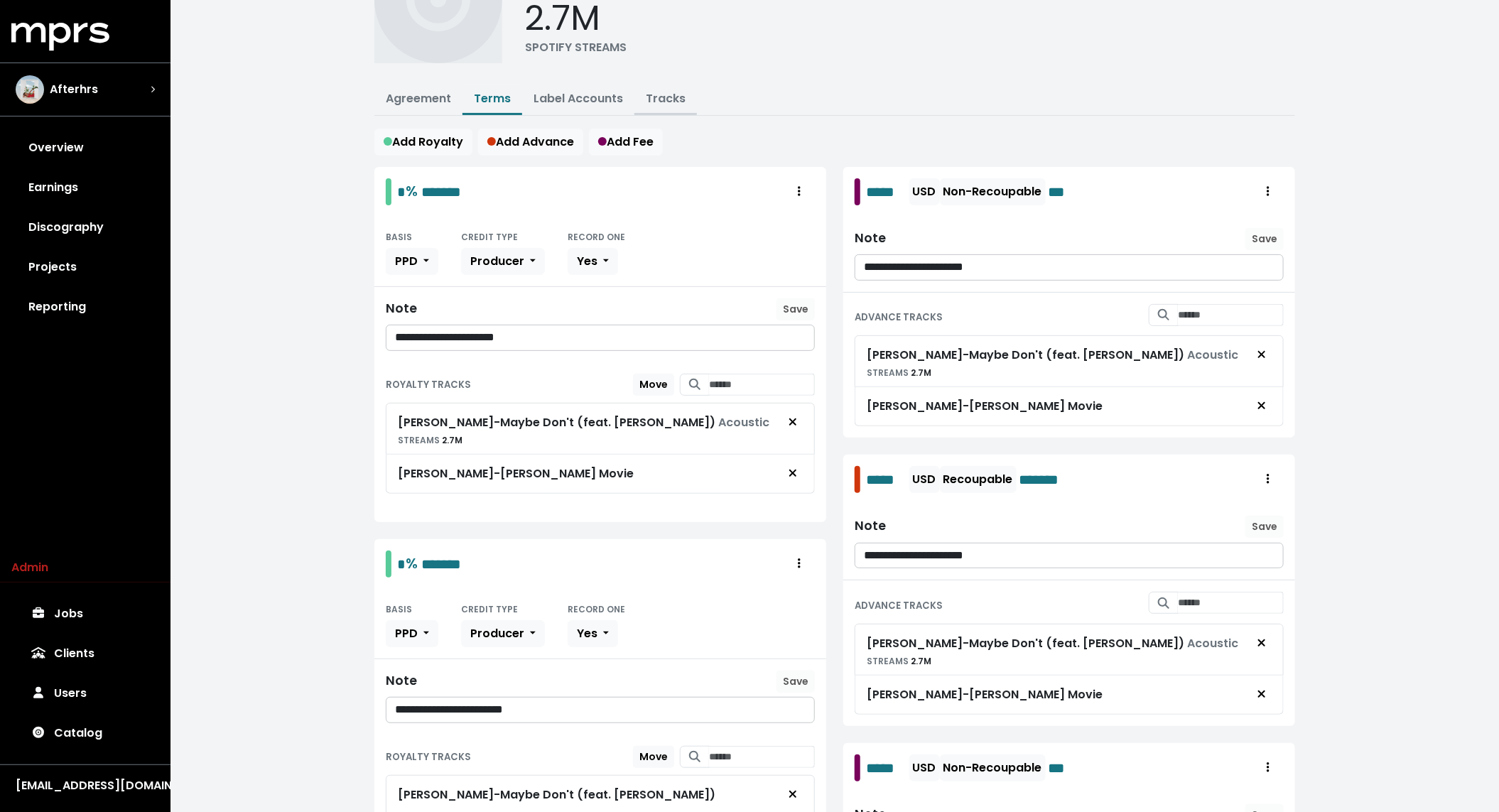
click at [675, 96] on link "Tracks" at bounding box center [665, 99] width 40 height 17
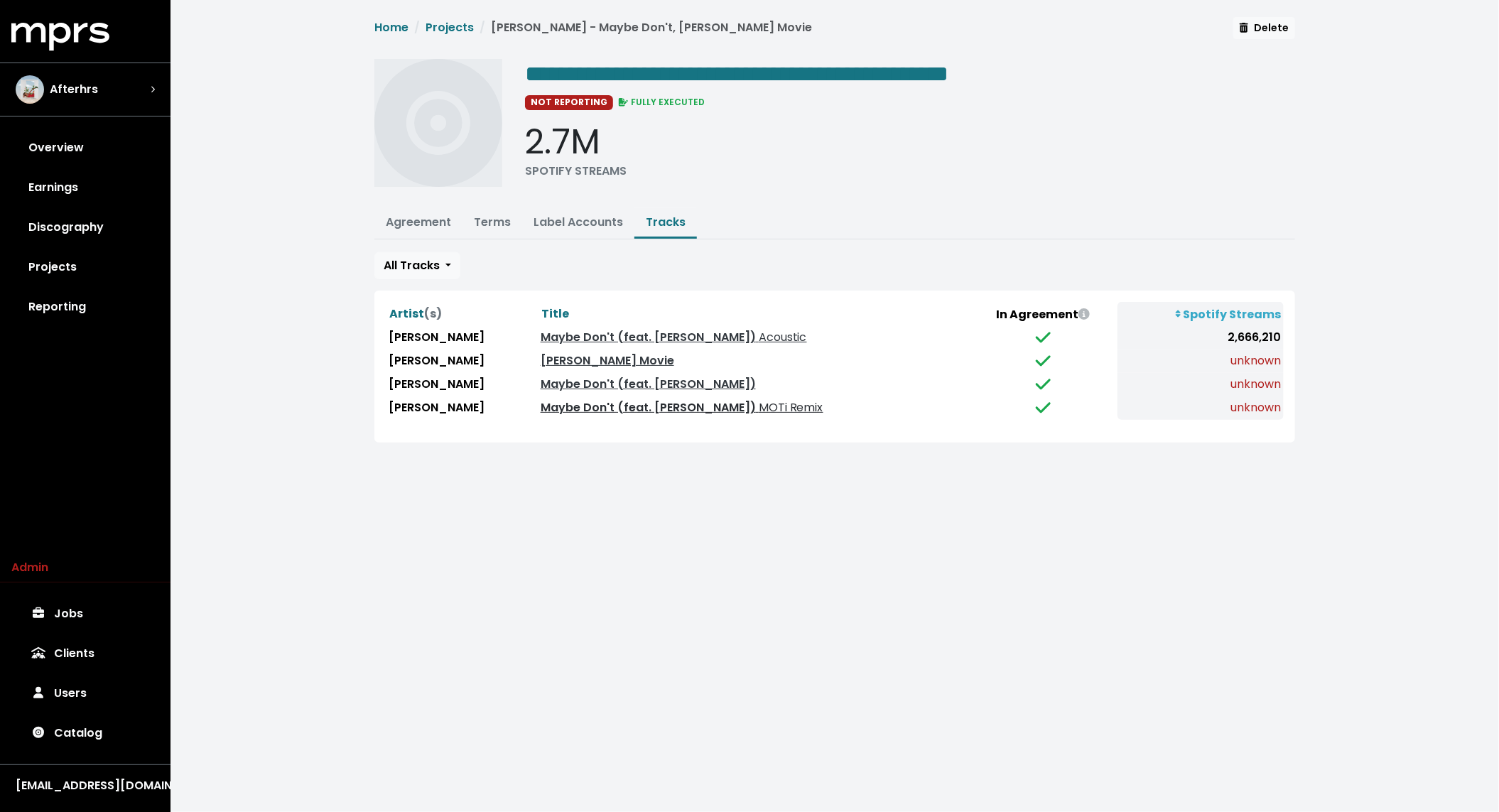
click at [756, 407] on span "MOTi Remix" at bounding box center [789, 407] width 67 height 17
click at [394, 36] on nav "Home Projects Maisie Peters - Maybe Don't, John Hughes Movie" at bounding box center [593, 33] width 438 height 29
click at [394, 31] on link "Home" at bounding box center [391, 28] width 34 height 17
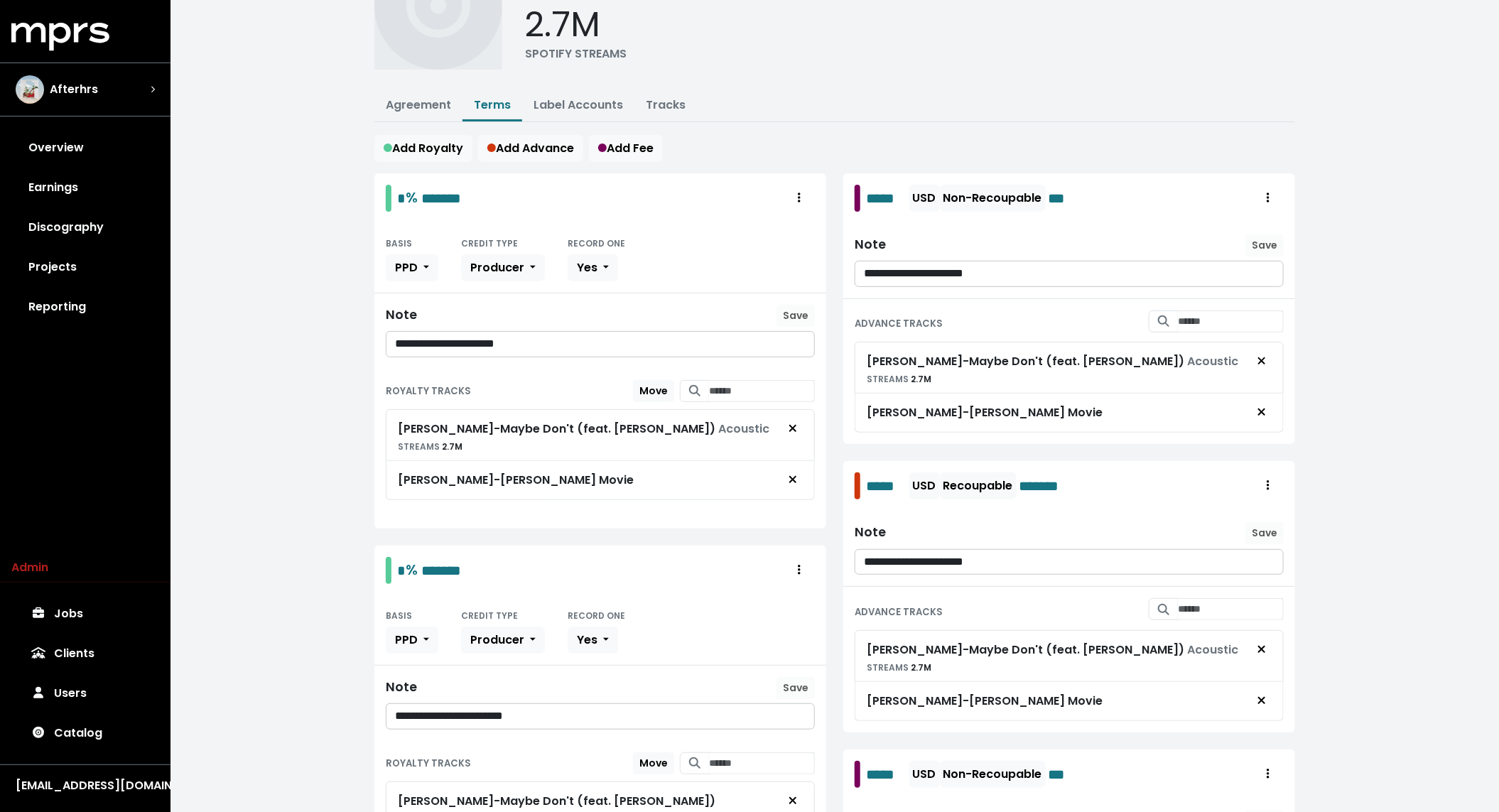
scroll to position [124, 0]
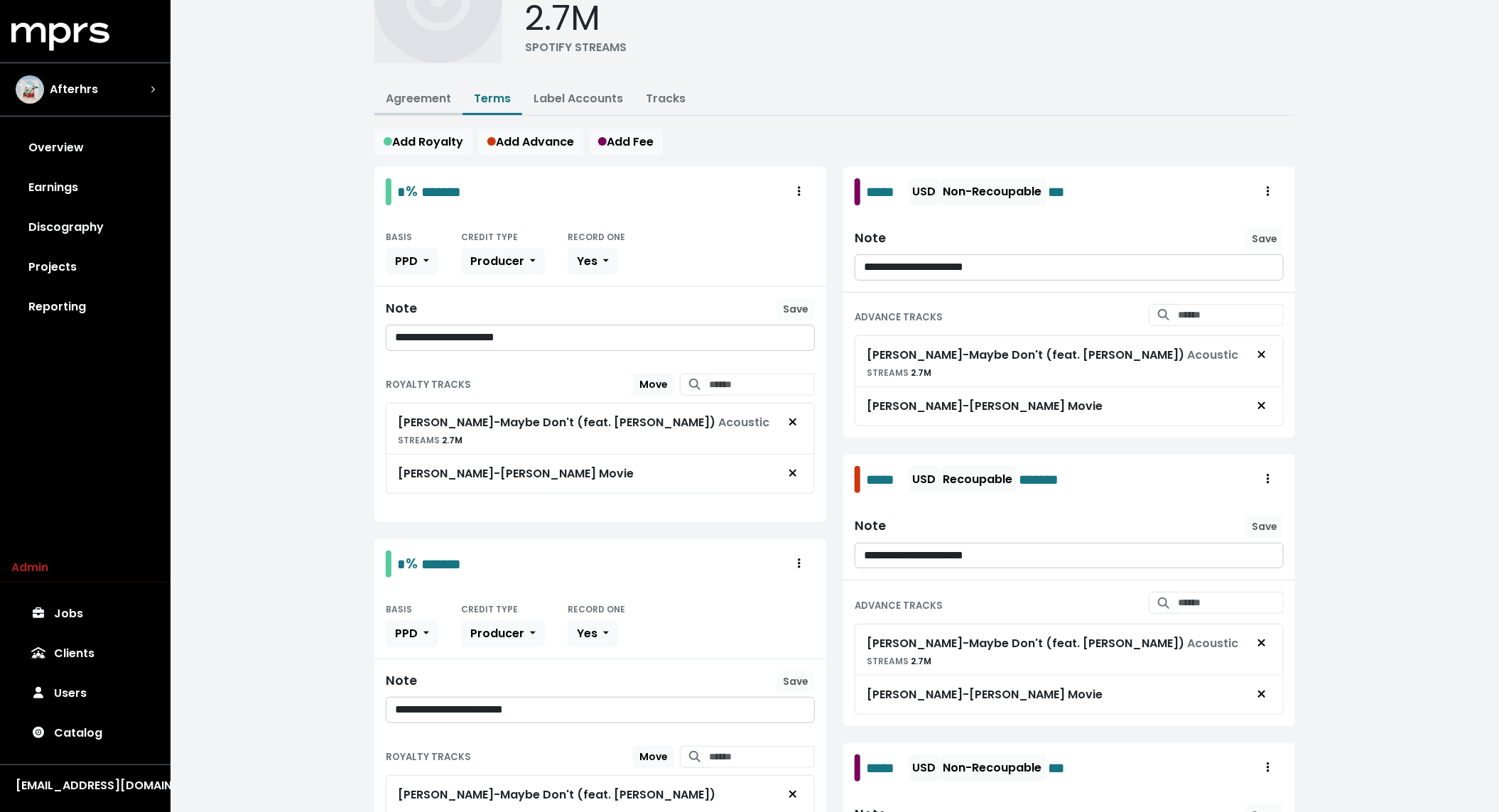
click at [433, 100] on link "Agreement" at bounding box center [418, 99] width 66 height 17
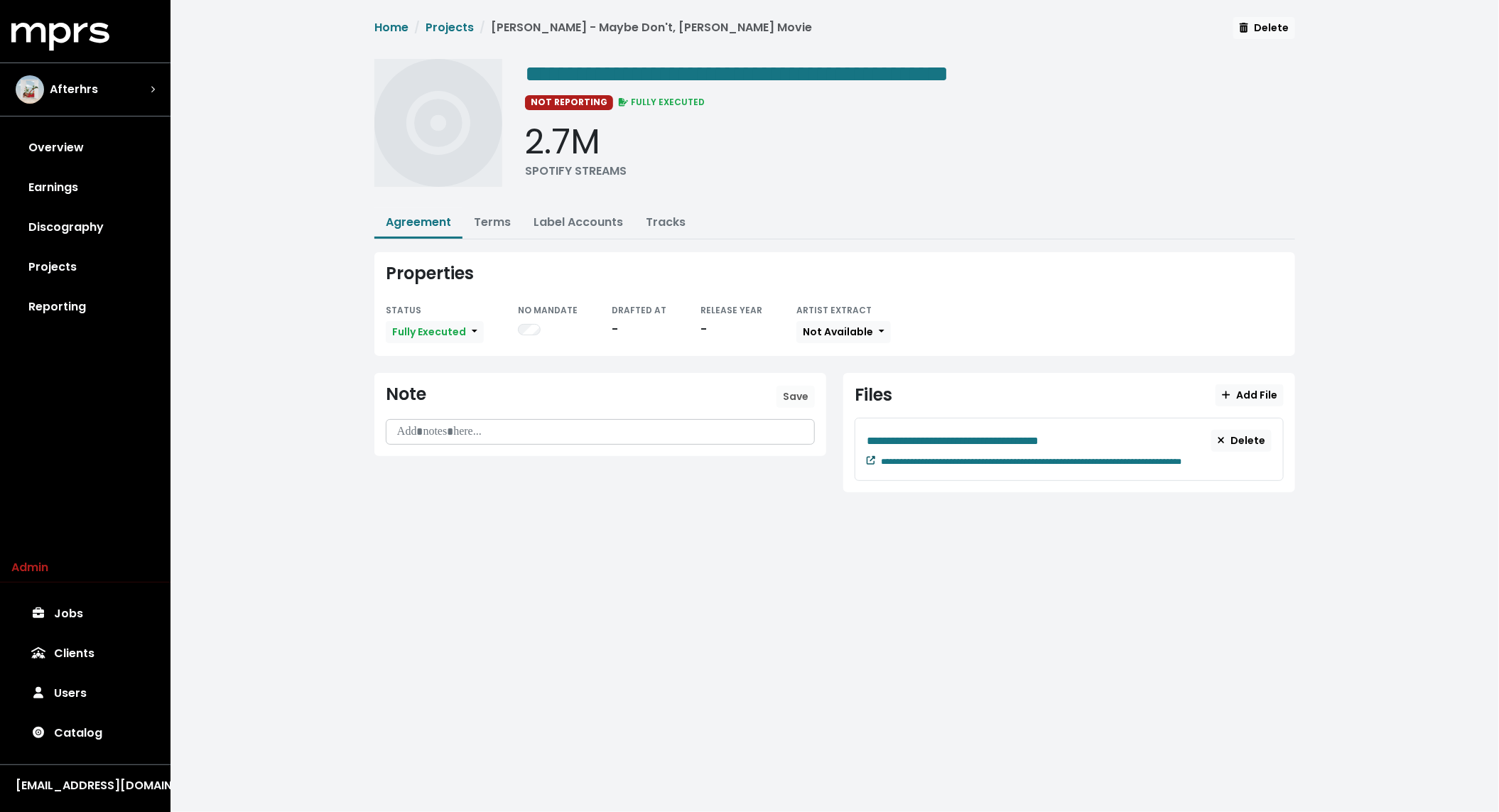
click at [871, 460] on icon at bounding box center [871, 460] width 8 height 8
click at [503, 220] on link "Terms" at bounding box center [493, 222] width 37 height 17
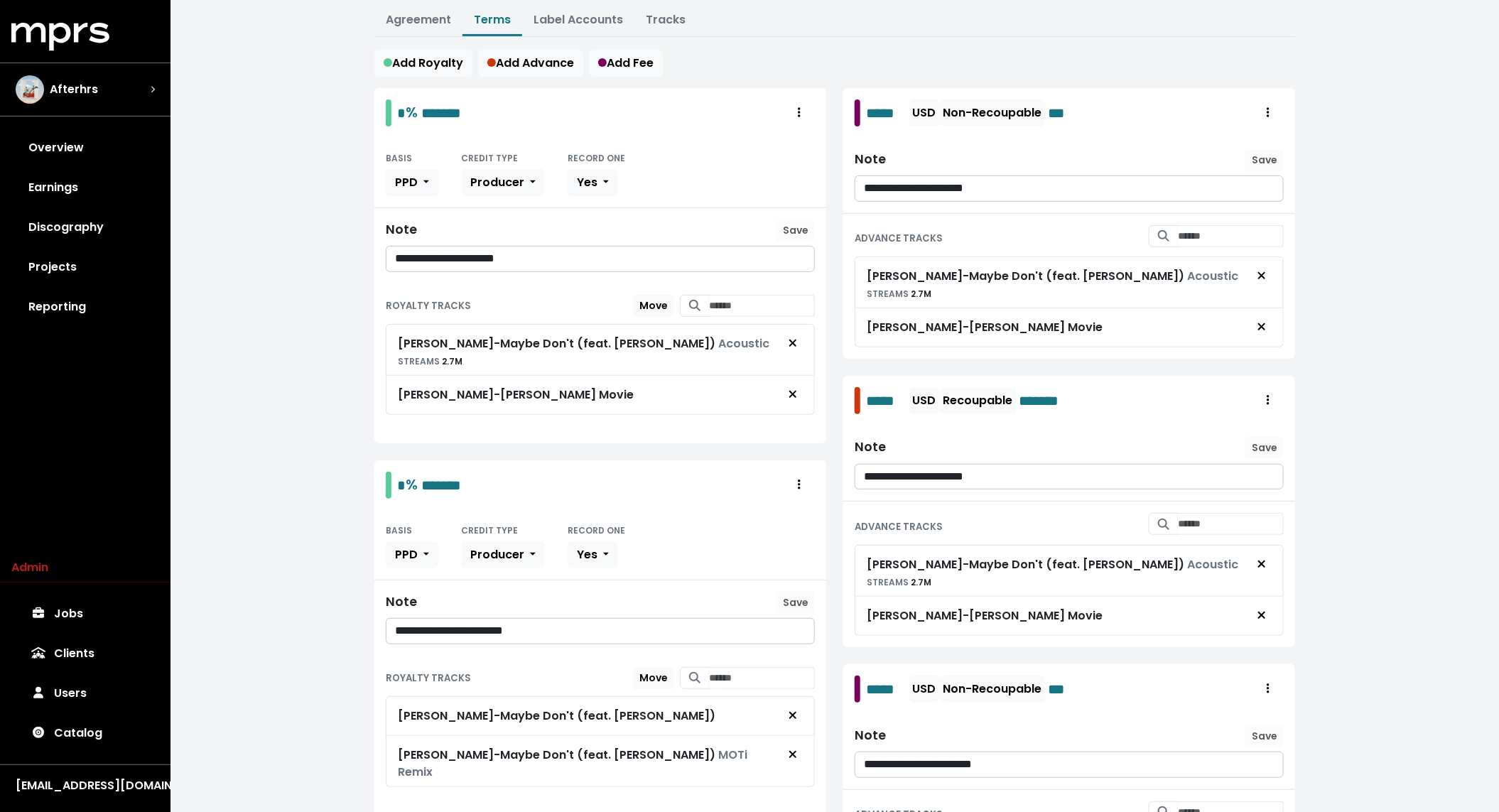
scroll to position [195, 0]
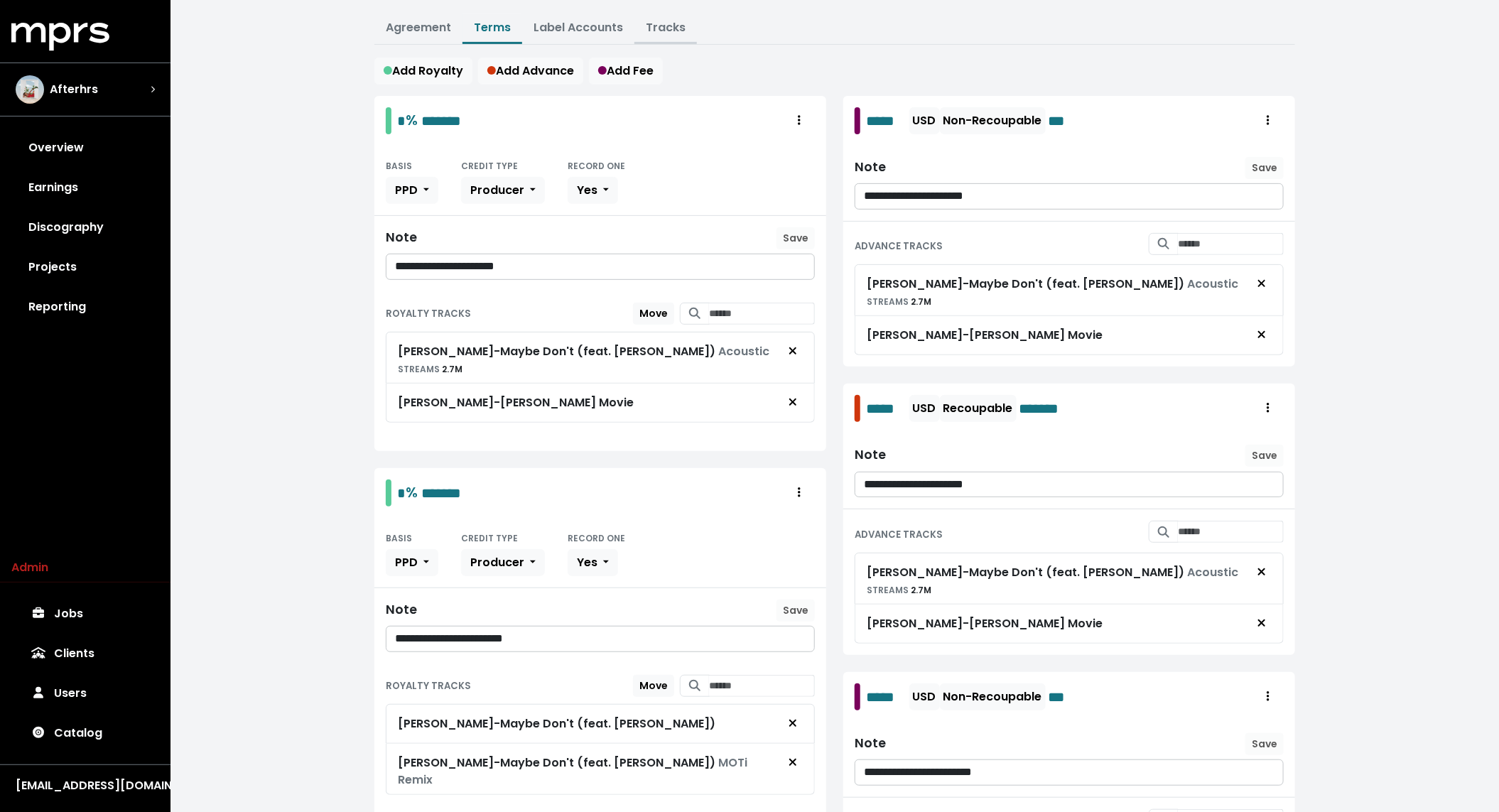
click at [672, 25] on link "Tracks" at bounding box center [665, 28] width 40 height 17
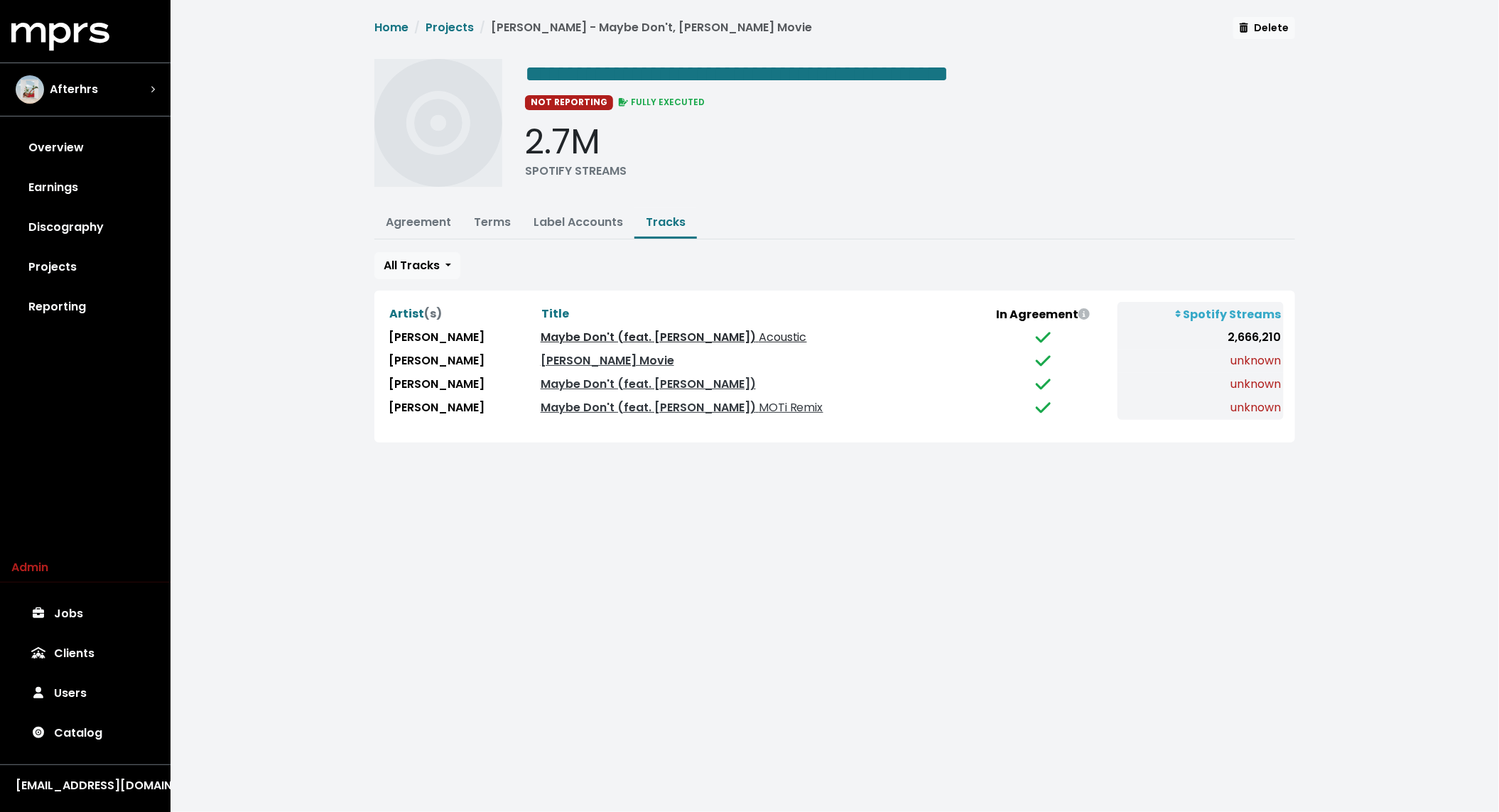
click at [627, 332] on link "Maybe Don't (feat. JP Saxe) Acoustic" at bounding box center [674, 337] width 266 height 17
click at [494, 209] on button "Terms" at bounding box center [492, 223] width 60 height 30
click at [492, 217] on link "Terms" at bounding box center [493, 222] width 37 height 17
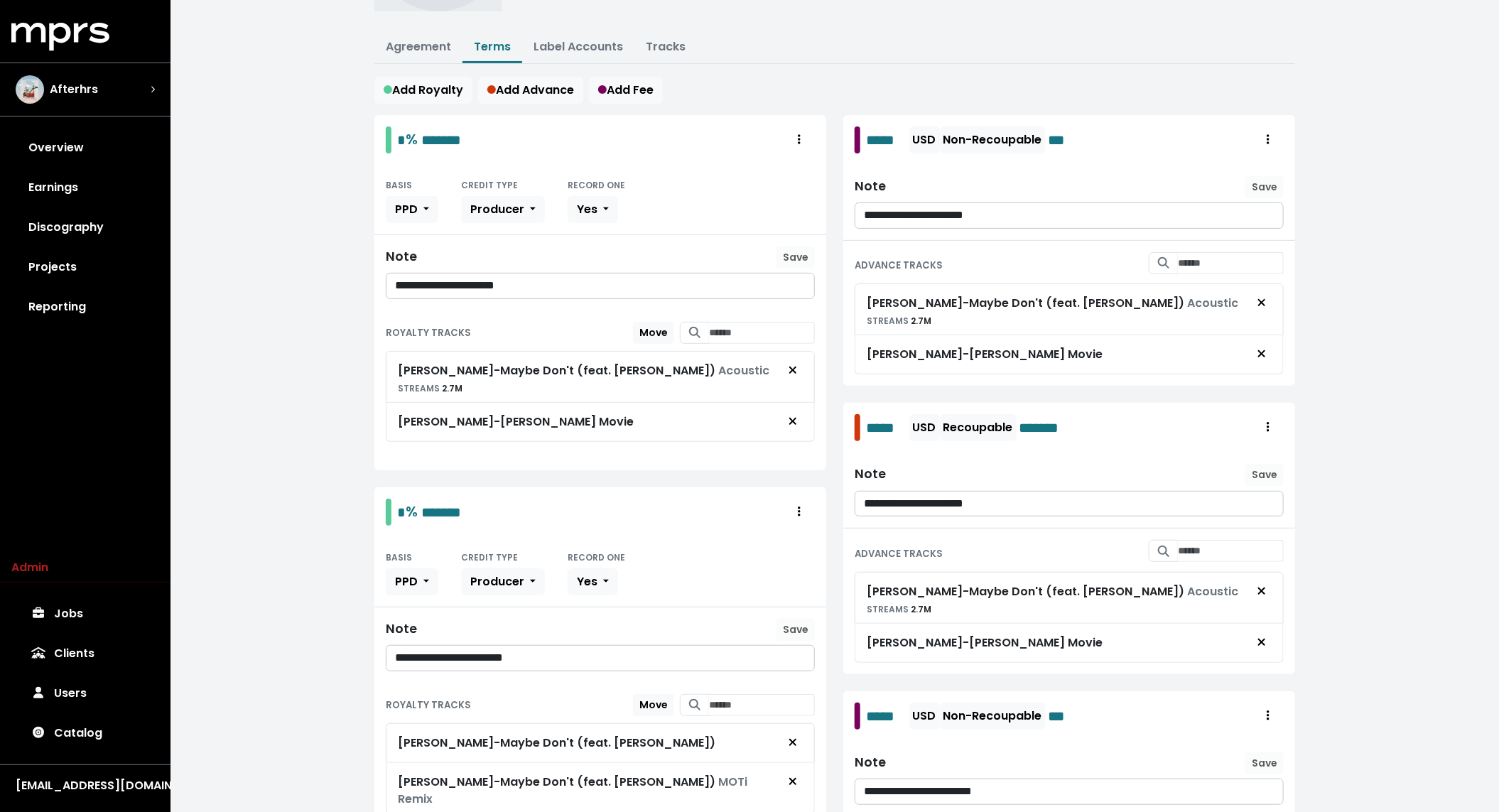
scroll to position [186, 0]
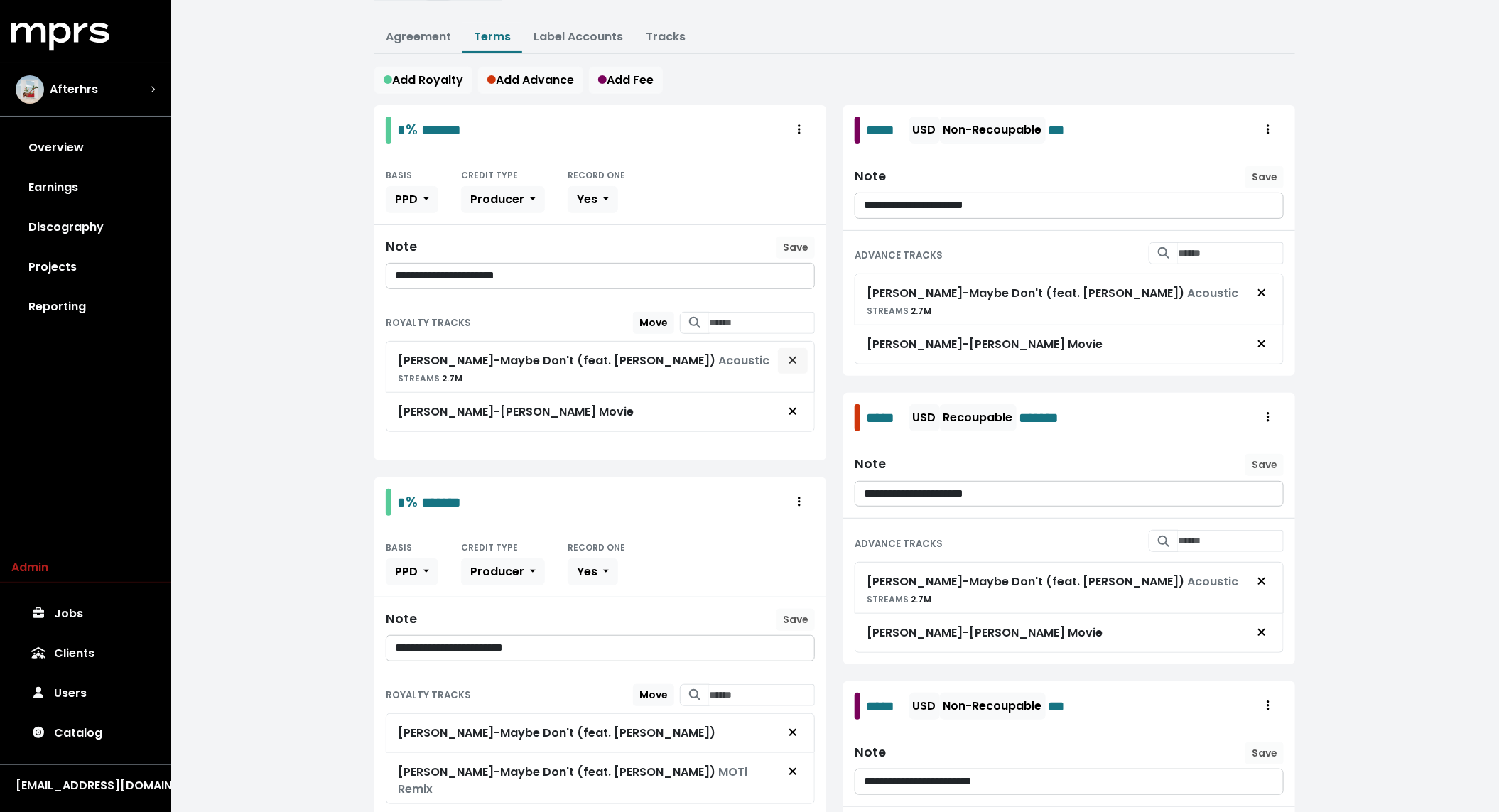
click at [796, 355] on icon "Remove royalty target" at bounding box center [792, 360] width 8 height 11
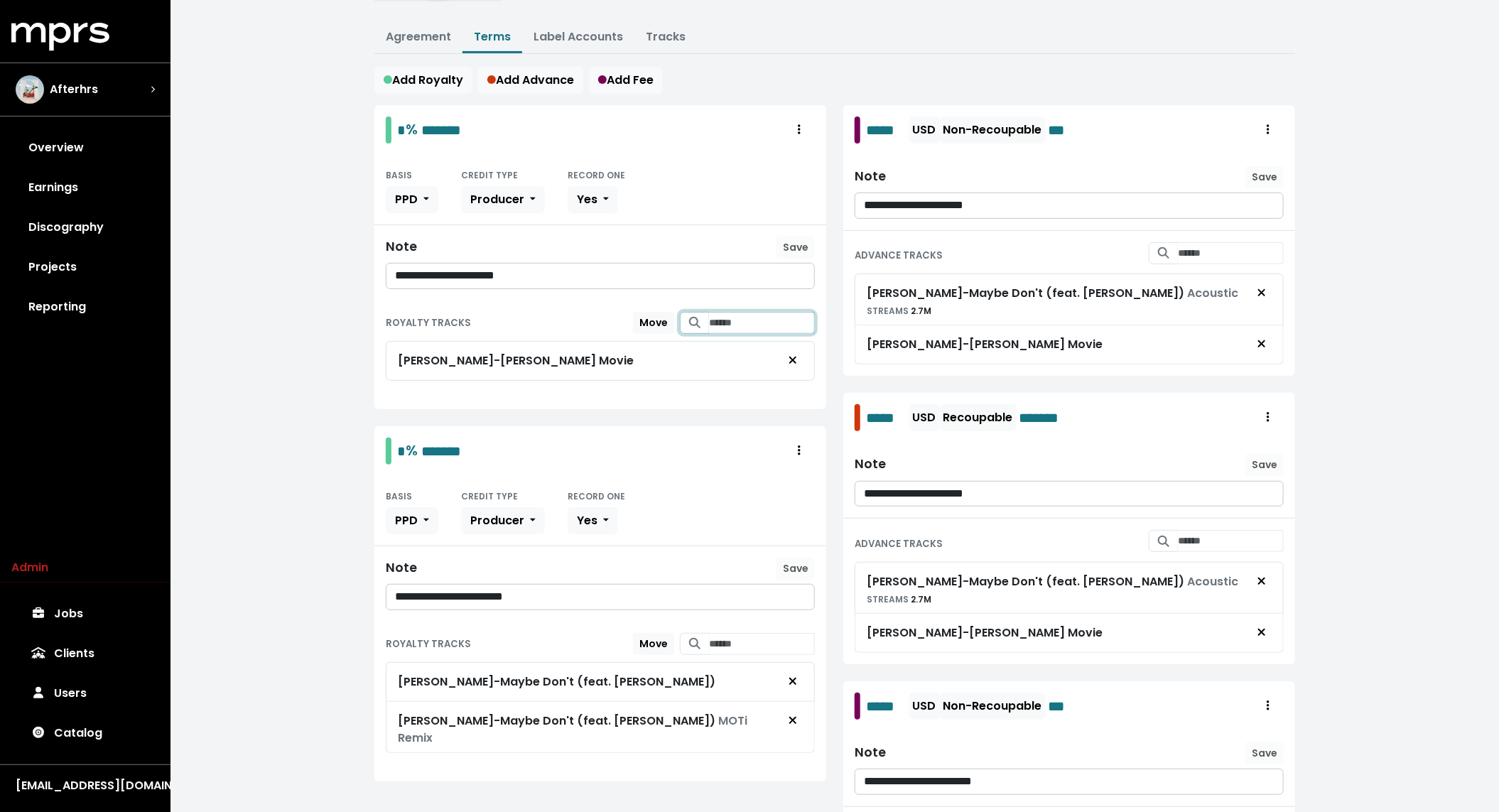
click at [755, 321] on input "Search for tracks by title and link them to this royalty" at bounding box center [762, 323] width 106 height 22
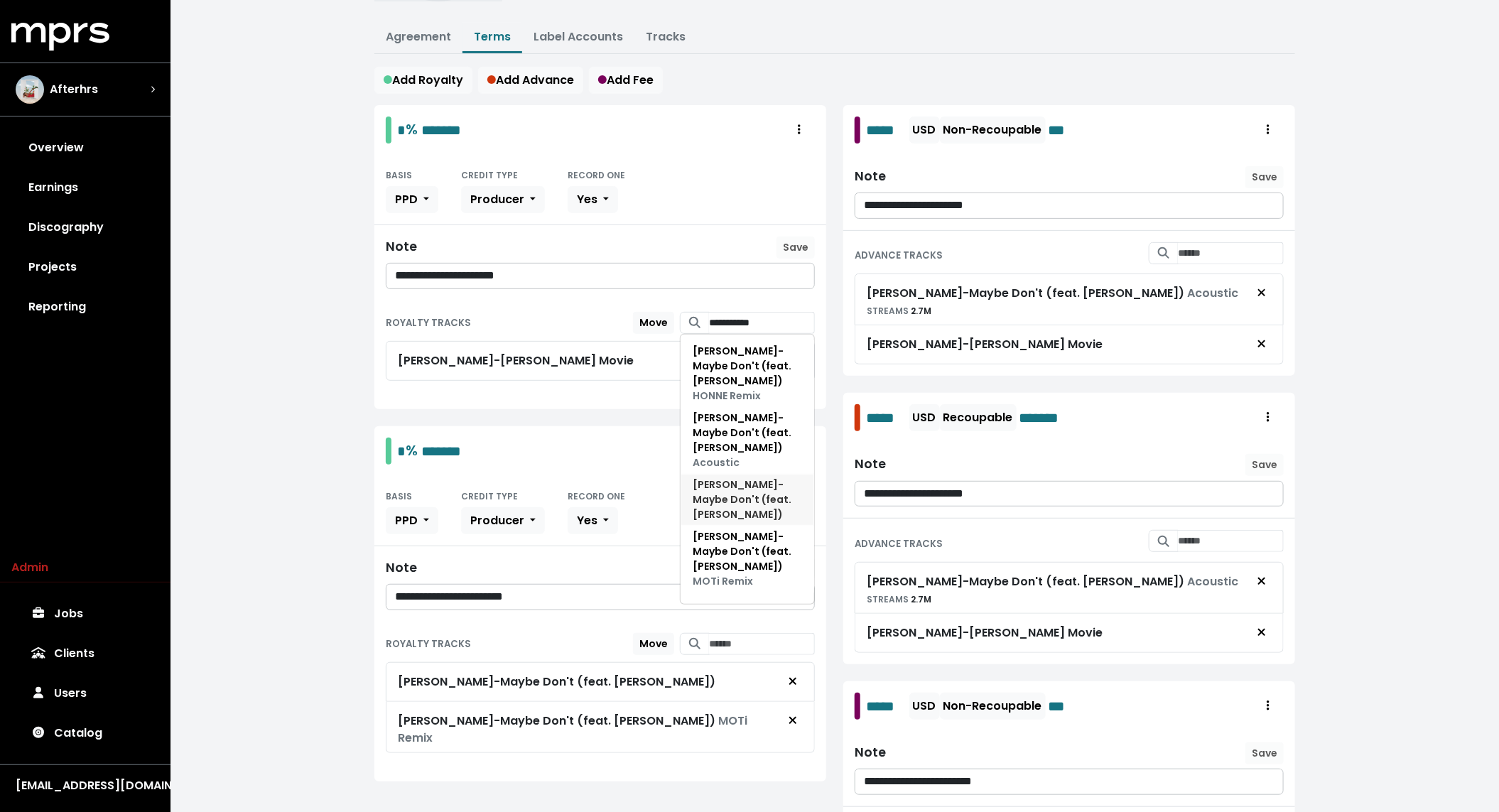
click at [784, 478] on span "Maisie Peters - Maybe Don't (feat. JP Saxe)" at bounding box center [748, 500] width 109 height 44
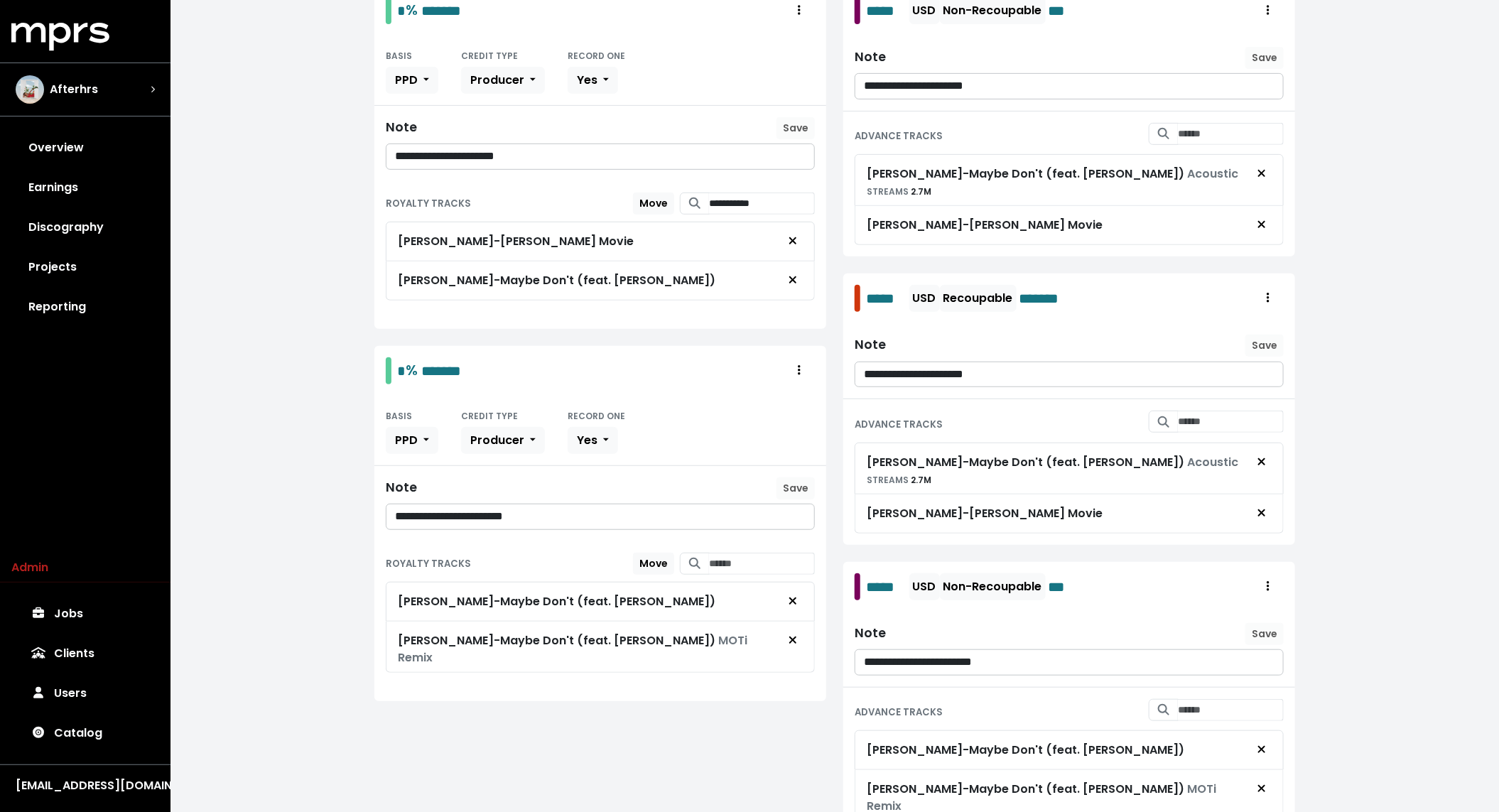
scroll to position [321, 0]
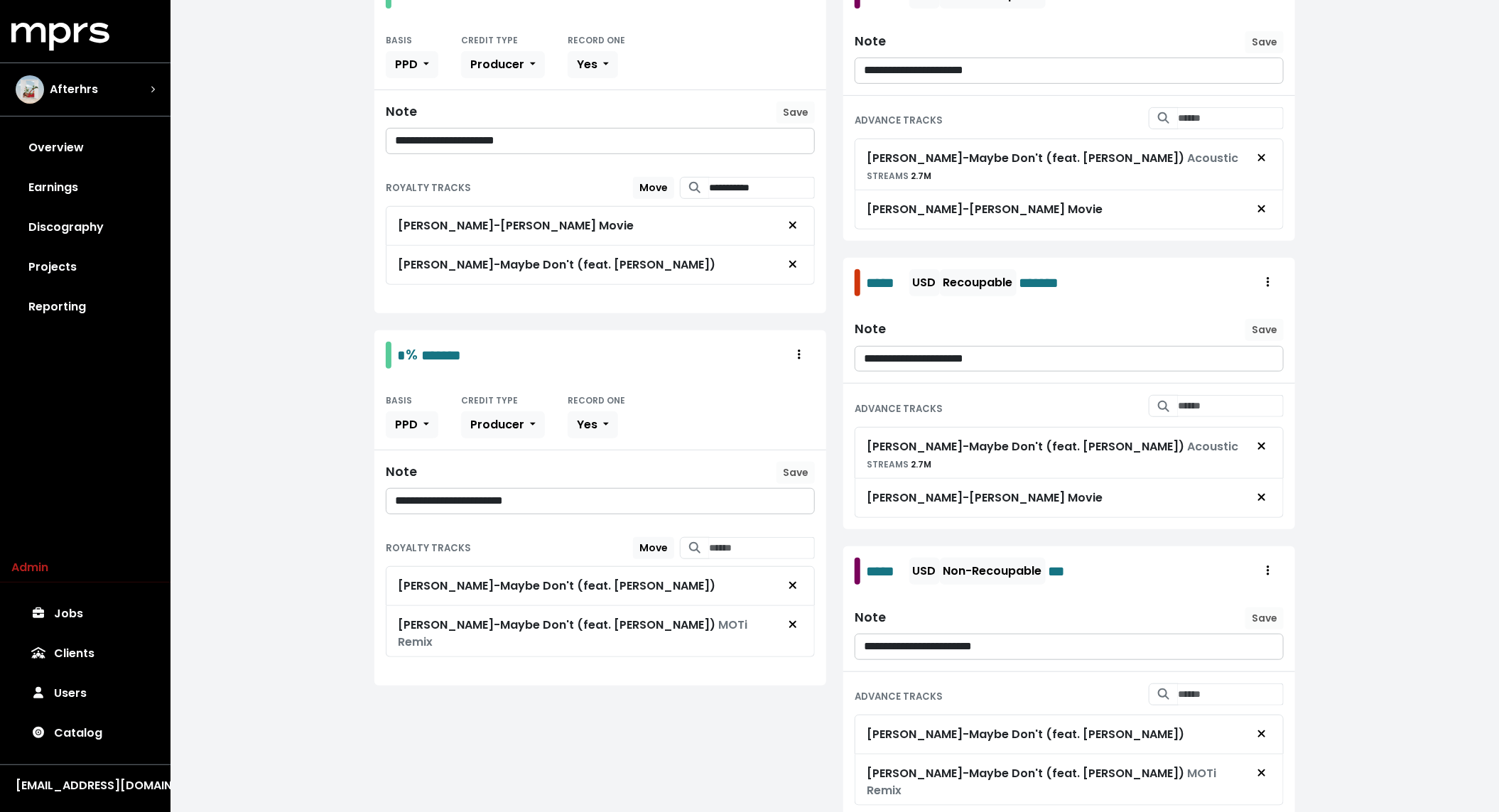
click at [664, 494] on p "**********" at bounding box center [600, 502] width 411 height 17
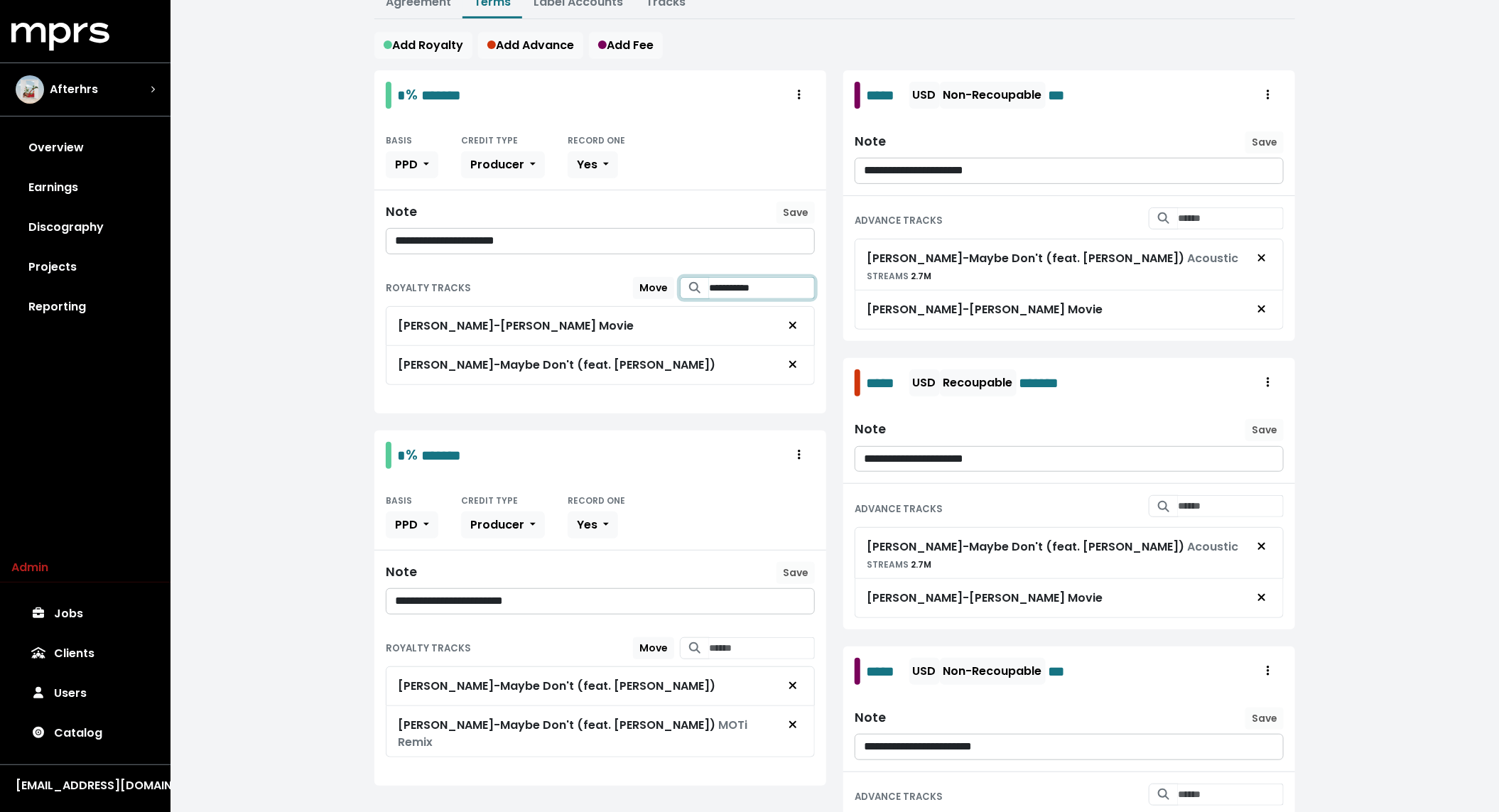
click at [776, 282] on input "**********" at bounding box center [762, 288] width 106 height 22
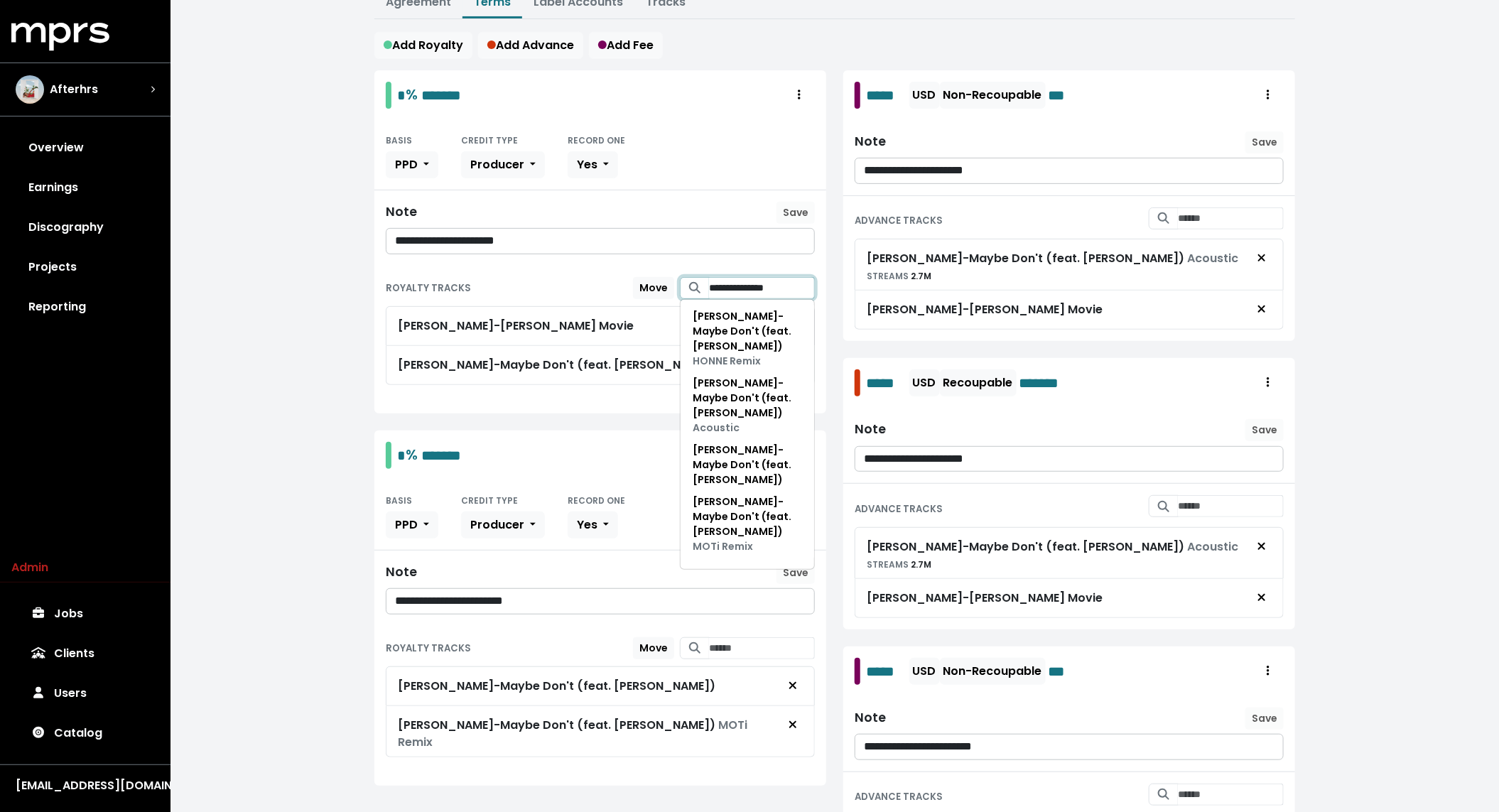
type input "**********"
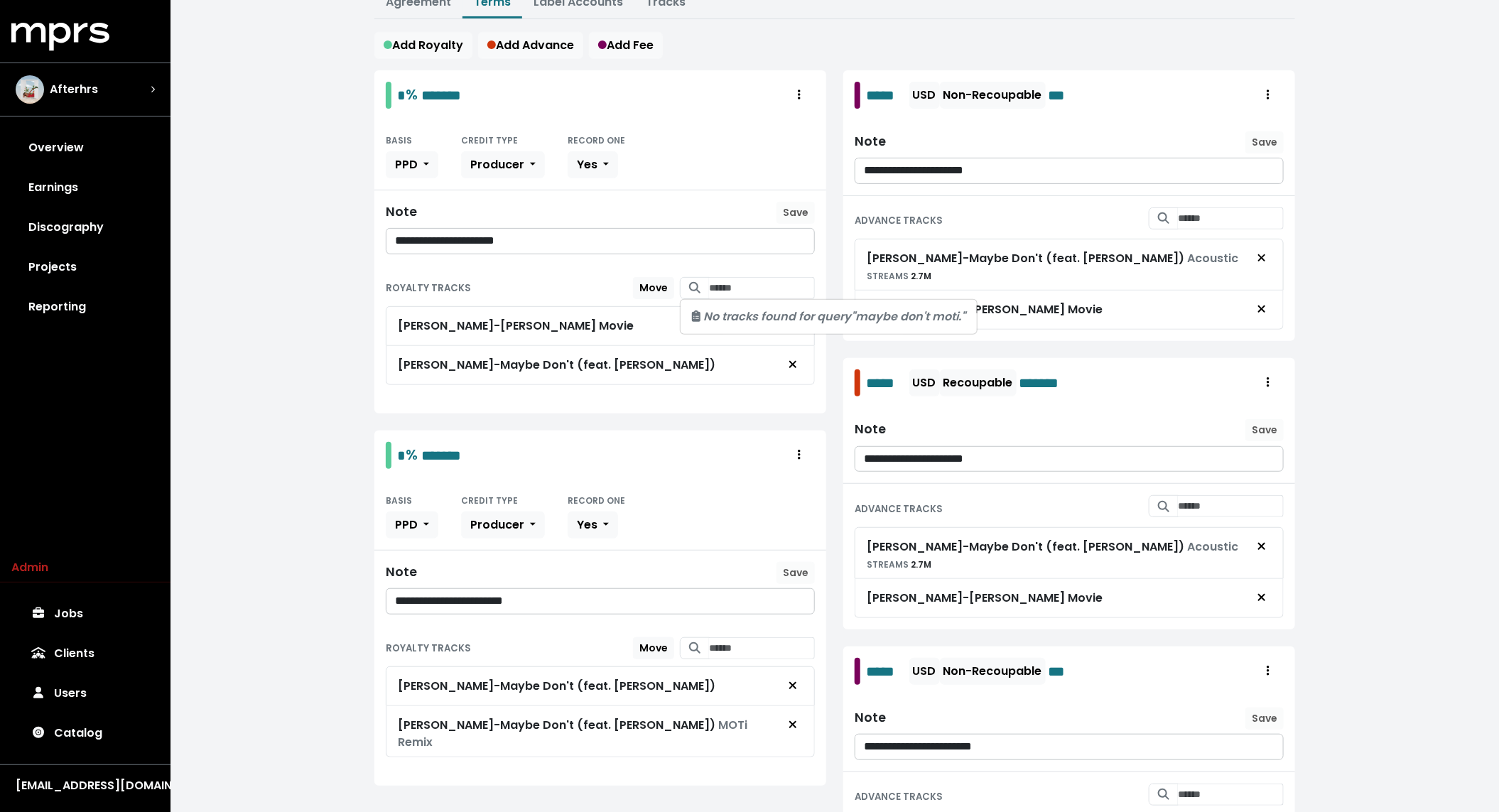
click at [346, 604] on div "**********" at bounding box center [835, 518] width 1329 height 1476
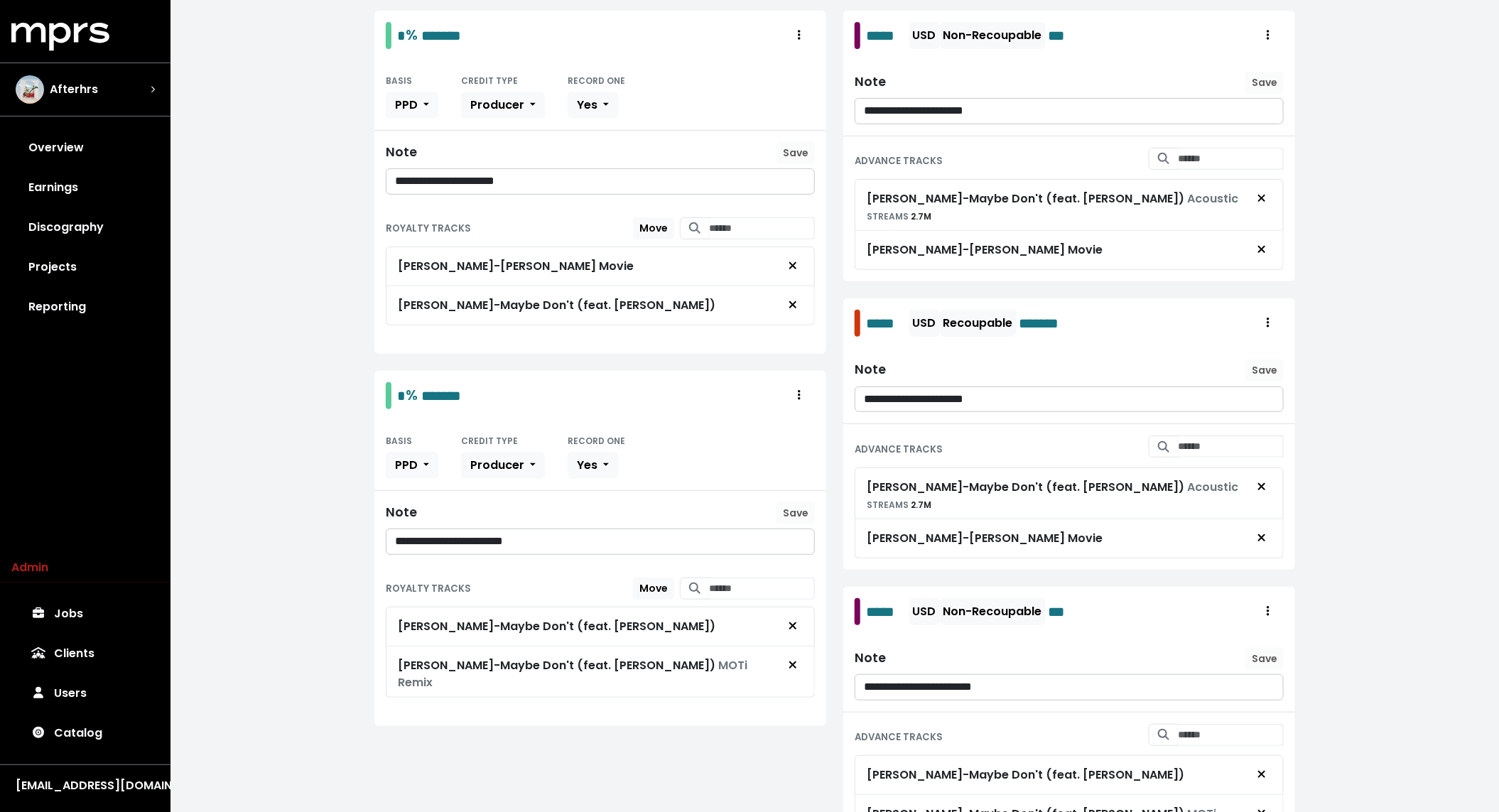
scroll to position [285, 0]
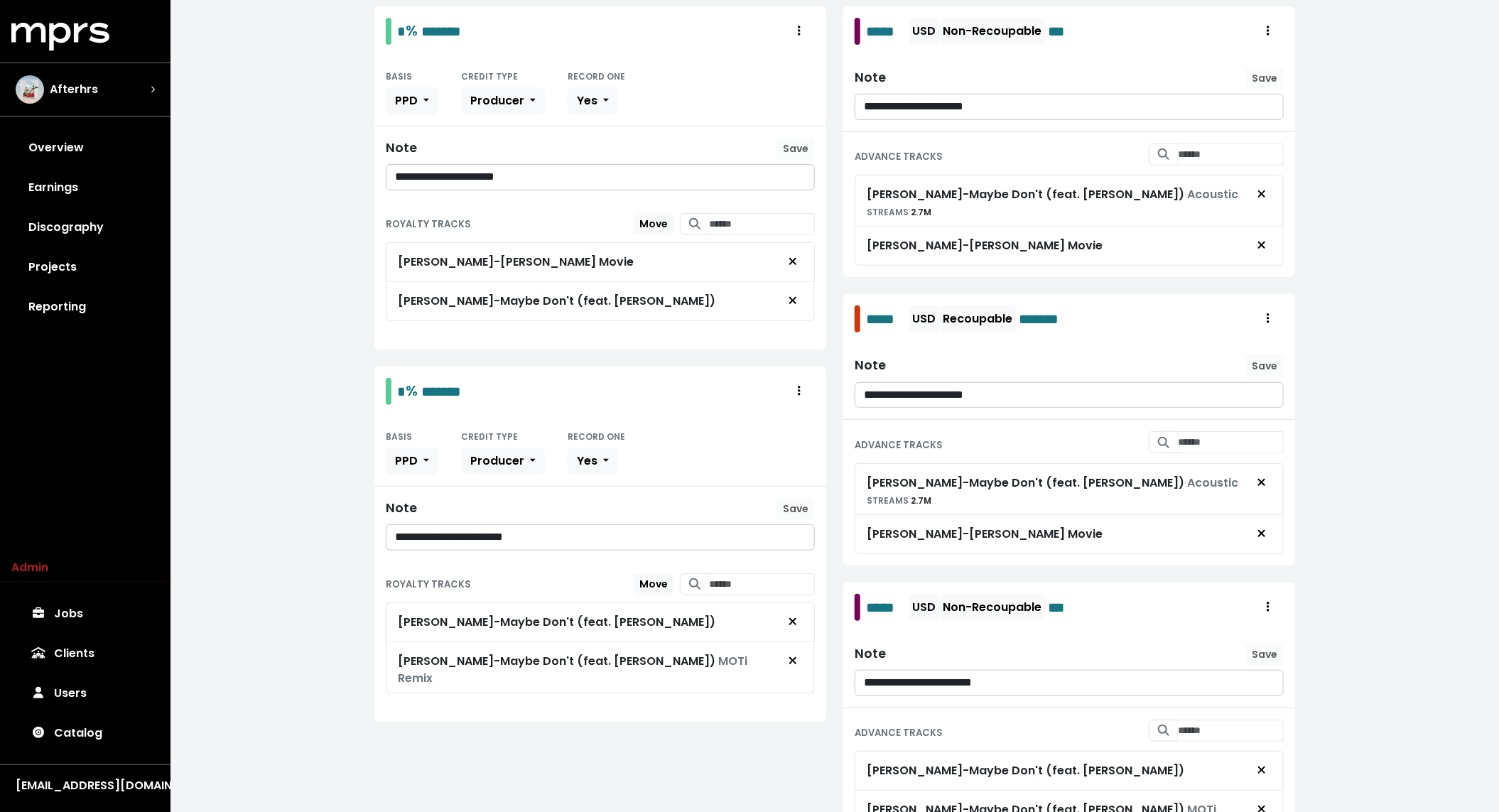
click at [686, 529] on p "**********" at bounding box center [600, 538] width 411 height 17
click at [803, 502] on span "Save" at bounding box center [796, 508] width 26 height 14
click at [795, 618] on icon "Remove royalty target" at bounding box center [793, 622] width 7 height 7
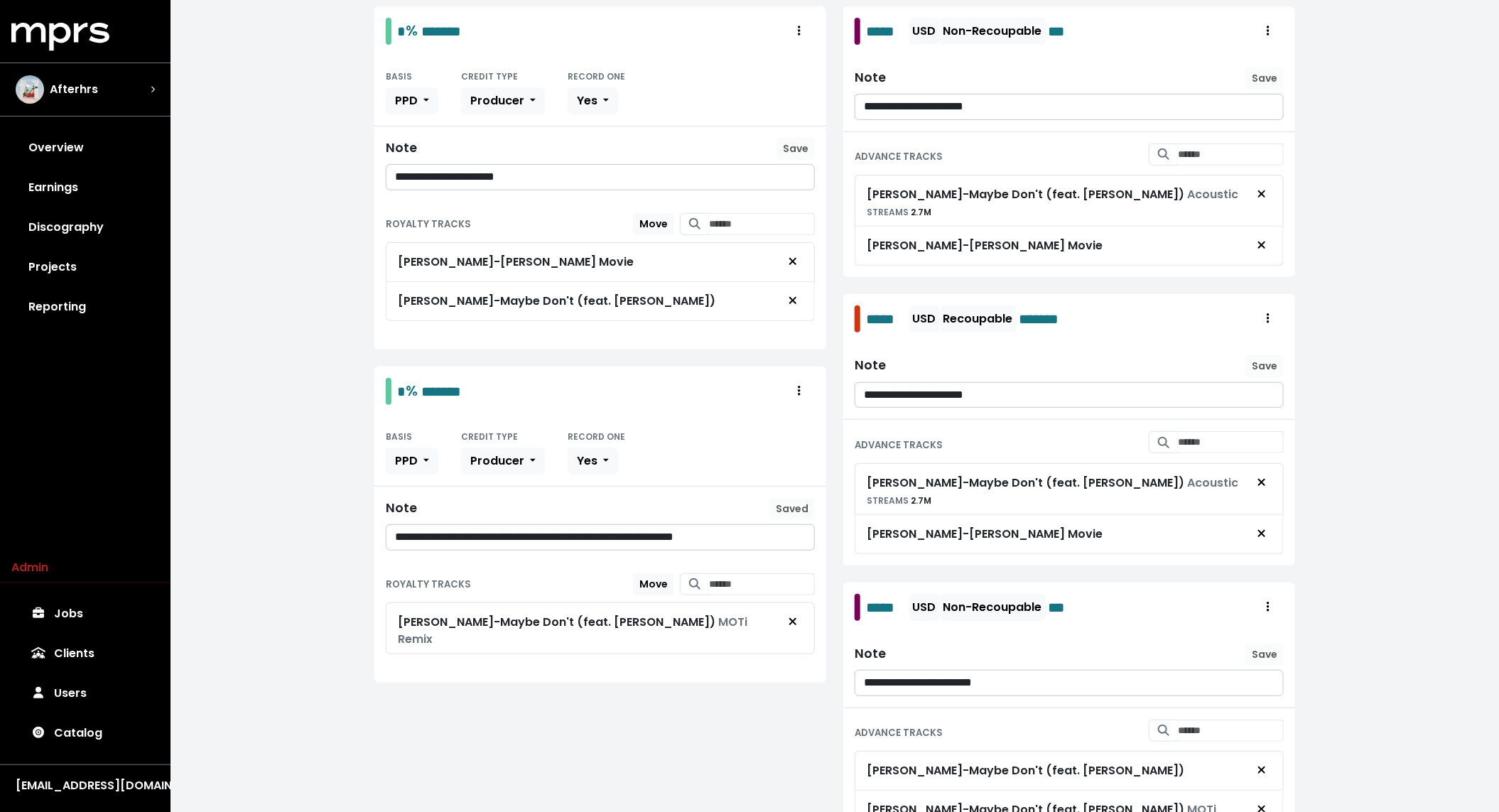
click at [795, 656] on div "ROYALTY TRACKS Move Maisie Peters - Maybe Don't (feat. JP Saxe) MOTi Remix" at bounding box center [600, 622] width 452 height 121
click at [798, 619] on span "Remove royalty target" at bounding box center [793, 622] width 13 height 17
click at [718, 529] on p "**********" at bounding box center [600, 538] width 411 height 17
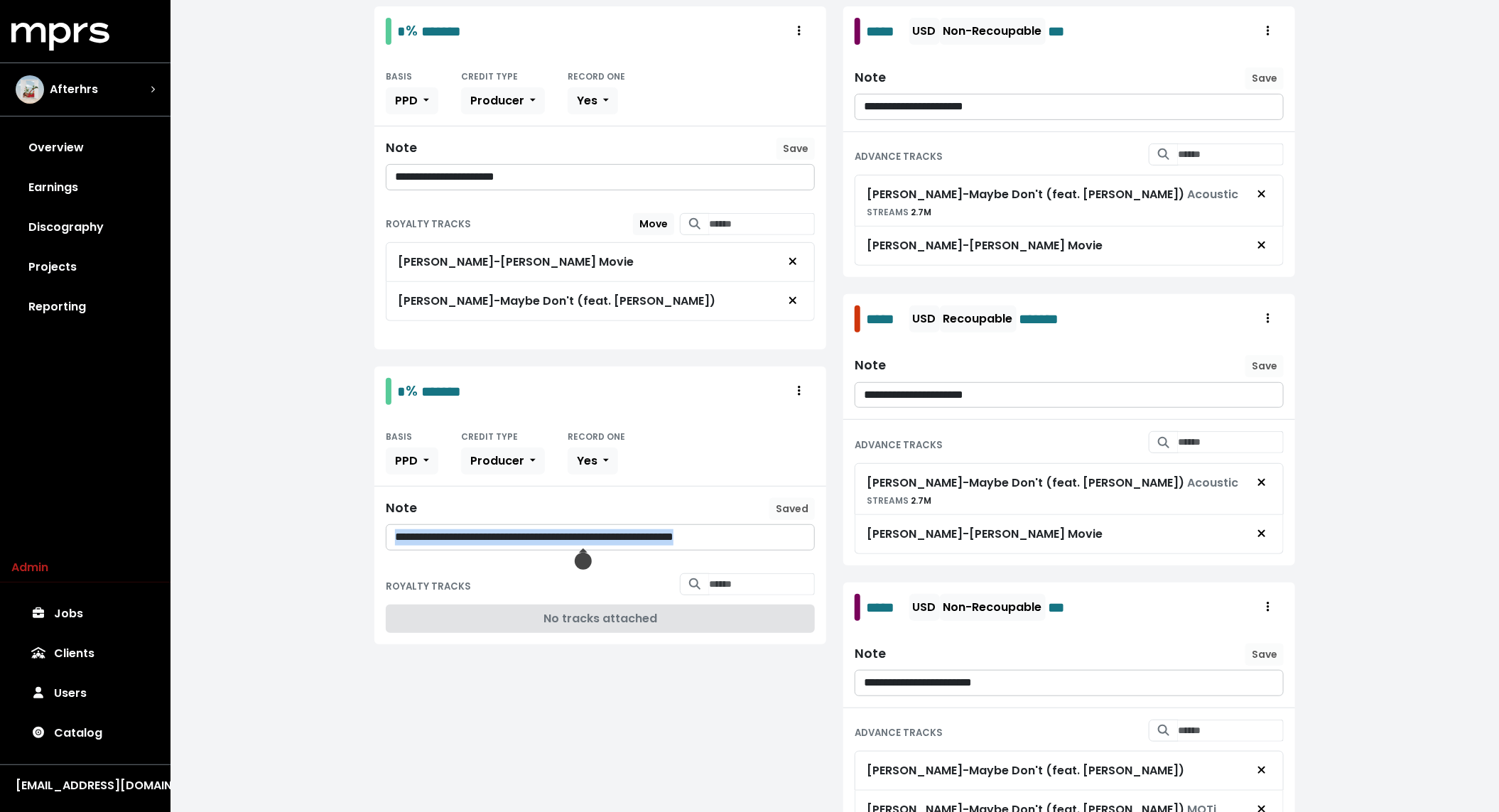
copy p "**********"
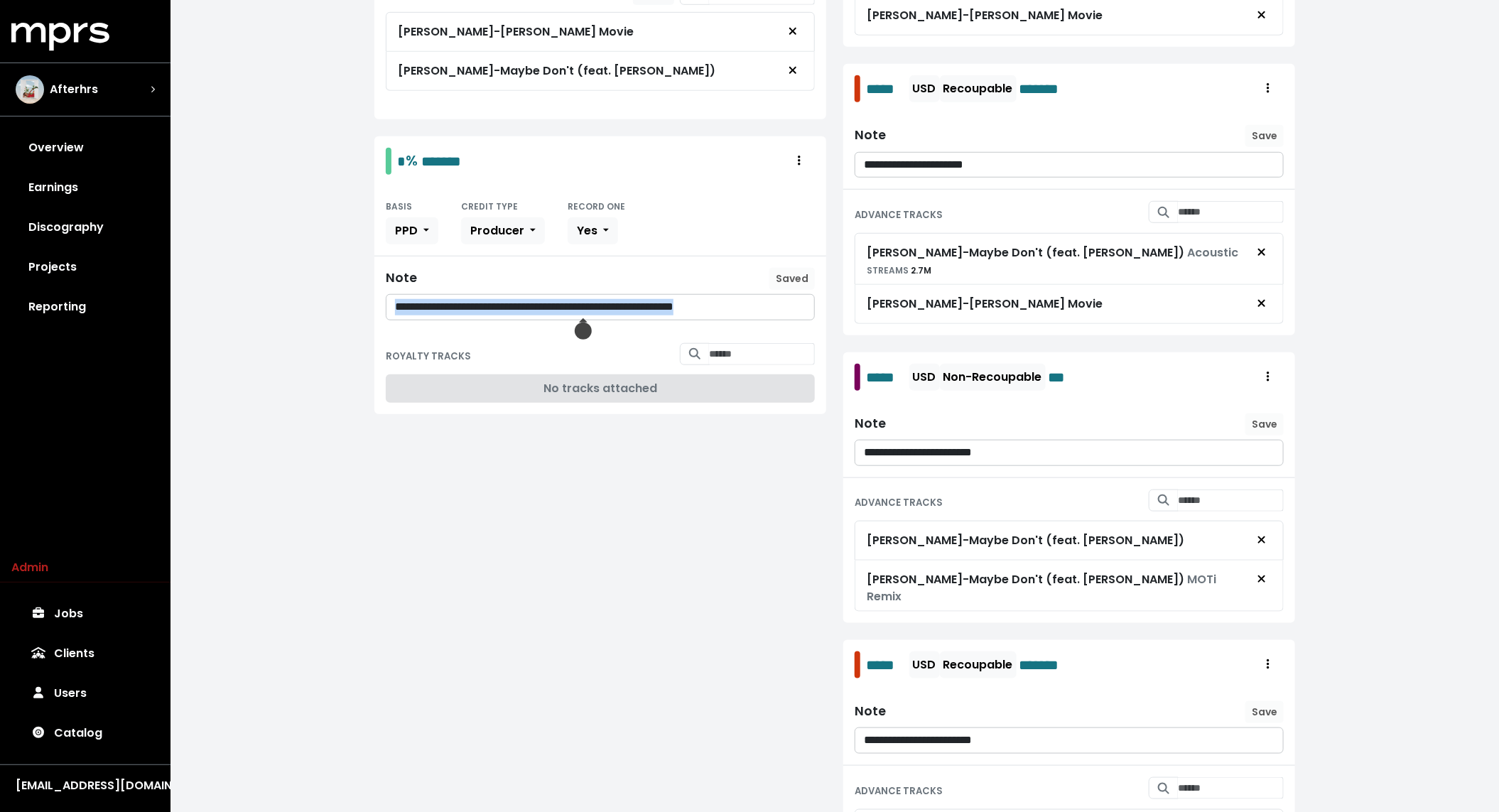
scroll to position [565, 0]
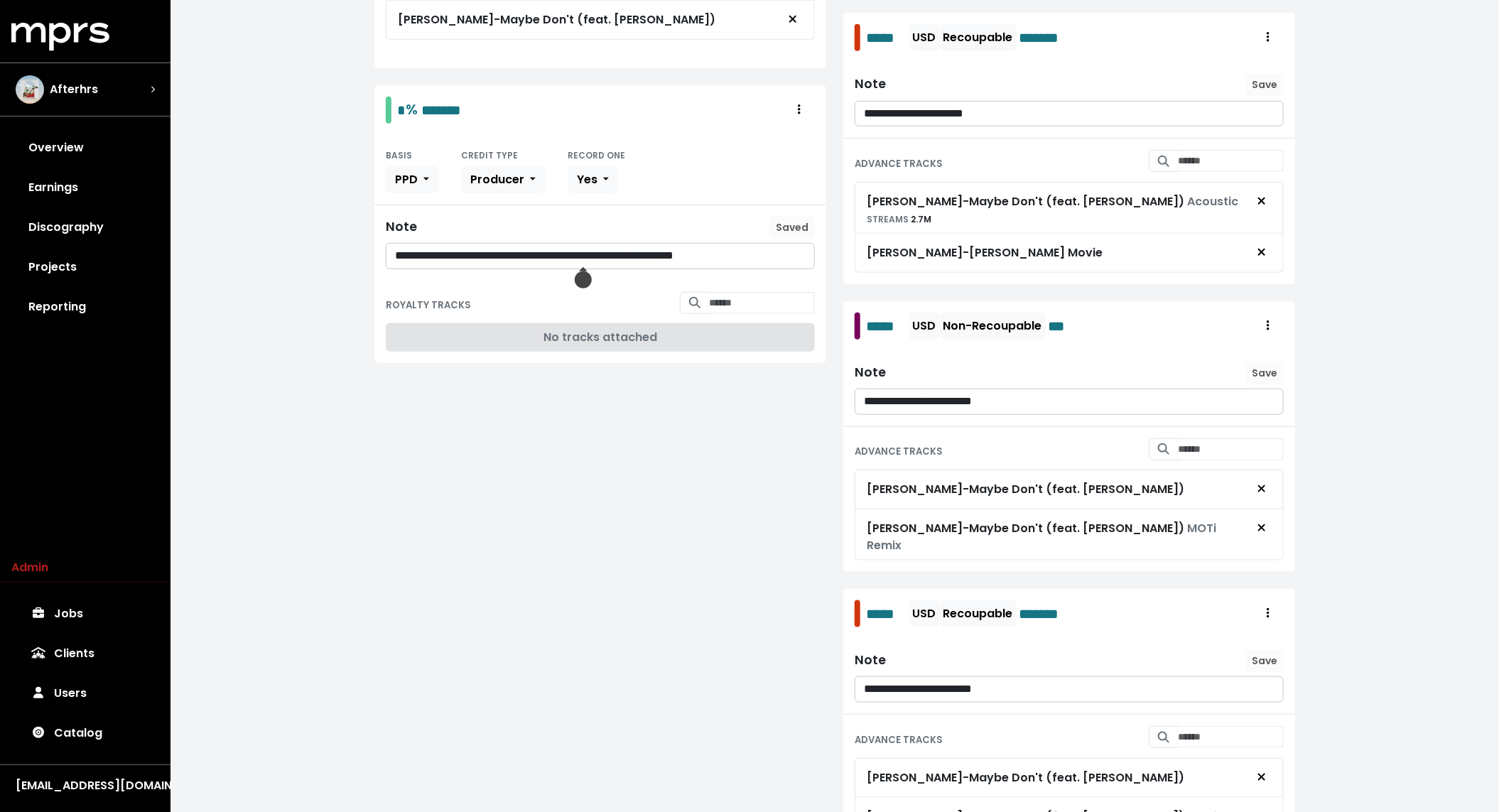
click at [906, 394] on p "**********" at bounding box center [1069, 402] width 411 height 17
click at [906, 366] on span "Save" at bounding box center [1265, 372] width 26 height 14
click at [906, 681] on p "**********" at bounding box center [1069, 689] width 411 height 17
click at [906, 653] on span "Save" at bounding box center [1265, 660] width 26 height 14
click at [906, 480] on span "Remove advance target" at bounding box center [1261, 489] width 13 height 17
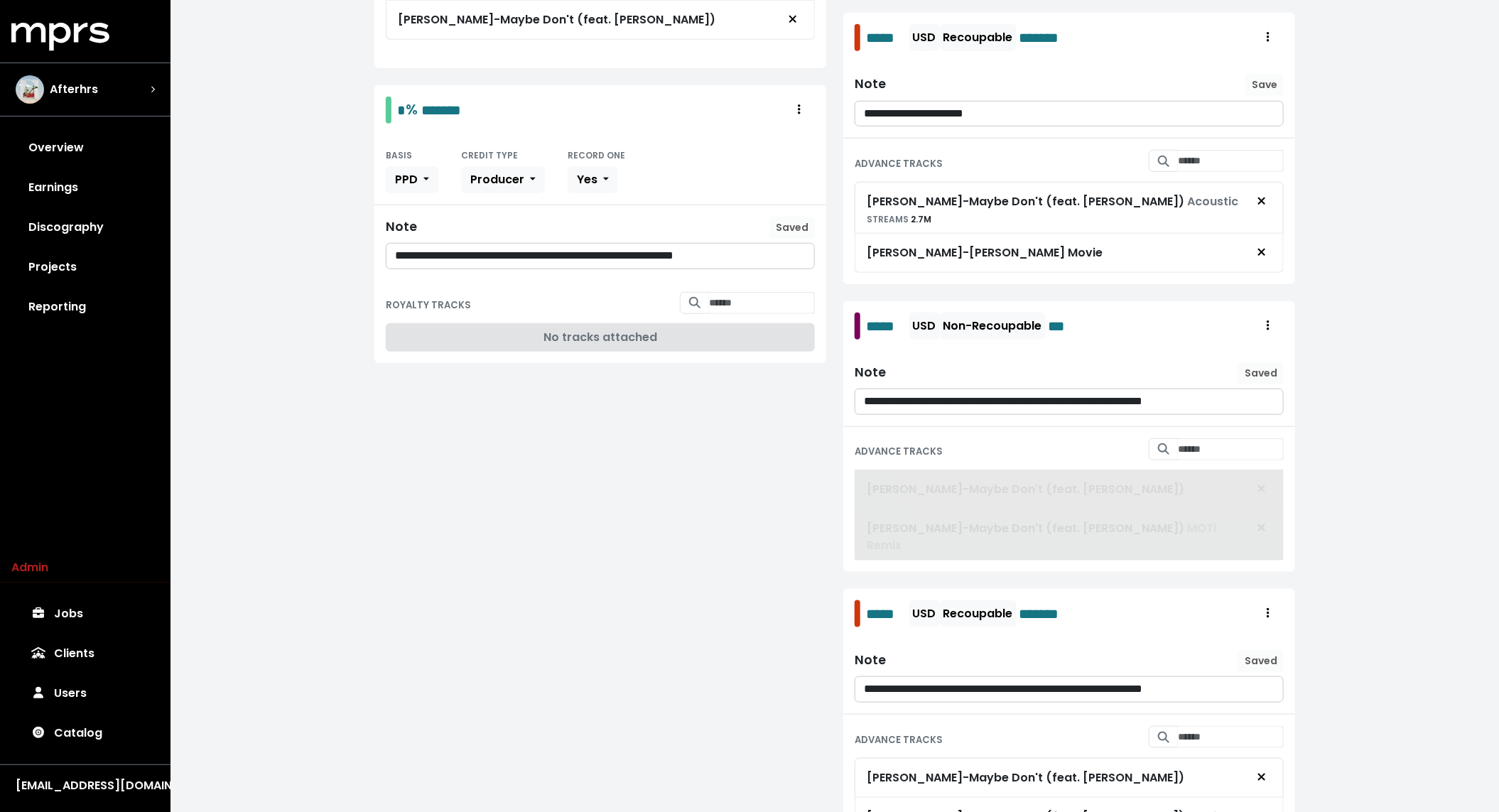
click at [906, 504] on span at bounding box center [1069, 515] width 429 height 91
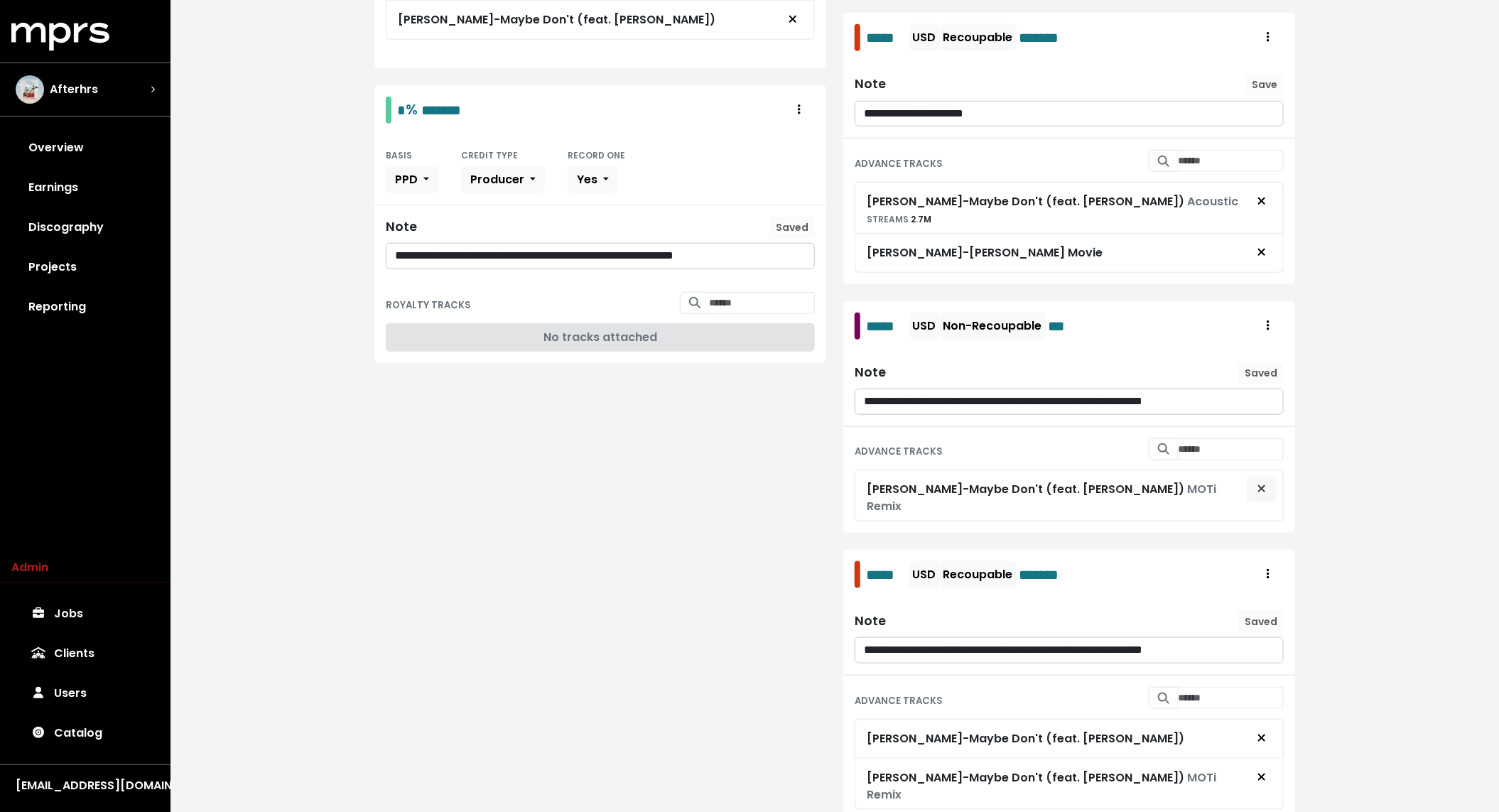
click at [906, 484] on span "Remove advance target" at bounding box center [1261, 489] width 8 height 17
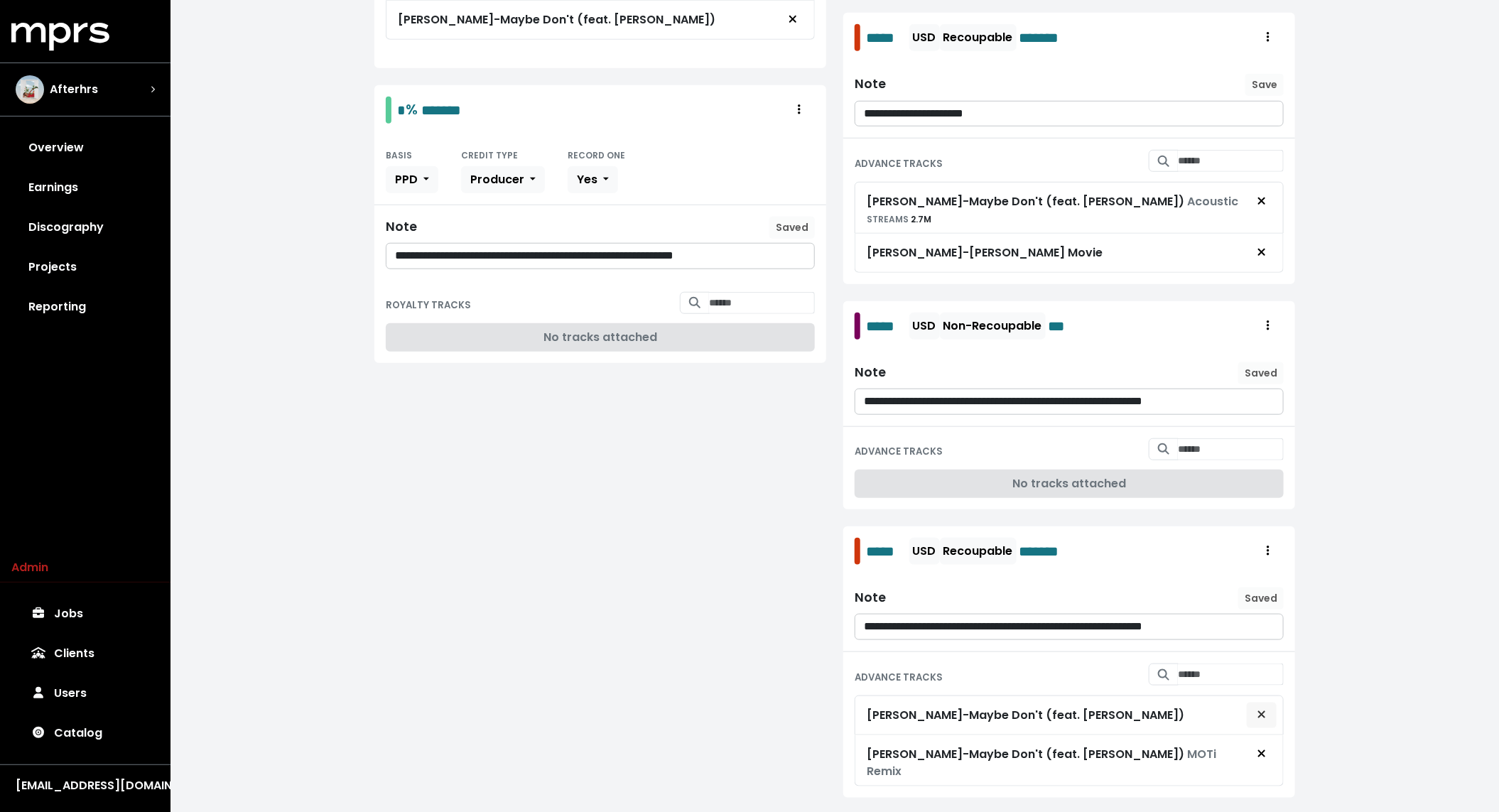
click at [906, 709] on button "Remove advance target" at bounding box center [1261, 715] width 31 height 27
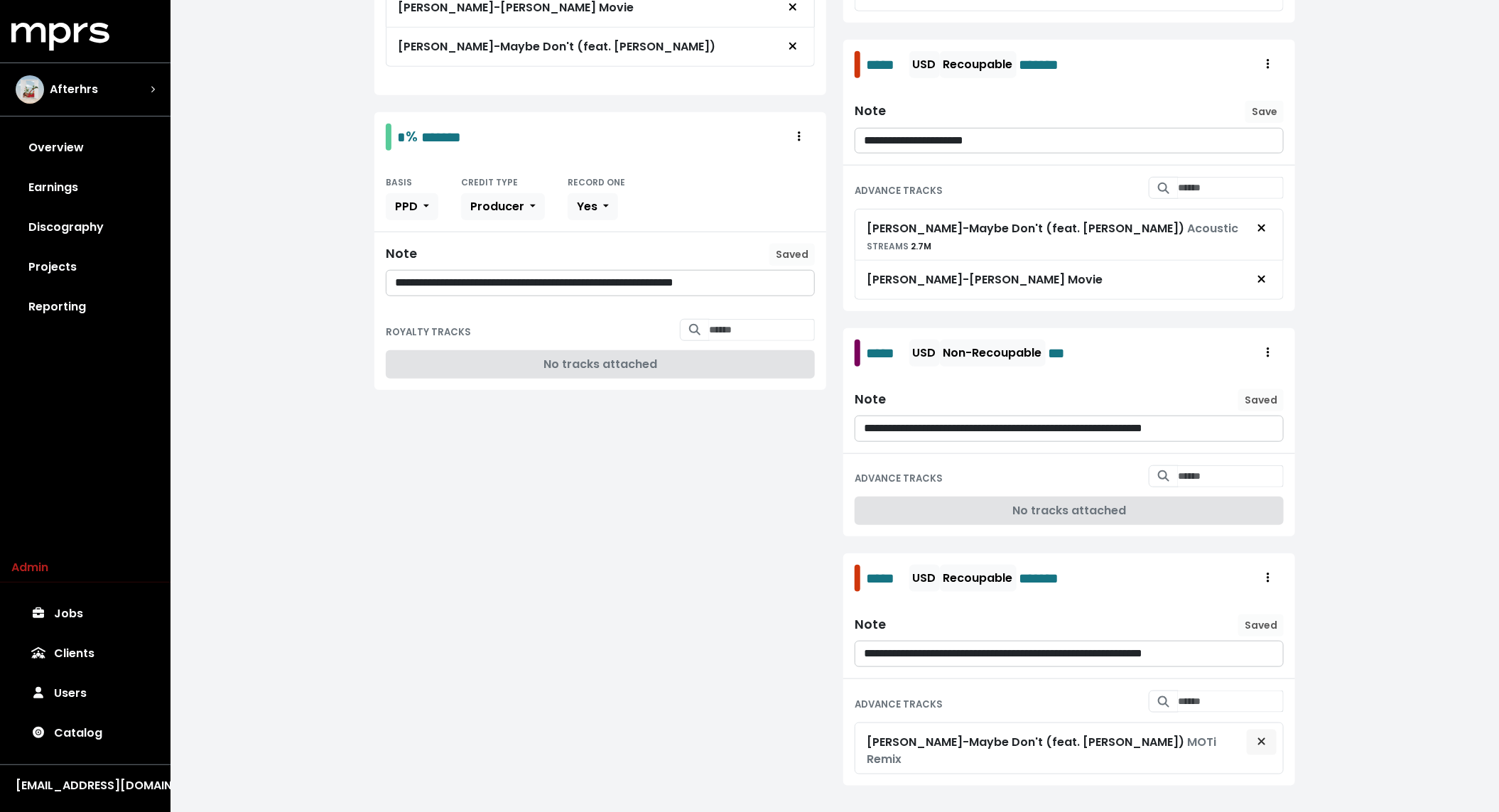
click at [906, 735] on icon "Remove advance target" at bounding box center [1261, 741] width 8 height 11
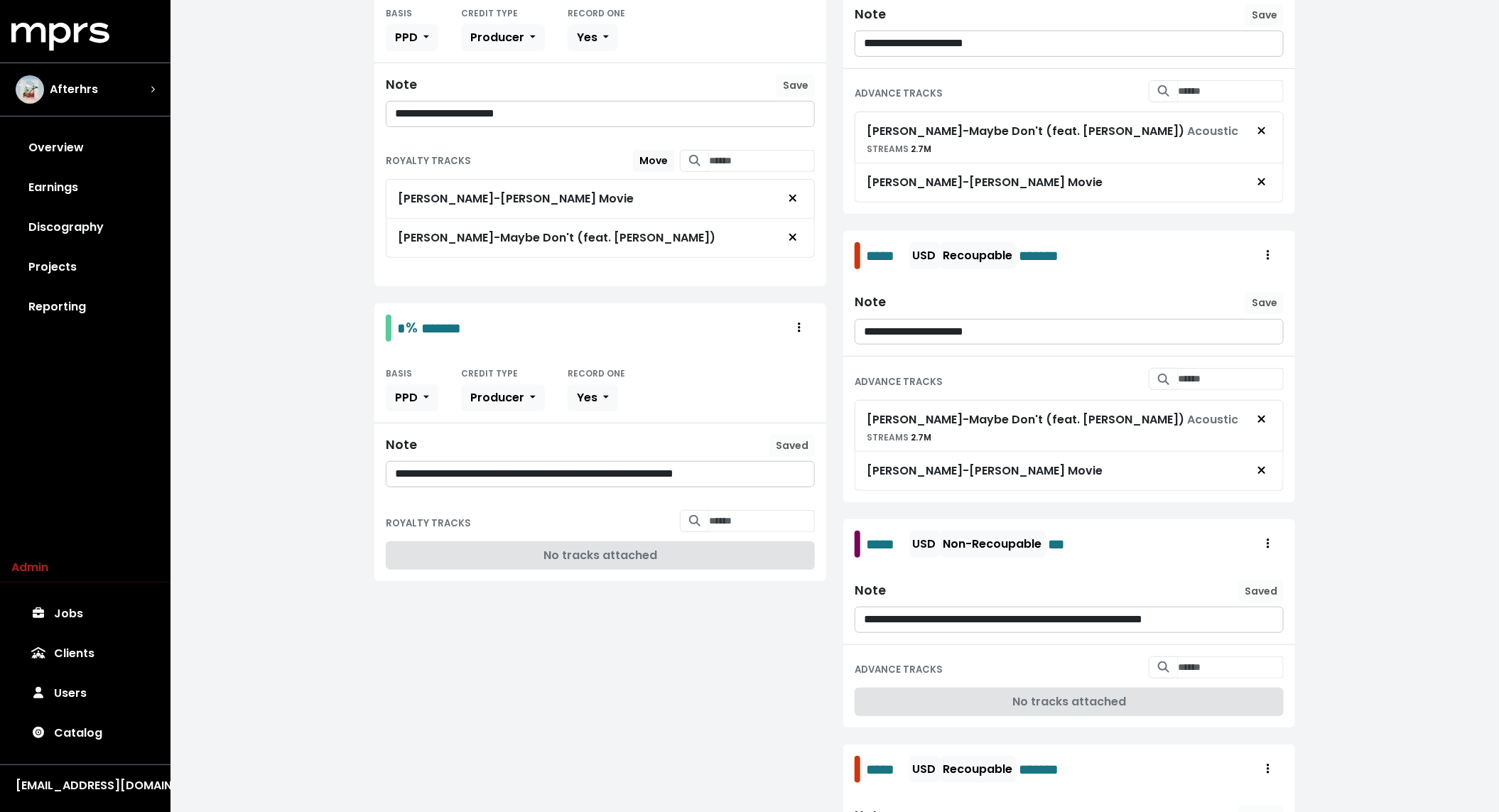
scroll to position [333, 0]
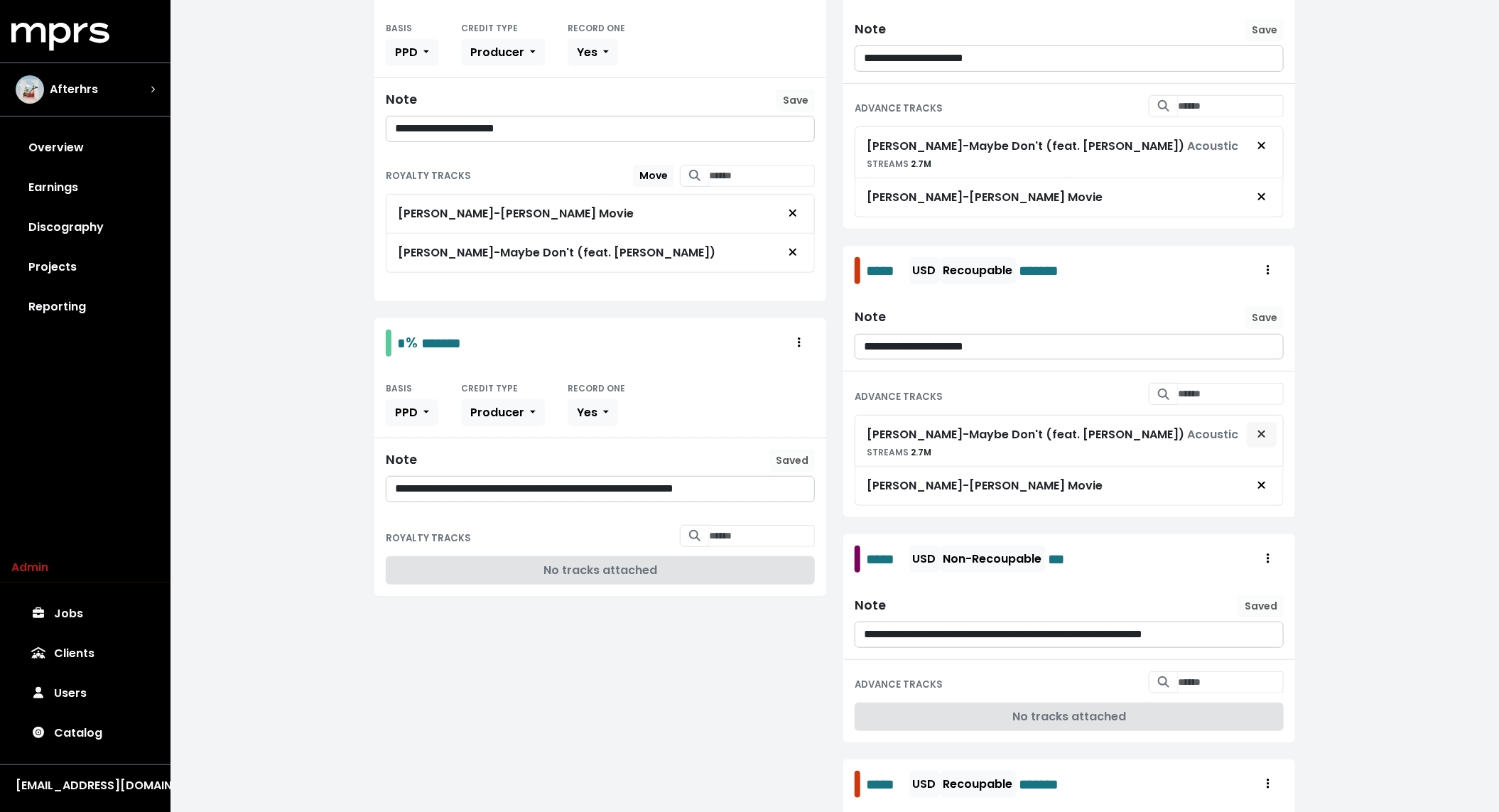
click at [906, 429] on span "Remove advance target" at bounding box center [1261, 434] width 13 height 17
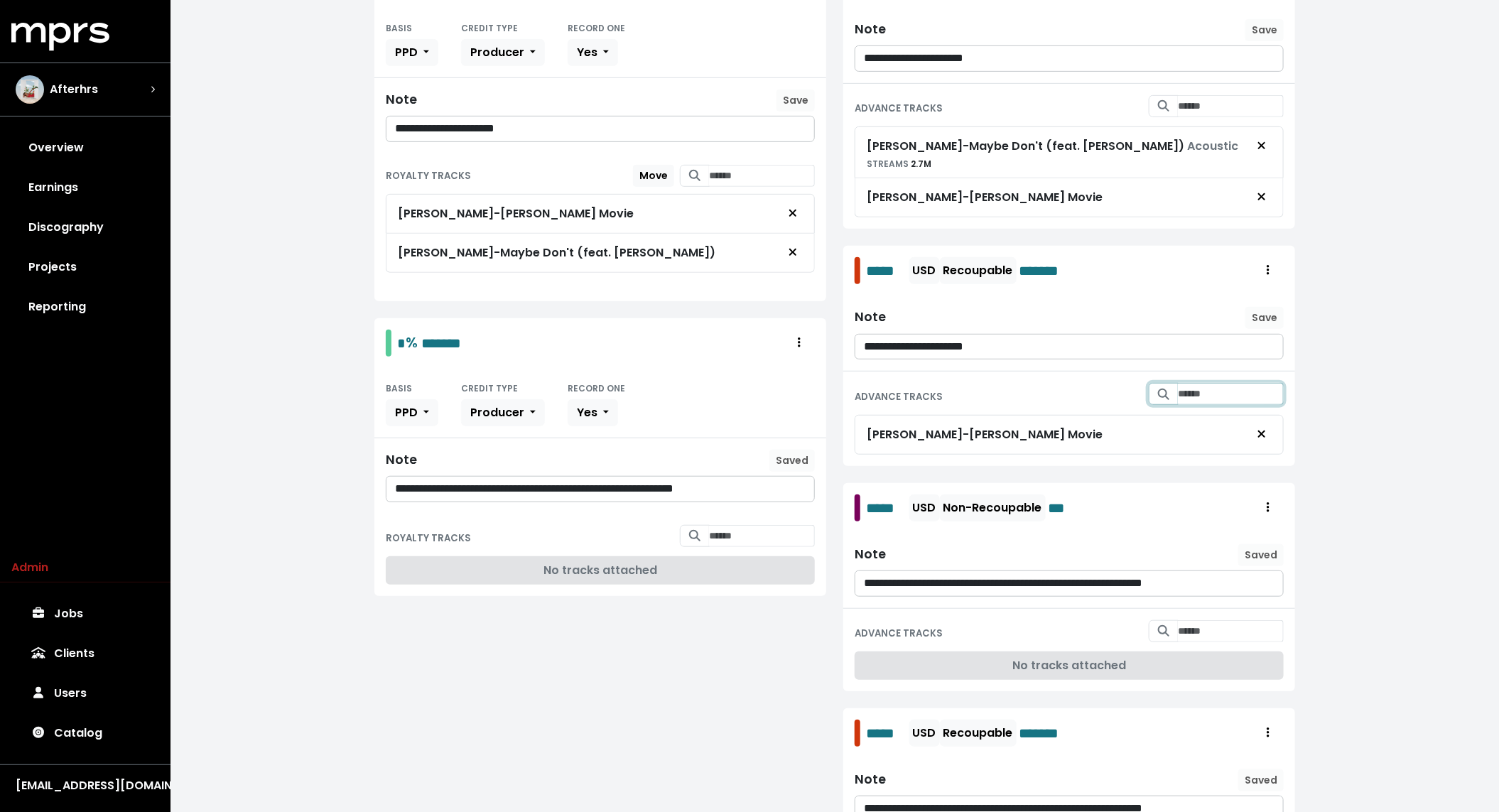
click at [906, 382] on input "Search for tracks by title and link them to this advance" at bounding box center [1231, 394] width 106 height 22
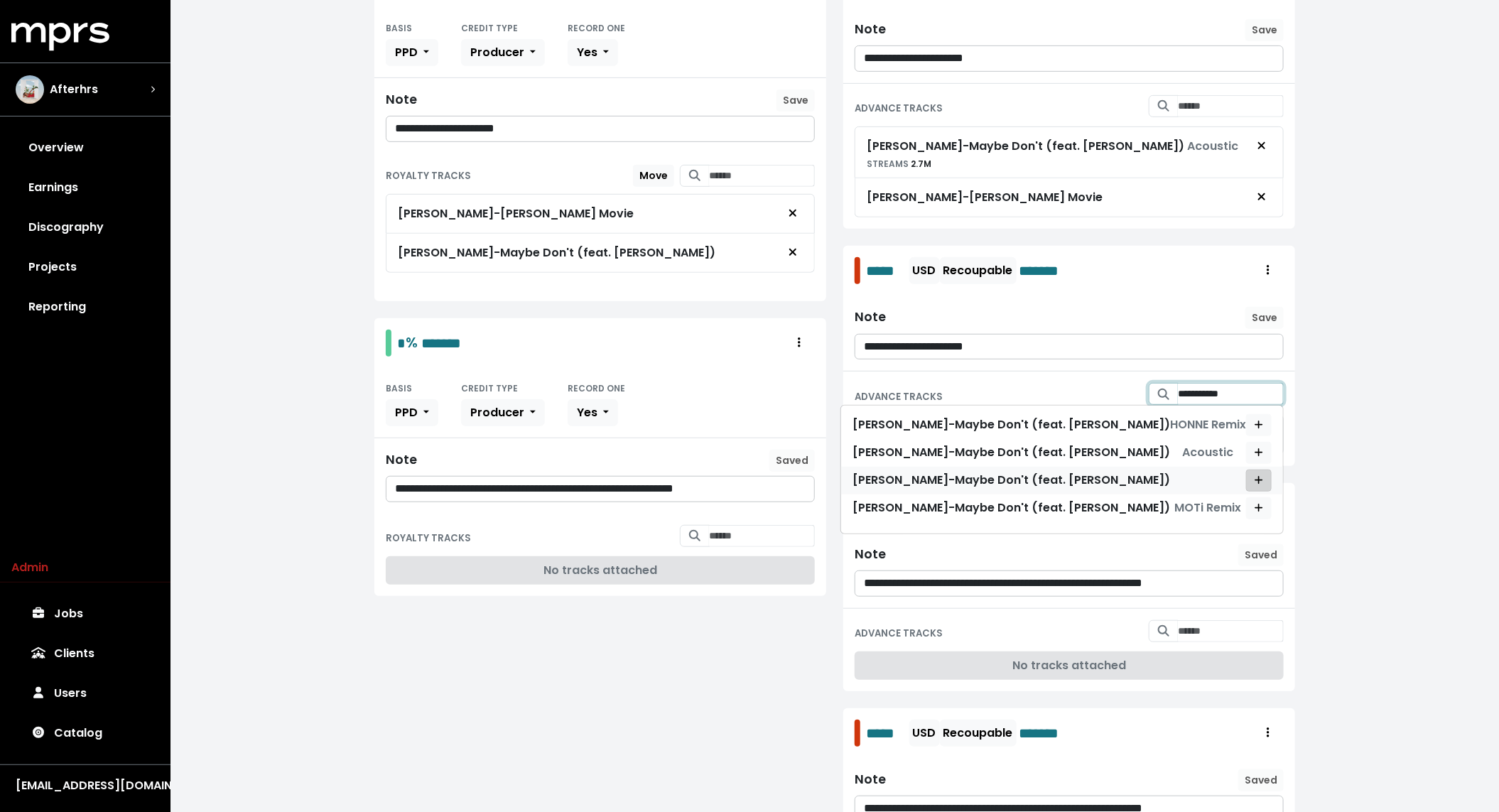
type input "**********"
click at [906, 475] on icon "Add advance target" at bounding box center [1259, 479] width 8 height 10
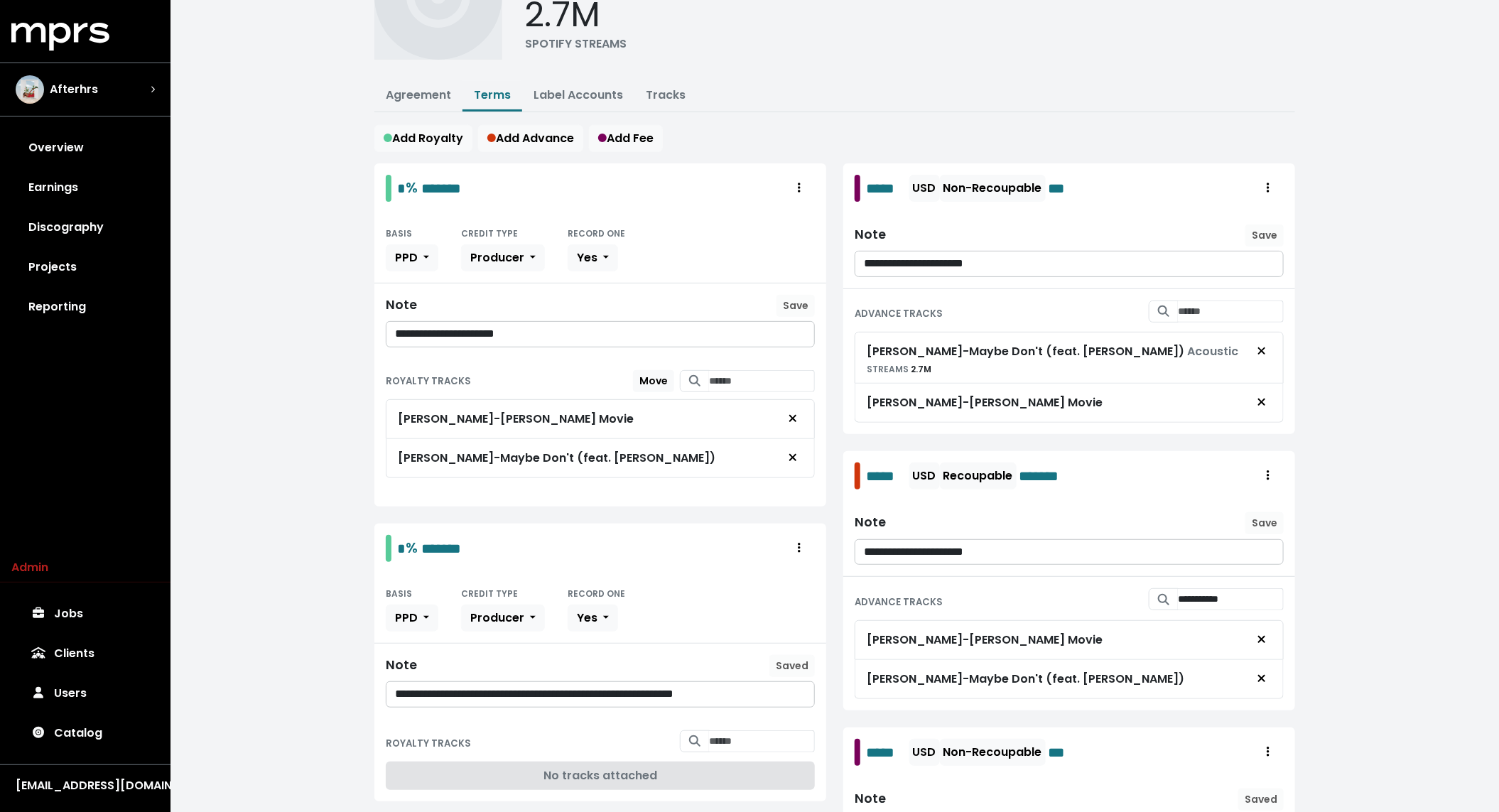
scroll to position [0, 0]
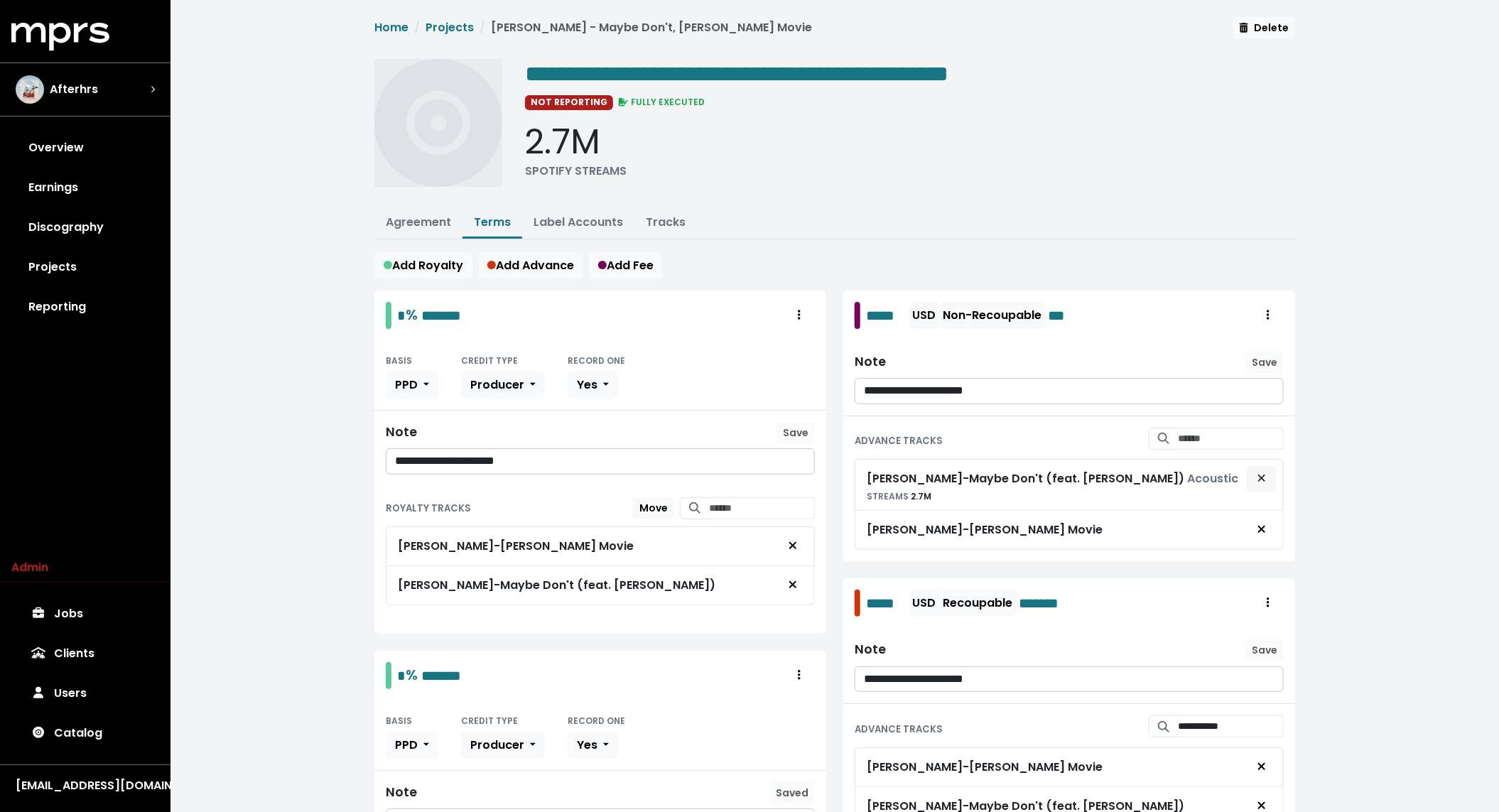
click at [906, 472] on icon "Remove advance target" at bounding box center [1261, 478] width 8 height 11
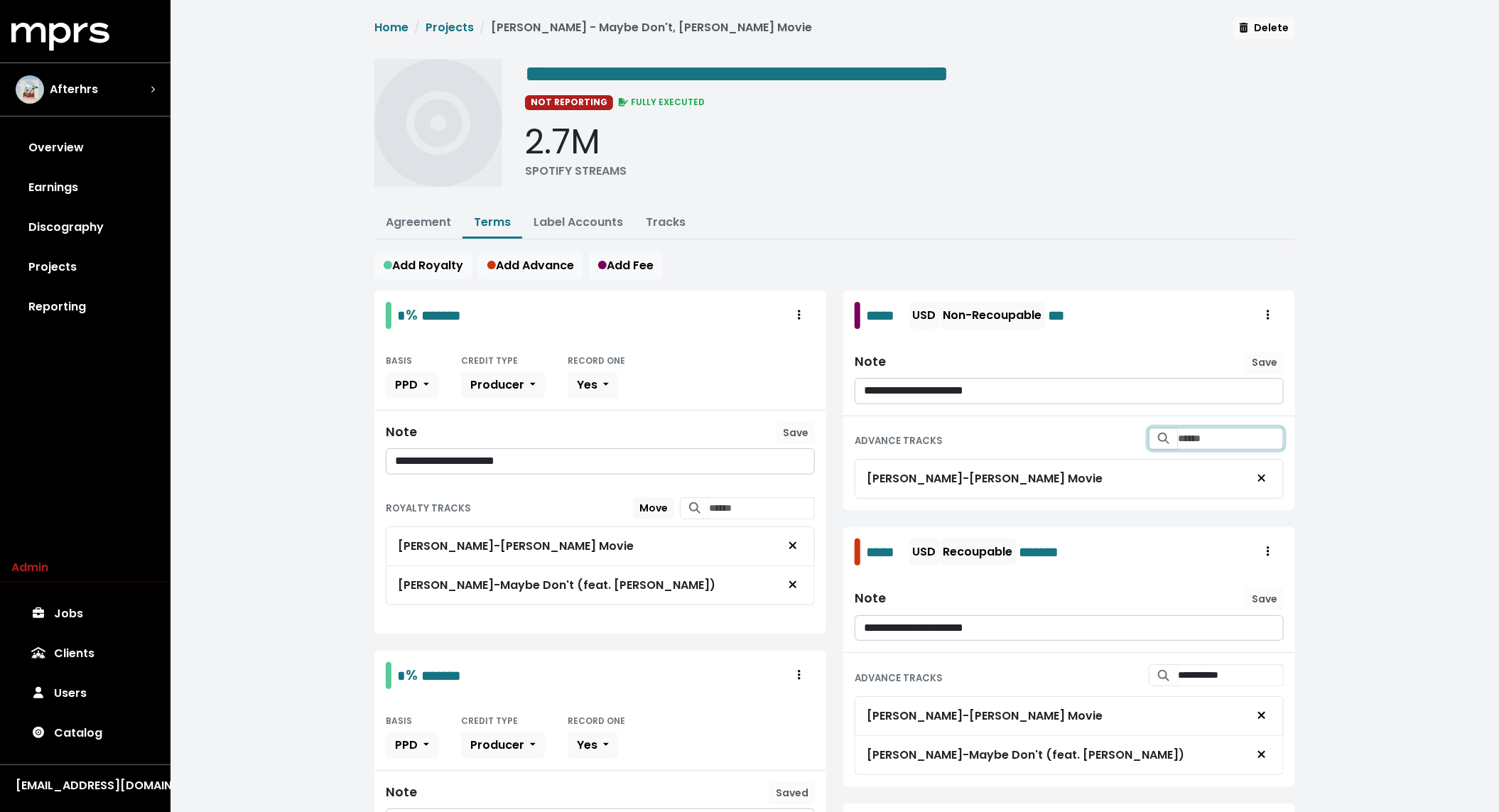
click at [906, 437] on input "Search for tracks by title and link them to this advance" at bounding box center [1231, 439] width 106 height 22
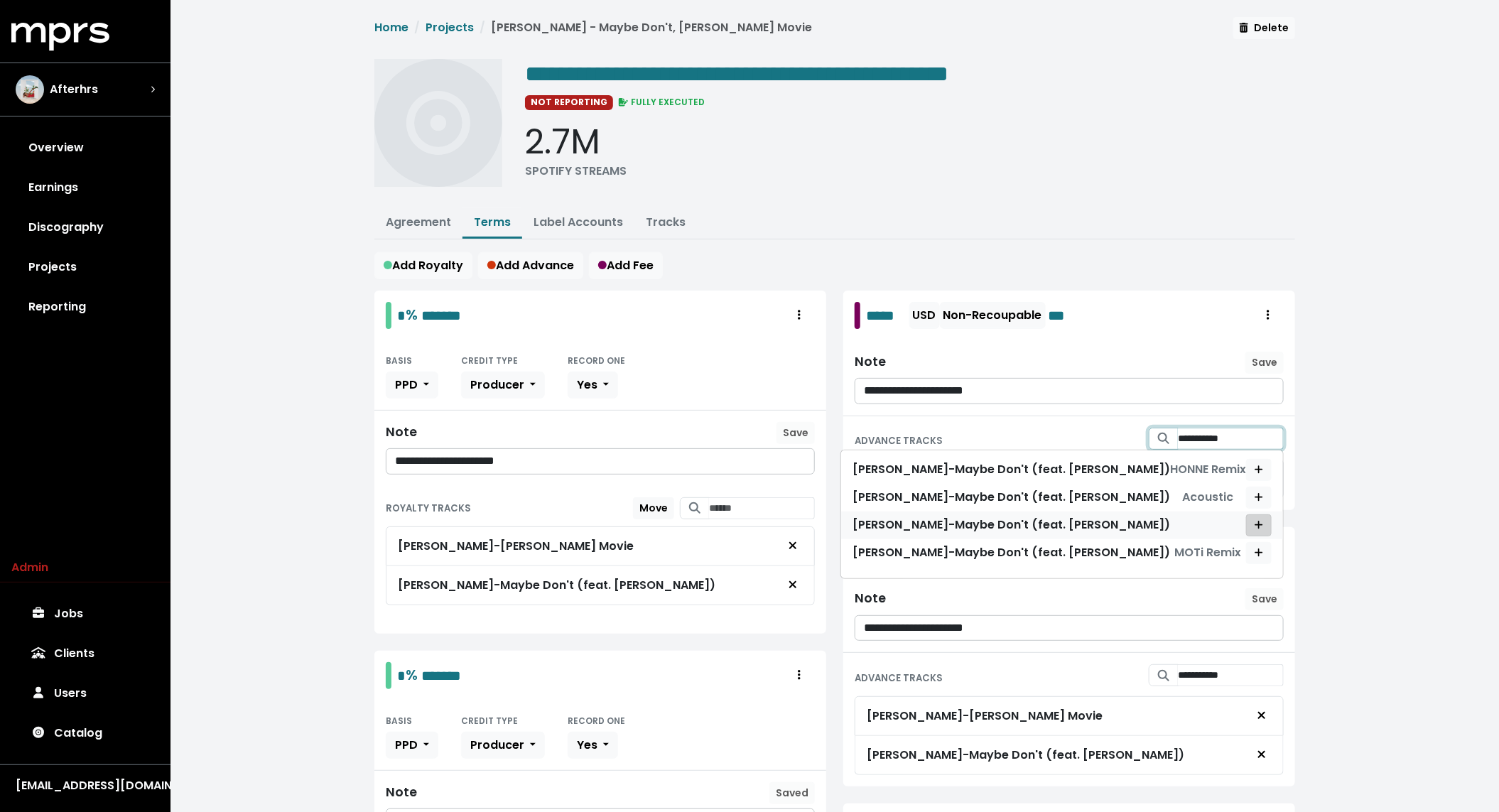
type input "**********"
click at [906, 521] on icon "Add advance target" at bounding box center [1259, 525] width 8 height 10
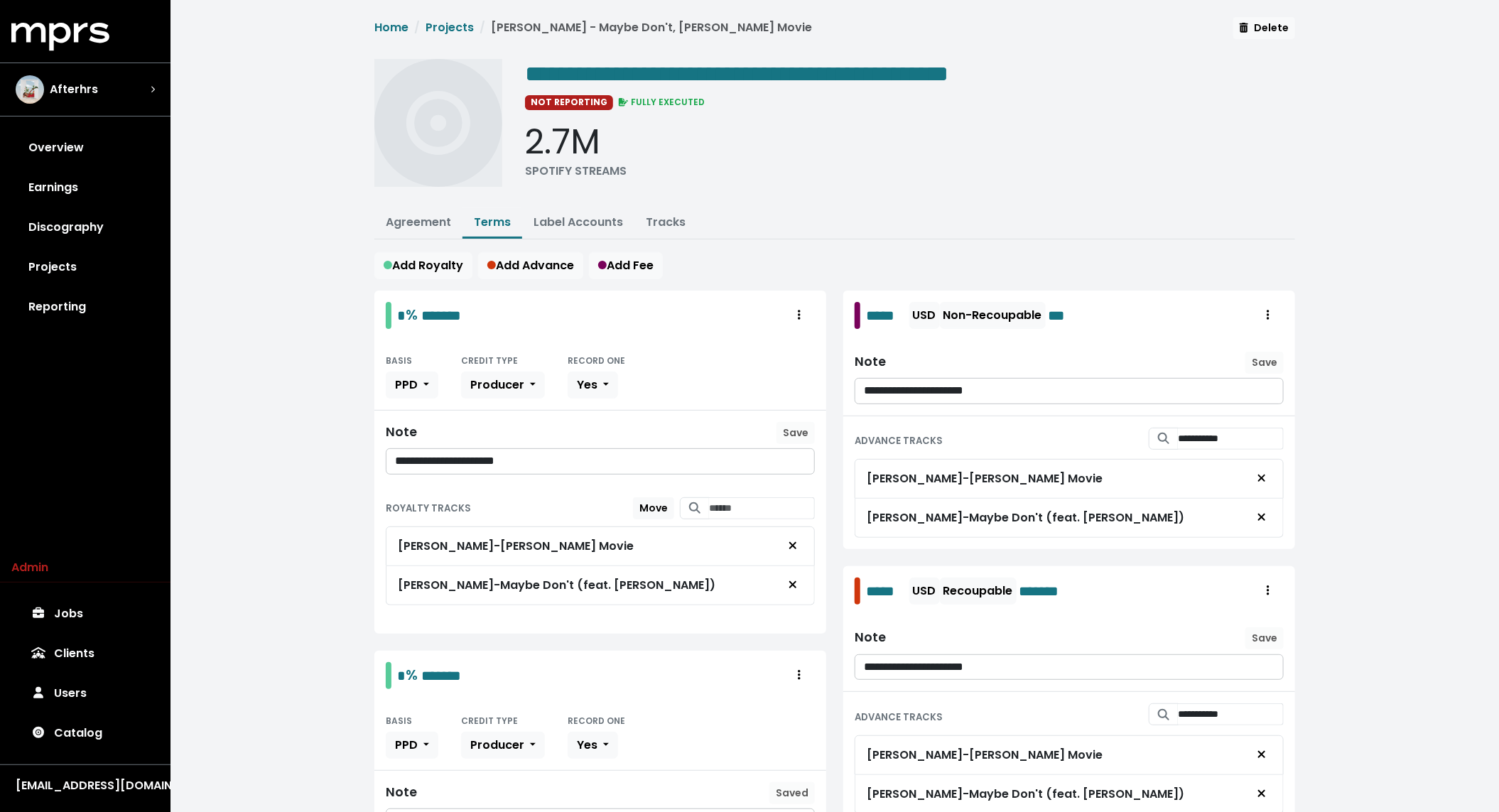
click at [906, 241] on div "**********" at bounding box center [835, 661] width 938 height 1288
click at [549, 454] on p "**********" at bounding box center [600, 462] width 411 height 17
click at [484, 460] on p "**********" at bounding box center [600, 462] width 411 height 17
click at [798, 431] on span "Save" at bounding box center [796, 432] width 26 height 14
click at [782, 244] on div "**********" at bounding box center [835, 661] width 938 height 1288
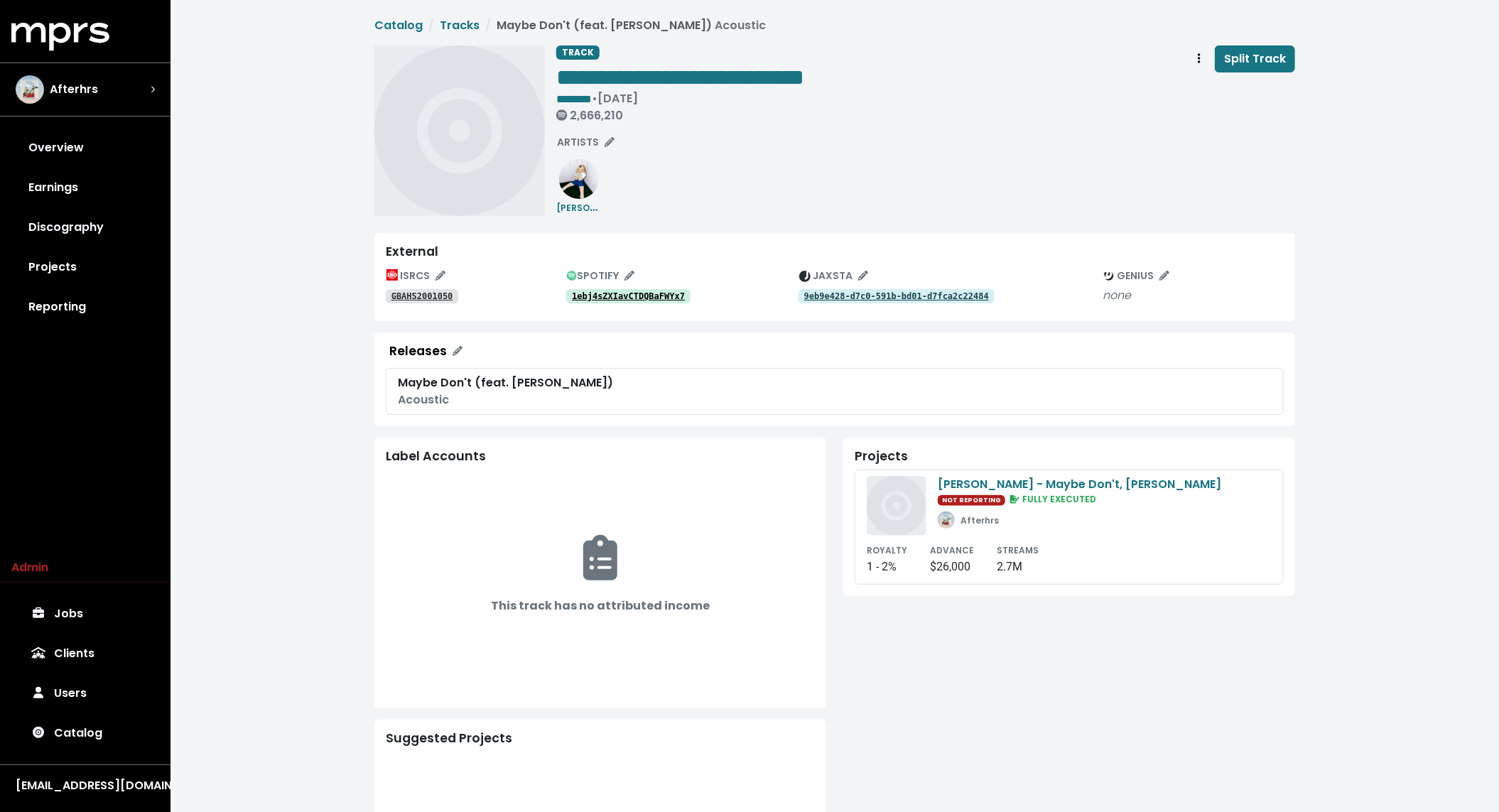
click at [656, 296] on tt "1ebj4sZXIavCTDQBaFWYx7" at bounding box center [628, 296] width 113 height 10
click at [630, 299] on tt "40J6jOlSe5eS8rJYcYEmCR" at bounding box center [628, 296] width 113 height 10
click at [623, 303] on link "1ebj4sZXIavCTDQBaFWYx7" at bounding box center [628, 296] width 125 height 14
click at [721, 212] on div "**********" at bounding box center [926, 130] width 739 height 171
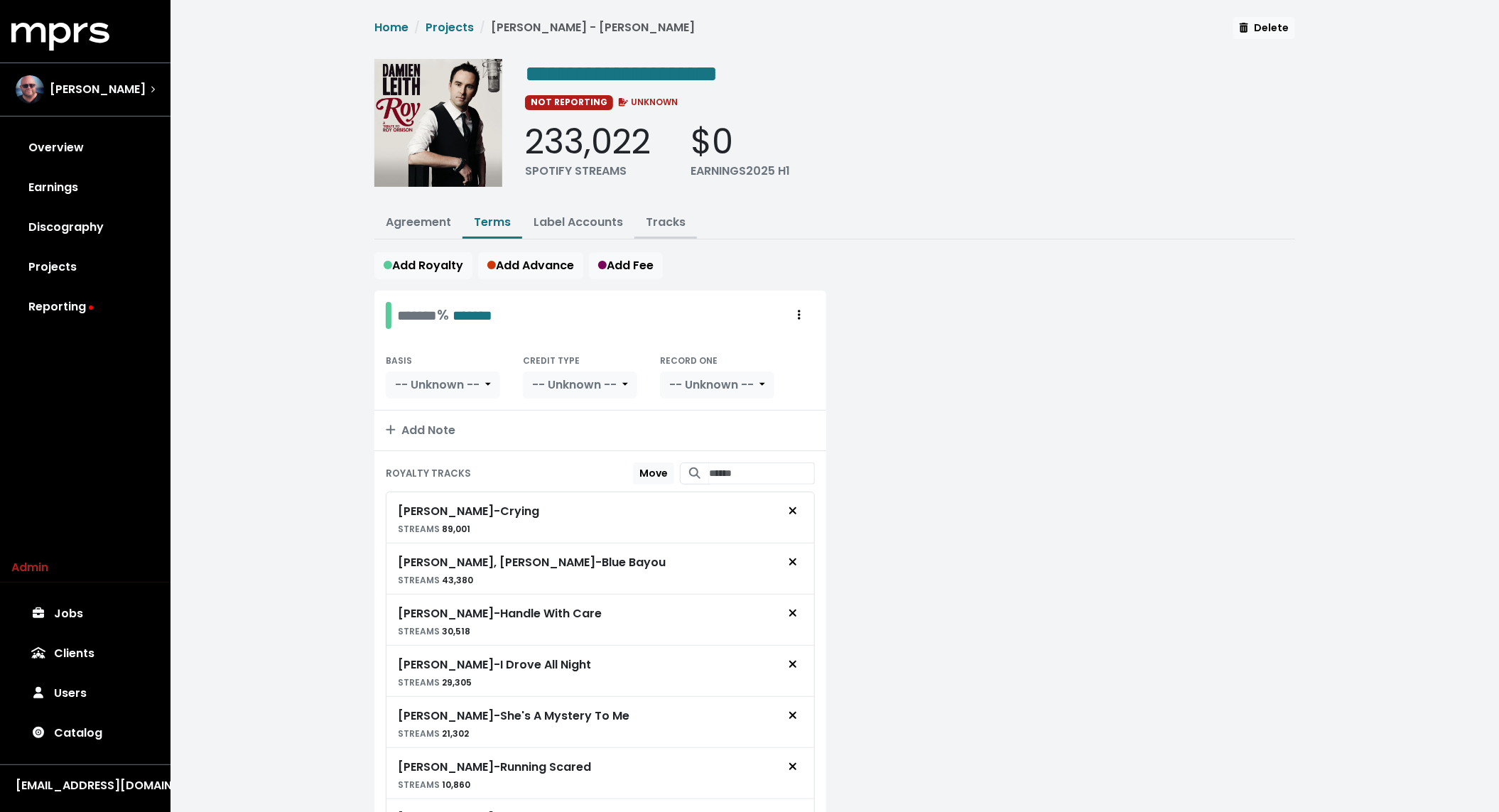
click at [664, 217] on link "Tracks" at bounding box center [665, 222] width 40 height 17
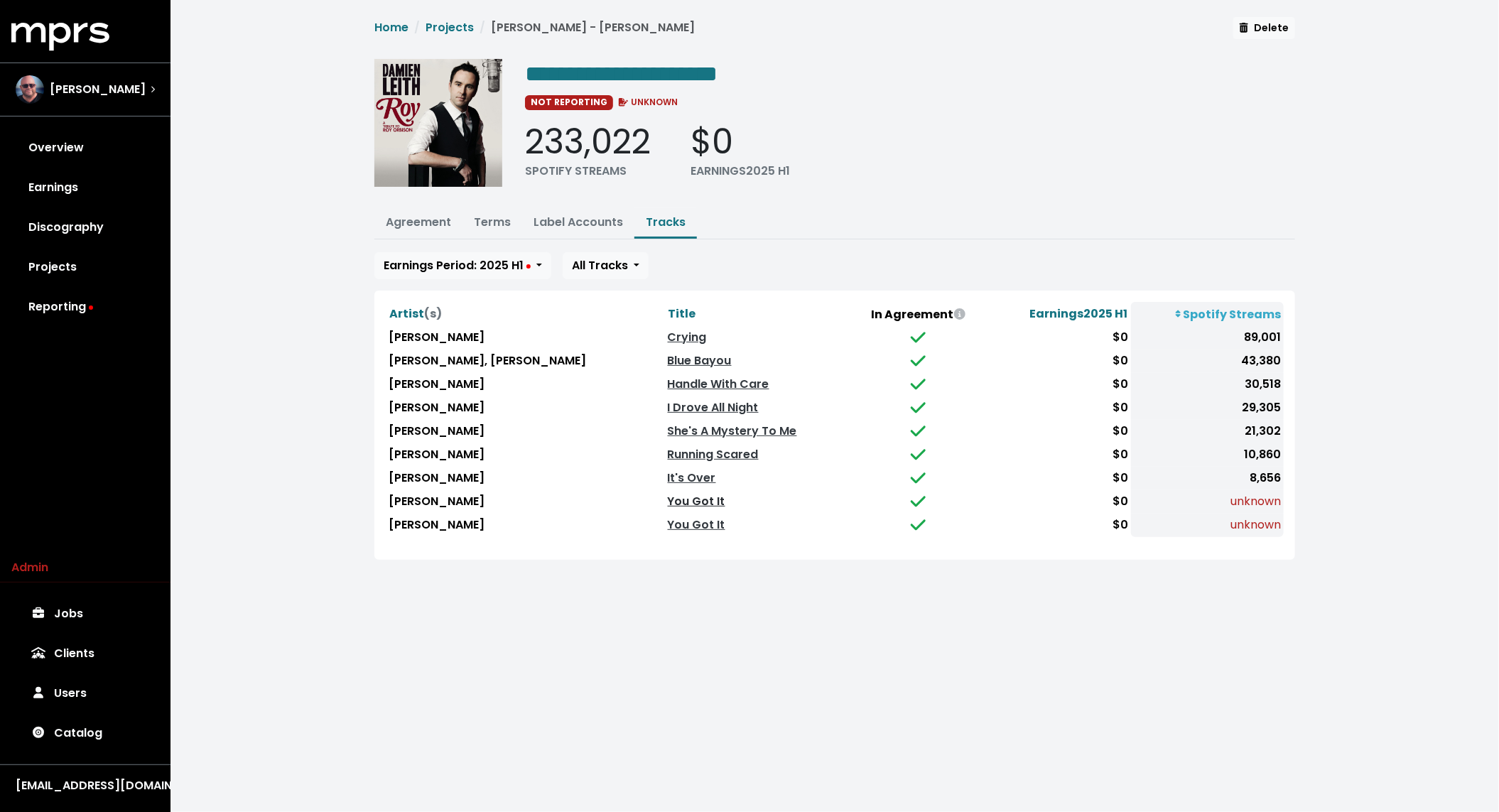
click at [687, 499] on link "You Got It" at bounding box center [697, 502] width 57 height 17
click at [679, 522] on link "You Got It" at bounding box center [697, 525] width 57 height 17
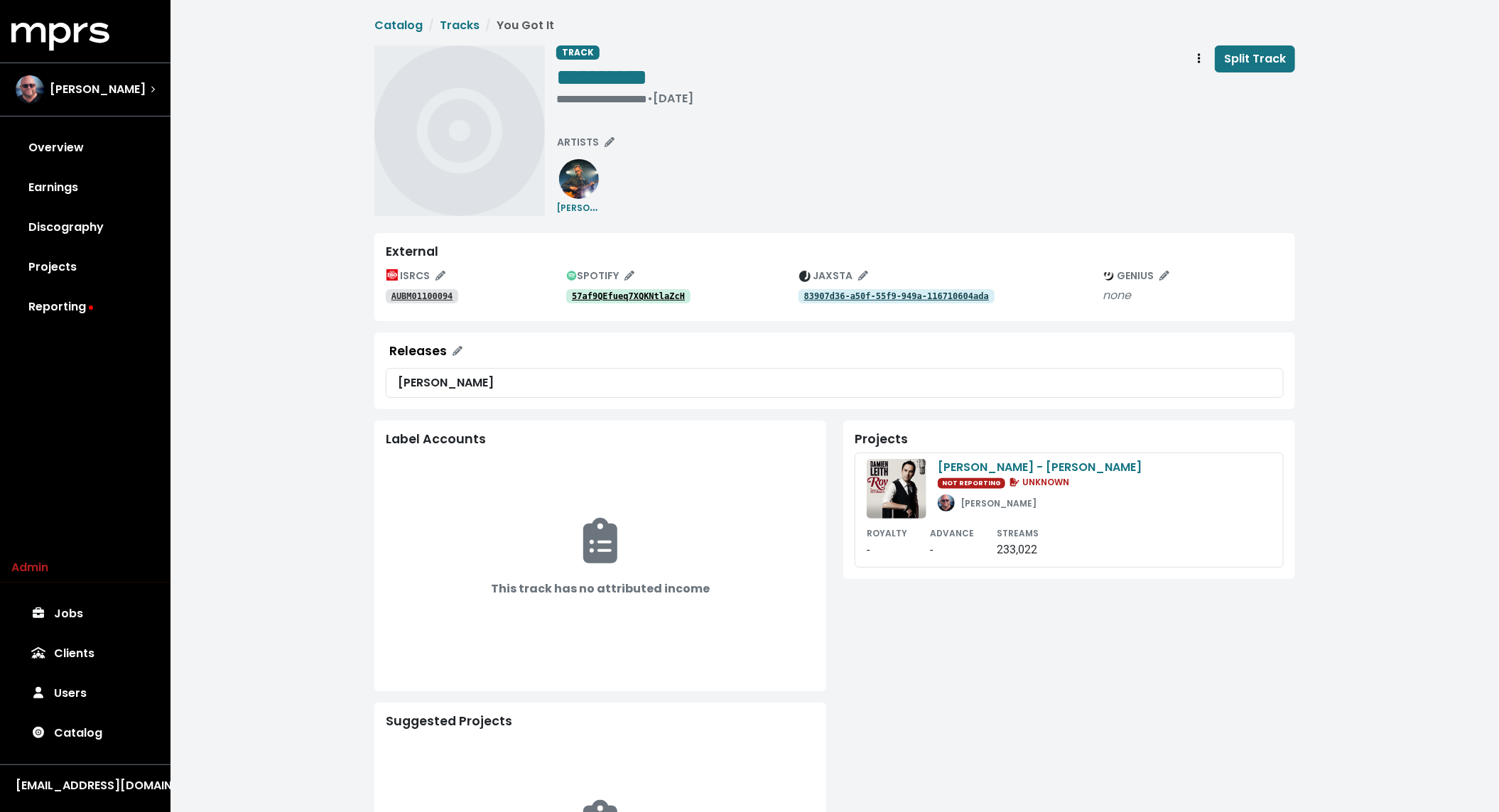
click at [624, 297] on tt "57af9QEfueq7XQKNtlaZcH" at bounding box center [628, 296] width 113 height 10
click at [630, 295] on tt "57af9QEfueq7XQKNtlaZcH" at bounding box center [628, 296] width 113 height 10
click at [663, 289] on link "6GrPLkpZIo4pZi7KJIVfy2" at bounding box center [628, 296] width 125 height 14
click at [594, 103] on div "• Nov 3rd, 2023" at bounding box center [602, 98] width 91 height 14
click at [433, 292] on tt "AUAB02300918" at bounding box center [422, 296] width 62 height 10
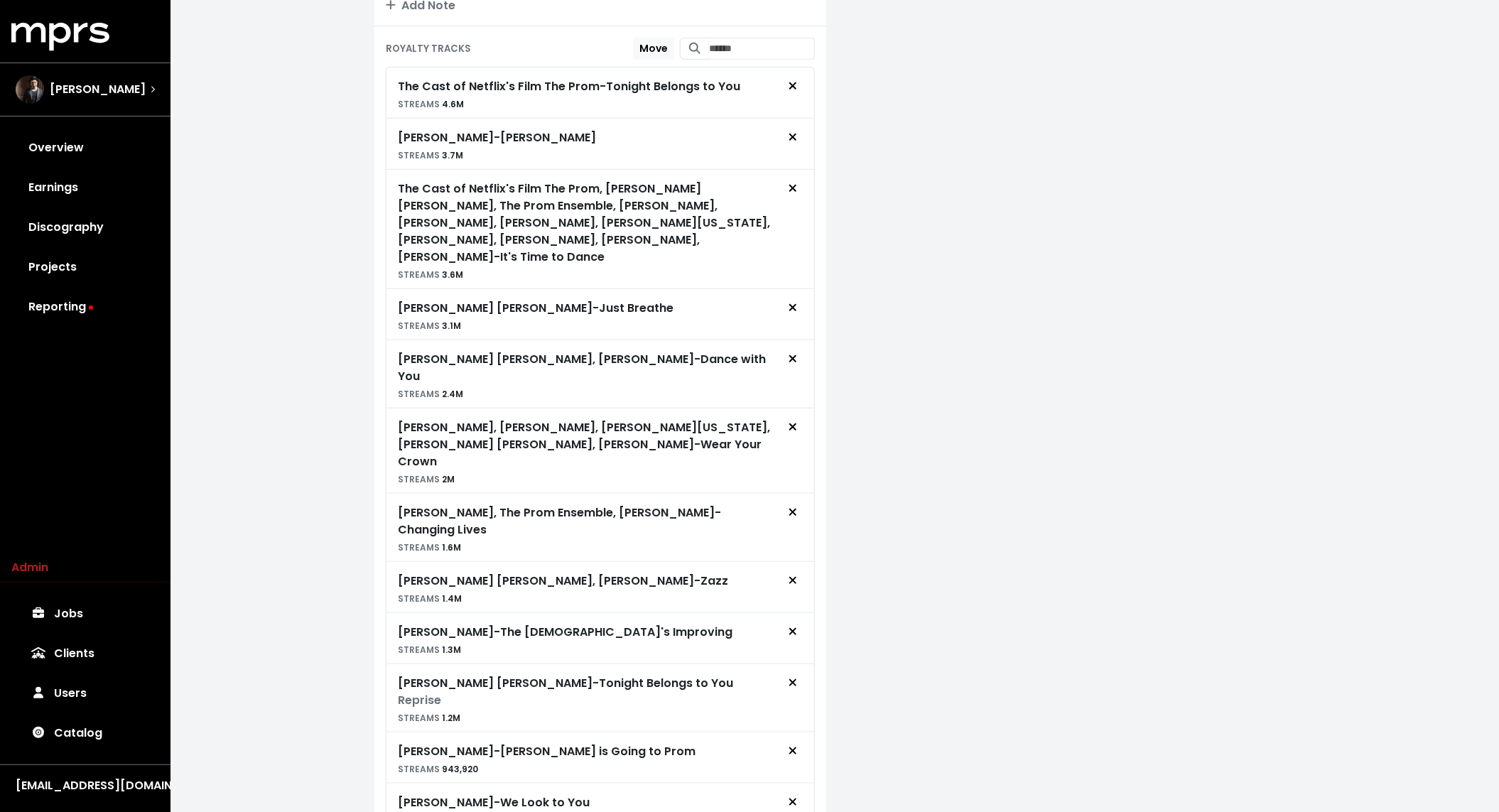
scroll to position [899, 0]
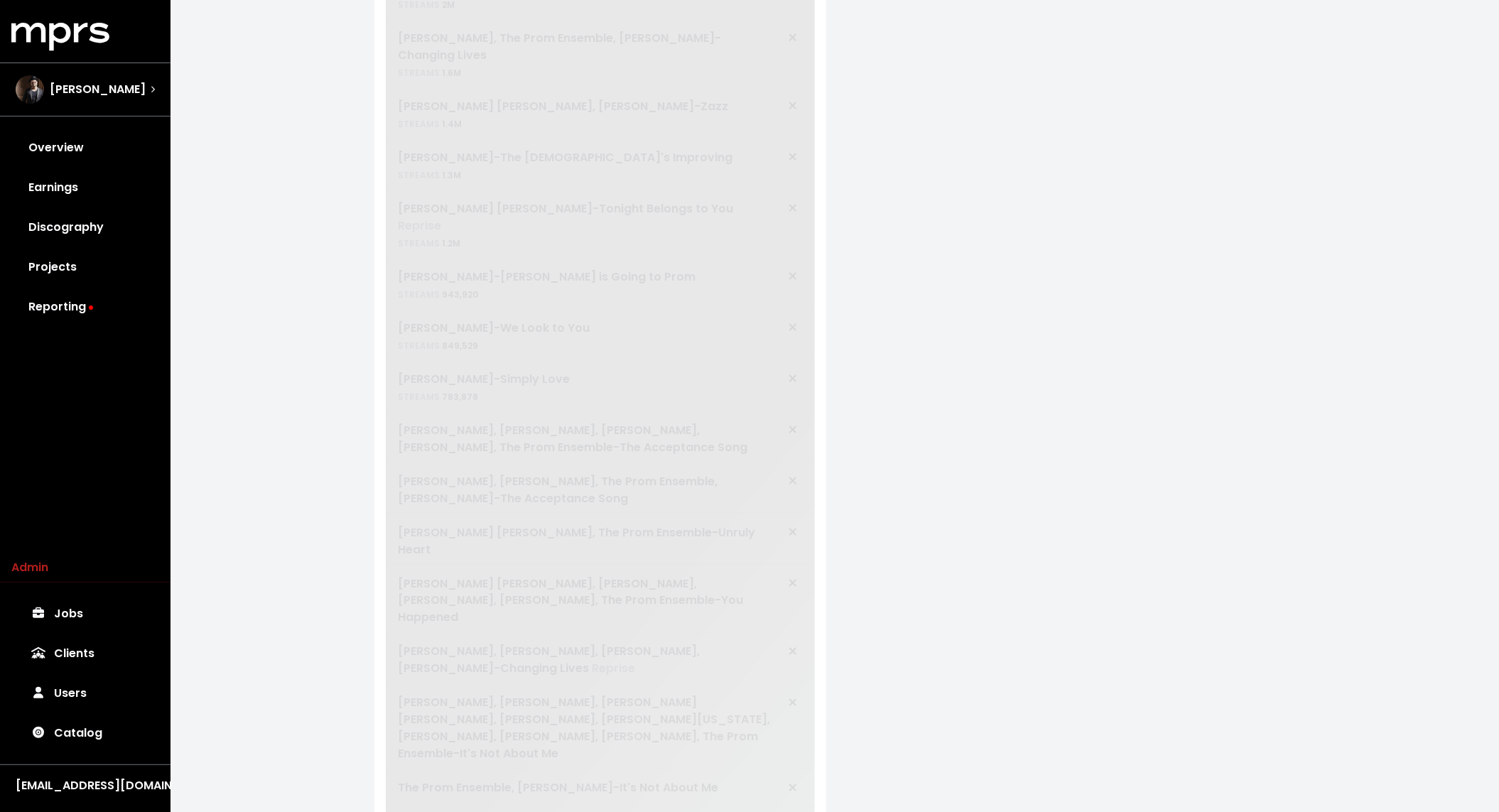
scroll to position [0, 0]
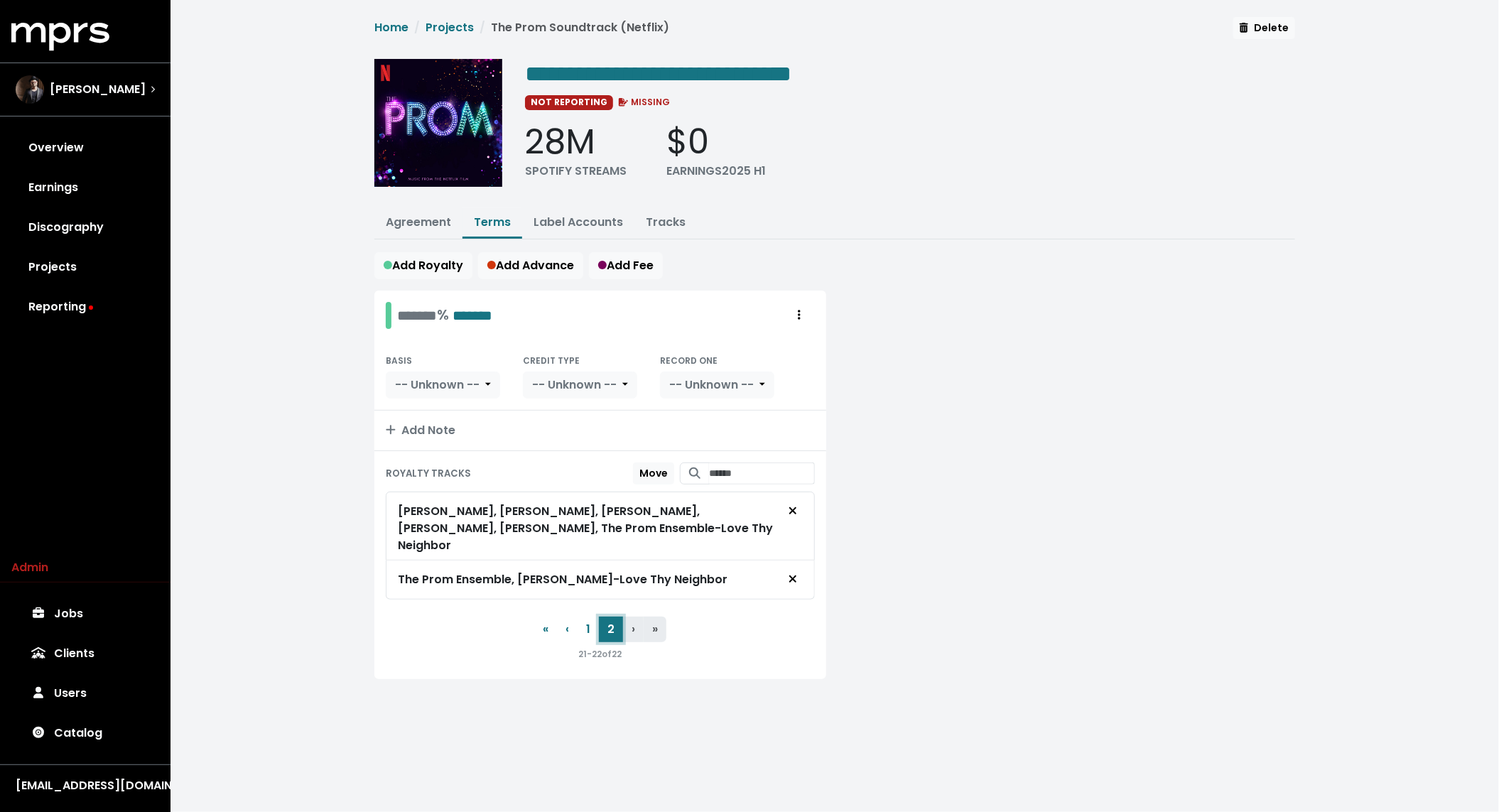
click at [599, 616] on button "2" at bounding box center [611, 629] width 24 height 26
click at [590, 616] on button "1" at bounding box center [588, 629] width 21 height 26
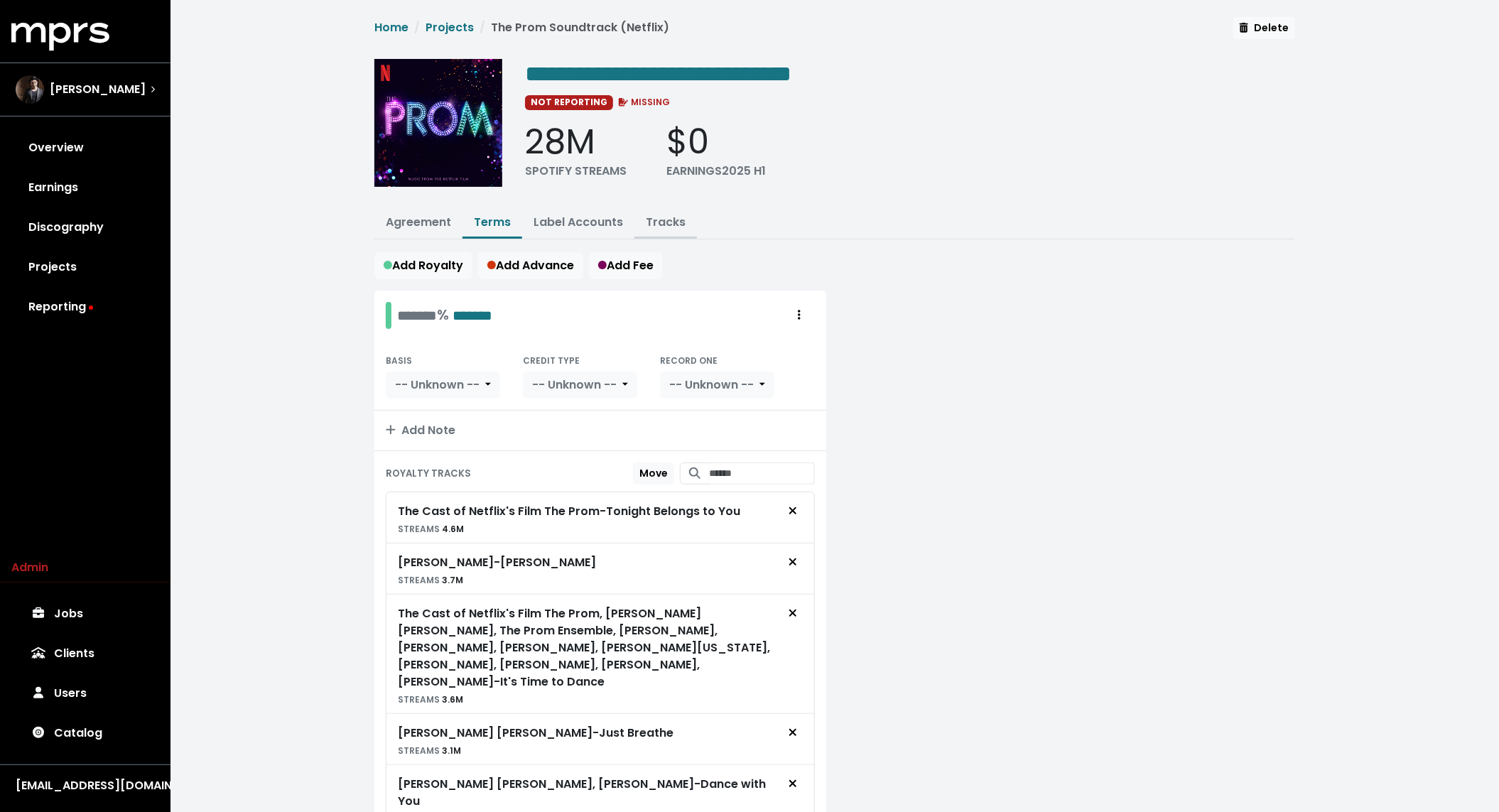
click at [666, 230] on button "Tracks" at bounding box center [666, 223] width 63 height 30
click at [662, 221] on link "Tracks" at bounding box center [665, 222] width 40 height 17
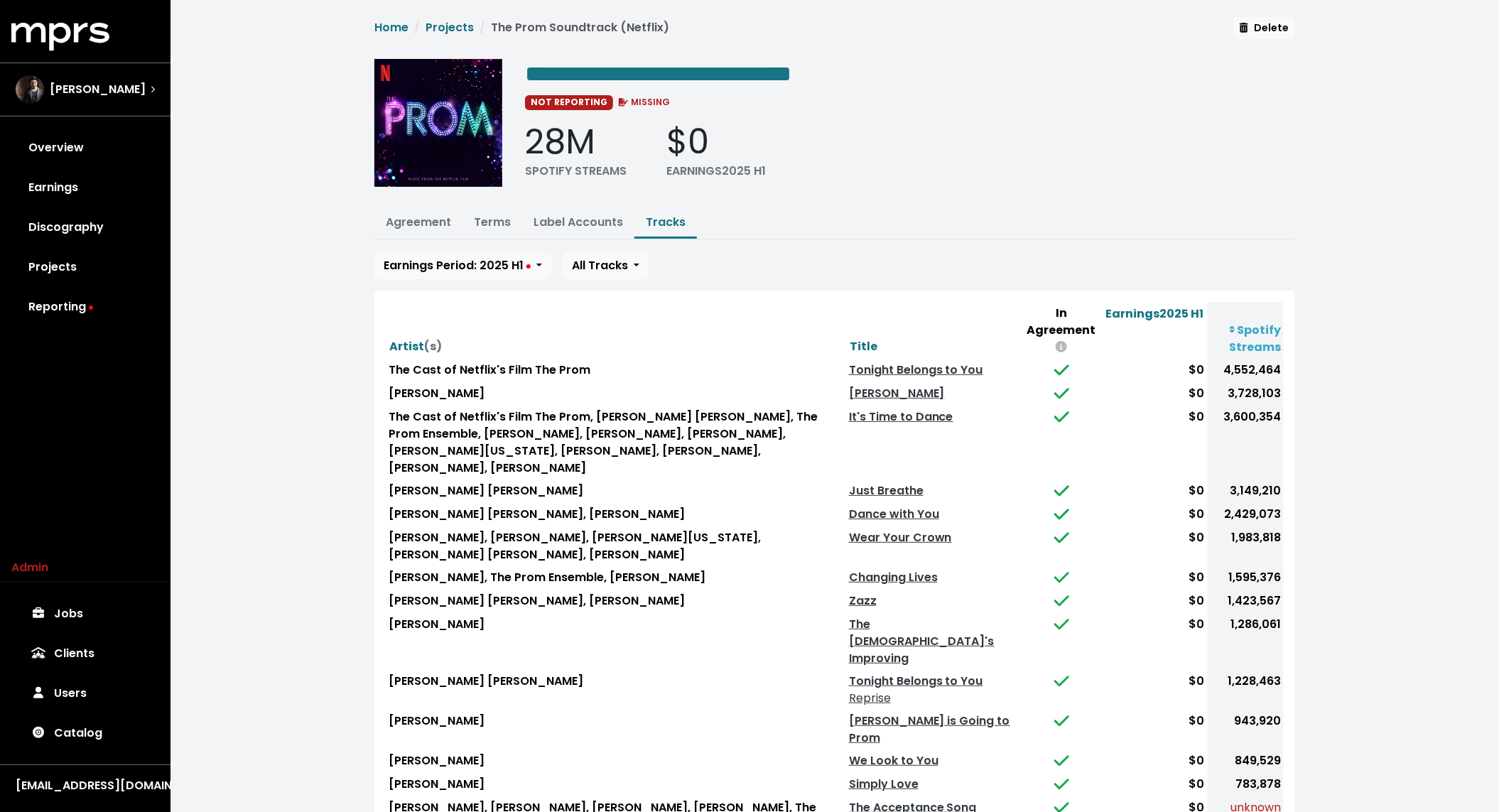
scroll to position [93, 0]
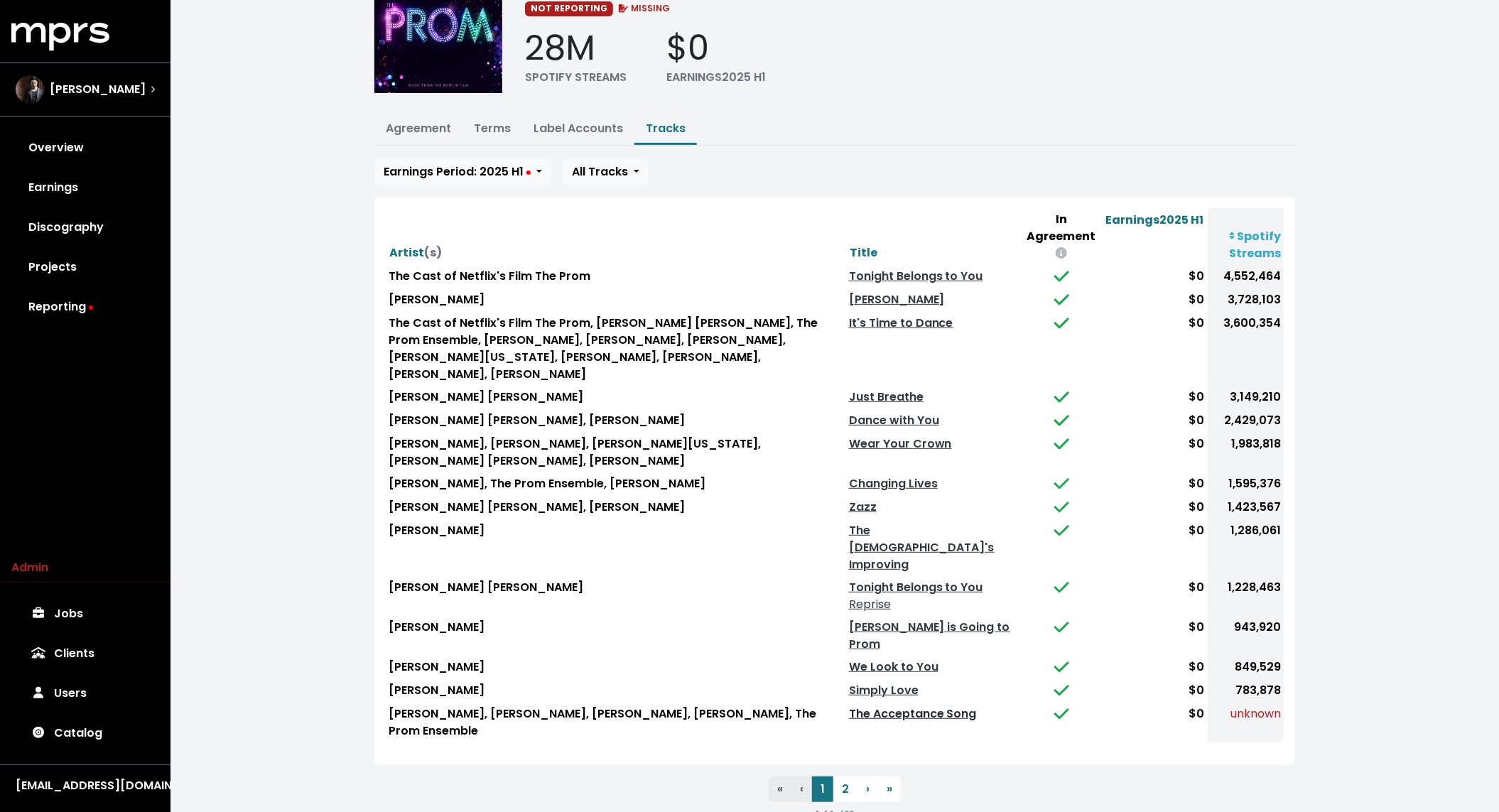
click at [918, 705] on link "The Acceptance Song" at bounding box center [913, 713] width 128 height 17
click at [845, 776] on button "2" at bounding box center [846, 789] width 24 height 26
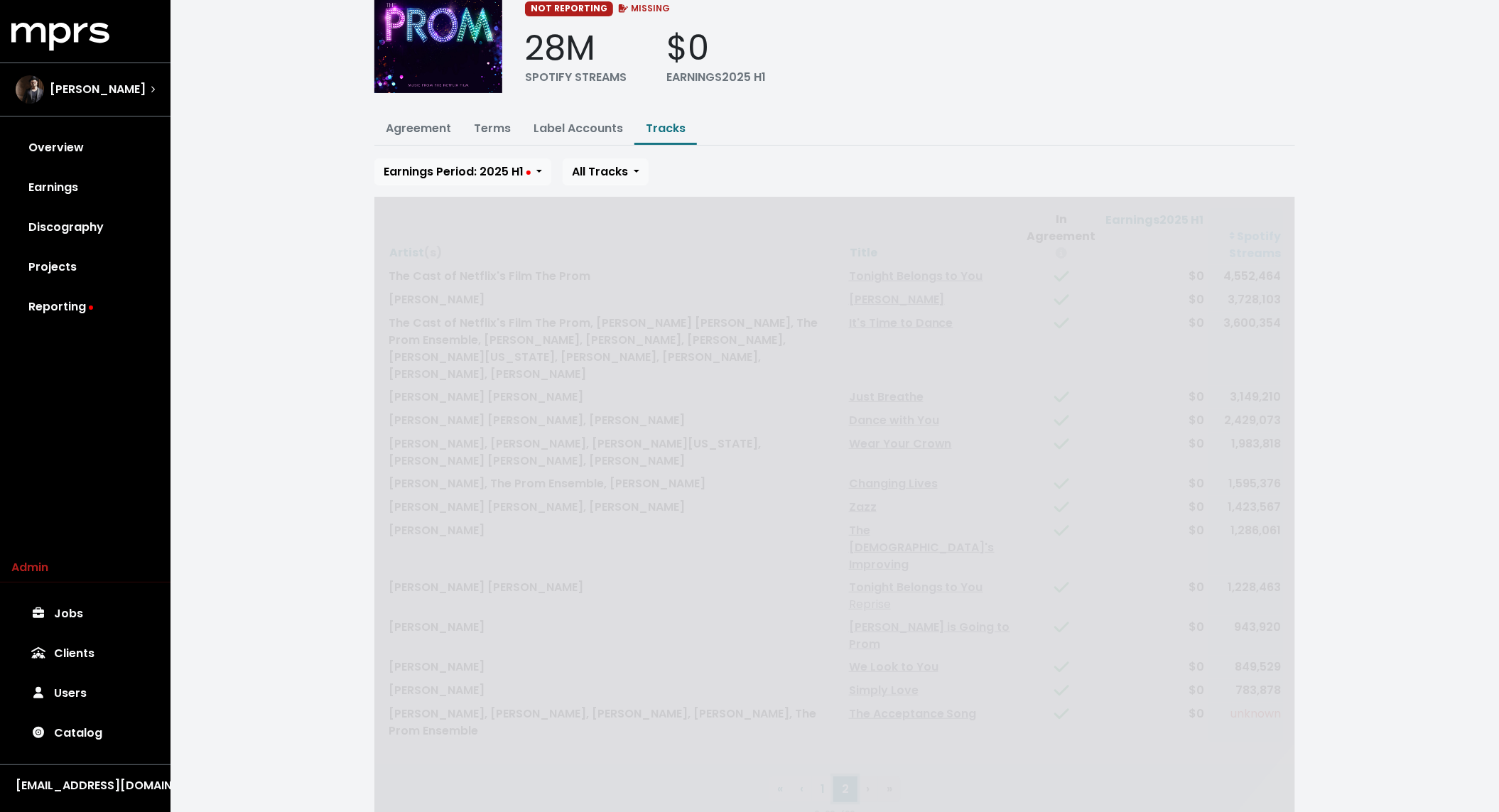
scroll to position [0, 0]
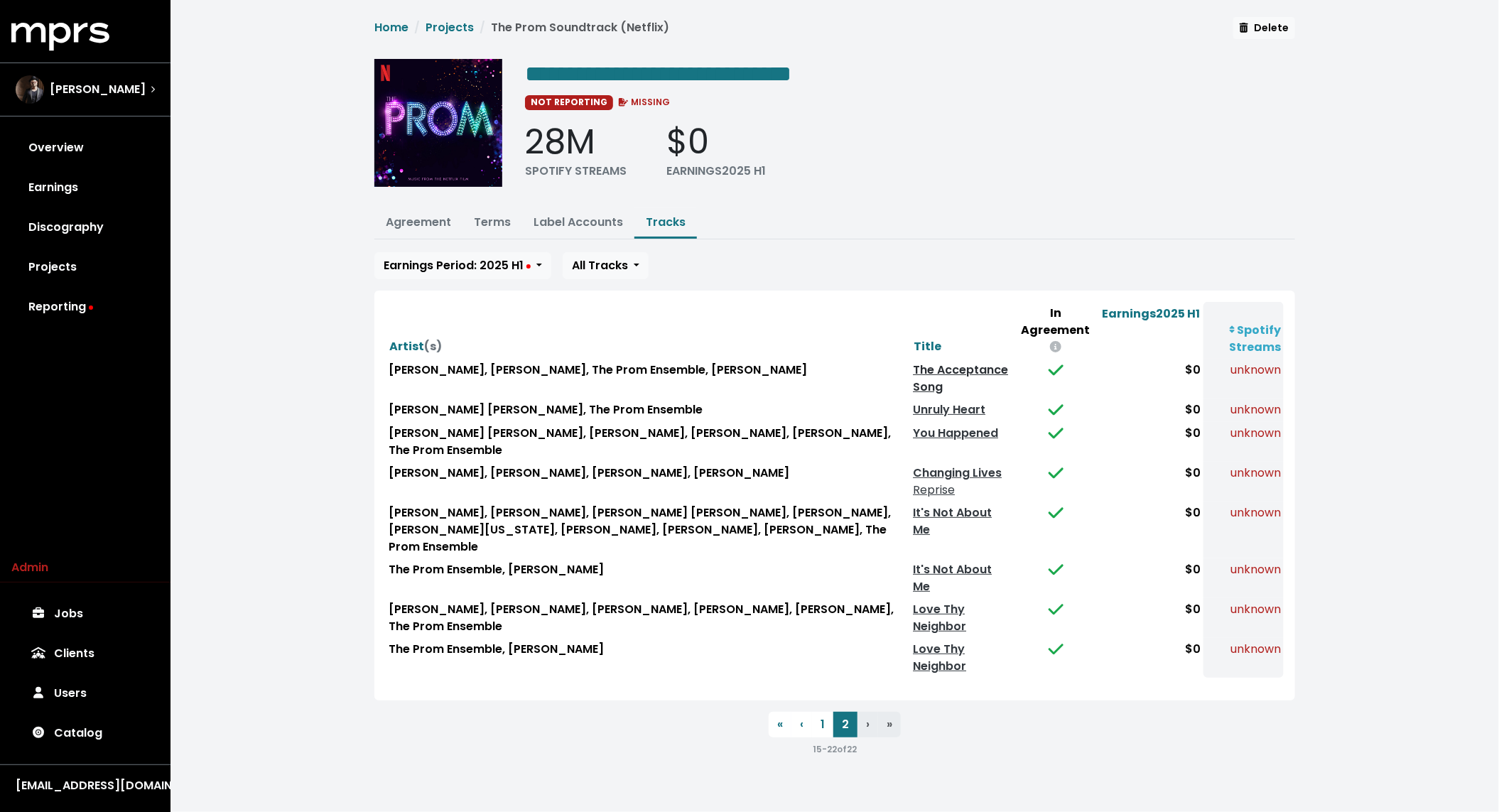
click at [924, 361] on link "The Acceptance Song" at bounding box center [960, 378] width 95 height 33
click at [489, 215] on link "Terms" at bounding box center [493, 222] width 37 height 17
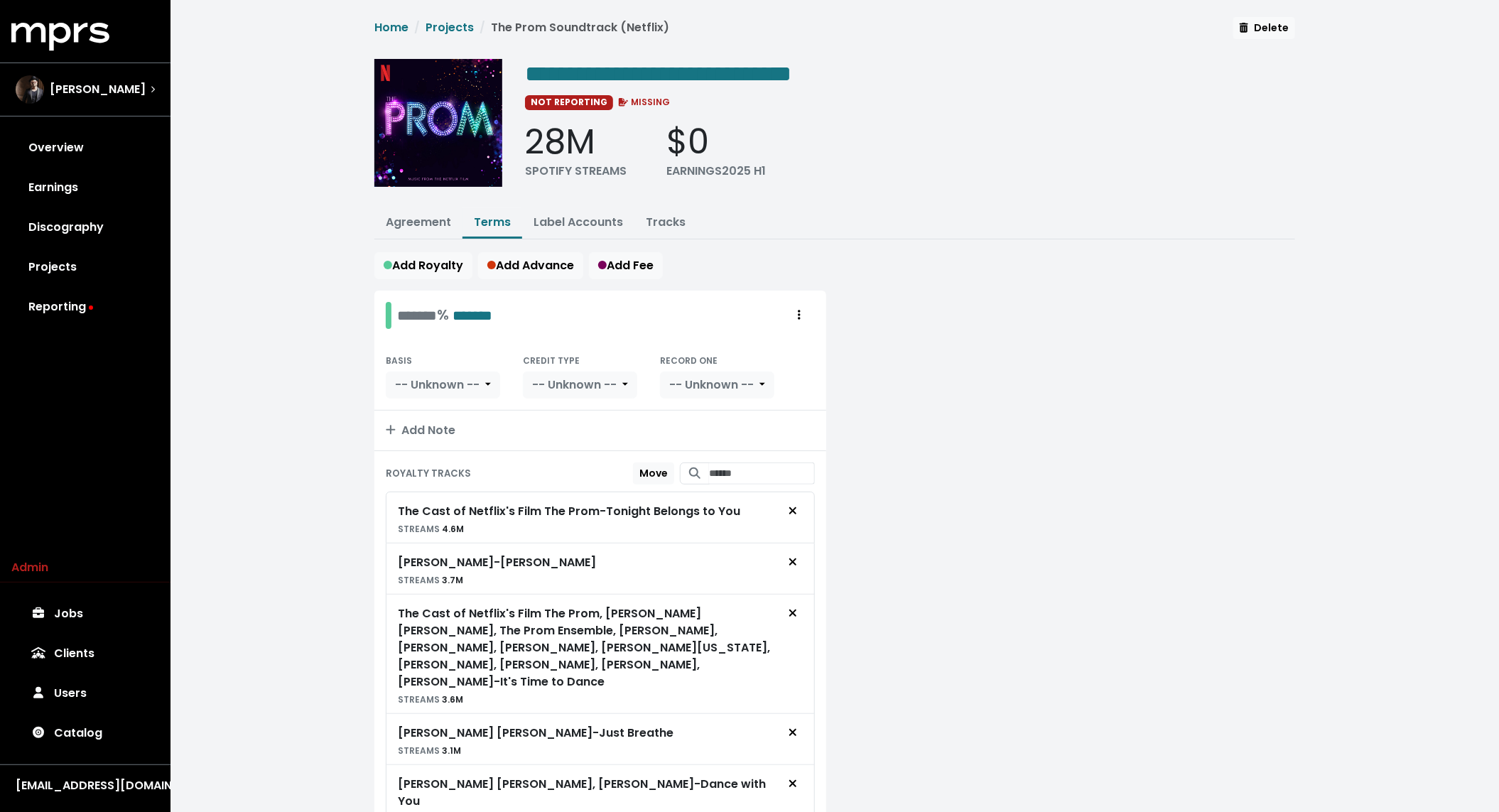
scroll to position [899, 0]
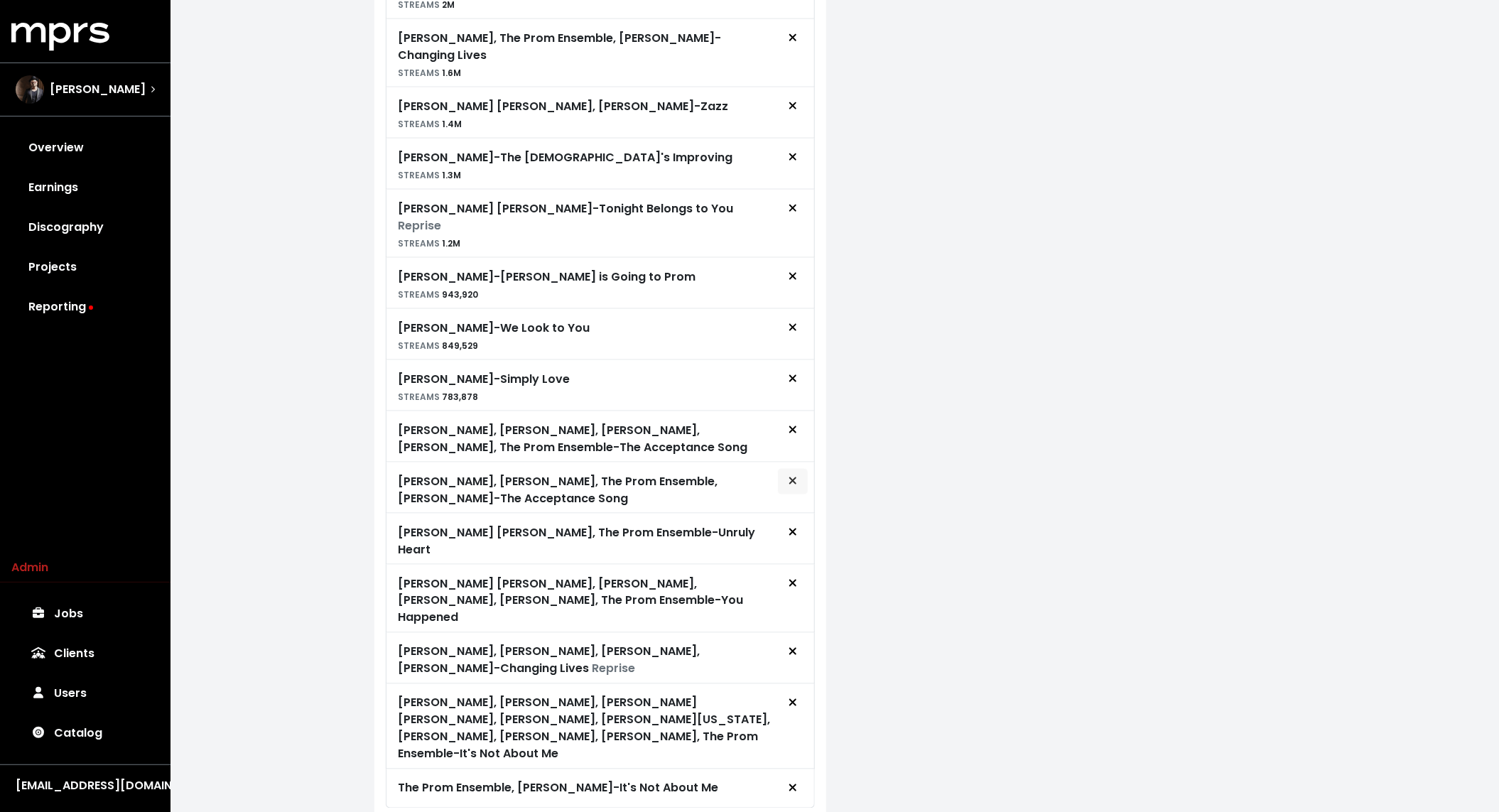
click at [788, 468] on button "Remove royalty target" at bounding box center [793, 481] width 31 height 27
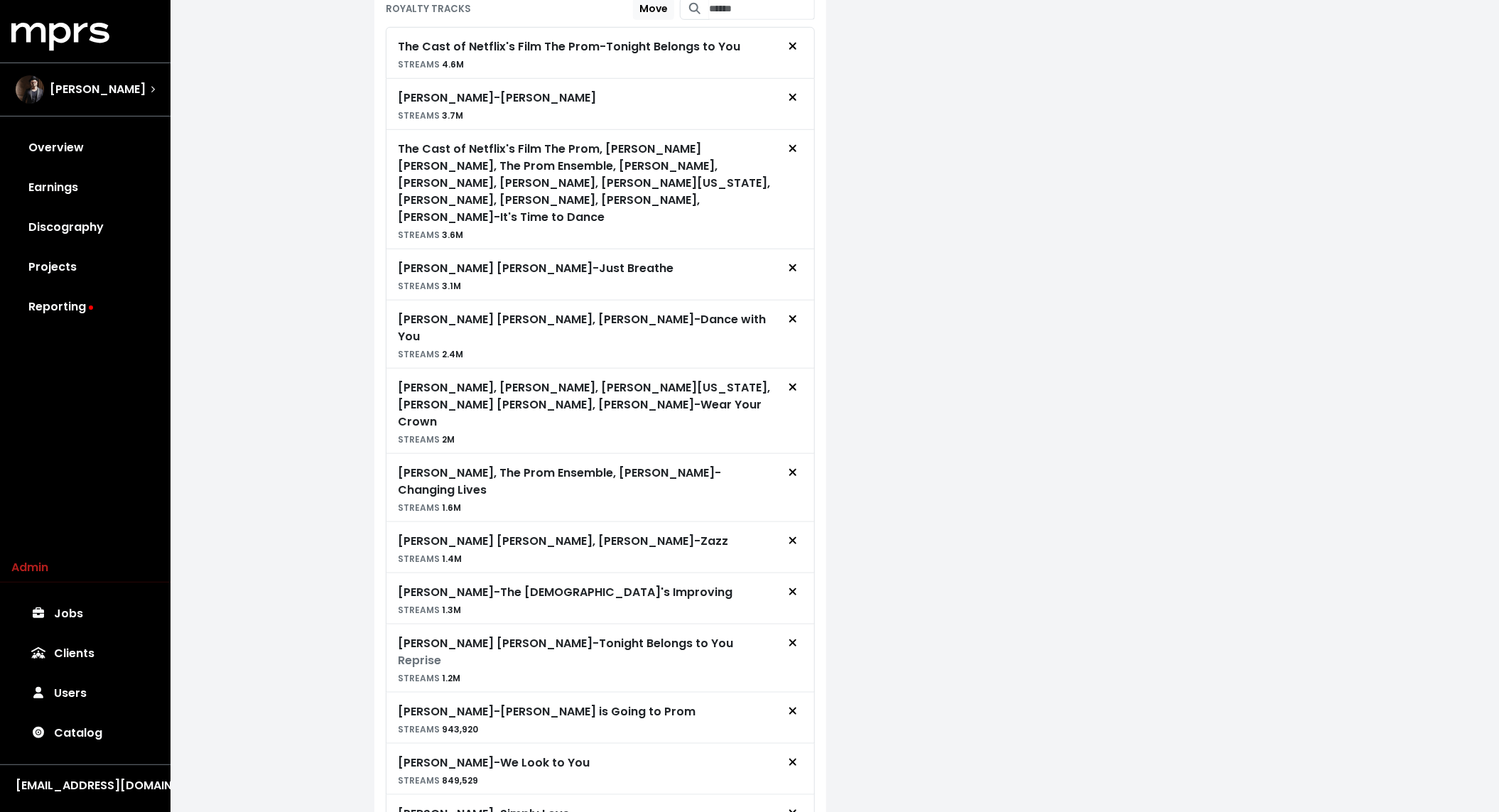
scroll to position [160, 0]
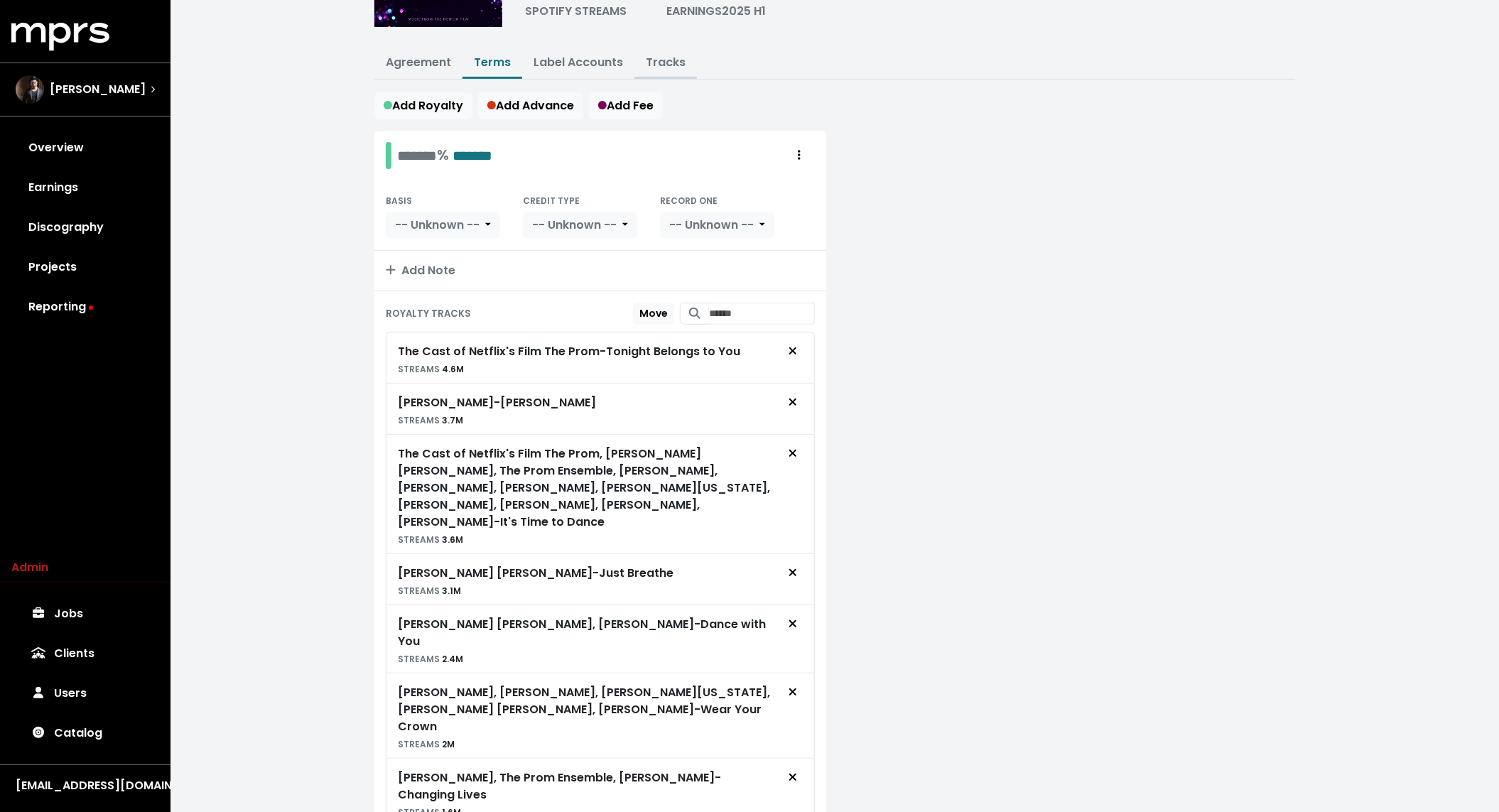
click at [660, 64] on link "Tracks" at bounding box center [665, 62] width 40 height 17
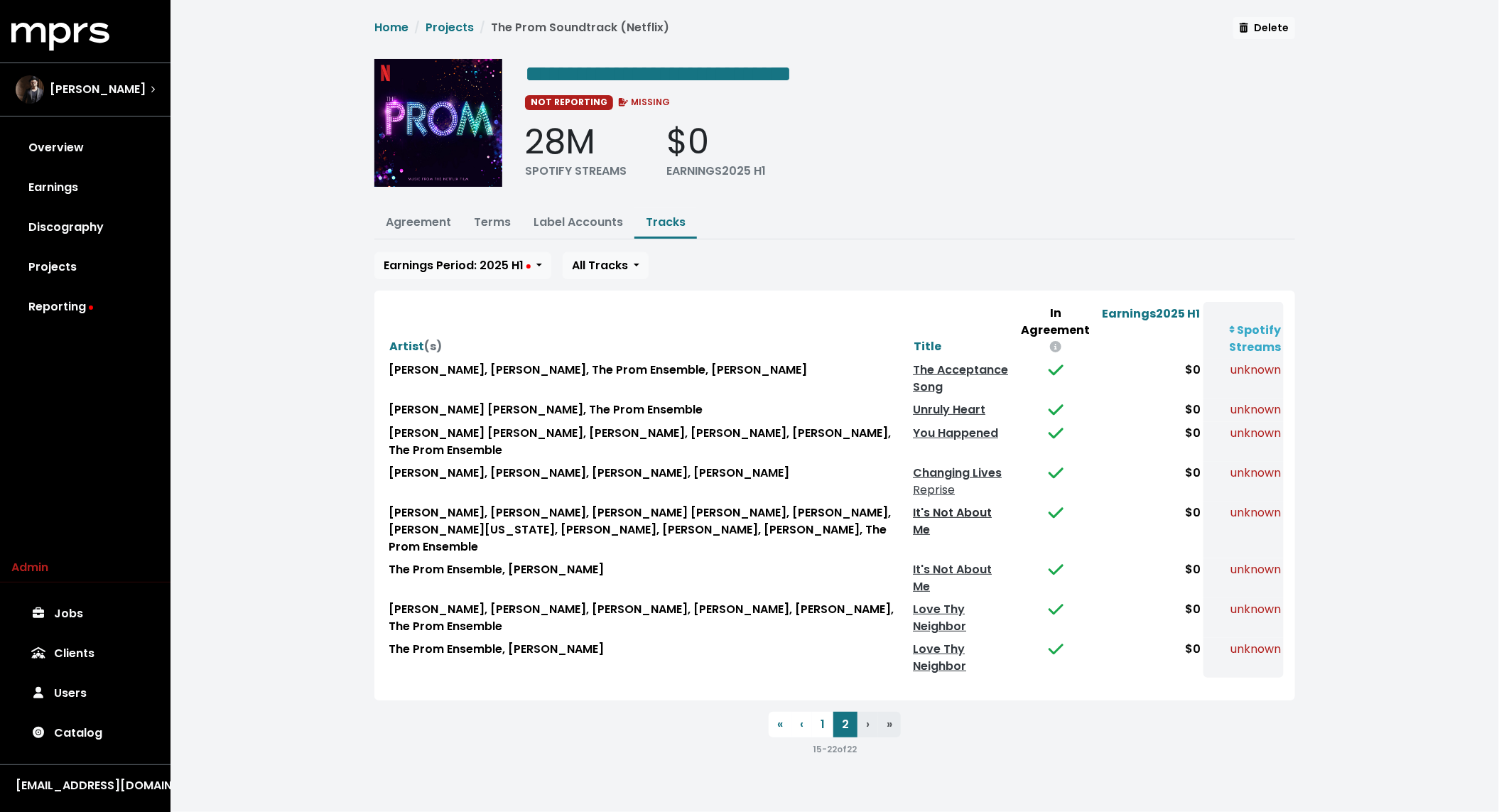
click at [926, 504] on link "It's Not About Me" at bounding box center [952, 521] width 79 height 33
click at [923, 561] on link "It's Not About Me" at bounding box center [952, 577] width 79 height 33
click at [921, 600] on link "Love Thy Neighbor" at bounding box center [940, 617] width 54 height 33
click at [922, 640] on link "Love Thy Neighbor" at bounding box center [940, 657] width 54 height 33
click at [503, 221] on link "Terms" at bounding box center [493, 222] width 37 height 17
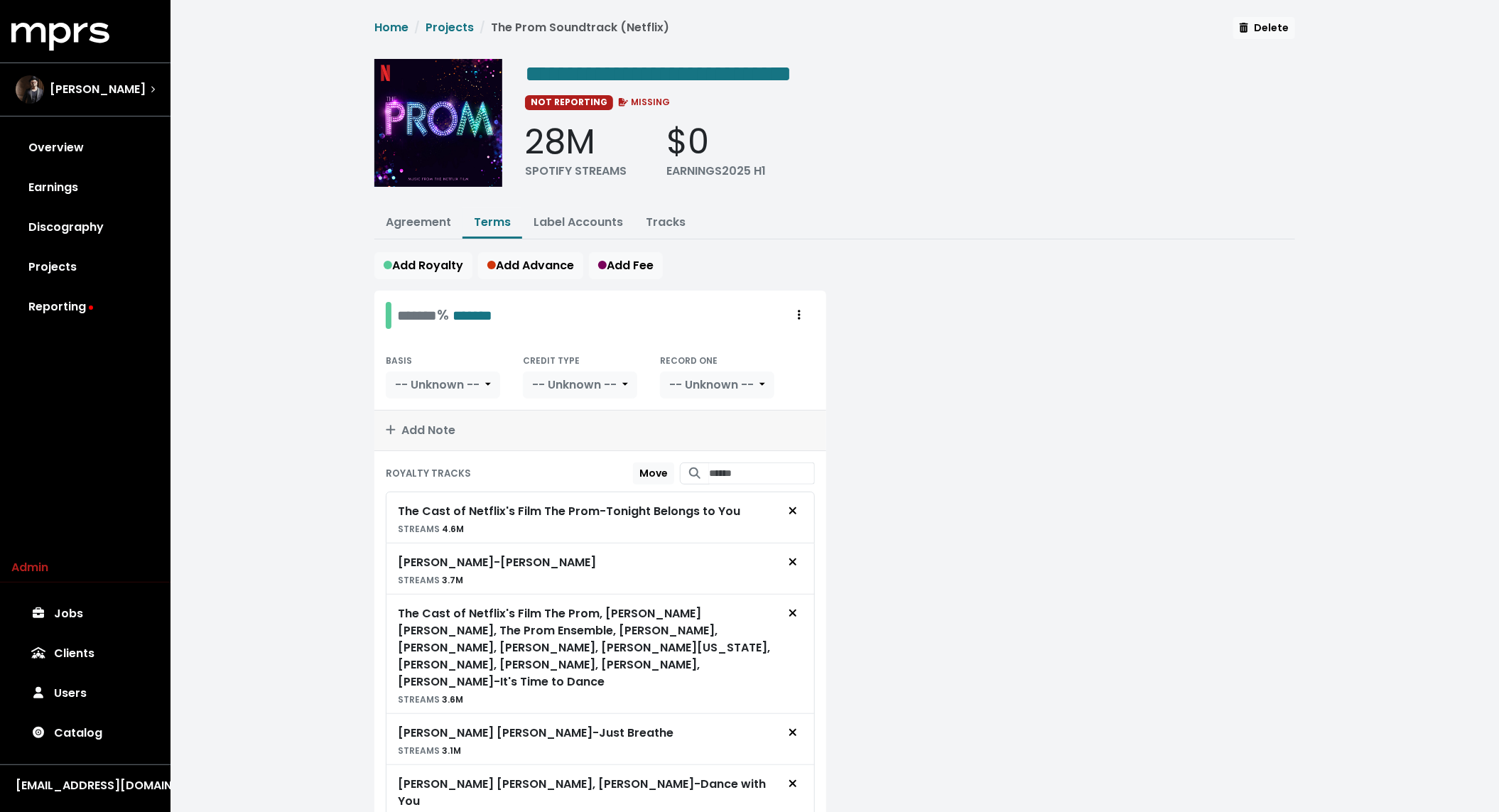
scroll to position [899, 0]
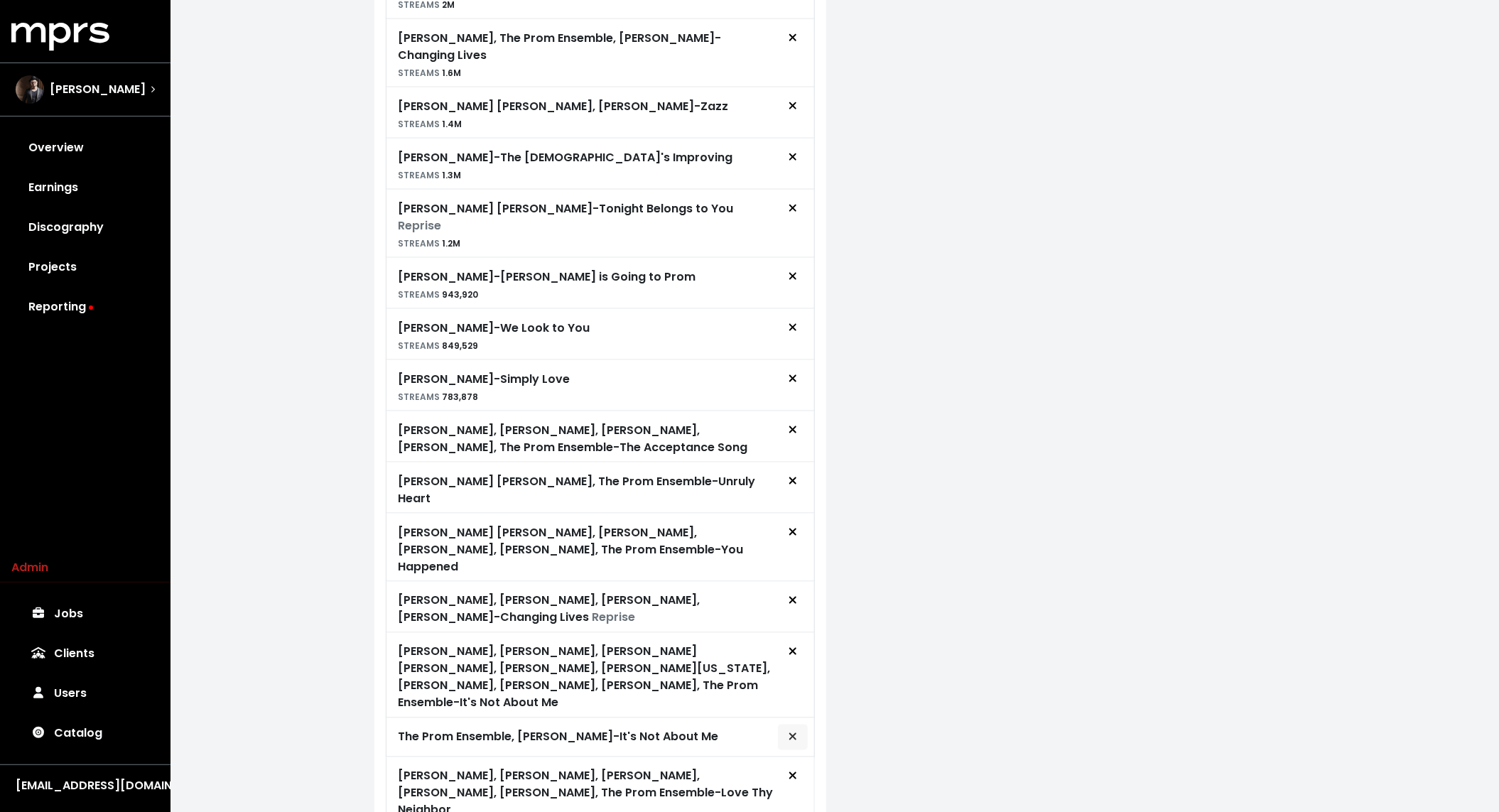
click at [795, 731] on icon "Remove royalty target" at bounding box center [792, 736] width 8 height 11
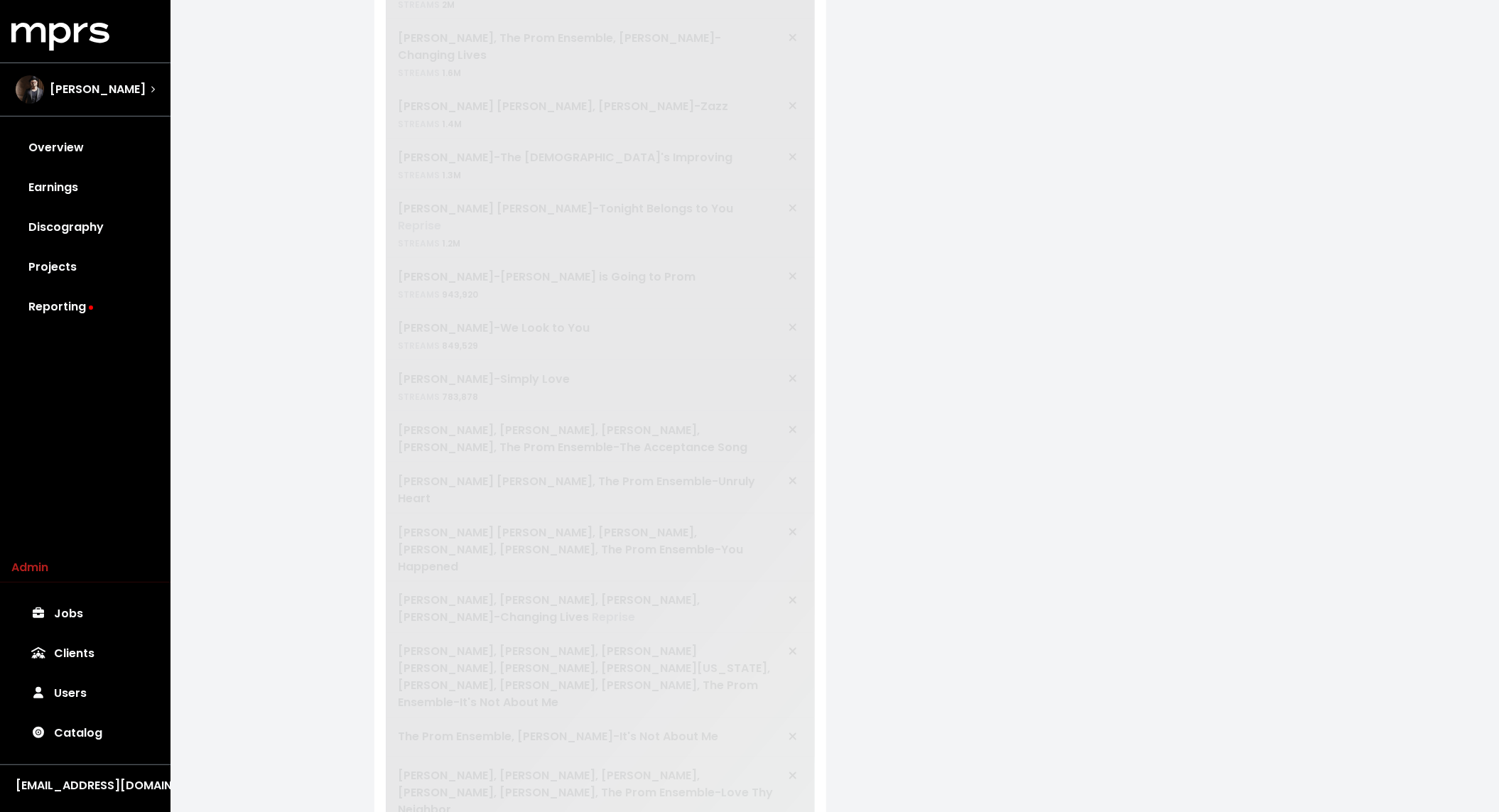
scroll to position [848, 0]
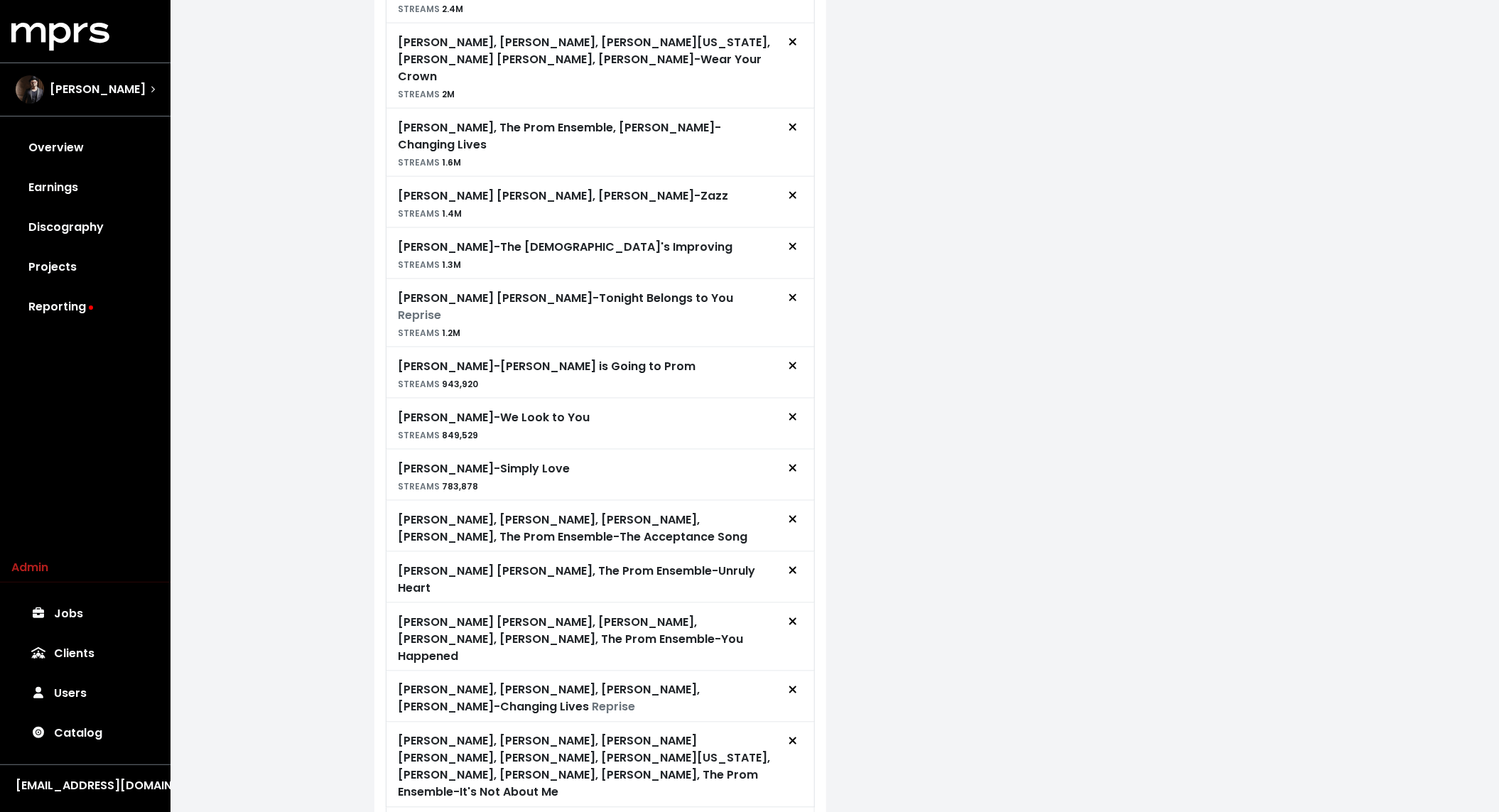
click at [690, 733] on div "Kevin Chamberlin, Keegan-Michael Key, Jo Ellen Pellman, Andrew Rannells, Kerry …" at bounding box center [588, 767] width 380 height 68
click at [672, 733] on div "Kevin Chamberlin, Keegan-Michael Key, Jo Ellen Pellman, Andrew Rannells, Kerry …" at bounding box center [588, 767] width 380 height 68
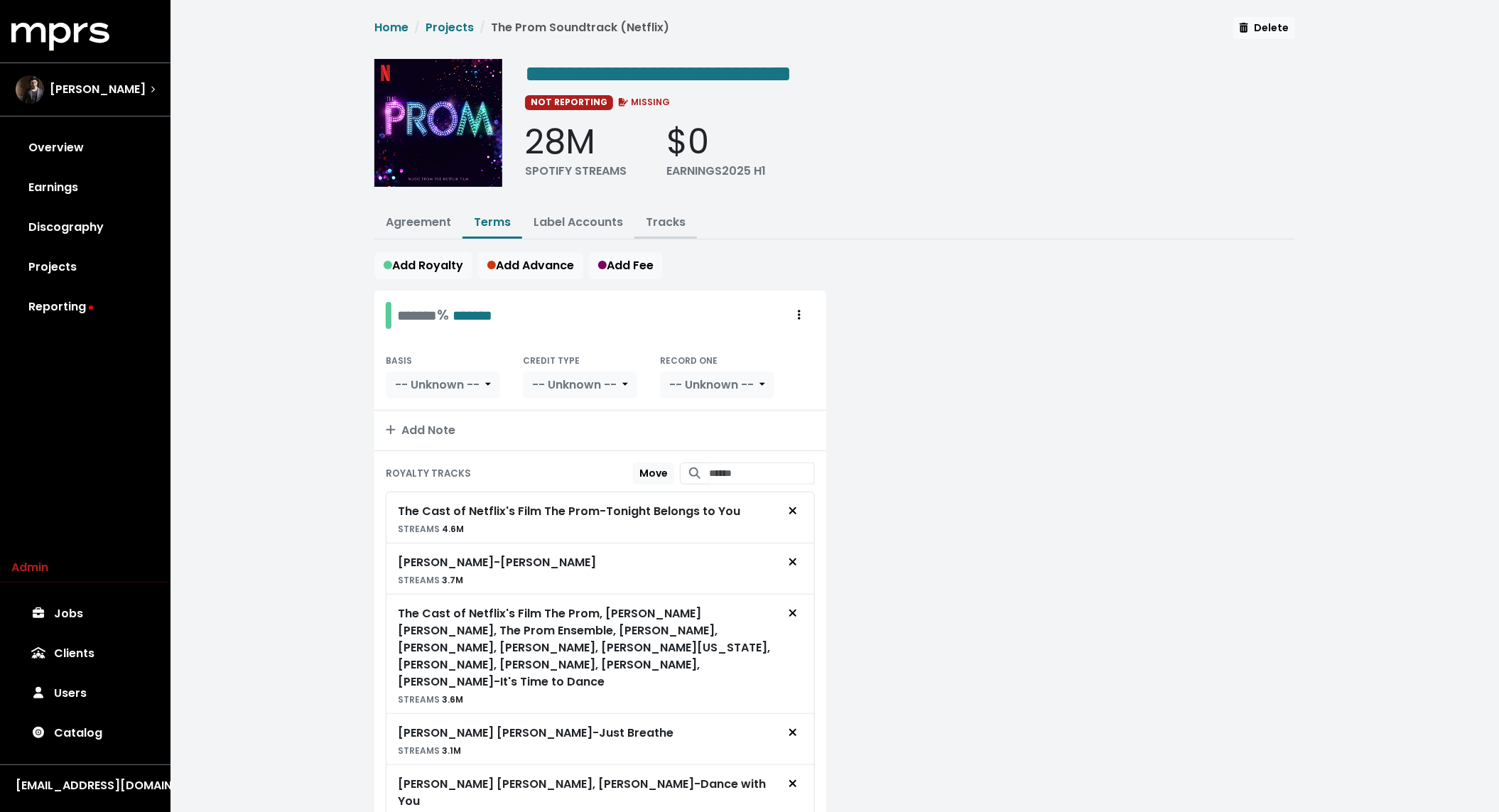
click at [675, 226] on link "Tracks" at bounding box center [665, 222] width 40 height 17
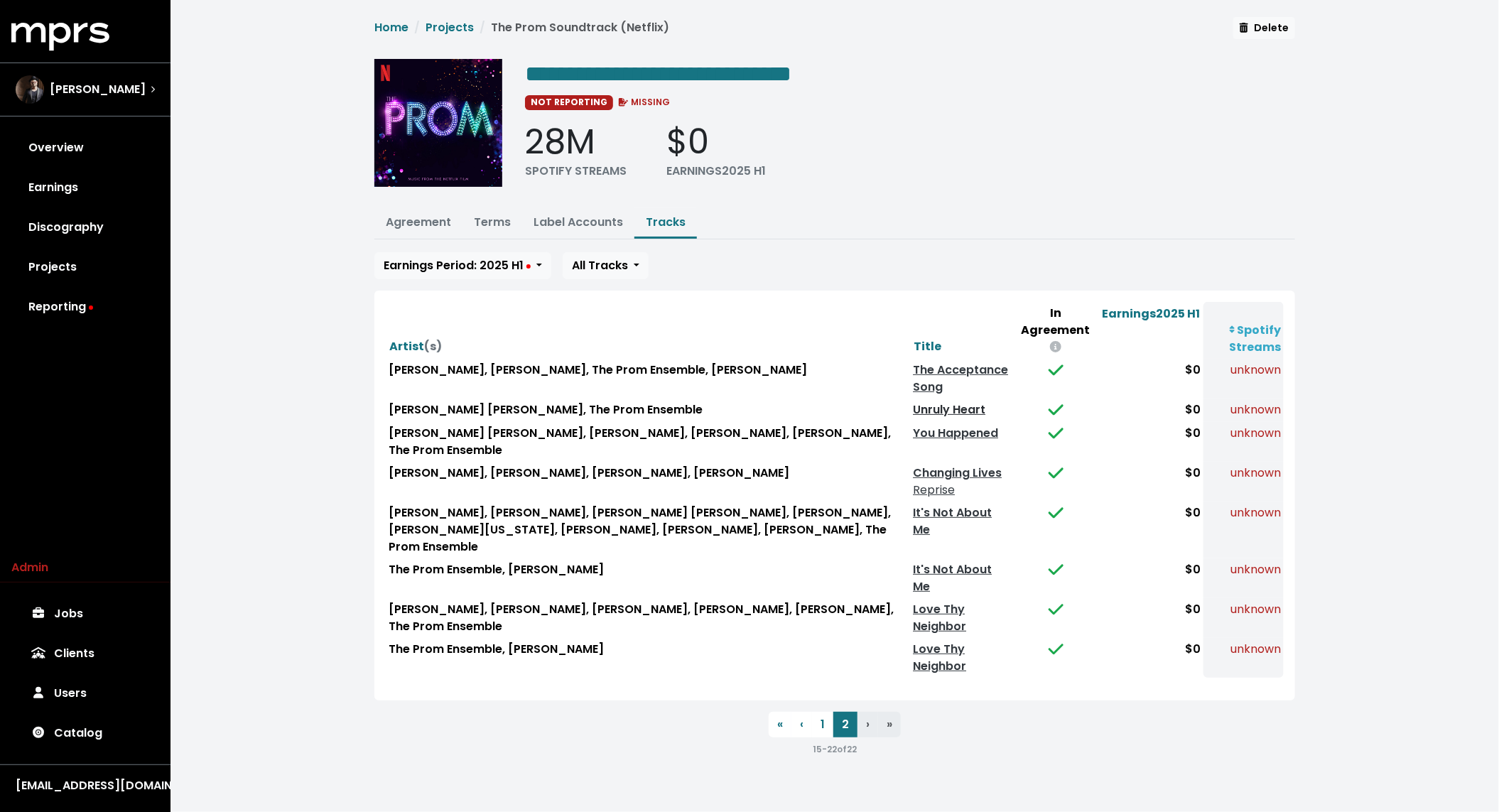
click at [945, 401] on link "Unruly Heart" at bounding box center [949, 409] width 72 height 17
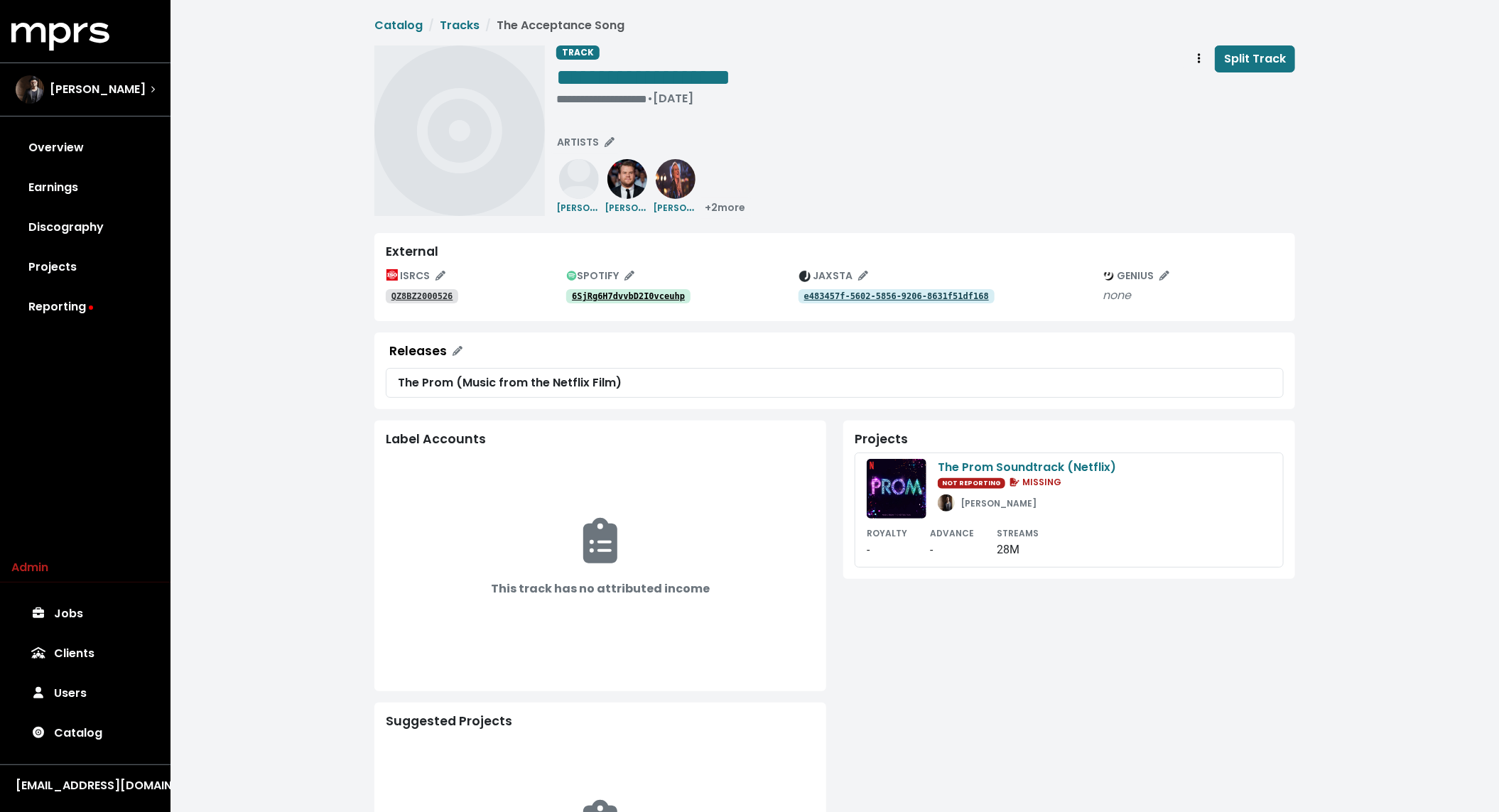
click at [634, 296] on tt "6SjRg6H7dvvbD2I0vceuhp" at bounding box center [628, 296] width 113 height 10
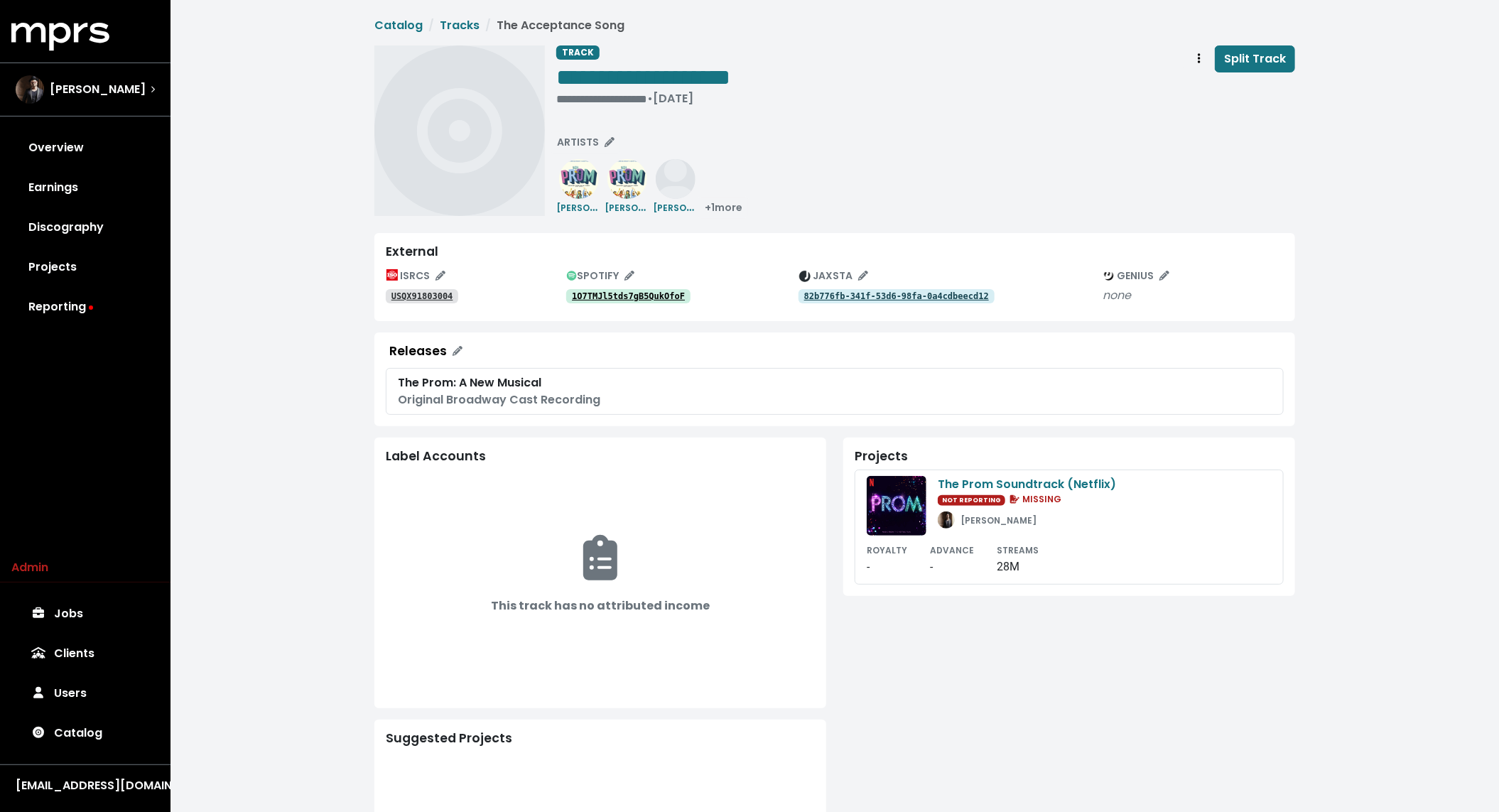
click at [628, 294] on tt "1O7TMJl5tds7gB5QukOfoF" at bounding box center [628, 296] width 113 height 10
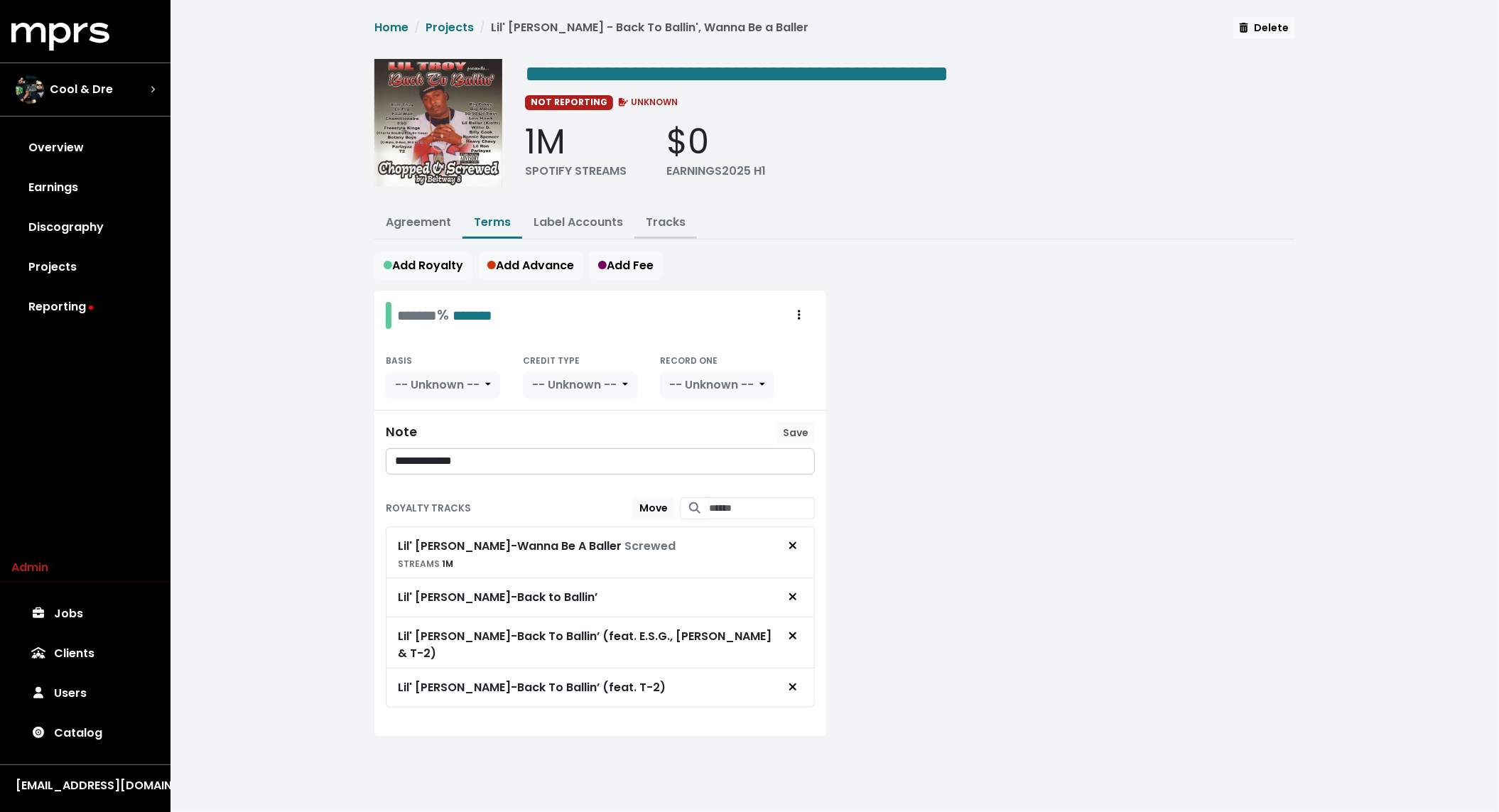
click at [653, 224] on link "Tracks" at bounding box center [665, 222] width 40 height 17
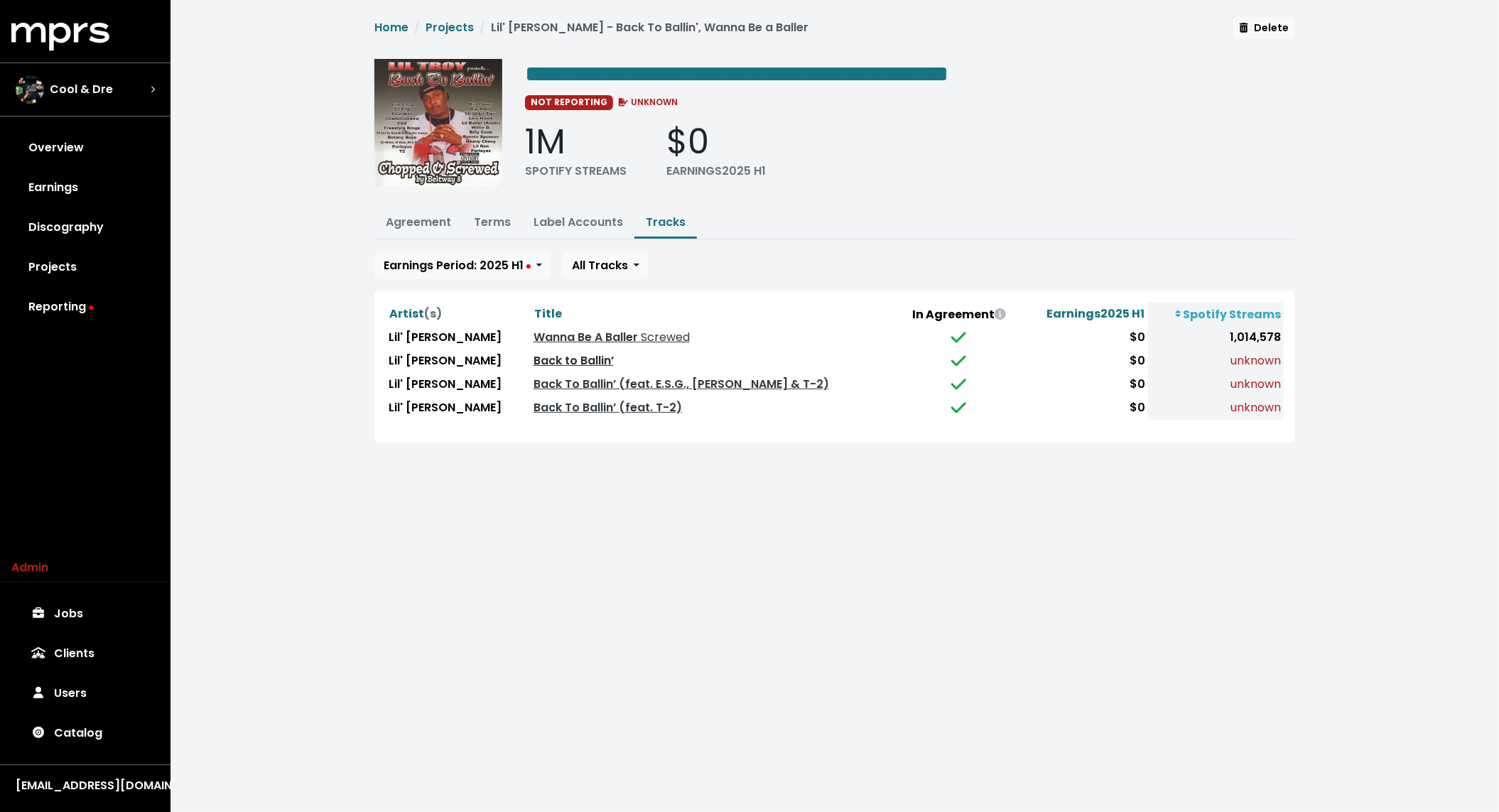
click at [533, 357] on link "Back to Ballin’" at bounding box center [573, 360] width 80 height 17
click at [533, 378] on link "Back To Ballin’ (feat. E.S.G., [PERSON_NAME] & T-2)" at bounding box center [681, 384] width 296 height 17
click at [533, 404] on link "Back To Ballin’ (feat. T-2)" at bounding box center [607, 407] width 149 height 17
click at [561, 407] on link "Back To Ballin’ (feat. T-2)" at bounding box center [607, 407] width 149 height 17
click at [320, 248] on div "**********" at bounding box center [835, 238] width 1329 height 477
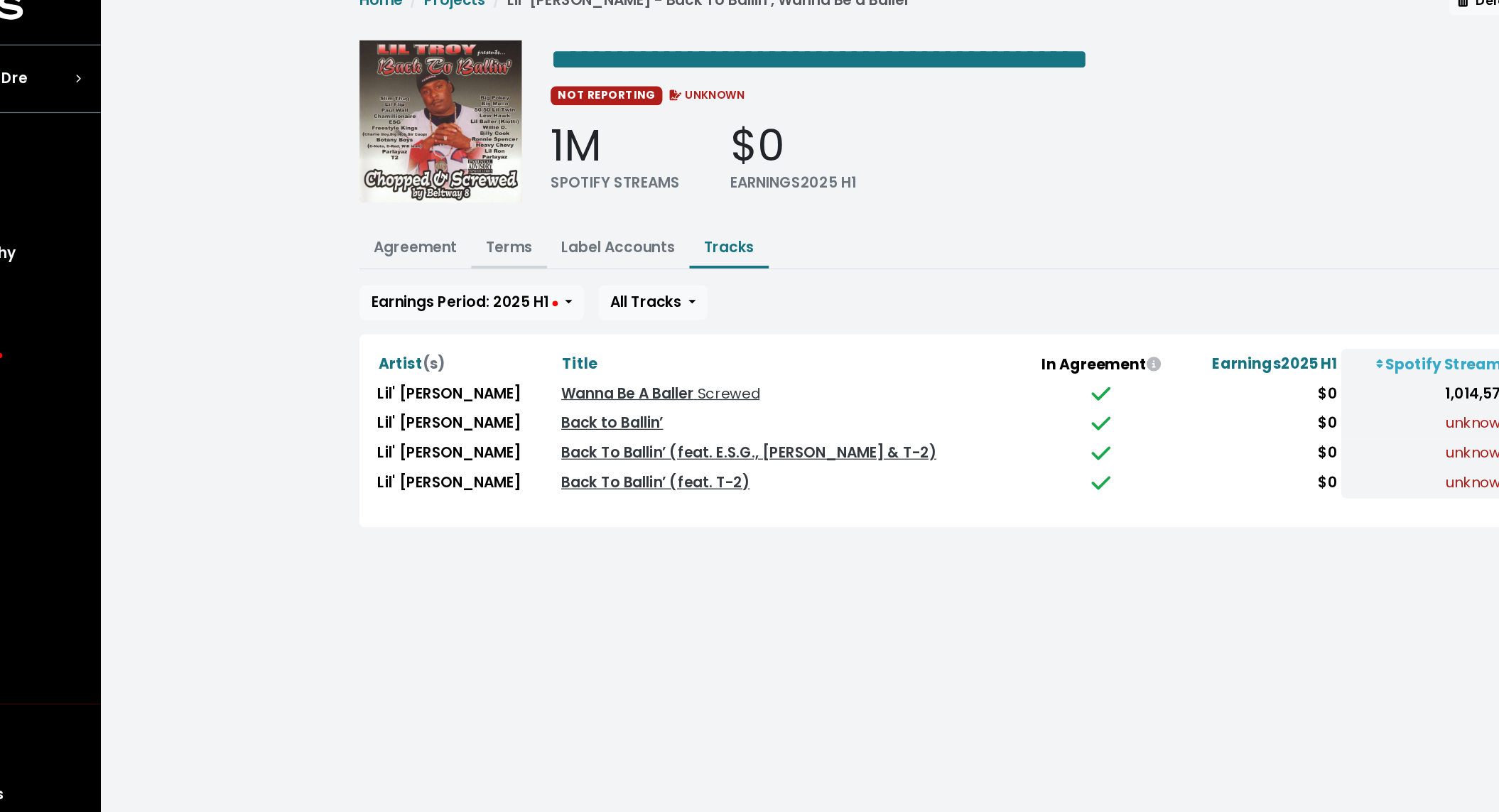
click at [496, 231] on button "Terms" at bounding box center [492, 223] width 60 height 30
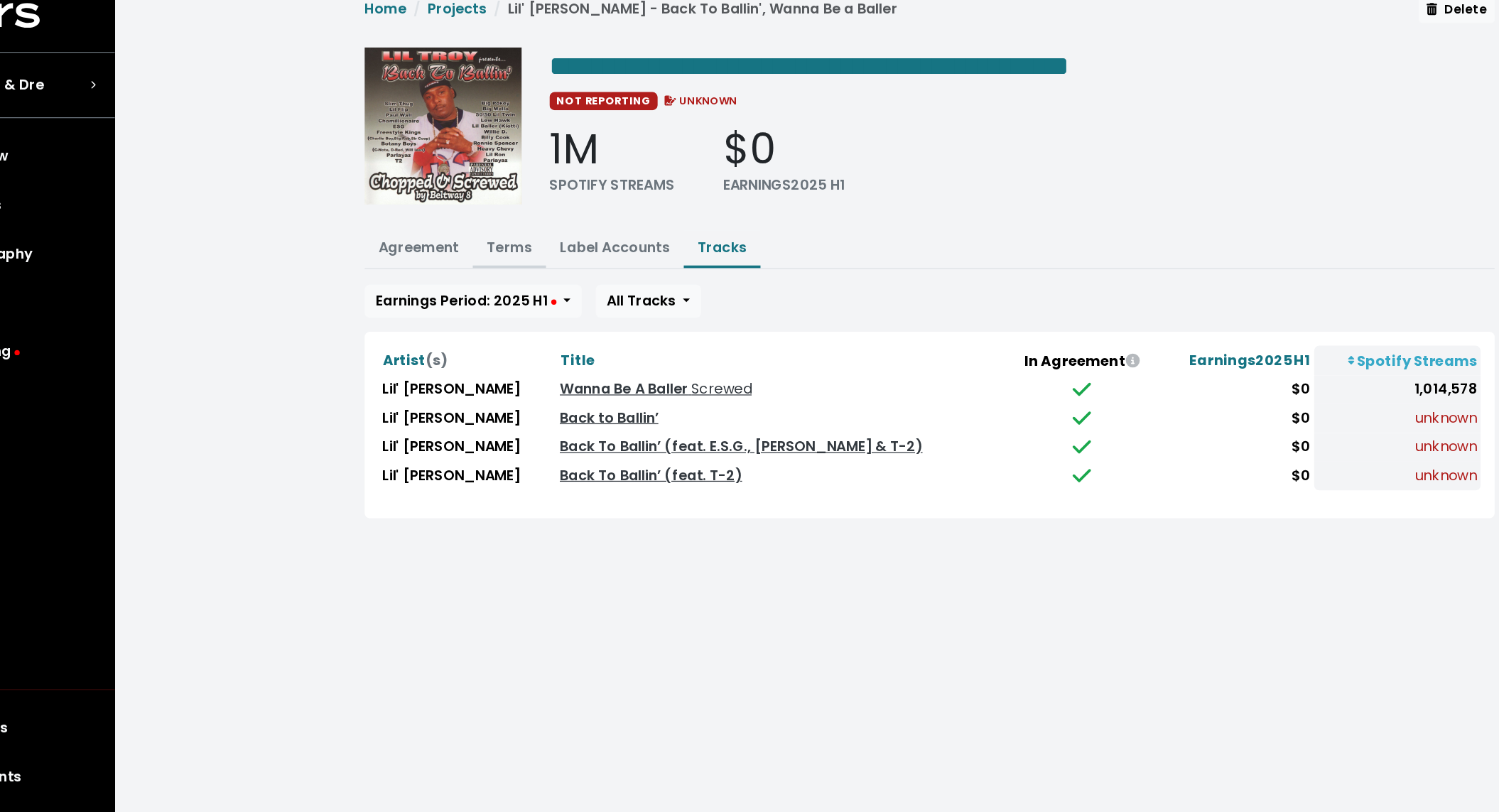
click at [496, 231] on button "Terms" at bounding box center [492, 223] width 60 height 30
click at [487, 220] on link "Terms" at bounding box center [493, 222] width 37 height 17
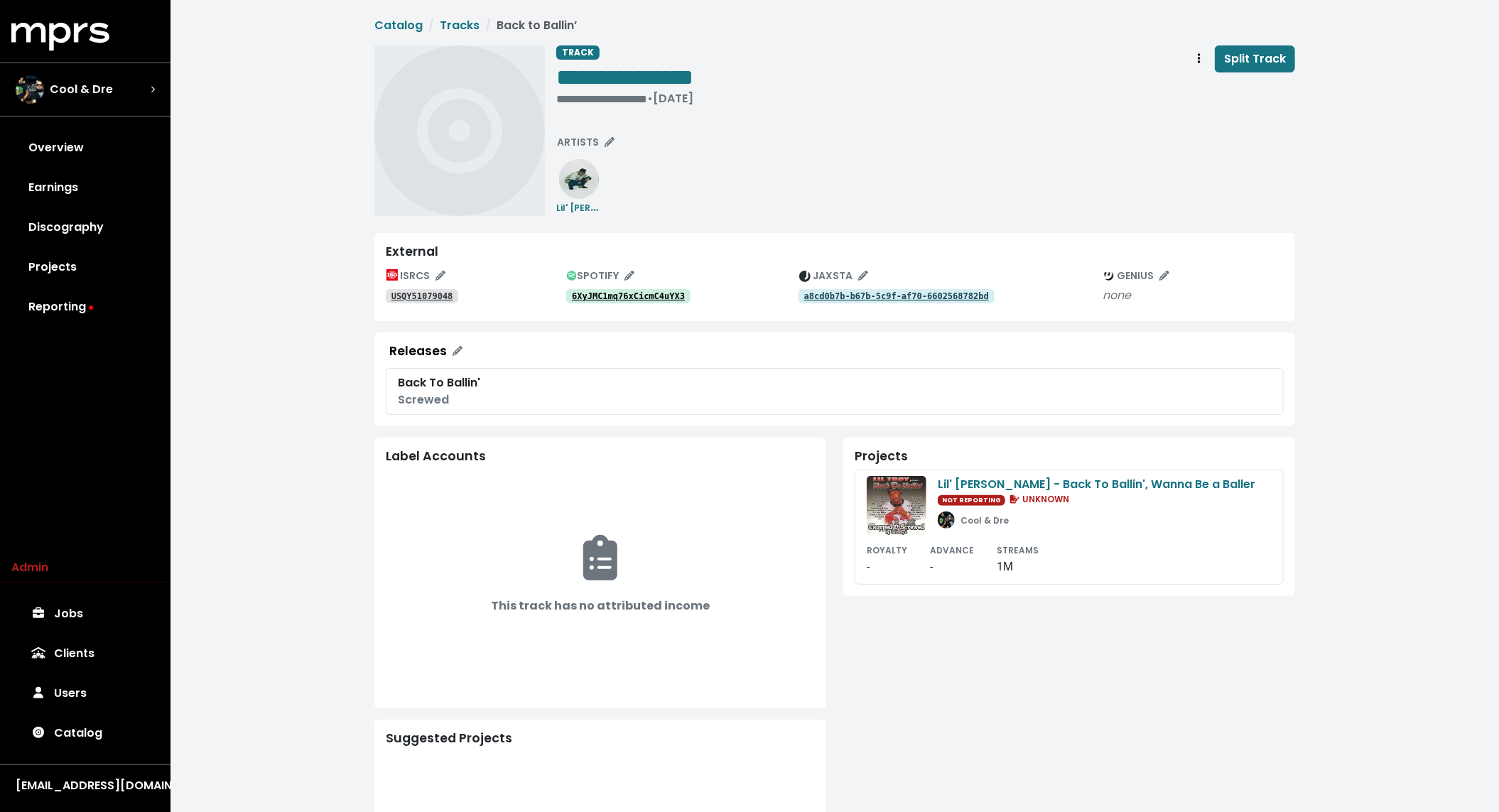
click at [645, 299] on tt "6XyJMC1mq76xCicmC4uYX3" at bounding box center [628, 296] width 113 height 10
click at [418, 296] on tt "USQY51079048" at bounding box center [422, 296] width 62 height 10
click at [661, 294] on tt "0dQY6fbCglnHTIerl3rDrE" at bounding box center [628, 296] width 113 height 10
click at [419, 294] on tt "USQY51079057" at bounding box center [422, 296] width 62 height 10
click at [645, 299] on tt "23MDVYfjfbIpUysC2yMKQB" at bounding box center [628, 296] width 113 height 10
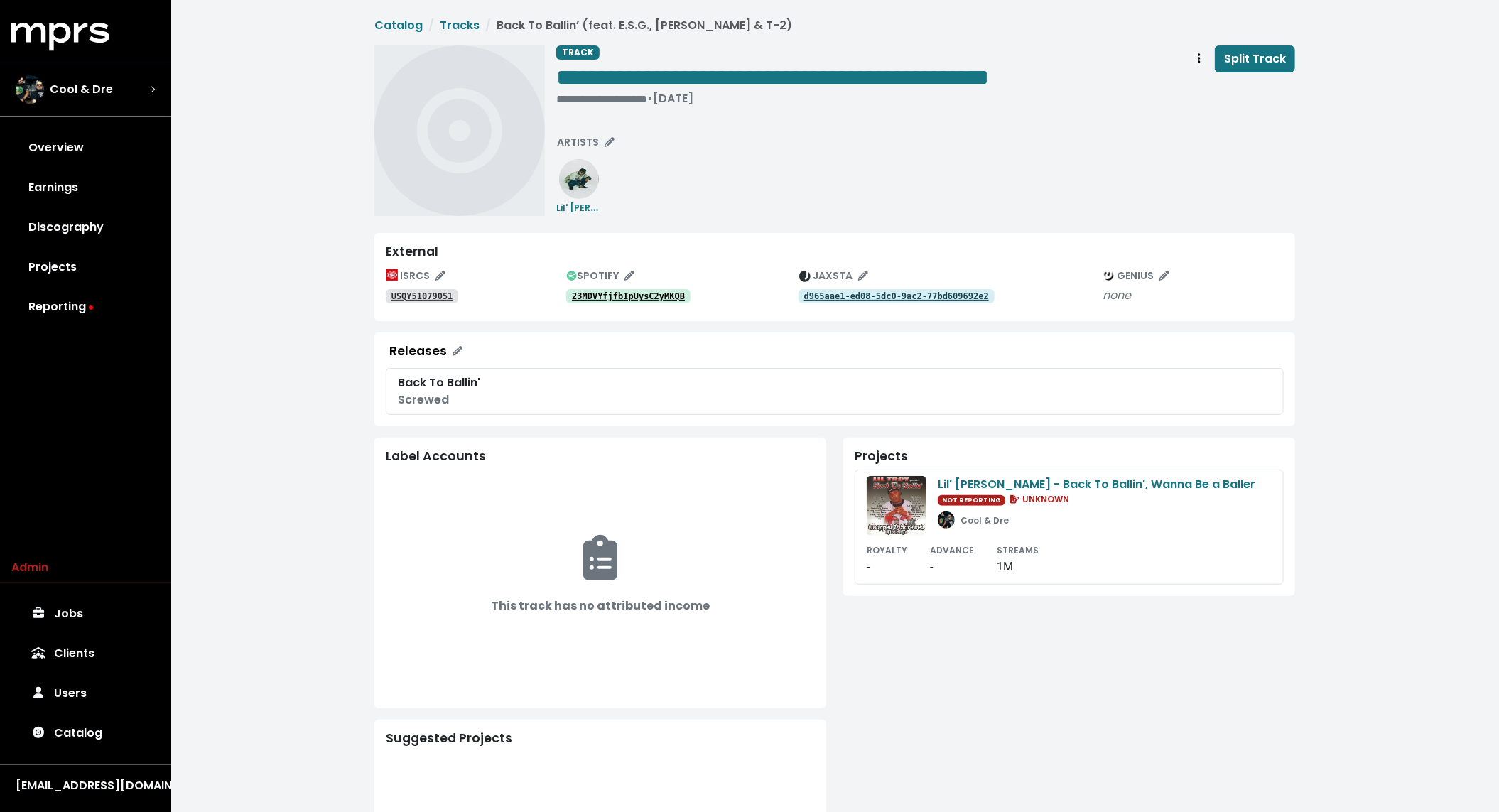
click at [426, 297] on tt "USQY51079051" at bounding box center [422, 296] width 62 height 10
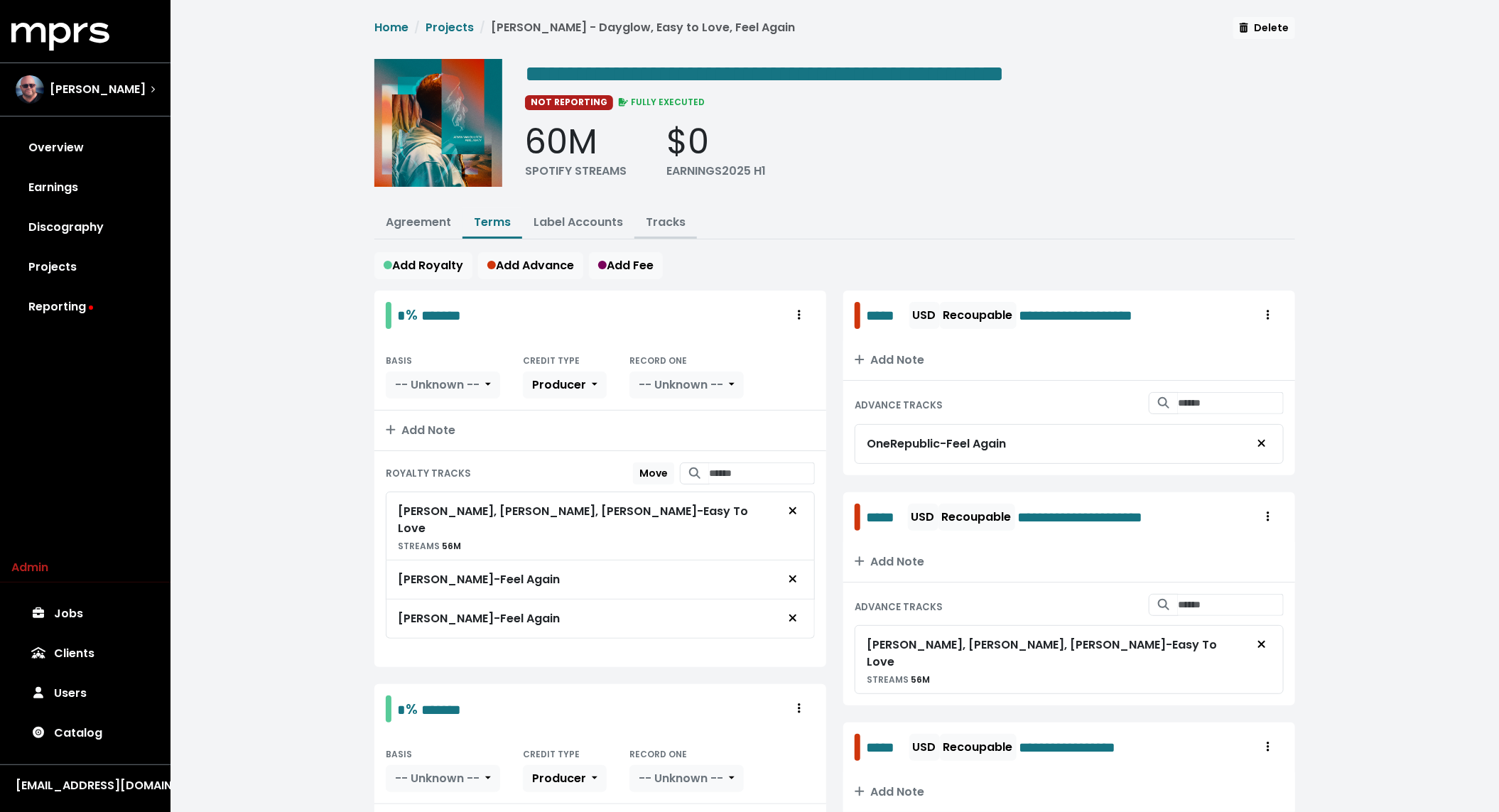
click at [658, 224] on link "Tracks" at bounding box center [665, 222] width 40 height 17
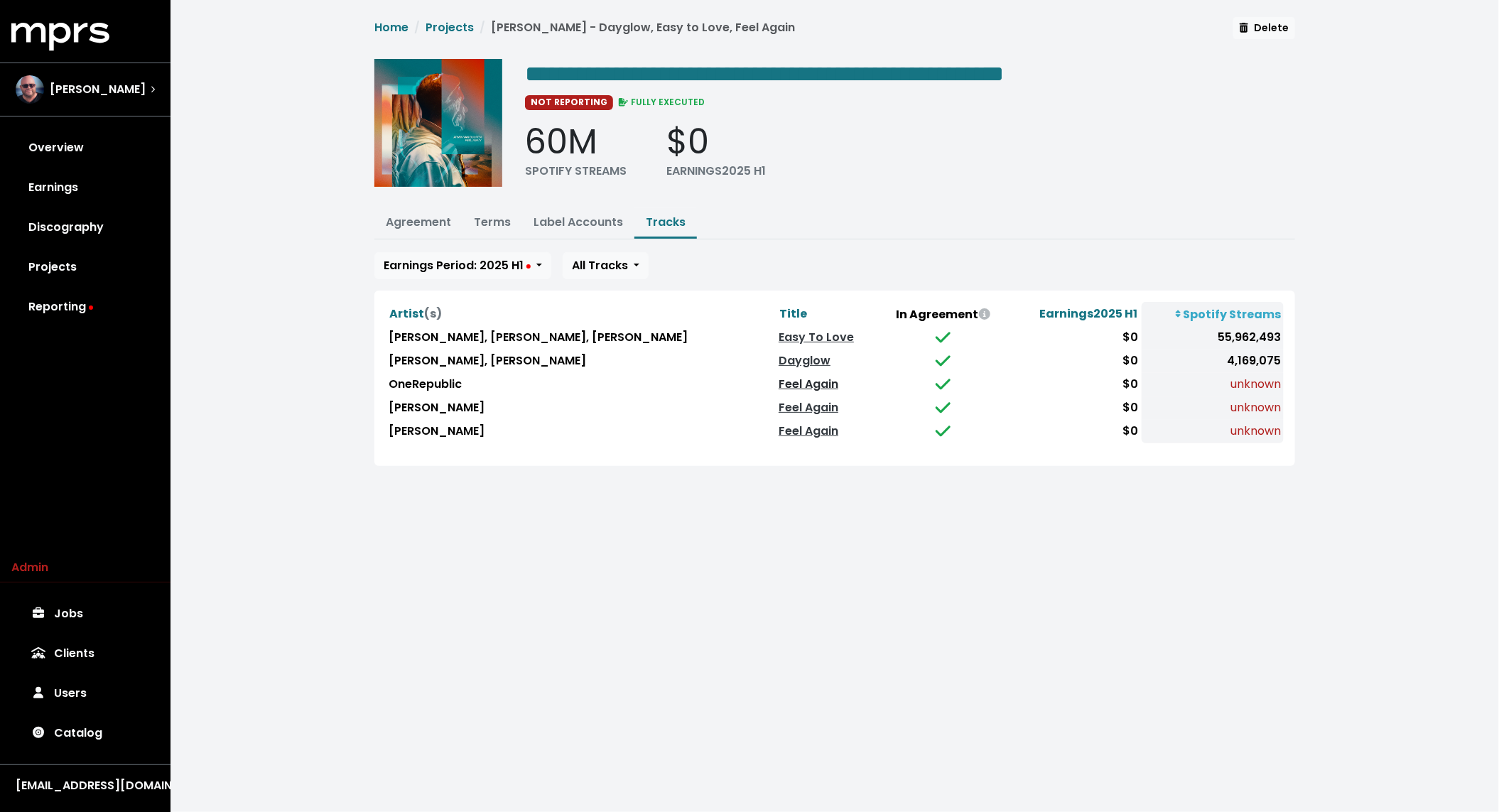
click at [779, 376] on link "Feel Again" at bounding box center [809, 384] width 60 height 17
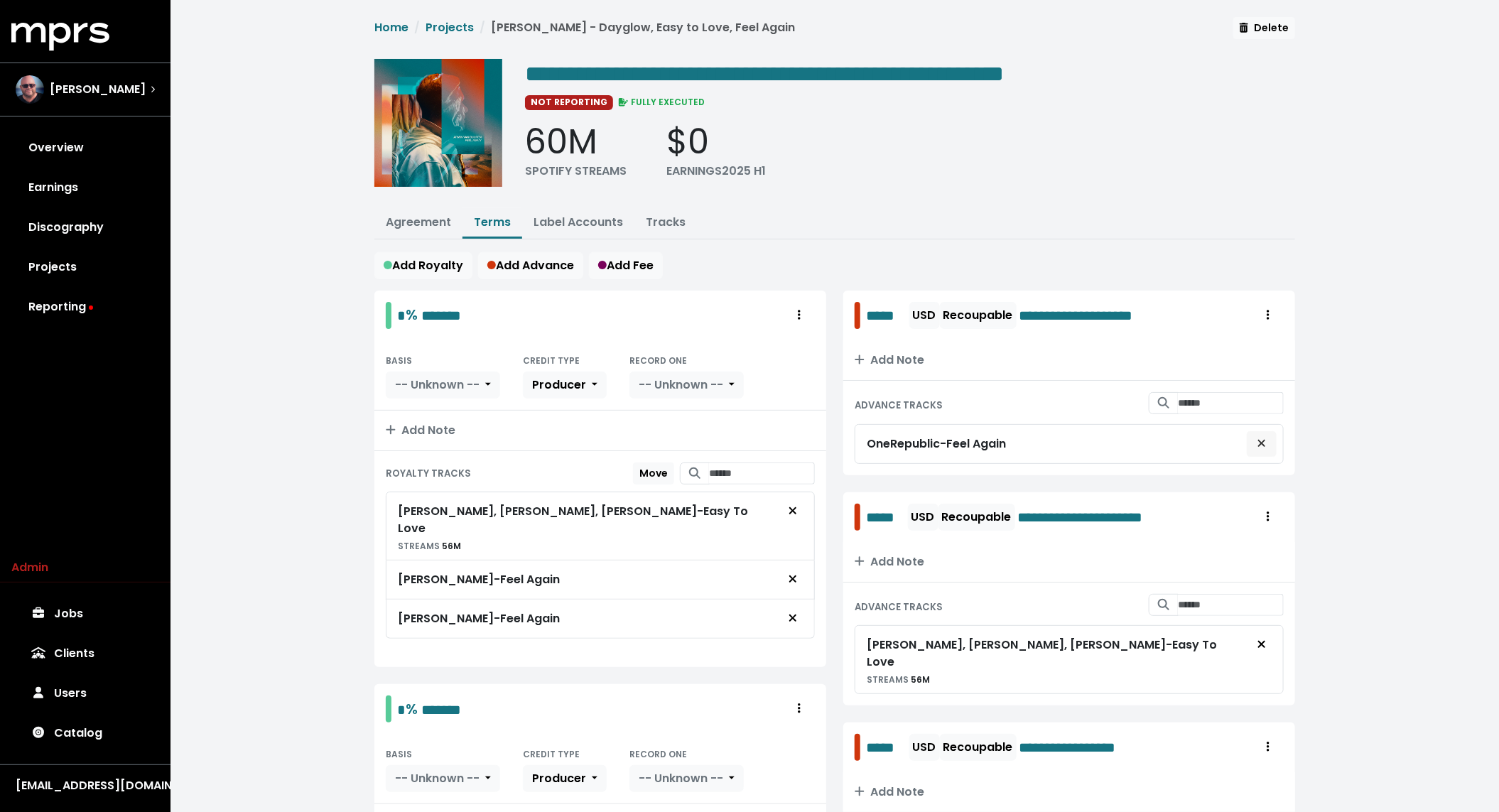
click at [1263, 442] on icon "Remove advance target" at bounding box center [1262, 443] width 7 height 7
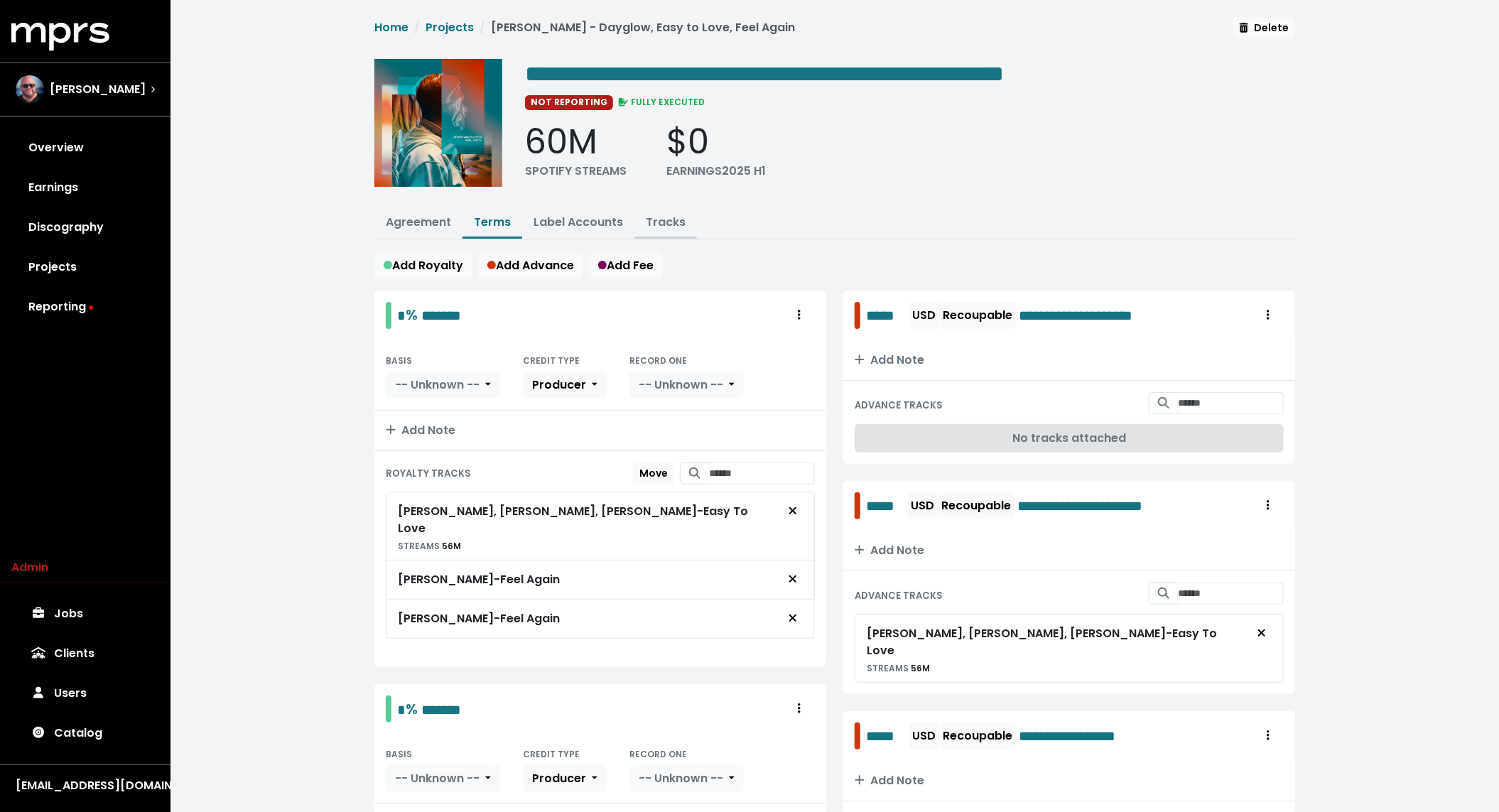
click at [669, 225] on link "Tracks" at bounding box center [665, 222] width 40 height 17
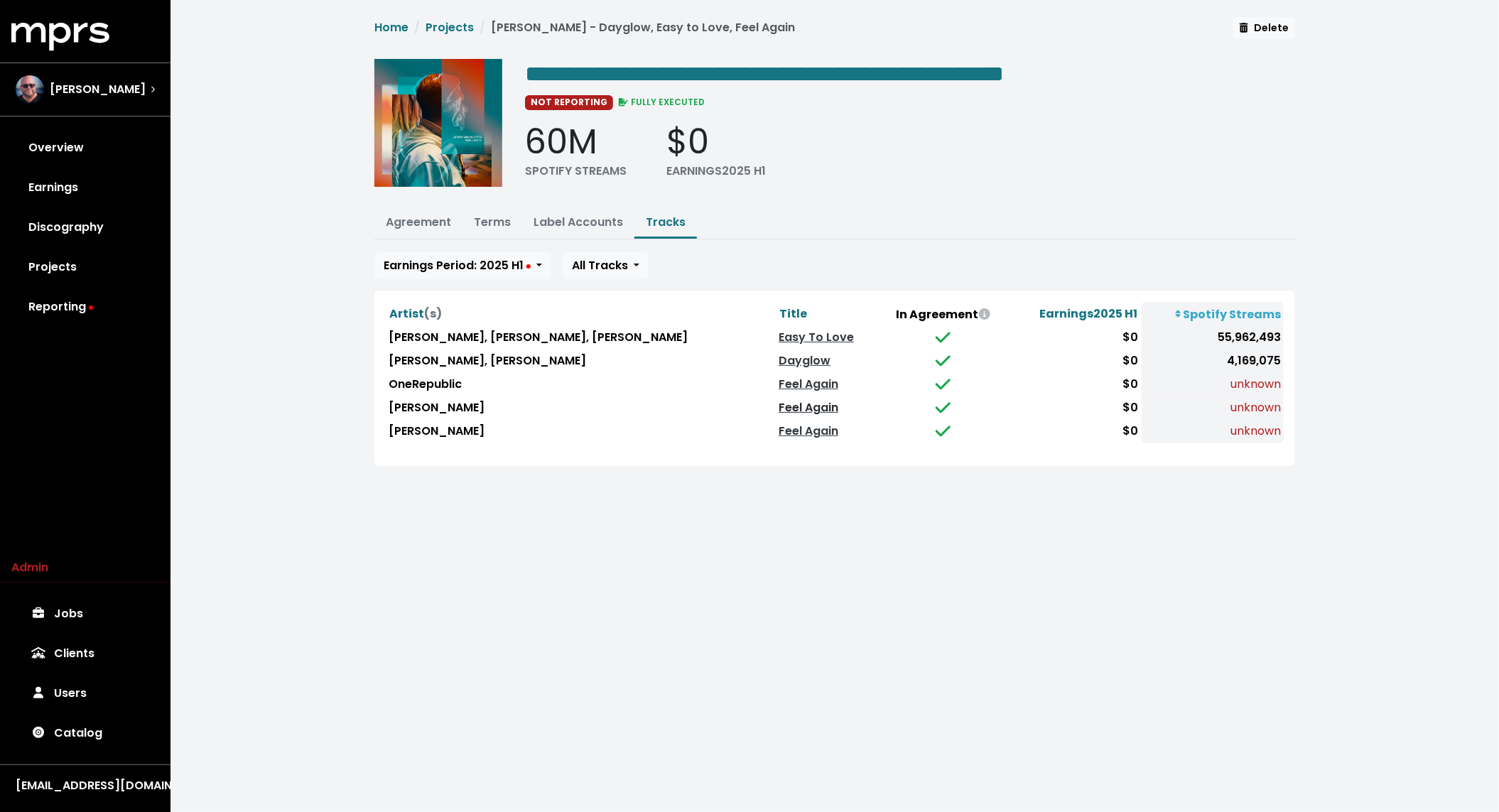
click at [779, 401] on link "Feel Again" at bounding box center [809, 407] width 60 height 17
click at [779, 428] on link "Feel Again" at bounding box center [809, 430] width 60 height 17
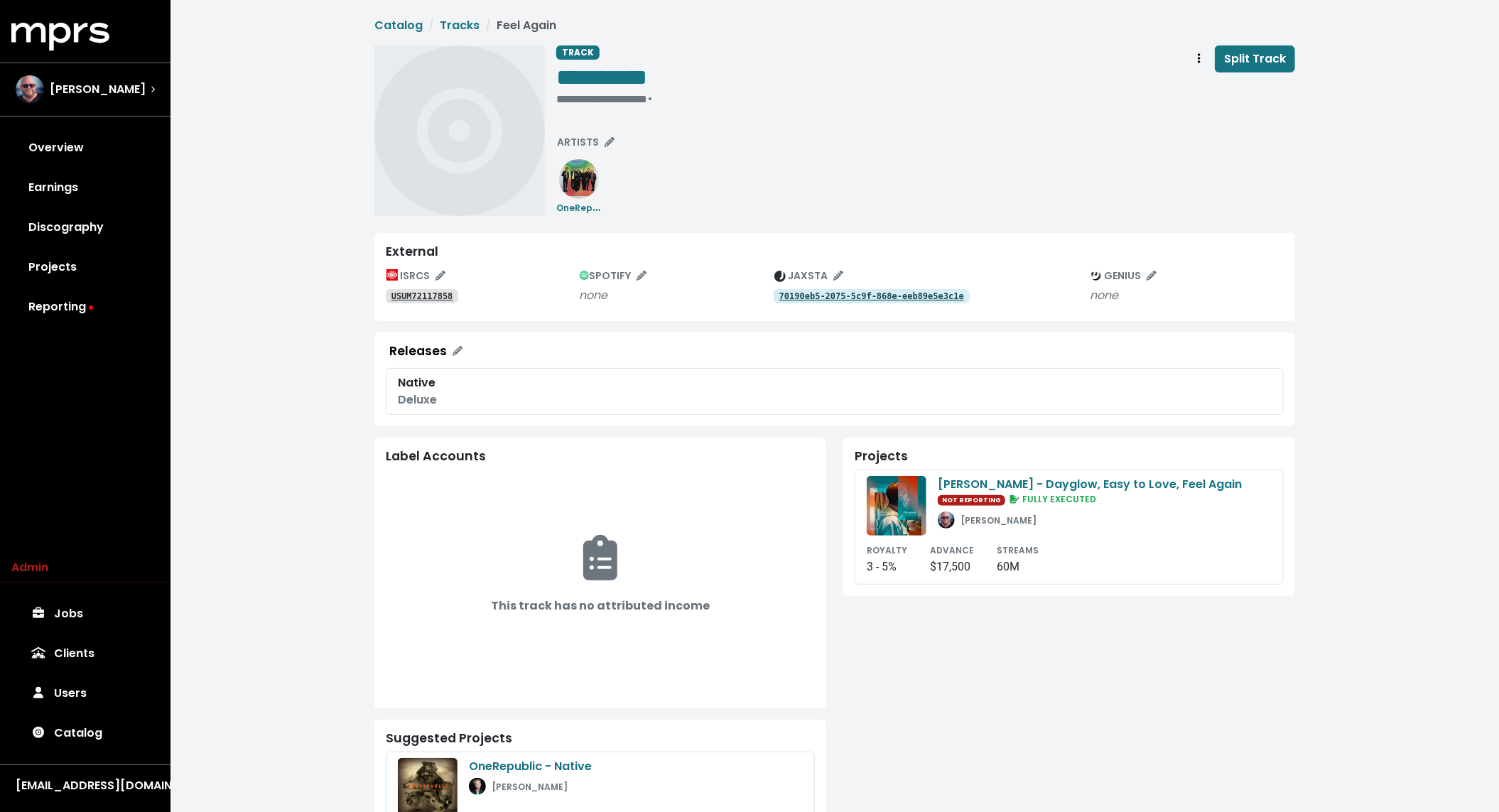
click at [429, 295] on tt "USUM72117858" at bounding box center [422, 296] width 62 height 10
click at [809, 297] on tt "70190eb5-2075-5c9f-868e-eeb89e5e3c1e" at bounding box center [871, 296] width 185 height 10
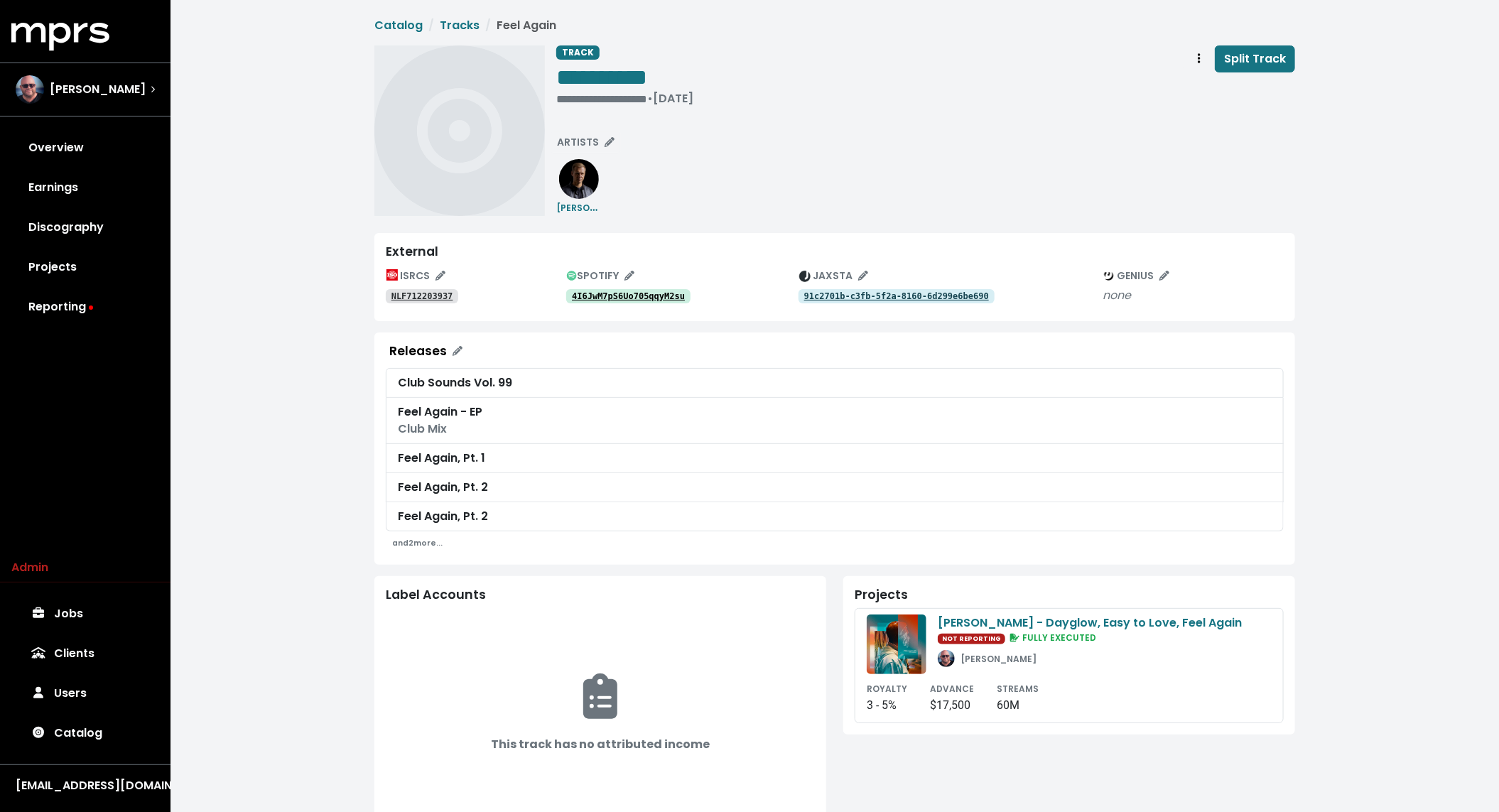
click at [623, 294] on tt "4I6JwM7pS6Uo705qqyM2su" at bounding box center [628, 296] width 113 height 10
click at [420, 297] on tt "NLF712203937" at bounding box center [422, 296] width 62 height 10
click at [881, 287] on div "91c2701b-c3fb-5f2a-8160-6d299e6be690" at bounding box center [950, 296] width 304 height 17
click at [874, 297] on tt "91c2701b-c3fb-5f2a-8160-6d299e6be690" at bounding box center [896, 296] width 185 height 10
click at [585, 213] on small "[PERSON_NAME]" at bounding box center [594, 207] width 76 height 17
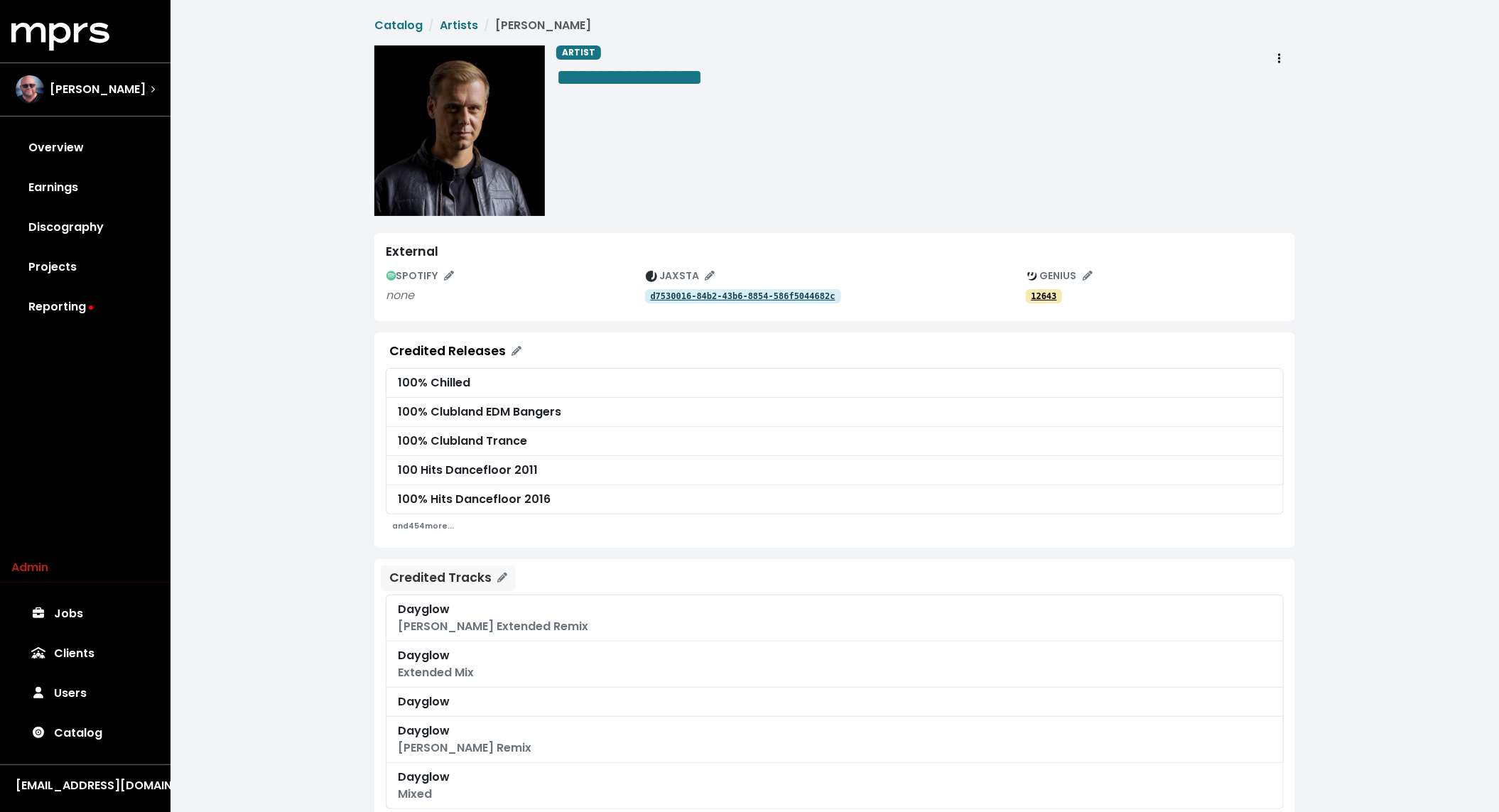
scroll to position [49, 0]
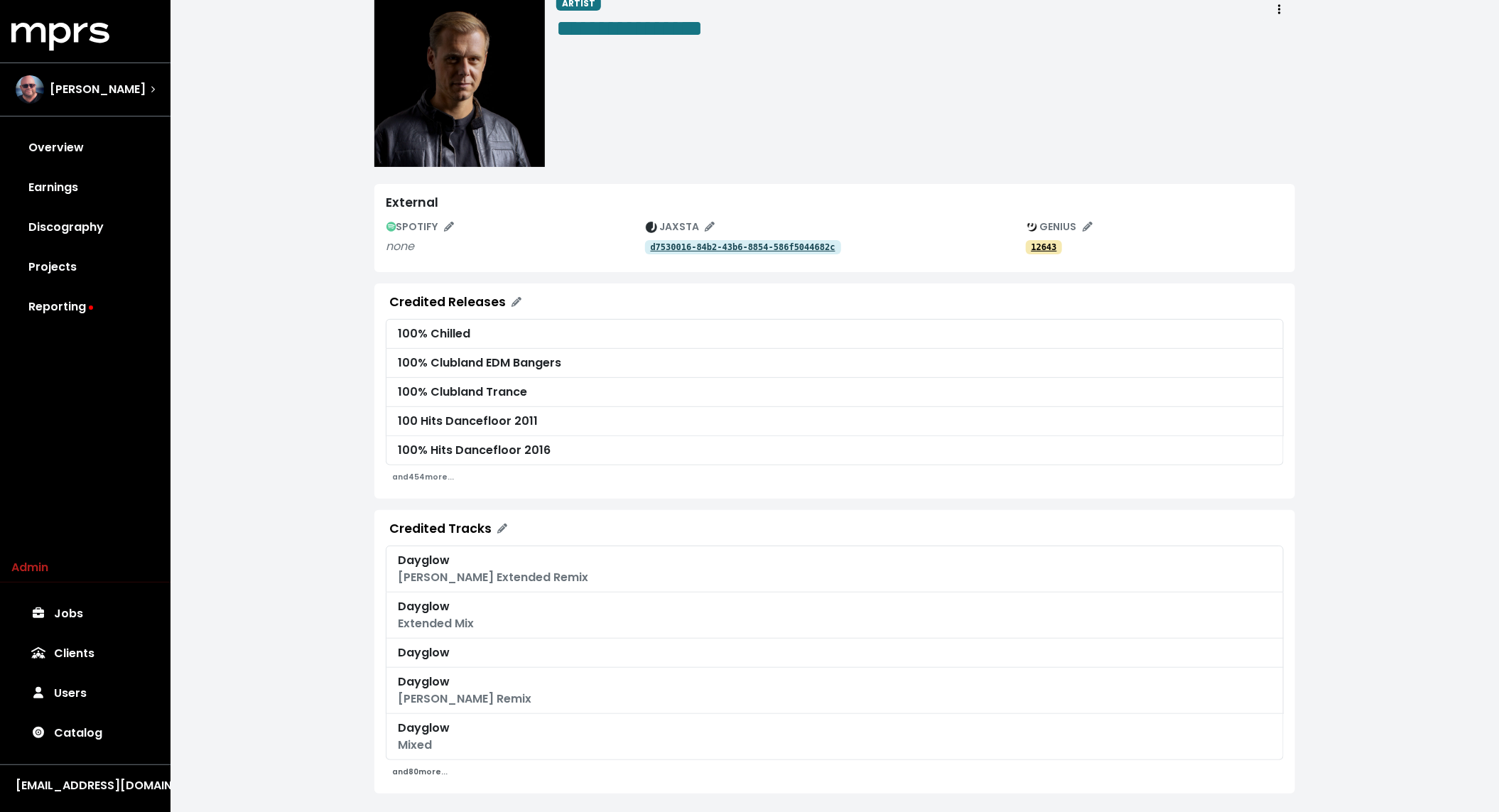
click at [419, 767] on small "and 80 more..." at bounding box center [420, 772] width 55 height 11
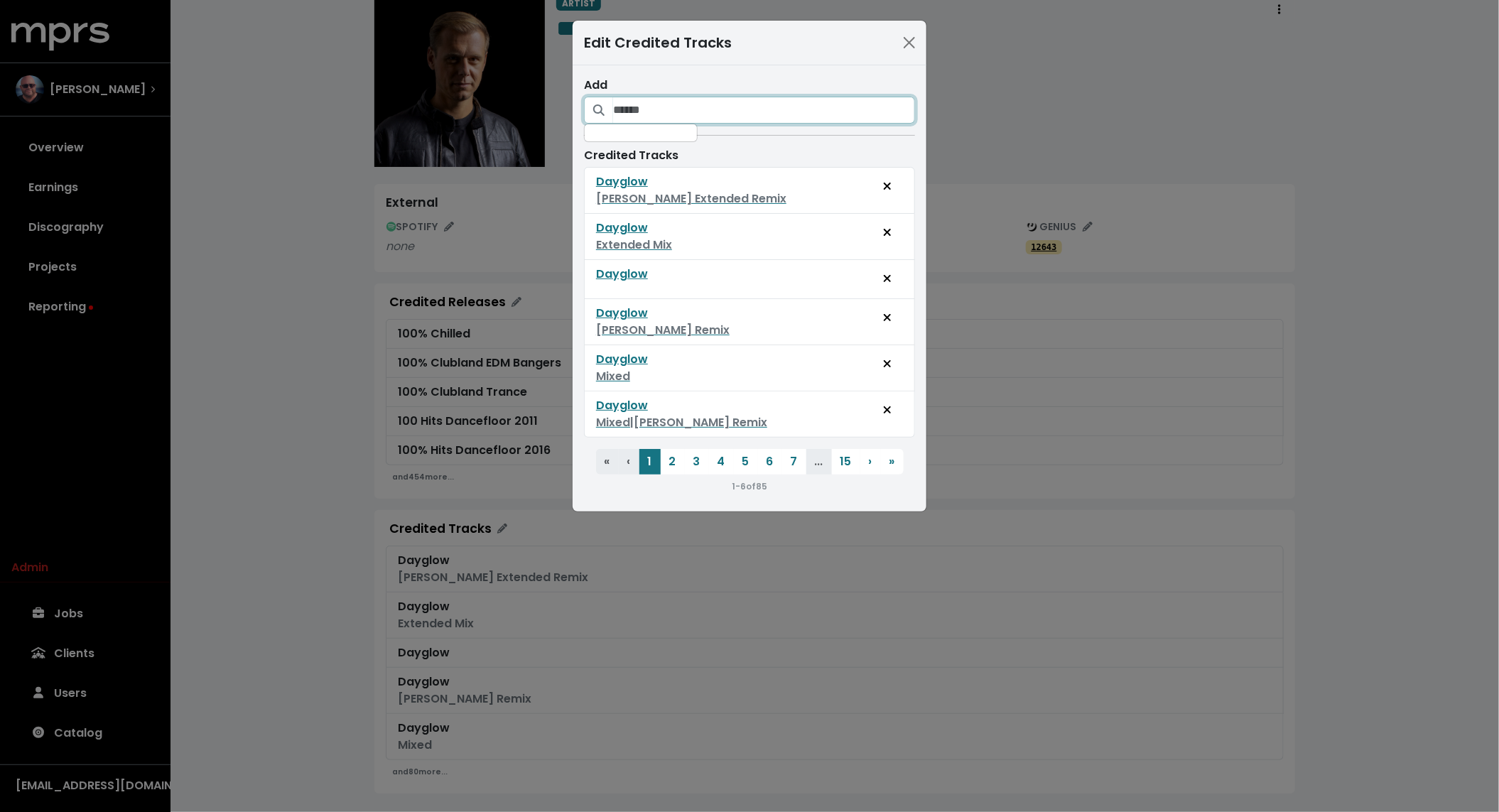
click at [684, 108] on input "Search for tracks that should credit this artist" at bounding box center [763, 110] width 302 height 27
type input "**"
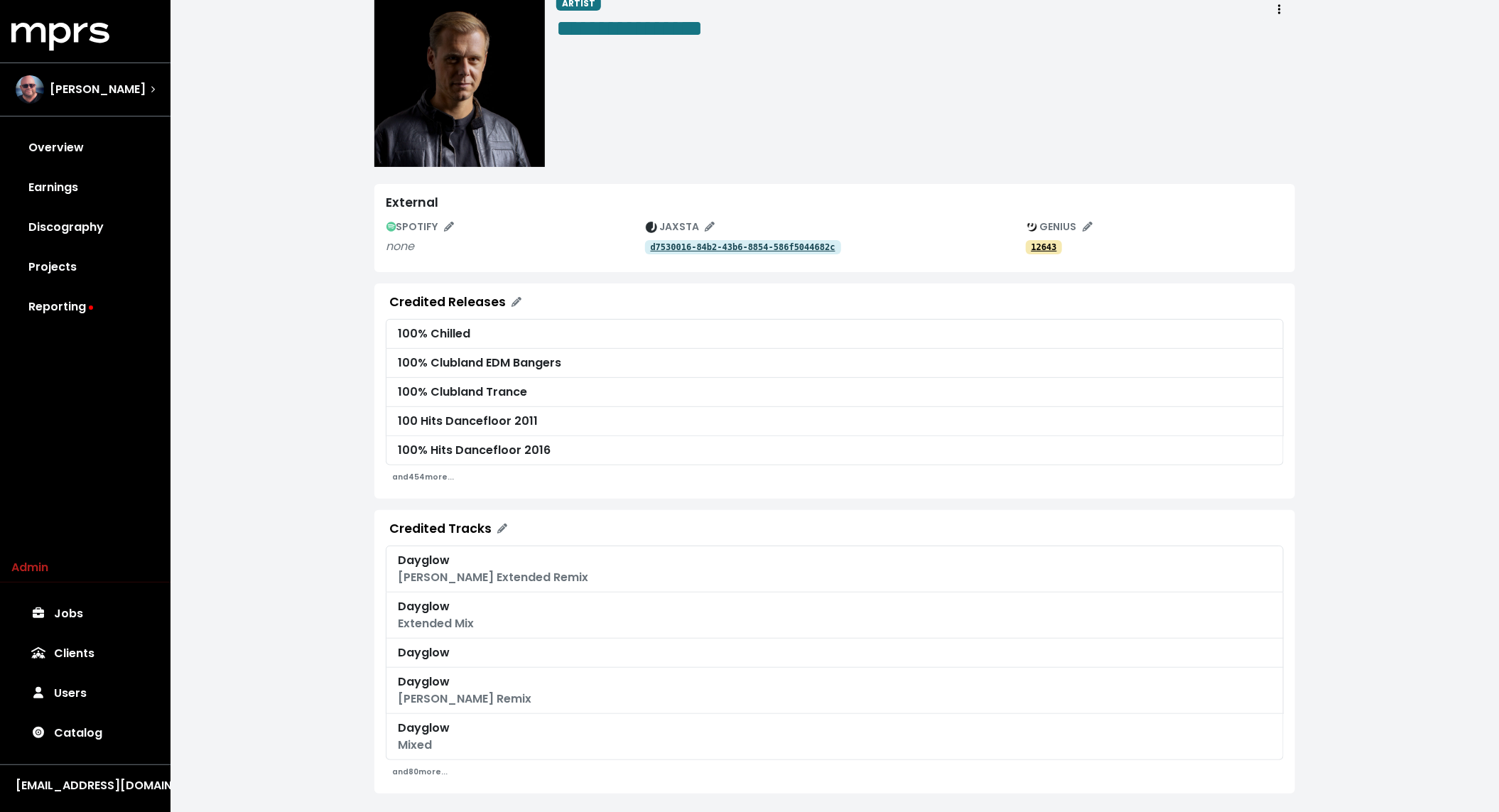
click at [429, 781] on div "Credited Tracks Dayglow Bryan Kearney Extended Remix Dayglow Extended Mix Daygl…" at bounding box center [835, 651] width 920 height 284
click at [425, 770] on small "and 80 more..." at bounding box center [420, 772] width 55 height 11
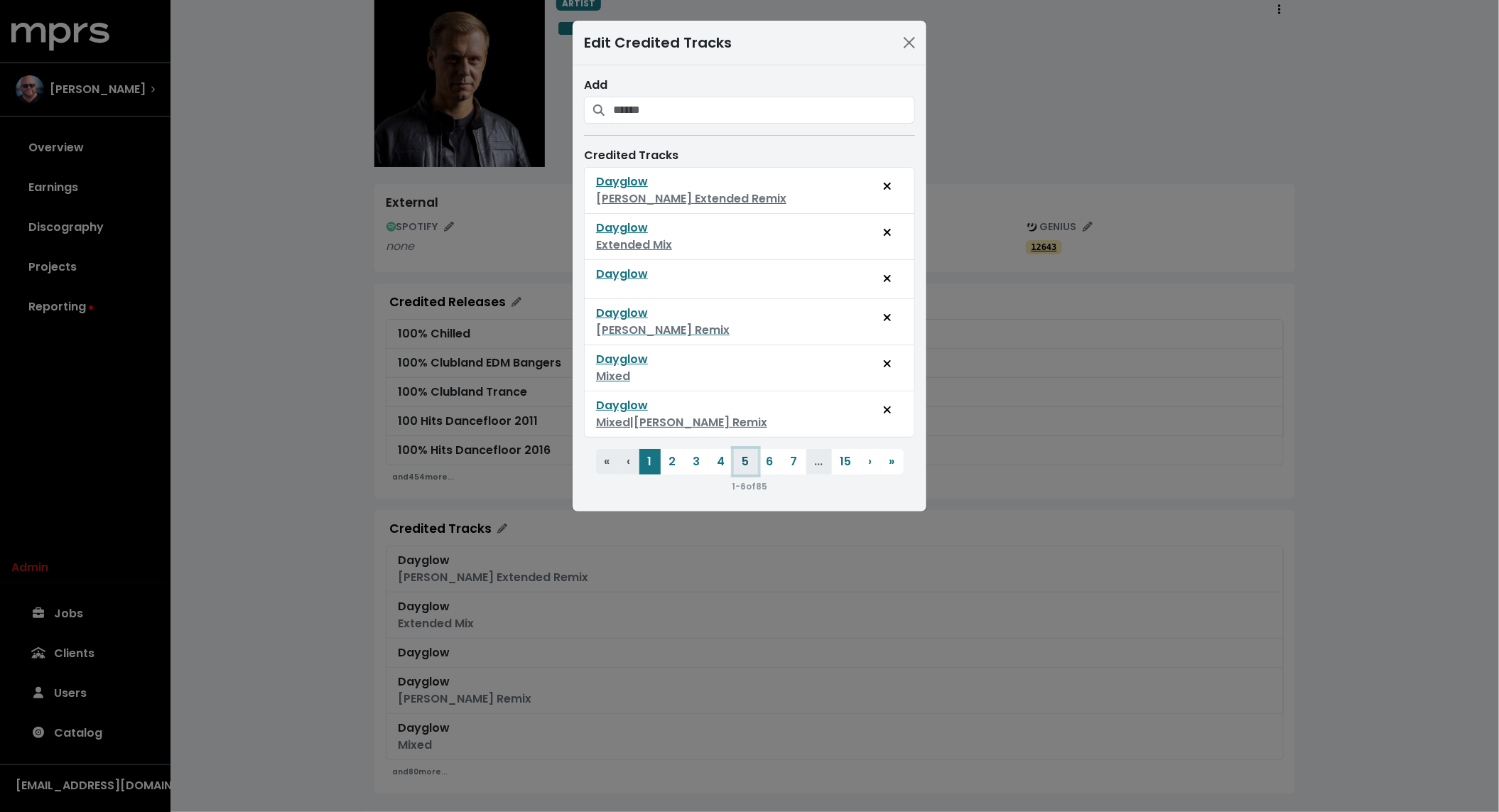
click at [748, 471] on button "5" at bounding box center [746, 462] width 24 height 26
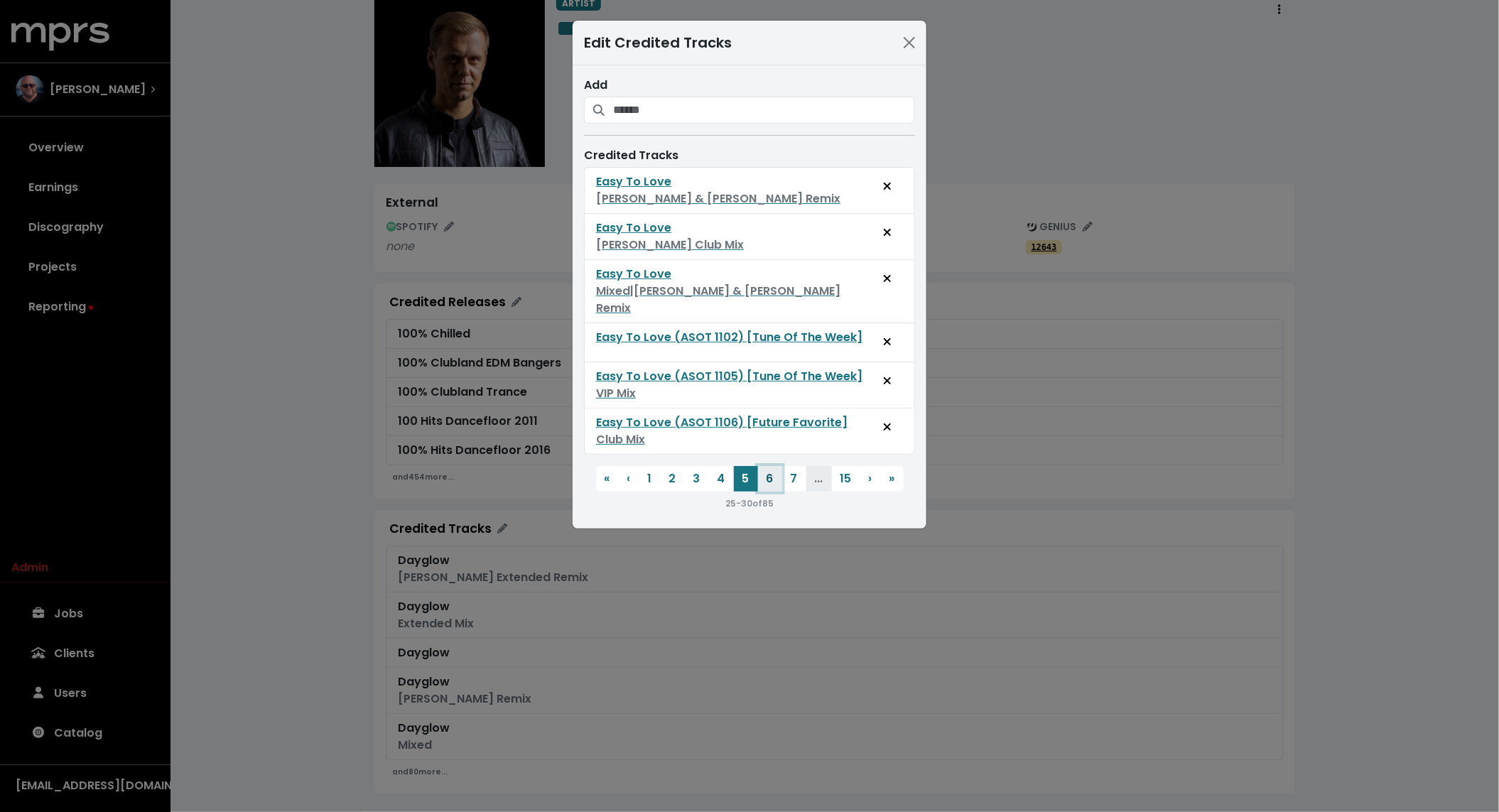
click at [760, 466] on button "6" at bounding box center [770, 479] width 24 height 26
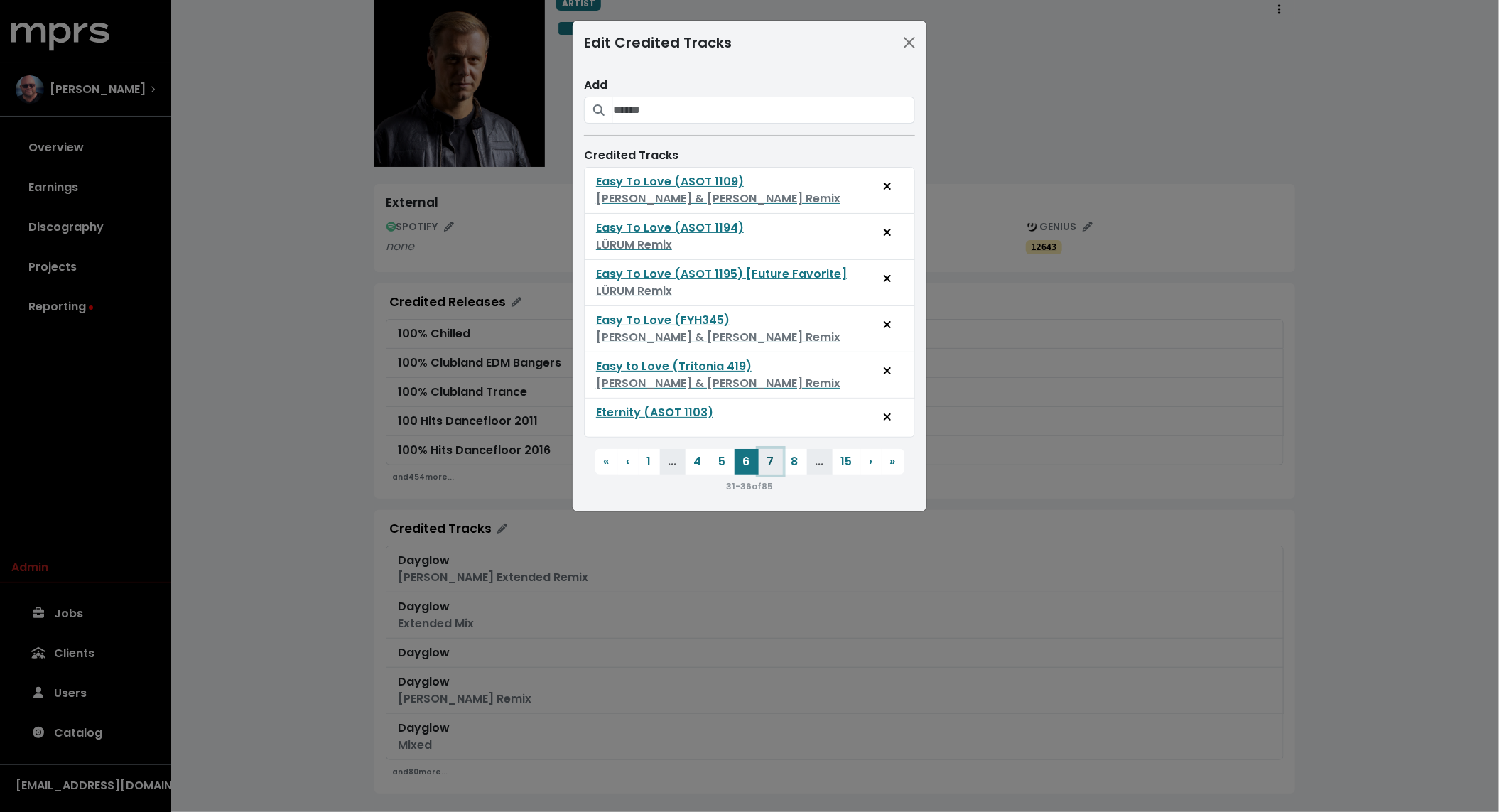
click at [775, 464] on button "7" at bounding box center [771, 462] width 24 height 26
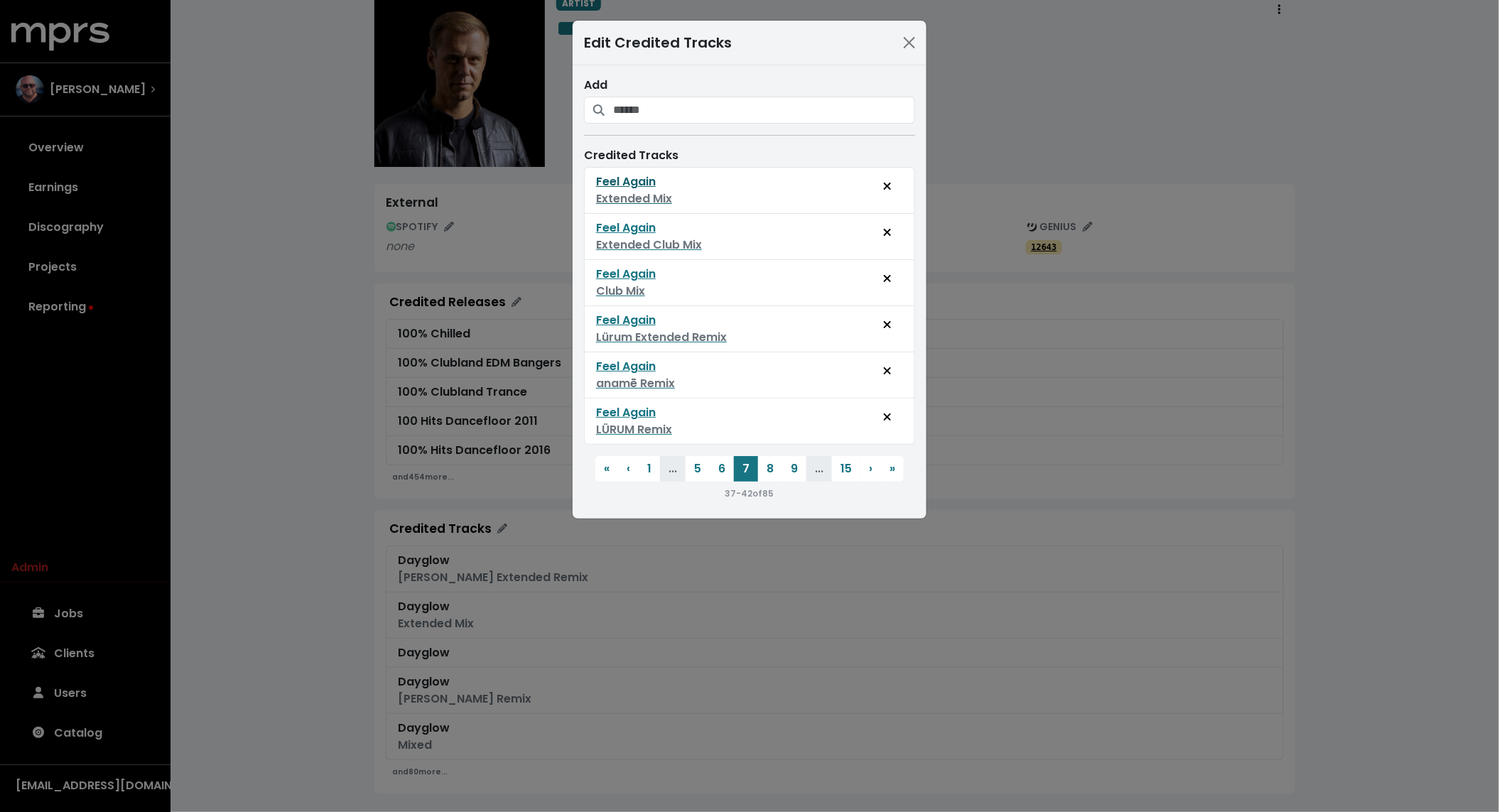
click at [618, 181] on div "Feel Again" at bounding box center [634, 182] width 76 height 17
click at [635, 220] on div "Feel Again" at bounding box center [649, 228] width 106 height 17
click at [637, 277] on div "Feel Again" at bounding box center [626, 274] width 60 height 17
click at [720, 466] on button "6" at bounding box center [722, 469] width 24 height 26
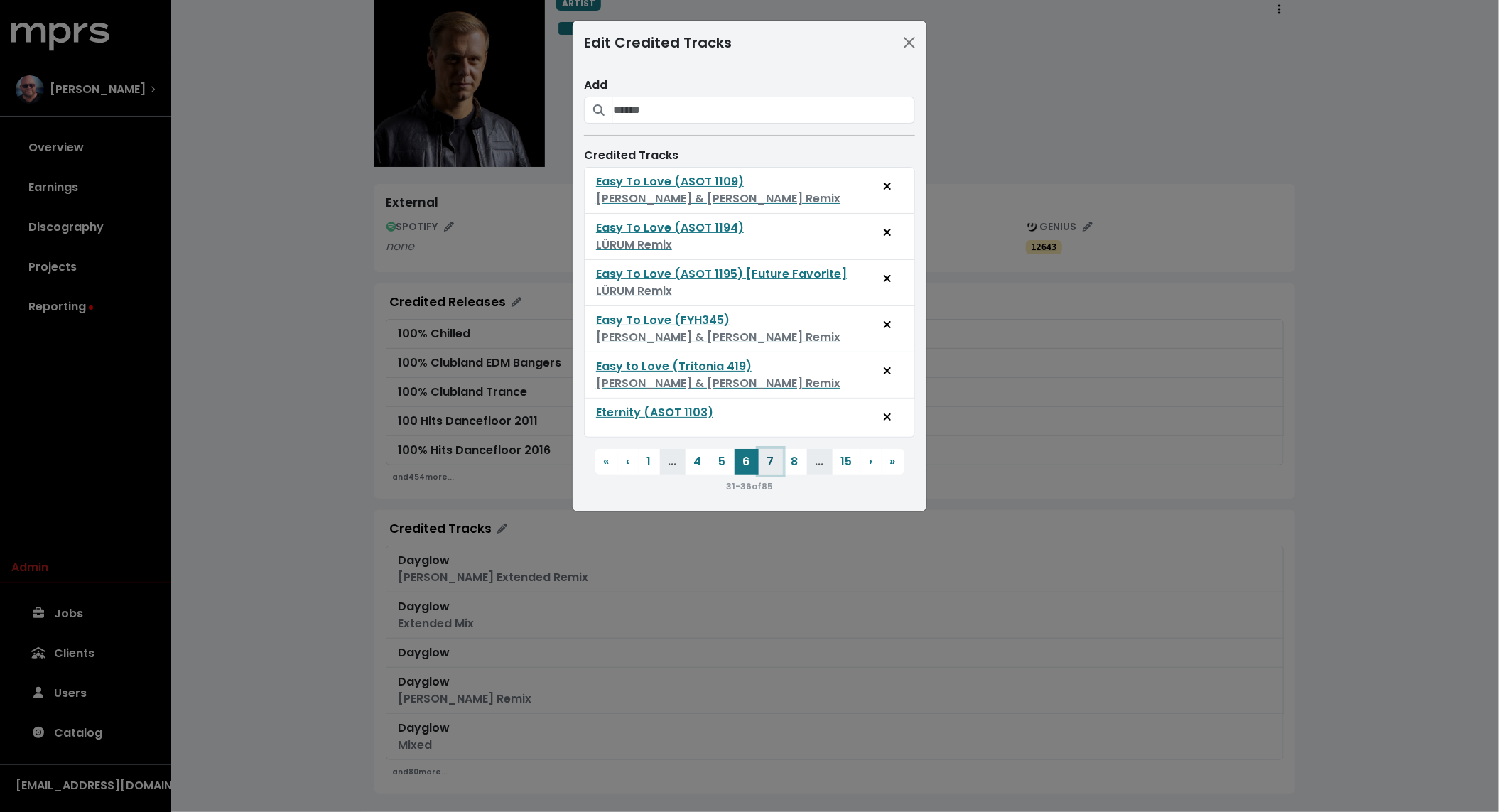
click at [775, 462] on button "7" at bounding box center [771, 462] width 24 height 26
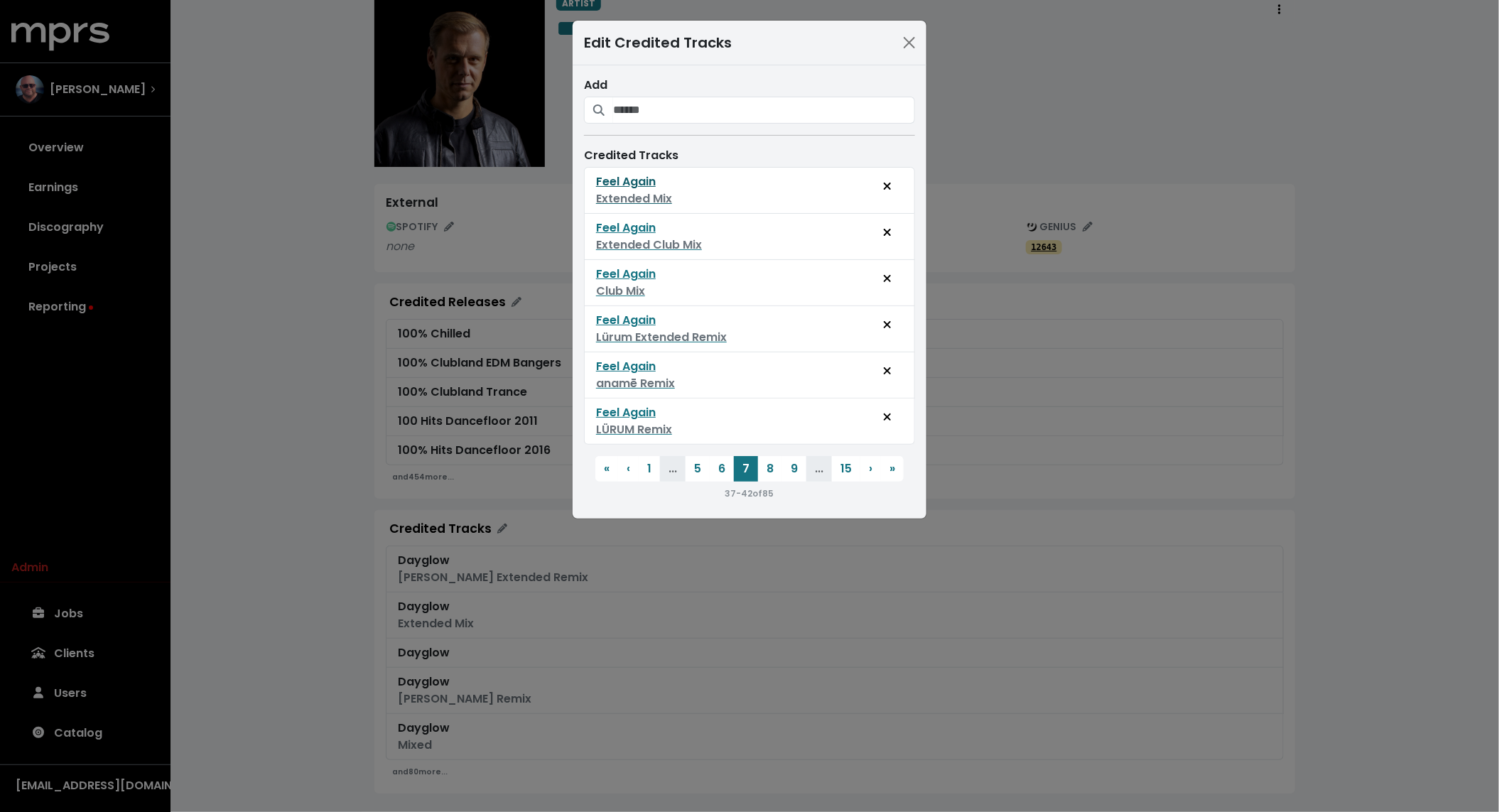
click at [636, 176] on div "Feel Again" at bounding box center [634, 182] width 76 height 17
click at [1006, 315] on div "Edit Credited Tracks Add Credited Tracks Feel Again Extended Mix Feel Again Ext…" at bounding box center [750, 406] width 1499 height 812
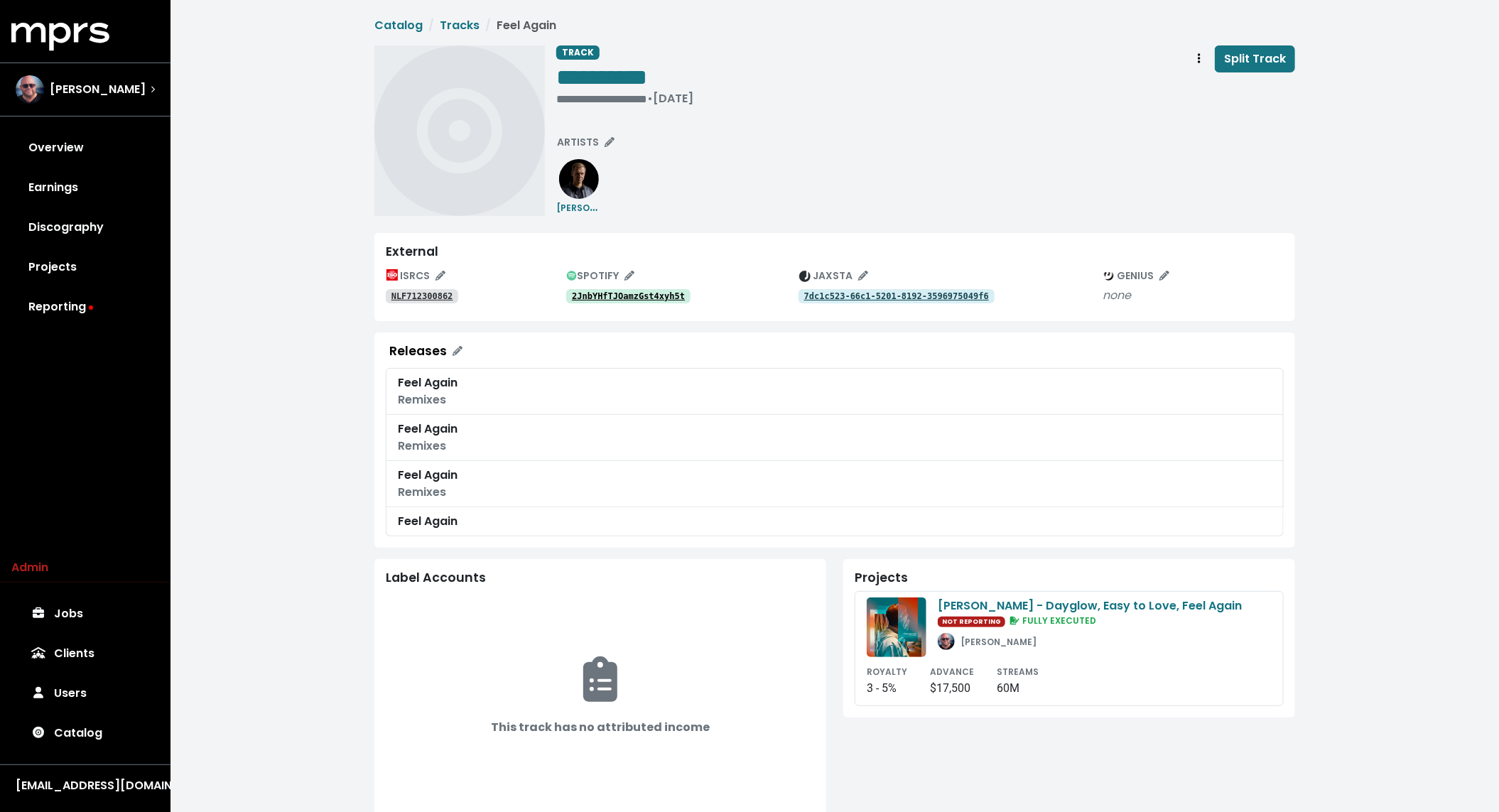
click at [623, 294] on tt "2JnbYHfTJOamzGst4xyh5t" at bounding box center [628, 296] width 113 height 10
click at [436, 297] on tt "NLF712300862" at bounding box center [422, 296] width 62 height 10
click at [905, 297] on tt "7dc1c523-66c1-5201-8192-3596975049f6" at bounding box center [896, 296] width 185 height 10
click at [611, 96] on div "**********" at bounding box center [625, 98] width 137 height 14
click at [611, 96] on span "**********" at bounding box center [585, 99] width 57 height 11
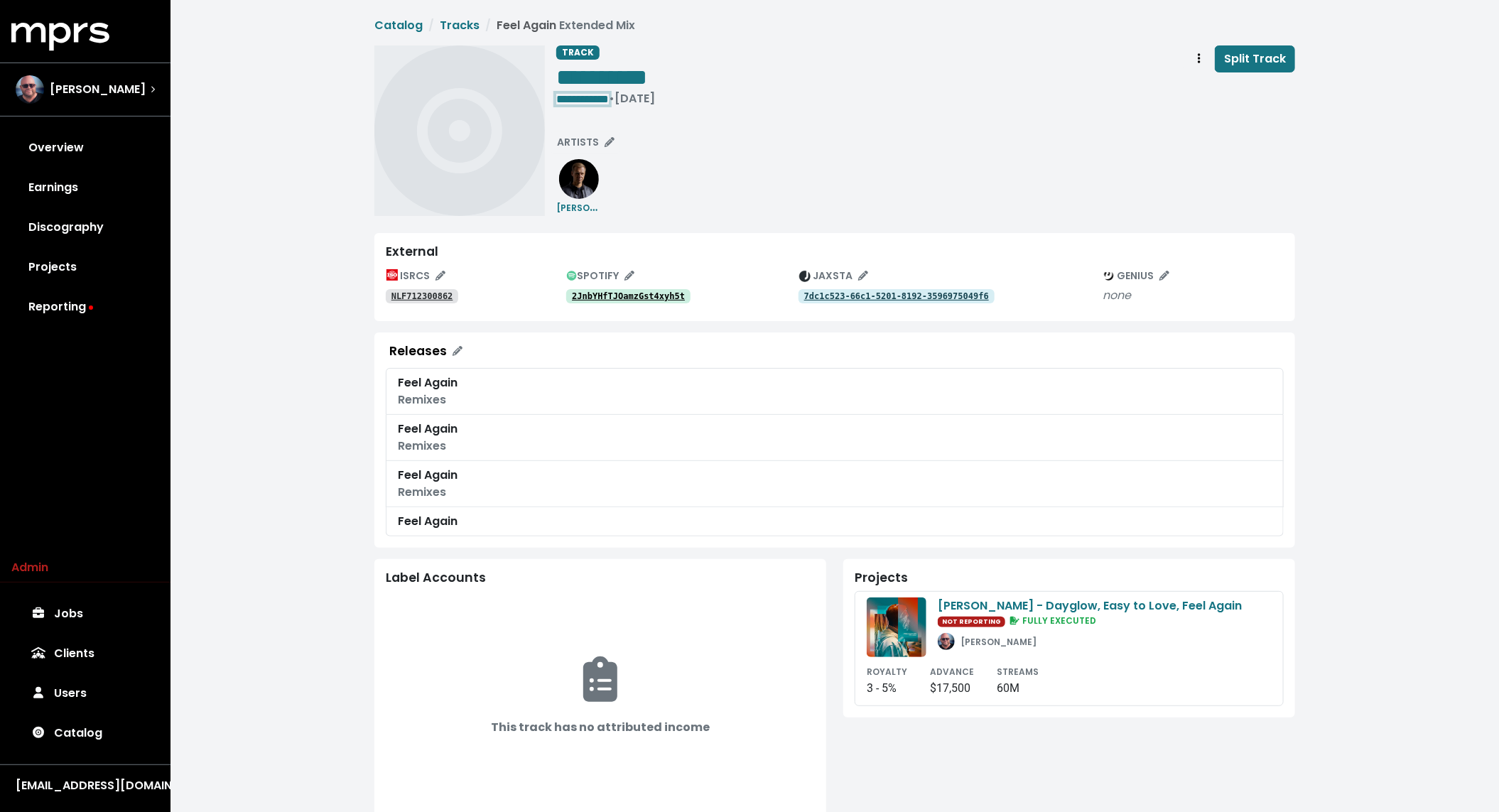
click at [601, 103] on span "**********" at bounding box center [582, 99] width 53 height 11
click at [664, 299] on tt "2JnbYHfTJOamzGst4xyh5t" at bounding box center [628, 296] width 113 height 10
click at [589, 100] on span "**********" at bounding box center [582, 99] width 53 height 11
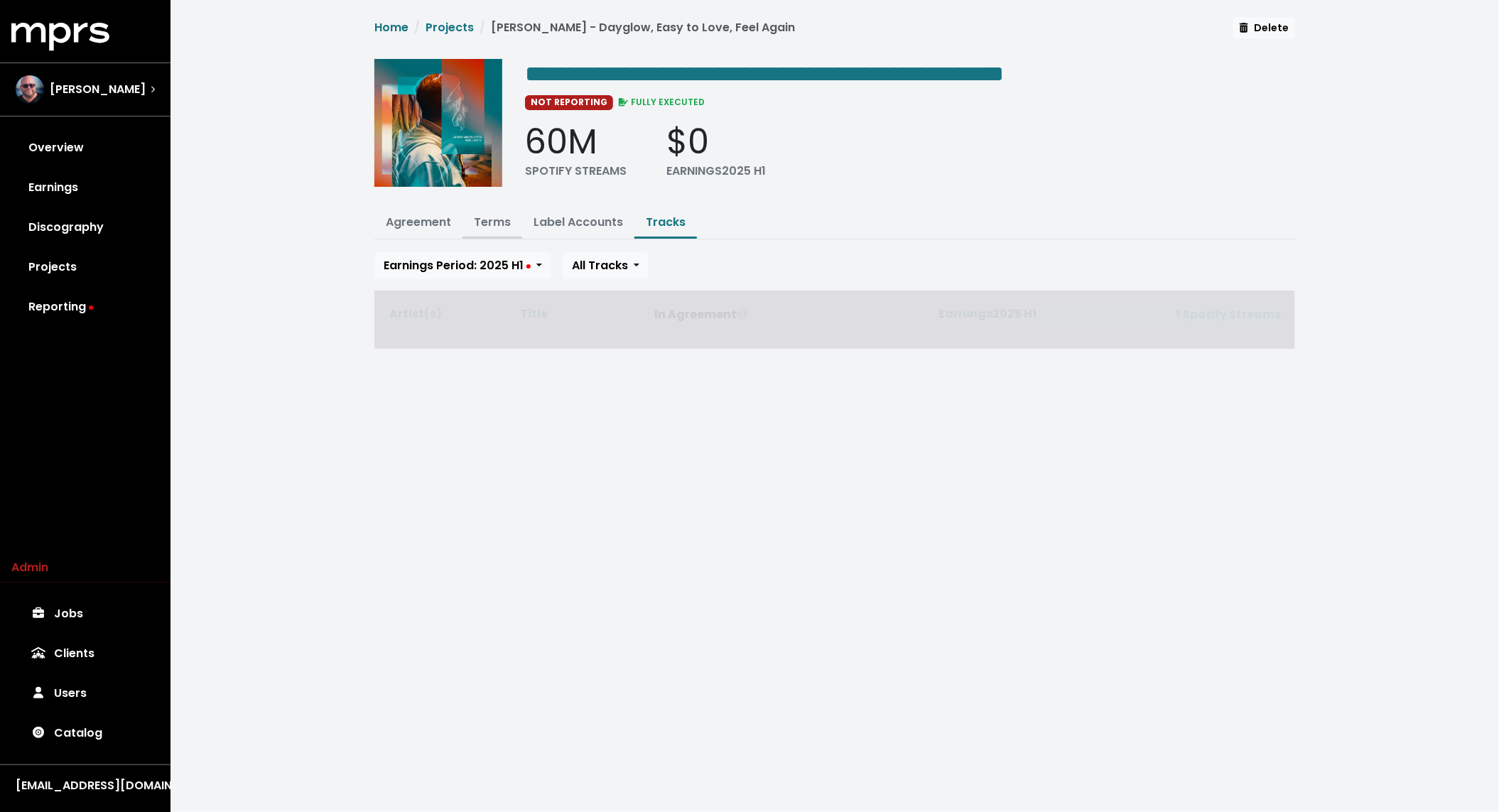
click at [487, 220] on link "Terms" at bounding box center [493, 222] width 37 height 17
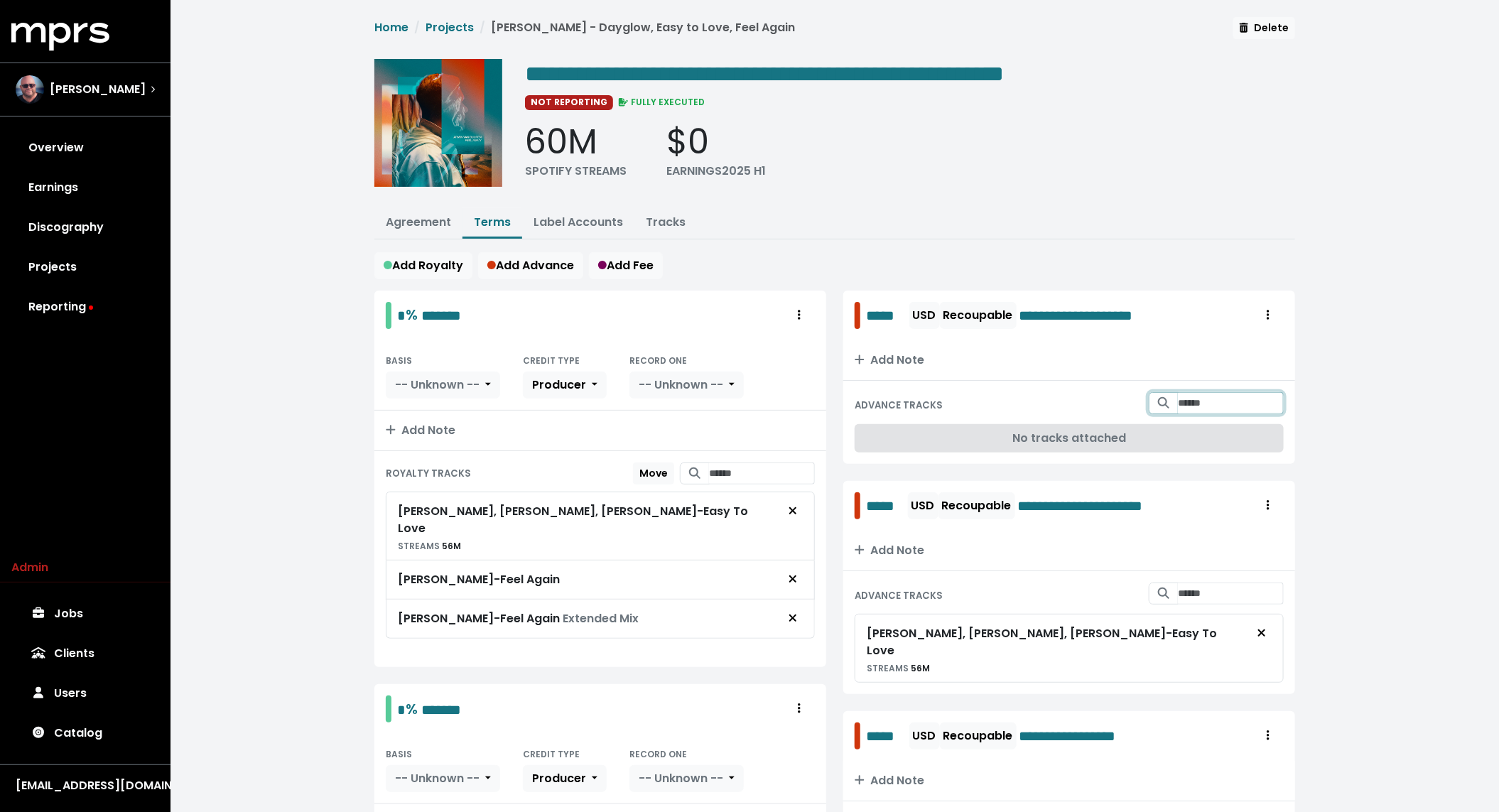
click at [1207, 392] on input "Search for tracks by title and link them to this advance" at bounding box center [1231, 403] width 106 height 22
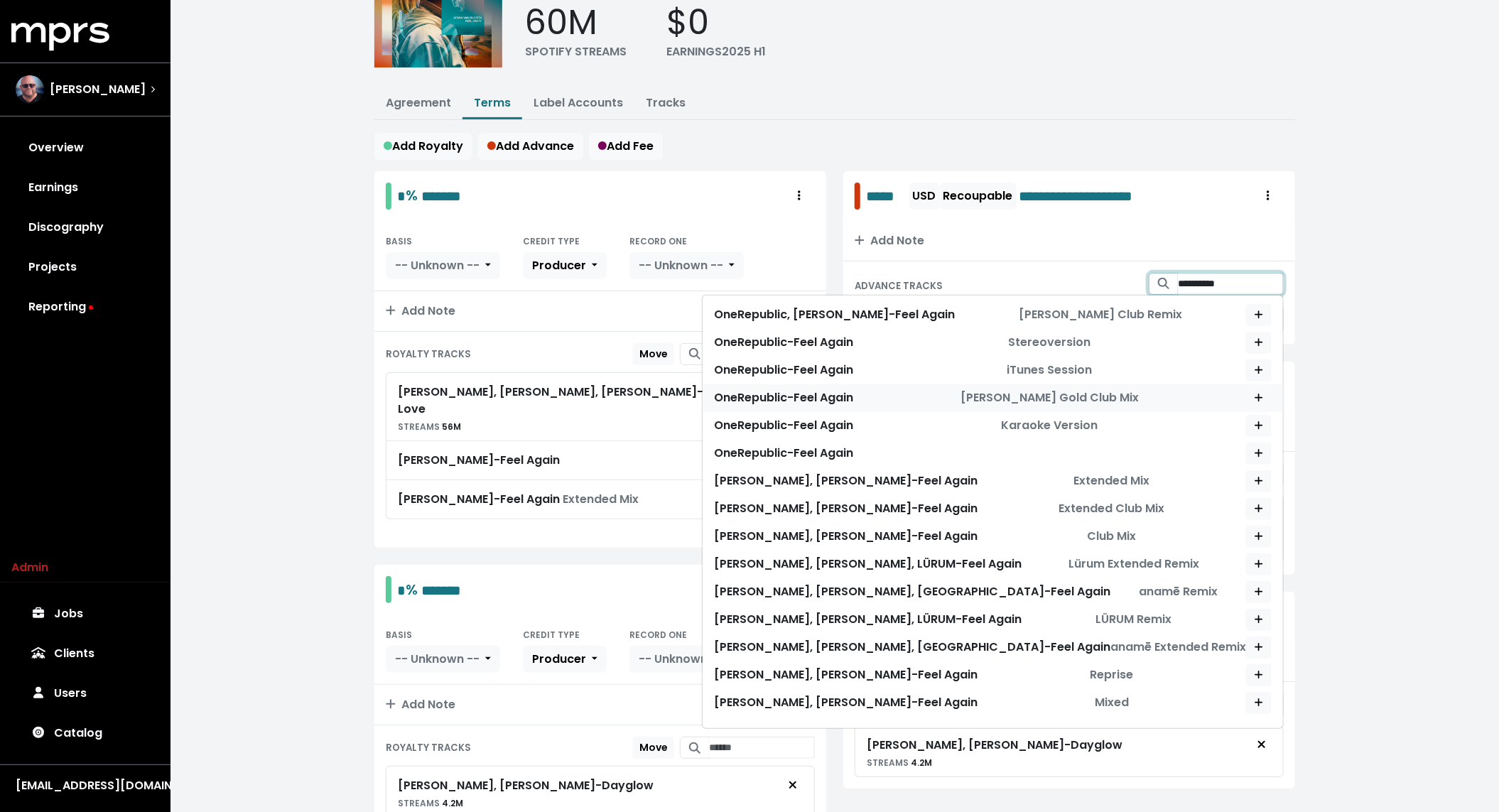
scroll to position [121, 0]
type input "**********"
click at [1404, 419] on div "**********" at bounding box center [835, 387] width 1329 height 1016
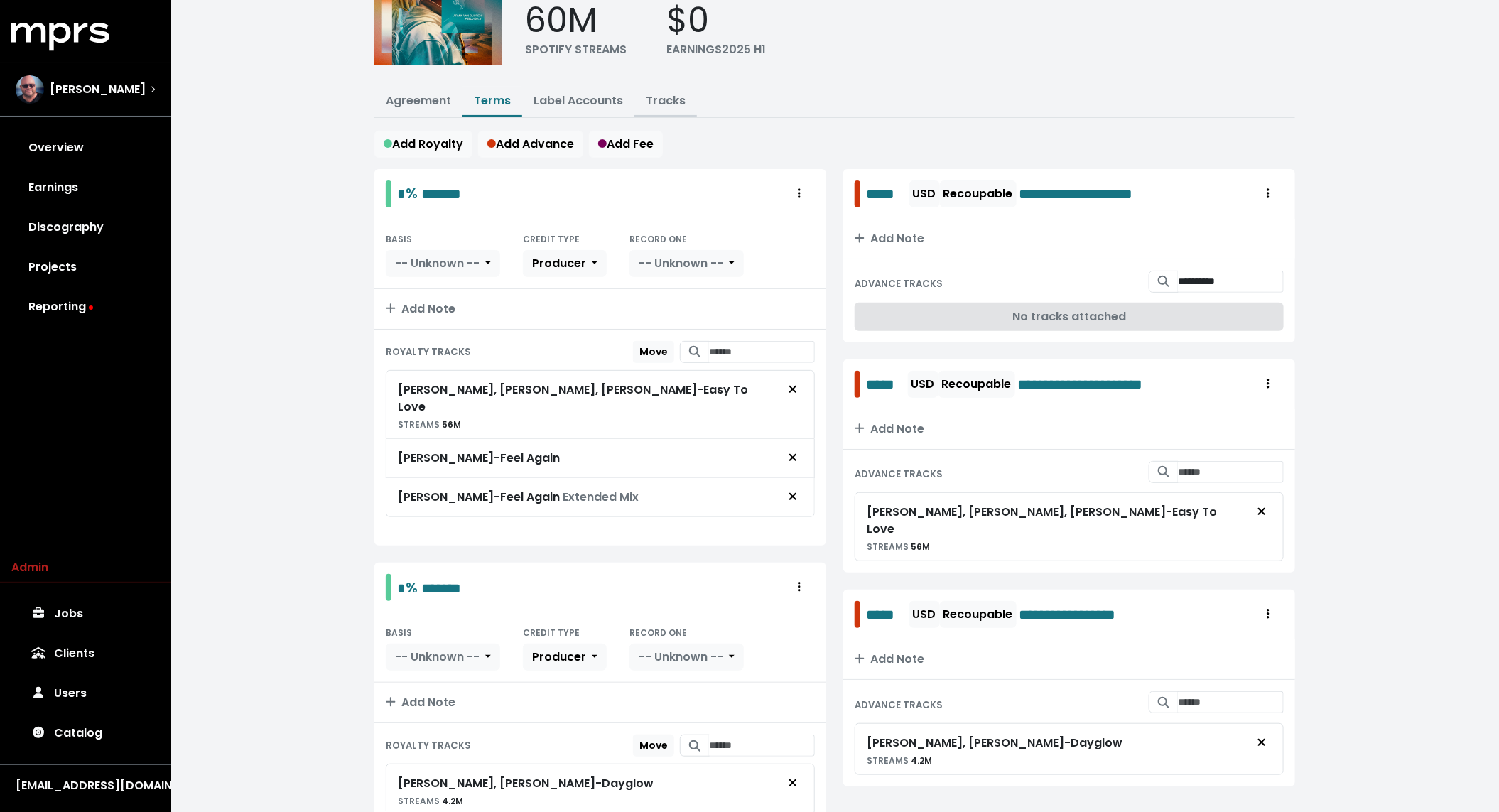
click at [659, 108] on button "Tracks" at bounding box center [666, 102] width 63 height 30
click at [662, 95] on link "Tracks" at bounding box center [665, 101] width 40 height 17
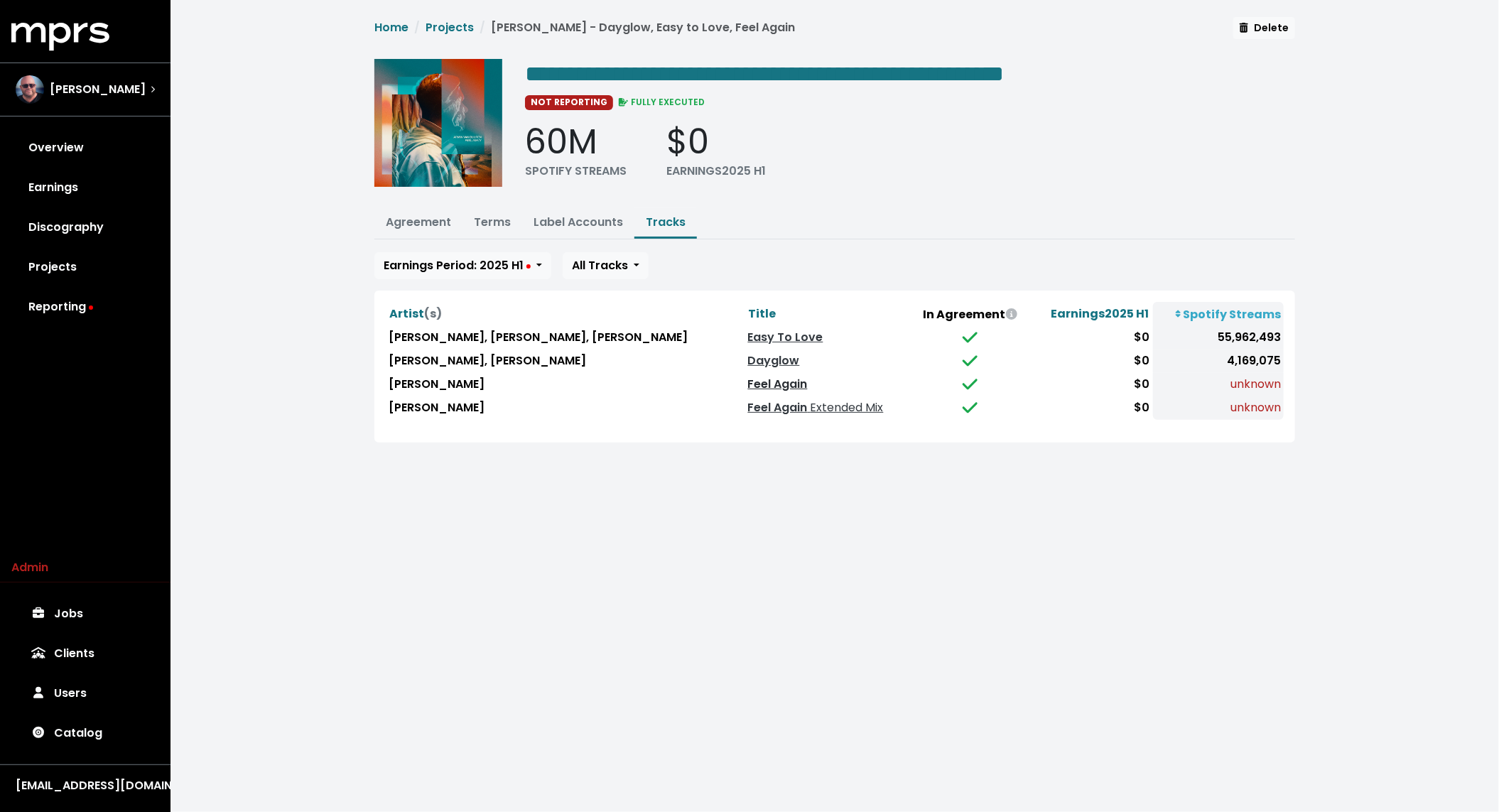
click at [749, 380] on link "Feel Again" at bounding box center [778, 384] width 60 height 17
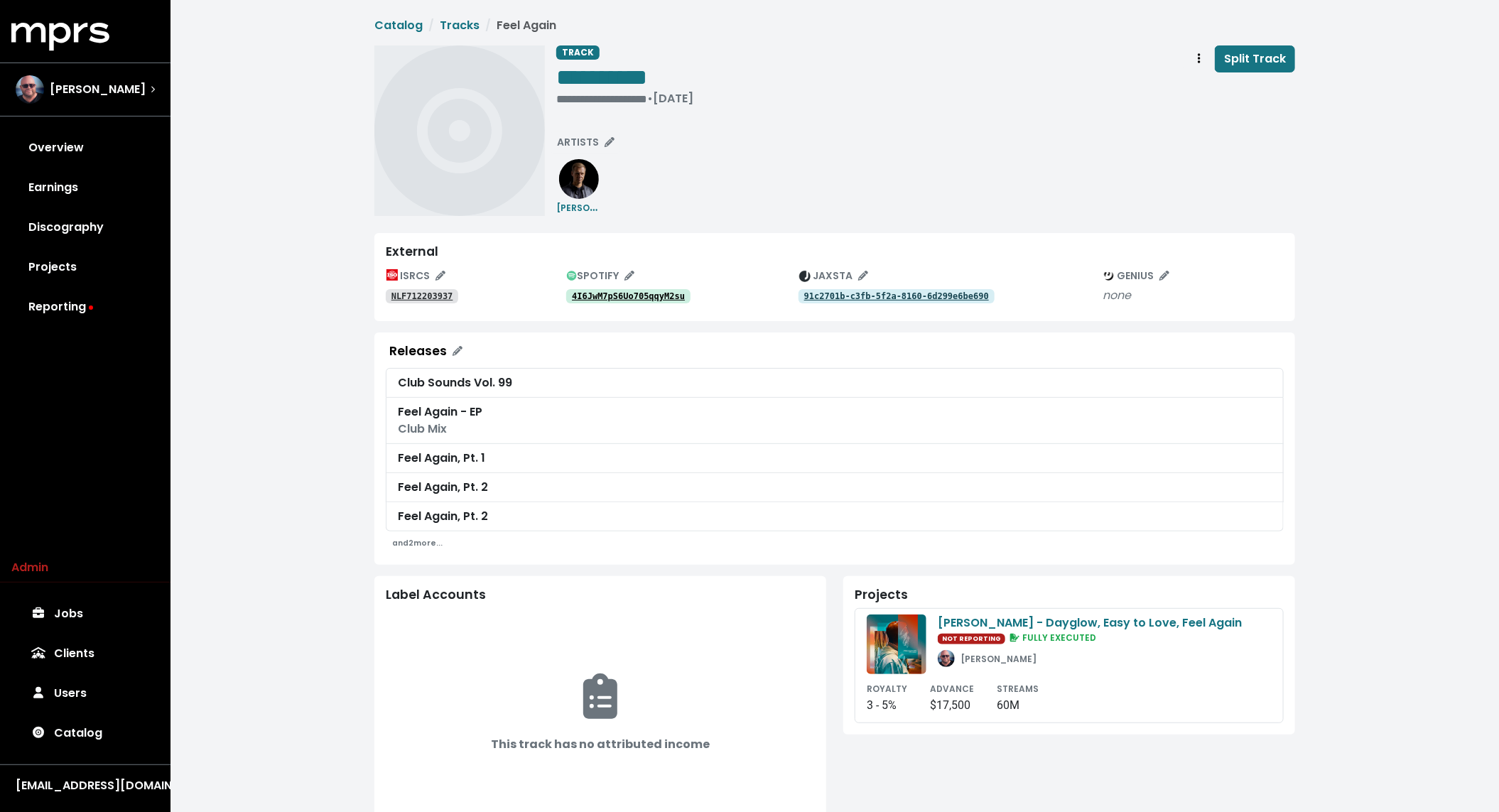
click at [656, 292] on tt "4I6JwM7pS6Uo705qqyM2su" at bounding box center [628, 296] width 113 height 10
click at [997, 683] on small "STREAMS" at bounding box center [1018, 688] width 42 height 12
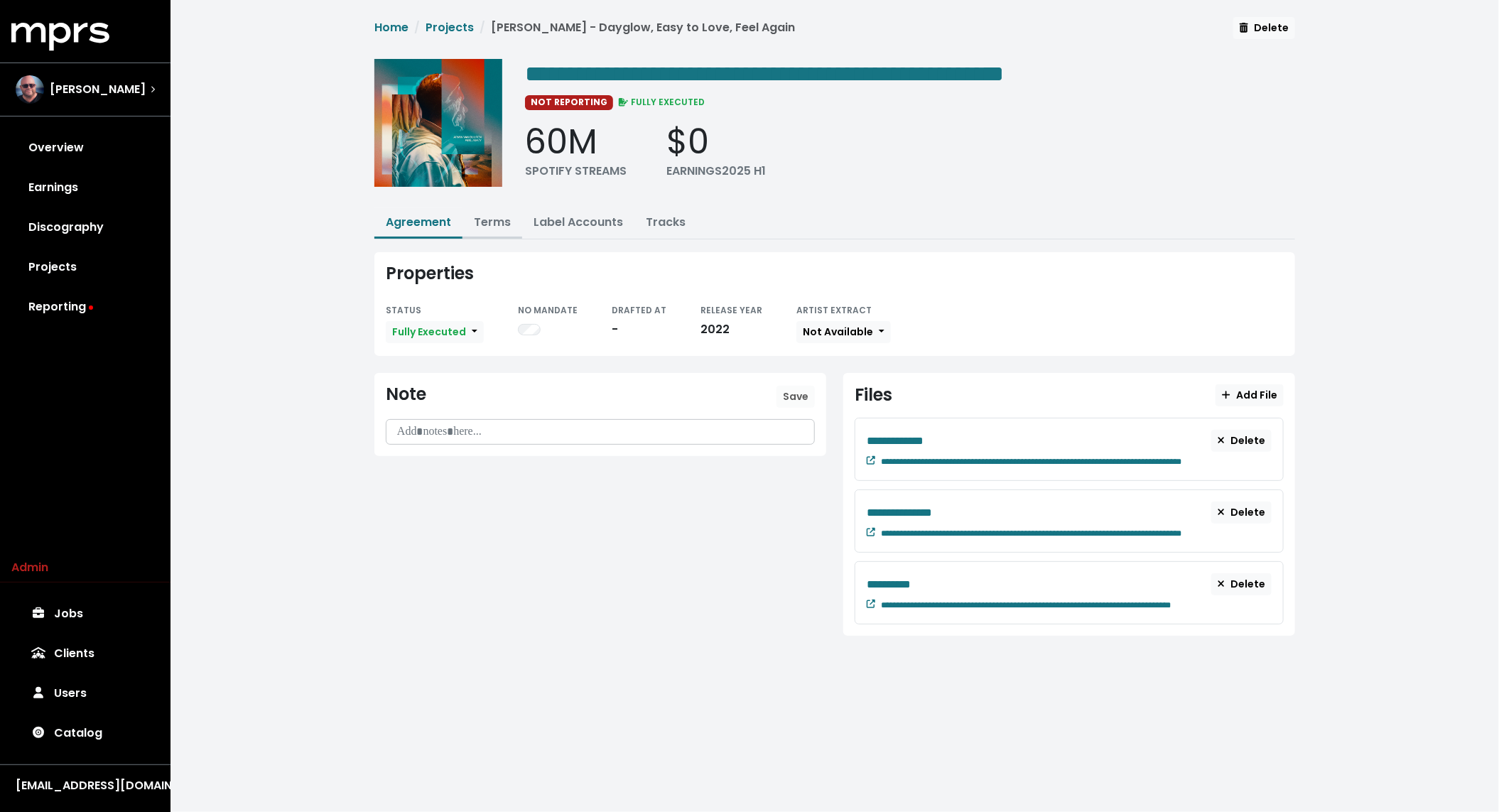
click at [491, 215] on link "Terms" at bounding box center [493, 222] width 37 height 17
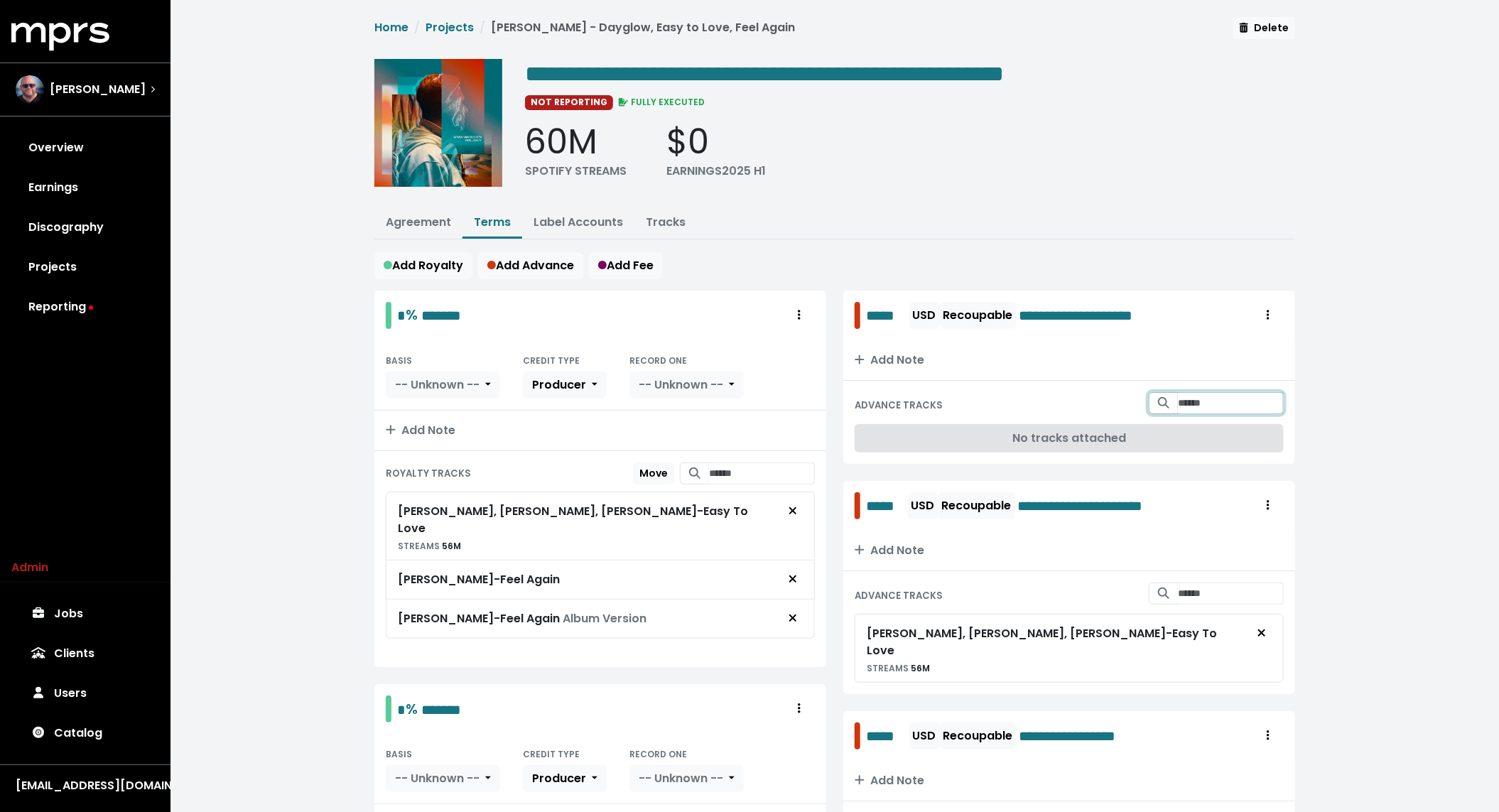
click at [1204, 402] on input "Search for tracks by title and link them to this advance" at bounding box center [1231, 403] width 106 height 22
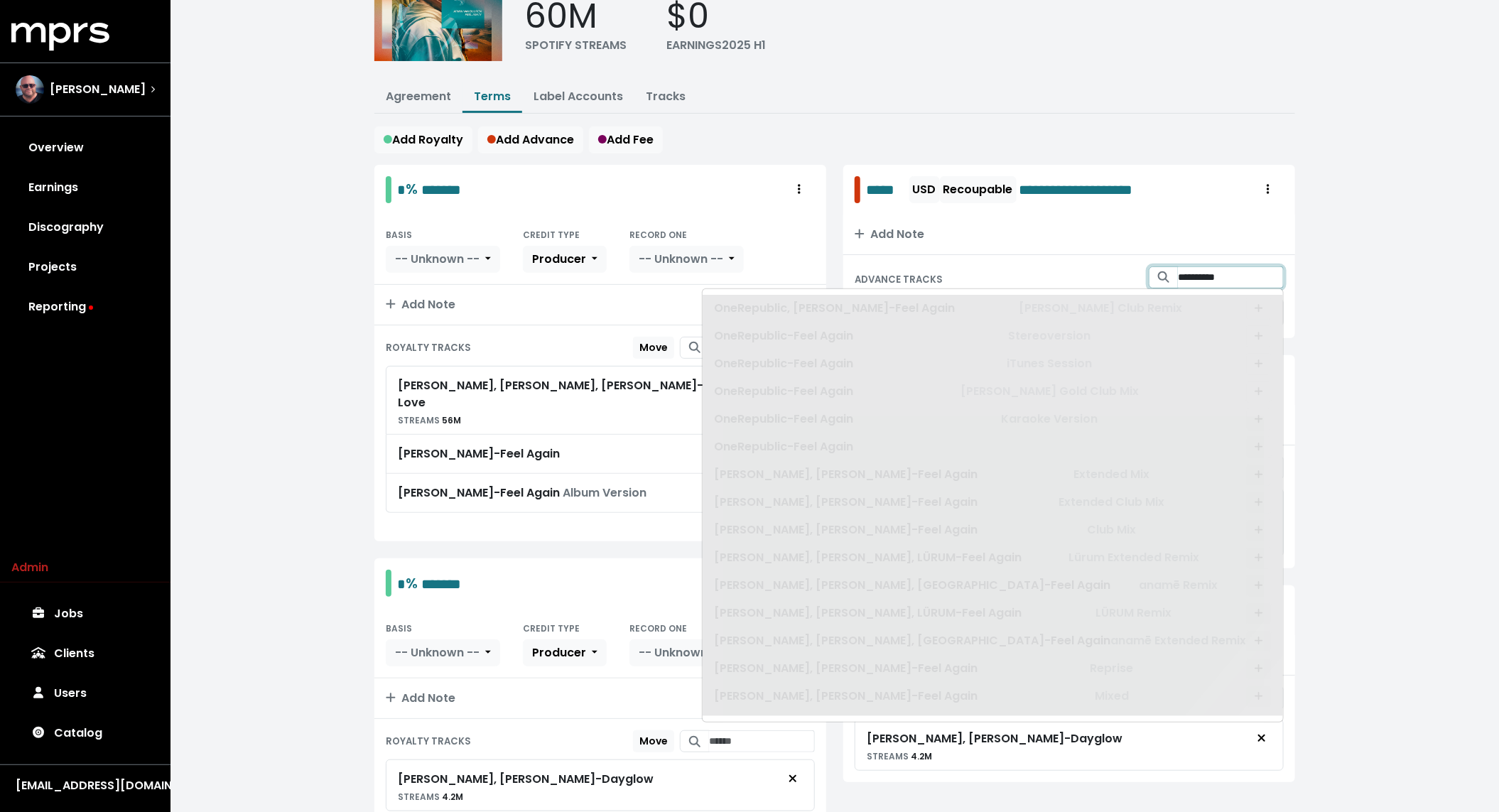
scroll to position [180, 0]
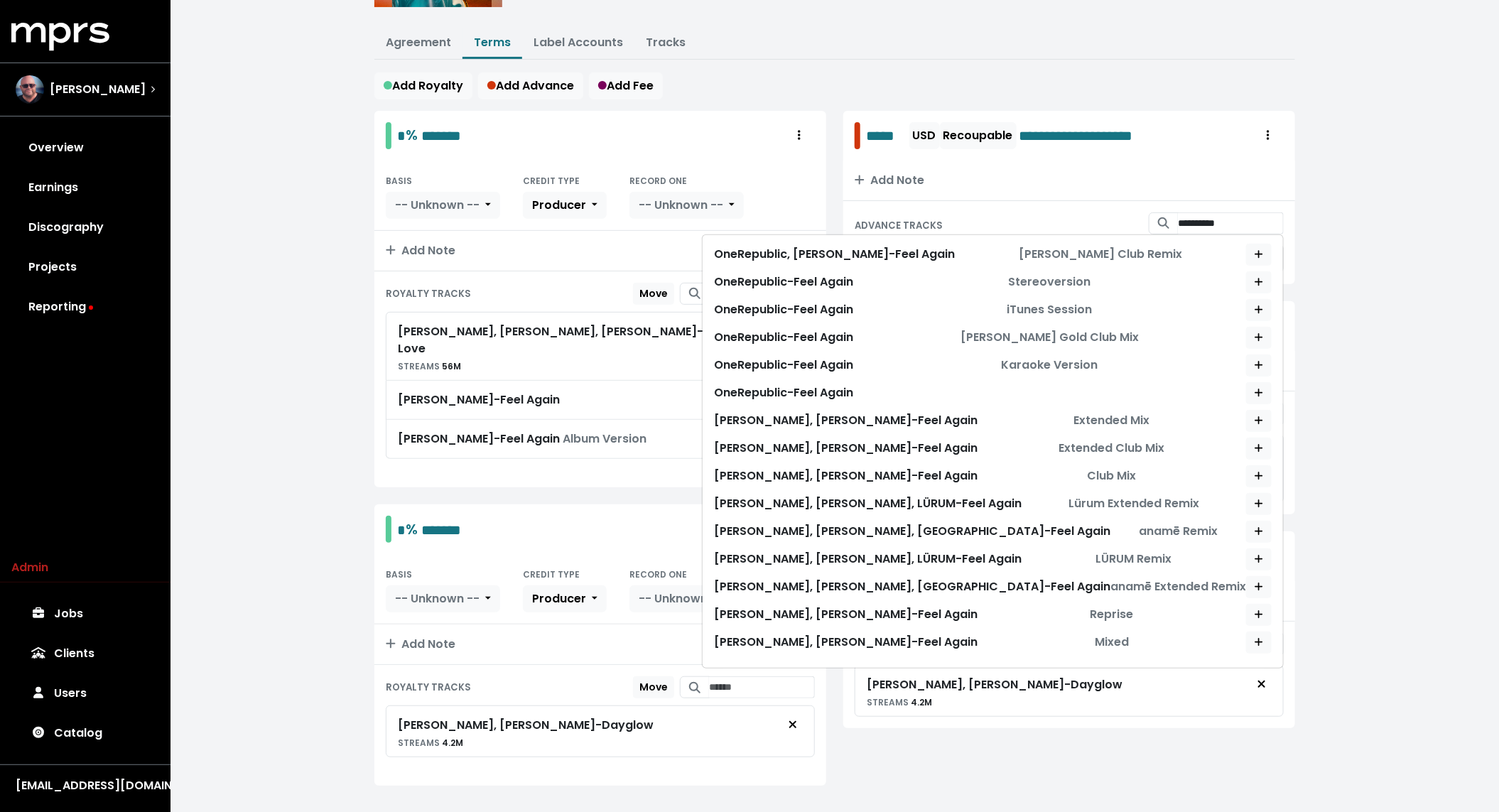
click at [312, 217] on div "**********" at bounding box center [835, 328] width 1329 height 1016
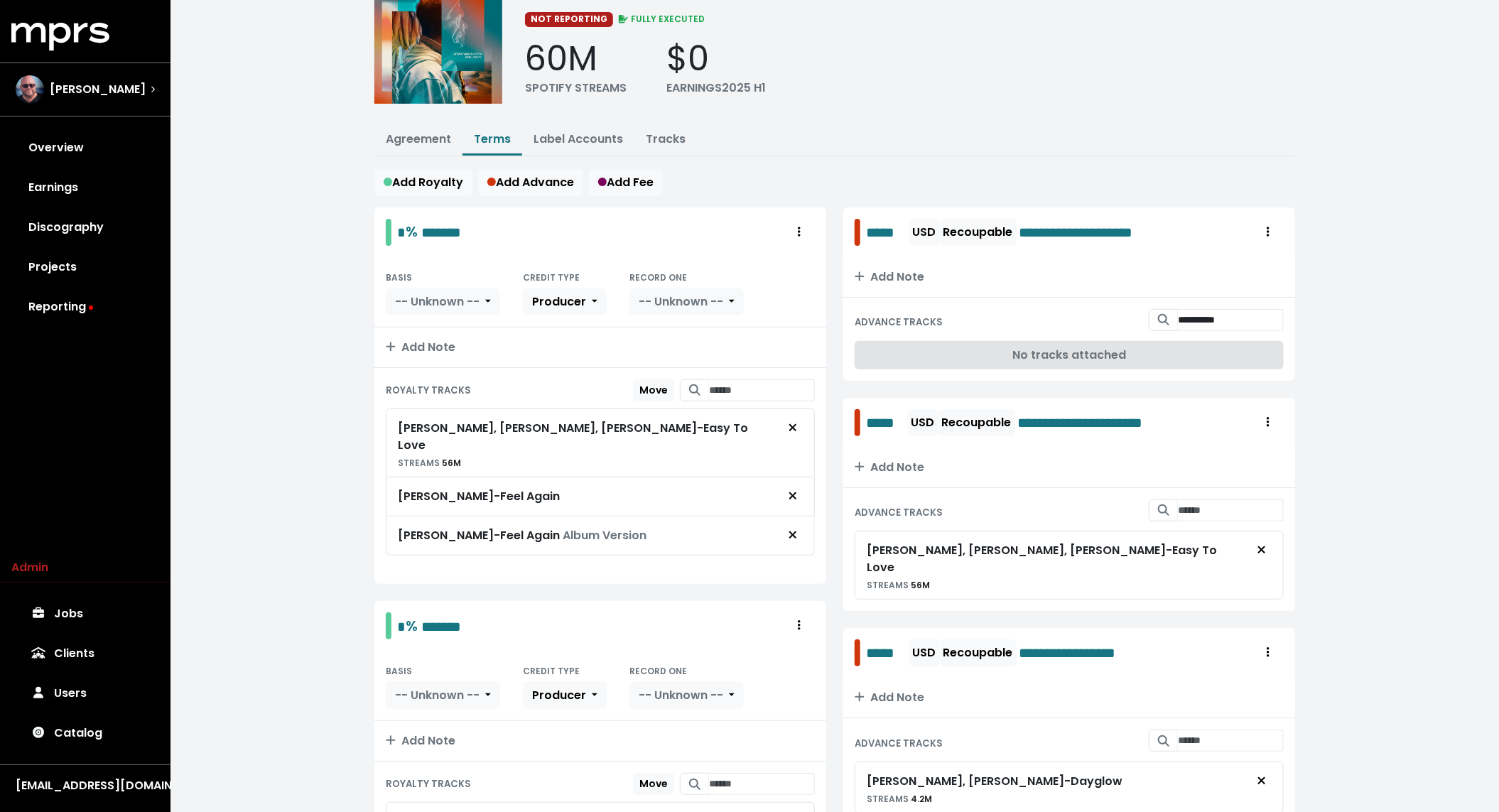
scroll to position [79, 0]
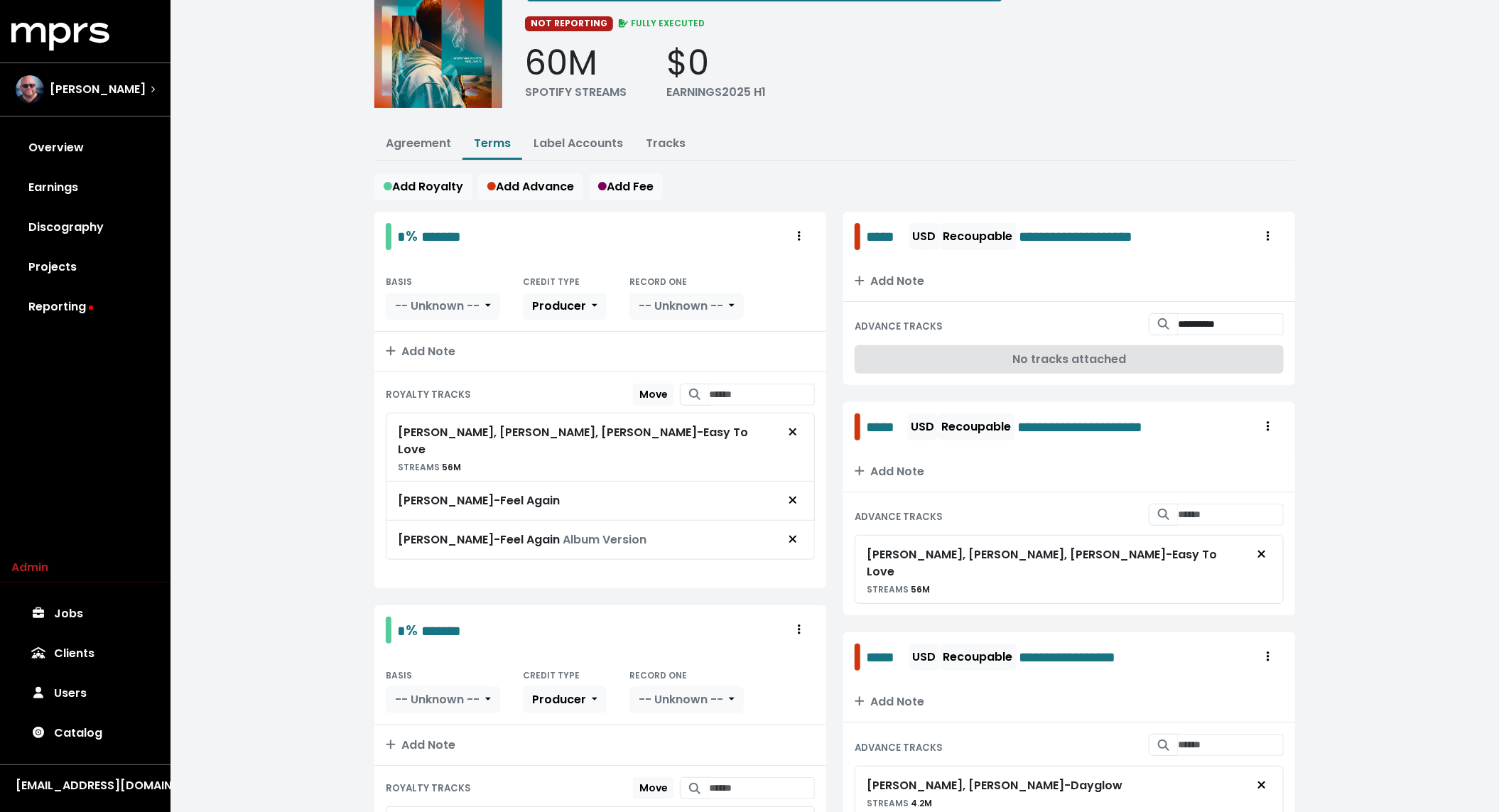
click at [848, 196] on div "Add Royalty Add Advance Add Fee" at bounding box center [835, 187] width 920 height 27
click at [1197, 324] on input "**********" at bounding box center [1231, 324] width 106 height 22
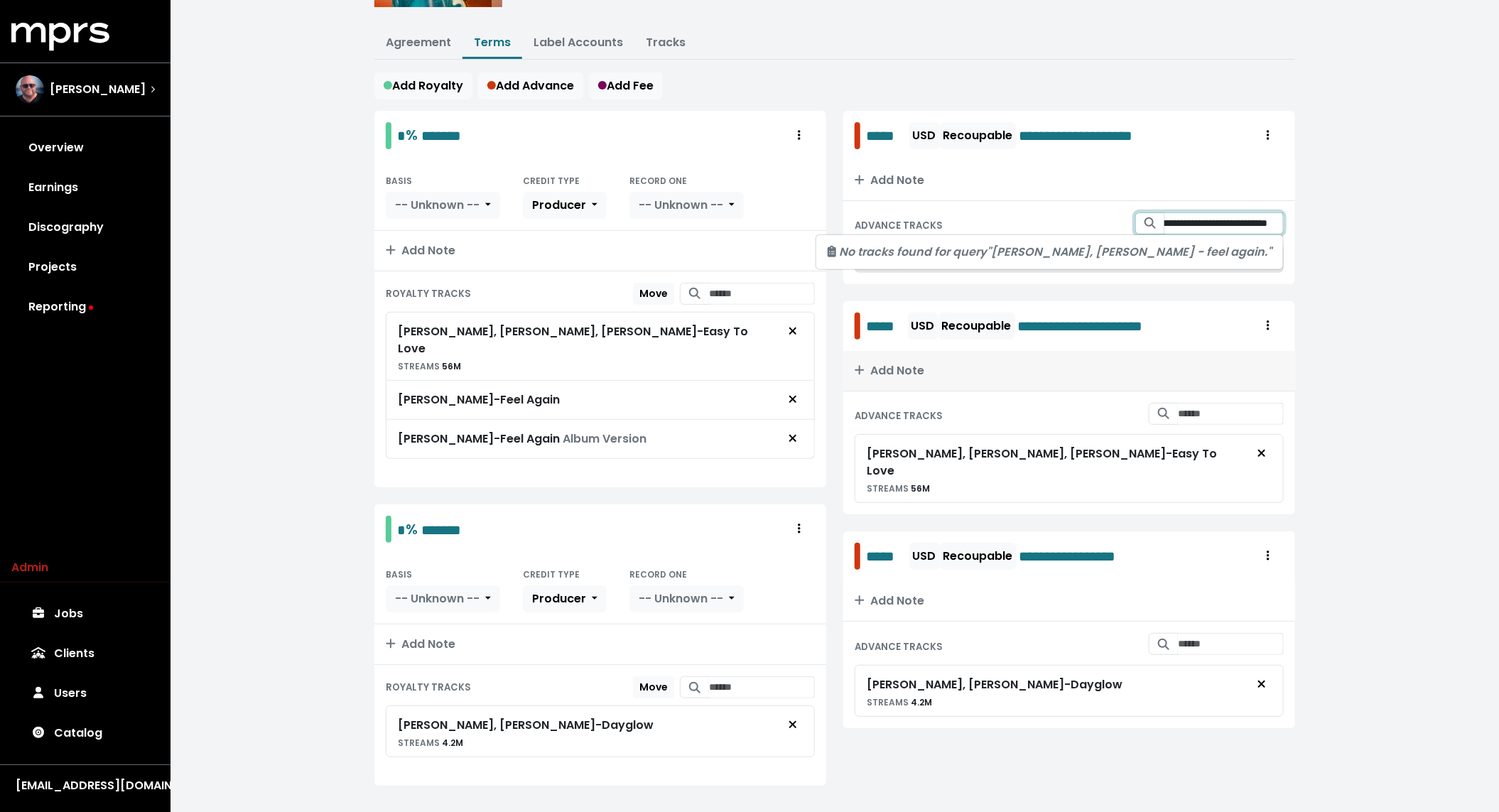
scroll to position [0, 80]
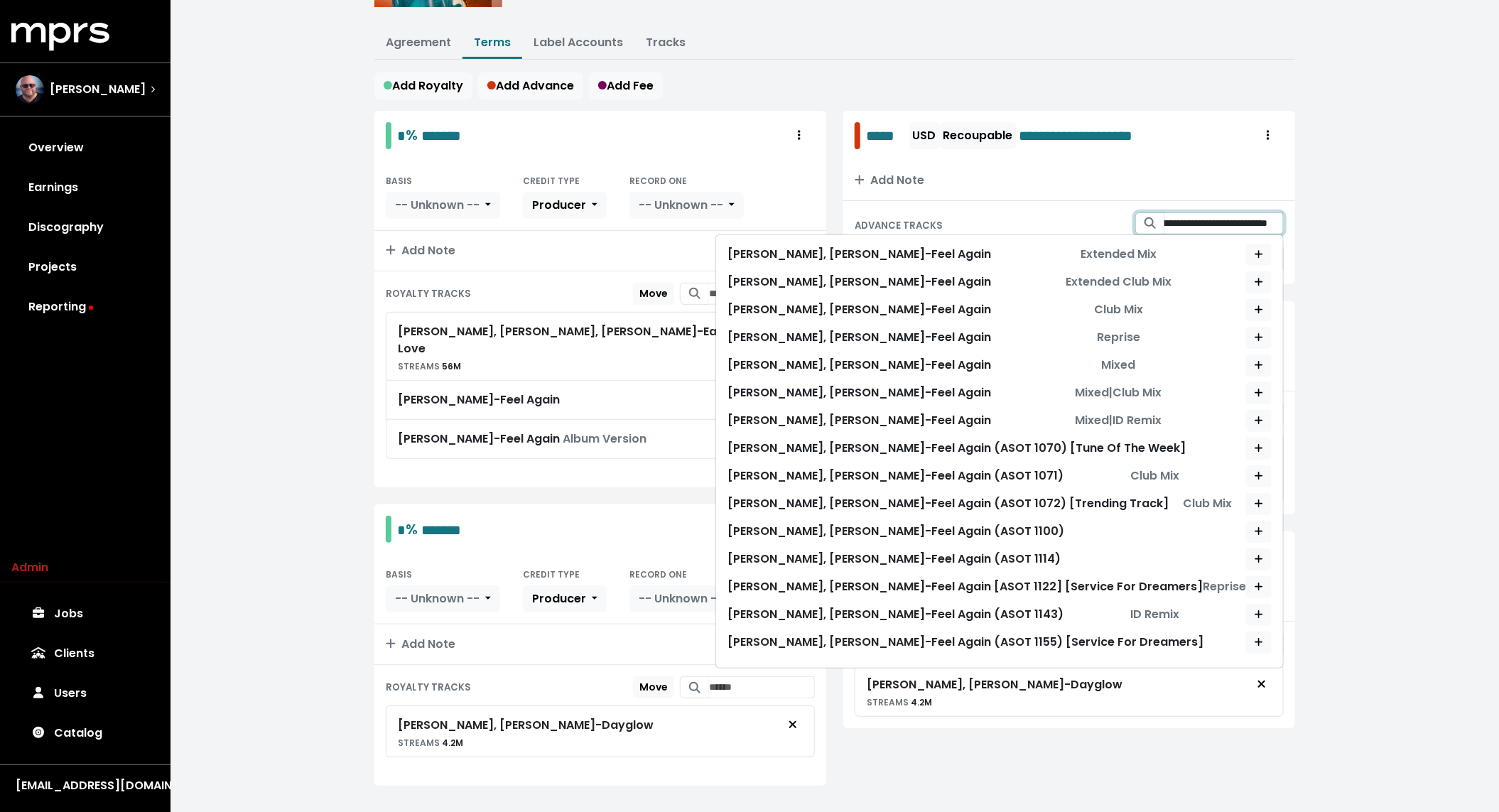
click at [1219, 224] on input "**********" at bounding box center [1224, 224] width 119 height 22
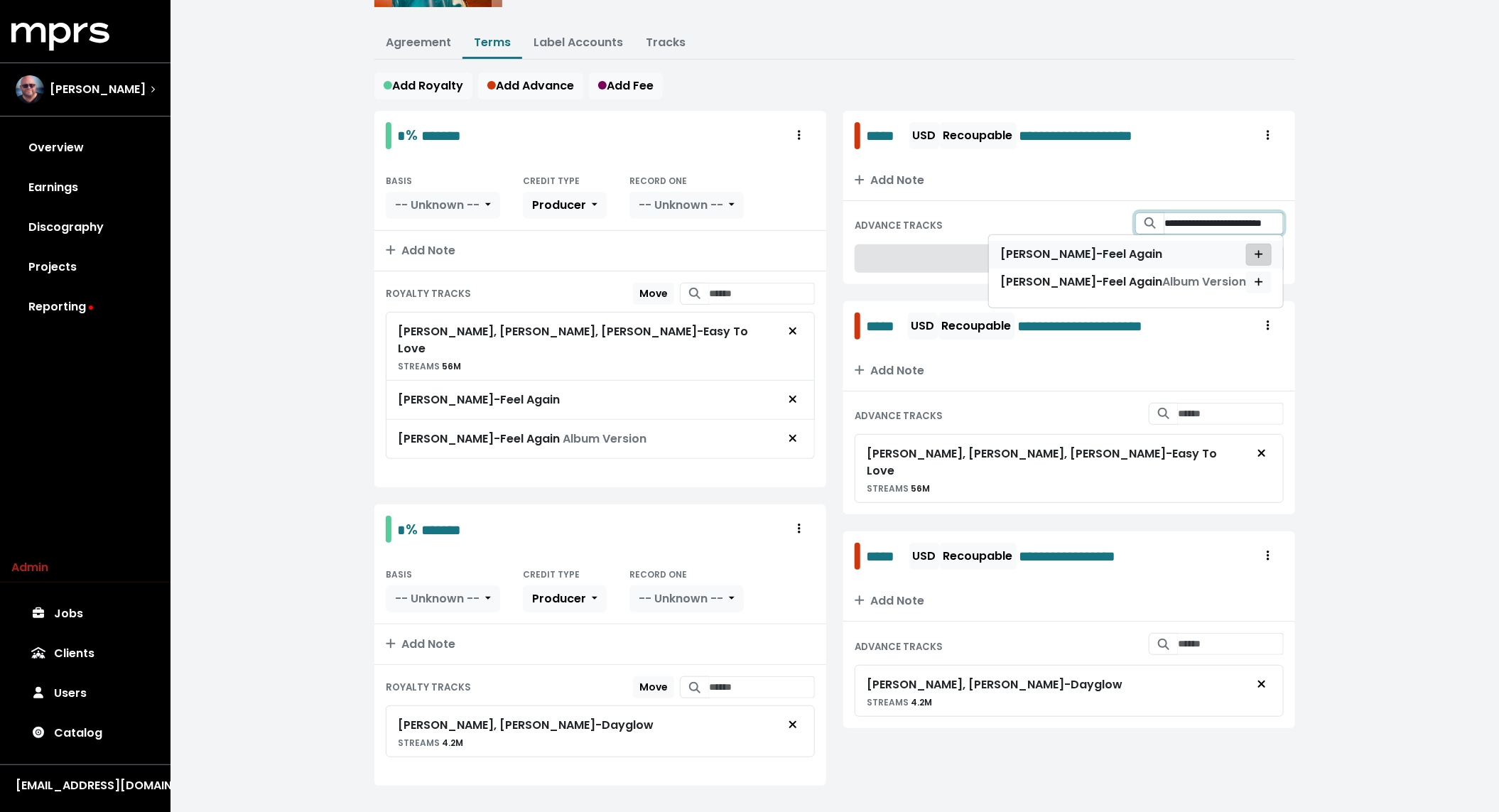
type input "**********"
click at [1260, 250] on icon "Add advance target" at bounding box center [1259, 254] width 7 height 7
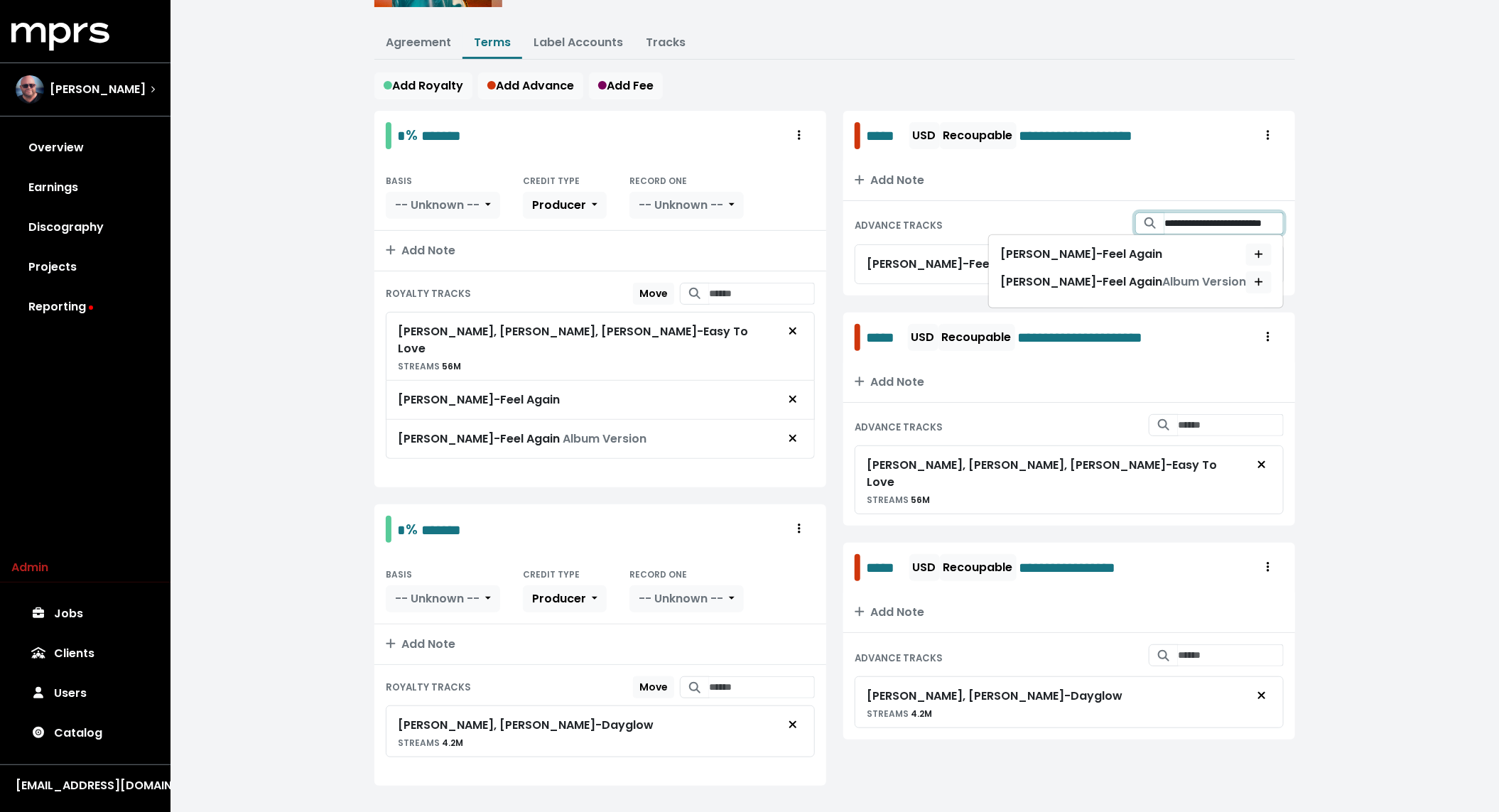
click at [1233, 220] on input "**********" at bounding box center [1224, 224] width 119 height 22
click at [1264, 281] on span "Add advance target" at bounding box center [1259, 283] width 13 height 15
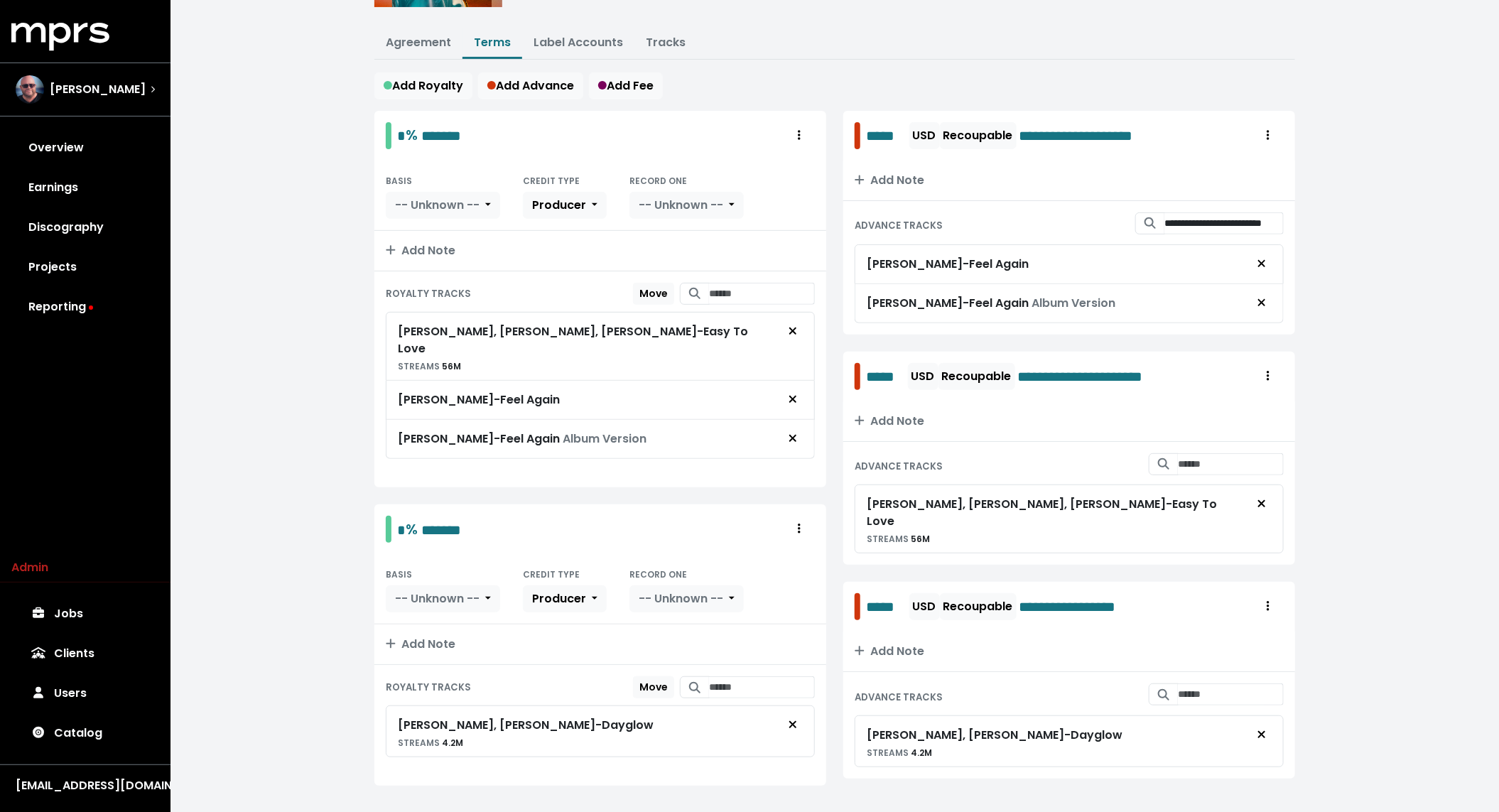
click at [1346, 264] on div "**********" at bounding box center [835, 328] width 1329 height 1016
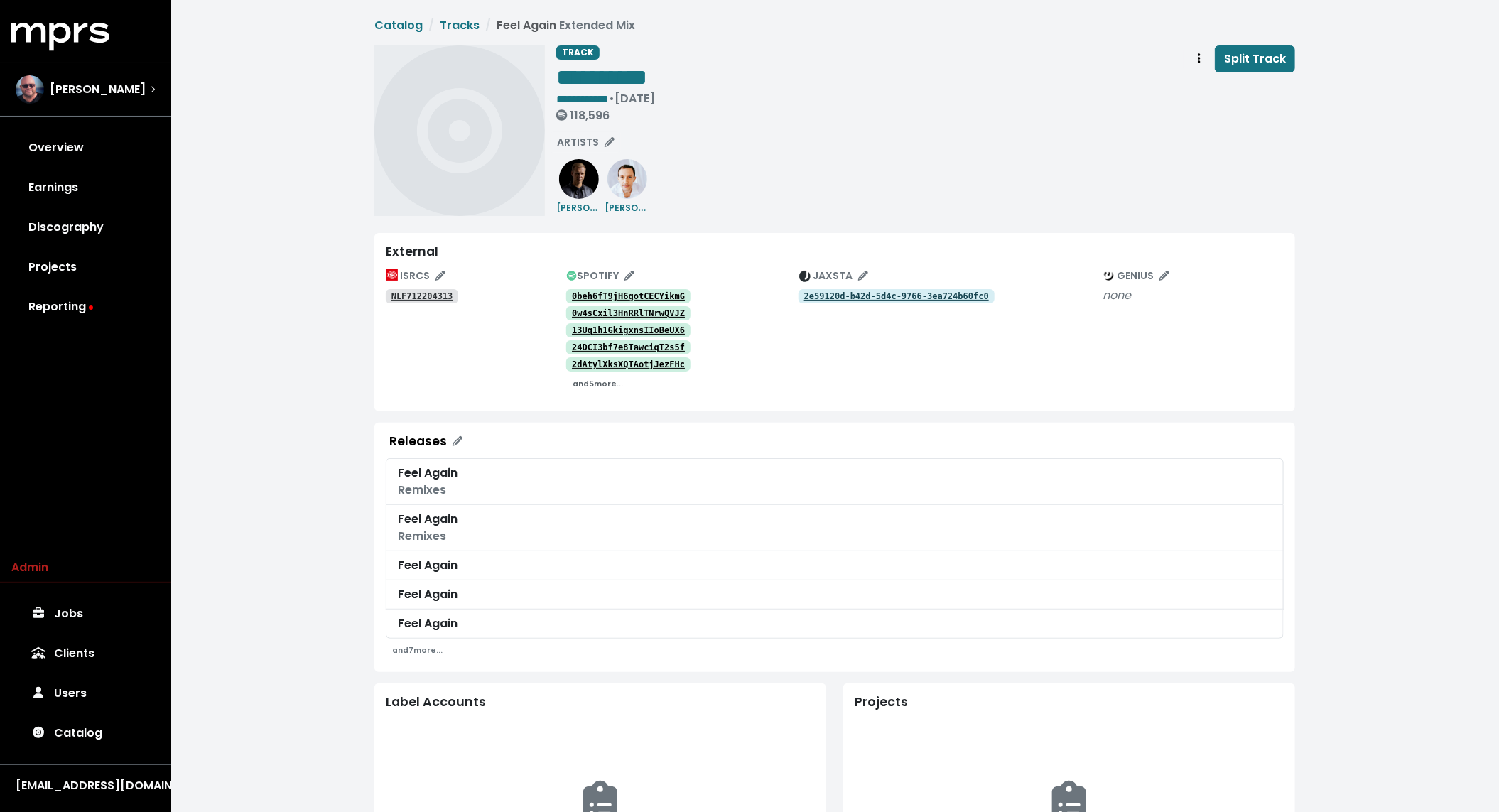
click at [591, 390] on button "and 5 more..." at bounding box center [598, 383] width 63 height 22
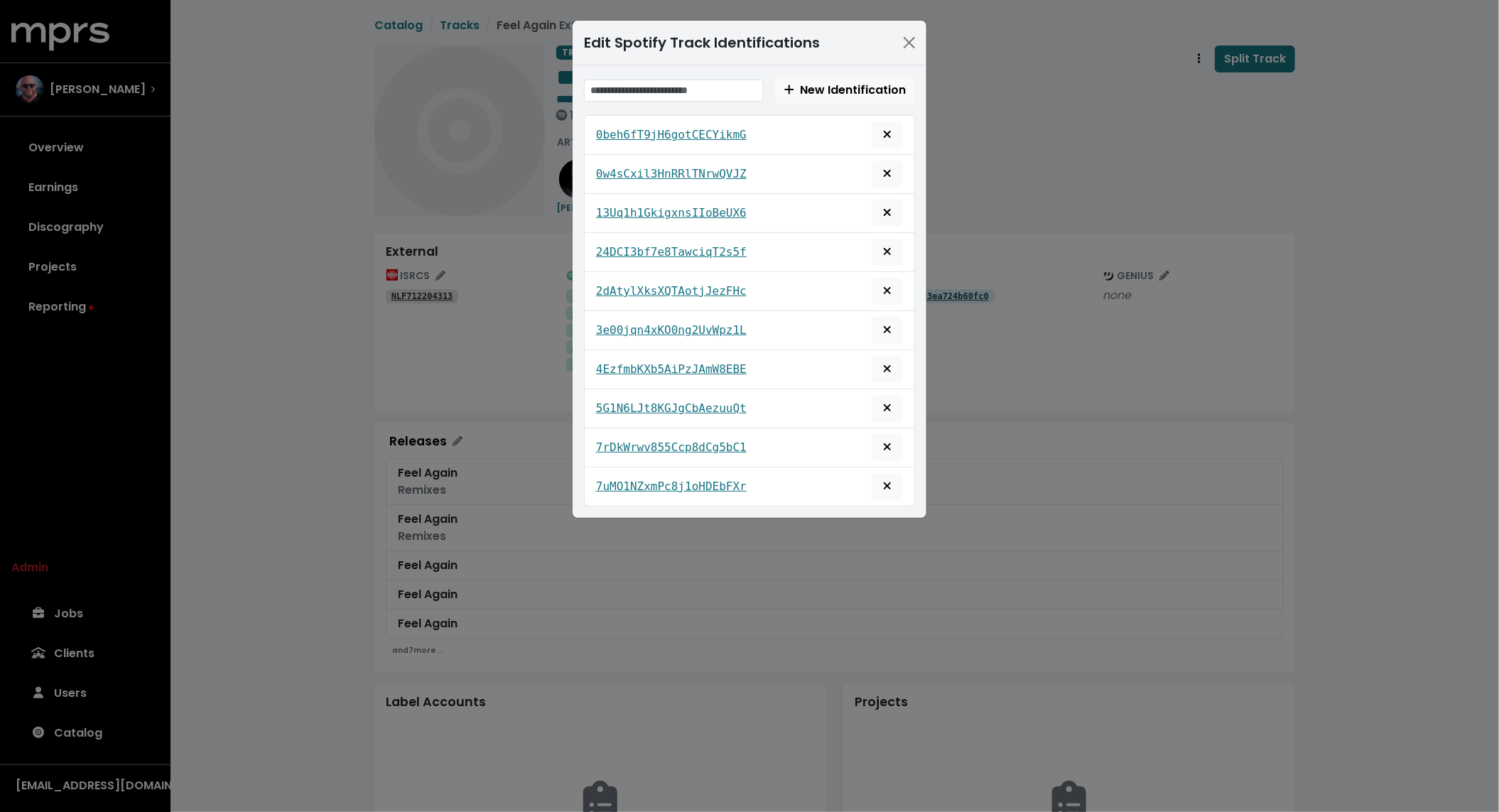
click at [653, 278] on div "2dAtylXksXQTAotjJezFHc" at bounding box center [750, 291] width 307 height 27
click at [649, 286] on tt "2dAtylXksXQTAotjJezFHc" at bounding box center [671, 291] width 151 height 14
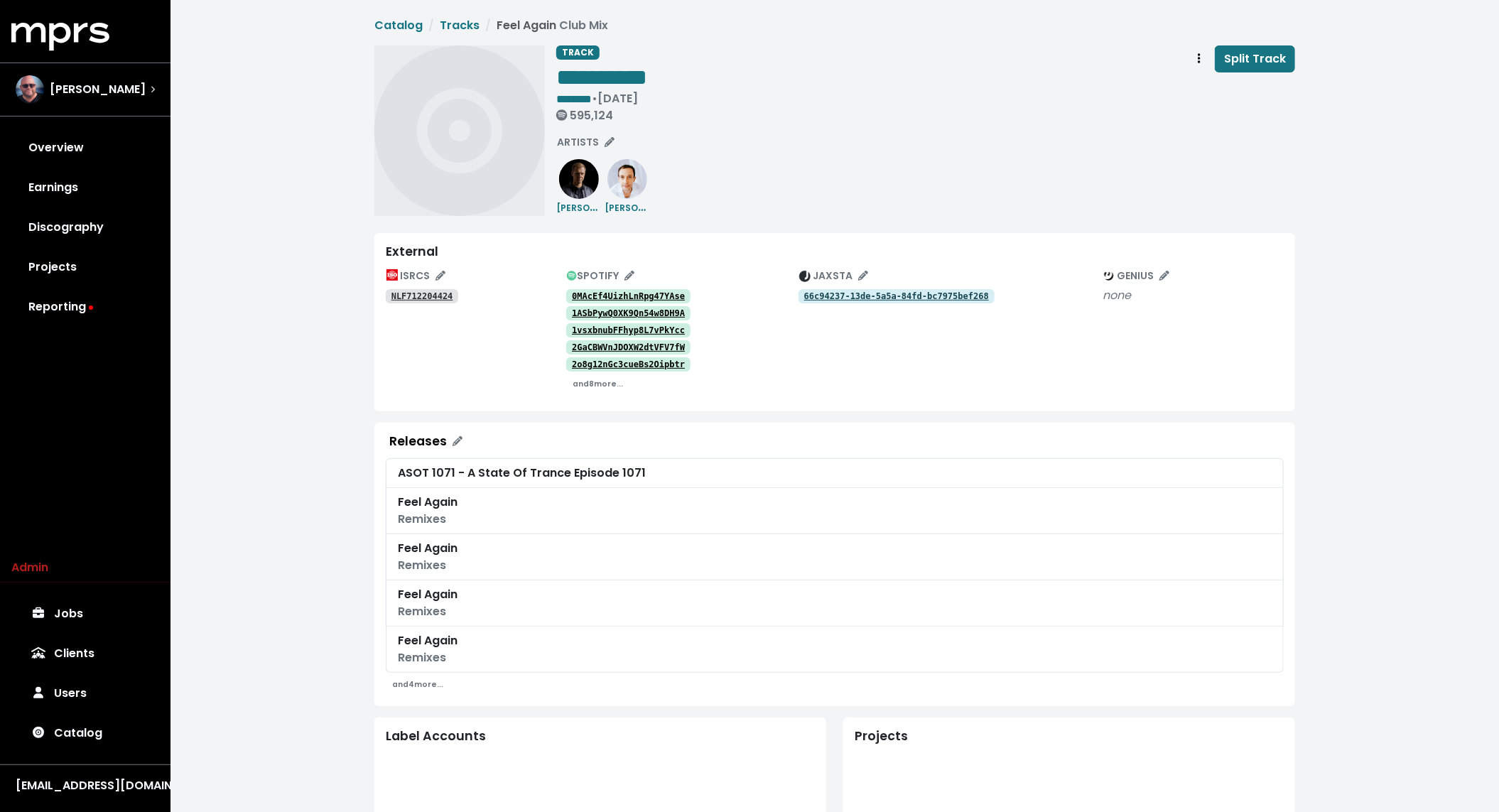
click at [640, 293] on tt "0MAcEf4UizhLnRpg47YAse" at bounding box center [628, 296] width 113 height 10
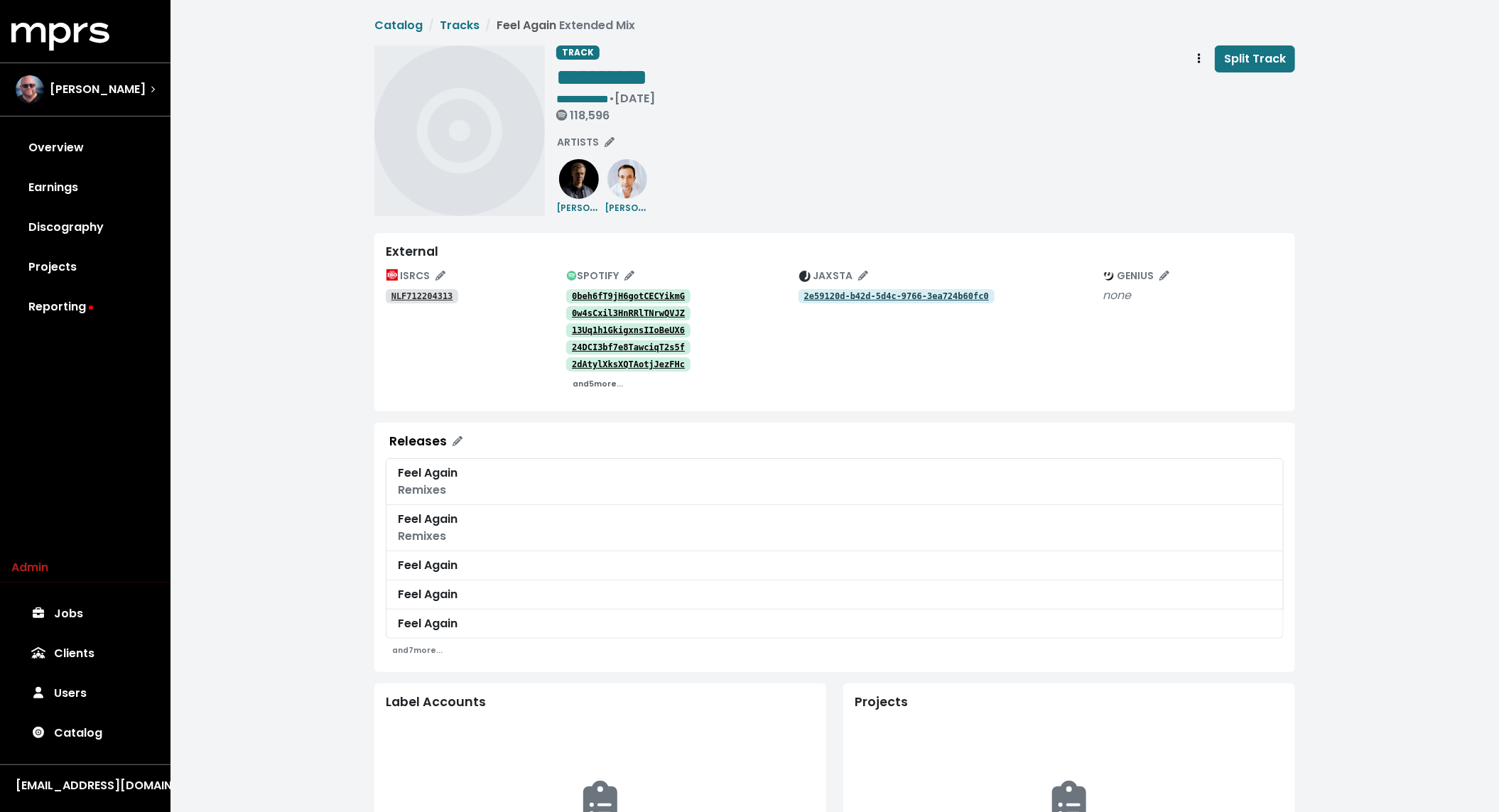
click at [596, 384] on small "and 5 more..." at bounding box center [598, 384] width 51 height 11
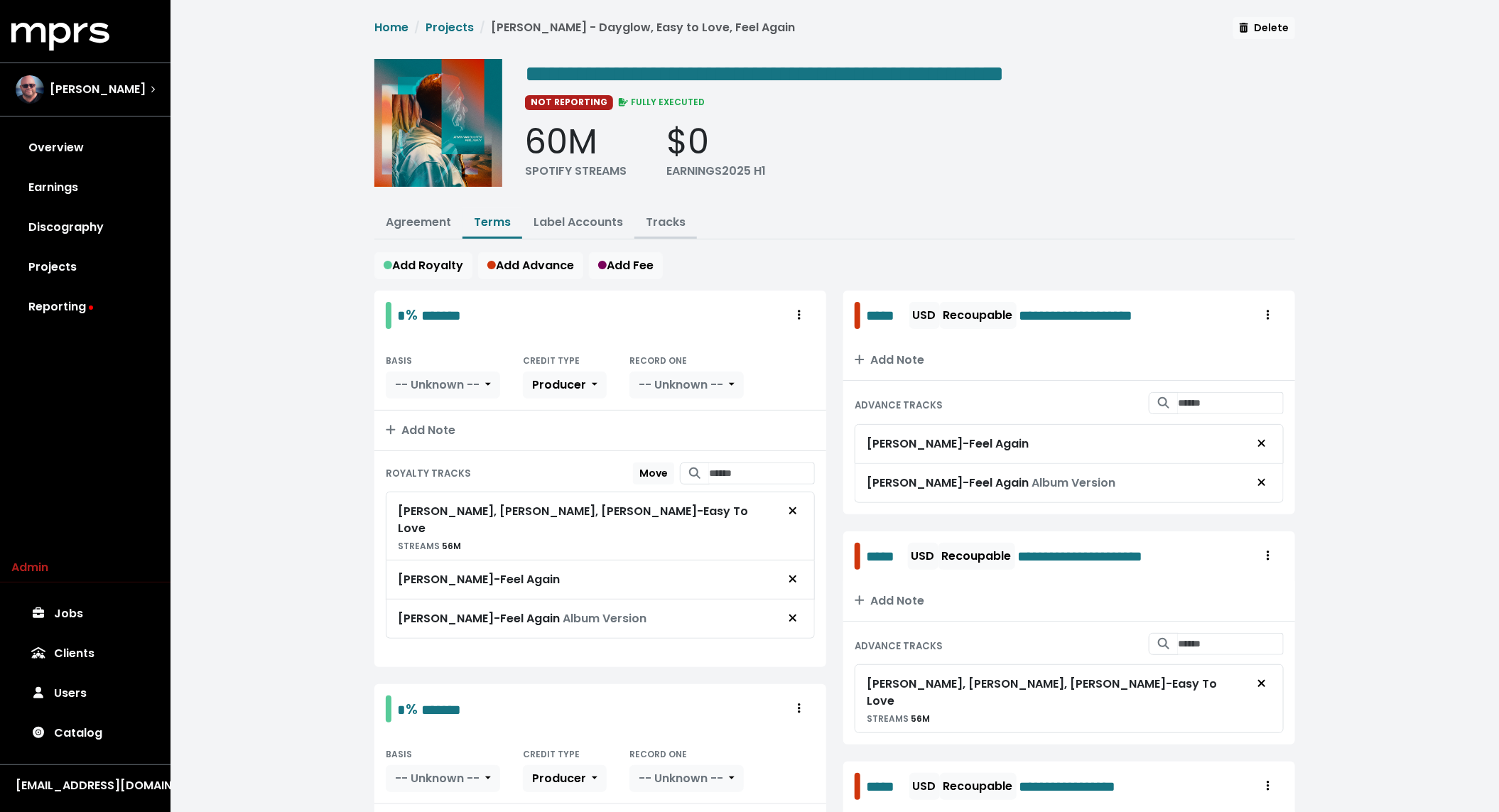
click at [684, 219] on button "Tracks" at bounding box center [666, 223] width 63 height 30
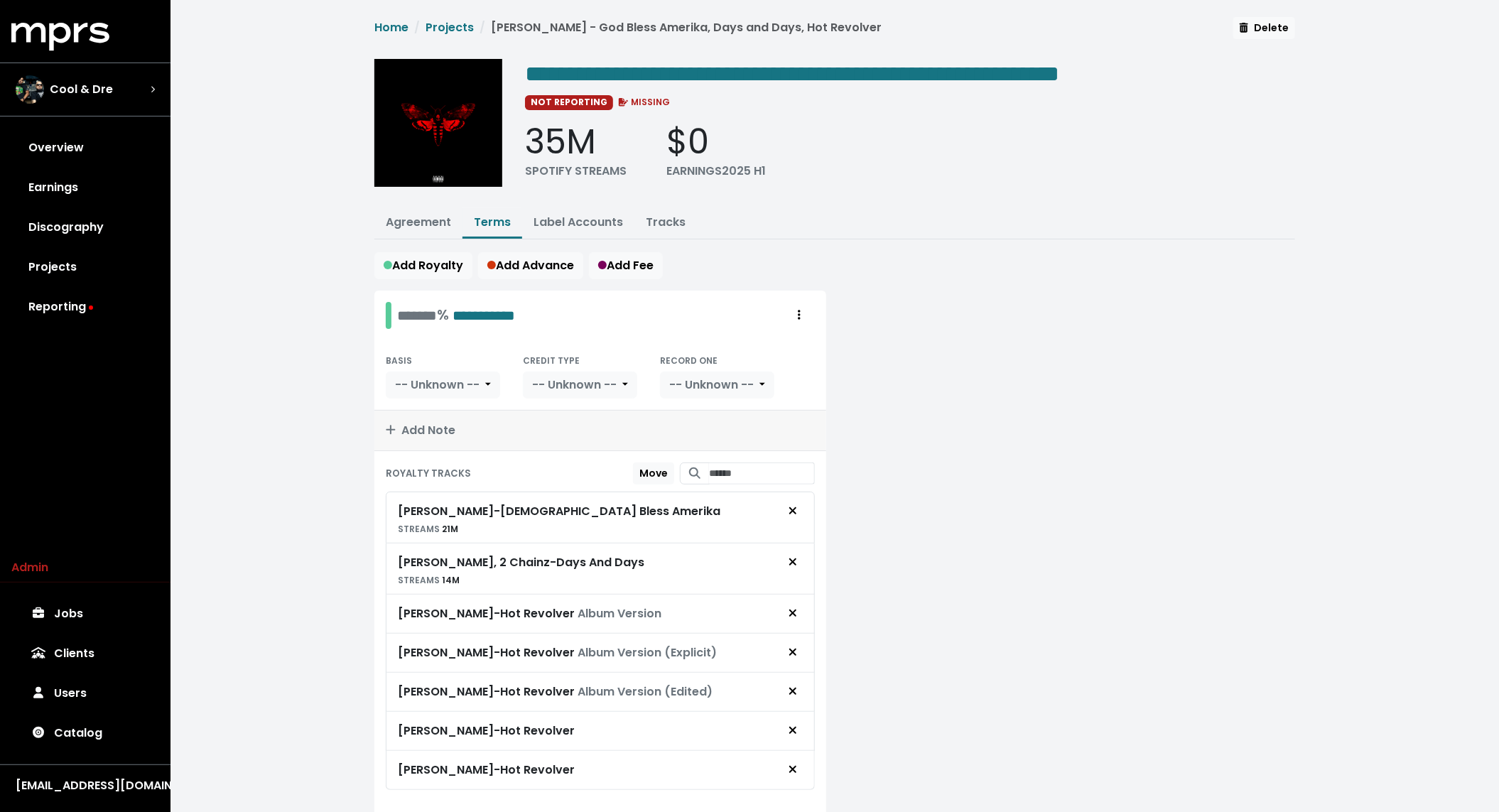
scroll to position [50, 0]
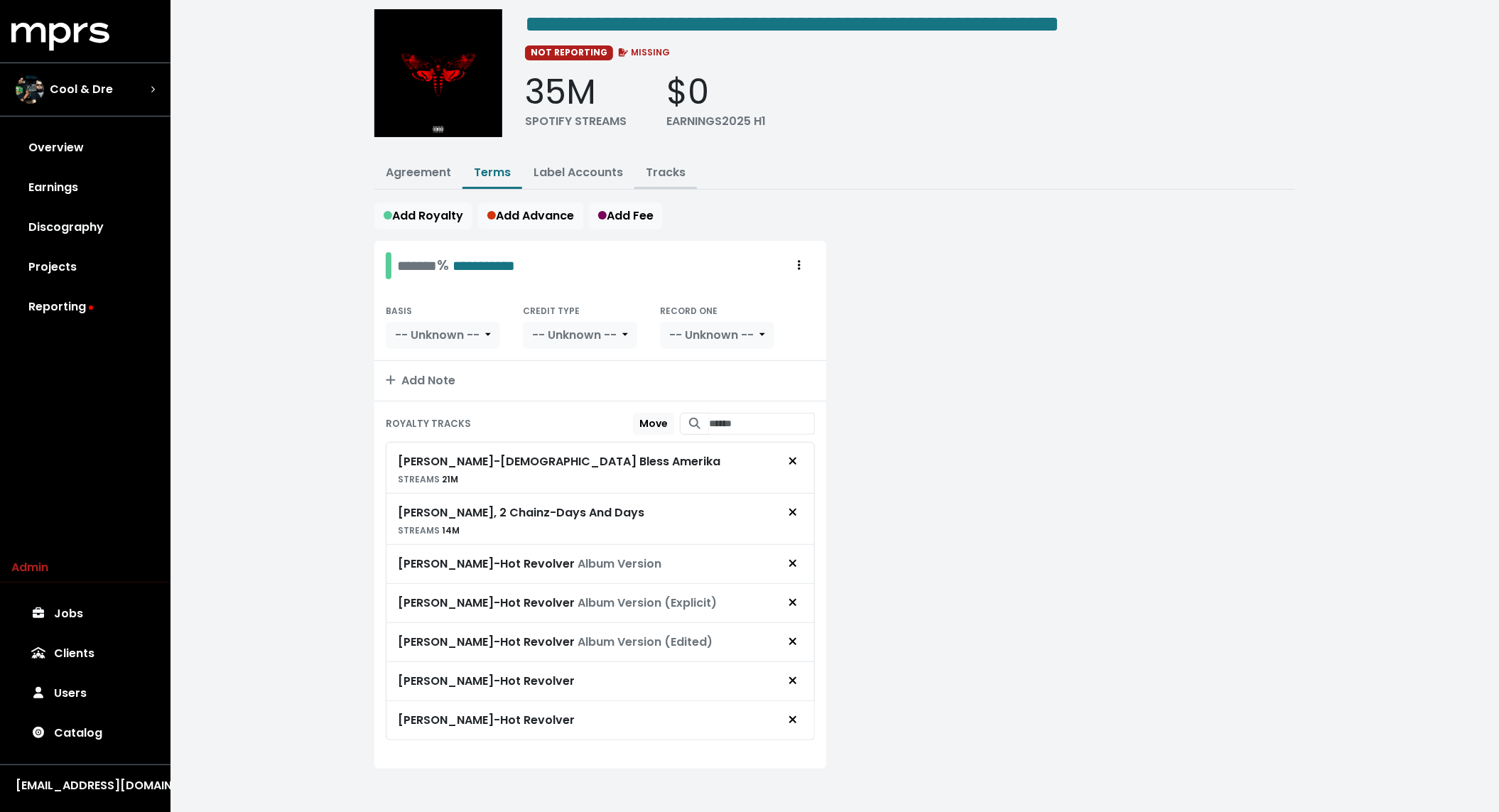
click at [659, 168] on link "Tracks" at bounding box center [665, 173] width 40 height 17
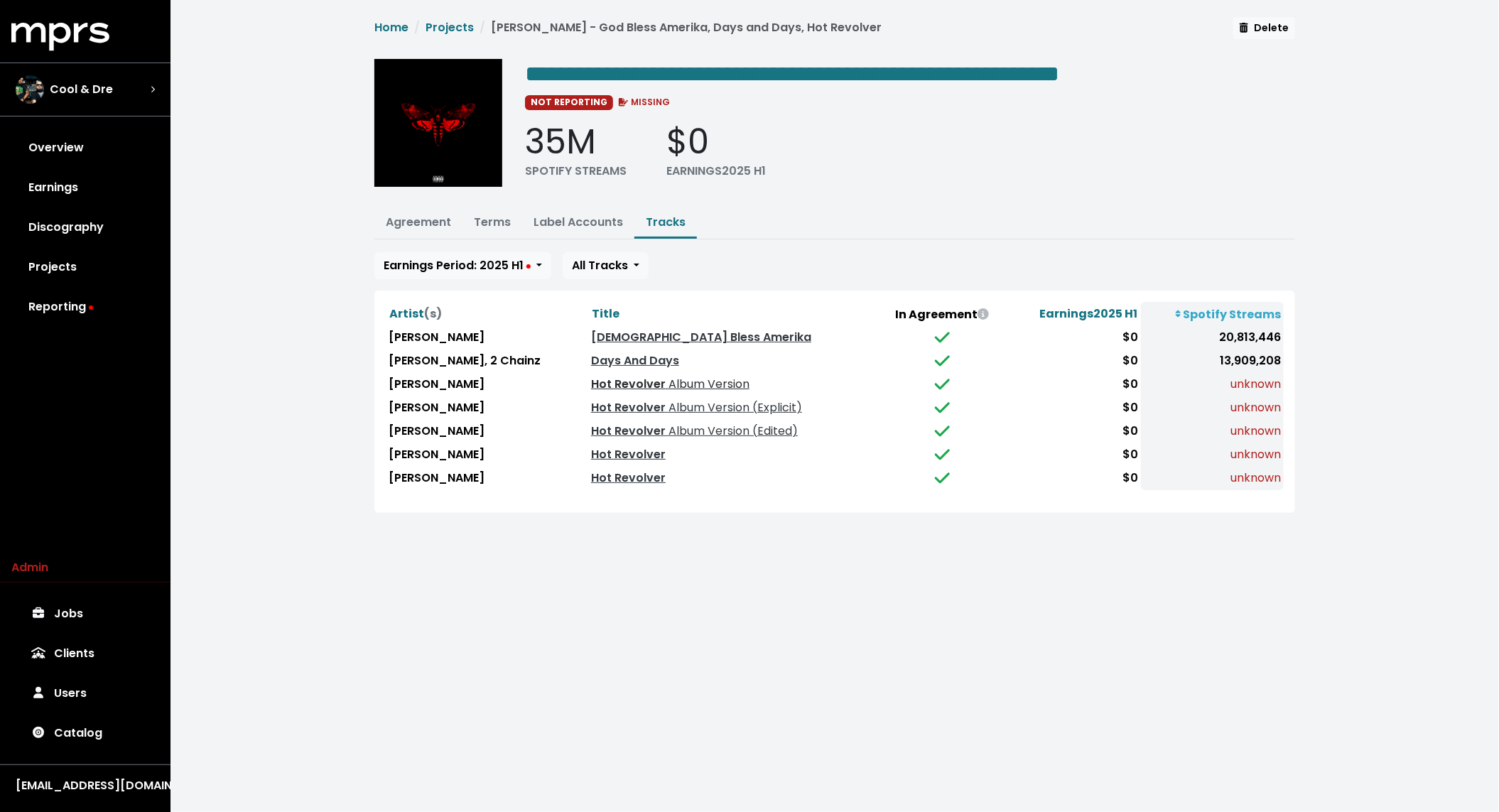
click at [665, 381] on span "Album Version" at bounding box center [707, 384] width 84 height 17
click at [665, 401] on span "Album Version (Explicit)" at bounding box center [734, 407] width 137 height 17
click at [665, 433] on span "Album Version (Edited)" at bounding box center [731, 430] width 132 height 17
click at [603, 454] on link "Hot Revolver" at bounding box center [628, 454] width 75 height 17
click at [603, 472] on link "Hot Revolver" at bounding box center [628, 478] width 75 height 17
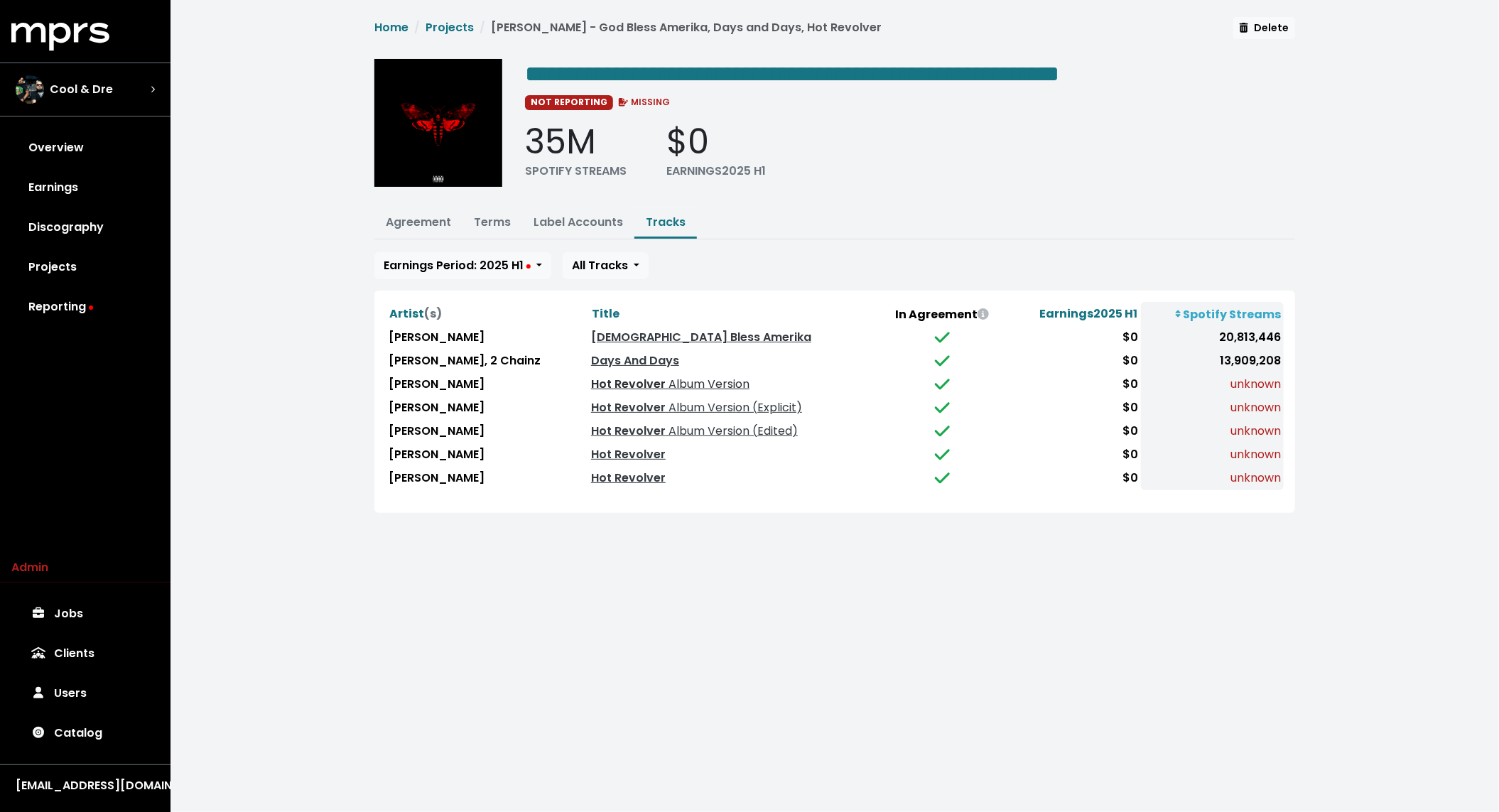
click at [665, 382] on span "Album Version" at bounding box center [707, 384] width 84 height 17
click at [665, 404] on span "Album Version (Explicit)" at bounding box center [734, 407] width 137 height 17
click at [665, 426] on span "Album Version (Edited)" at bounding box center [731, 430] width 132 height 17
click at [594, 454] on link "Hot Revolver" at bounding box center [628, 454] width 75 height 17
click at [593, 469] on link "Hot Revolver" at bounding box center [628, 478] width 75 height 17
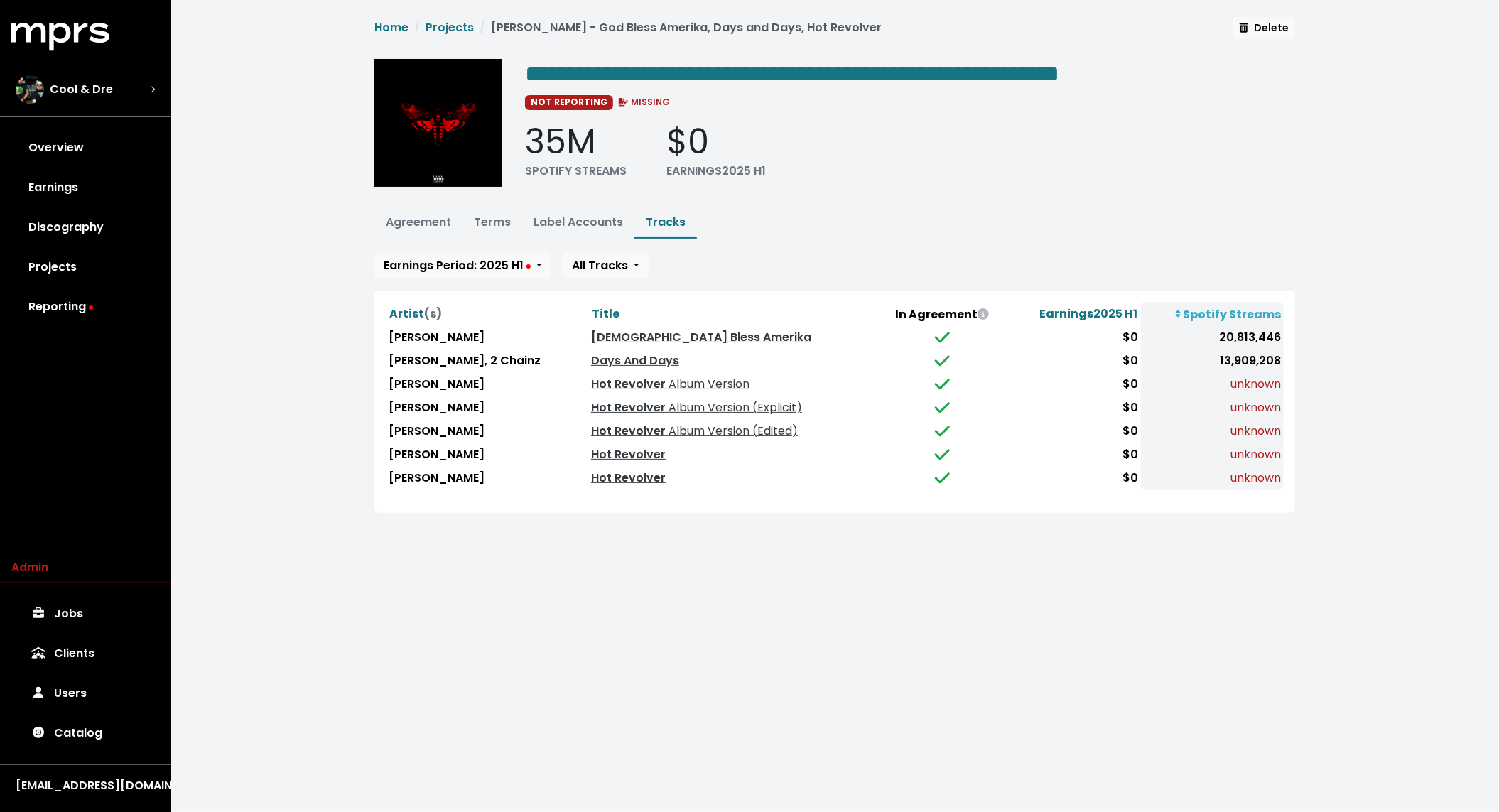
click at [436, 476] on td "[PERSON_NAME]" at bounding box center [486, 478] width 202 height 23
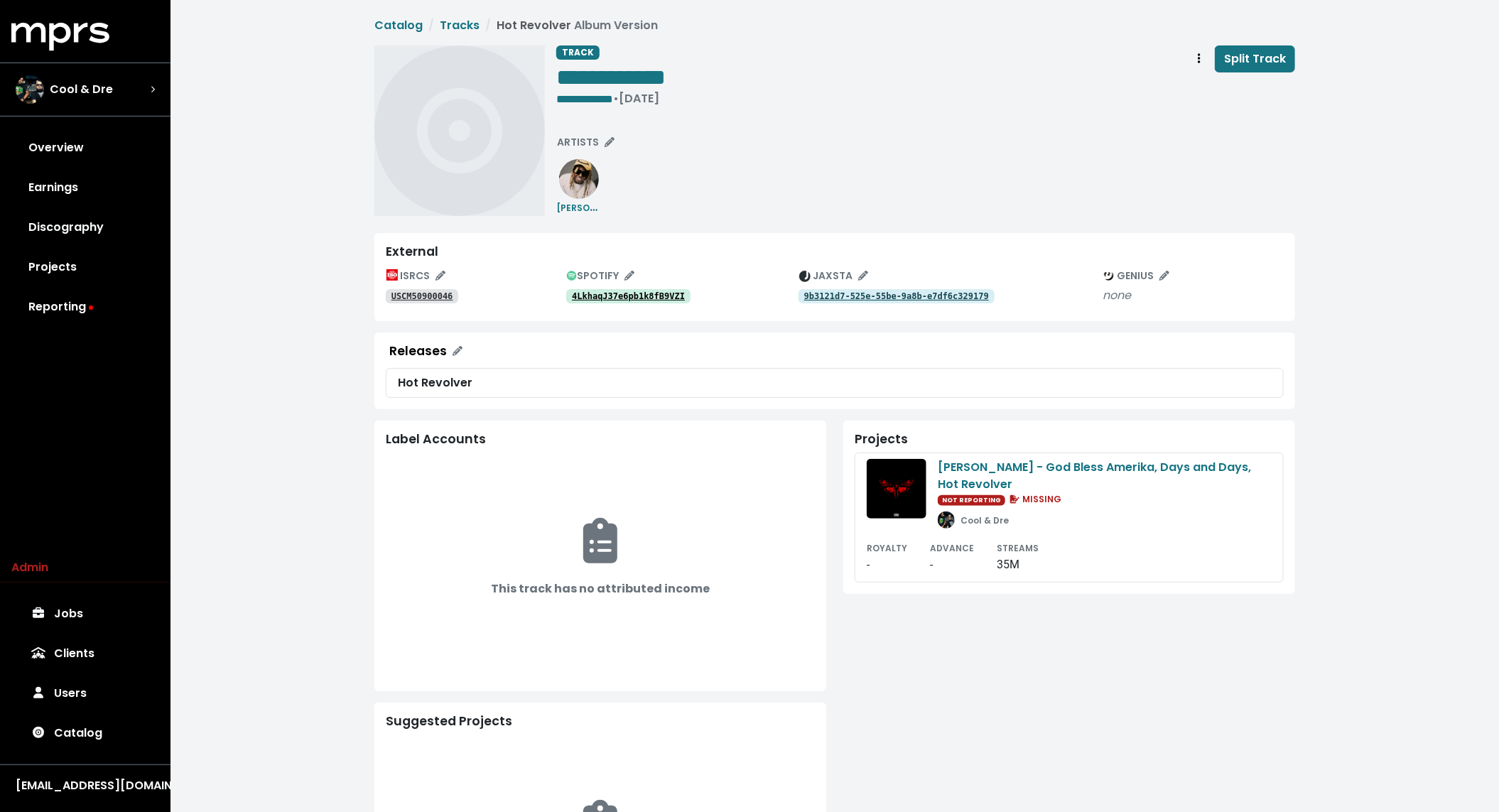
click at [614, 294] on tt "4LkhaqJ37e6pb1k8fB9VZI" at bounding box center [628, 296] width 113 height 10
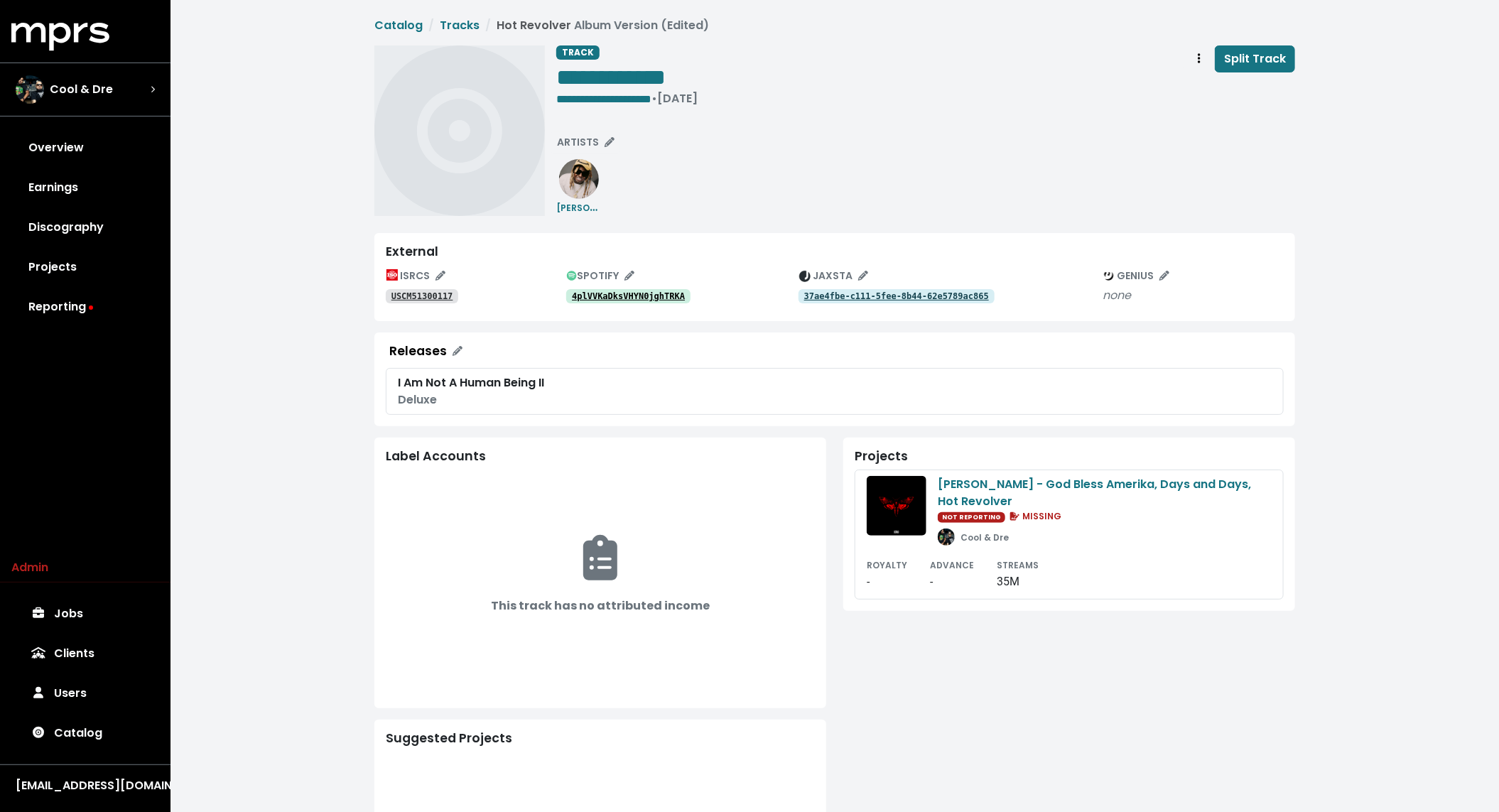
click at [659, 290] on link "4plVVKaDksVHYN0jghTRKA" at bounding box center [628, 296] width 125 height 14
click at [848, 297] on tt "37ae4fbe-c111-5fee-8b44-62e5789ac865" at bounding box center [896, 296] width 185 height 10
click at [432, 303] on link "USCM51300117" at bounding box center [421, 296] width 72 height 14
click at [812, 176] on div "**********" at bounding box center [926, 130] width 739 height 171
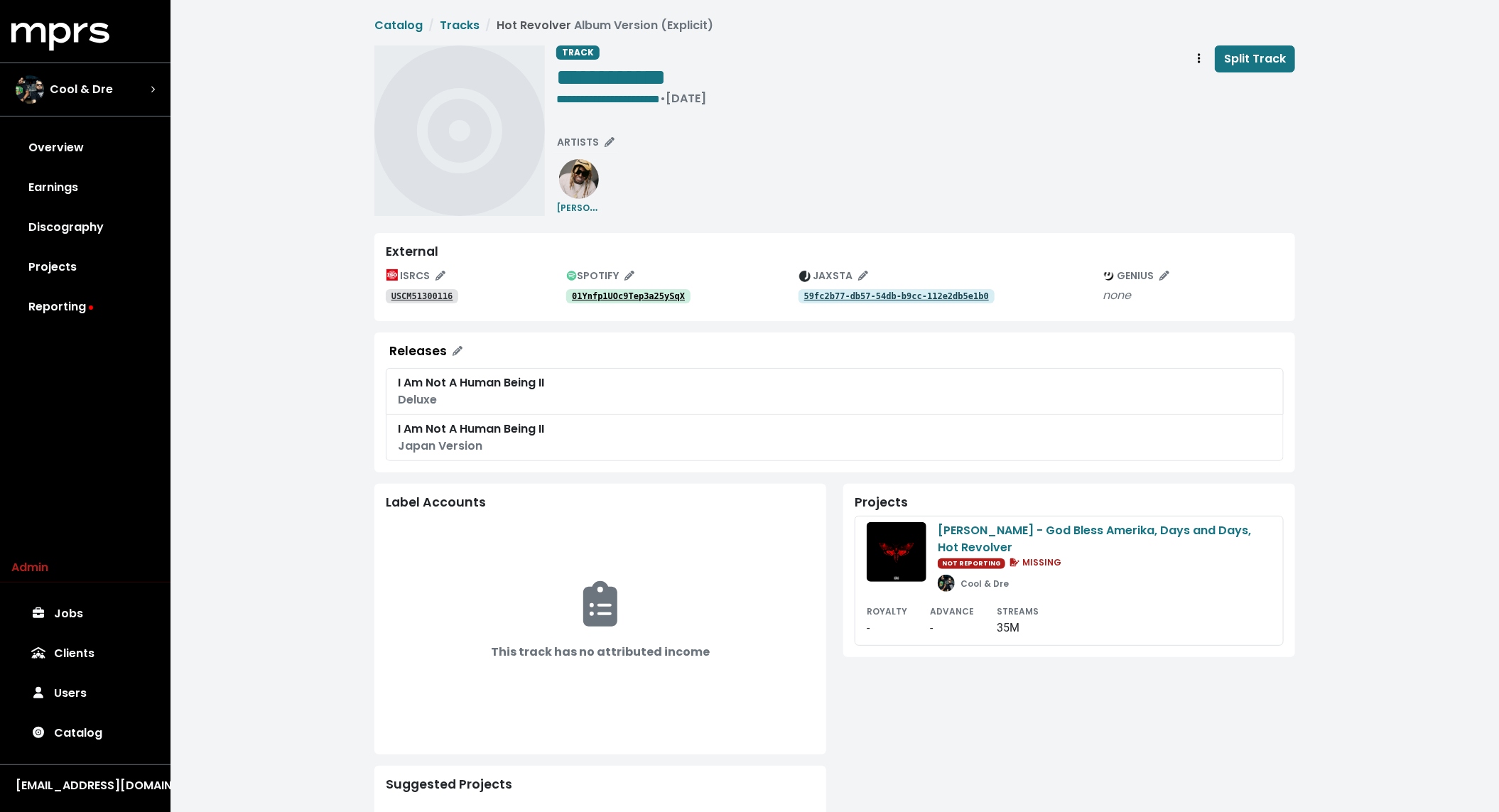
click at [631, 297] on tt "01Ynfp1UOc9Tep3a25ySqX" at bounding box center [628, 296] width 113 height 10
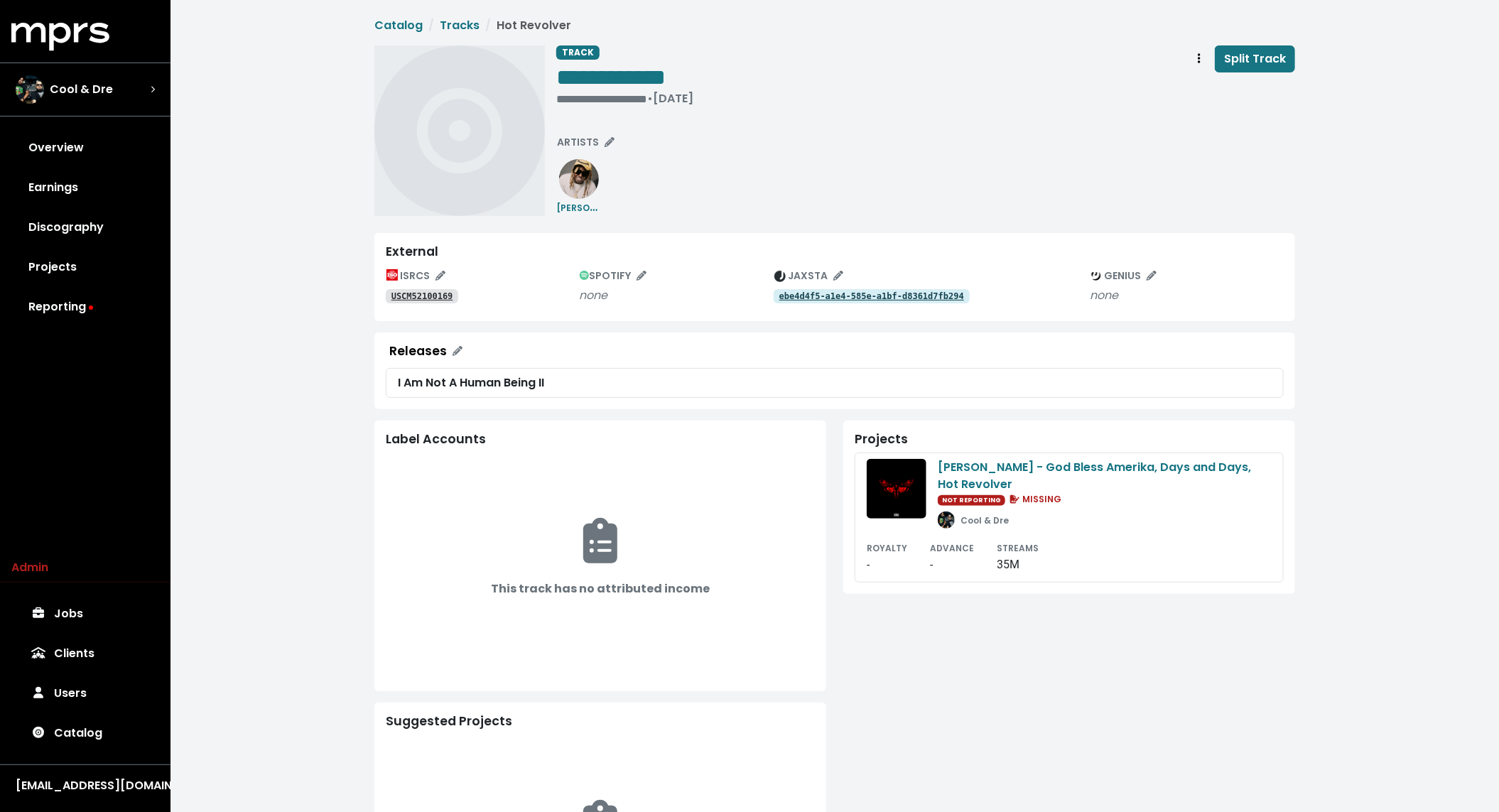
click at [839, 293] on tt "ebe4d4f5-a1e4-585e-a1bf-d8361d7fb294" at bounding box center [871, 296] width 185 height 10
click at [430, 296] on tt "USCM50900046" at bounding box center [422, 296] width 62 height 10
click at [624, 300] on tt "4LkhaqJ37e6pb1k8fB9VZI" at bounding box center [628, 296] width 113 height 10
click at [438, 296] on tt "USCM50900046" at bounding box center [422, 296] width 62 height 10
click at [856, 304] on div "ISRCS USCM50900046 SPOTIFY 4LkhaqJ37e6pb1k8fB9VZI JAXSTA 9b3121d7-525e-55be-9a8…" at bounding box center [835, 287] width 898 height 44
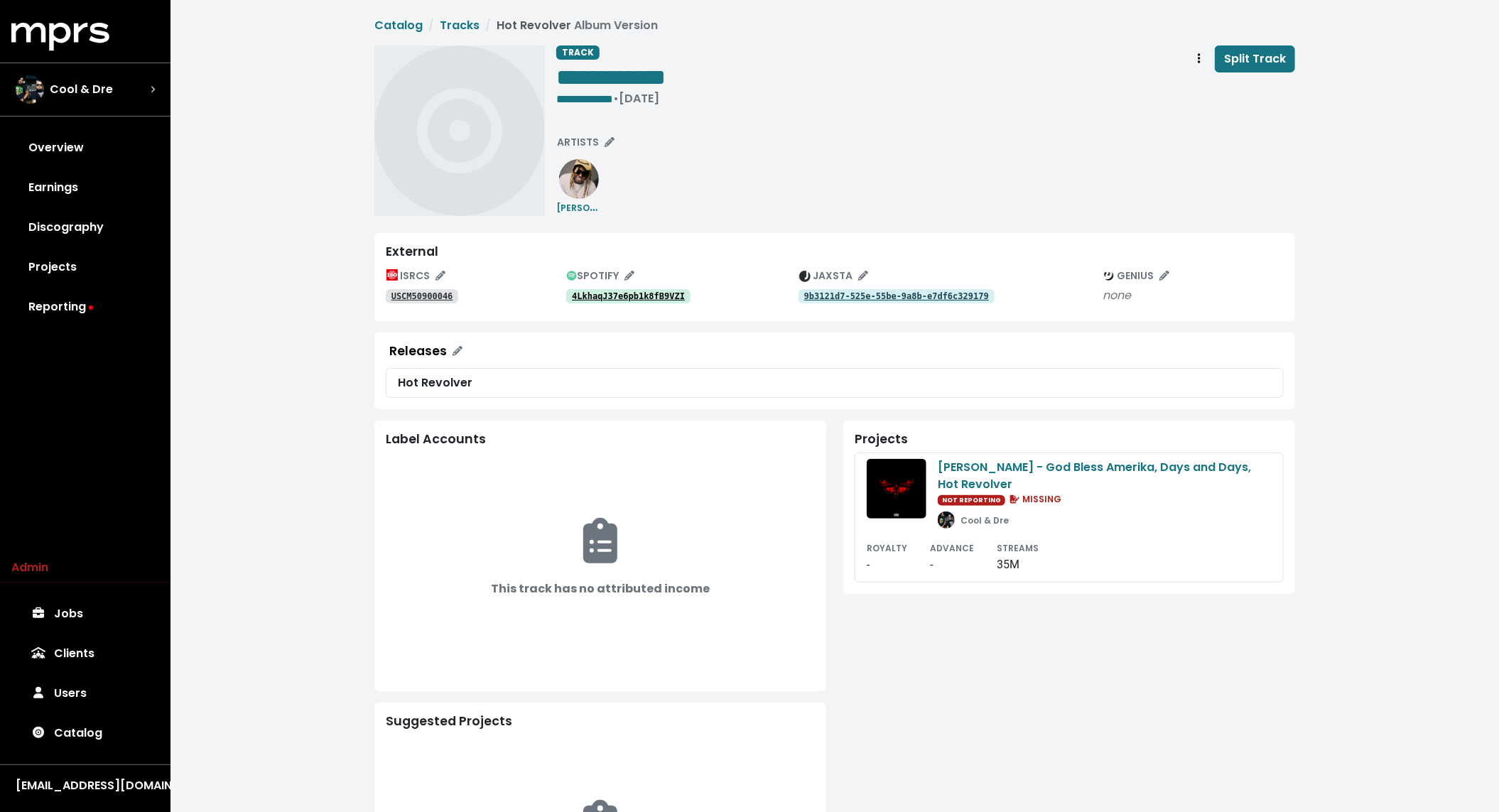
click at [844, 297] on tt "9b3121d7-525e-55be-9a8b-e7df6c329179" at bounding box center [896, 296] width 185 height 10
click at [641, 294] on tt "4LkhaqJ37e6pb1k8fB9VZI" at bounding box center [628, 296] width 113 height 10
click at [428, 293] on tt "USCM50900046" at bounding box center [422, 296] width 62 height 10
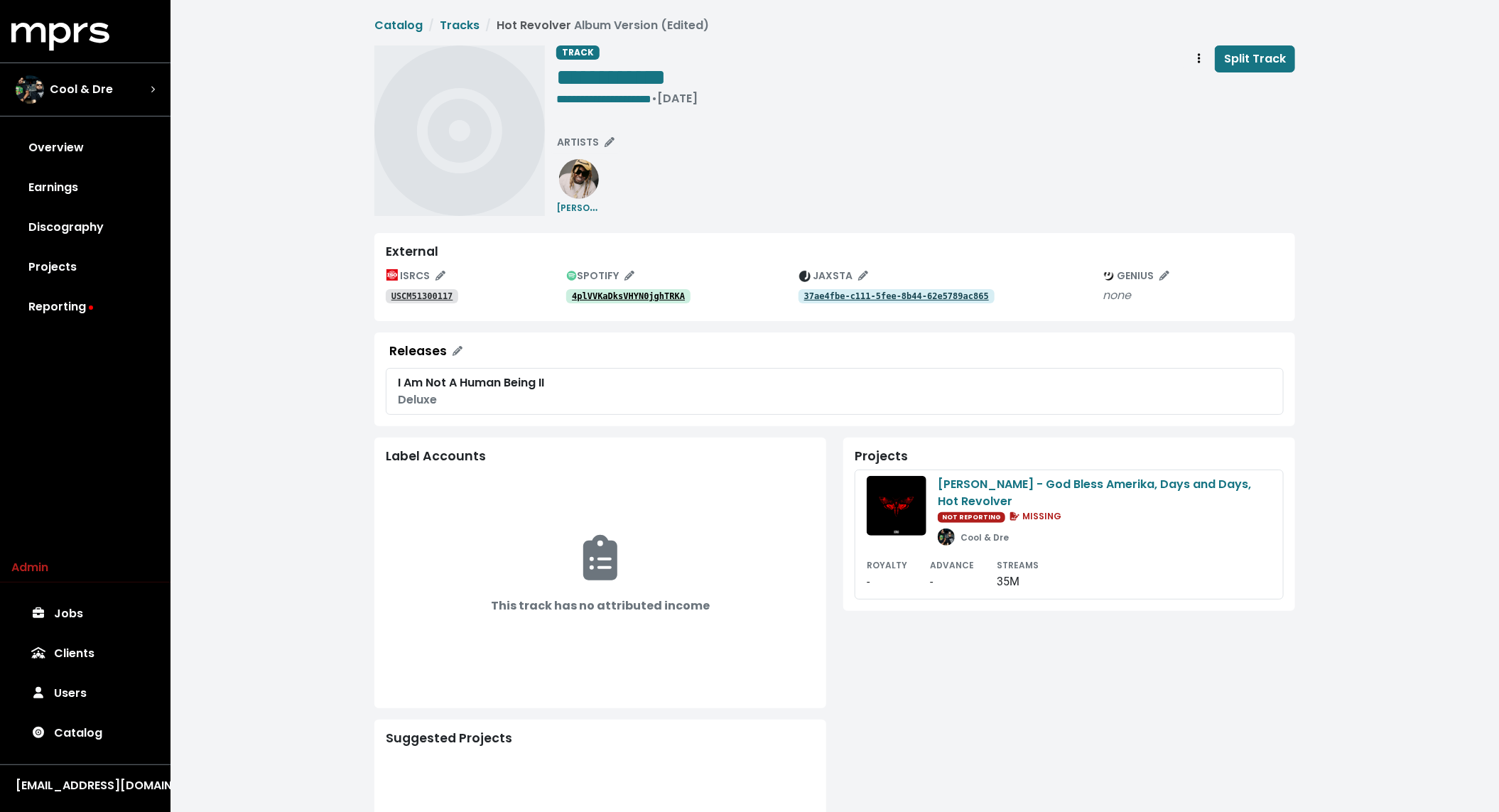
click at [445, 298] on tt "USCM51300117" at bounding box center [422, 296] width 62 height 10
click at [612, 293] on tt "4plVVKaDksVHYN0jghTRKA" at bounding box center [628, 296] width 113 height 10
click at [1195, 62] on span "Track actions" at bounding box center [1200, 59] width 13 height 17
click at [1207, 88] on link "Merge" at bounding box center [1240, 90] width 112 height 23
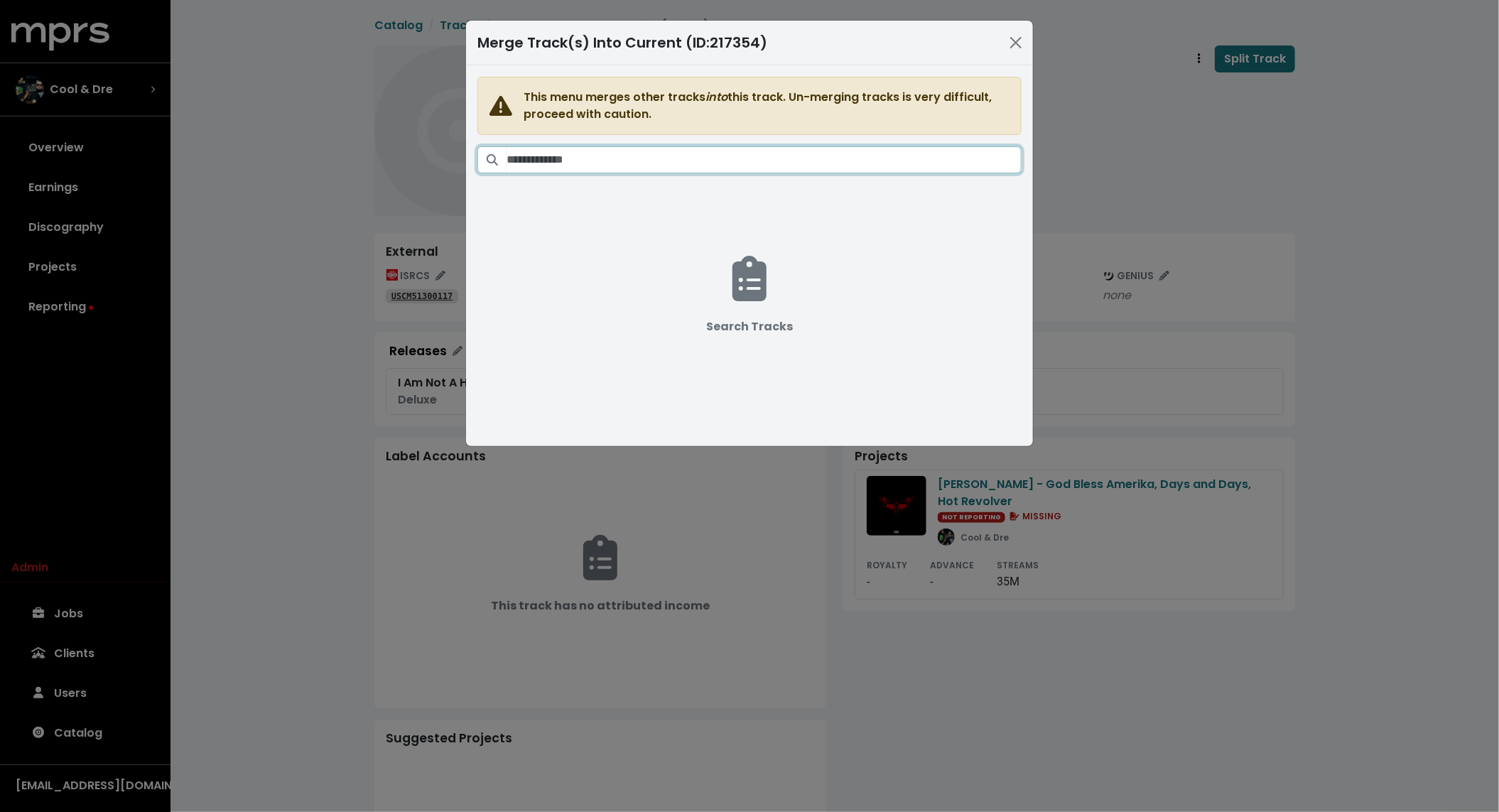
click at [673, 158] on input "Search tracks" at bounding box center [763, 159] width 515 height 27
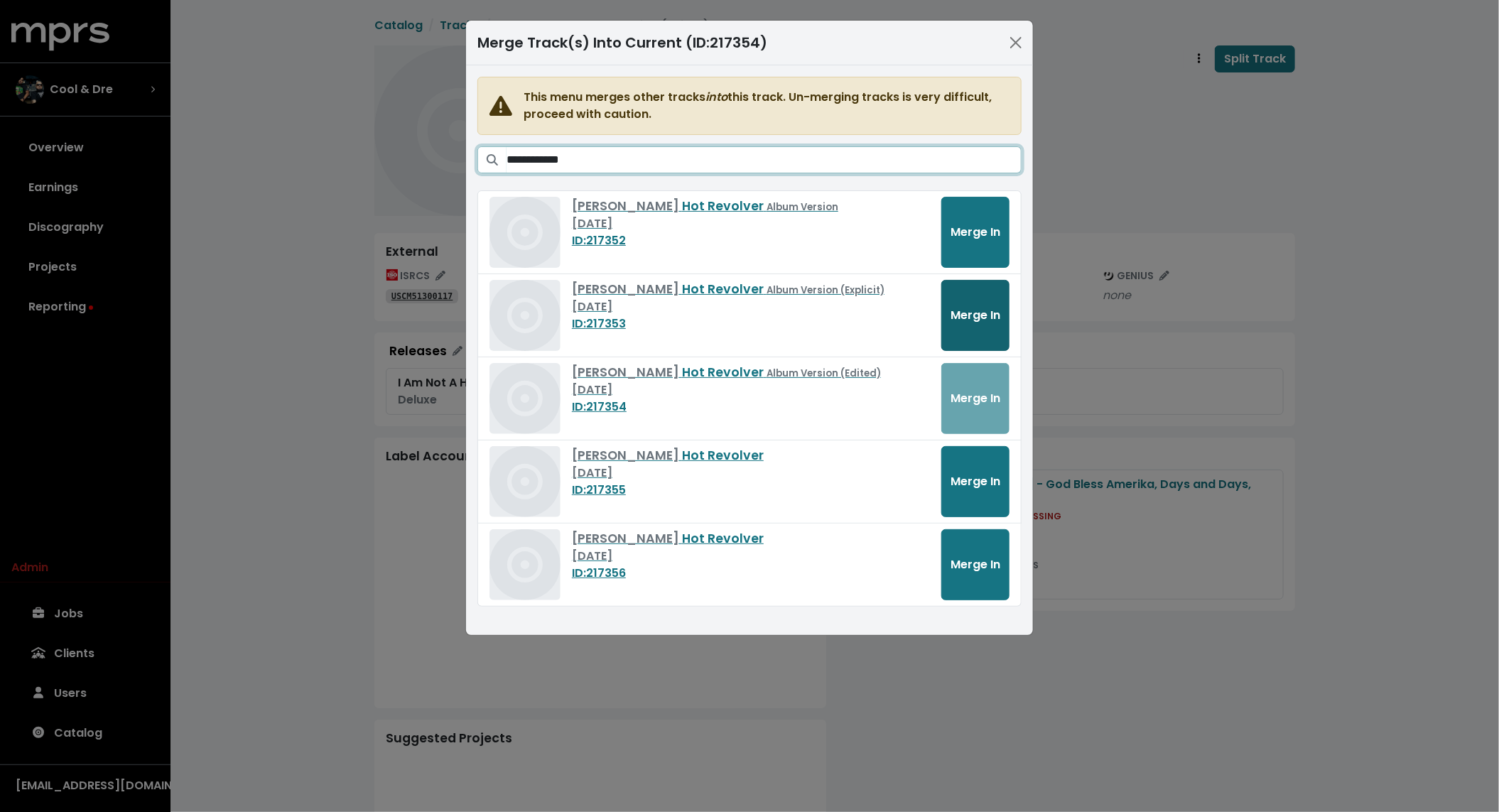
type input "**********"
click at [987, 312] on span "Merge In" at bounding box center [976, 315] width 50 height 17
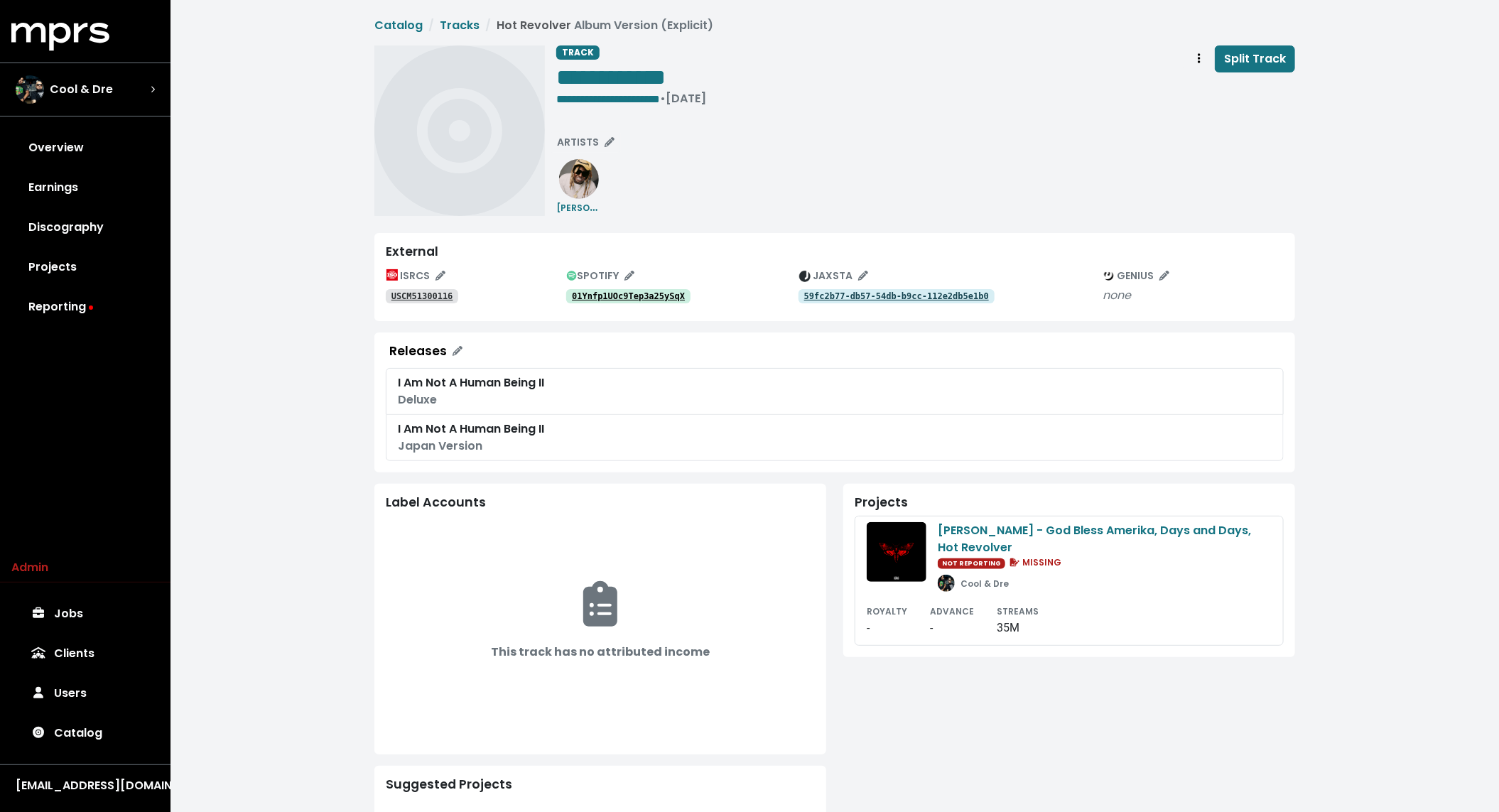
click at [422, 295] on tt "USCM51300116" at bounding box center [422, 296] width 62 height 10
click at [623, 295] on tt "01Ynfp1UOc9Tep3a25ySqX" at bounding box center [628, 296] width 113 height 10
click at [619, 298] on tt "01Ynfp1UOc9Tep3a25ySqX" at bounding box center [628, 296] width 113 height 10
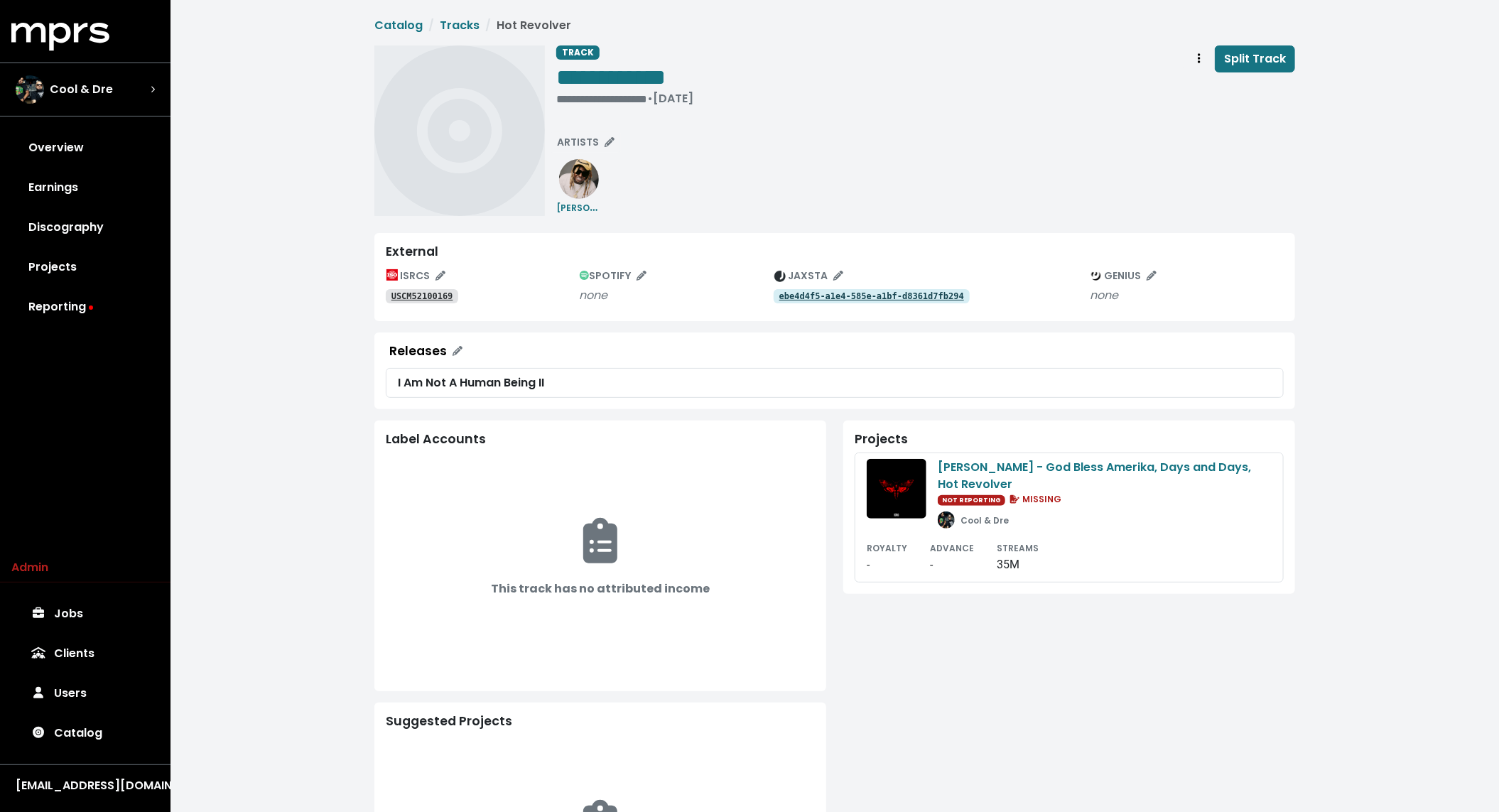
click at [432, 293] on tt "USCM52100169" at bounding box center [422, 296] width 62 height 10
click at [897, 295] on tt "ebe4d4f5-a1e4-585e-a1bf-d8361d7fb294" at bounding box center [871, 296] width 185 height 10
click at [440, 299] on tt "USUG12105083" at bounding box center [422, 296] width 62 height 10
click at [862, 298] on tt "af7f863c-3da8-50ae-b3e1-d33f804880cd" at bounding box center [871, 296] width 185 height 10
click at [1192, 55] on button "Track actions" at bounding box center [1200, 58] width 31 height 27
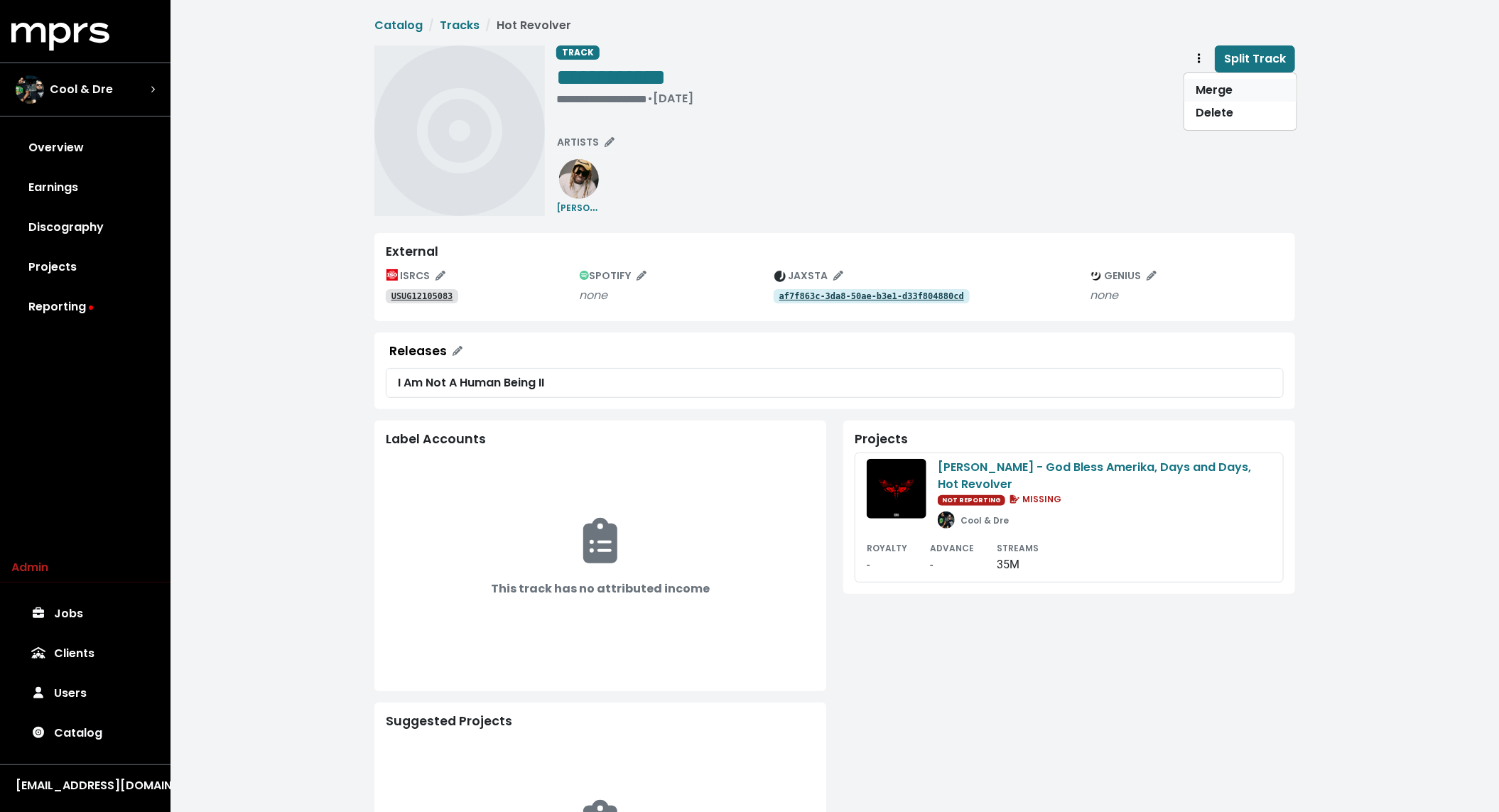
click at [1210, 91] on link "Merge" at bounding box center [1240, 90] width 112 height 23
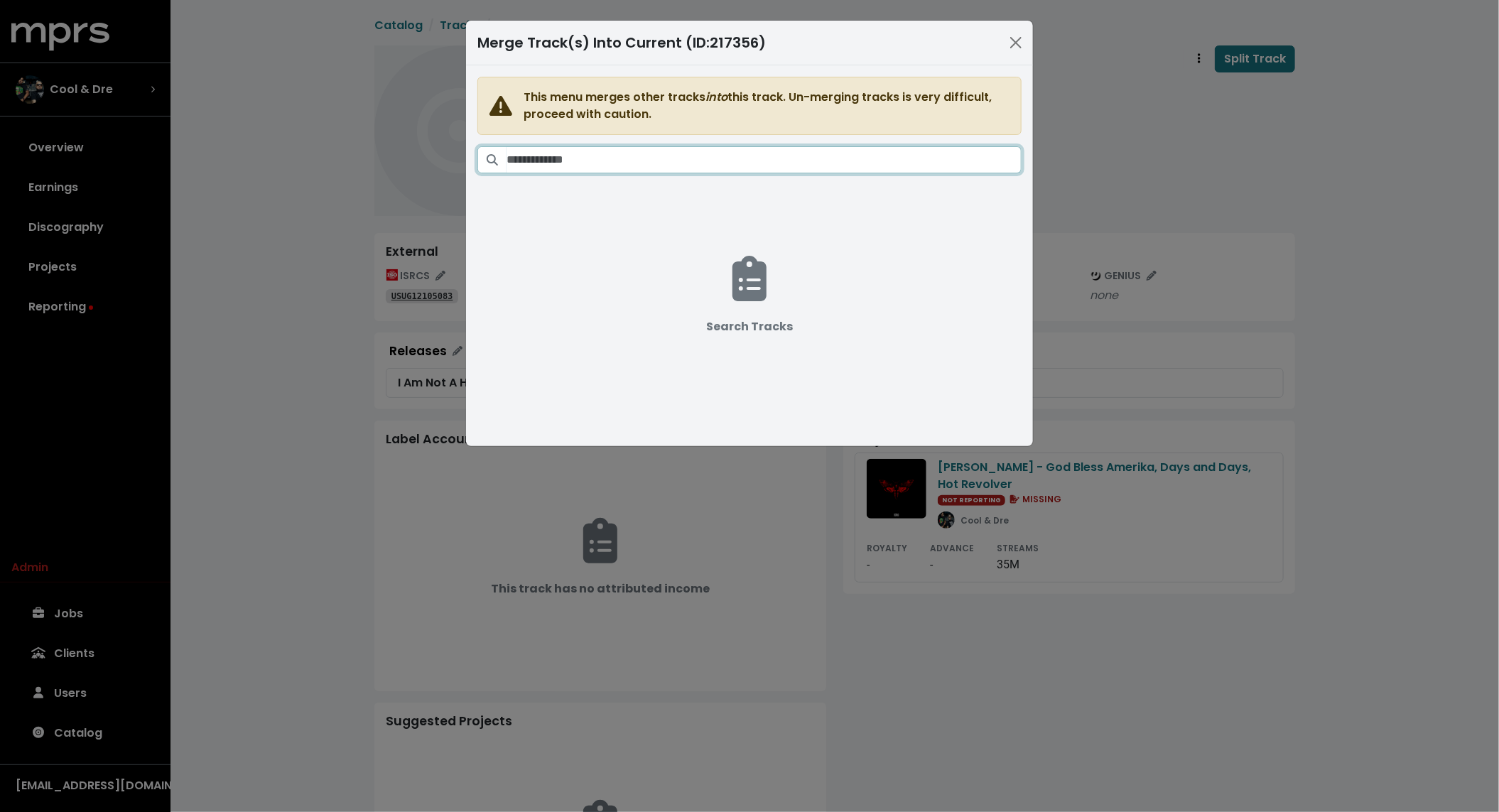
click at [663, 164] on input "Search tracks" at bounding box center [763, 159] width 515 height 27
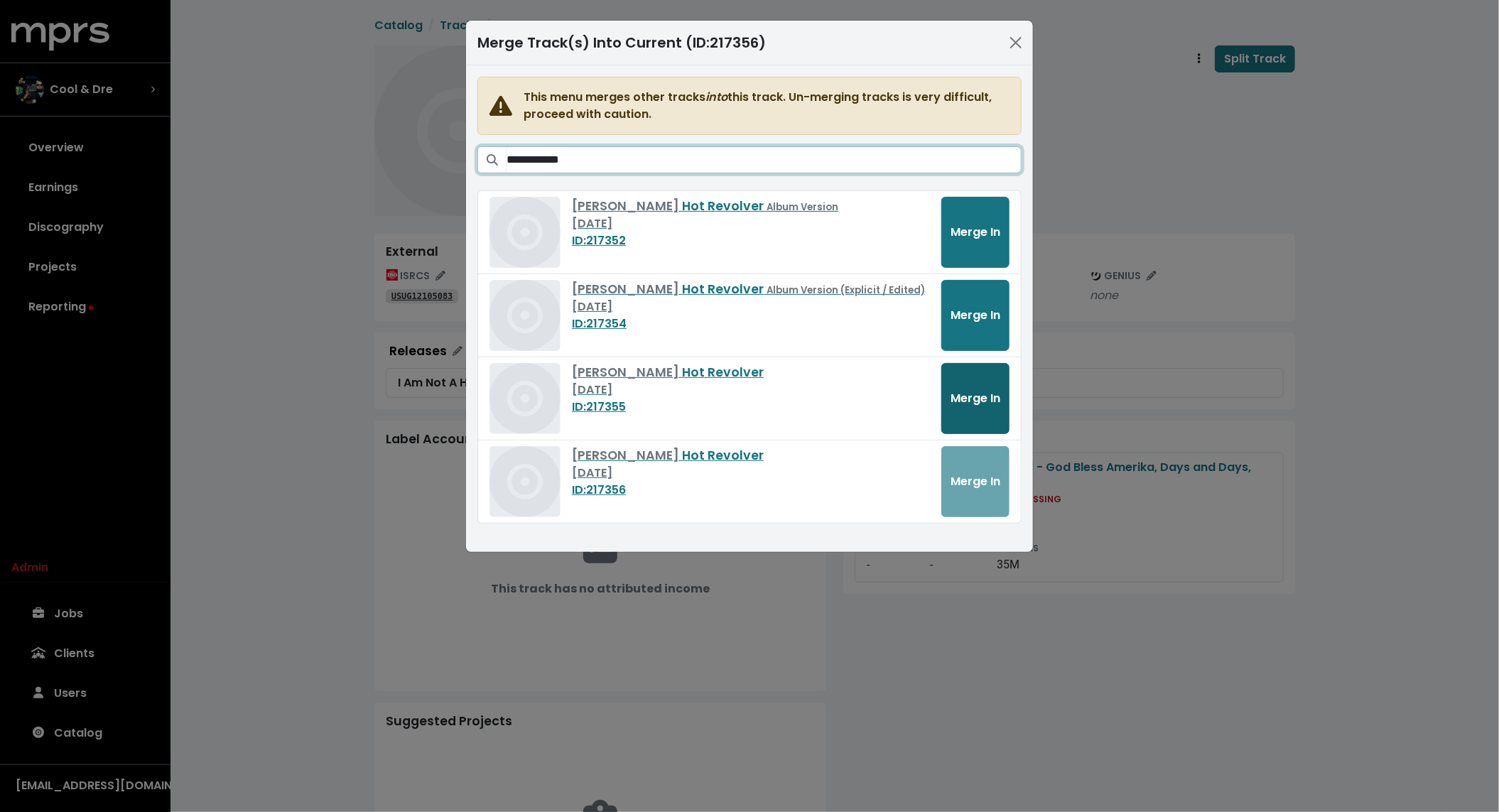
type input "**********"
click at [975, 398] on span "Merge In" at bounding box center [976, 398] width 50 height 17
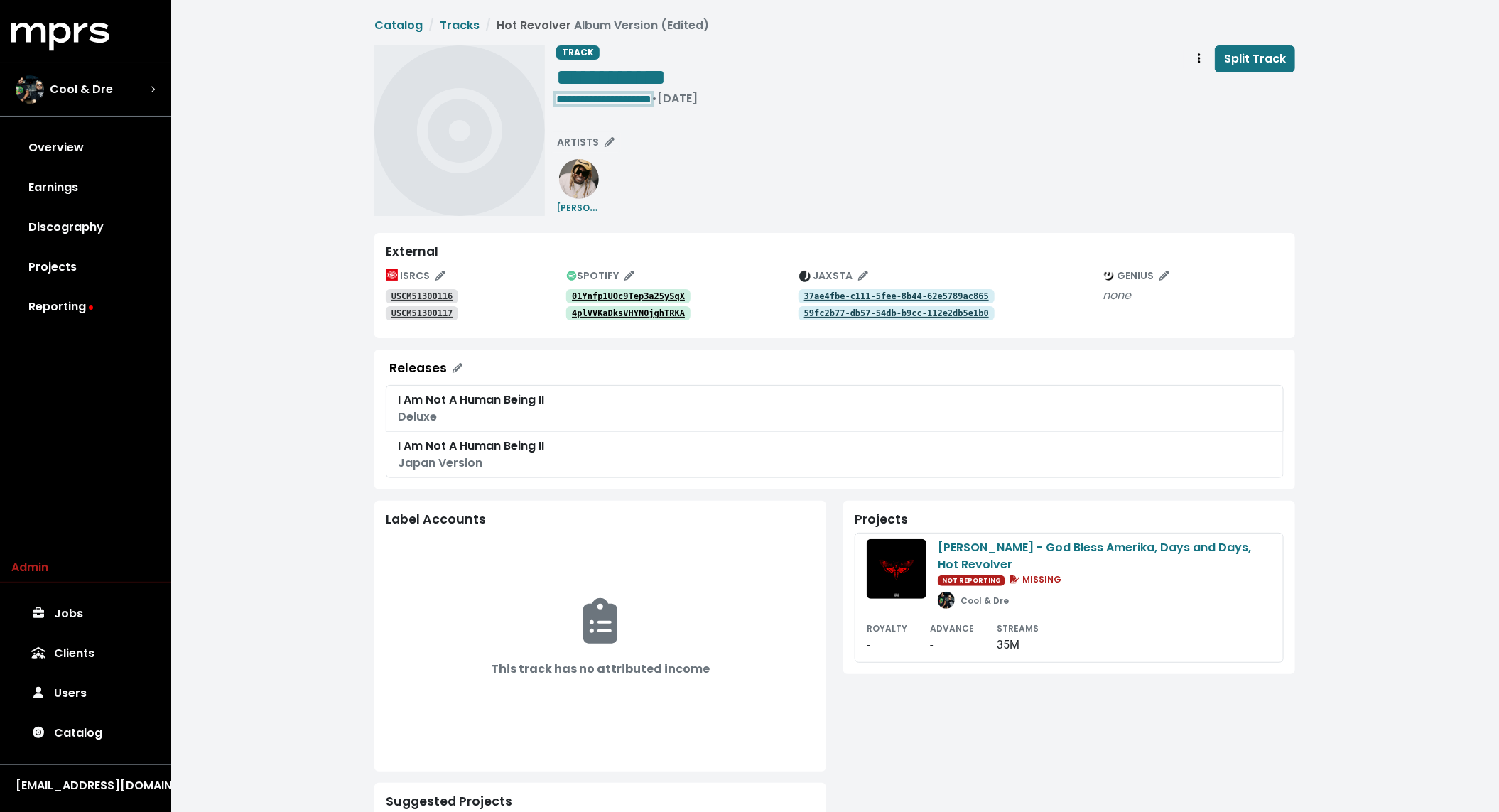
click at [652, 97] on span "**********" at bounding box center [603, 99] width 95 height 11
click at [747, 175] on div "**********" at bounding box center [926, 130] width 739 height 171
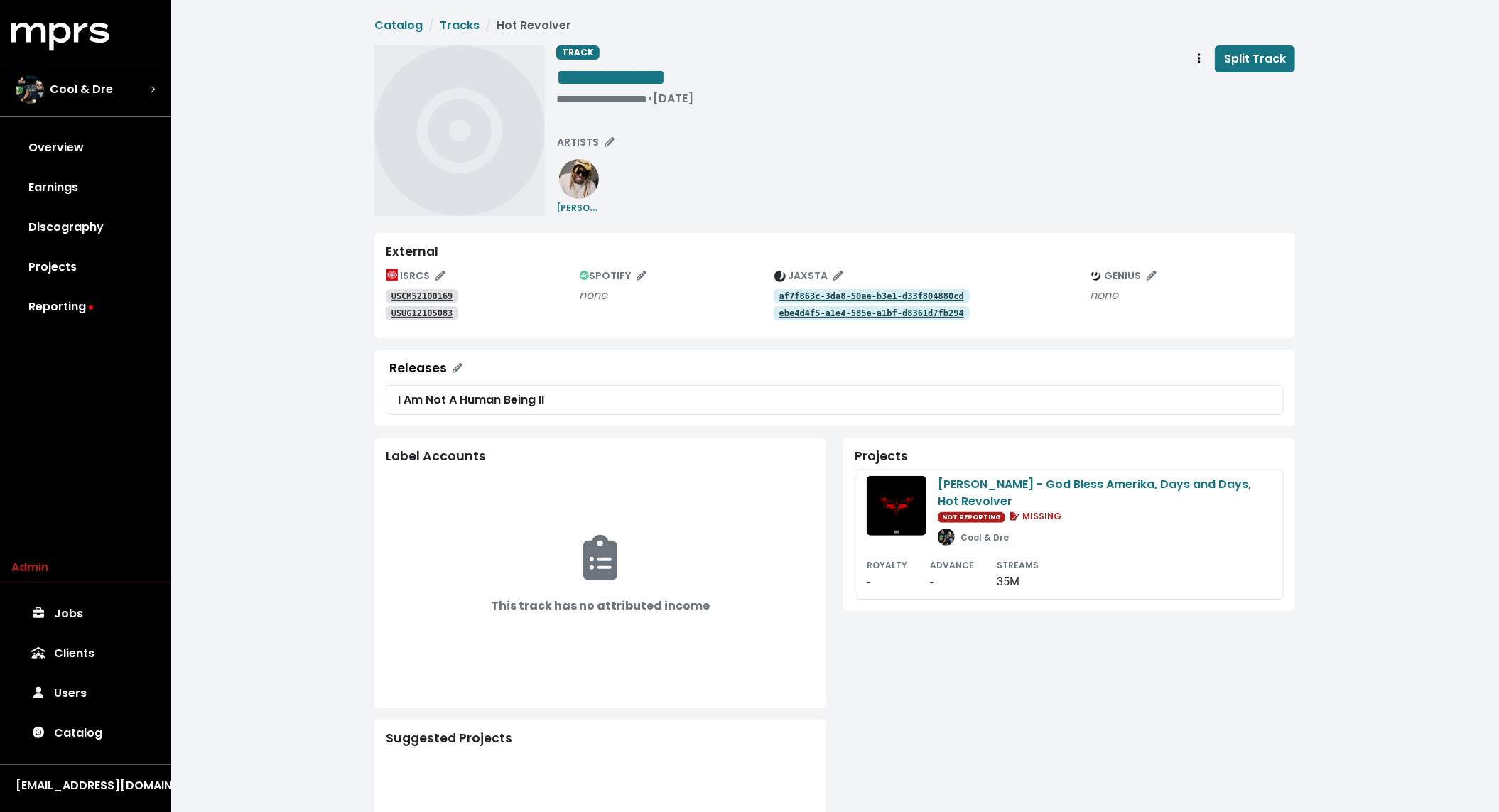
click at [1019, 151] on div "**********" at bounding box center [926, 130] width 739 height 171
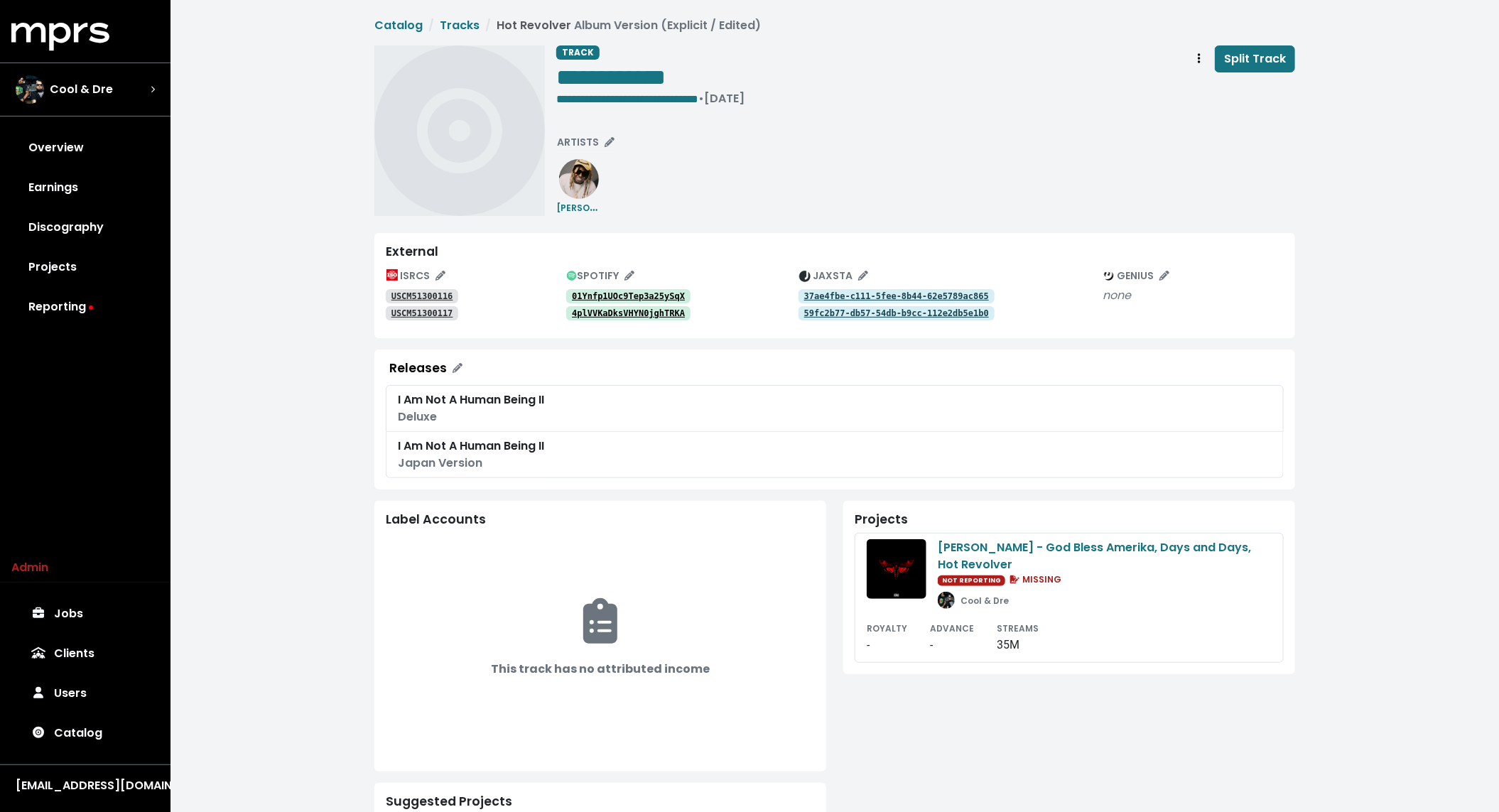
click at [420, 294] on tt "USCM51300116" at bounding box center [422, 296] width 62 height 10
click at [420, 307] on link "USCM51300117" at bounding box center [421, 312] width 72 height 14
click at [607, 297] on tt "01Ynfp1UOc9Tep3a25ySqX" at bounding box center [628, 296] width 113 height 10
click at [603, 312] on tt "4plVVKaDksVHYN0jghTRKA" at bounding box center [628, 313] width 113 height 10
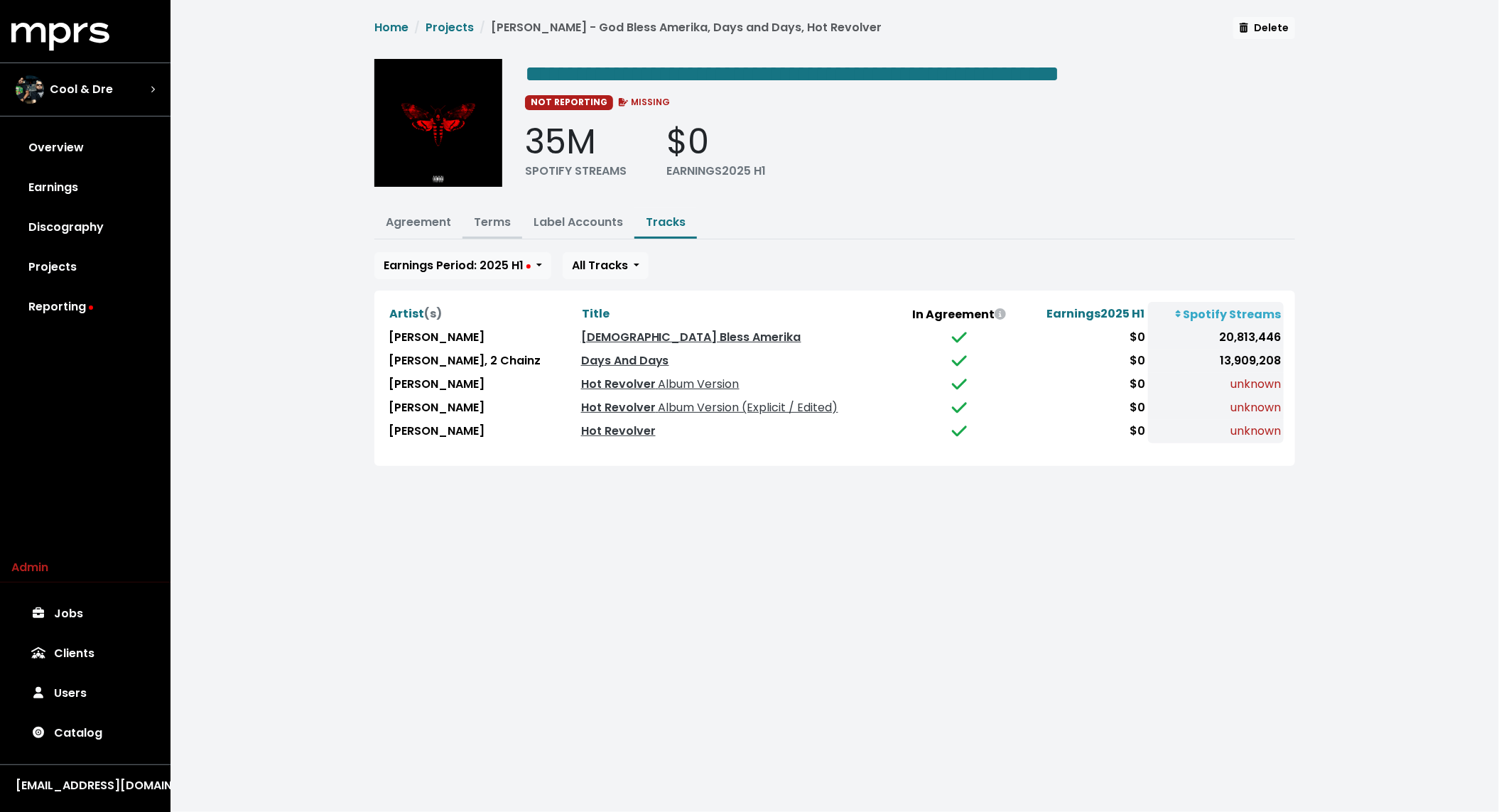
click at [479, 220] on link "Terms" at bounding box center [493, 222] width 37 height 17
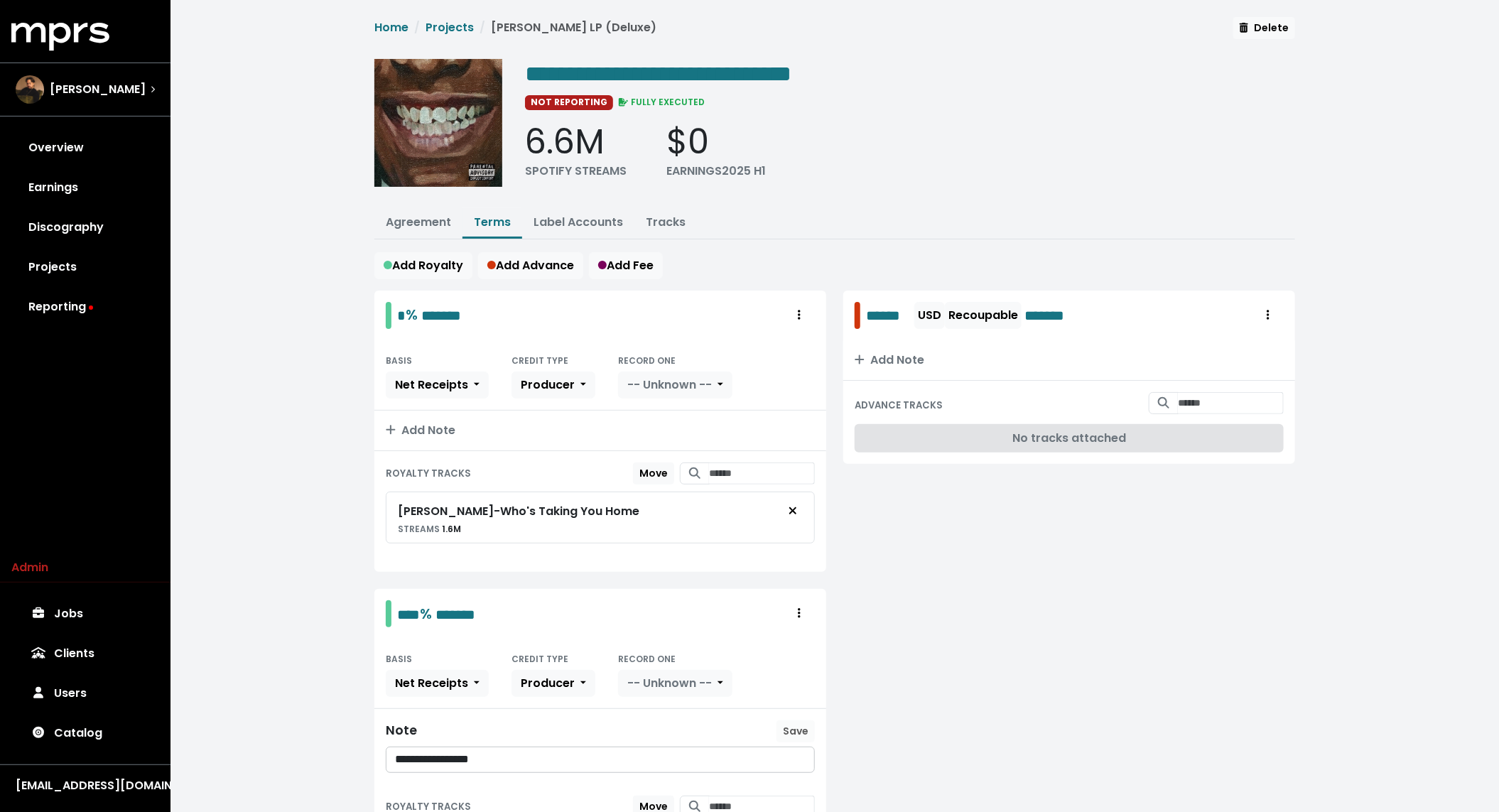
click at [413, 220] on link "Agreement" at bounding box center [418, 222] width 66 height 17
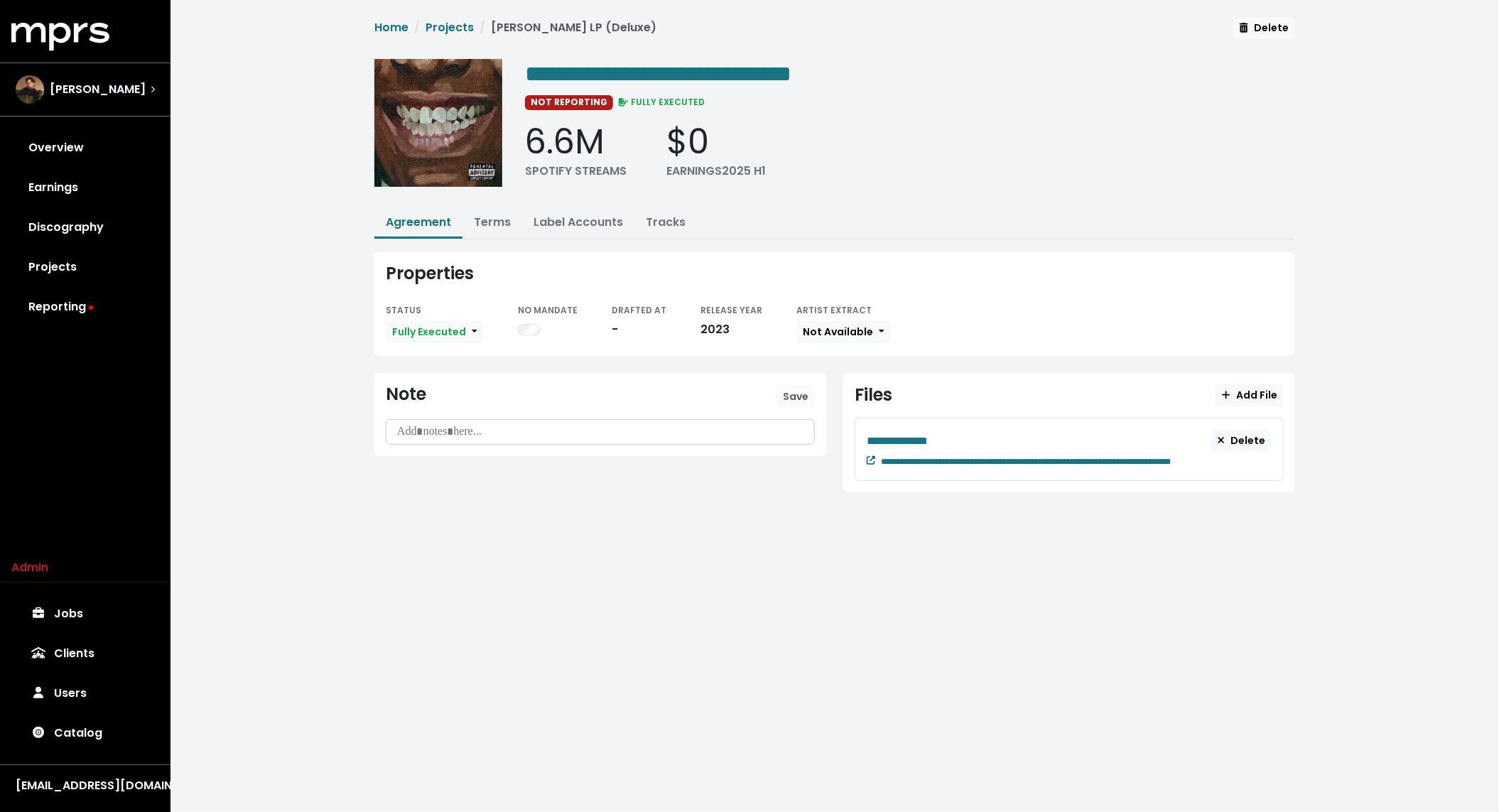
click at [871, 464] on link at bounding box center [871, 460] width 8 height 17
click at [481, 231] on button "Terms" at bounding box center [492, 223] width 60 height 30
click at [496, 227] on link "Terms" at bounding box center [493, 222] width 37 height 17
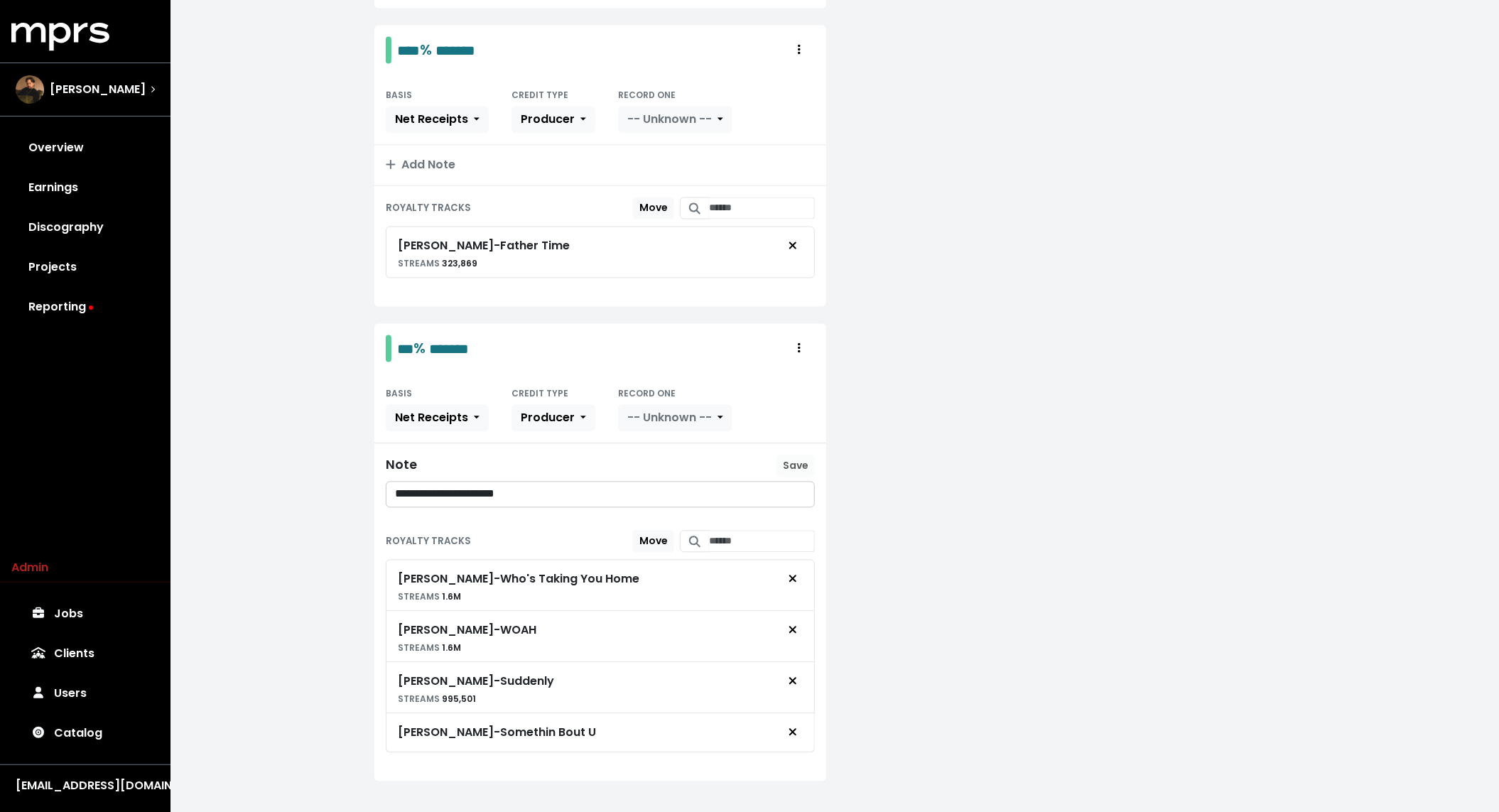
scroll to position [1492, 0]
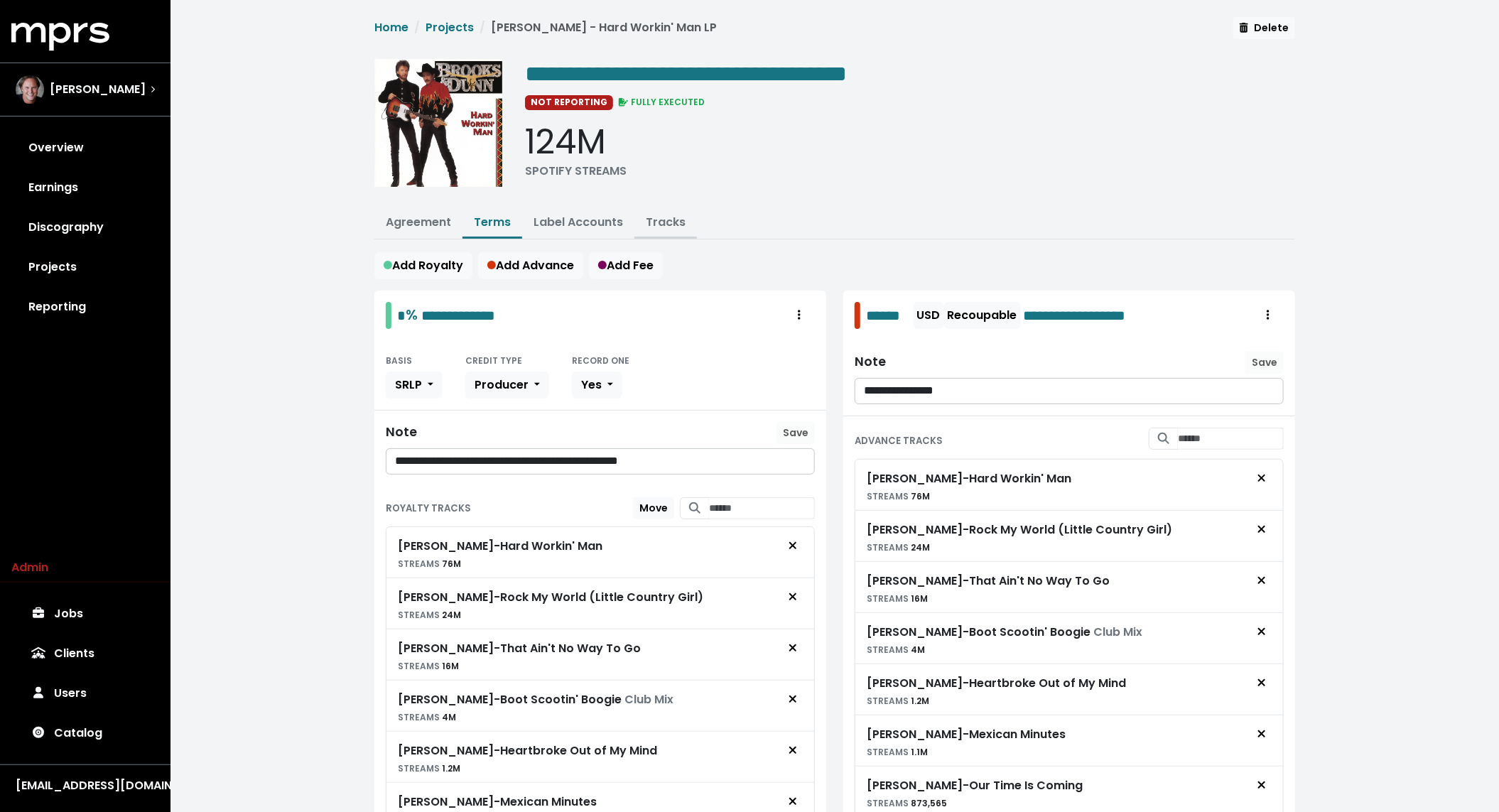
click at [652, 221] on link "Tracks" at bounding box center [665, 222] width 40 height 17
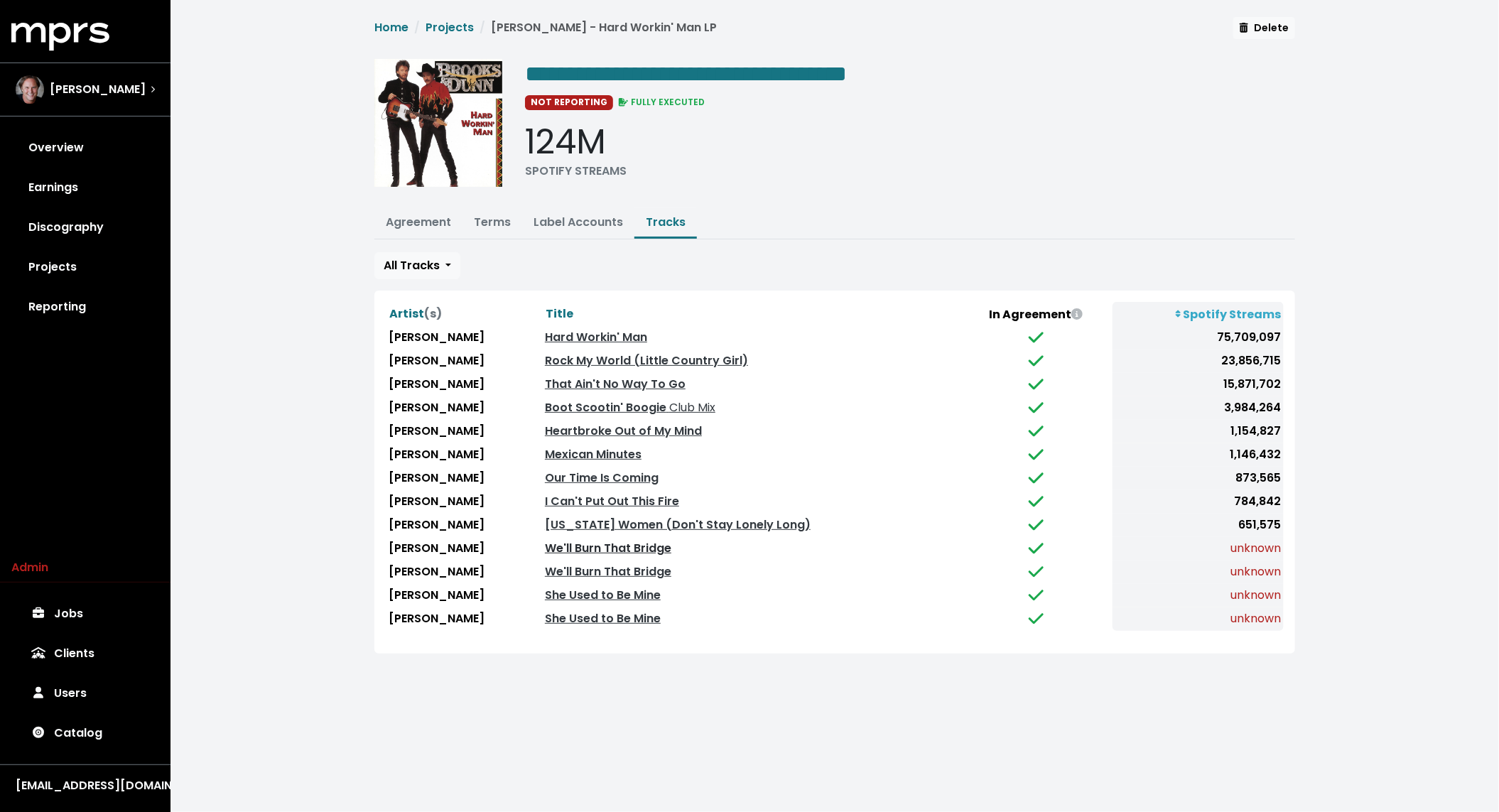
click at [630, 540] on link "We'll Burn That Bridge" at bounding box center [608, 548] width 127 height 17
click at [622, 564] on link "We'll Burn That Bridge" at bounding box center [608, 572] width 127 height 17
click at [579, 331] on link "Hard Workin' Man" at bounding box center [596, 337] width 103 height 17
click at [603, 447] on link "Mexican Minutes" at bounding box center [593, 454] width 97 height 17
click at [615, 589] on link "She Used to Be Mine" at bounding box center [603, 595] width 116 height 17
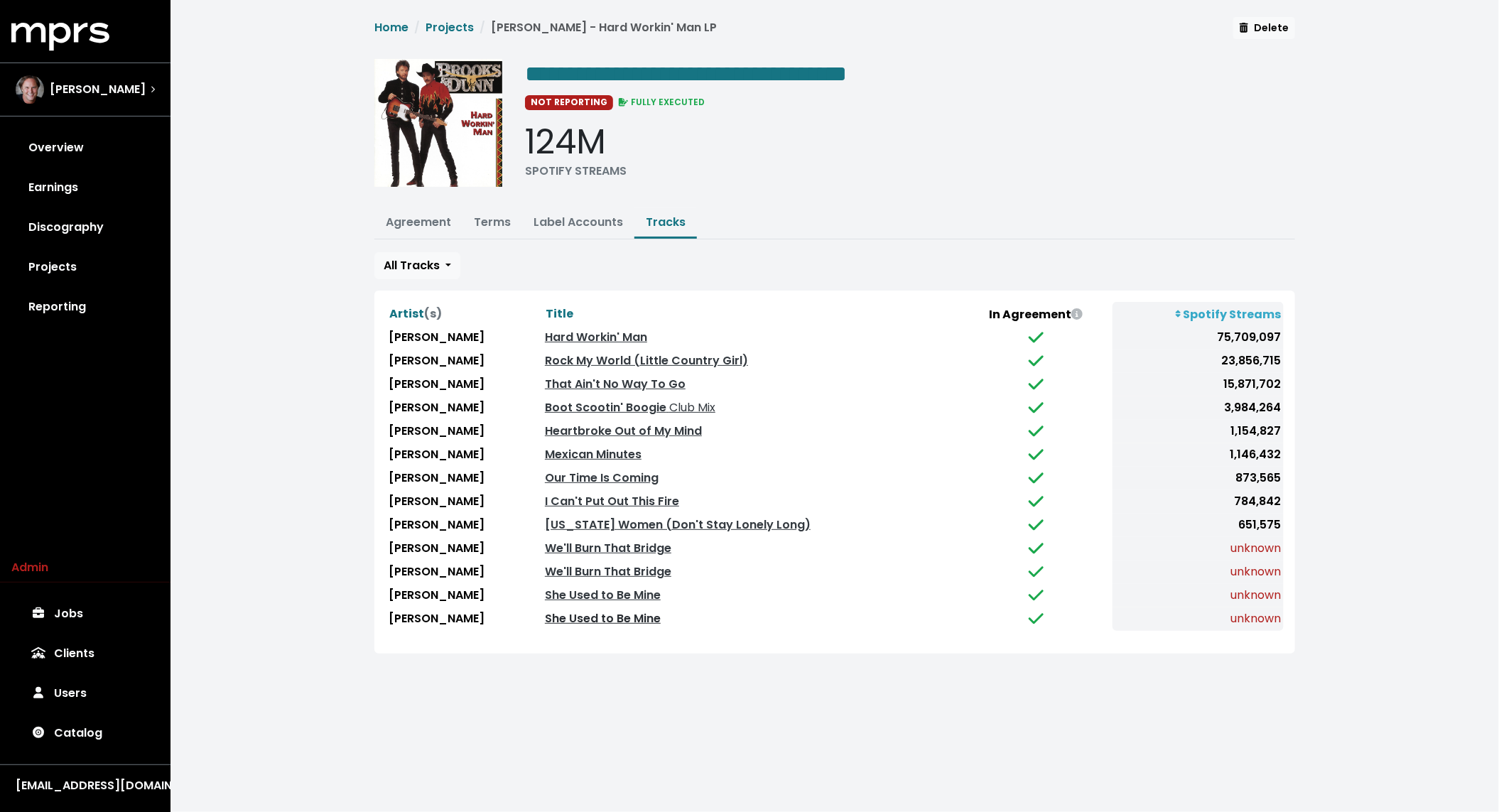
click at [612, 612] on link "She Used to Be Mine" at bounding box center [603, 618] width 116 height 17
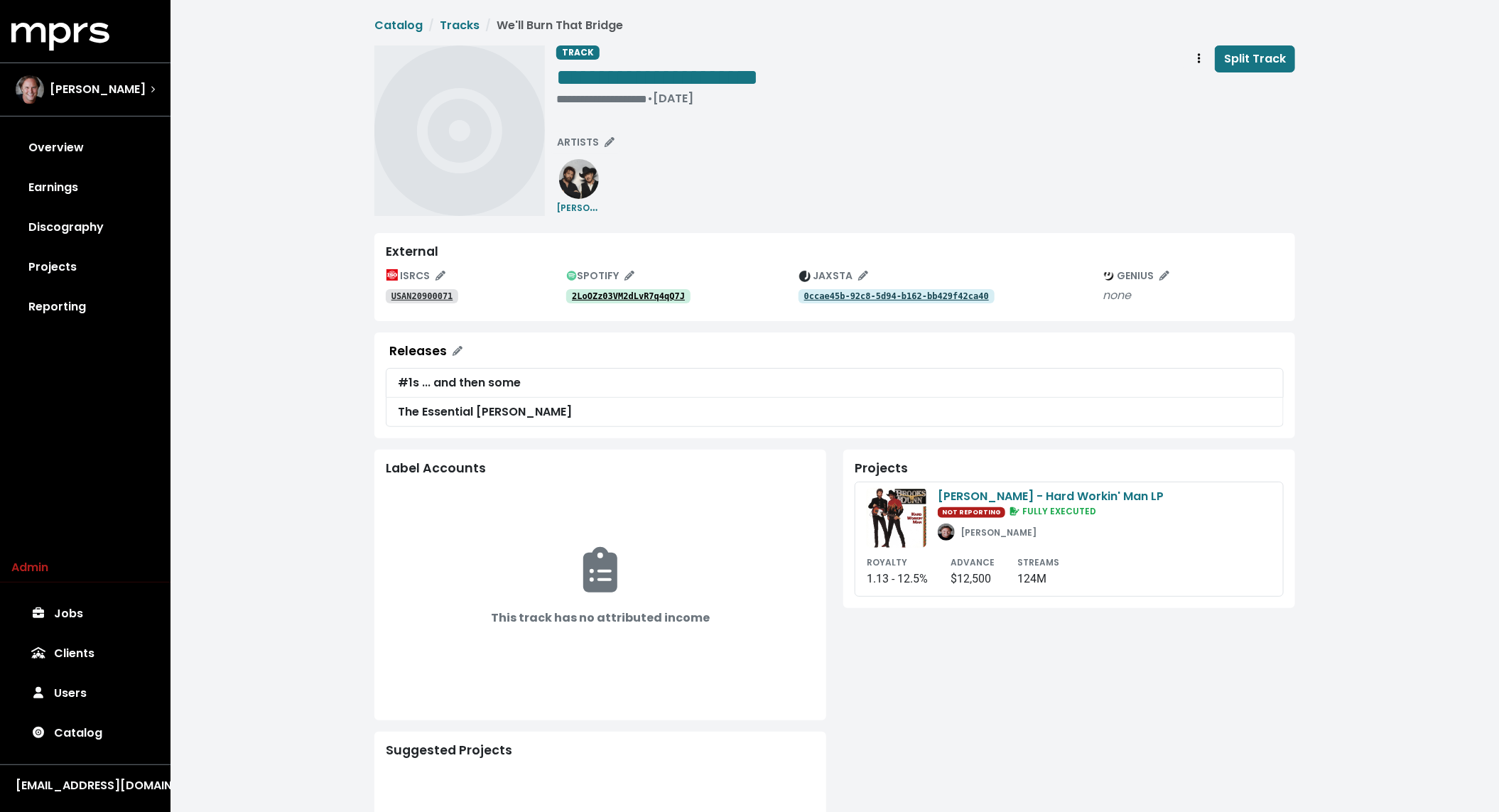
click at [427, 296] on tt "USAN20900071" at bounding box center [422, 296] width 62 height 10
click at [656, 300] on tt "2LoOZz03VM2dLvR7q4qQ7J" at bounding box center [628, 296] width 113 height 10
click at [605, 97] on div "**********" at bounding box center [657, 98] width 201 height 14
click at [610, 75] on span "**********" at bounding box center [657, 77] width 201 height 23
click at [427, 296] on tt "USAN29700113" at bounding box center [422, 296] width 62 height 10
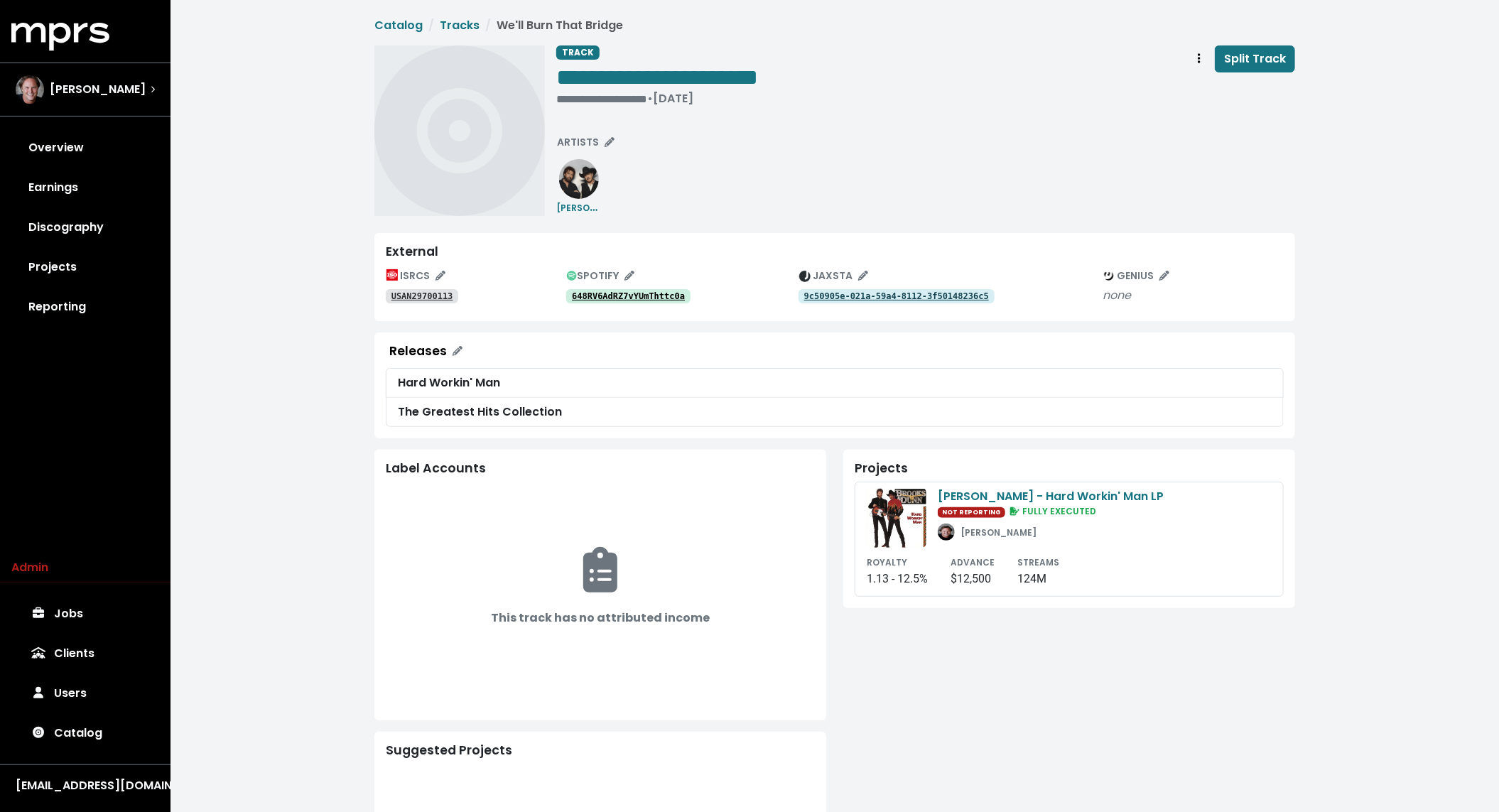
click at [656, 300] on tt "648RV6AdRZ7vYUmThttc0a" at bounding box center [628, 296] width 113 height 10
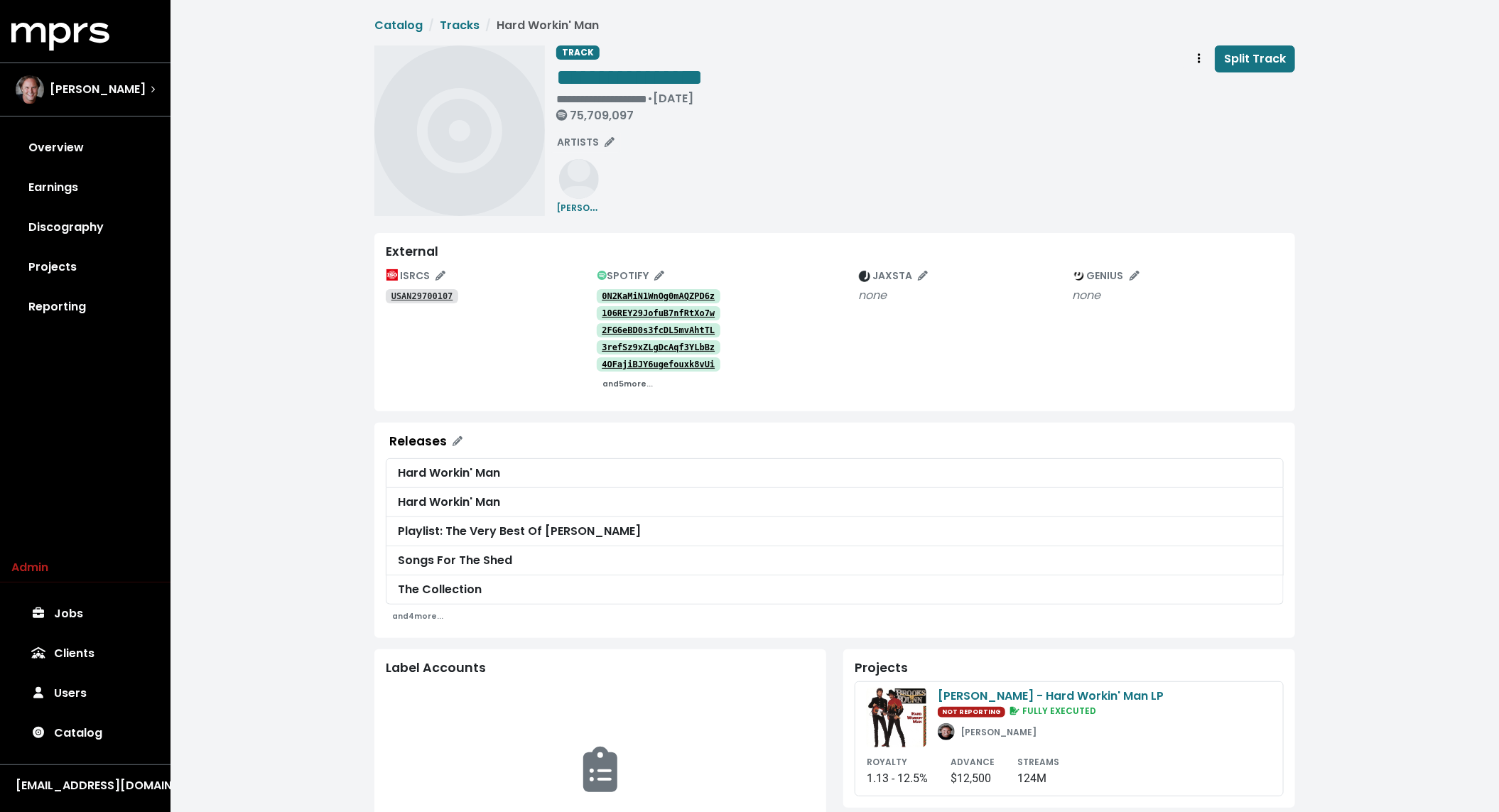
click at [631, 385] on small "and 5 more..." at bounding box center [628, 384] width 51 height 11
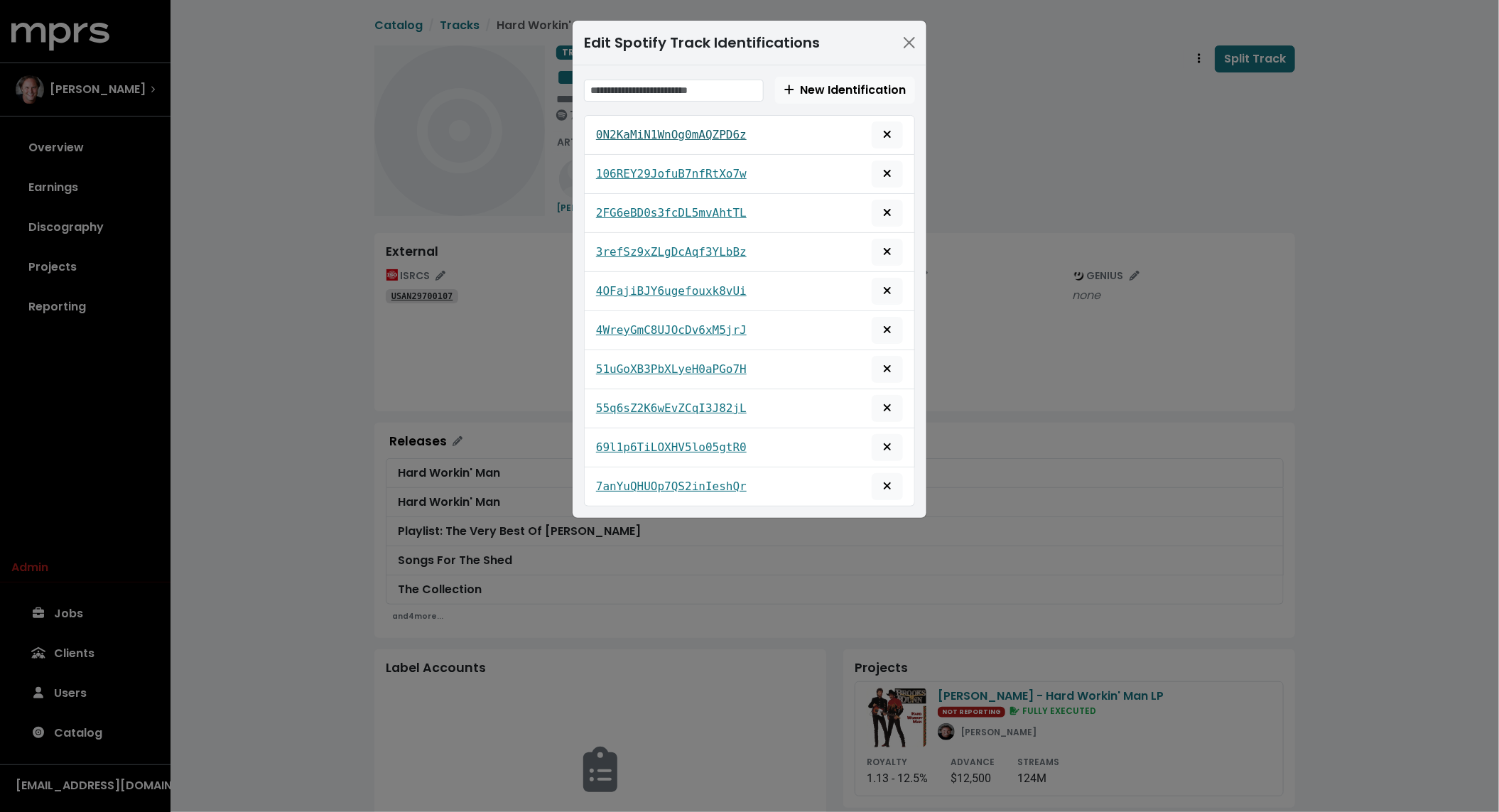
click at [646, 129] on tt "0N2KaMiN1WnOg0mAQZPD6z" at bounding box center [671, 134] width 151 height 14
click at [640, 184] on div "106REY29JofuB7nfRtXo7w" at bounding box center [750, 174] width 307 height 27
click at [639, 165] on link "106REY29JofuB7nfRtXo7w" at bounding box center [671, 174] width 151 height 17
click at [638, 214] on tt "2FG6eBD0s3fcDL5mvAhtTL" at bounding box center [671, 212] width 151 height 14
click at [633, 248] on tt "3refSz9xZLgDcAqf3YLbBz" at bounding box center [671, 251] width 151 height 14
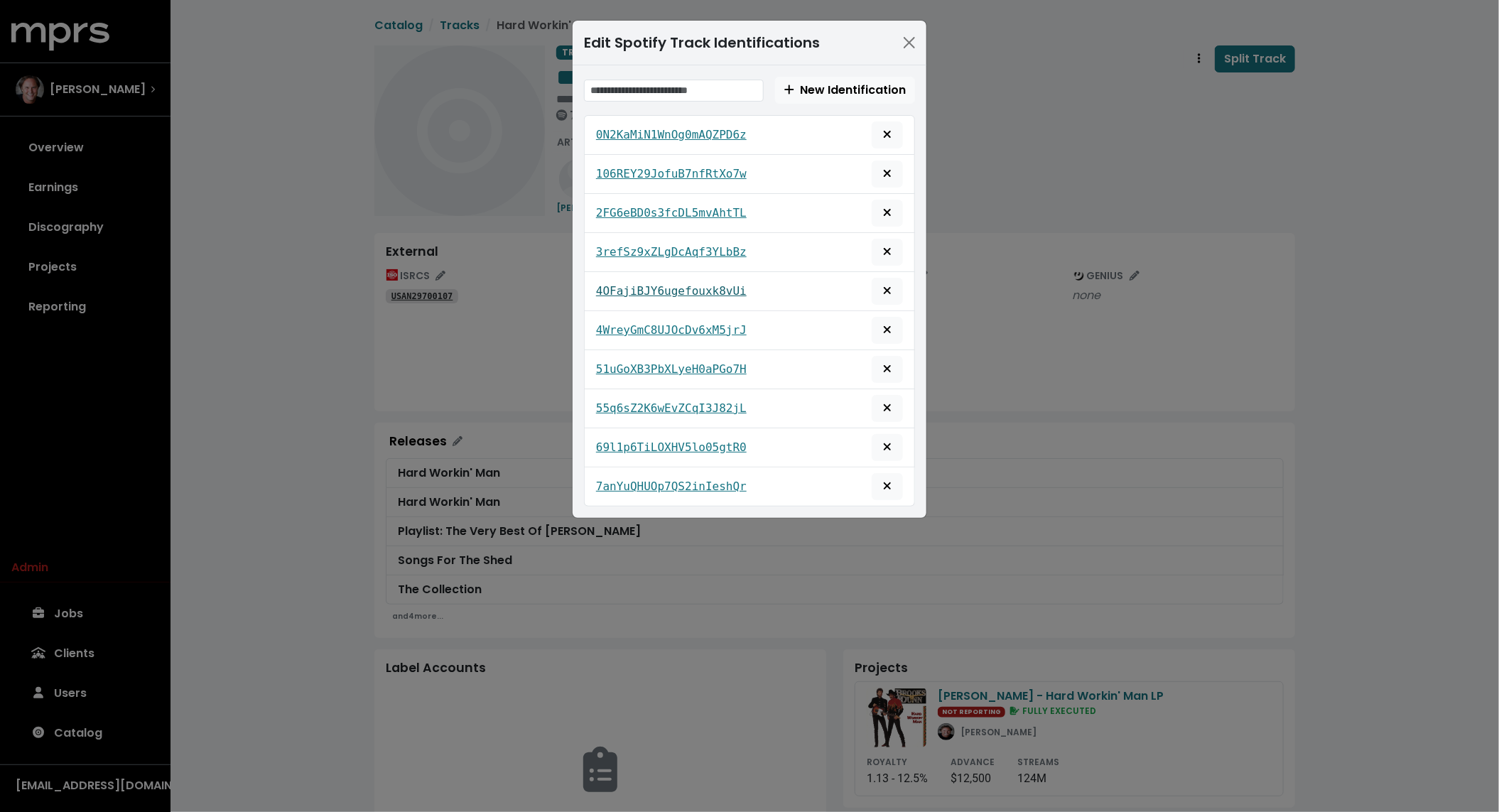
click at [629, 285] on tt "4OFajiBJY6ugefouxk8vUi" at bounding box center [671, 291] width 151 height 14
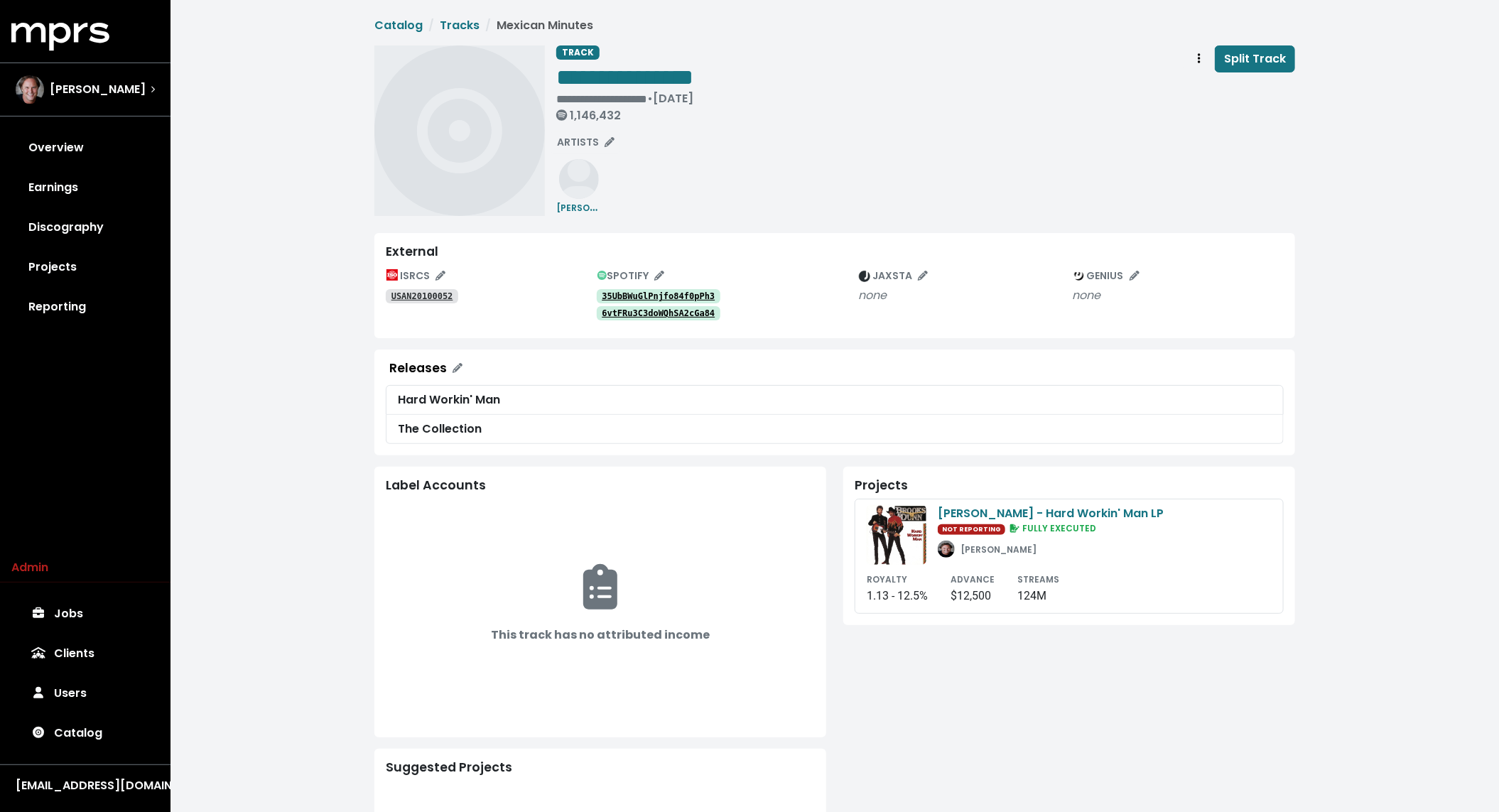
click at [643, 297] on tt "35UbBWuGlPnjfo84f0pPh3" at bounding box center [658, 296] width 113 height 10
click at [642, 309] on tt "6vtFRu3C3doWQhSA2cGa84" at bounding box center [658, 313] width 113 height 10
click at [462, 29] on link "Tracks" at bounding box center [459, 25] width 40 height 17
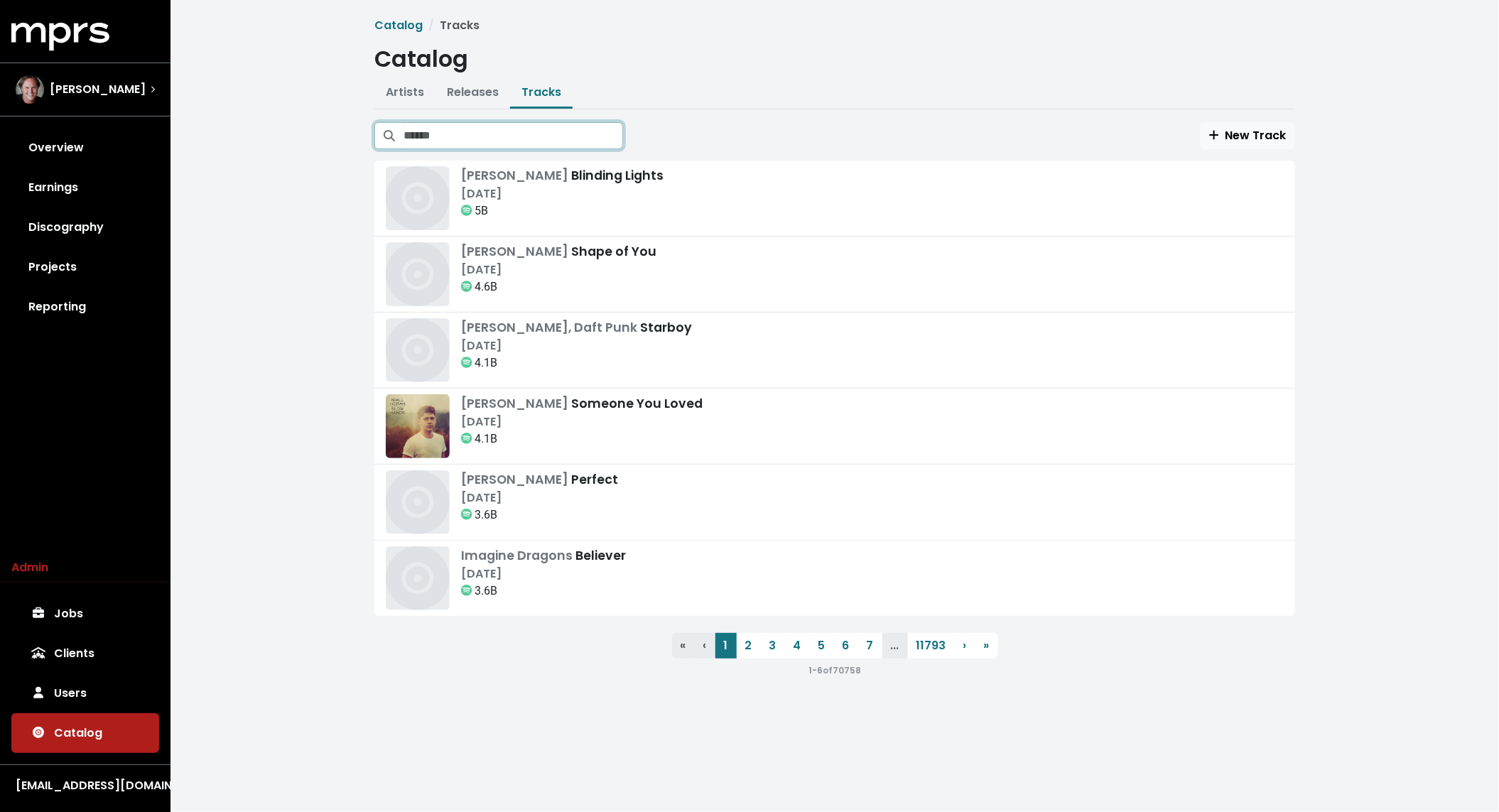
click at [521, 130] on input "Search tracks" at bounding box center [514, 135] width 220 height 27
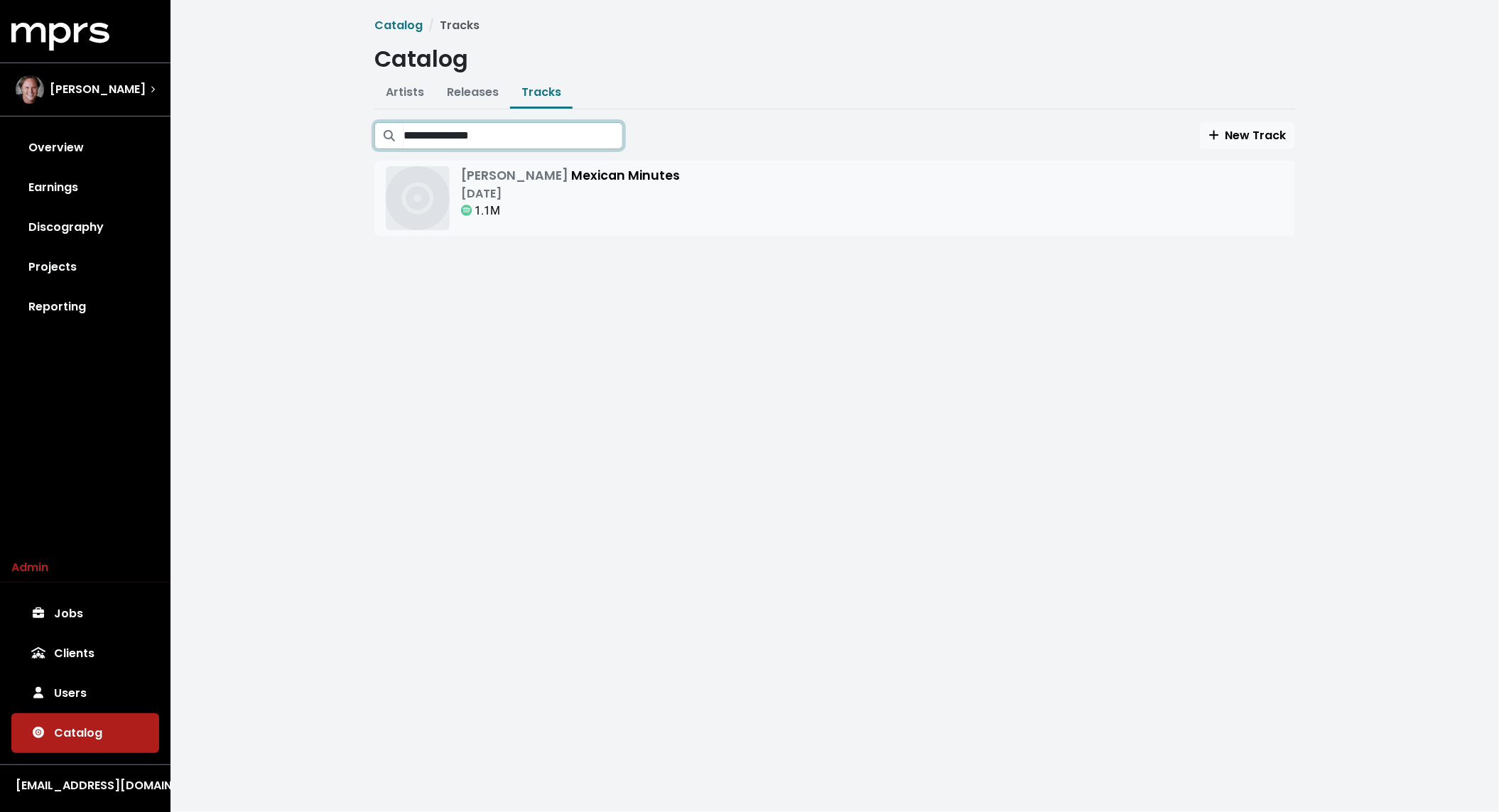
type input "**********"
click at [565, 206] on div "1.1M" at bounding box center [570, 211] width 219 height 17
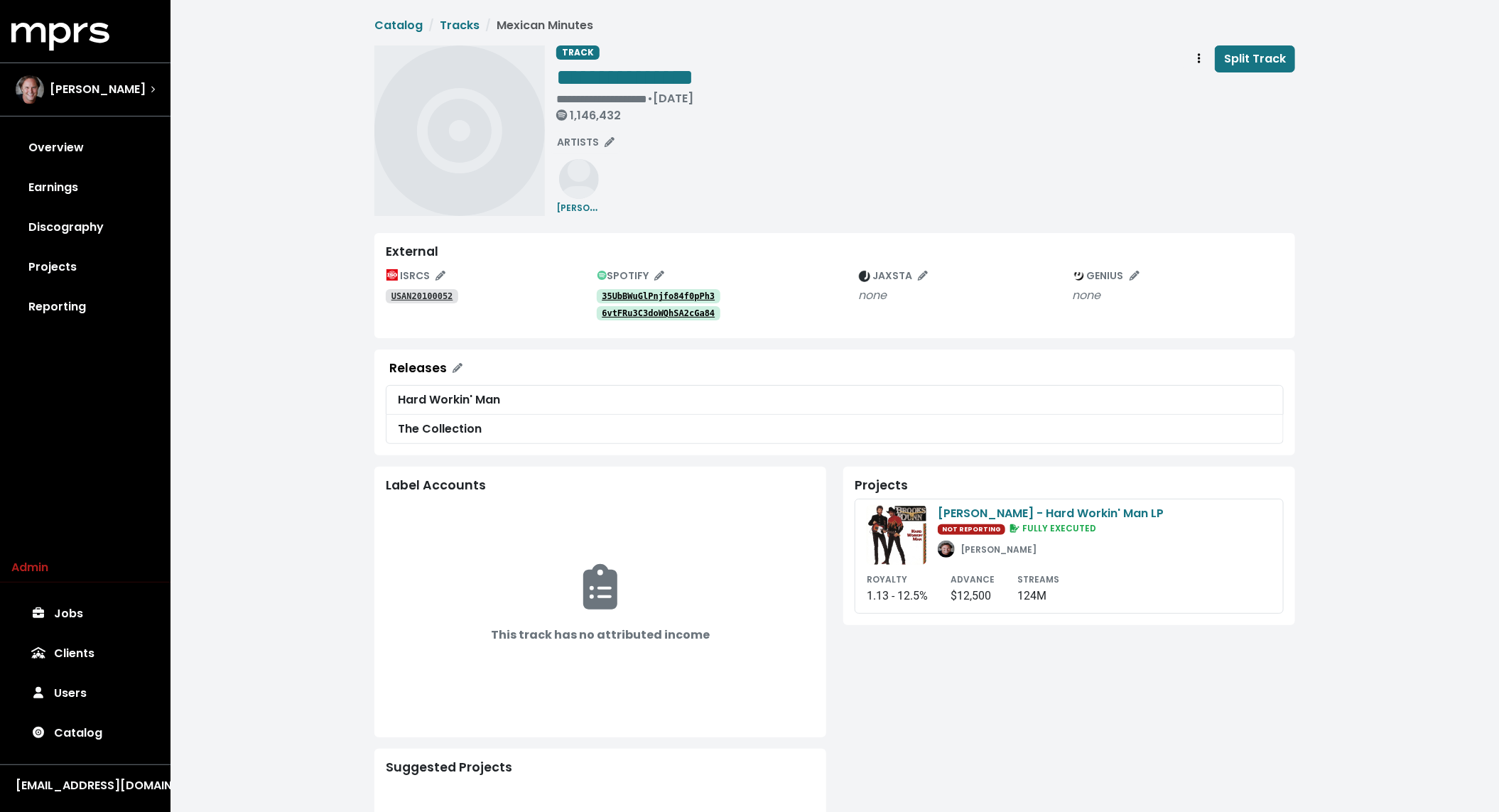
click at [643, 290] on link "35UbBWuGlPnjfo84f0pPh3" at bounding box center [659, 296] width 125 height 14
click at [640, 313] on tt "6vtFRu3C3doWQhSA2cGa84" at bounding box center [658, 313] width 113 height 10
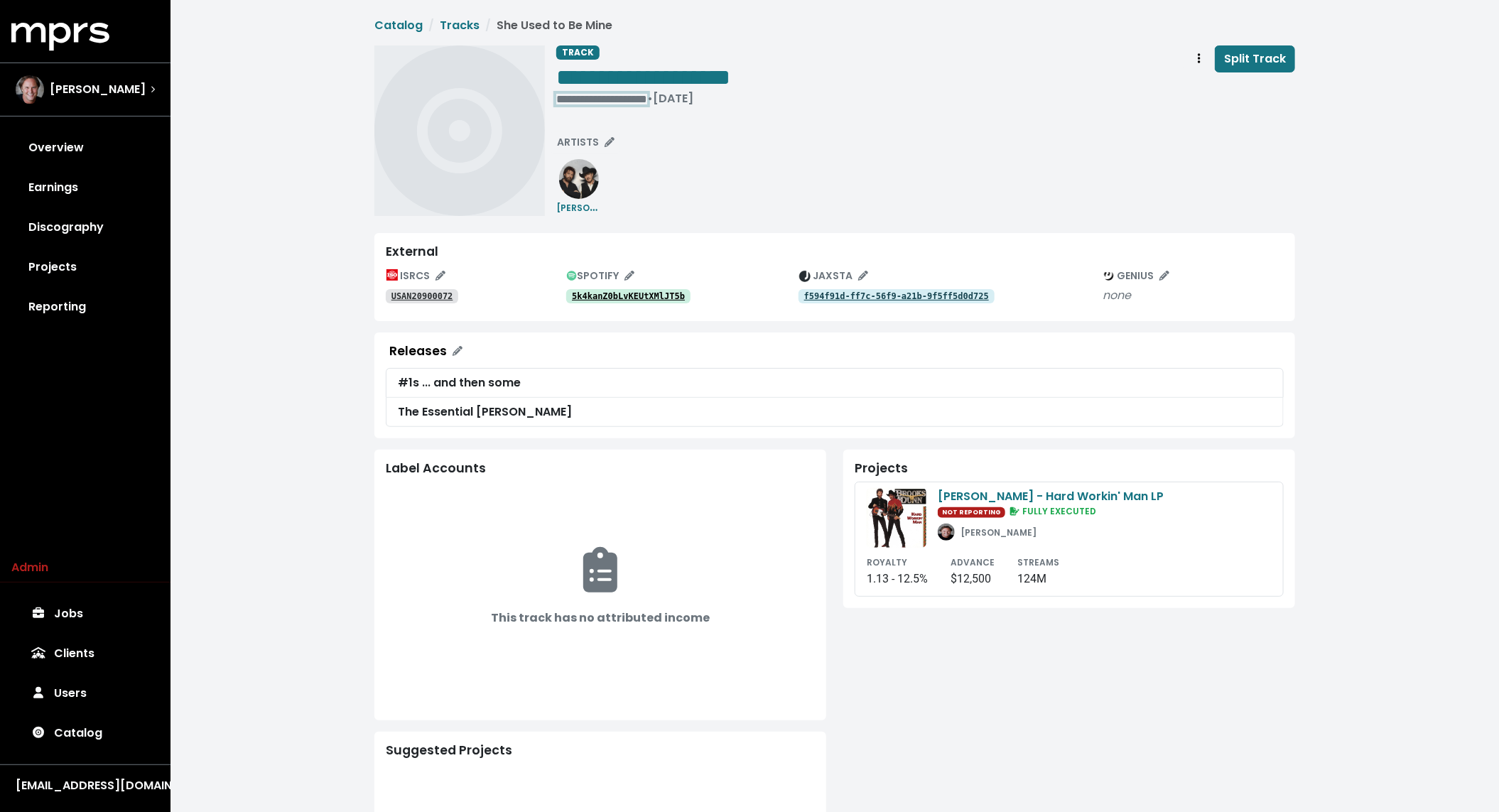
click at [579, 99] on div "**********" at bounding box center [643, 98] width 174 height 14
click at [621, 289] on link "5k4kanZ0bLvKEUtXMlJT5b" at bounding box center [628, 296] width 125 height 14
click at [621, 289] on link "0usslvqGfgRRF0E15zcHKO" at bounding box center [628, 296] width 125 height 14
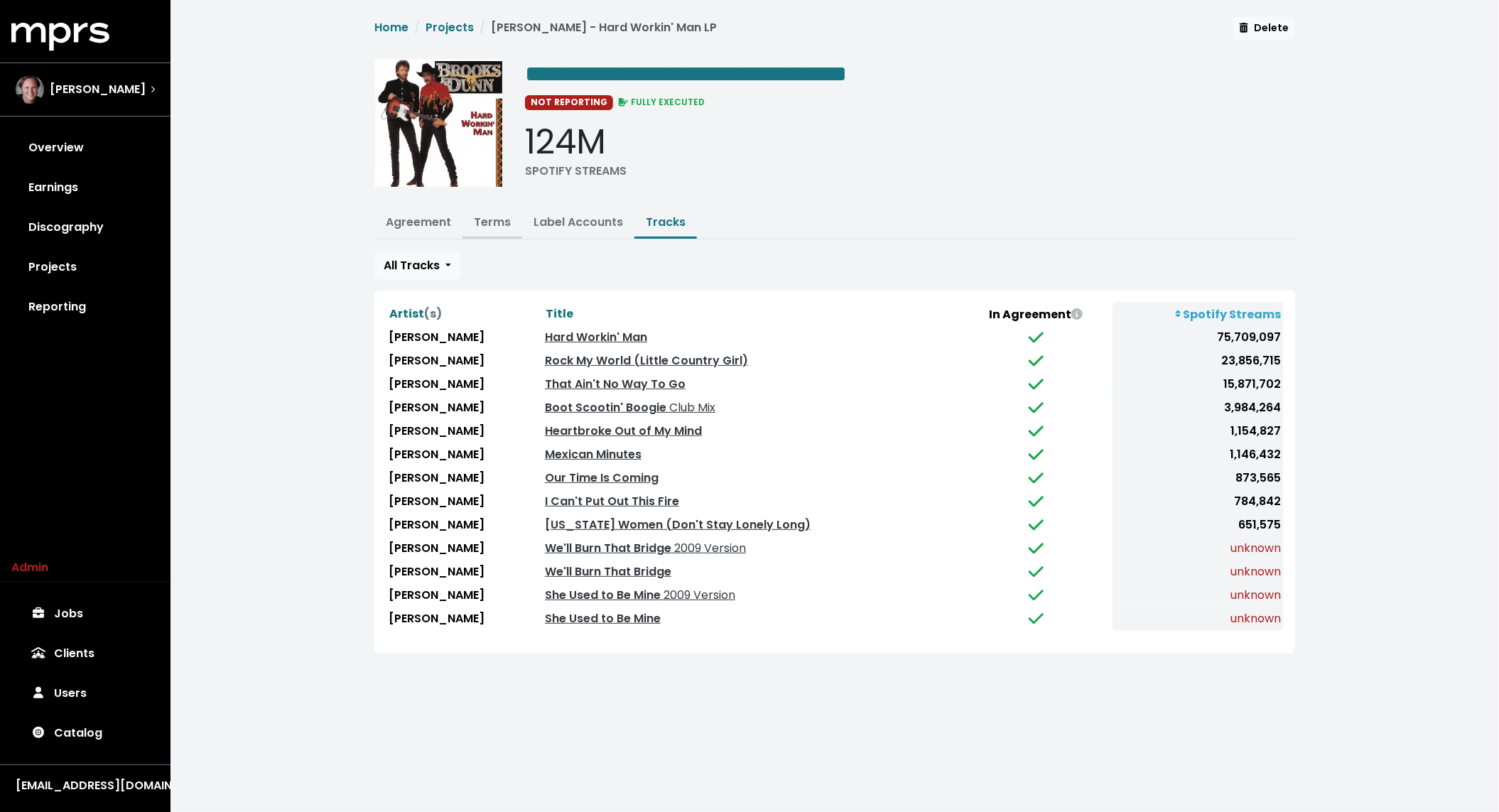
click at [495, 218] on link "Terms" at bounding box center [493, 222] width 37 height 17
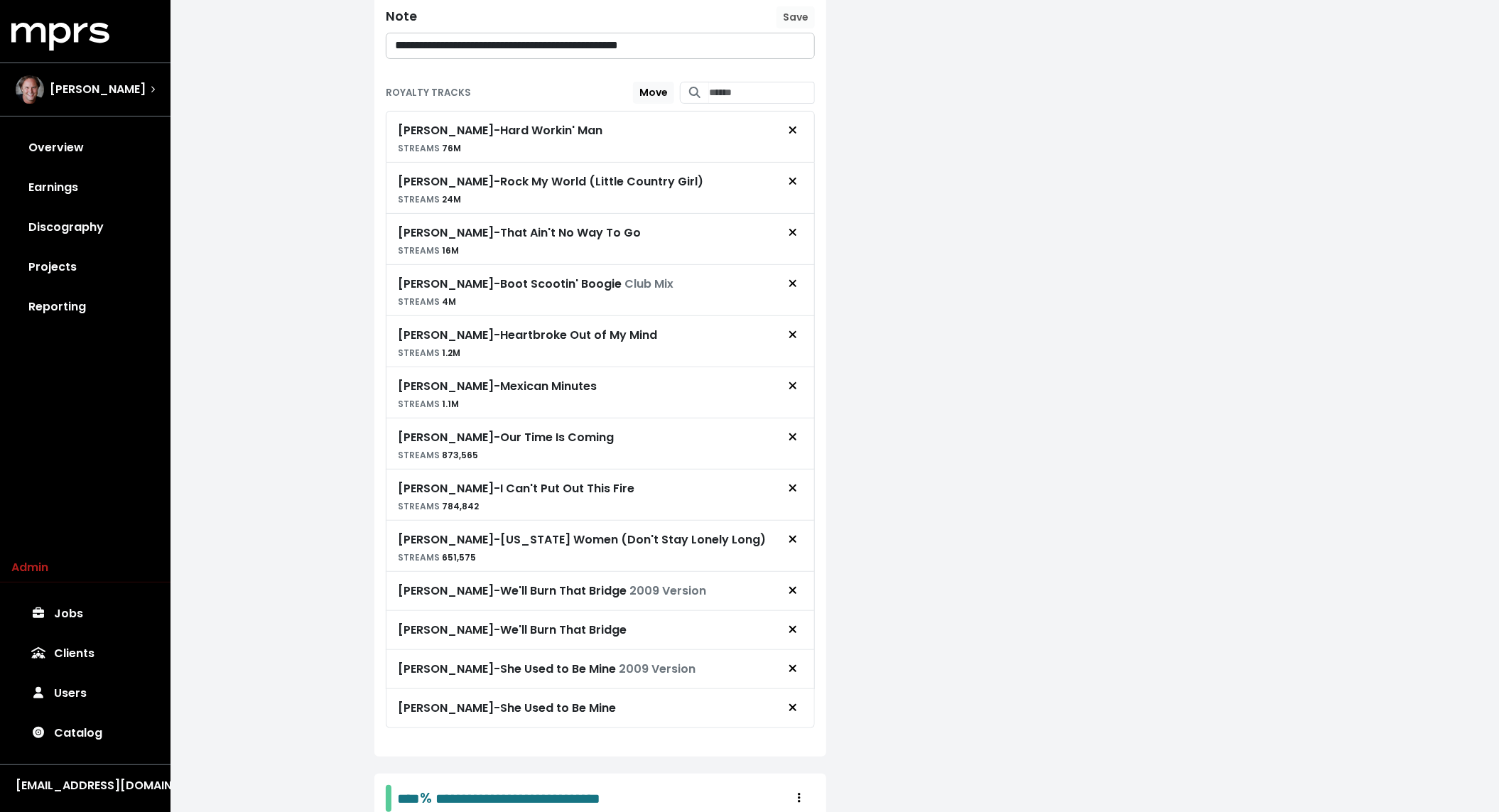
scroll to position [3518, 0]
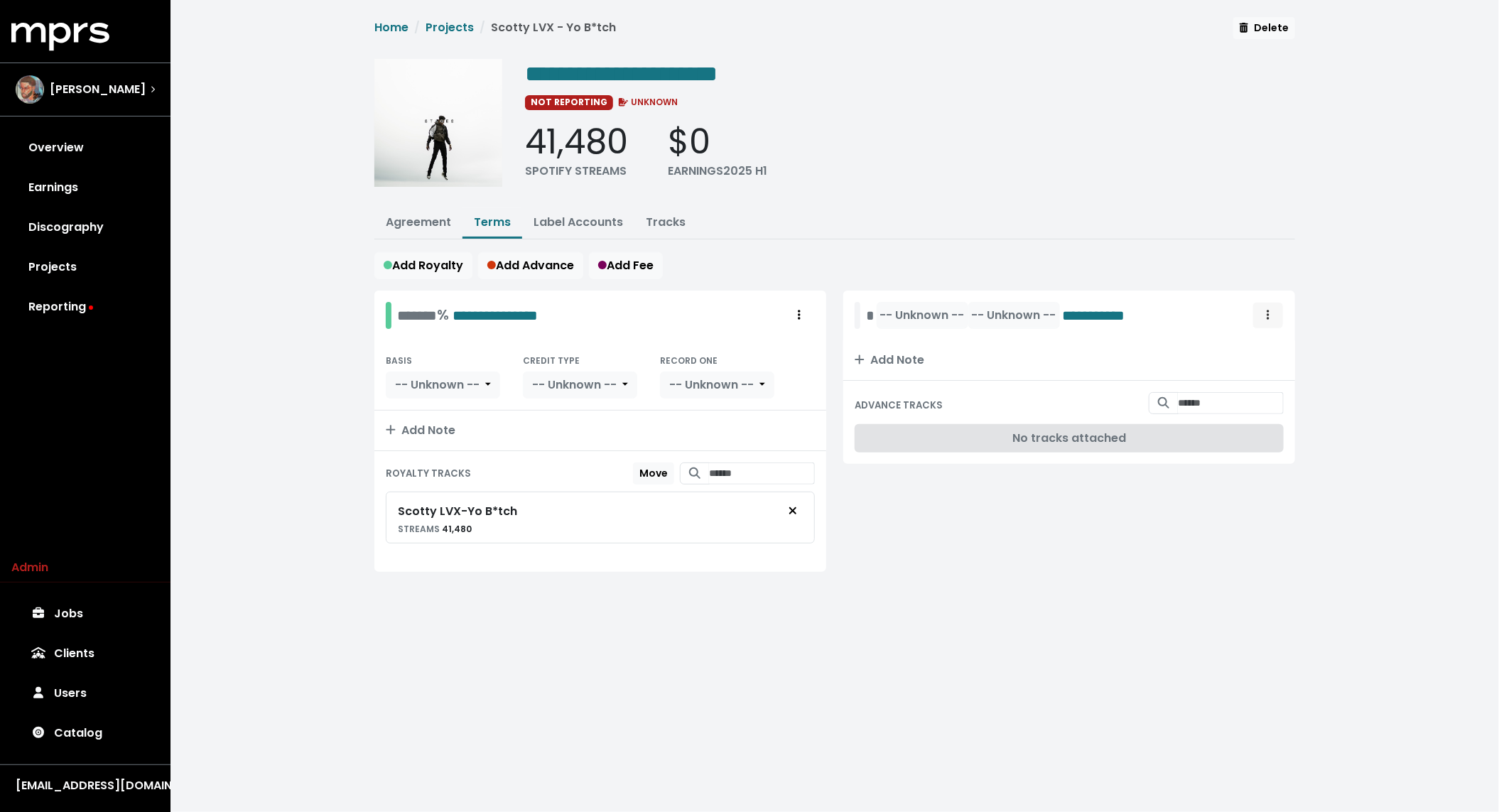
click at [1271, 314] on span "Royalty administration options" at bounding box center [1268, 315] width 13 height 17
click at [1237, 358] on link "Delete" at bounding box center [1226, 369] width 112 height 23
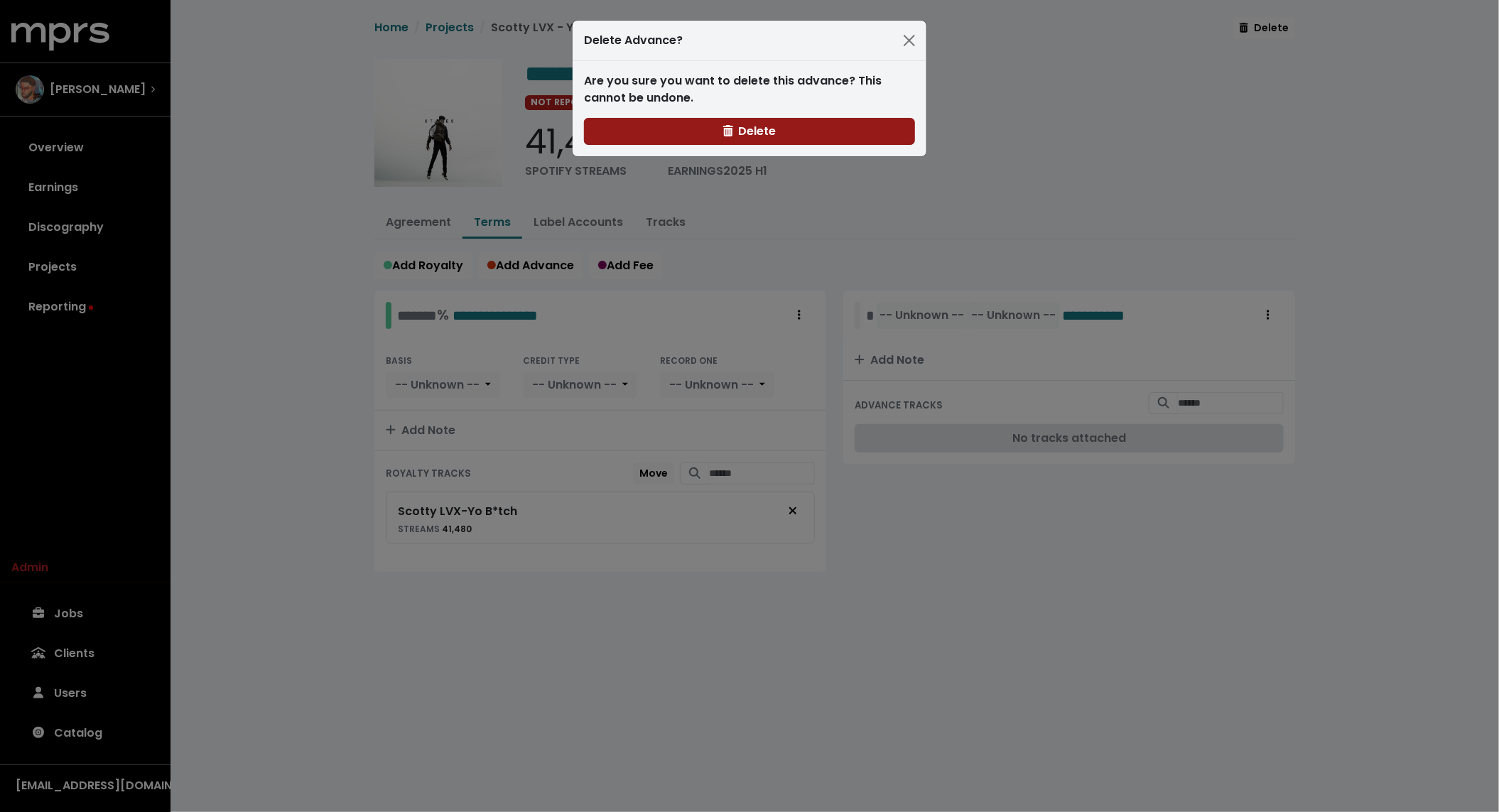
click at [735, 135] on span "Delete" at bounding box center [750, 131] width 54 height 17
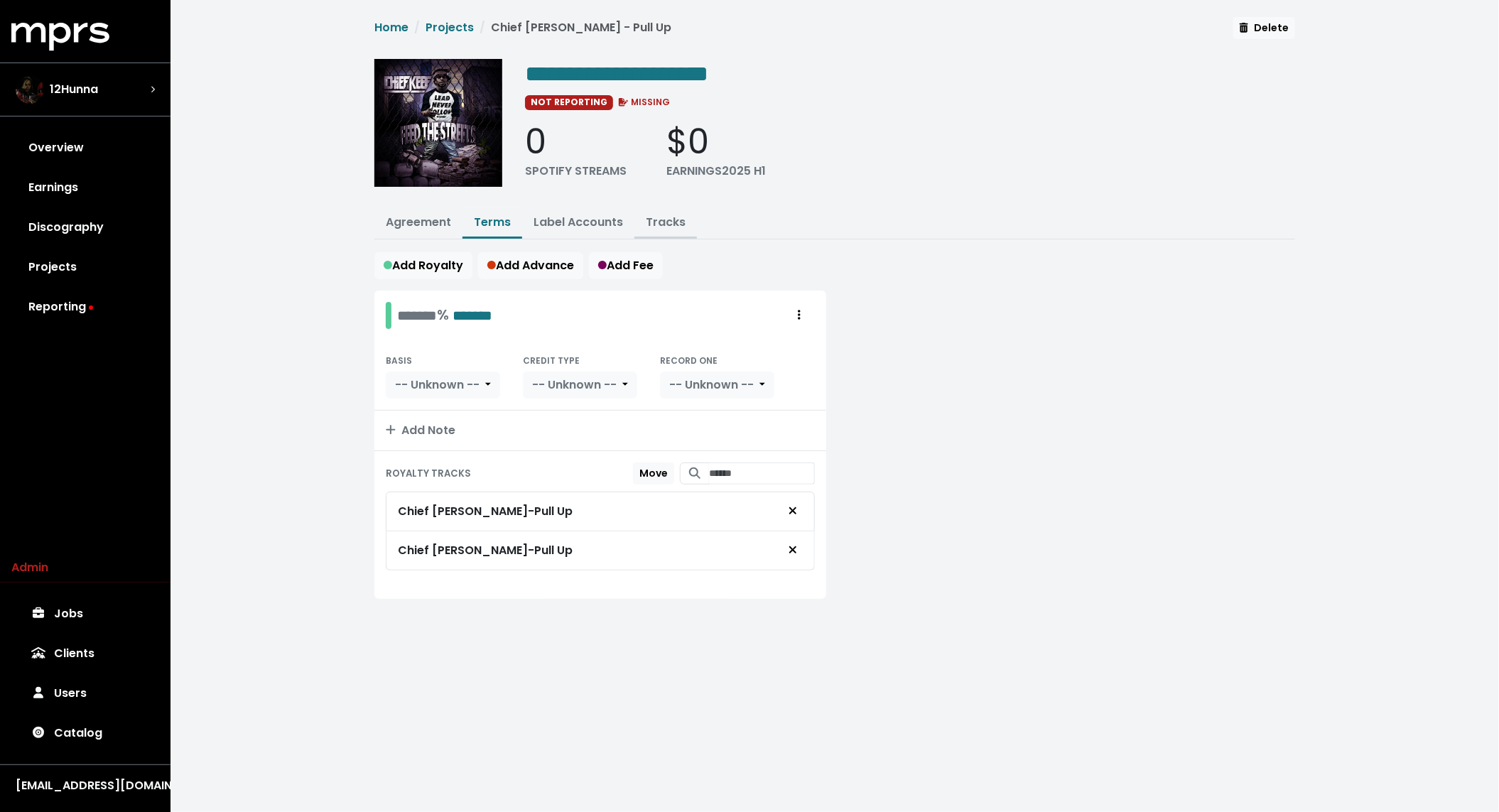
click at [675, 217] on link "Tracks" at bounding box center [665, 222] width 40 height 17
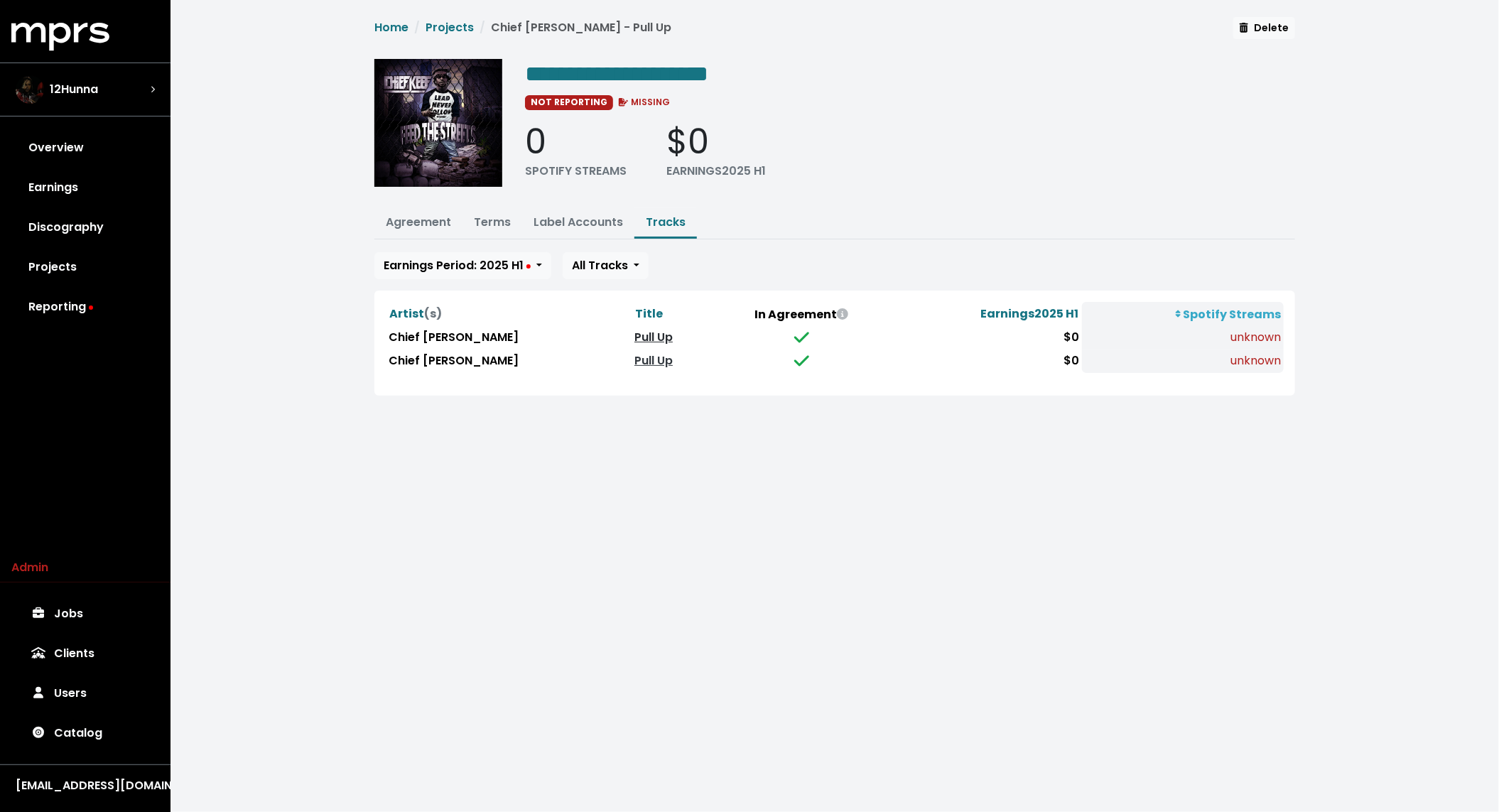
click at [635, 332] on link "Pull Up" at bounding box center [654, 337] width 39 height 17
click at [635, 355] on link "Pull Up" at bounding box center [654, 360] width 39 height 17
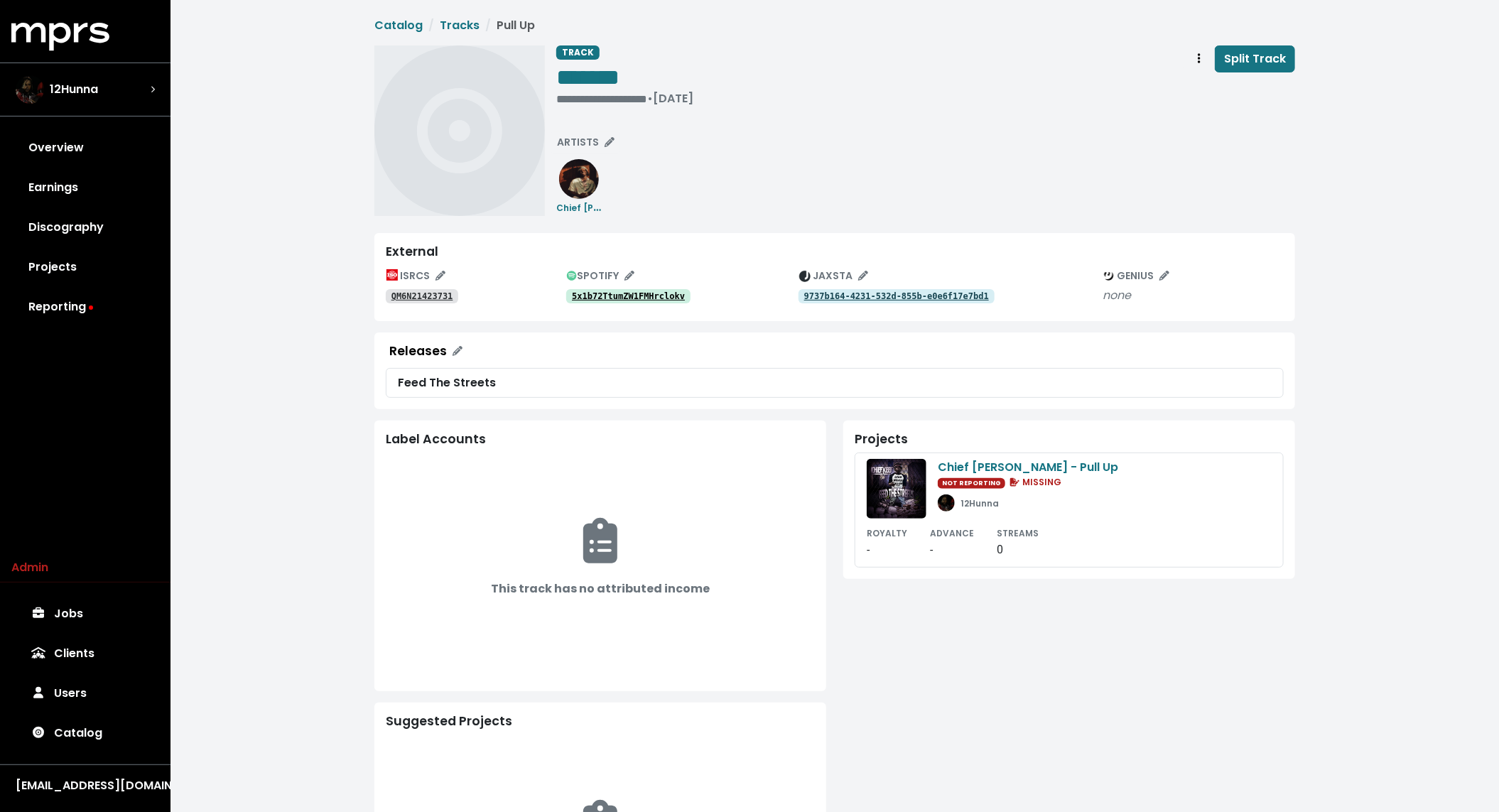
click at [642, 297] on tt "5x1b72TtumZW1FMHrclokv" at bounding box center [628, 296] width 113 height 10
click at [579, 100] on div "**********" at bounding box center [625, 98] width 137 height 14
click at [559, 108] on div "**********" at bounding box center [625, 78] width 137 height 66
click at [559, 92] on div "• [DATE]" at bounding box center [588, 98] width 63 height 14
click at [642, 297] on tt "2EF7XDLUJTAEfueo6uiCGs" at bounding box center [628, 296] width 113 height 10
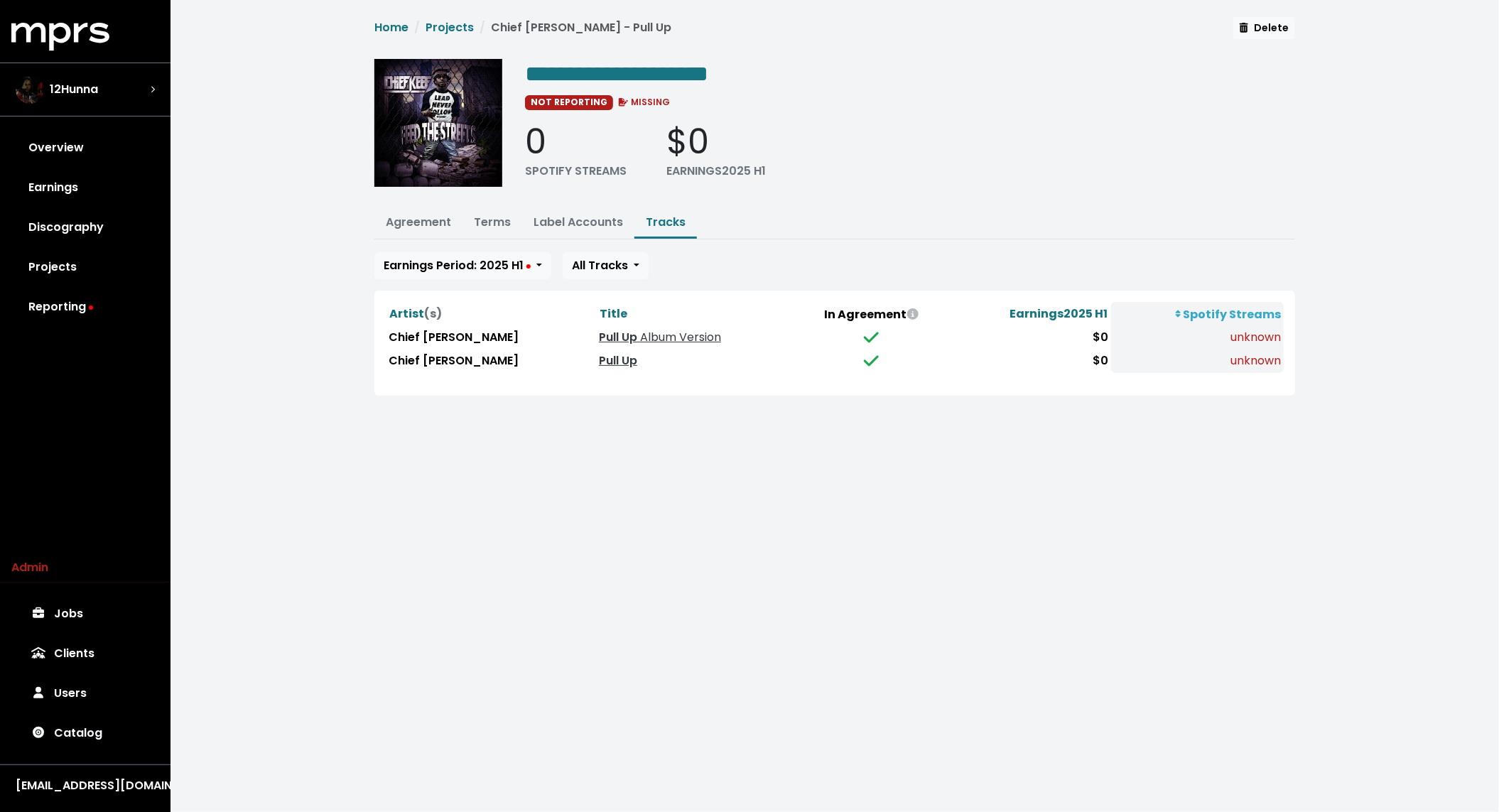
click at [309, 339] on div "**********" at bounding box center [835, 214] width 1329 height 430
click at [311, 244] on div "**********" at bounding box center [835, 214] width 1329 height 430
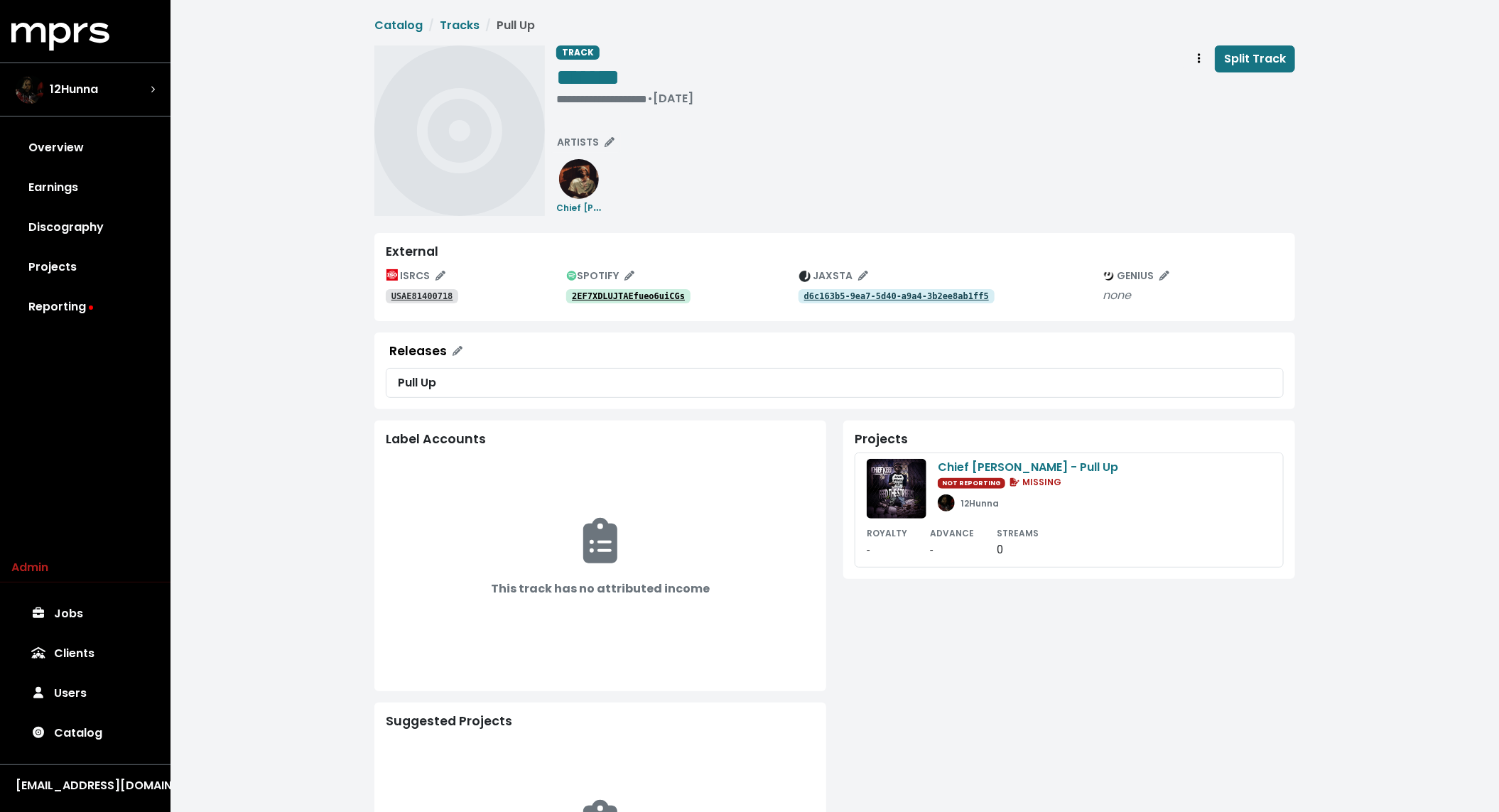
click at [601, 301] on link "2EF7XDLUJTAEfueo6uiCGs" at bounding box center [628, 296] width 125 height 14
click at [439, 292] on tt "USAE81400718" at bounding box center [422, 296] width 62 height 10
click at [682, 225] on span "**********" at bounding box center [835, 494] width 920 height 956
click at [433, 296] on tt "USAE81400718" at bounding box center [422, 296] width 62 height 10
click at [420, 291] on tt "USAE81400718" at bounding box center [422, 296] width 62 height 10
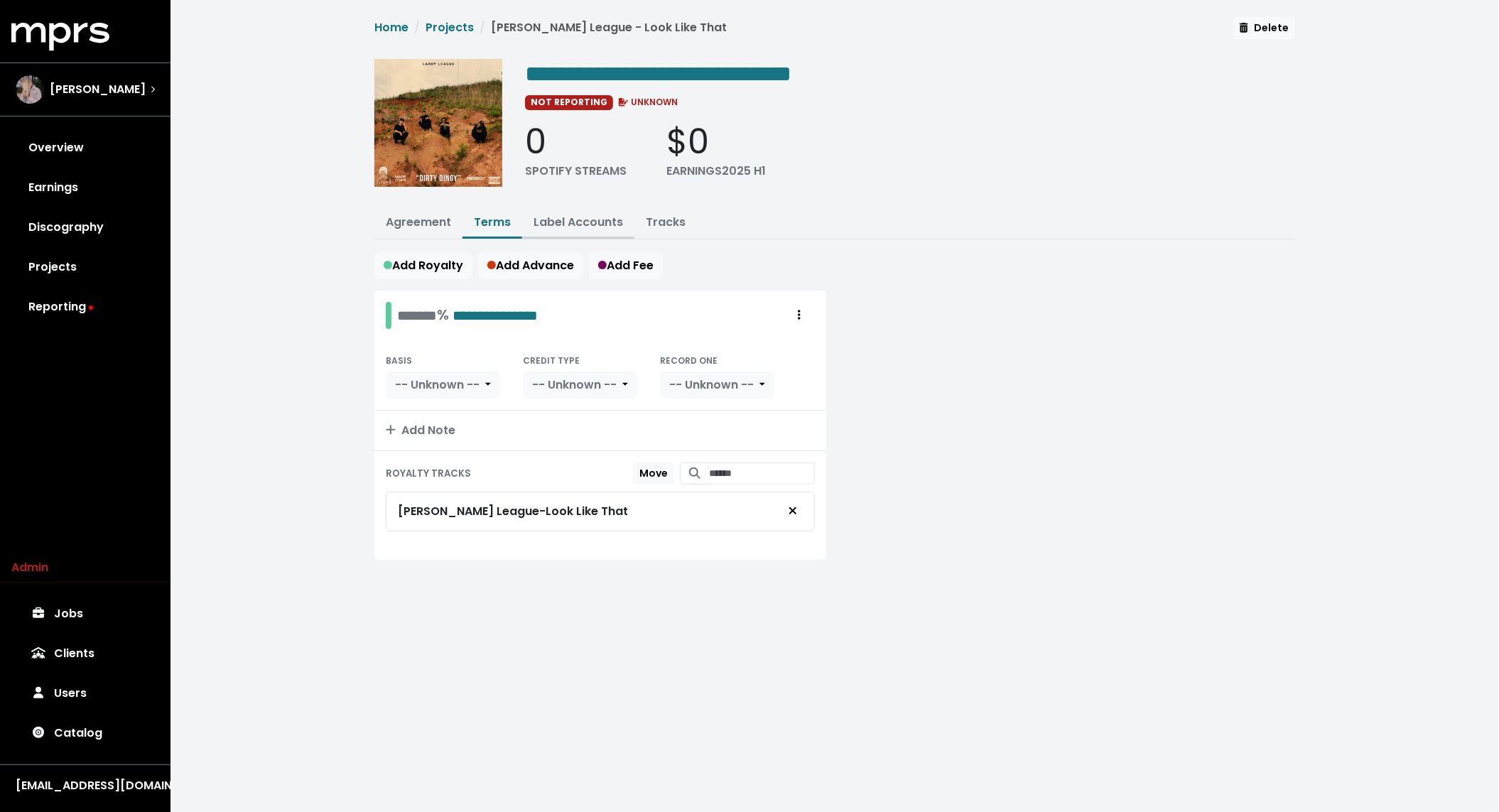
click at [585, 233] on button "Label Accounts" at bounding box center [578, 223] width 112 height 30
click at [657, 229] on button "Tracks" at bounding box center [666, 223] width 63 height 30
click at [648, 225] on link "Tracks" at bounding box center [665, 222] width 40 height 17
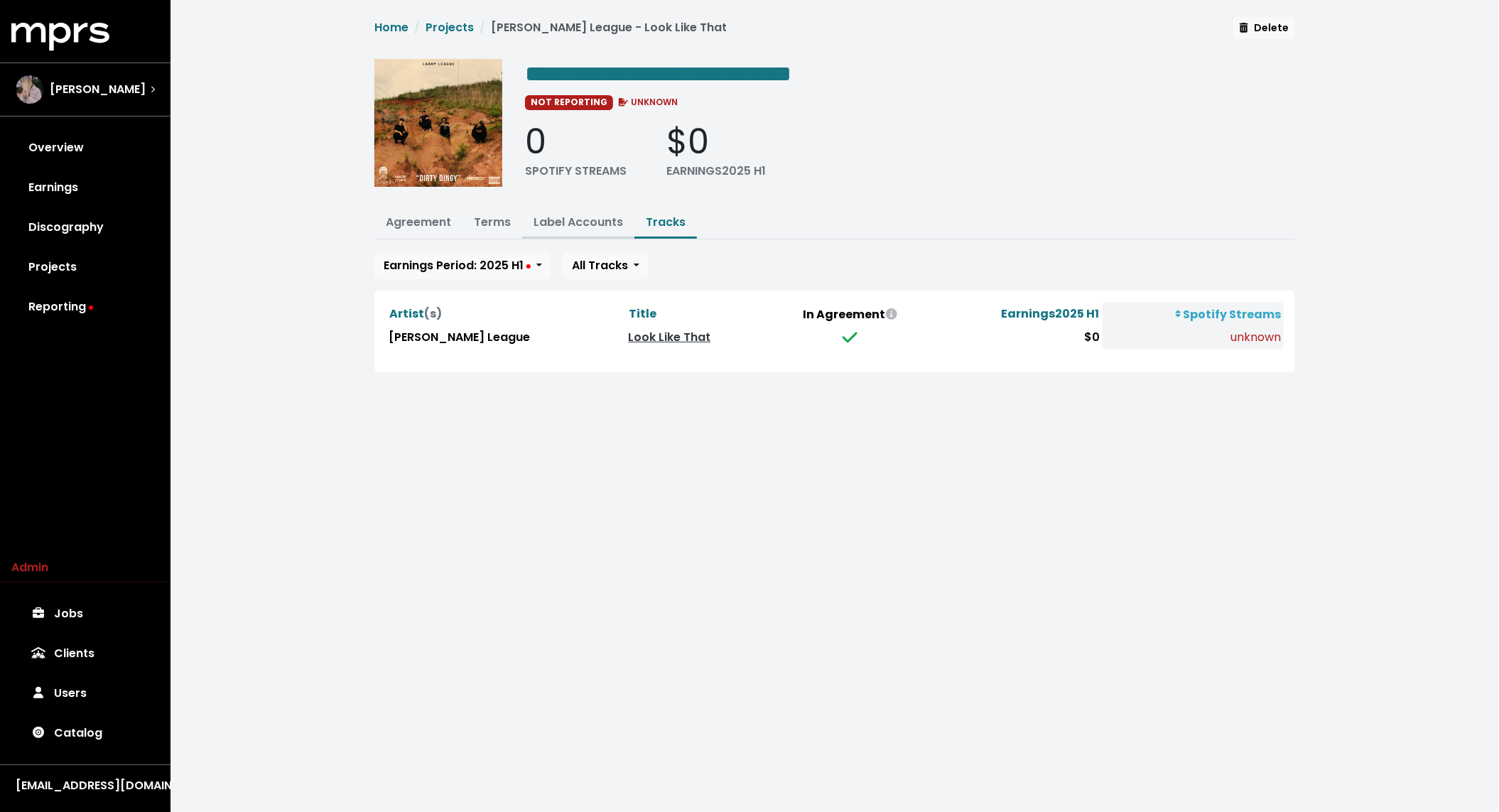
click at [570, 215] on link "Label Accounts" at bounding box center [578, 222] width 90 height 17
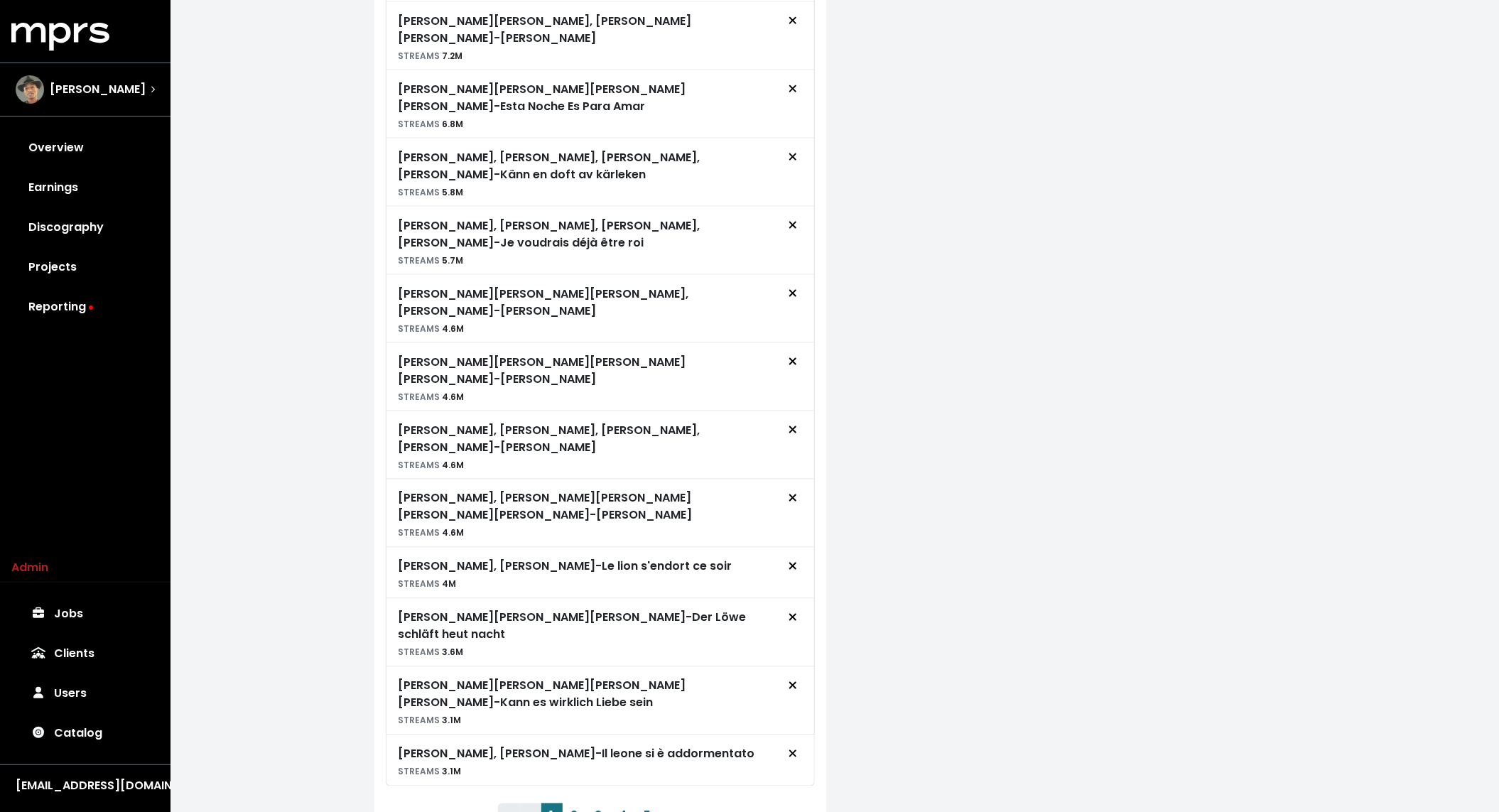
scroll to position [1095, 0]
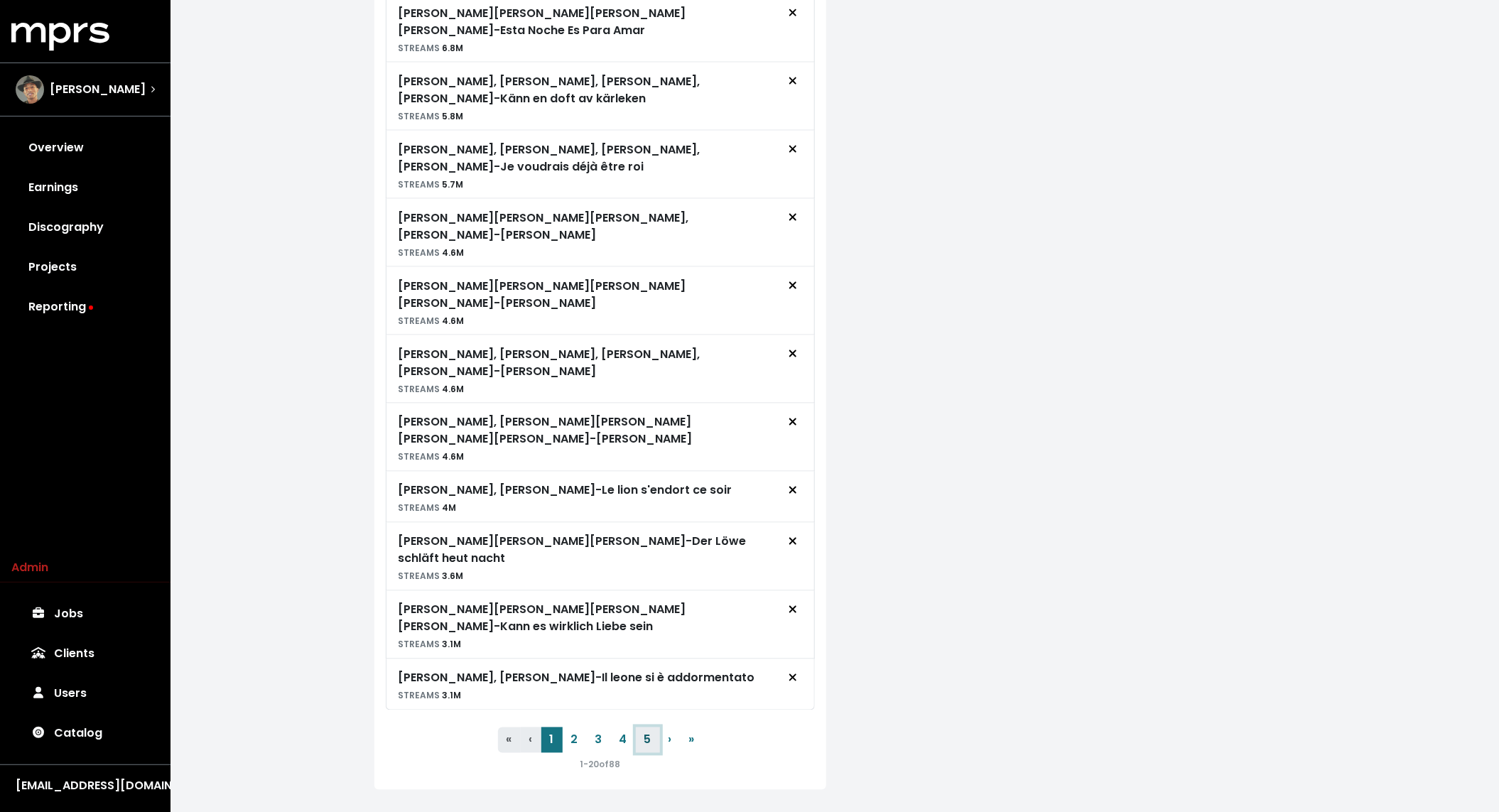
click at [654, 727] on button "5" at bounding box center [648, 740] width 24 height 26
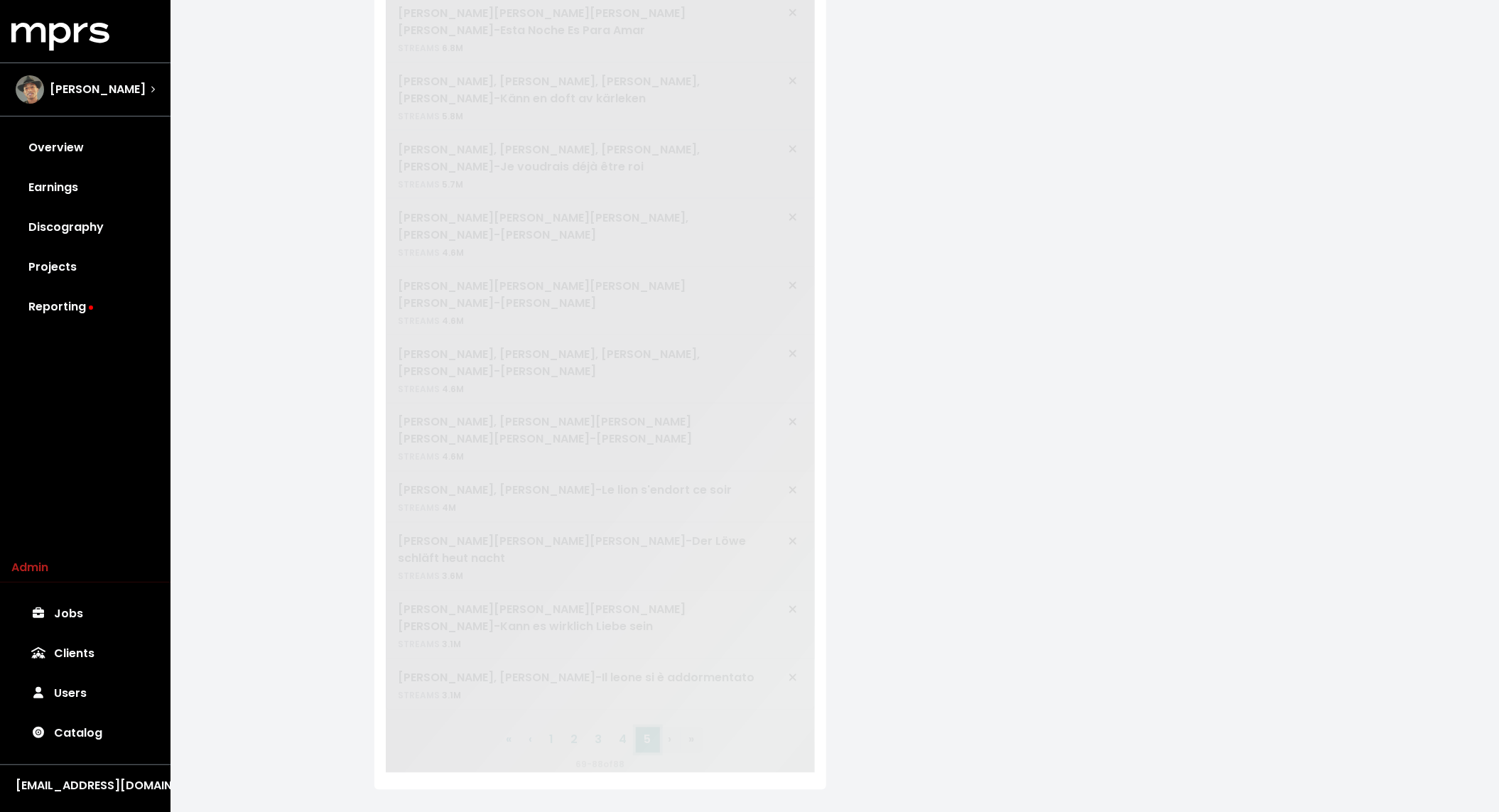
scroll to position [200, 0]
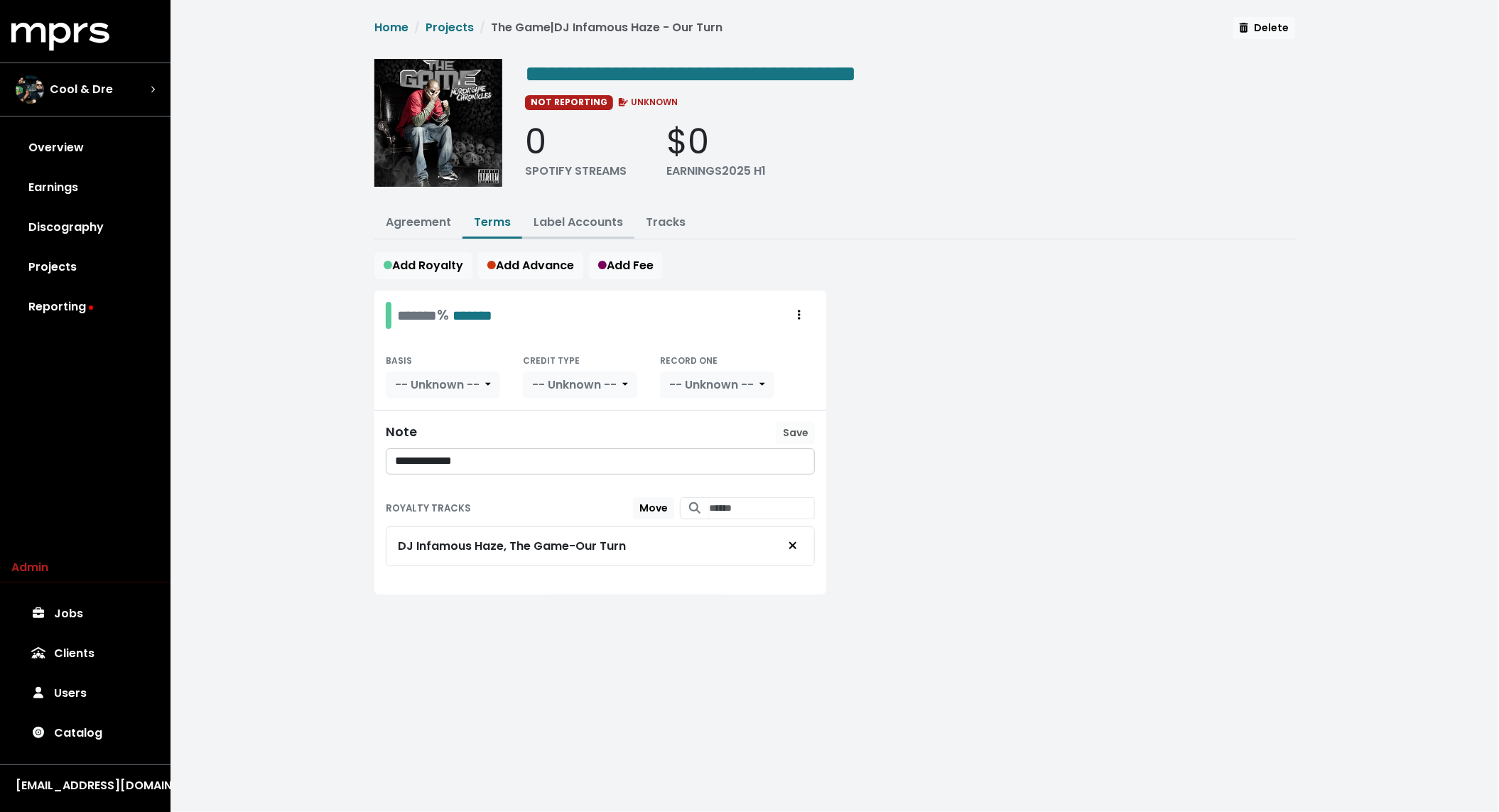
click at [543, 219] on link "Label Accounts" at bounding box center [578, 222] width 90 height 17
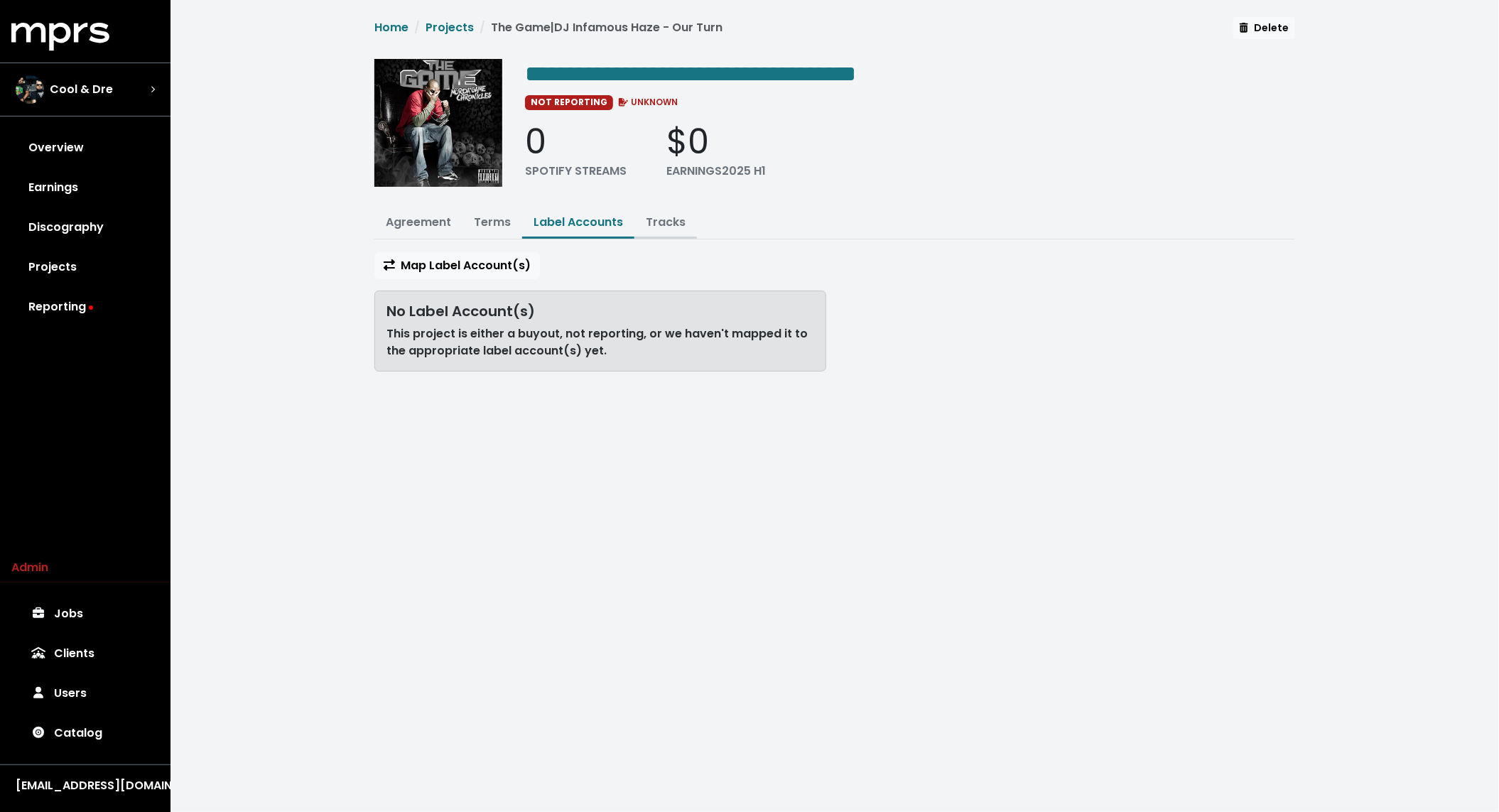
click at [687, 216] on button "Tracks" at bounding box center [666, 223] width 63 height 30
click at [619, 215] on link "Label Accounts" at bounding box center [578, 222] width 90 height 17
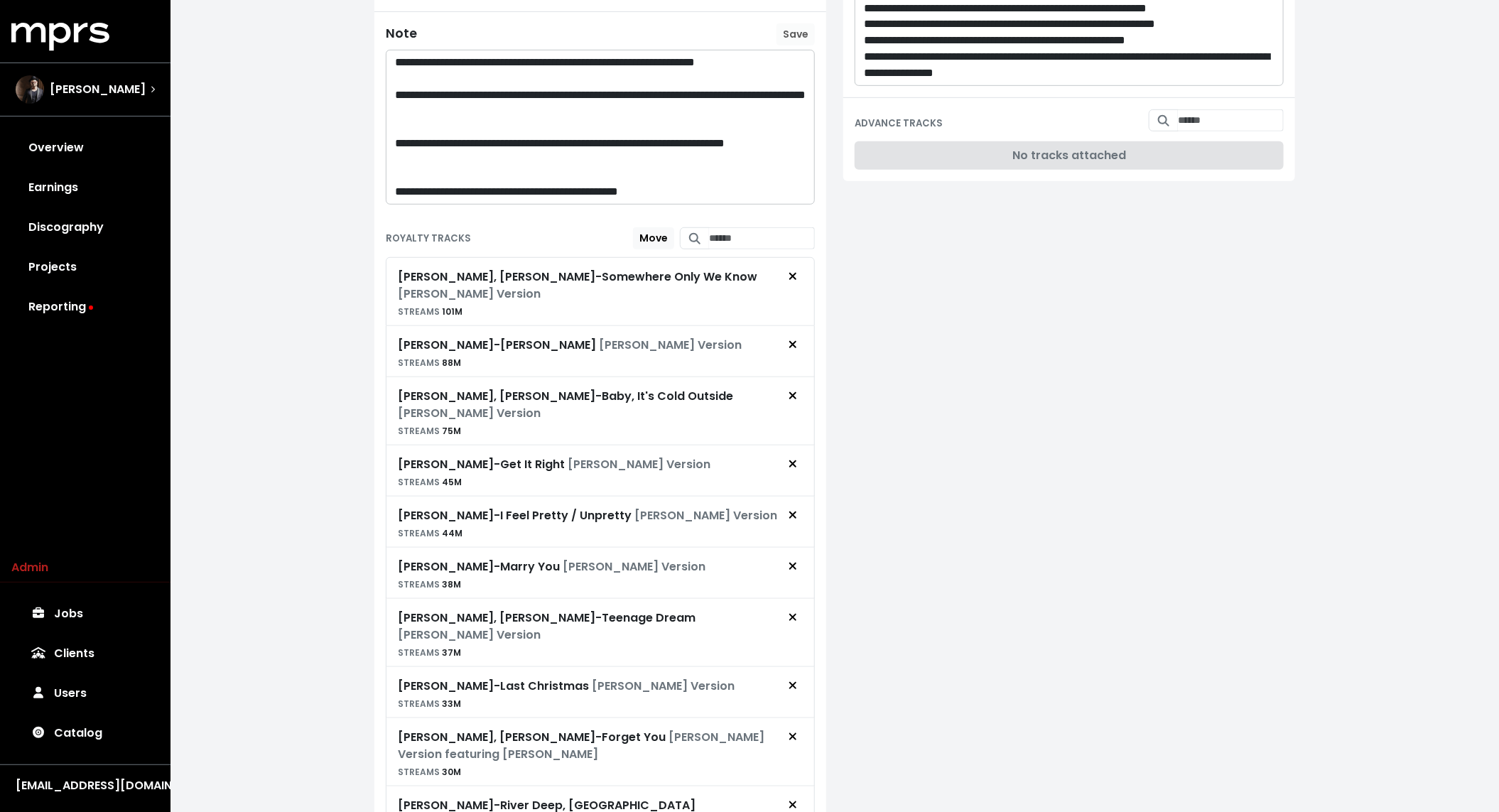
scroll to position [1070, 0]
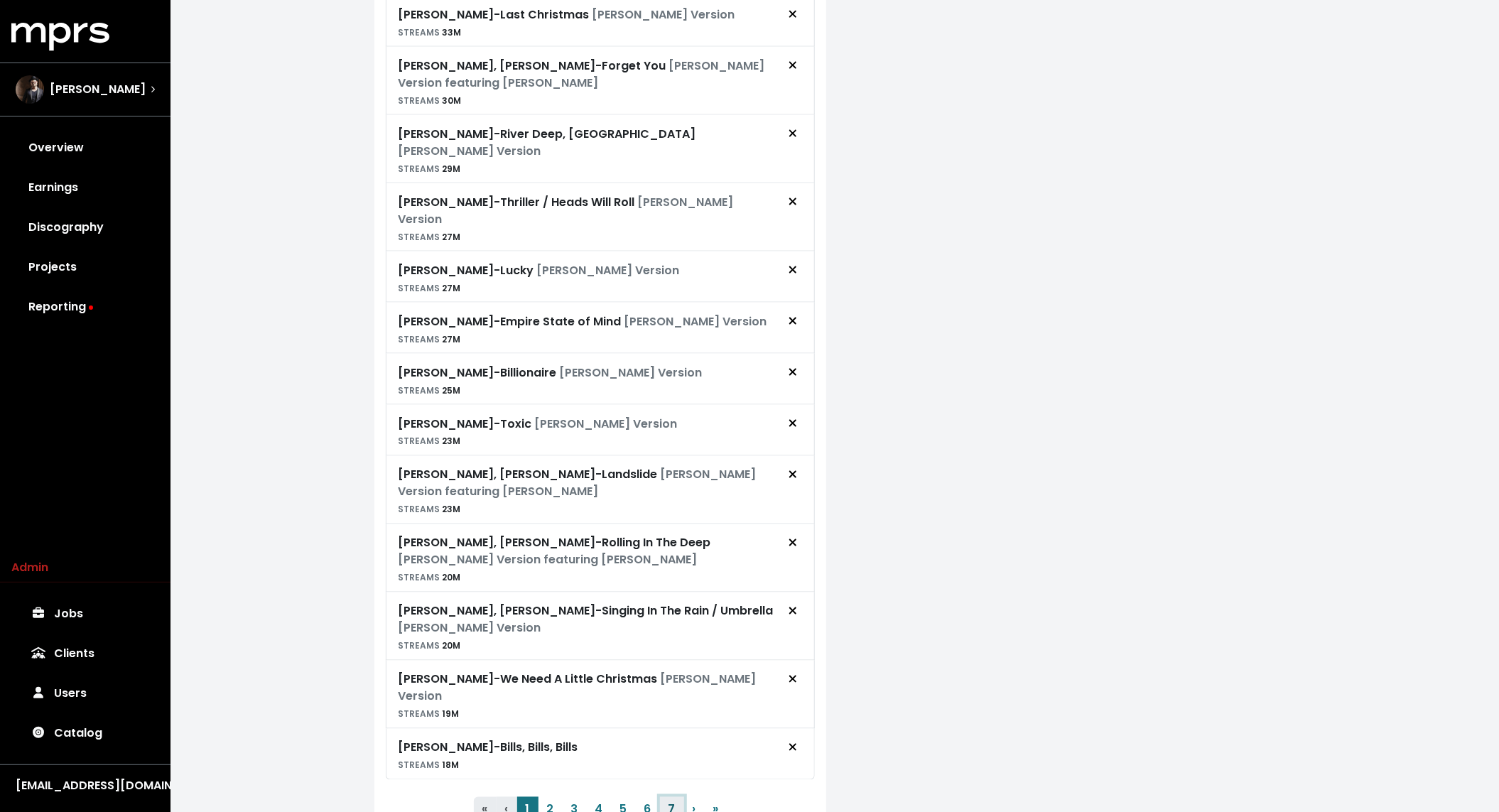
click at [672, 797] on button "7" at bounding box center [672, 810] width 24 height 26
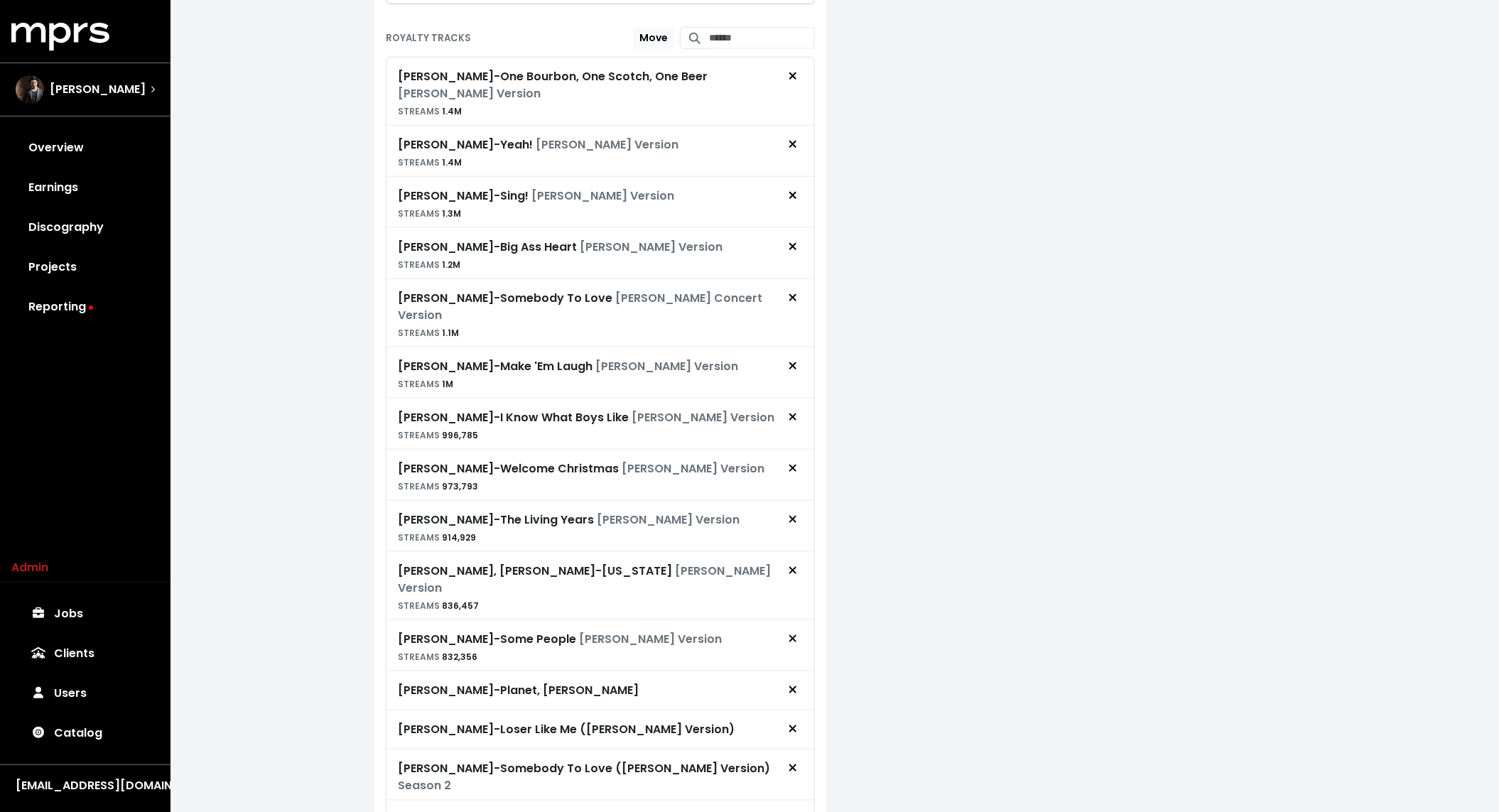
scroll to position [0, 0]
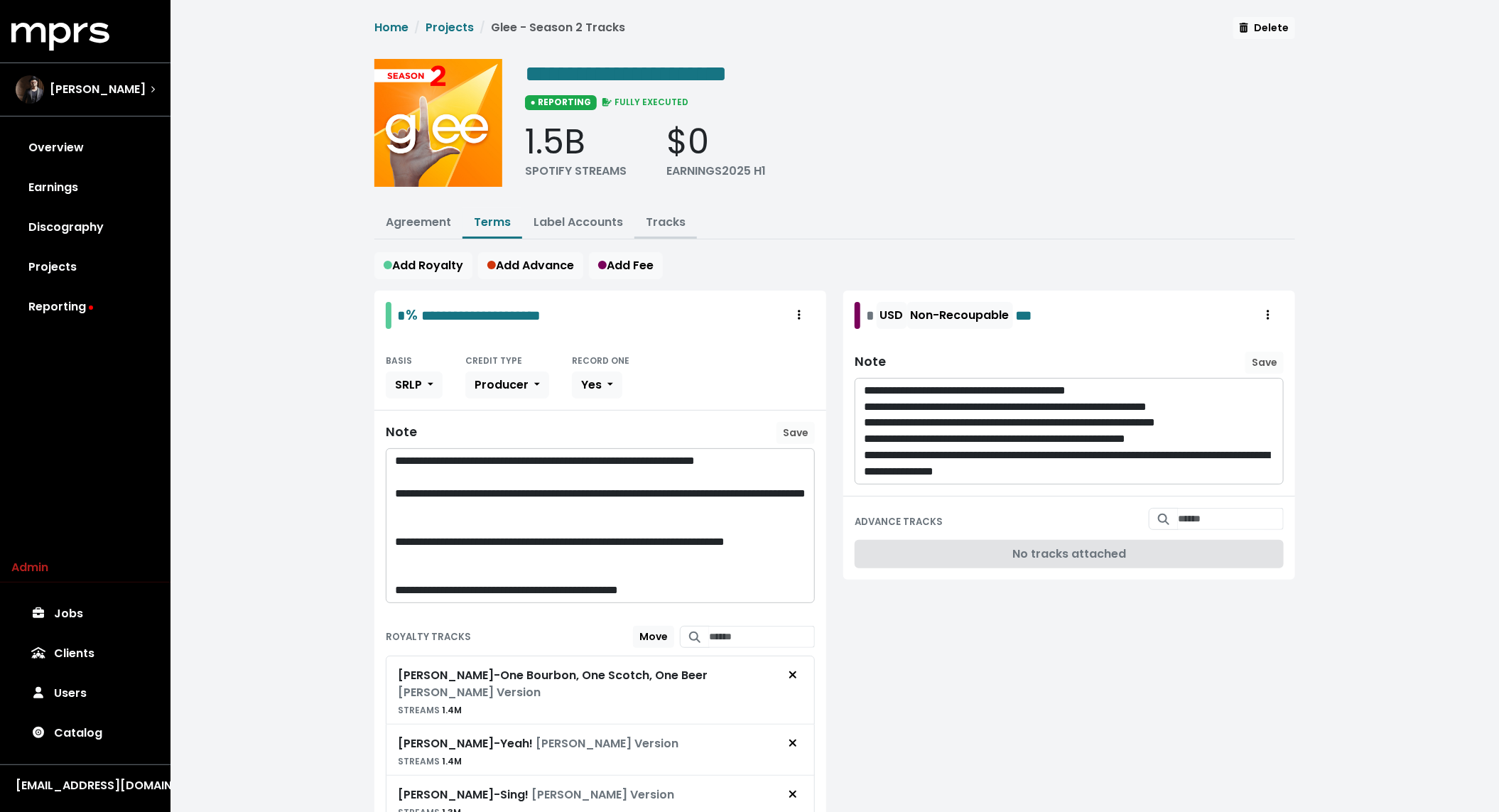
click at [657, 218] on link "Tracks" at bounding box center [665, 222] width 40 height 17
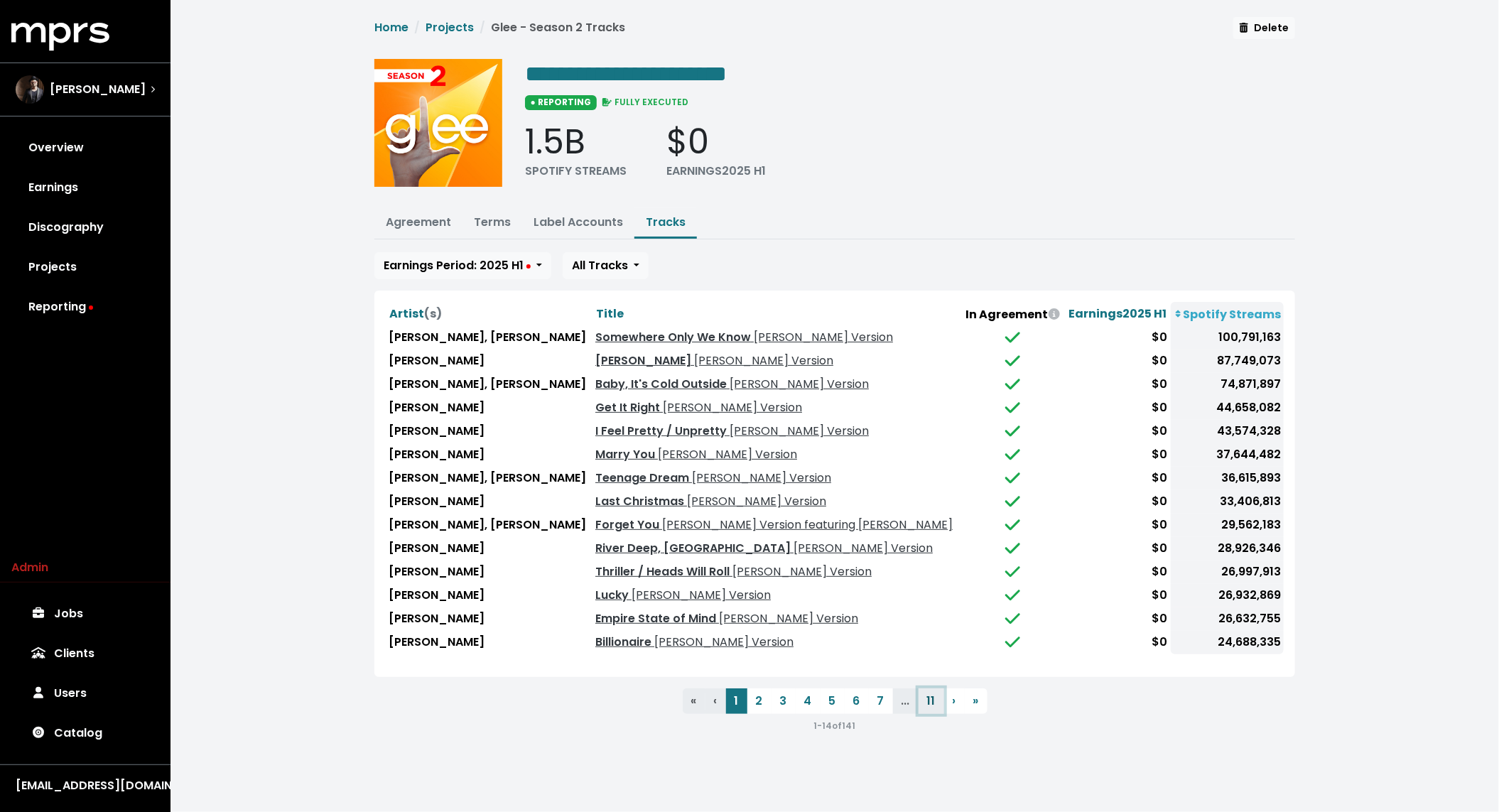
click at [924, 699] on button "11" at bounding box center [932, 701] width 26 height 26
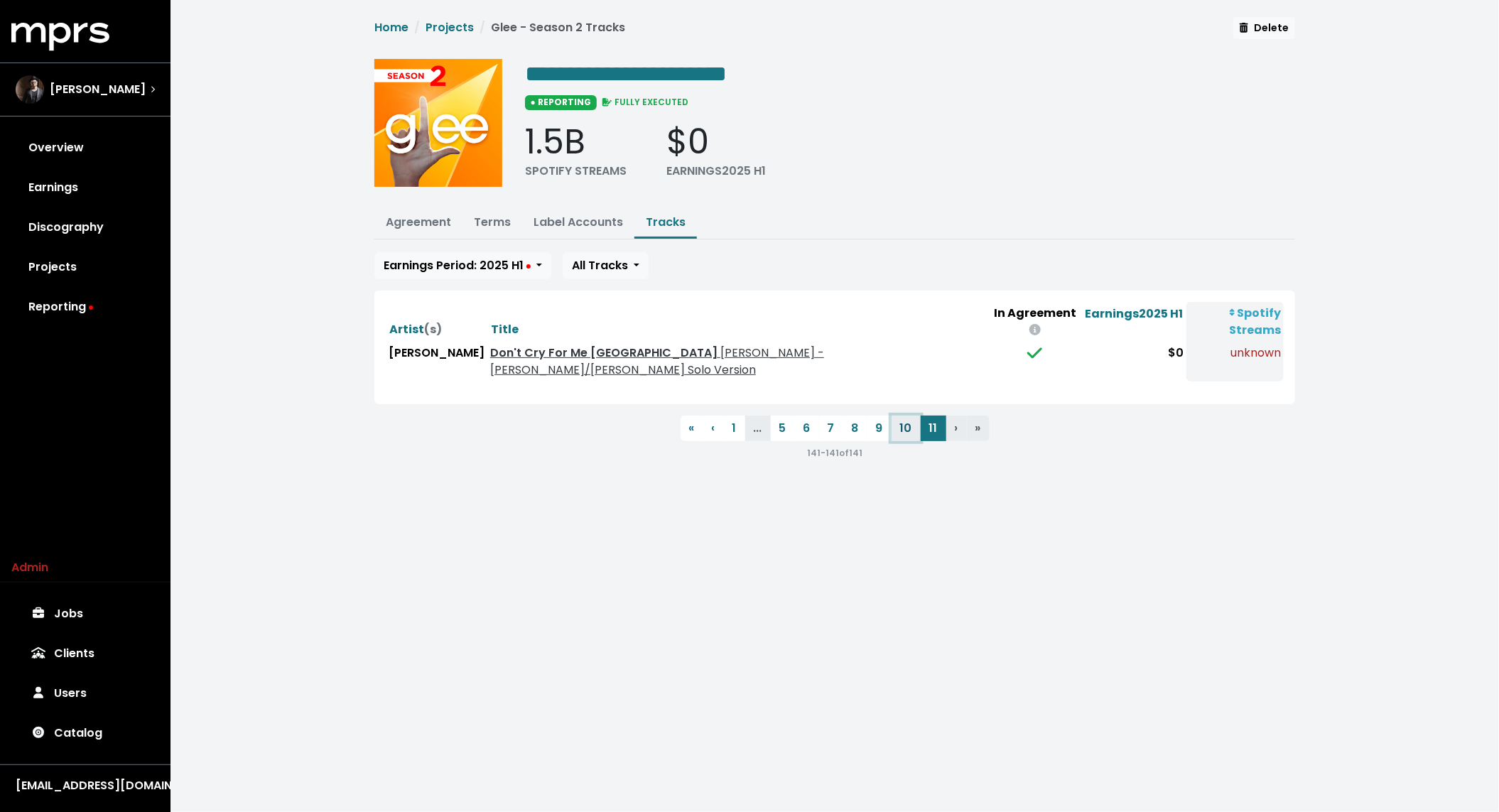
click at [907, 416] on button "10" at bounding box center [907, 429] width 30 height 26
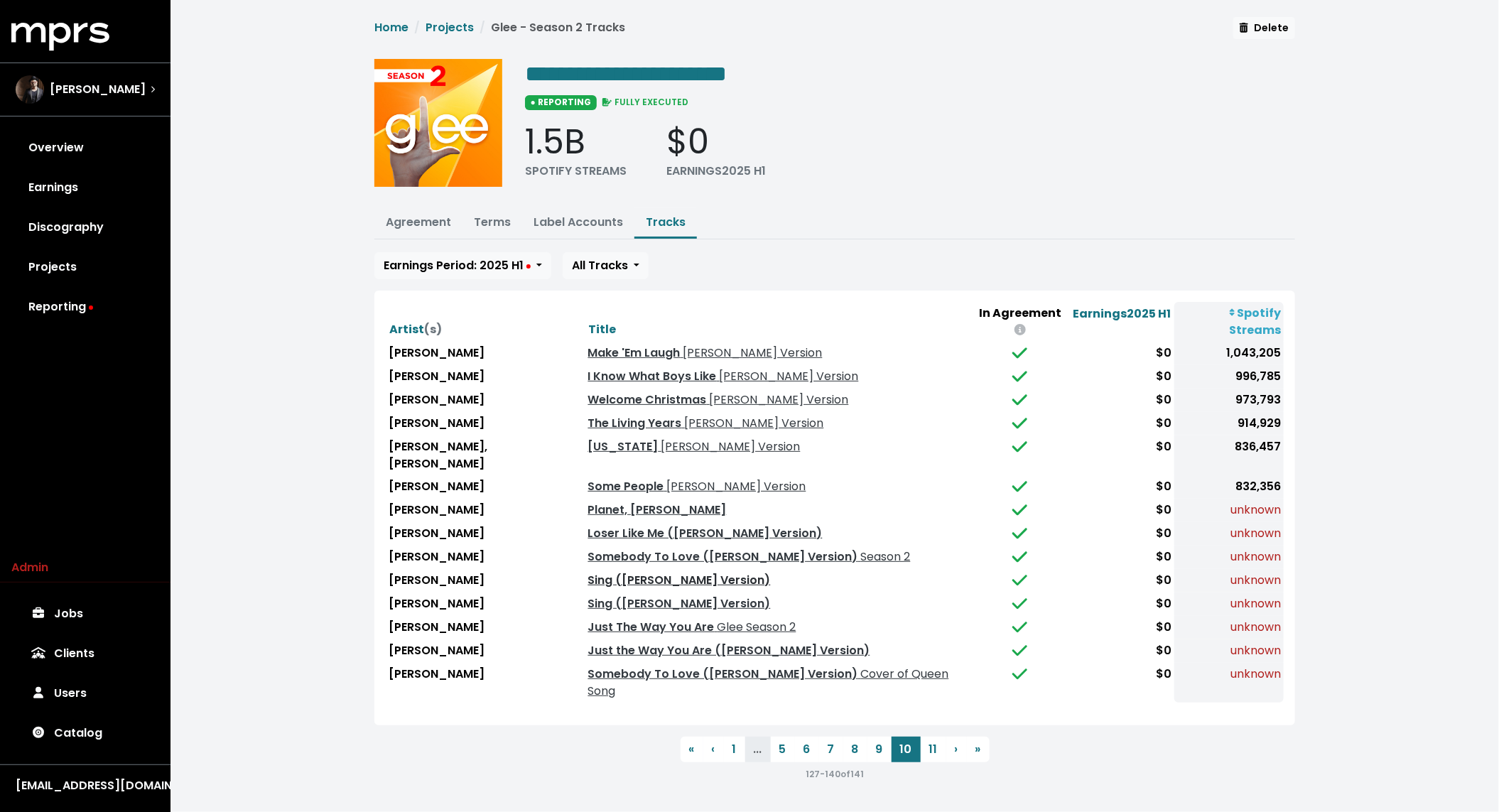
click at [633, 572] on link "Sing ([PERSON_NAME] Version)" at bounding box center [680, 580] width 183 height 17
click at [626, 595] on link "Sing (Glee Cast Version)" at bounding box center [680, 603] width 183 height 17
click at [507, 211] on button "Terms" at bounding box center [492, 223] width 60 height 30
click at [489, 225] on link "Terms" at bounding box center [493, 222] width 37 height 17
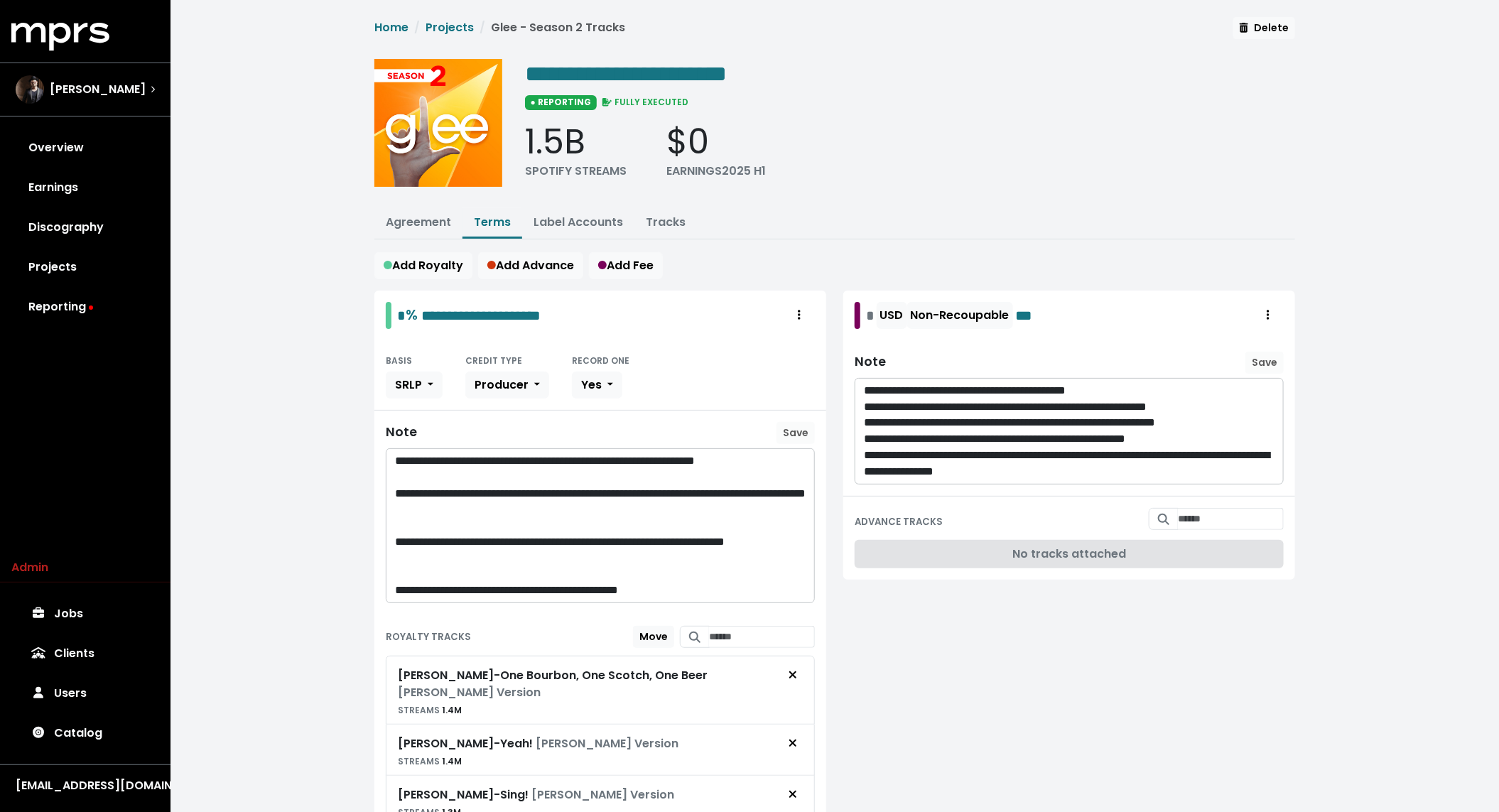
scroll to position [899, 0]
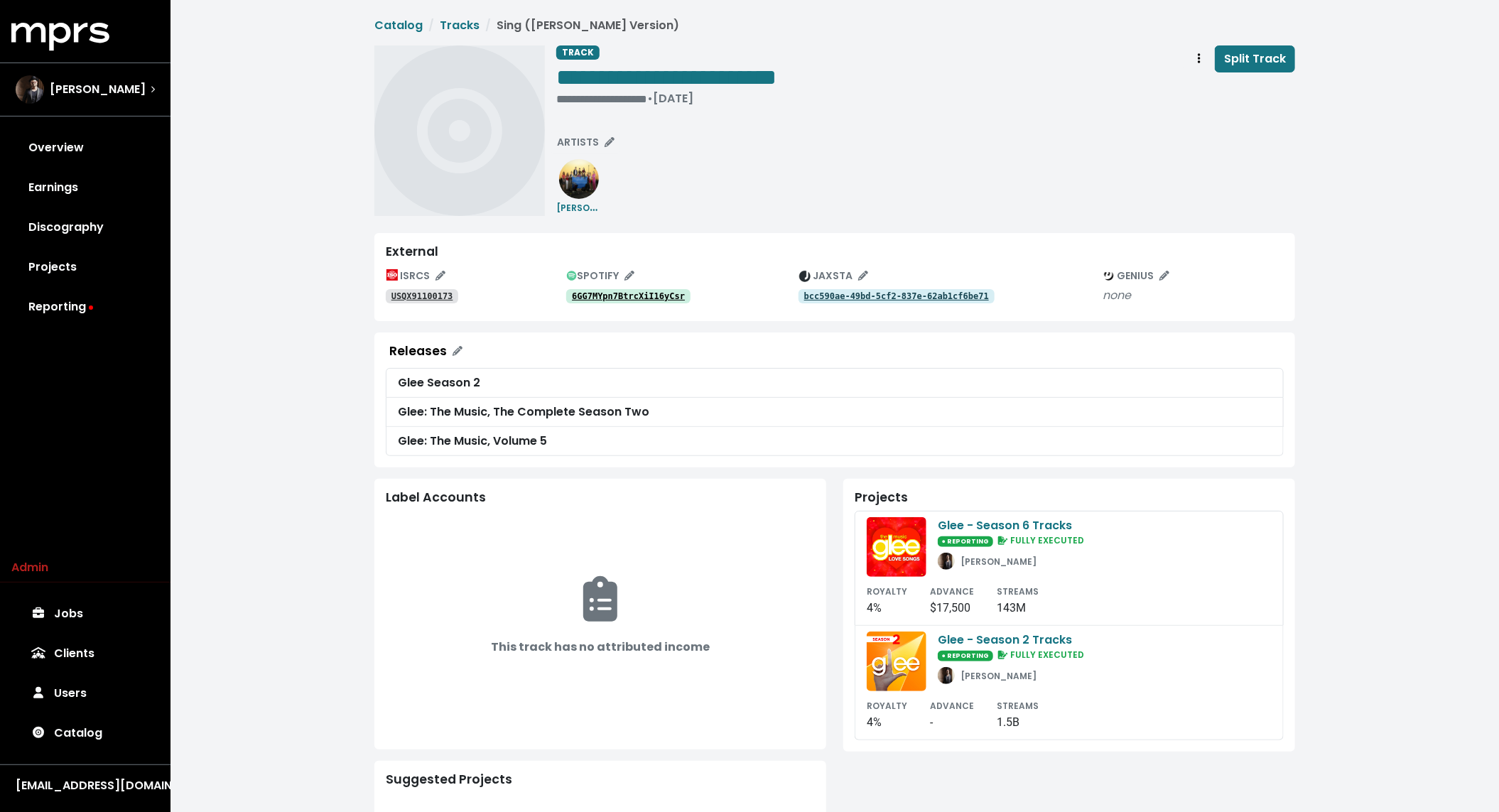
click at [627, 303] on link "6GG7MYpn7BtrcXiI16yCsr" at bounding box center [628, 296] width 125 height 14
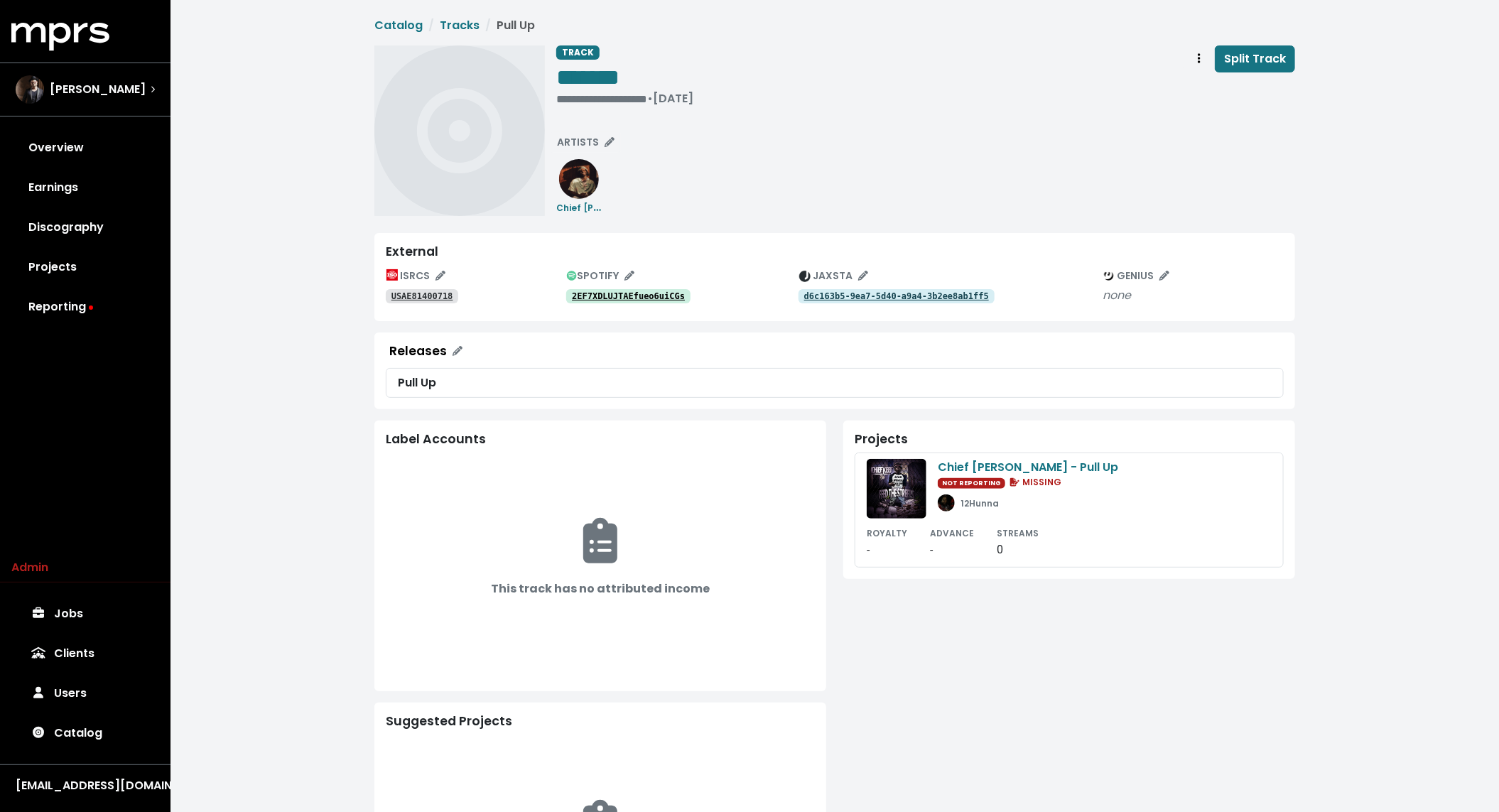
click at [418, 305] on div "ISRCS USAE81400718 SPOTIFY 2EF7XDLUJTAEfueo6uiCGs JAXSTA d6c163b5-9ea7-5d40-a9a…" at bounding box center [835, 287] width 898 height 44
drag, startPoint x: 536, startPoint y: 313, endPoint x: 386, endPoint y: 302, distance: 150.4
click at [386, 302] on div "External ISRCS USAE81400718 SPOTIFY 2EF7XDLUJTAEfueo6uiCGs JAXSTA d6c163b5-9ea7…" at bounding box center [835, 276] width 920 height 88
click at [409, 297] on tt "USAE81400718" at bounding box center [422, 296] width 62 height 10
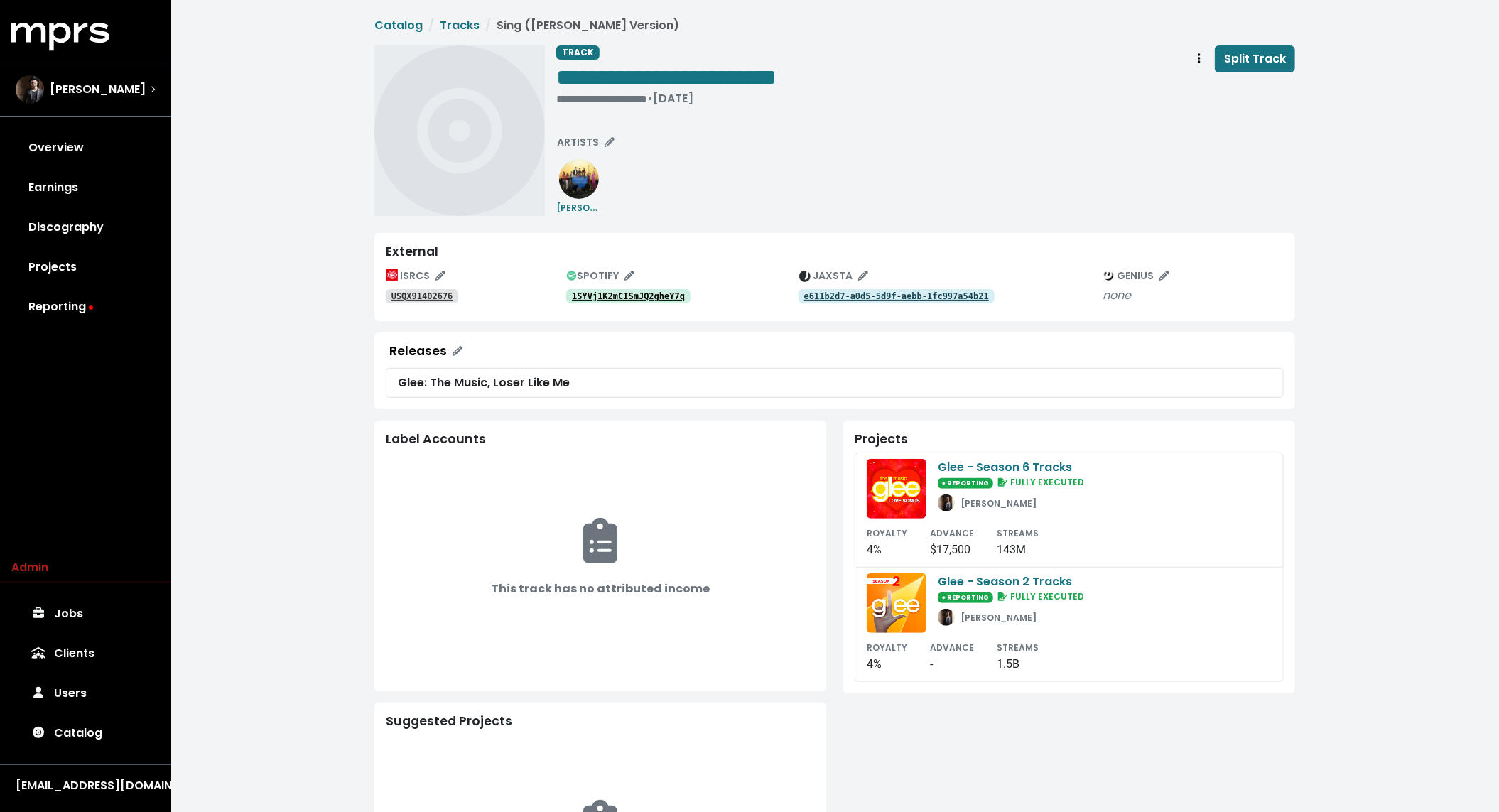
click at [642, 288] on div "1SYVj1K2mCISmJQ2gheY7q" at bounding box center [682, 296] width 232 height 17
click at [627, 303] on link "1SYVj1K2mCISmJQ2gheY7q" at bounding box center [628, 296] width 125 height 14
click at [567, 95] on div "**********" at bounding box center [666, 98] width 220 height 14
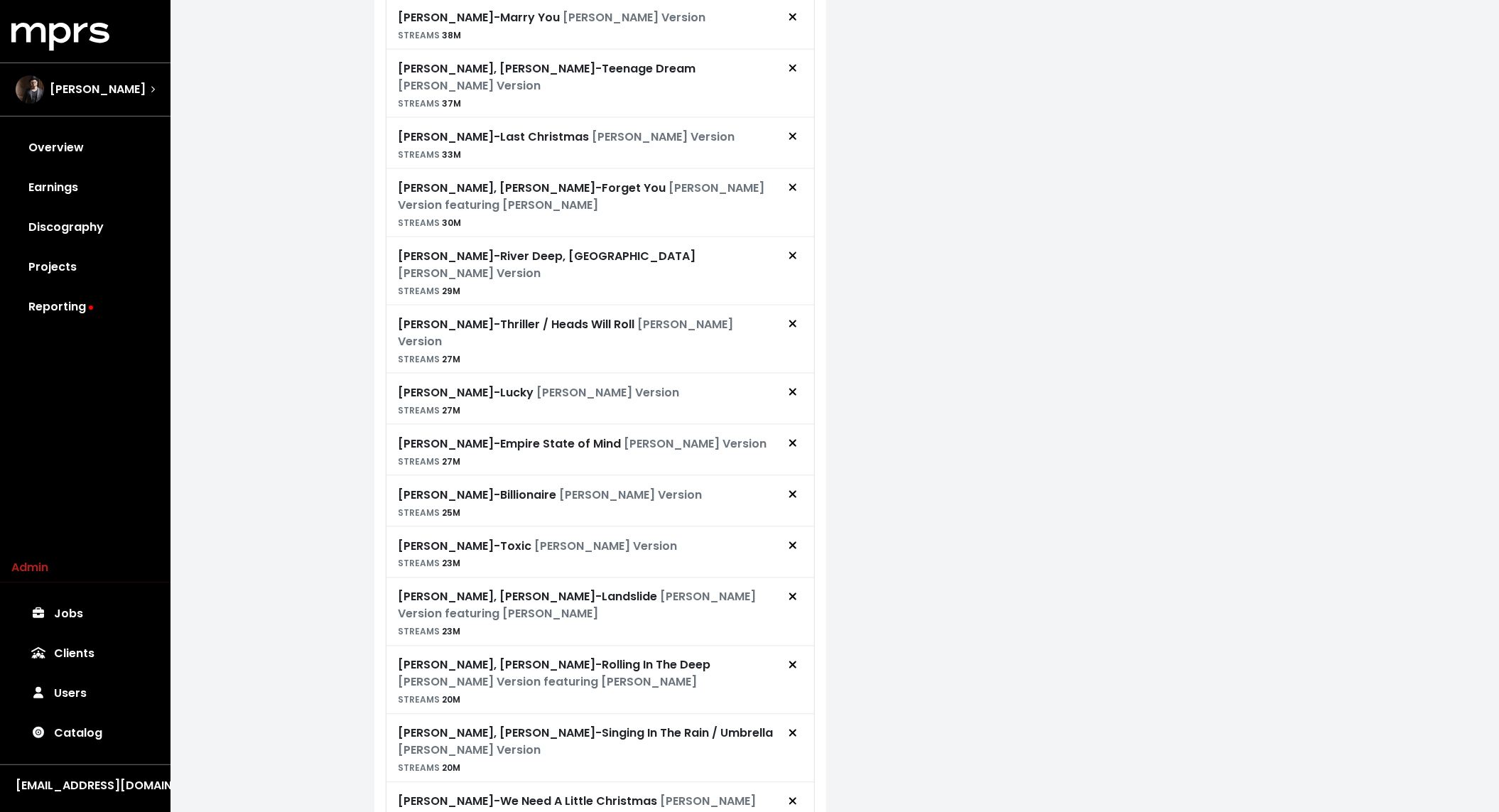
scroll to position [1070, 0]
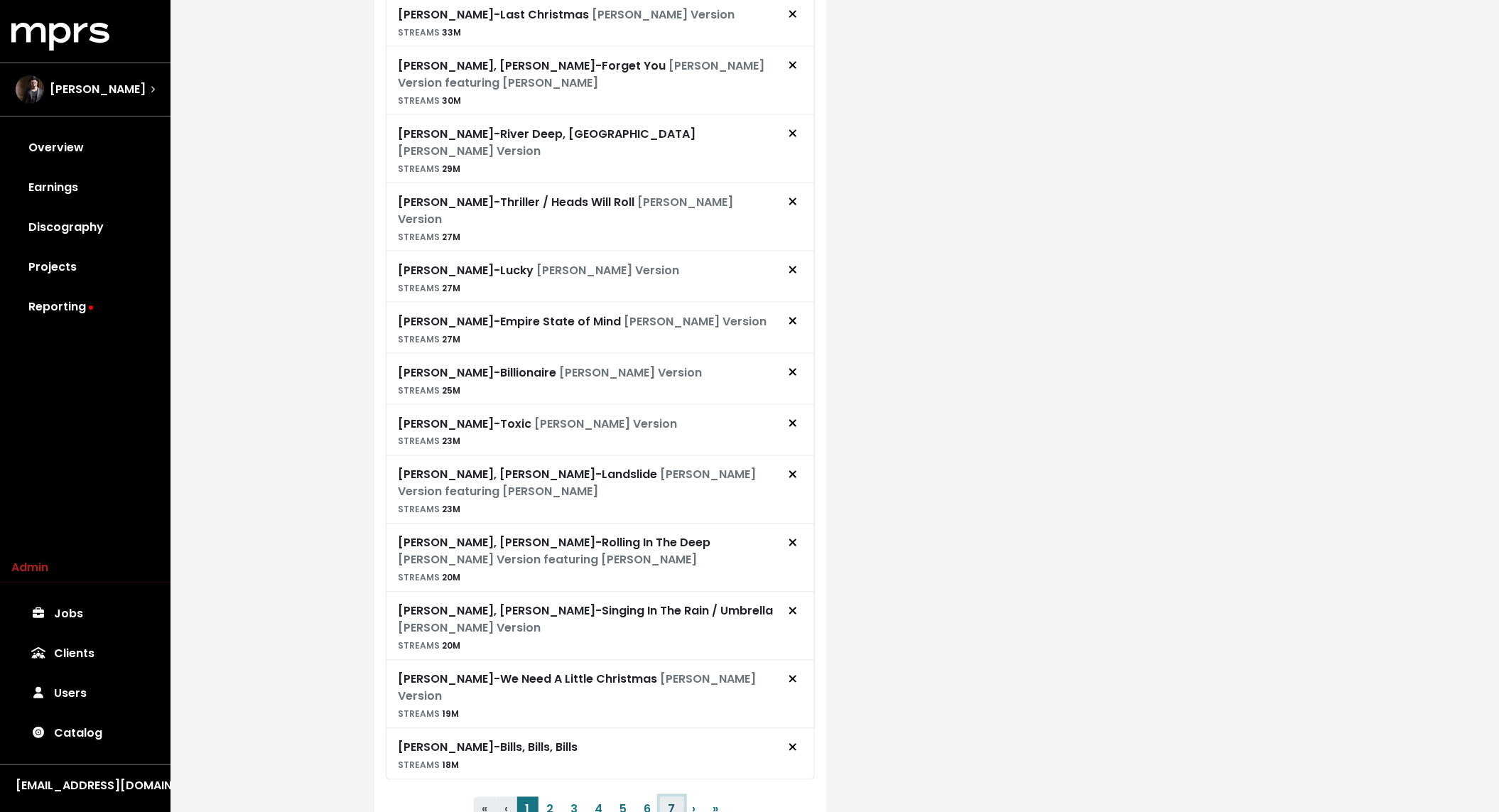
click at [674, 797] on button "7" at bounding box center [672, 810] width 24 height 26
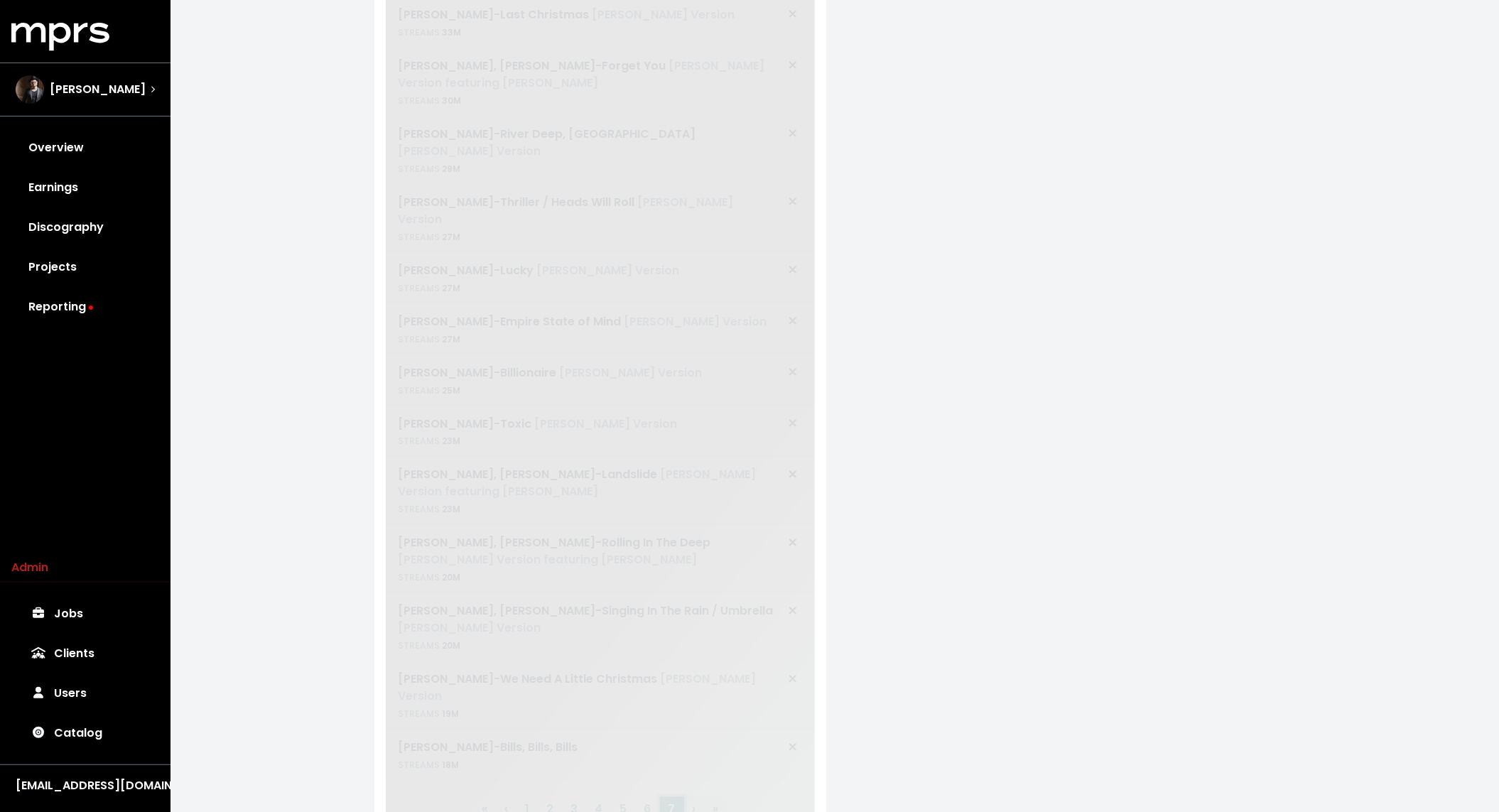
scroll to position [899, 0]
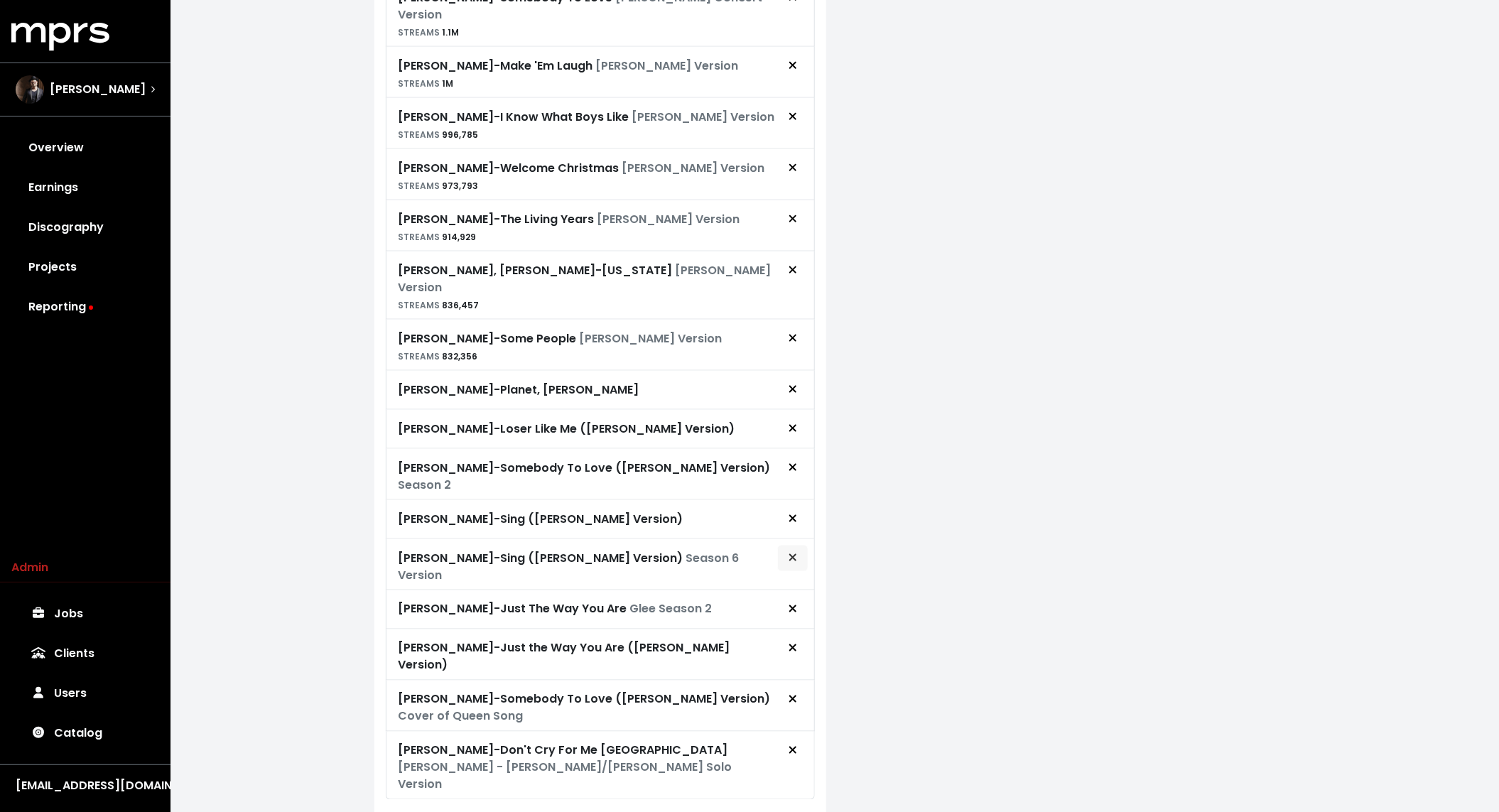
click at [795, 551] on icon "Remove royalty target" at bounding box center [792, 557] width 8 height 11
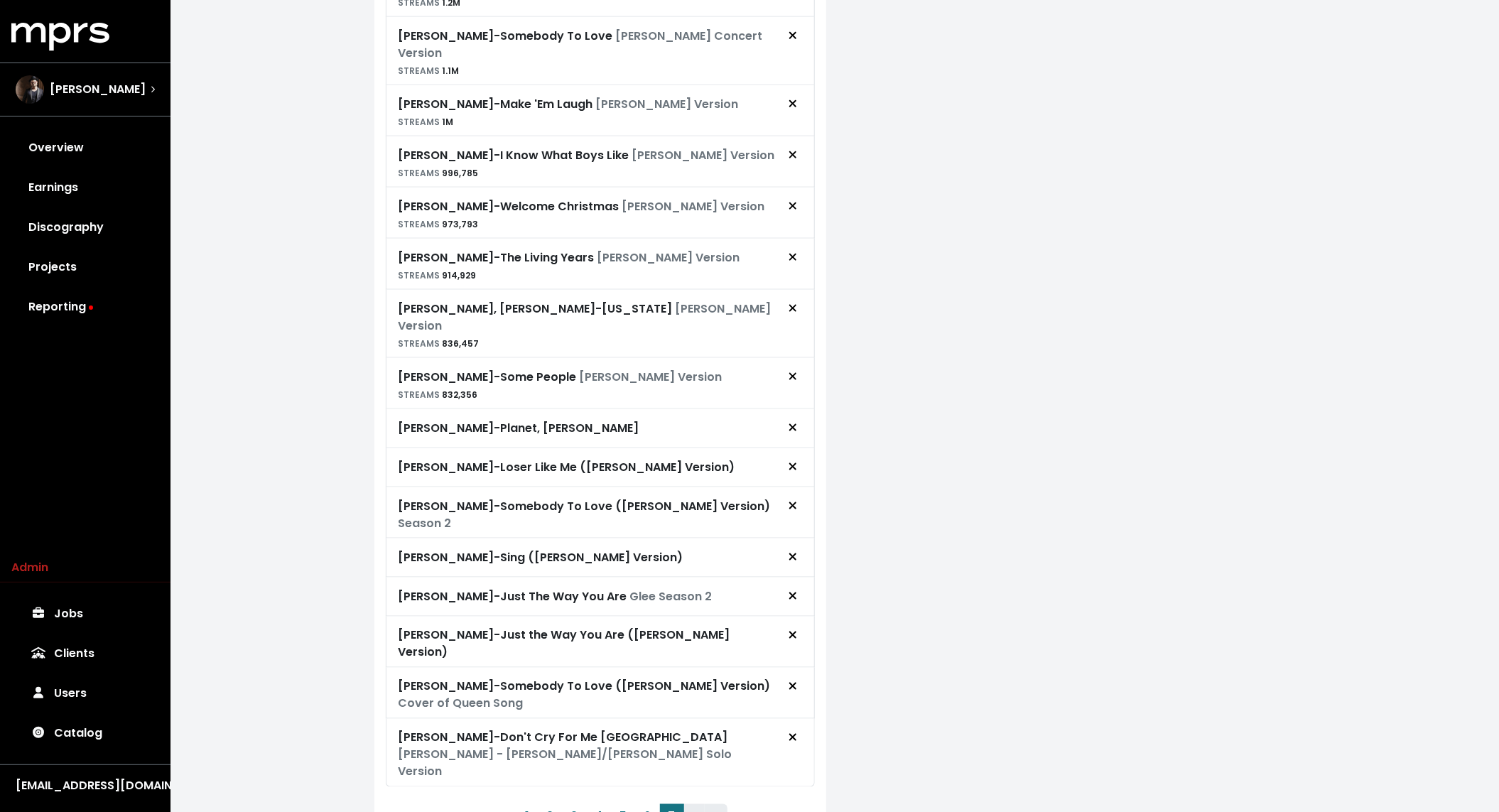
scroll to position [0, 0]
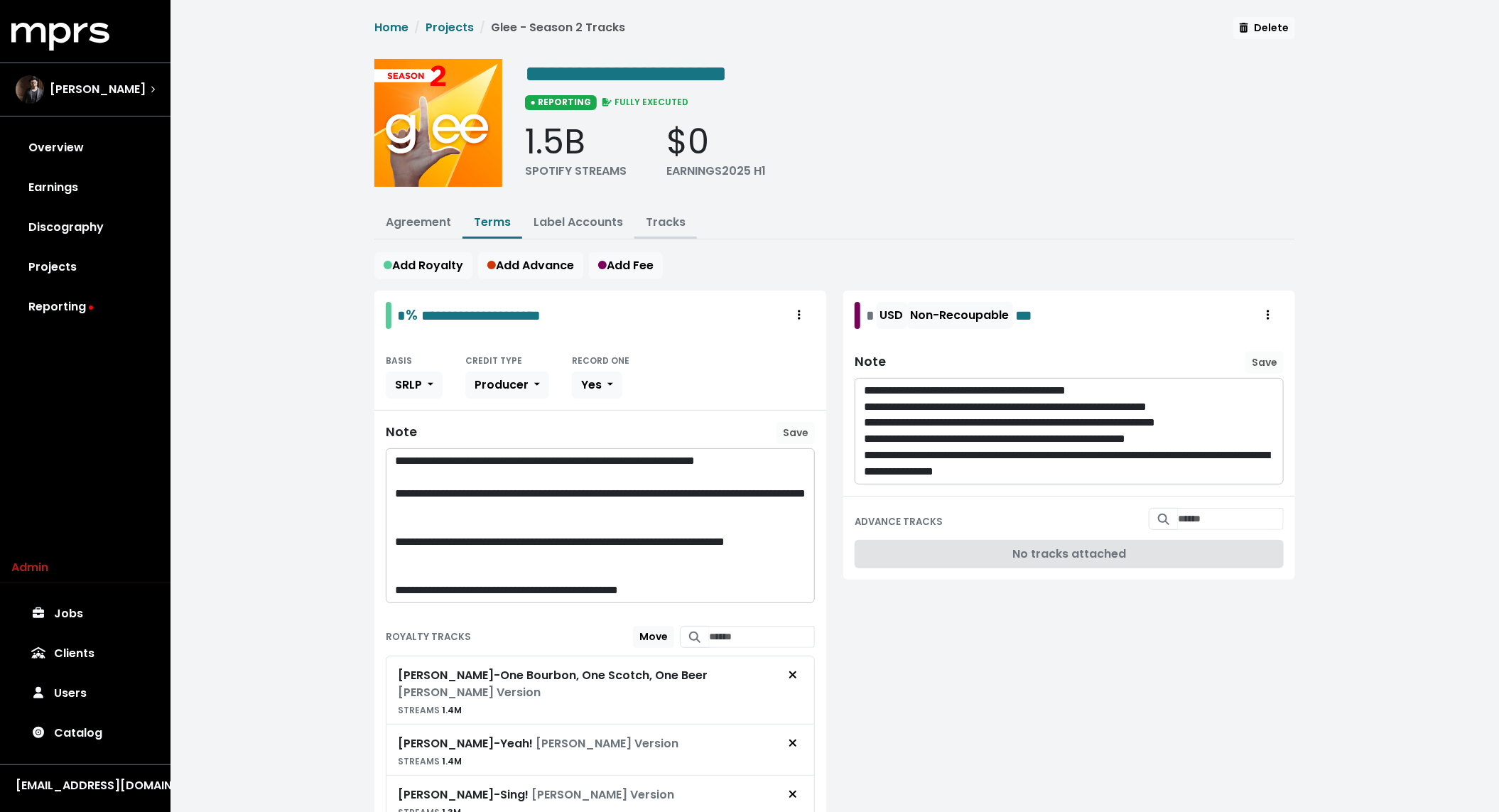
click at [661, 217] on link "Tracks" at bounding box center [665, 222] width 40 height 17
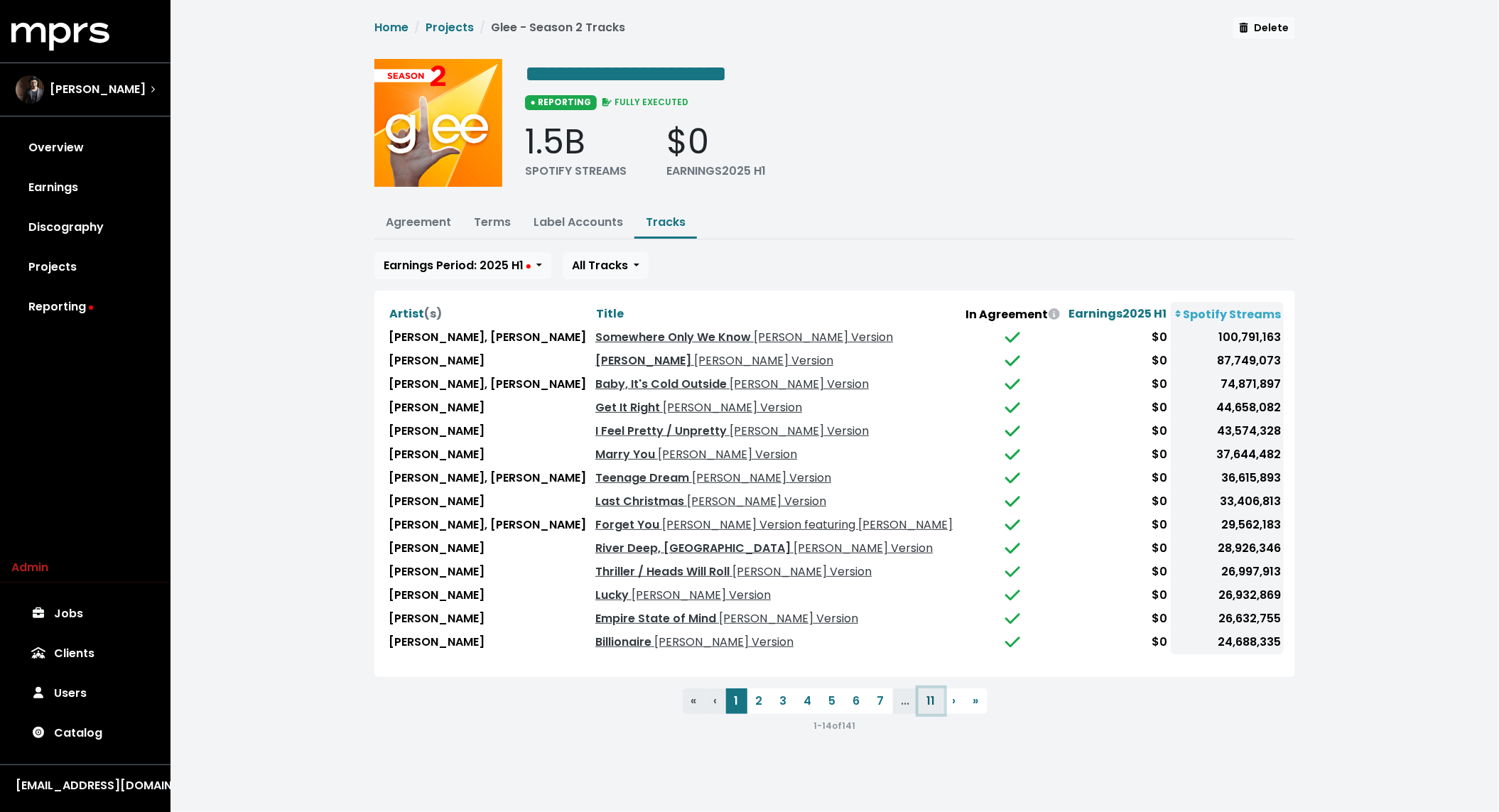
click at [929, 698] on button "11" at bounding box center [932, 701] width 26 height 26
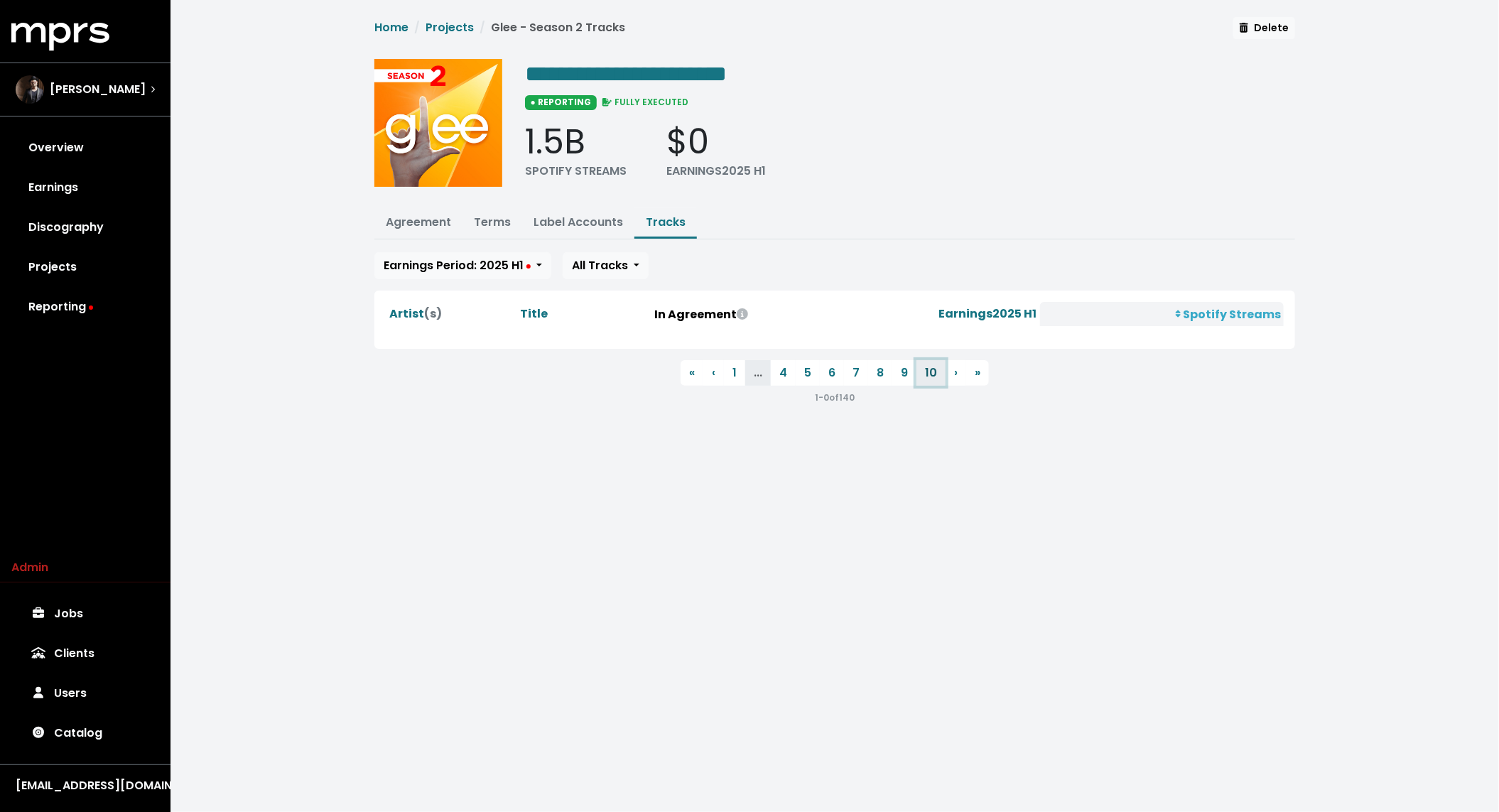
click at [926, 368] on button "10" at bounding box center [932, 373] width 30 height 26
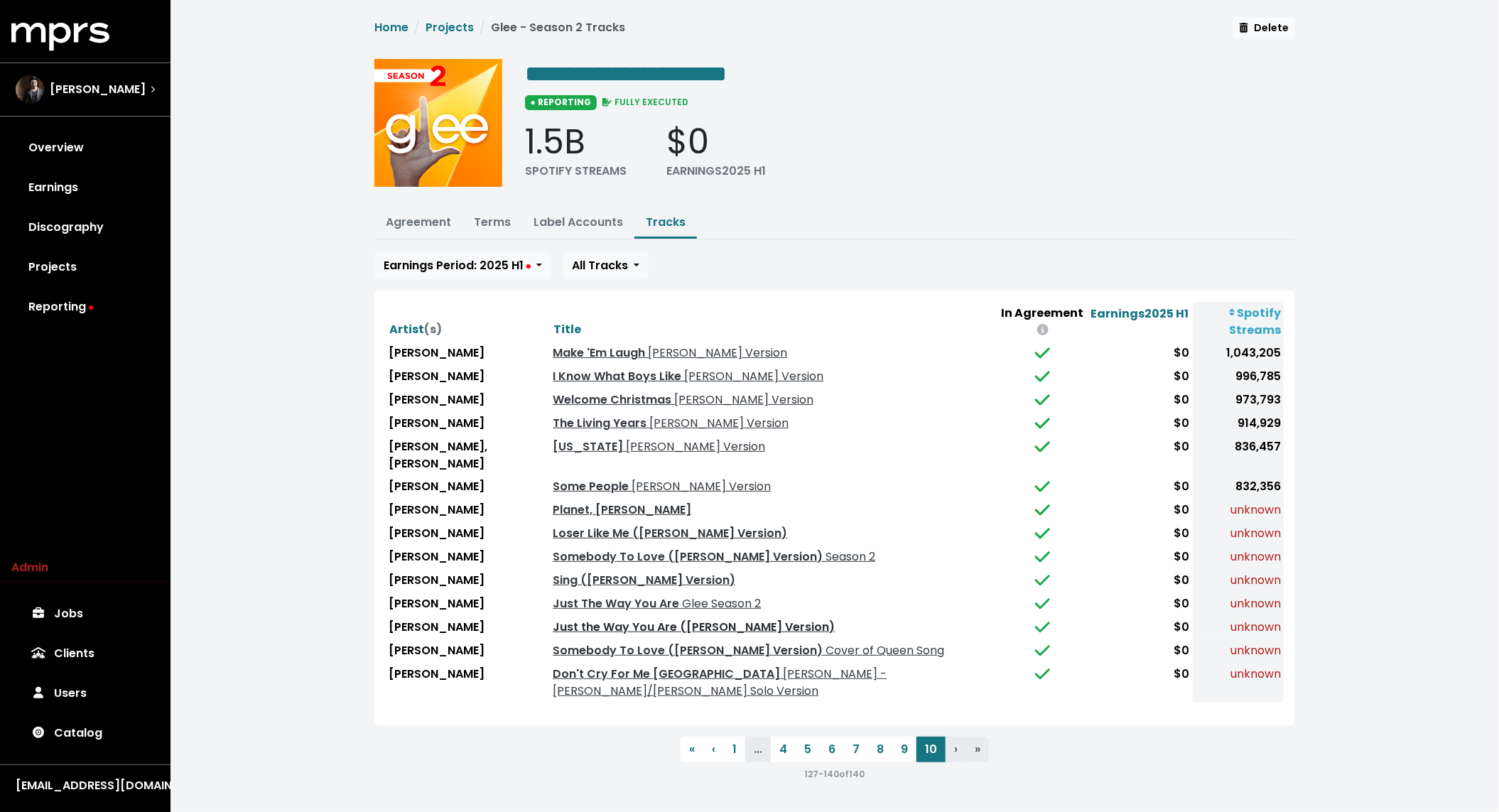
click at [705, 619] on link "Just the Way You Are ([PERSON_NAME] Version)" at bounding box center [693, 627] width 282 height 17
click at [502, 218] on link "Terms" at bounding box center [493, 222] width 37 height 17
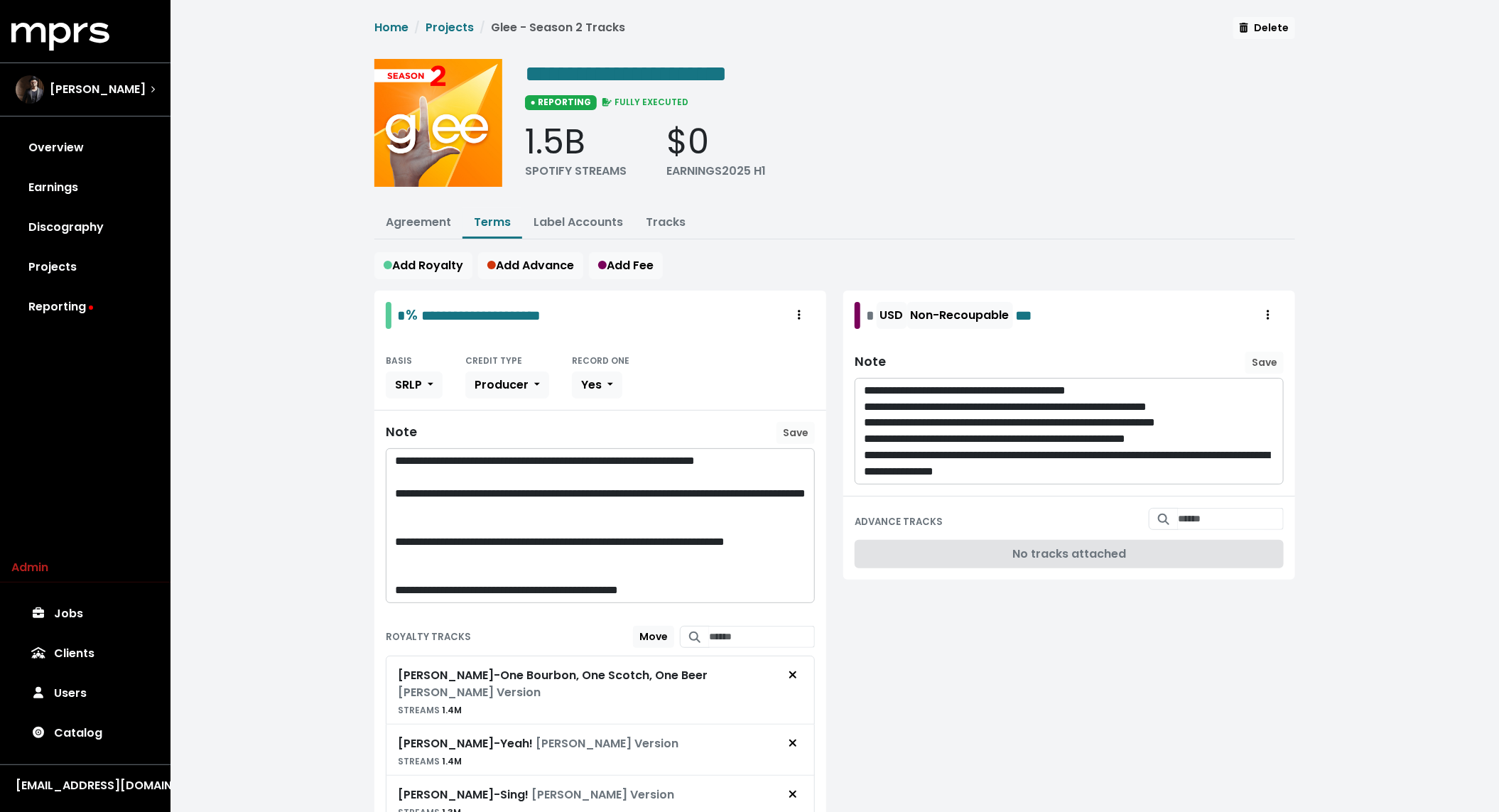
scroll to position [861, 0]
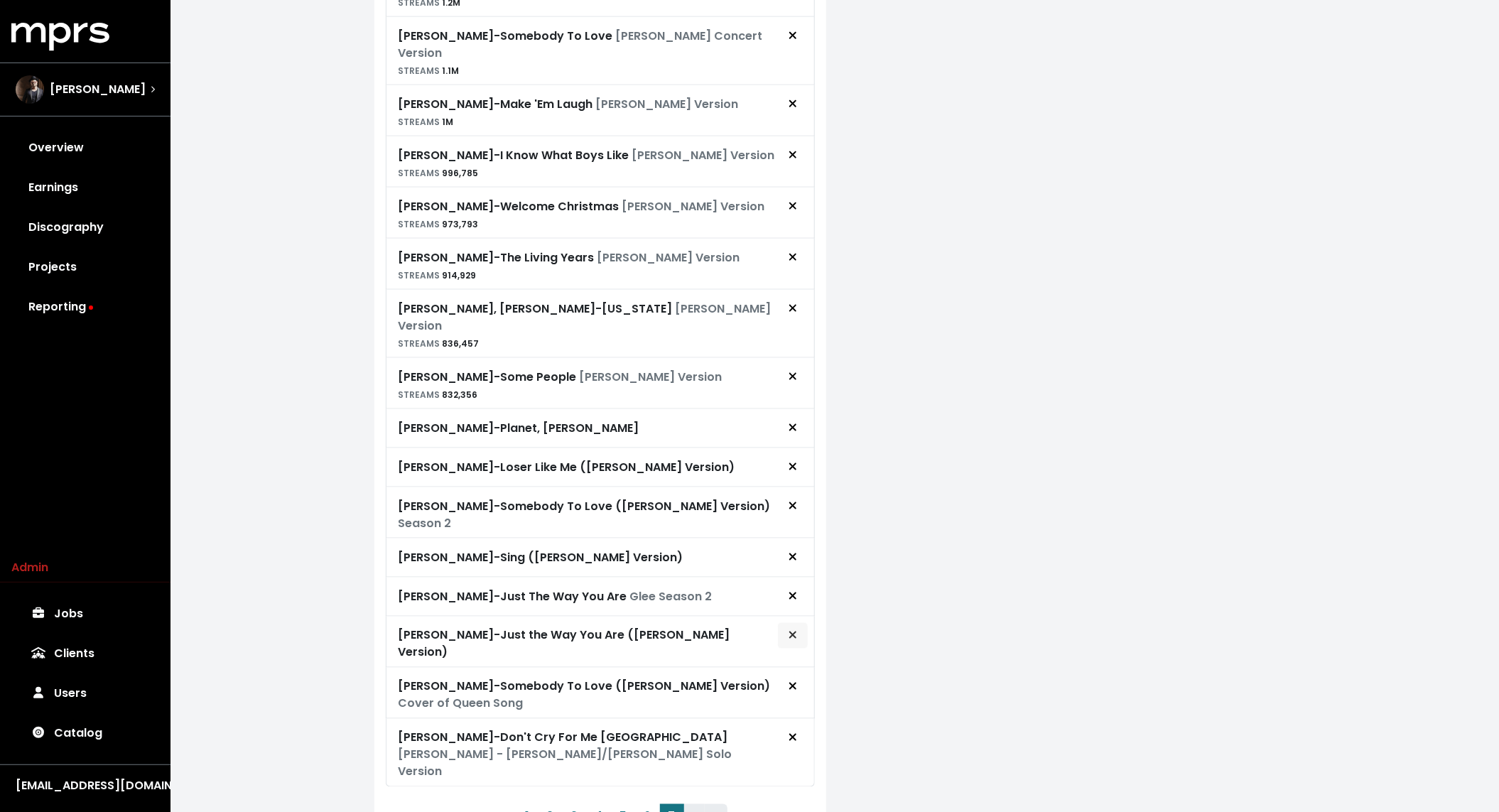
click at [791, 631] on icon "Remove royalty target" at bounding box center [793, 635] width 7 height 7
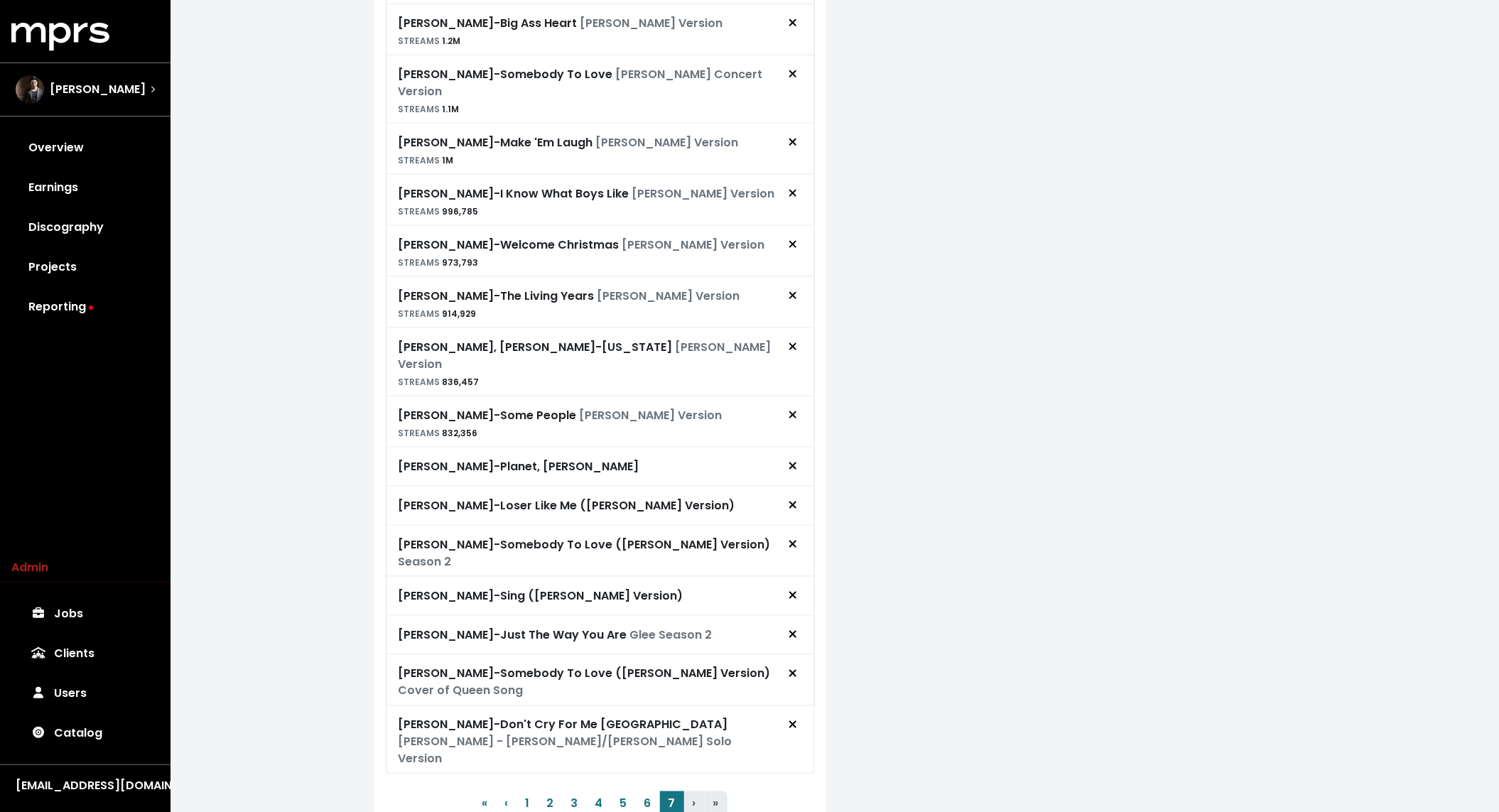
scroll to position [0, 0]
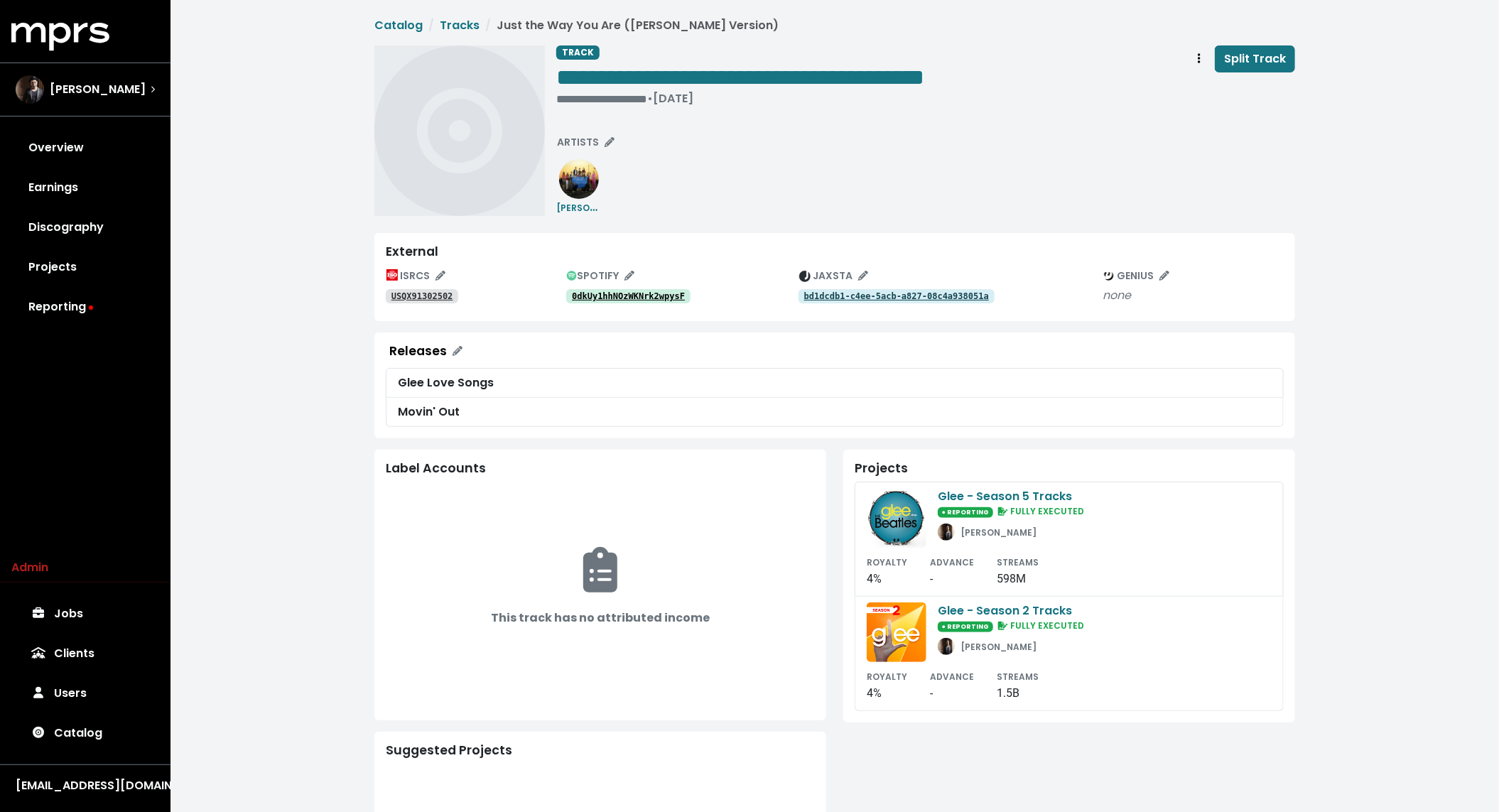
click at [634, 297] on tt "0dkUy1hhNOzWKNrk2wpysF" at bounding box center [628, 296] width 113 height 10
click at [395, 298] on tt "USQX91302502" at bounding box center [422, 296] width 62 height 10
click at [995, 534] on small "[PERSON_NAME]" at bounding box center [998, 532] width 76 height 12
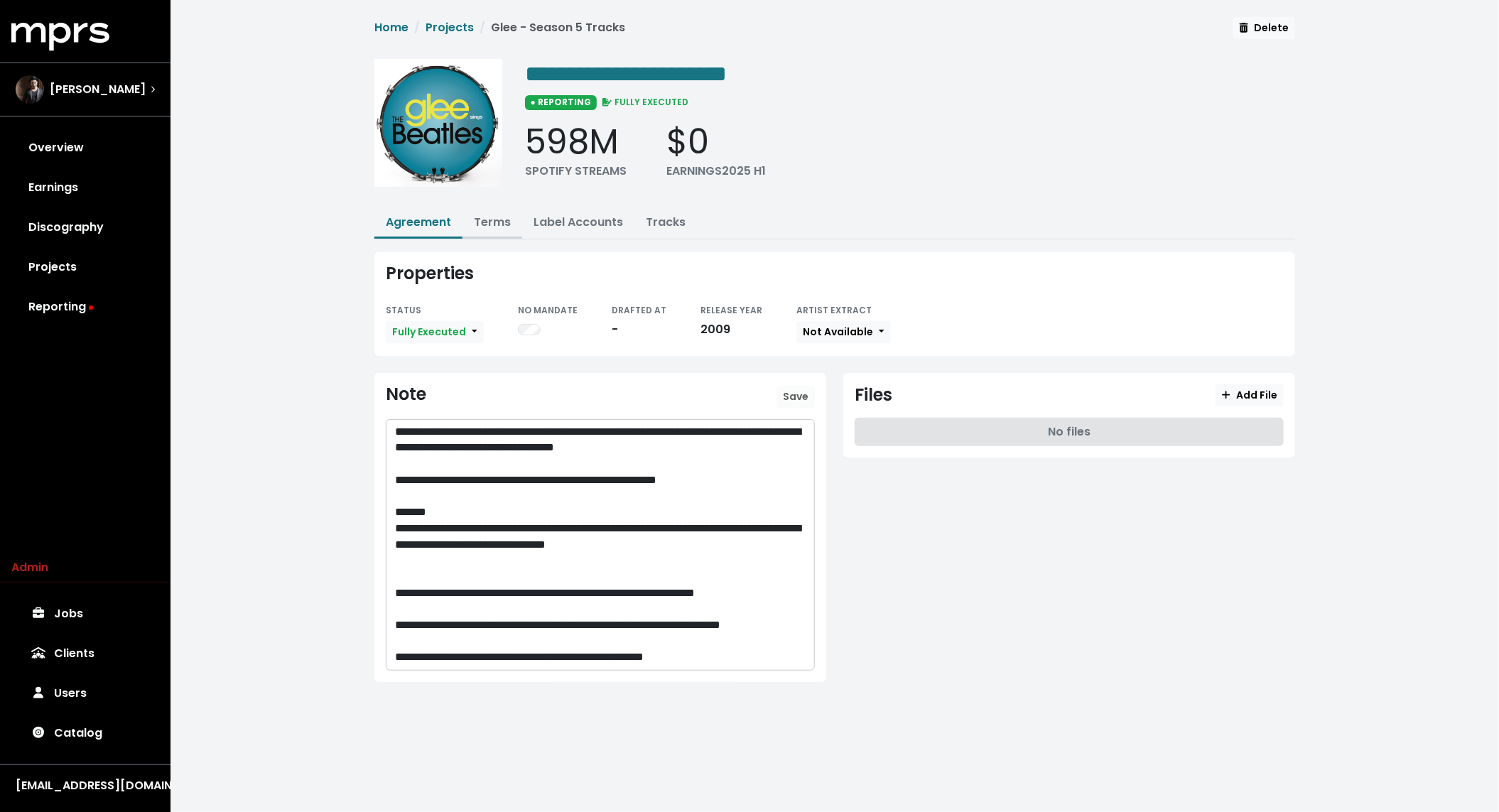
click at [487, 216] on link "Terms" at bounding box center [493, 222] width 37 height 17
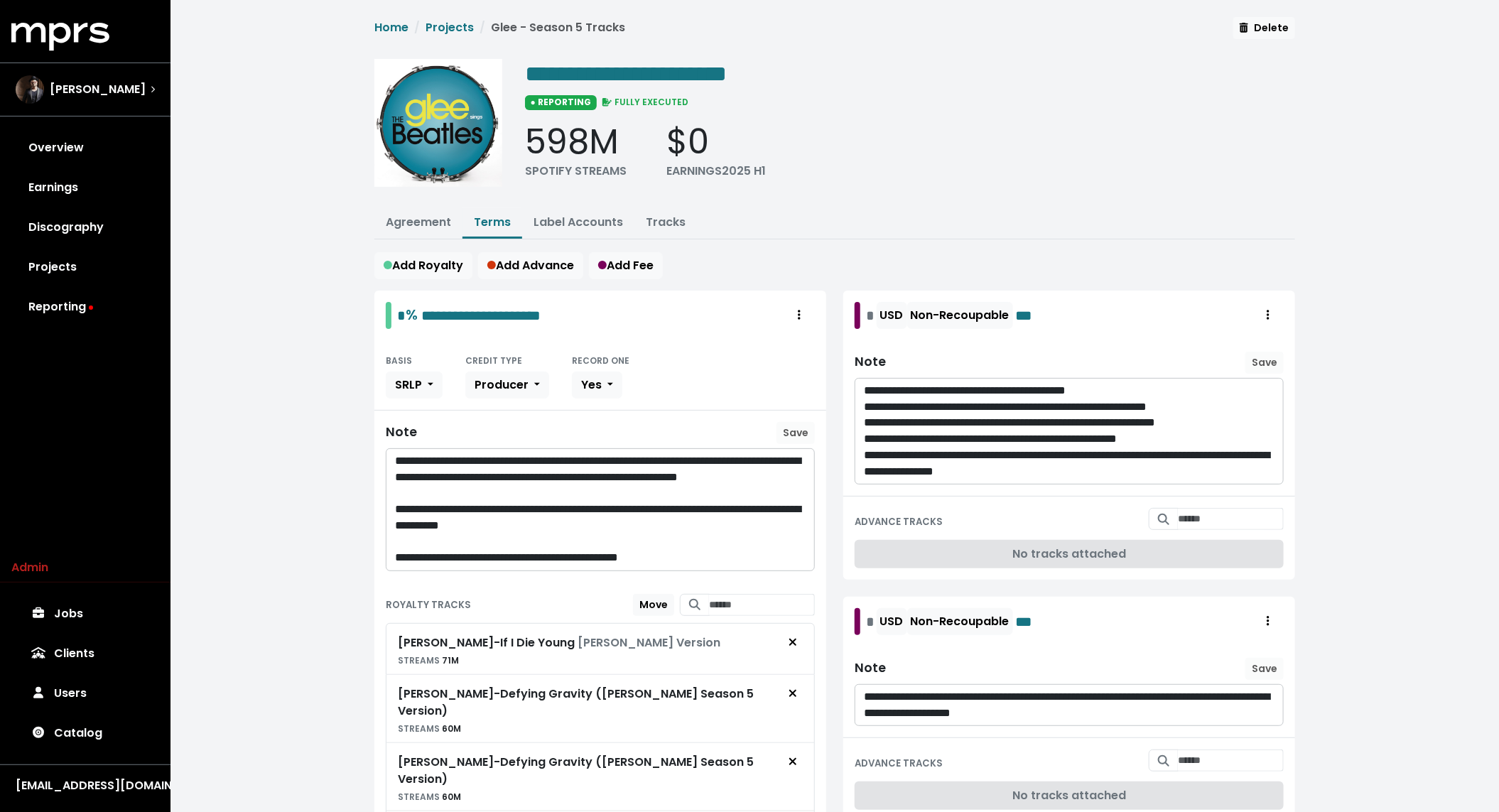
scroll to position [1003, 0]
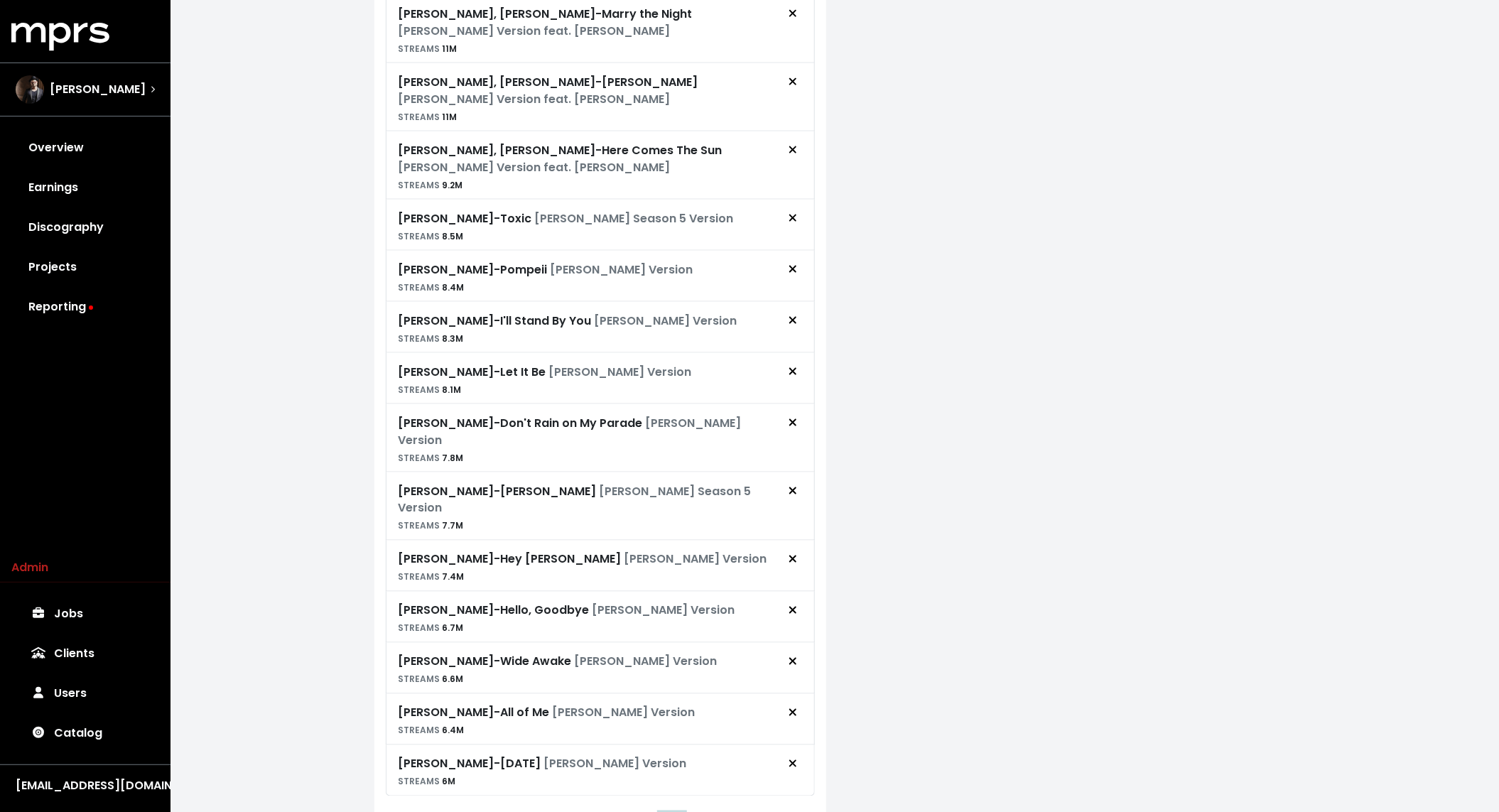
click at [668, 811] on button "7" at bounding box center [672, 826] width 24 height 26
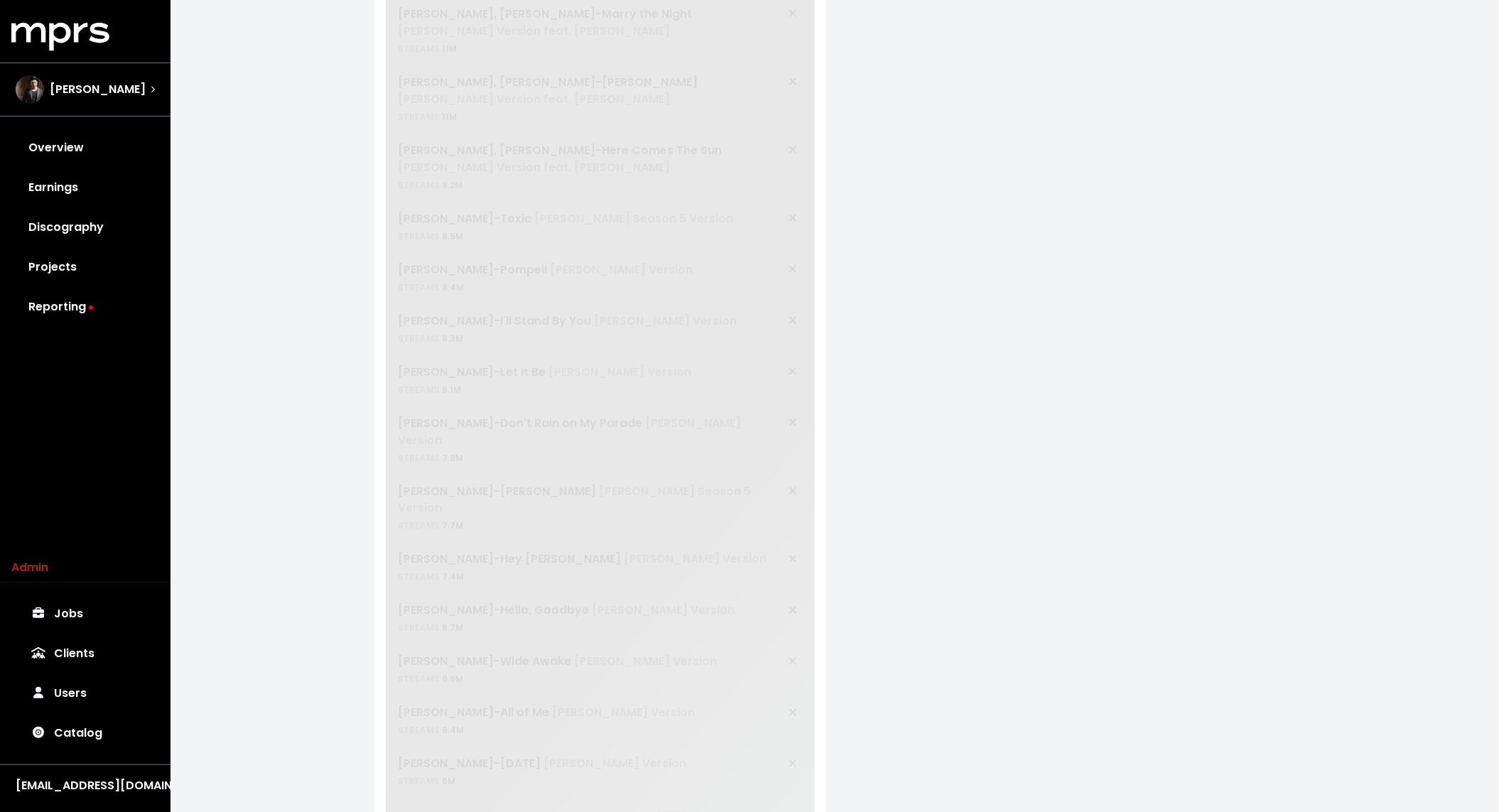
scroll to position [103, 0]
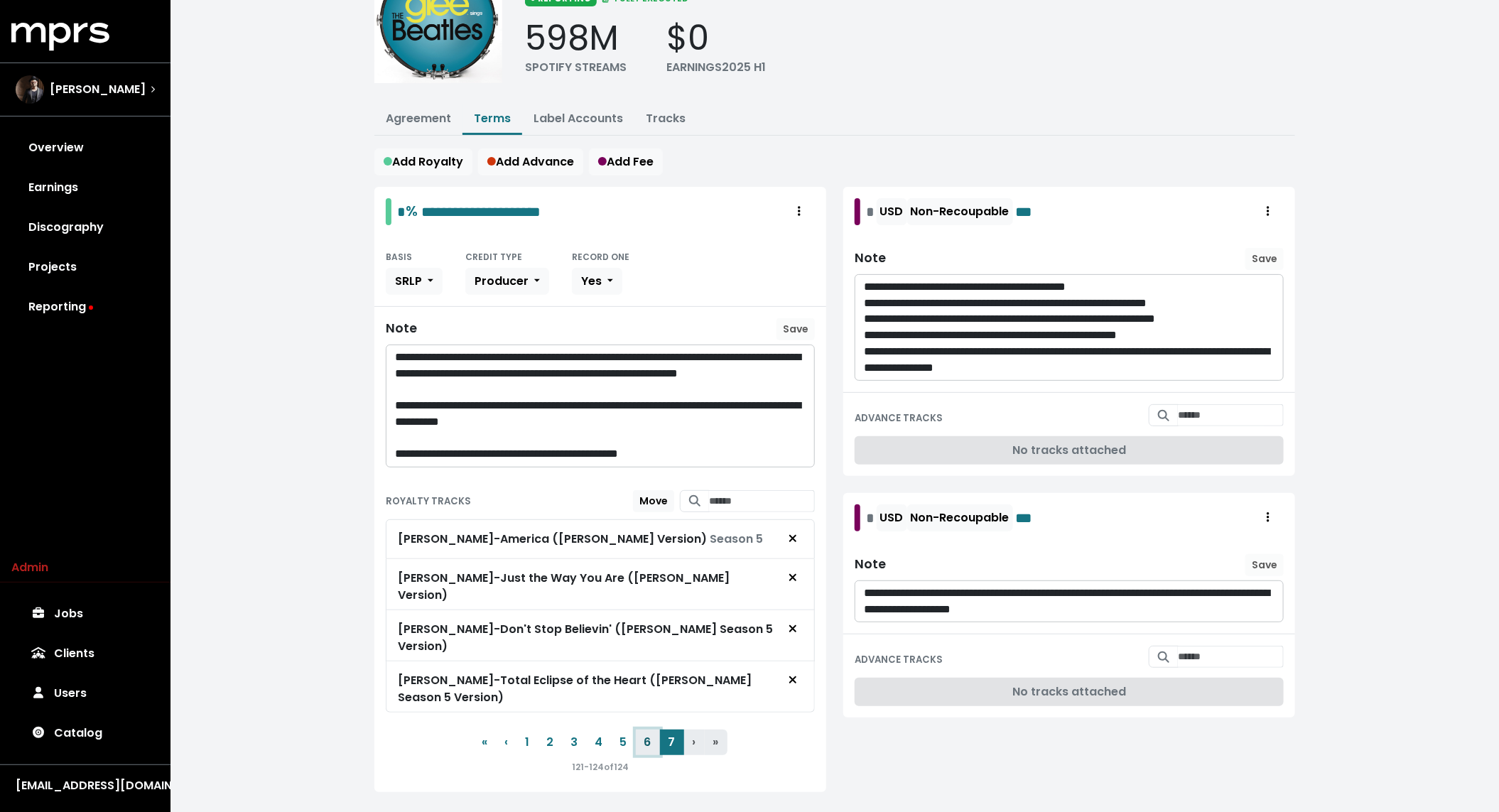
click at [652, 730] on button "6" at bounding box center [648, 743] width 24 height 26
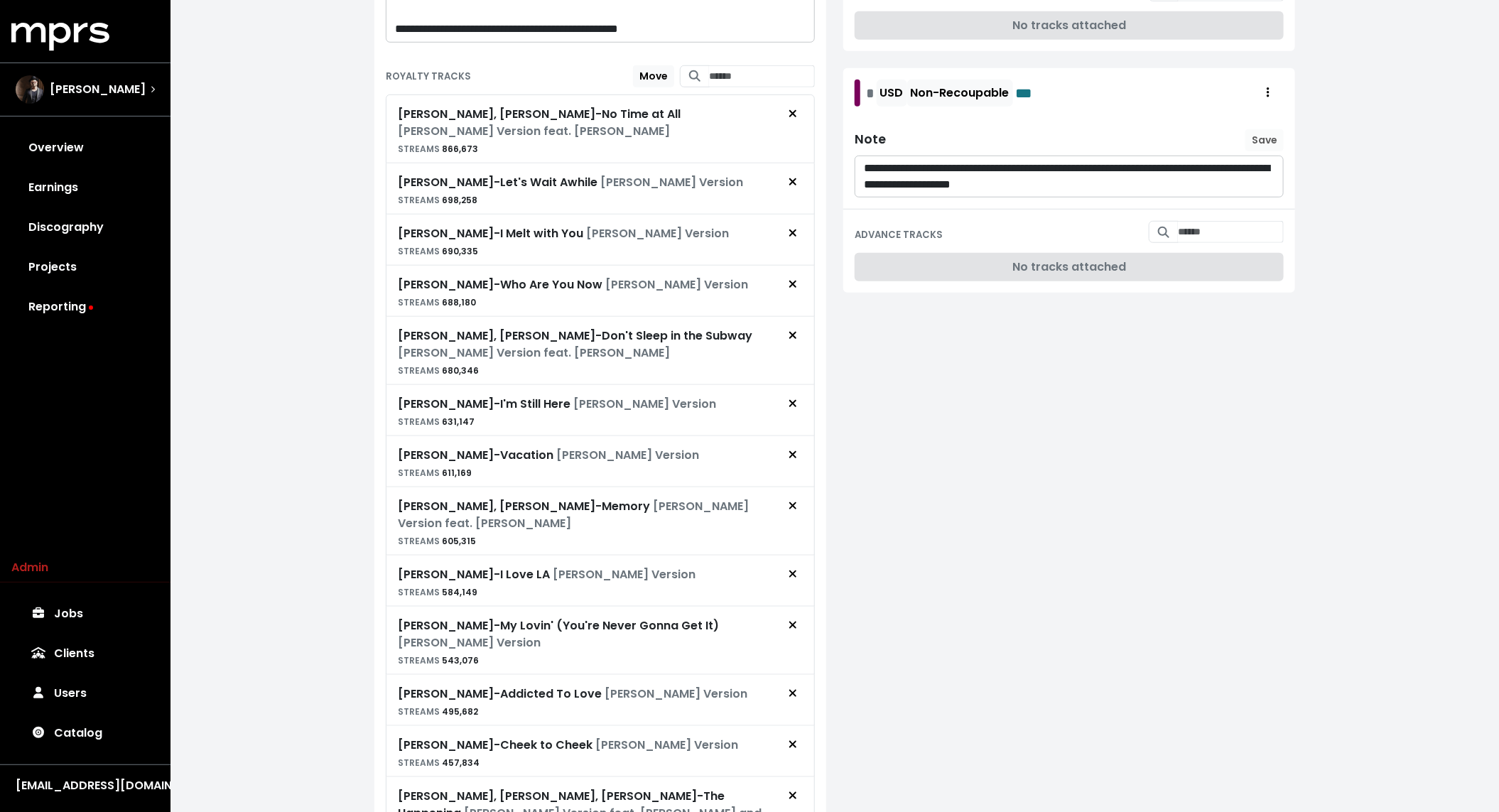
scroll to position [1031, 0]
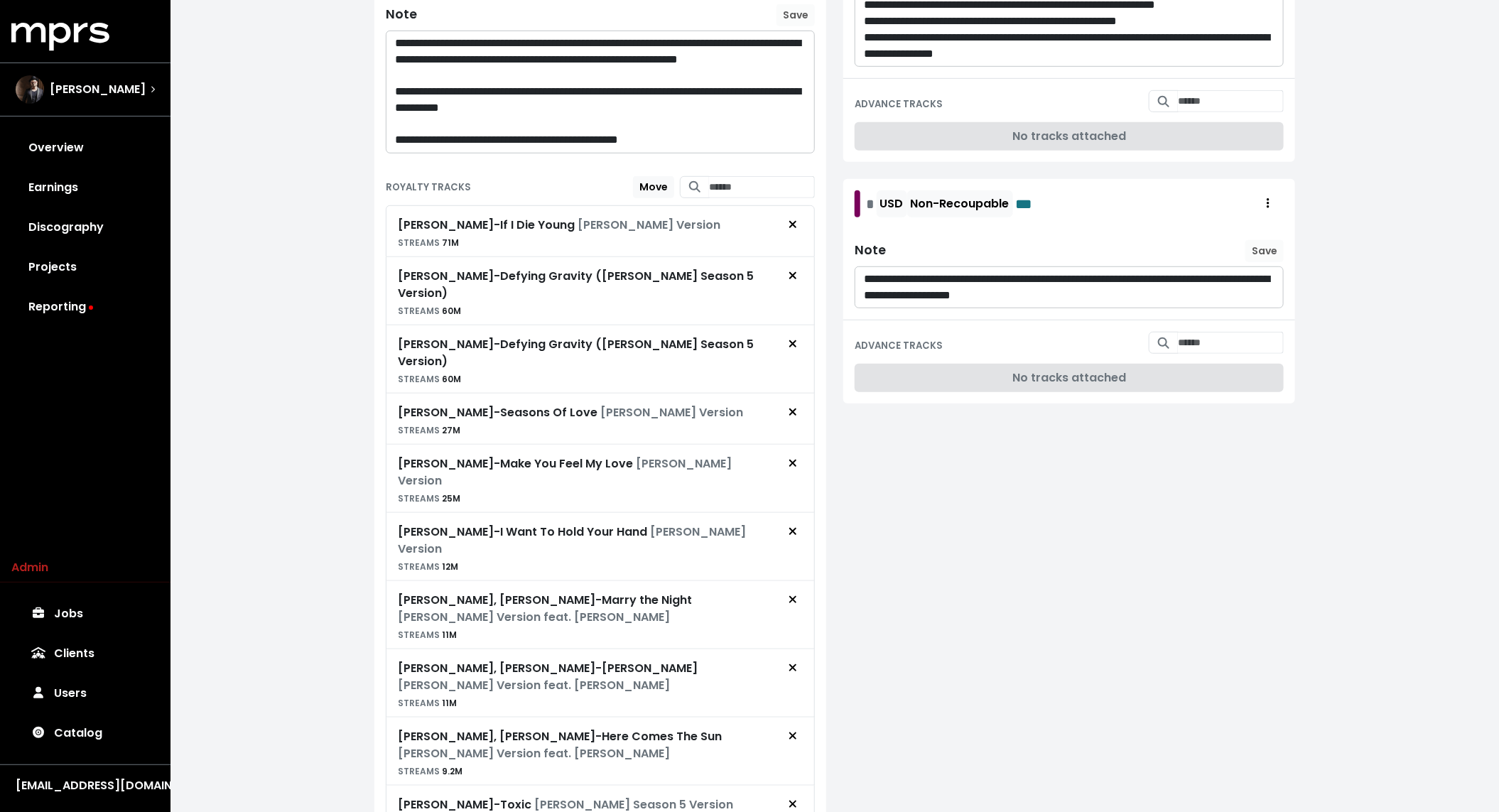
scroll to position [1003, 0]
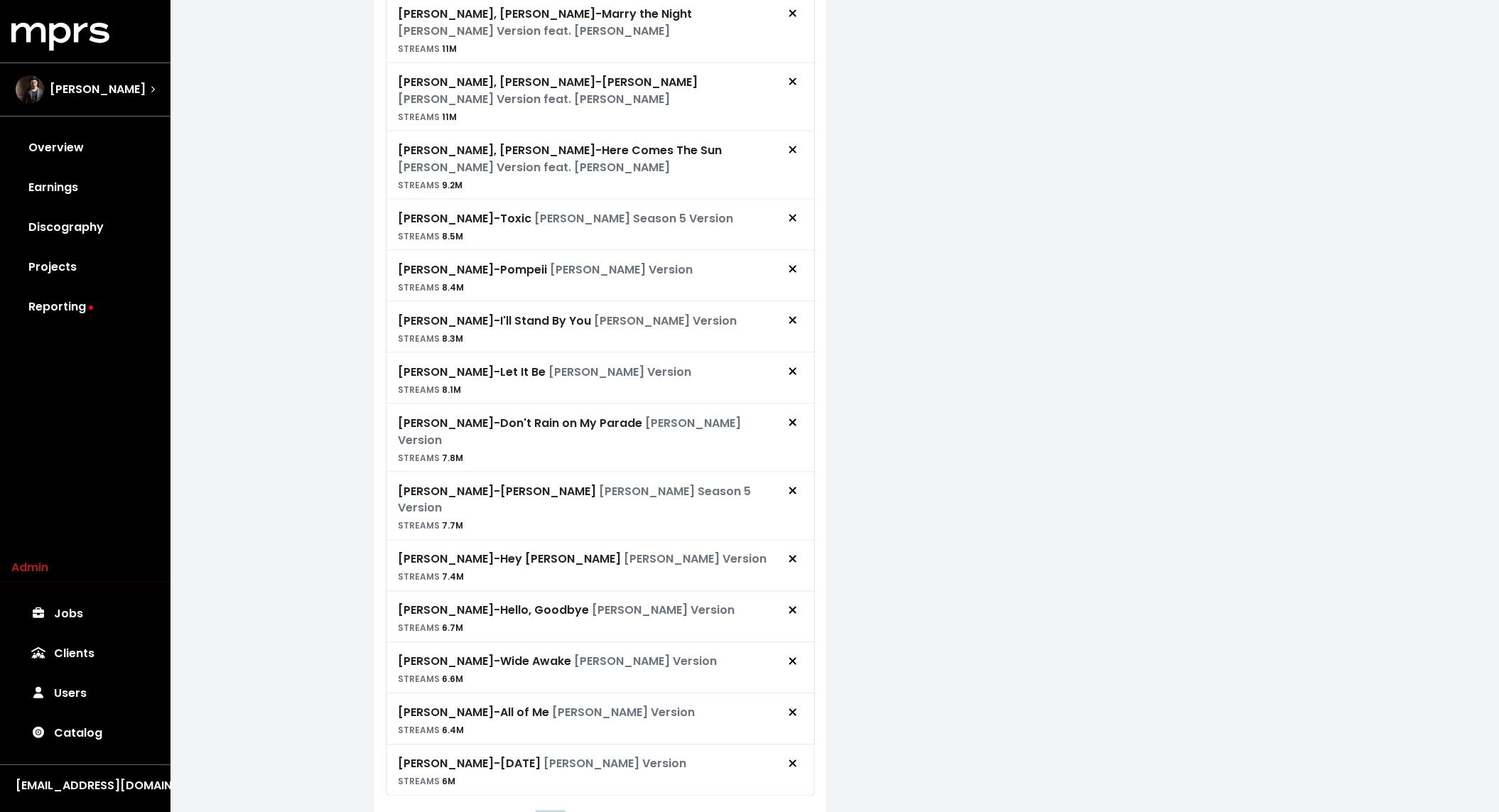
click at [549, 811] on button "2" at bounding box center [551, 826] width 24 height 26
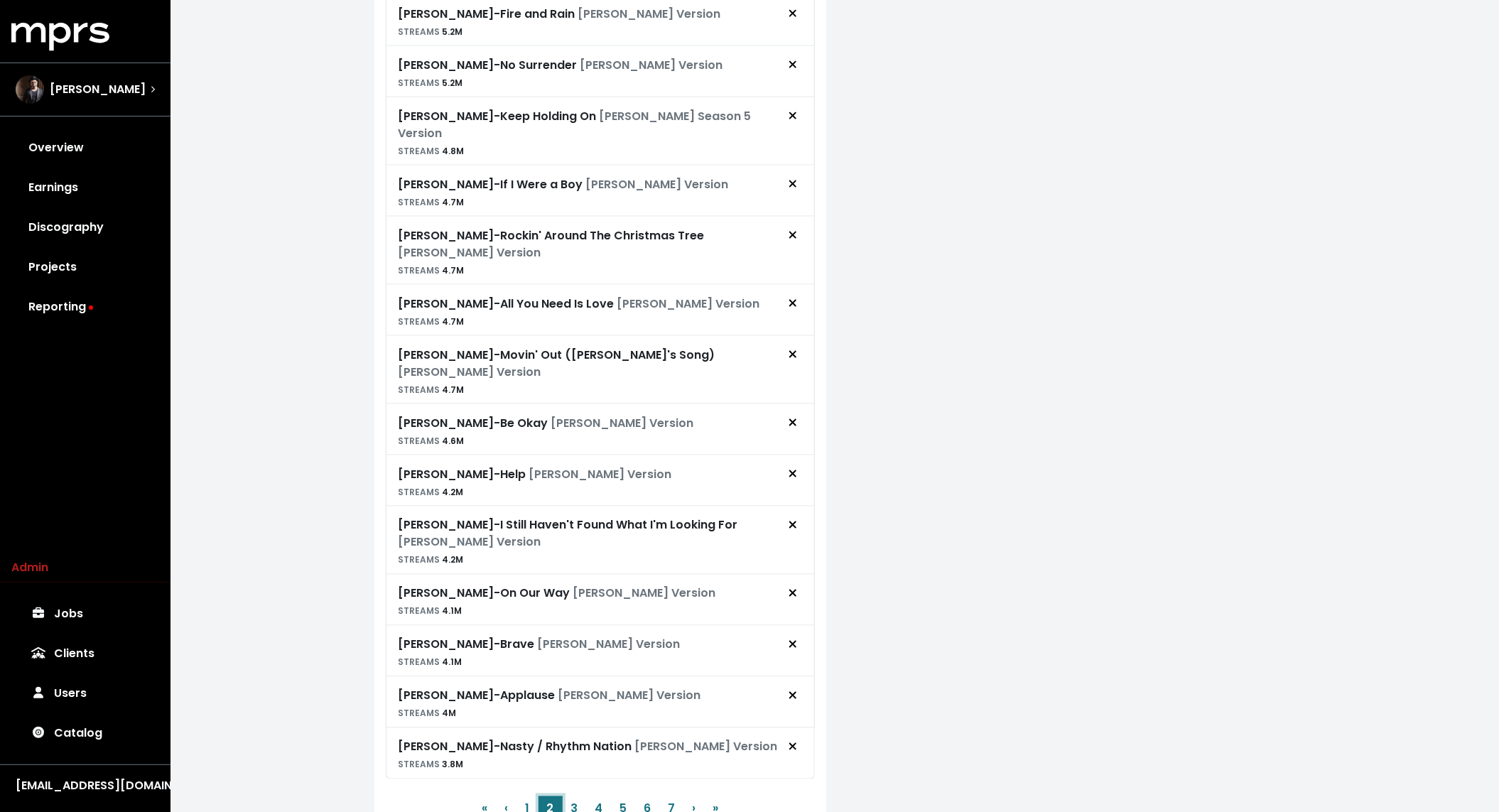
scroll to position [987, 0]
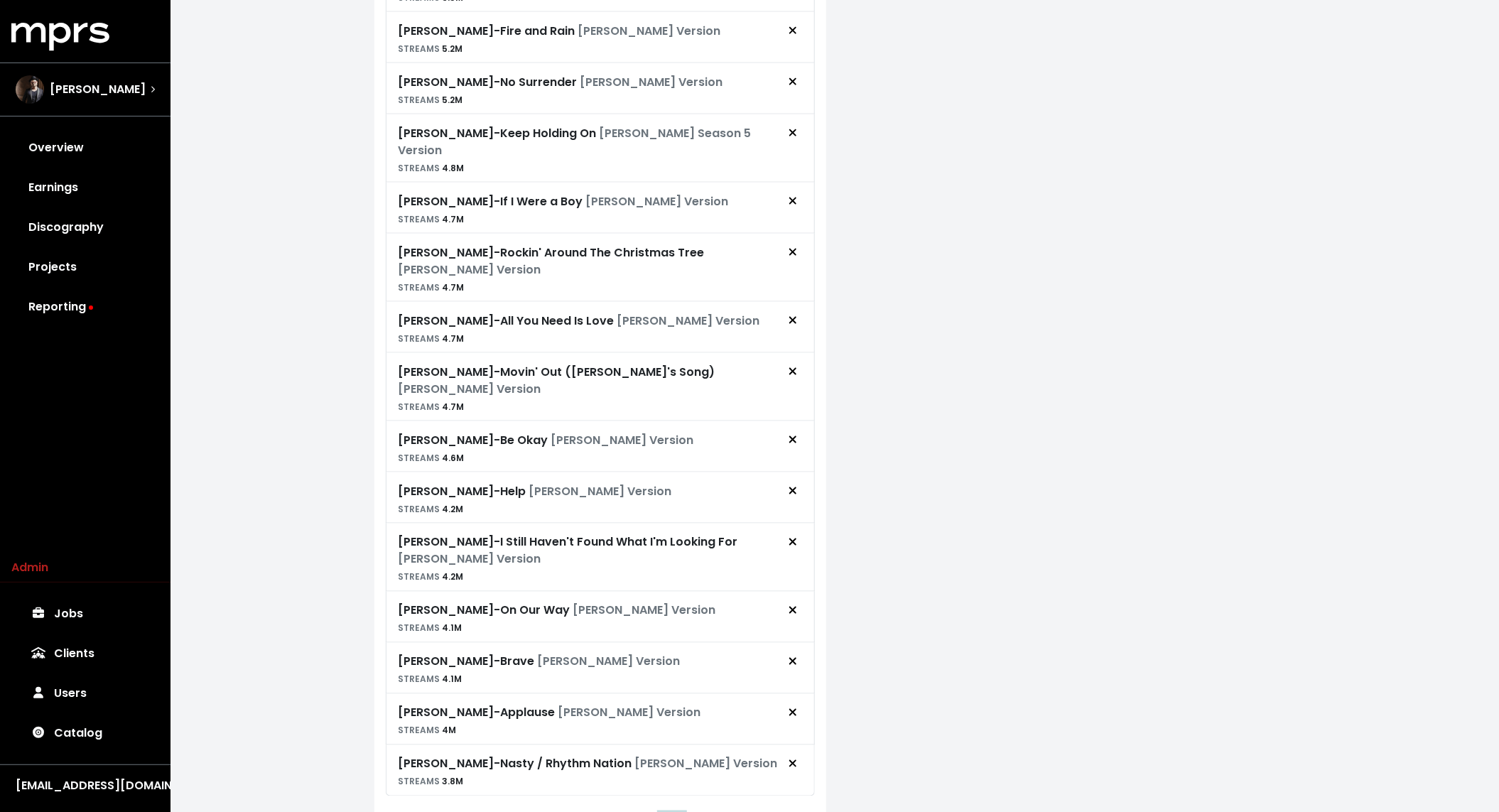
click at [667, 811] on button "7" at bounding box center [672, 826] width 24 height 26
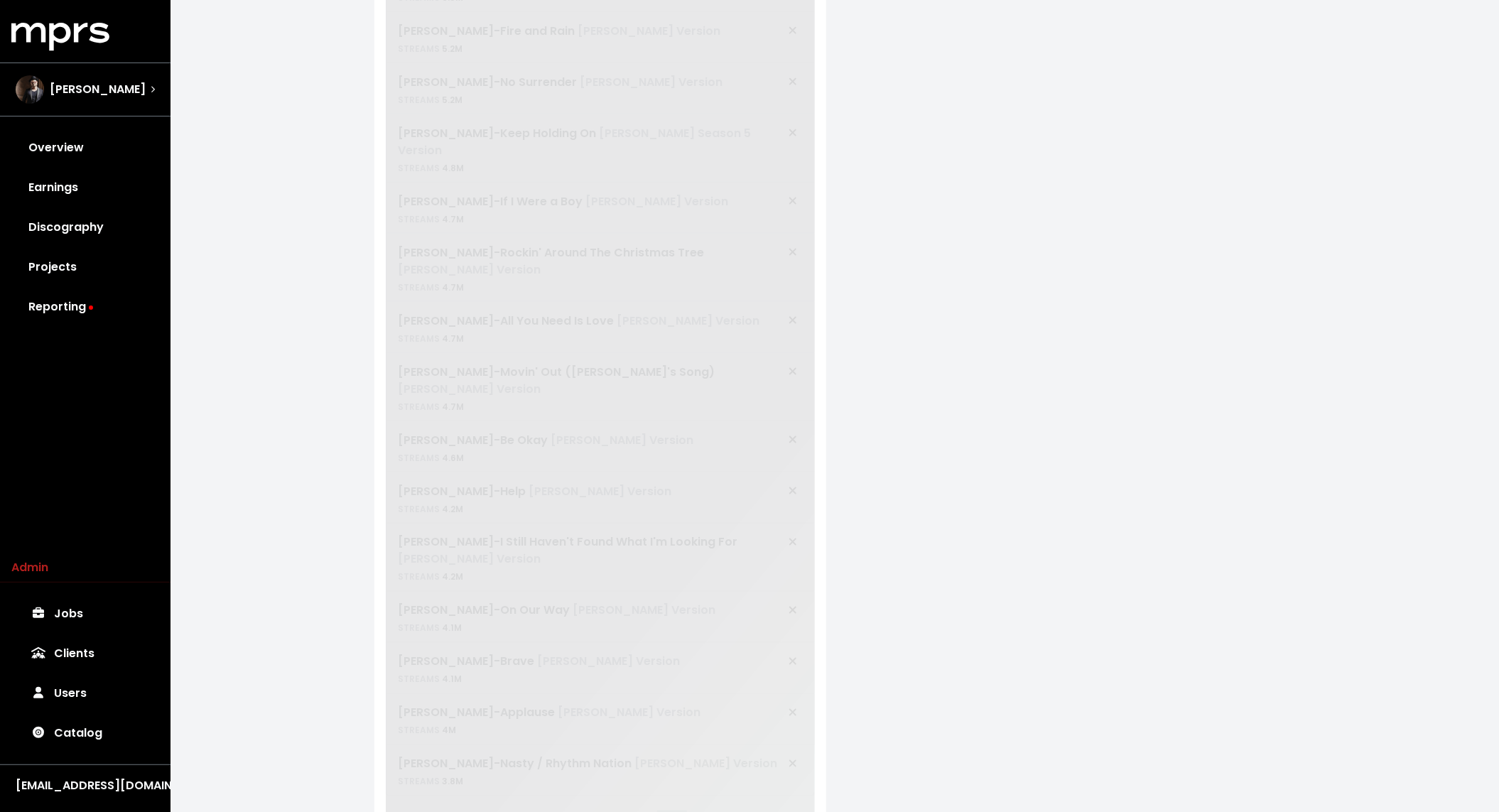
scroll to position [103, 0]
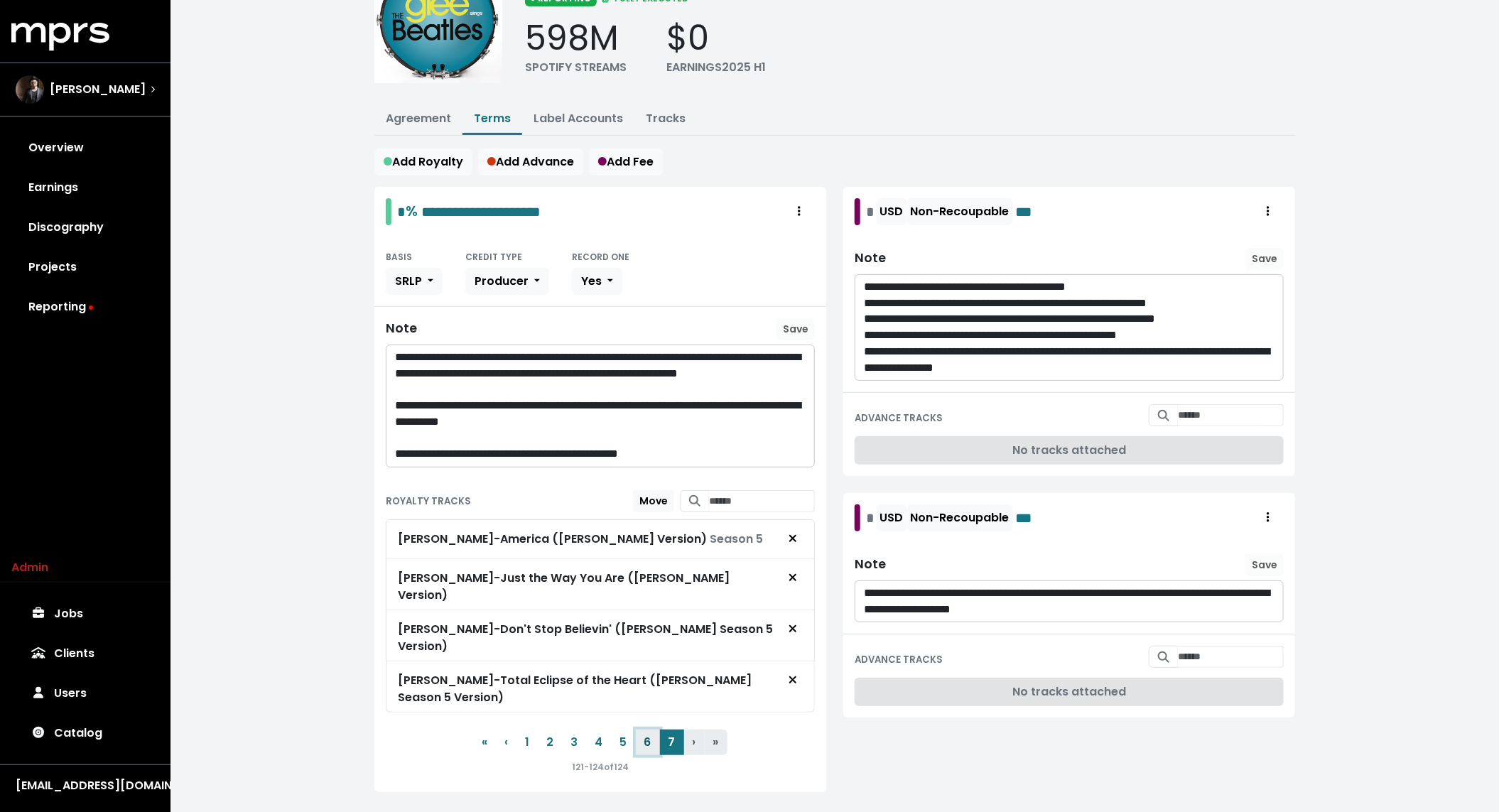
click at [647, 730] on button "6" at bounding box center [648, 743] width 24 height 26
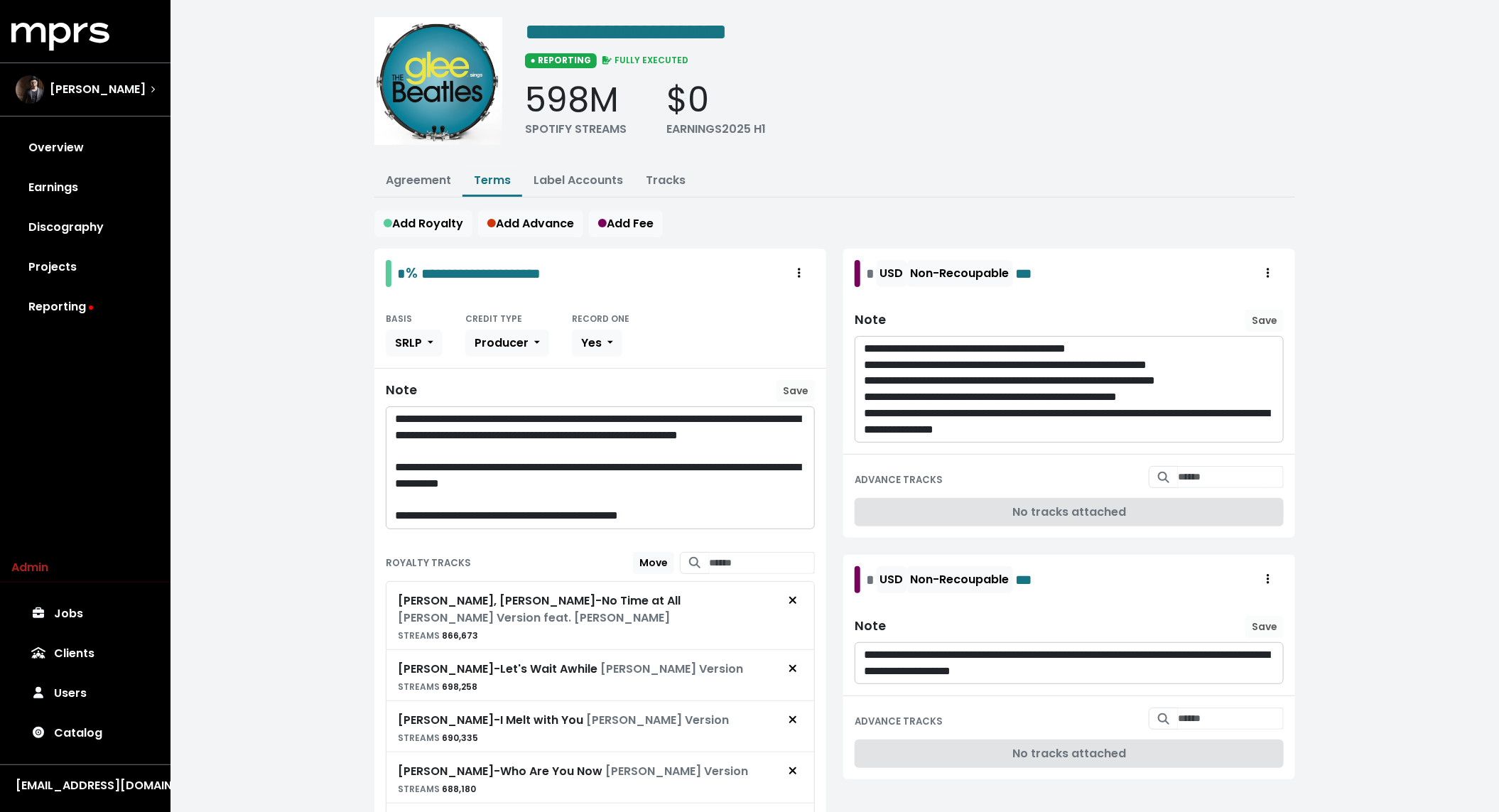
scroll to position [0, 0]
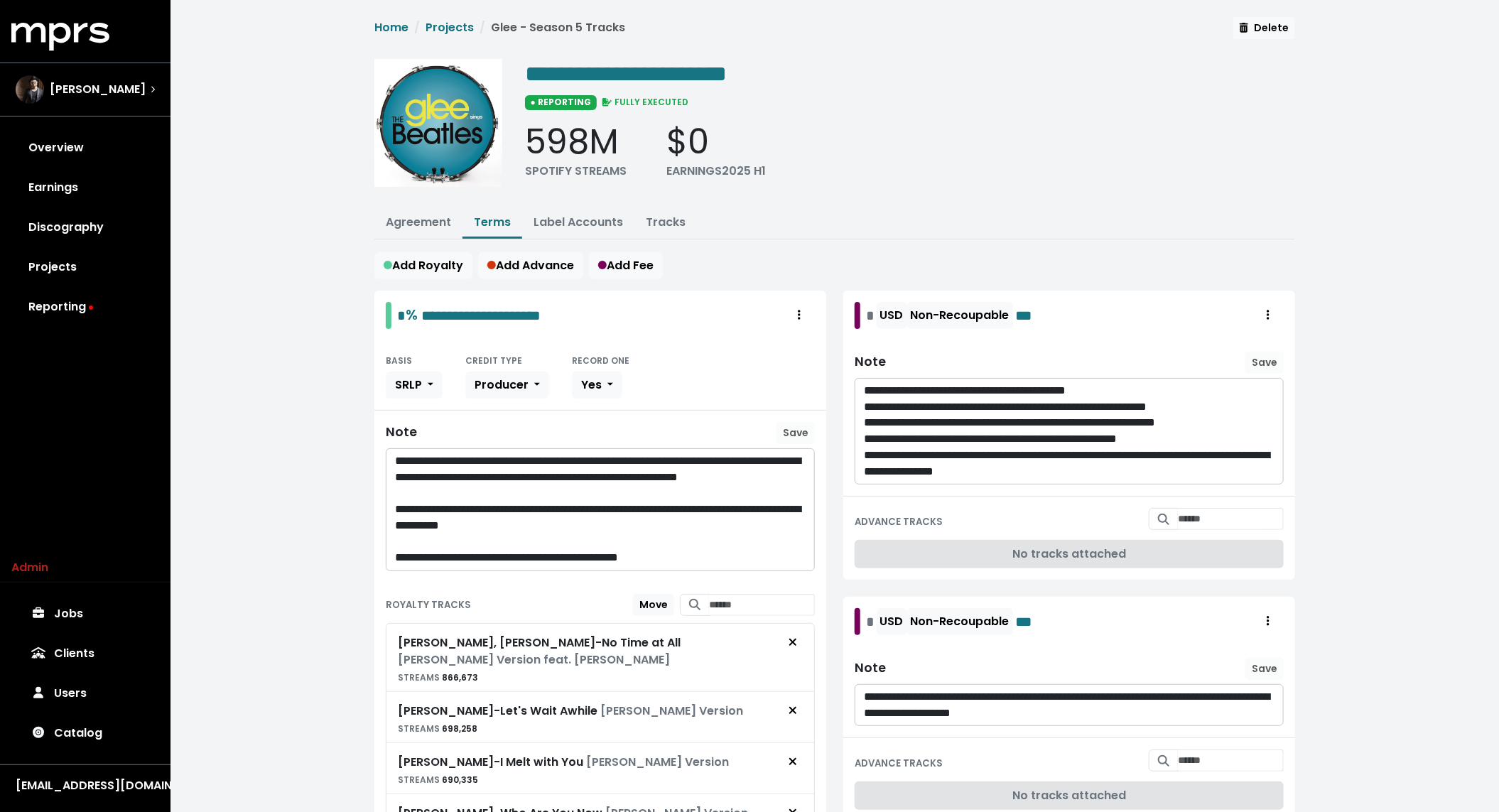
click at [659, 216] on link "Tracks" at bounding box center [665, 222] width 40 height 17
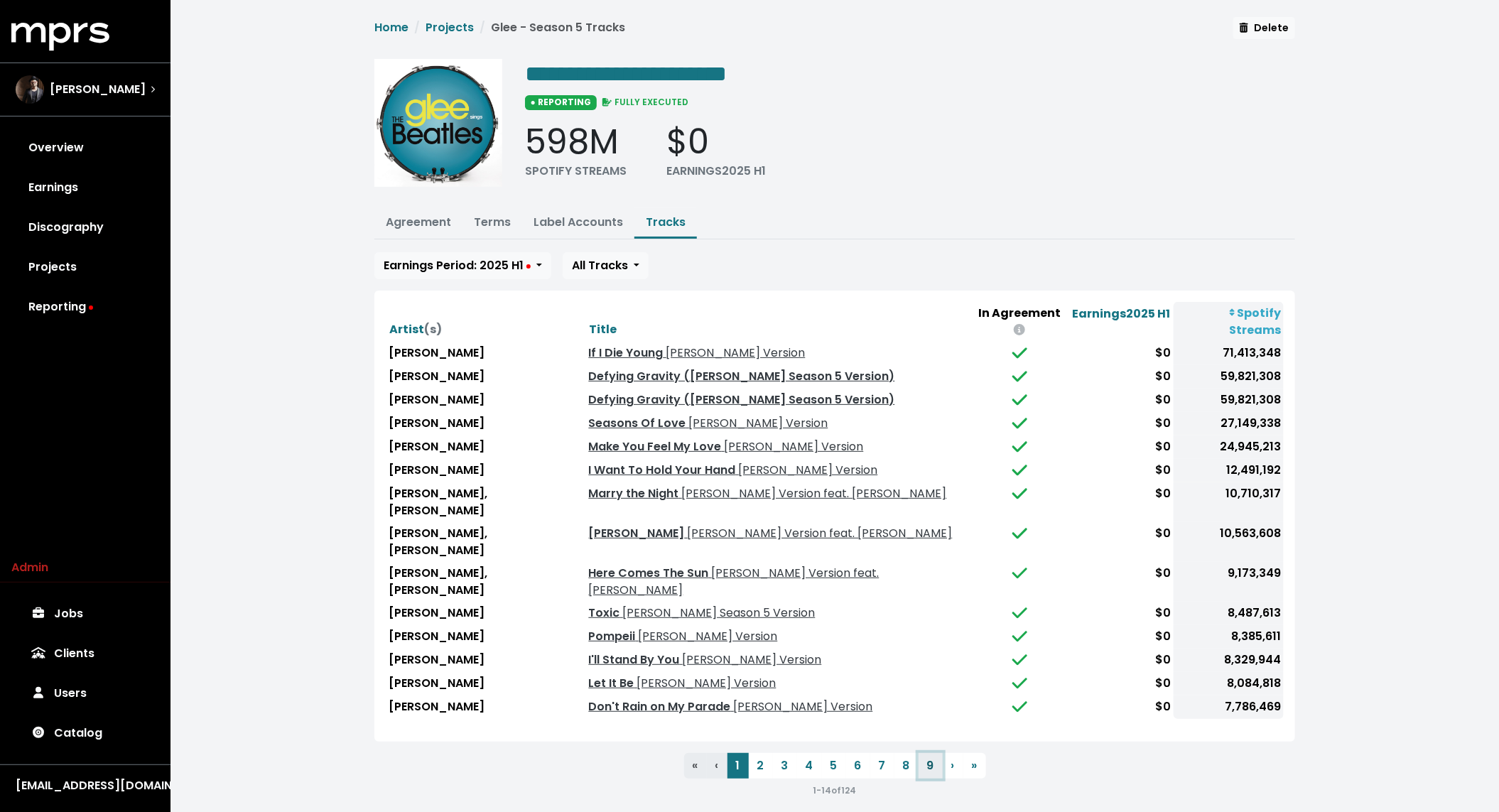
click at [920, 753] on button "9" at bounding box center [931, 766] width 24 height 26
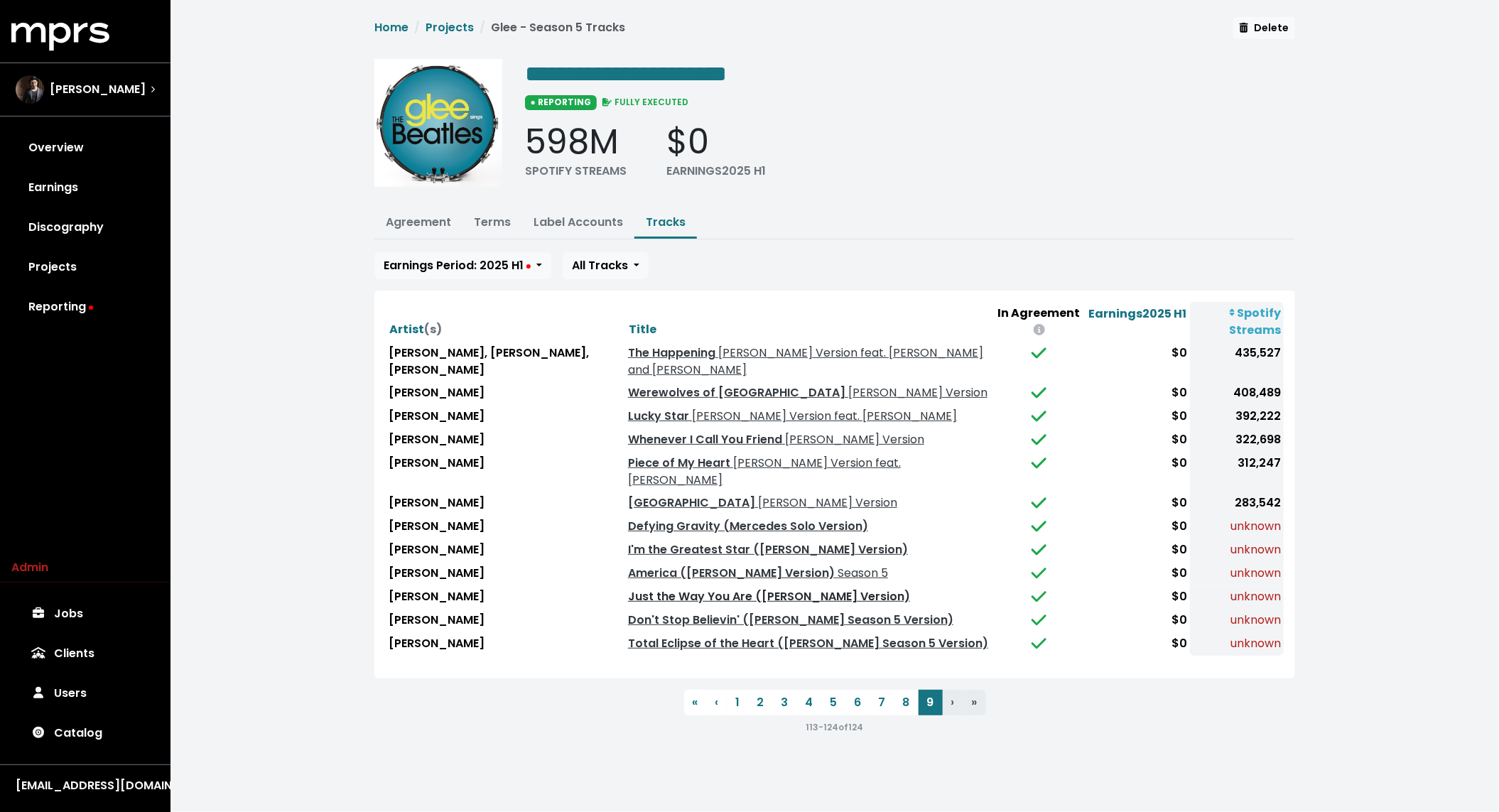
click at [750, 588] on link "Just the Way You Are ([PERSON_NAME] Version)" at bounding box center [769, 597] width 282 height 17
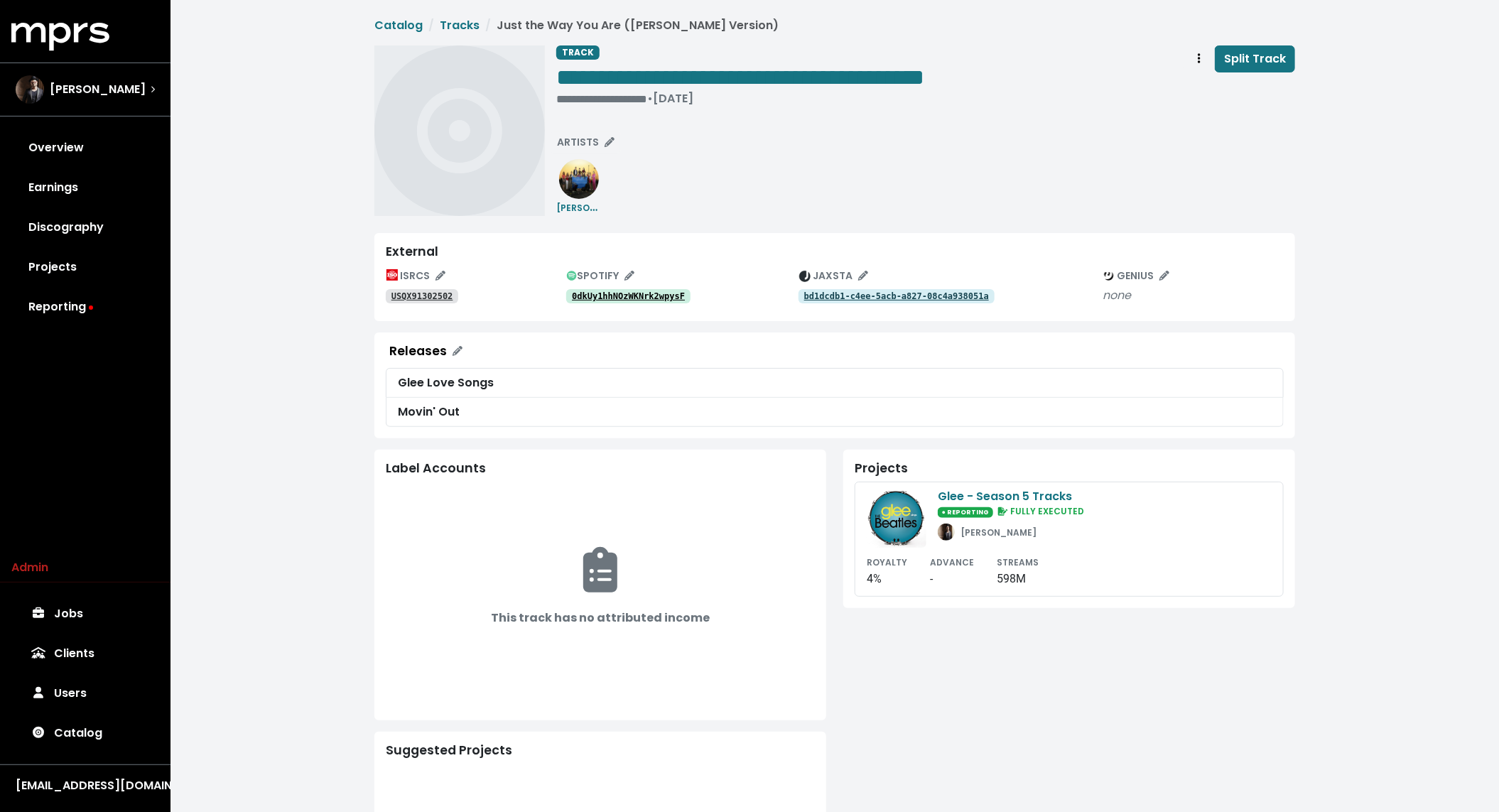
click at [658, 299] on tt "0dkUy1hhNOzWKNrk2wpysF" at bounding box center [628, 296] width 113 height 10
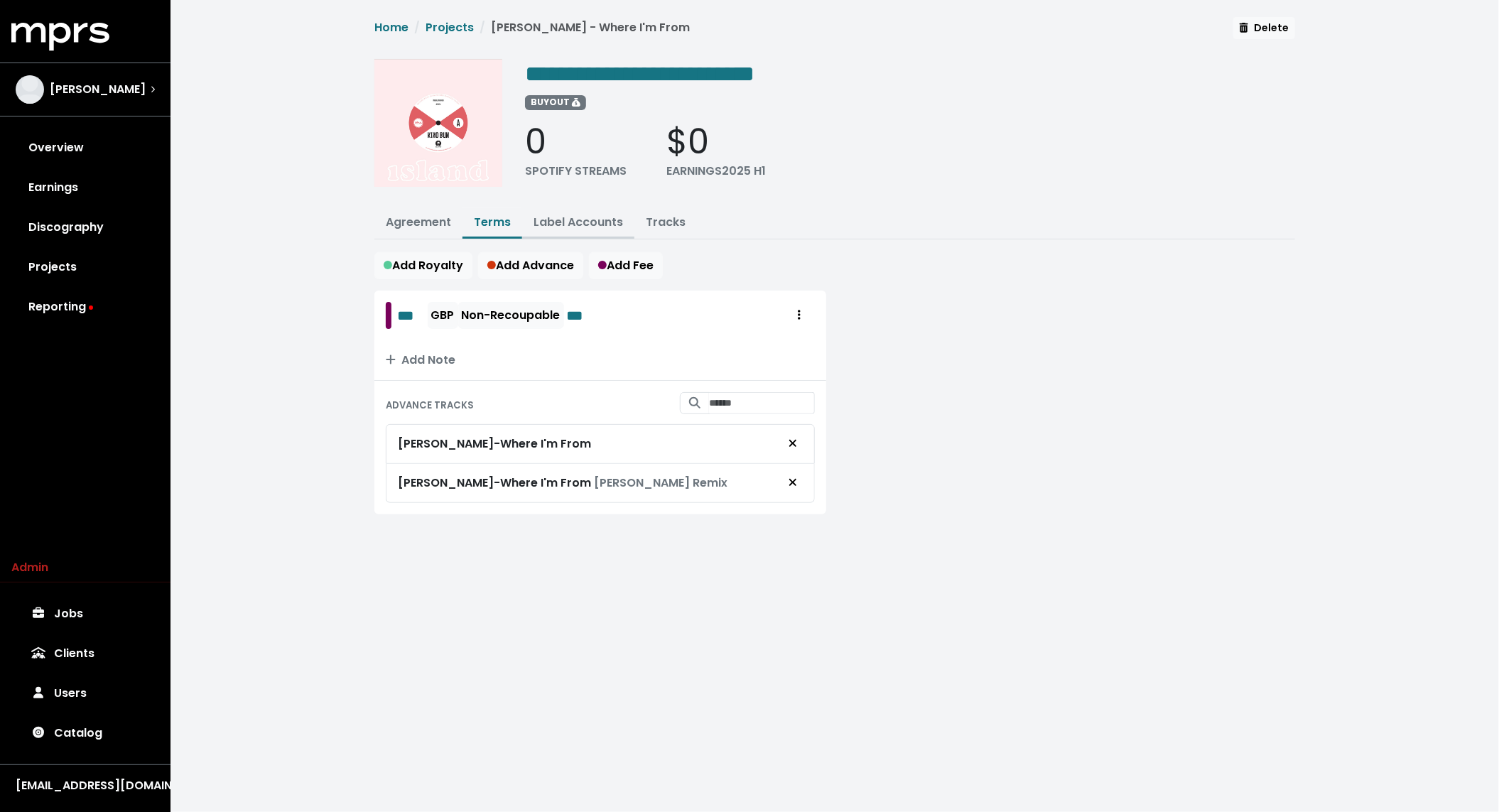
click at [576, 228] on button "Label Accounts" at bounding box center [578, 223] width 112 height 30
click at [793, 484] on span "Remove advance target" at bounding box center [792, 483] width 8 height 17
click at [923, 348] on div "*** GBP Non-Recoupable *** Add Note ADVANCE TRACKS [PERSON_NAME] - Where I'm Fr…" at bounding box center [835, 396] width 938 height 213
